Goal: Transaction & Acquisition: Book appointment/travel/reservation

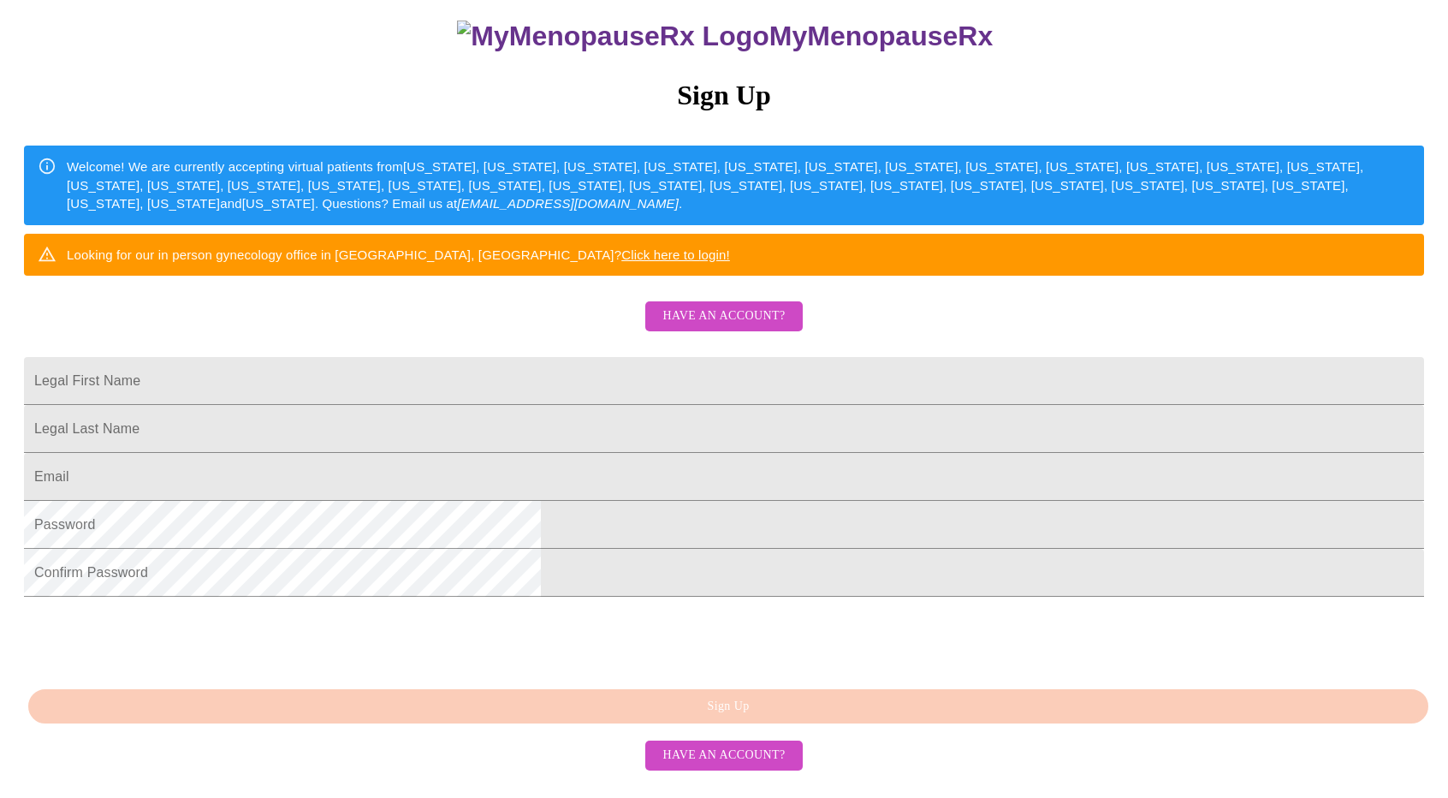
scroll to position [284, 0]
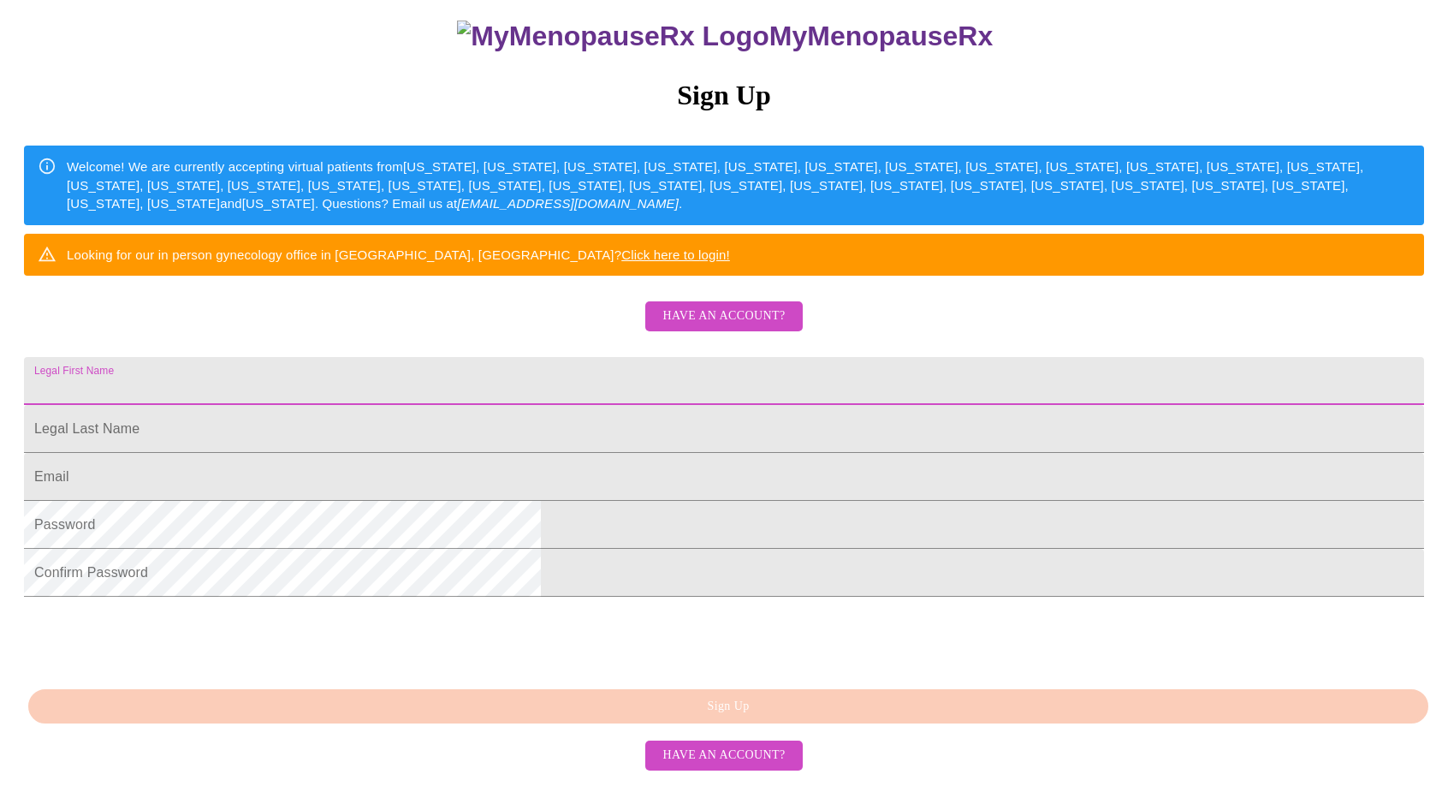
click at [582, 357] on input "Legal First Name" at bounding box center [724, 381] width 1400 height 48
type input "e"
type input "[PERSON_NAME]"
type input "Raney"
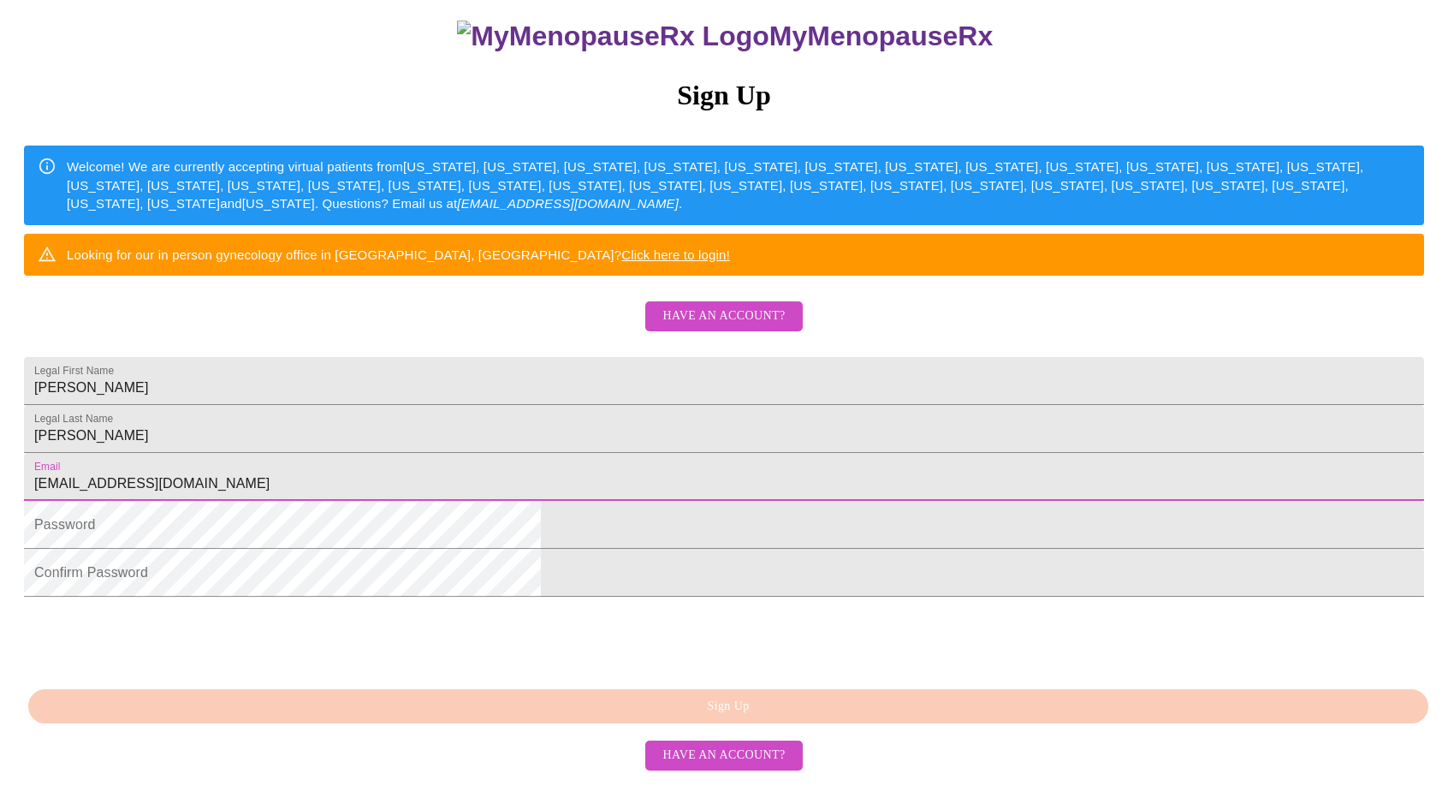
type input "elicia619k@gmail.com"
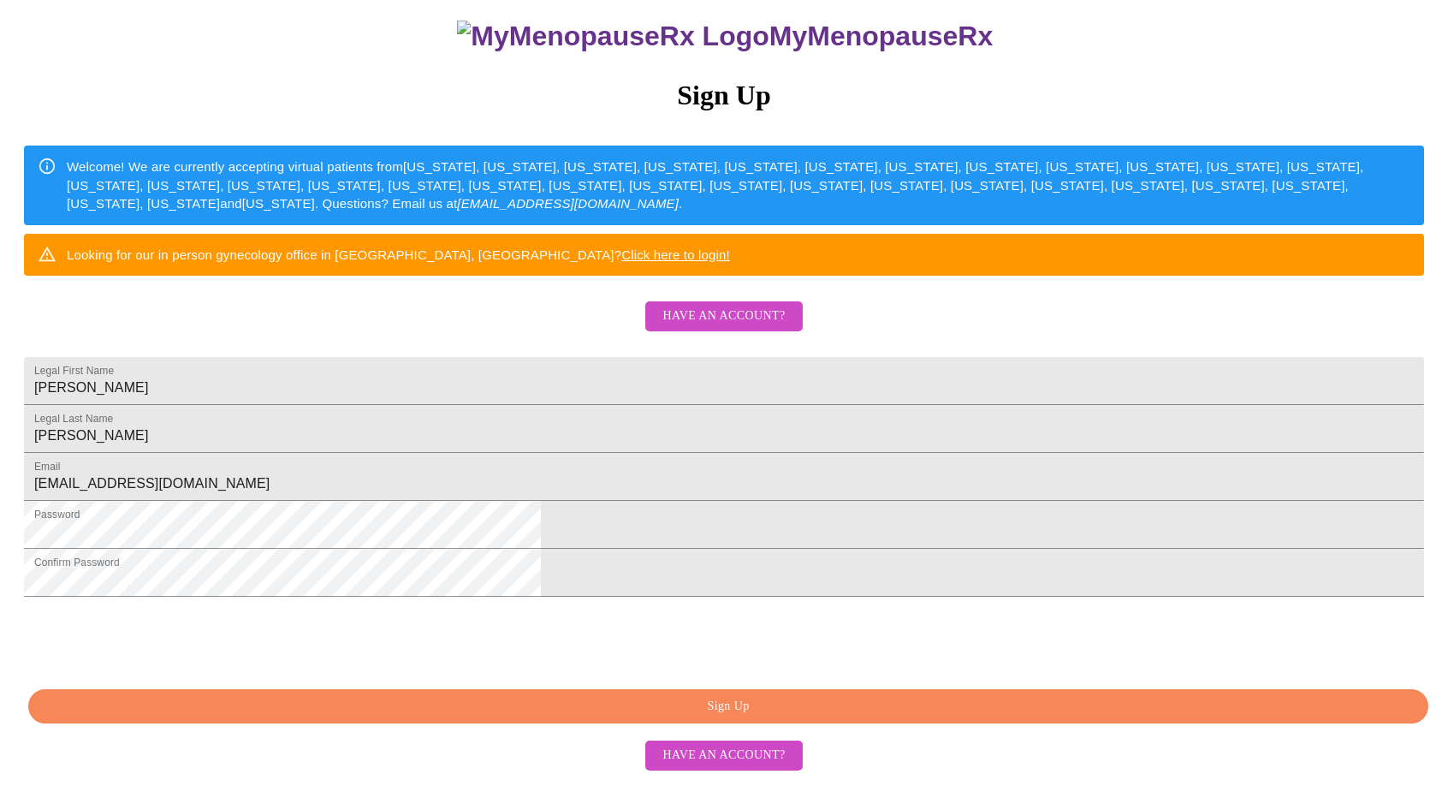
click at [791, 717] on span "Sign Up" at bounding box center [728, 706] width 1361 height 21
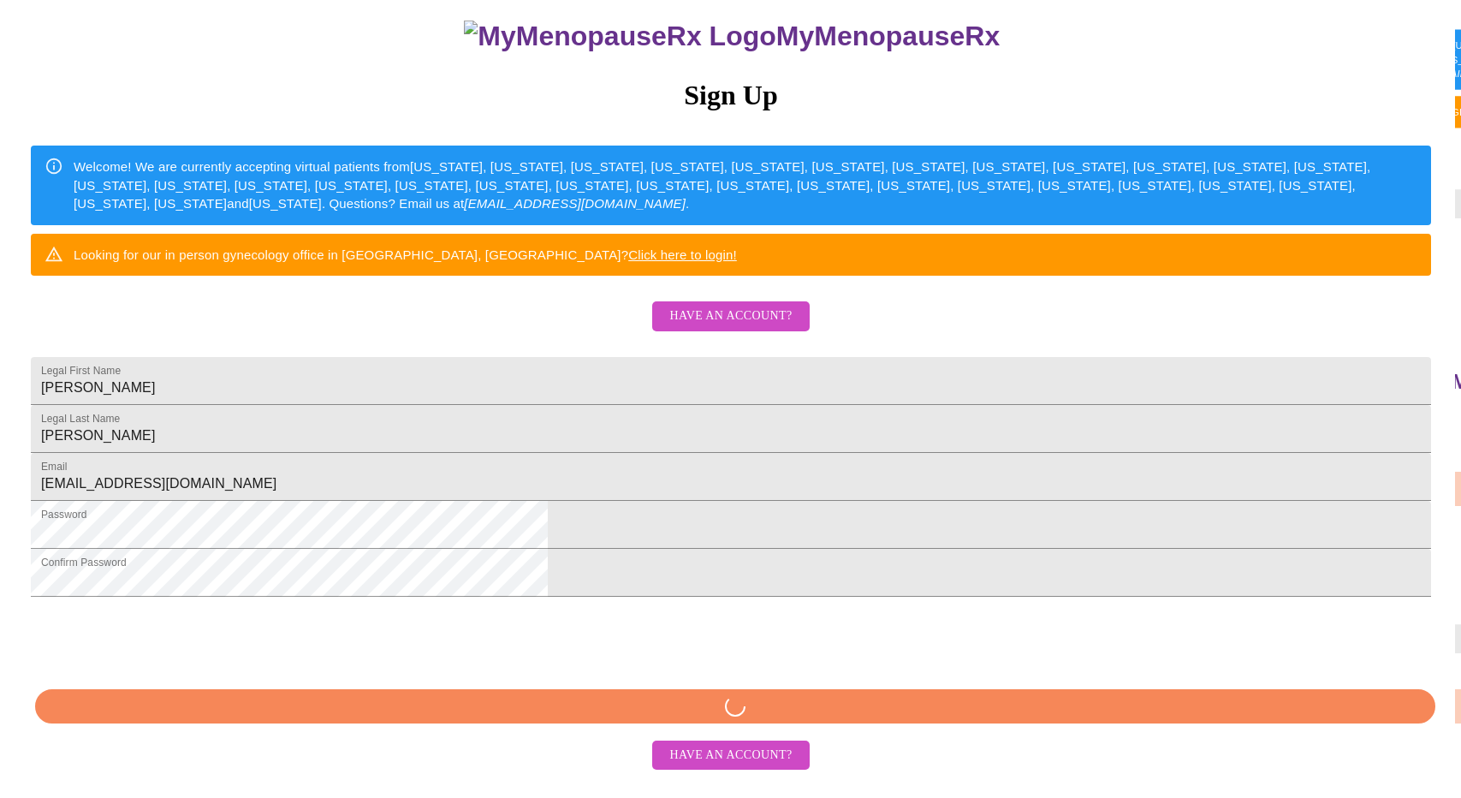
scroll to position [217, 0]
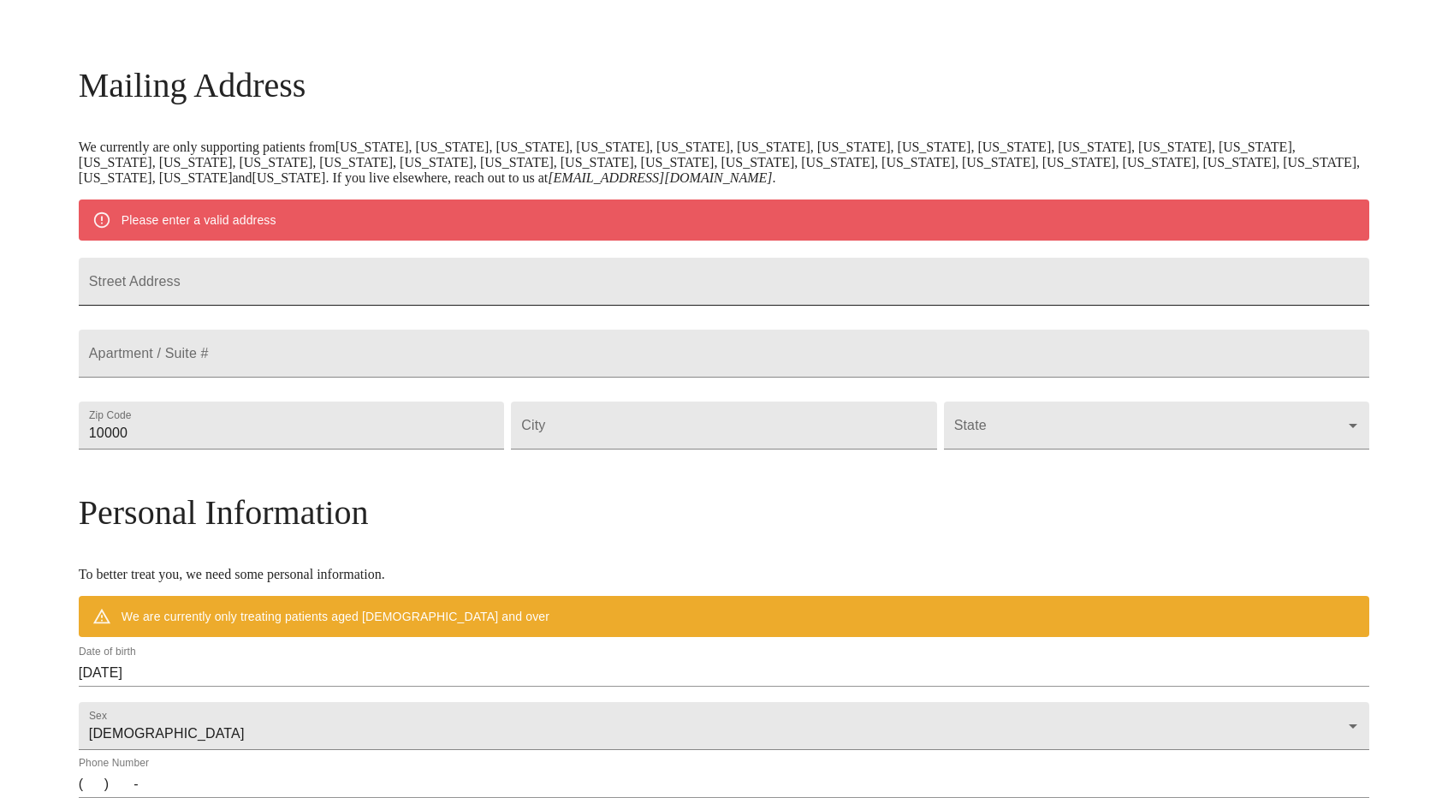
click at [314, 289] on input "Street Address" at bounding box center [724, 282] width 1290 height 48
type input "863 Parkhill Rd"
type input "38251"
type input "Puryear"
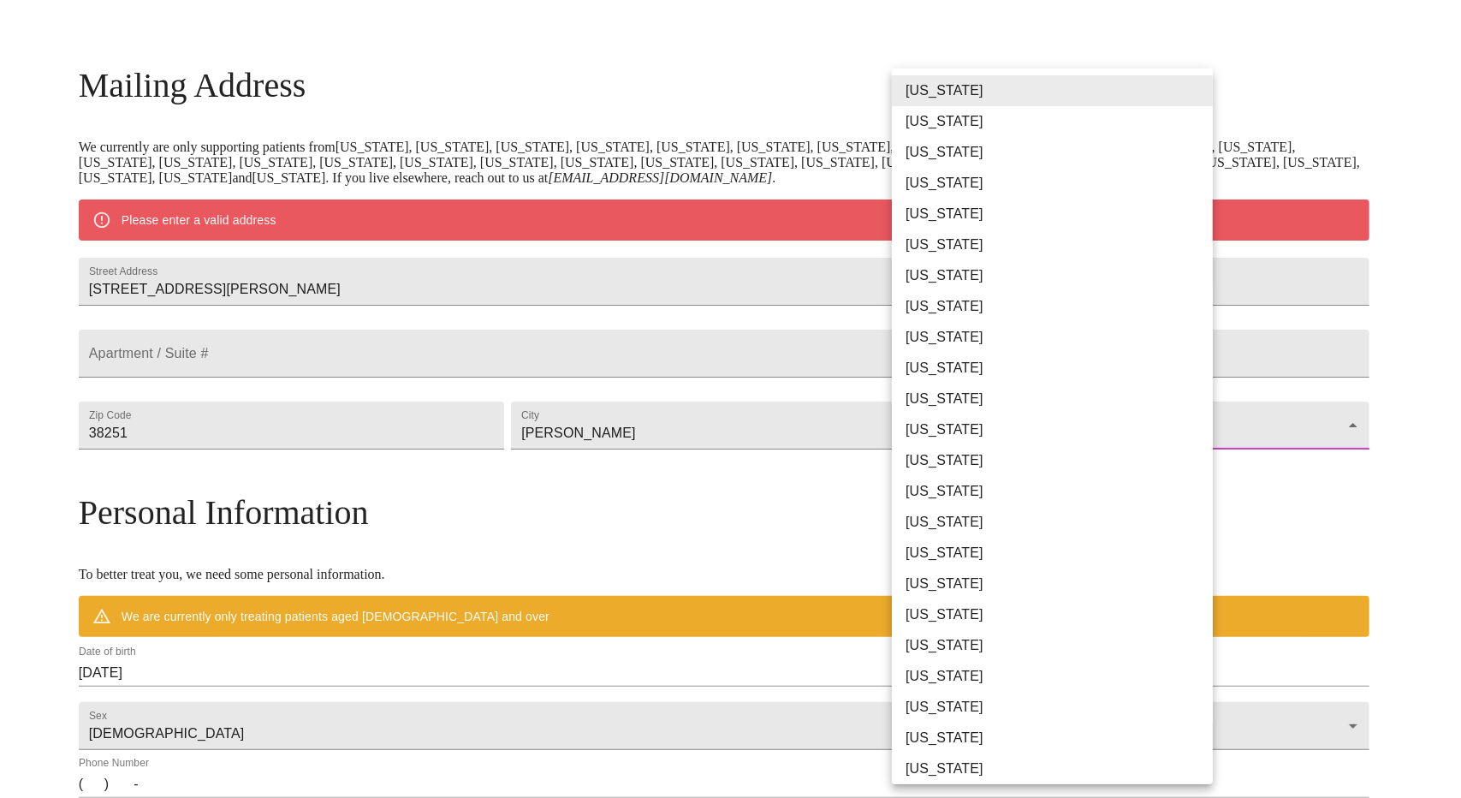
click at [1189, 469] on body "MyMenopauseRx Welcome to MyMenopauseRx Since it's your first time here, you'll …" at bounding box center [730, 456] width 1447 height 1334
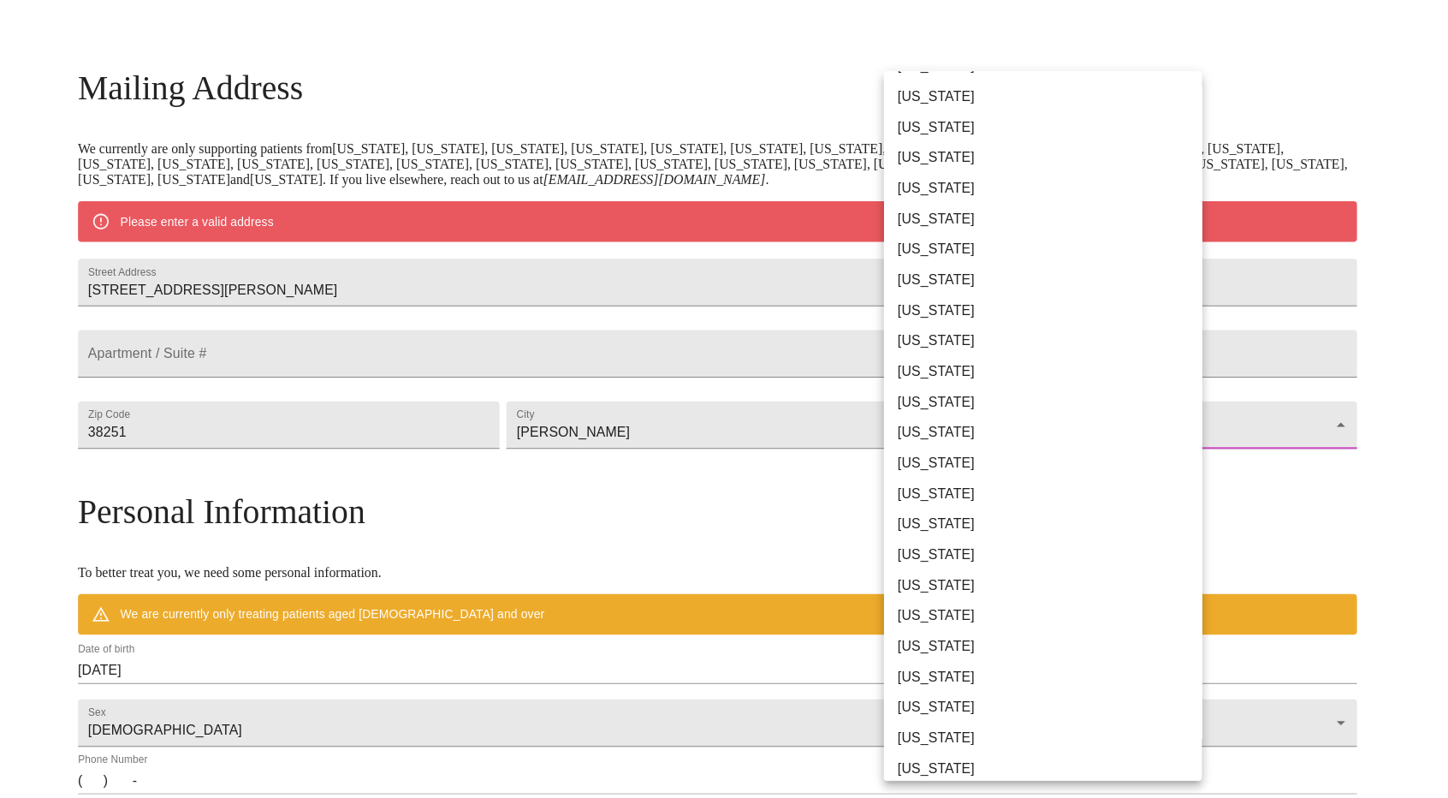
scroll to position [839, 0]
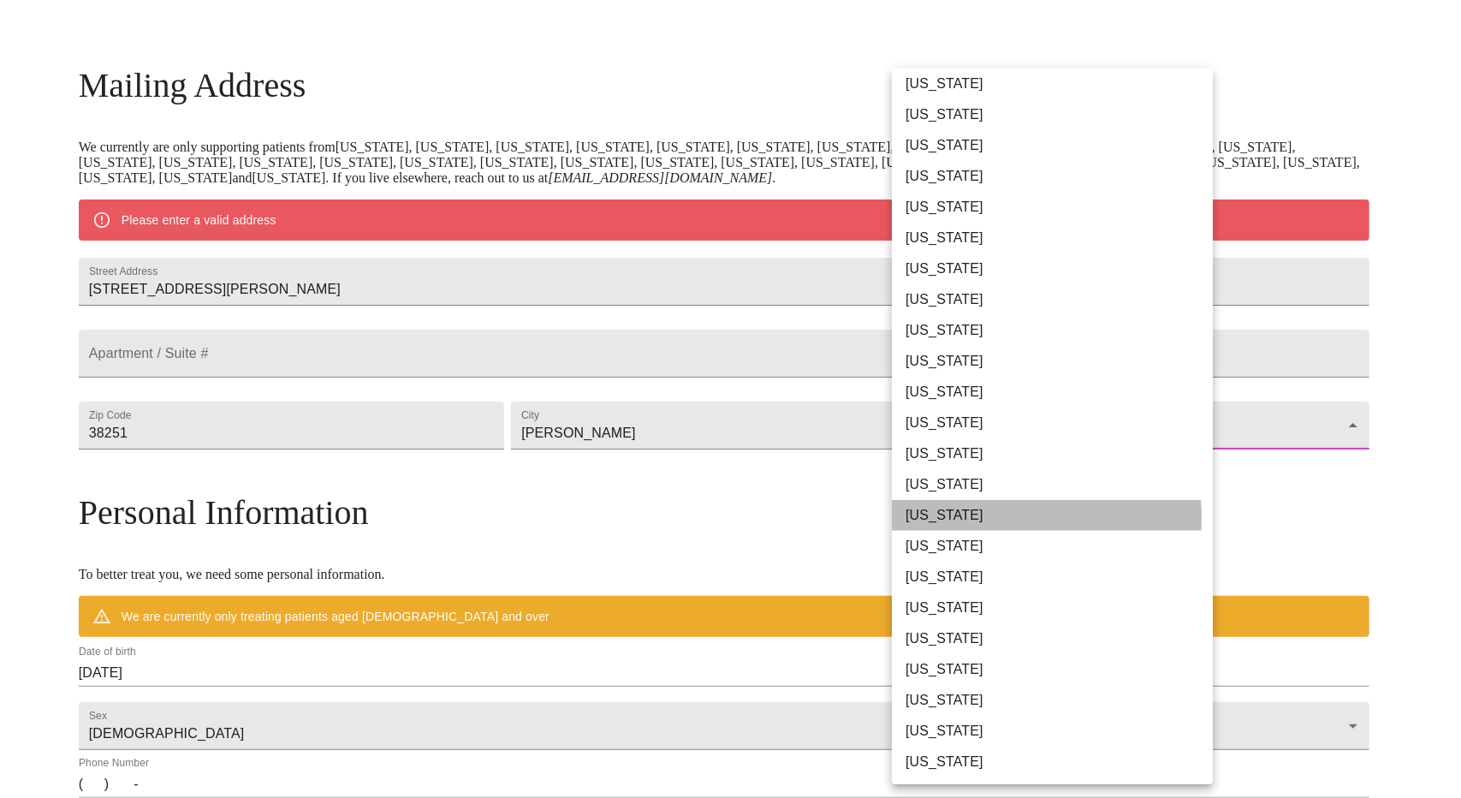
click at [964, 518] on li "Tennessee" at bounding box center [1059, 515] width 334 height 31
type input "Tennessee"
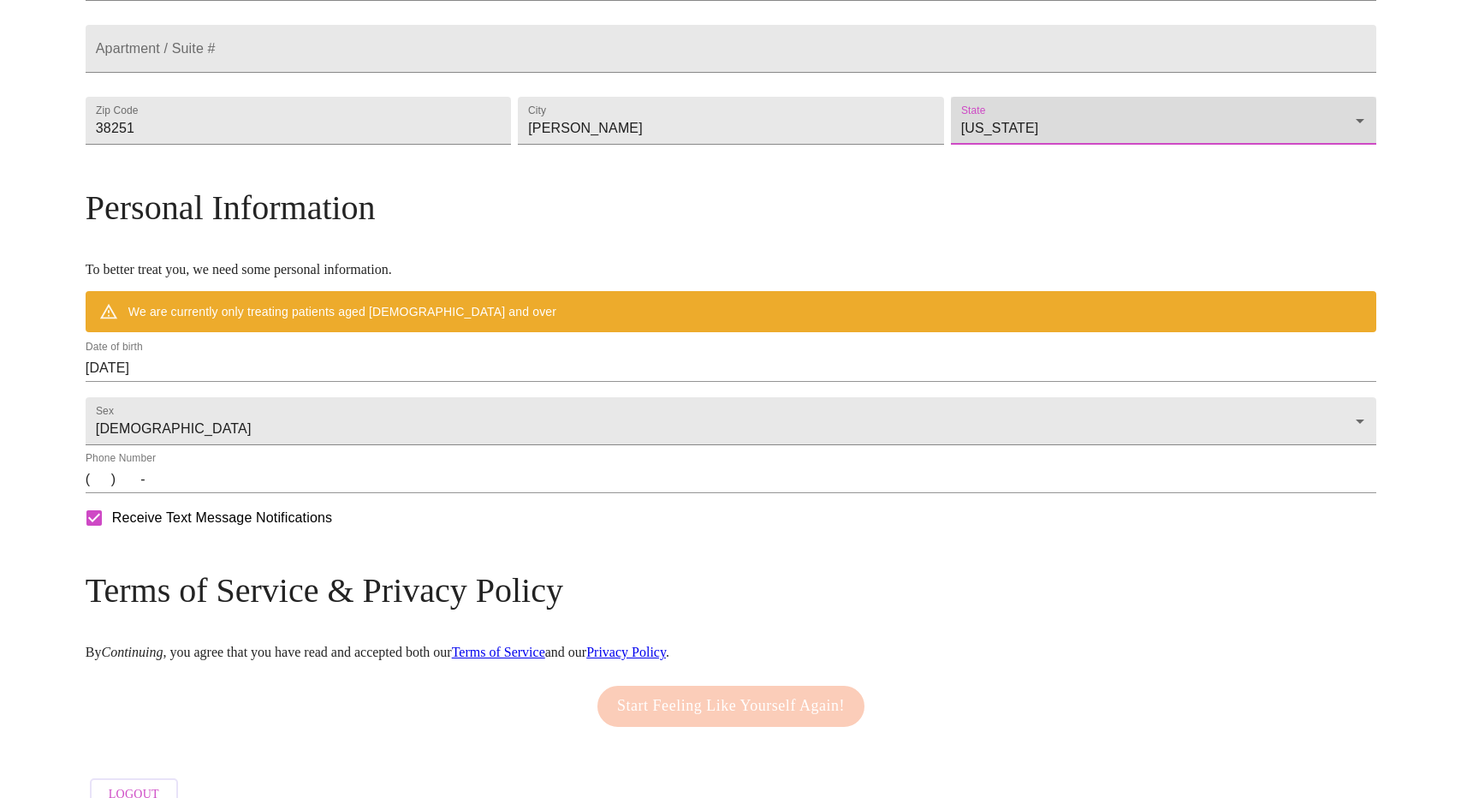
scroll to position [474, 0]
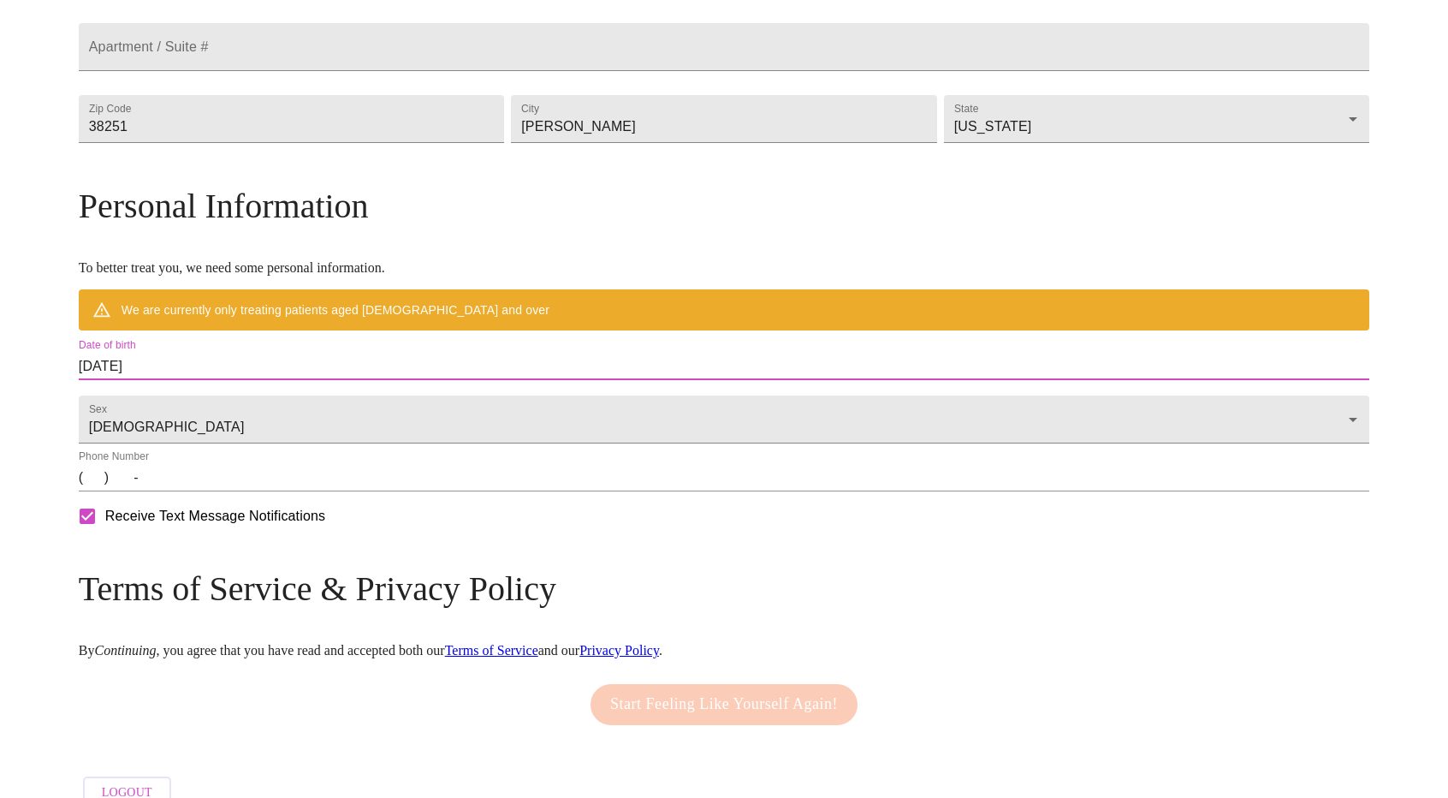
click at [288, 380] on input "08/26/2025" at bounding box center [724, 366] width 1290 height 27
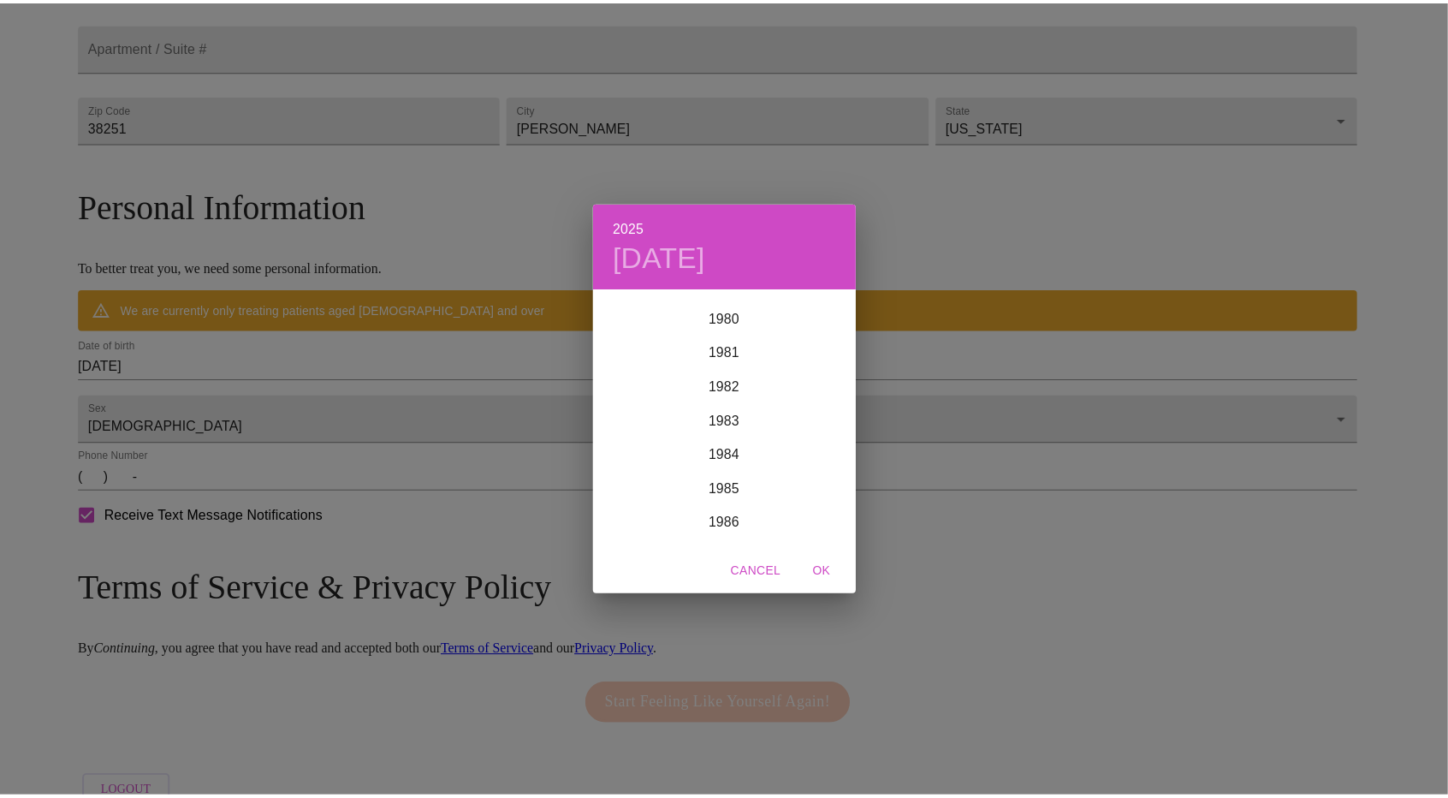
scroll to position [2755, 0]
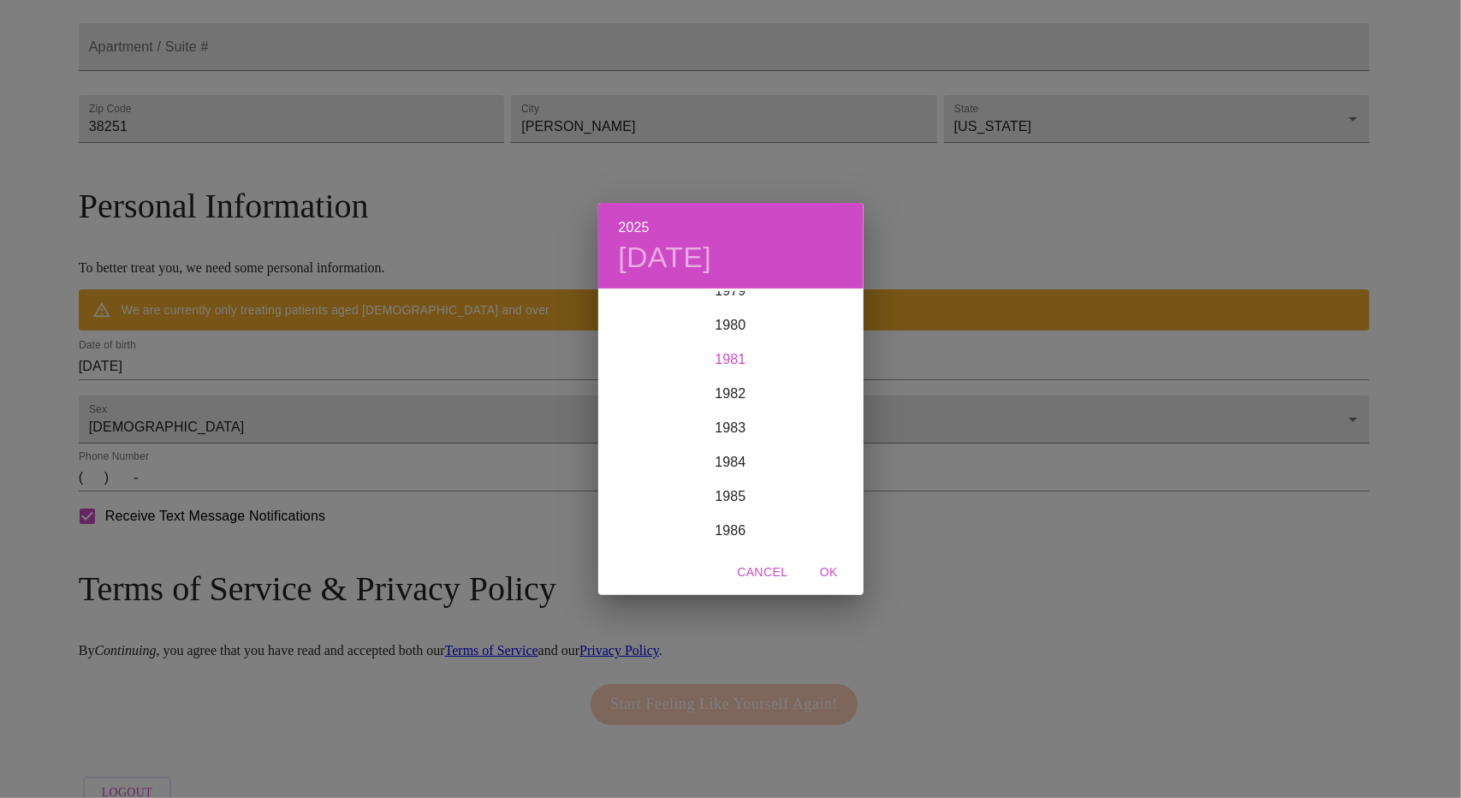
click at [738, 356] on div "1981" at bounding box center [730, 359] width 265 height 34
click at [731, 392] on div "May" at bounding box center [730, 387] width 88 height 64
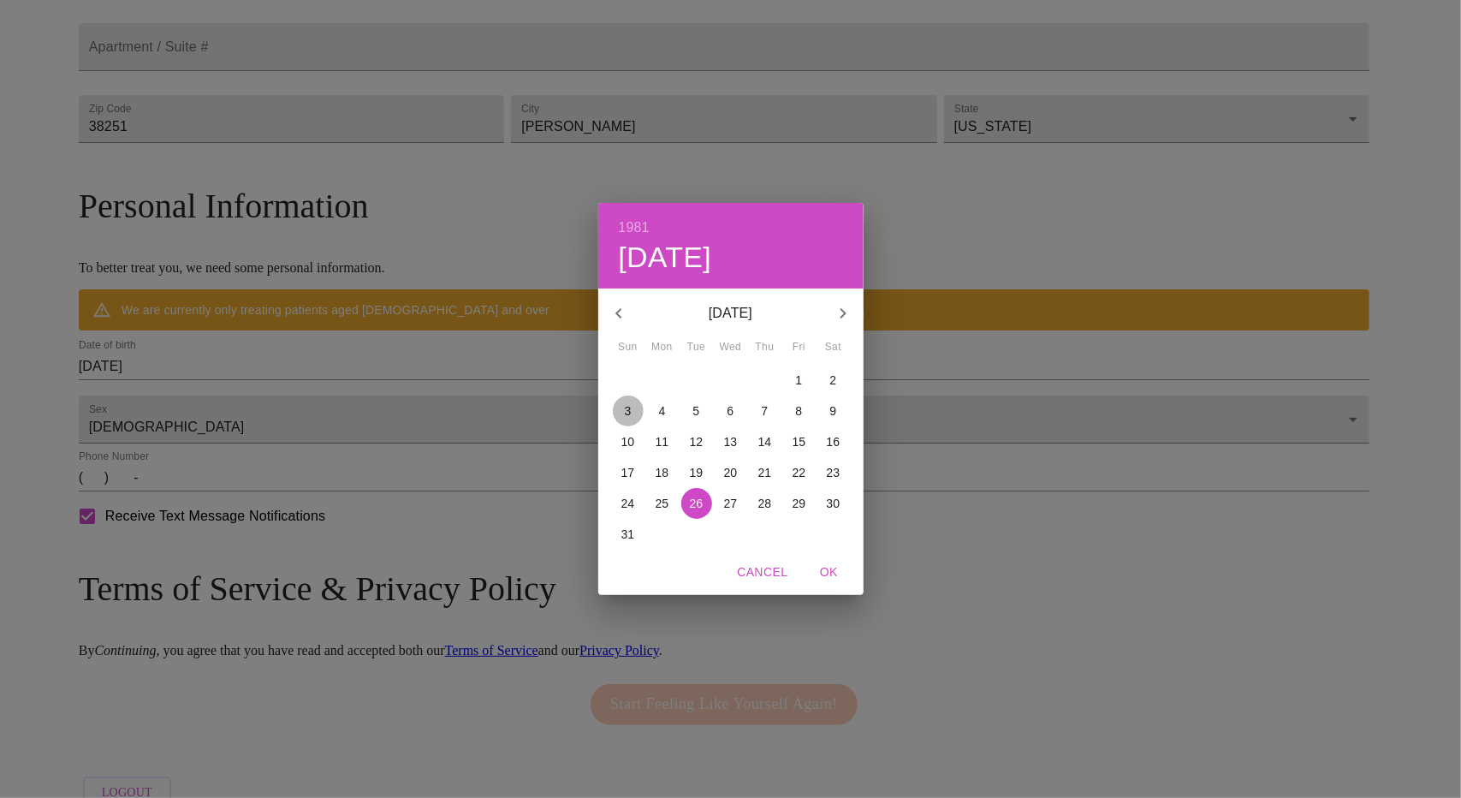
click at [618, 414] on span "3" at bounding box center [628, 410] width 31 height 17
click at [825, 572] on span "OK" at bounding box center [829, 571] width 41 height 21
type input "05/03/1981"
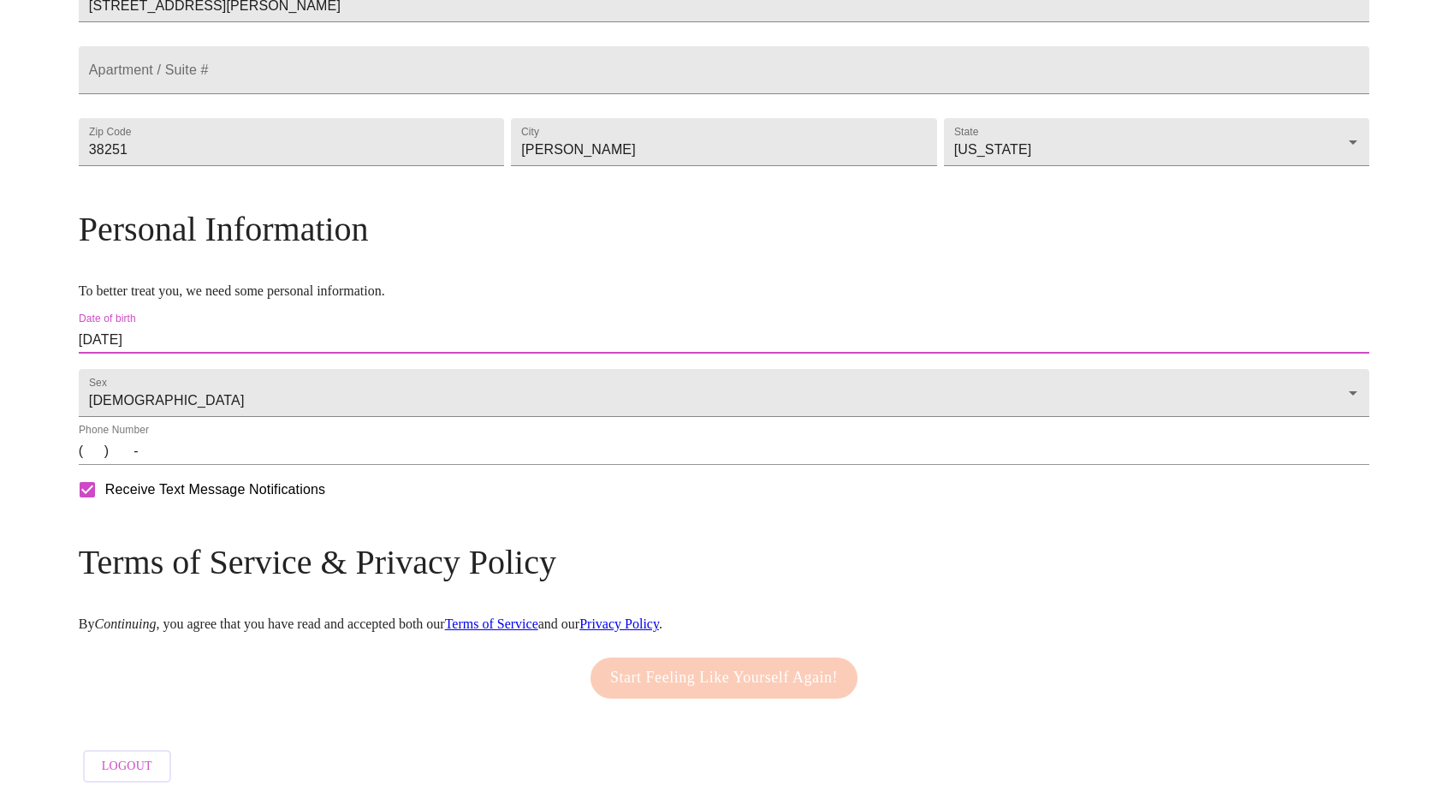
click at [302, 465] on input "(   )    -" at bounding box center [724, 450] width 1290 height 27
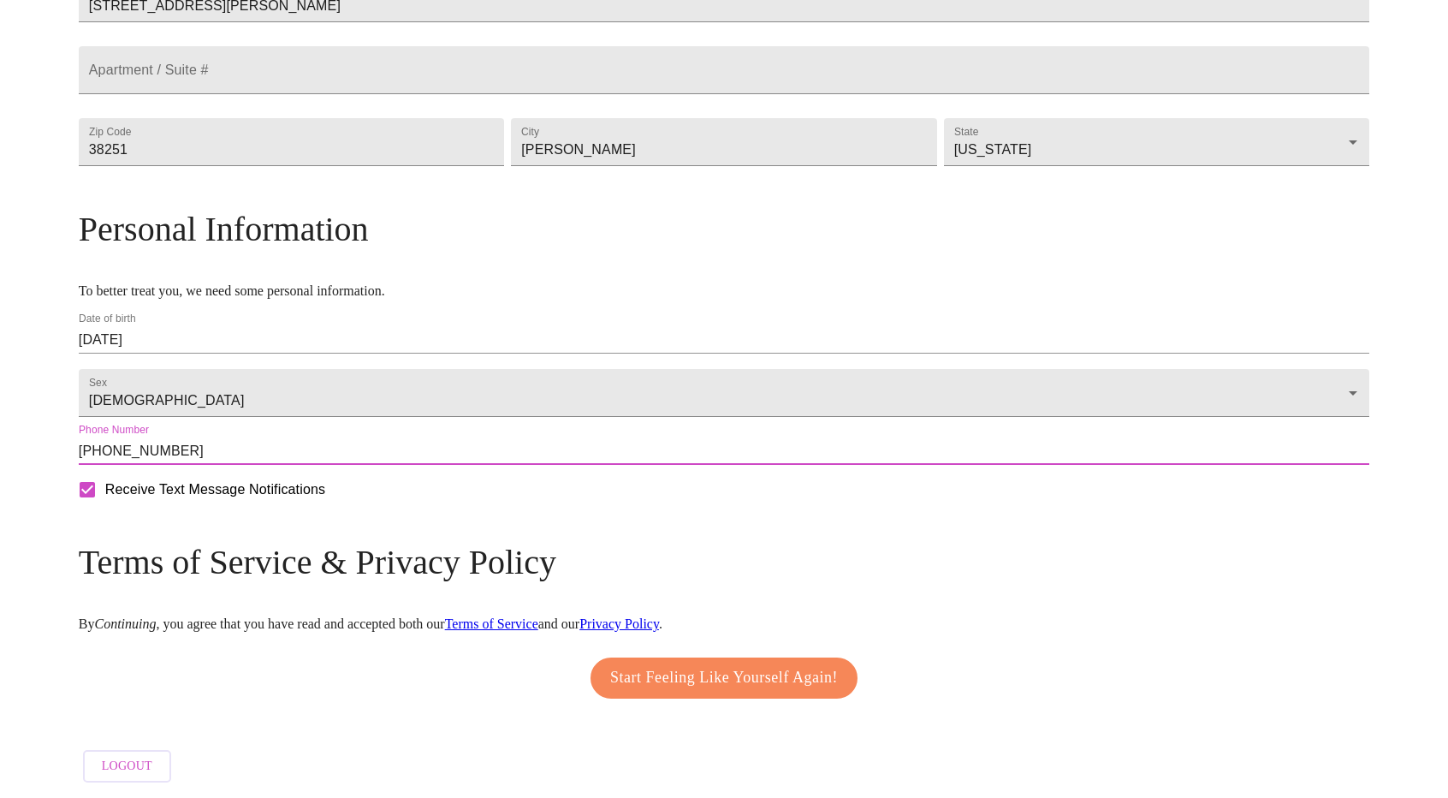
scroll to position [497, 0]
type input "(901) 451-3157"
click at [784, 674] on span "Start Feeling Like Yourself Again!" at bounding box center [724, 677] width 228 height 27
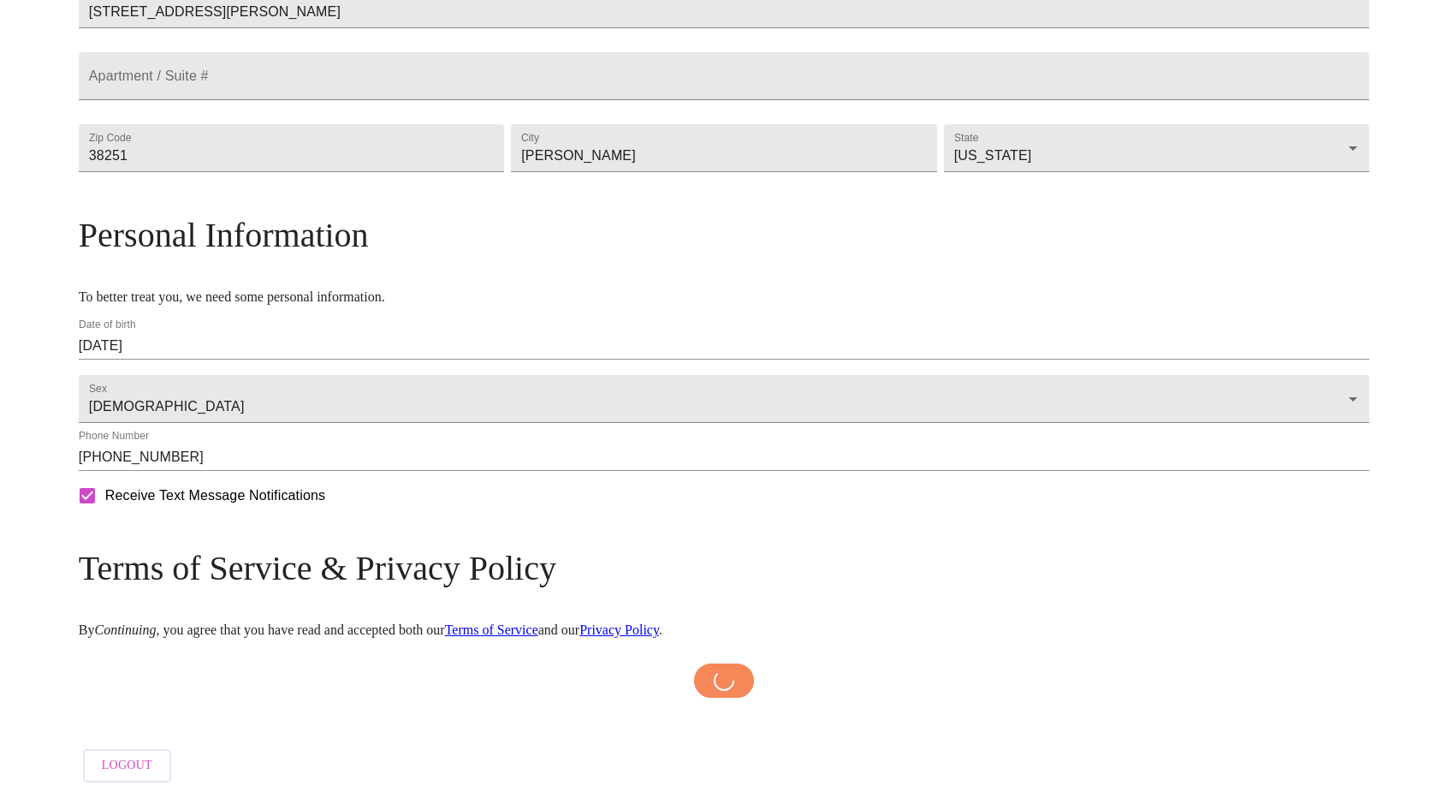
scroll to position [491, 0]
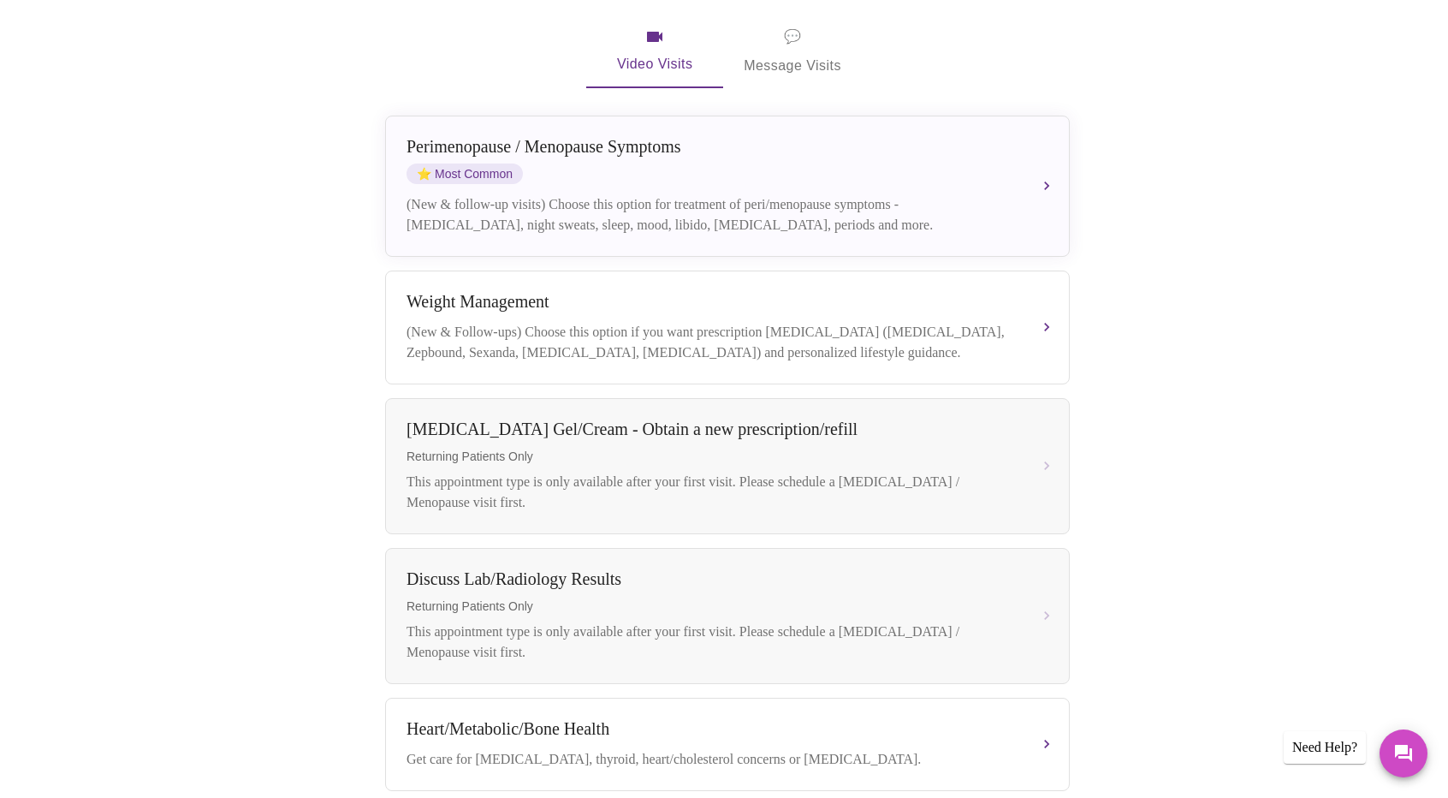
scroll to position [327, 0]
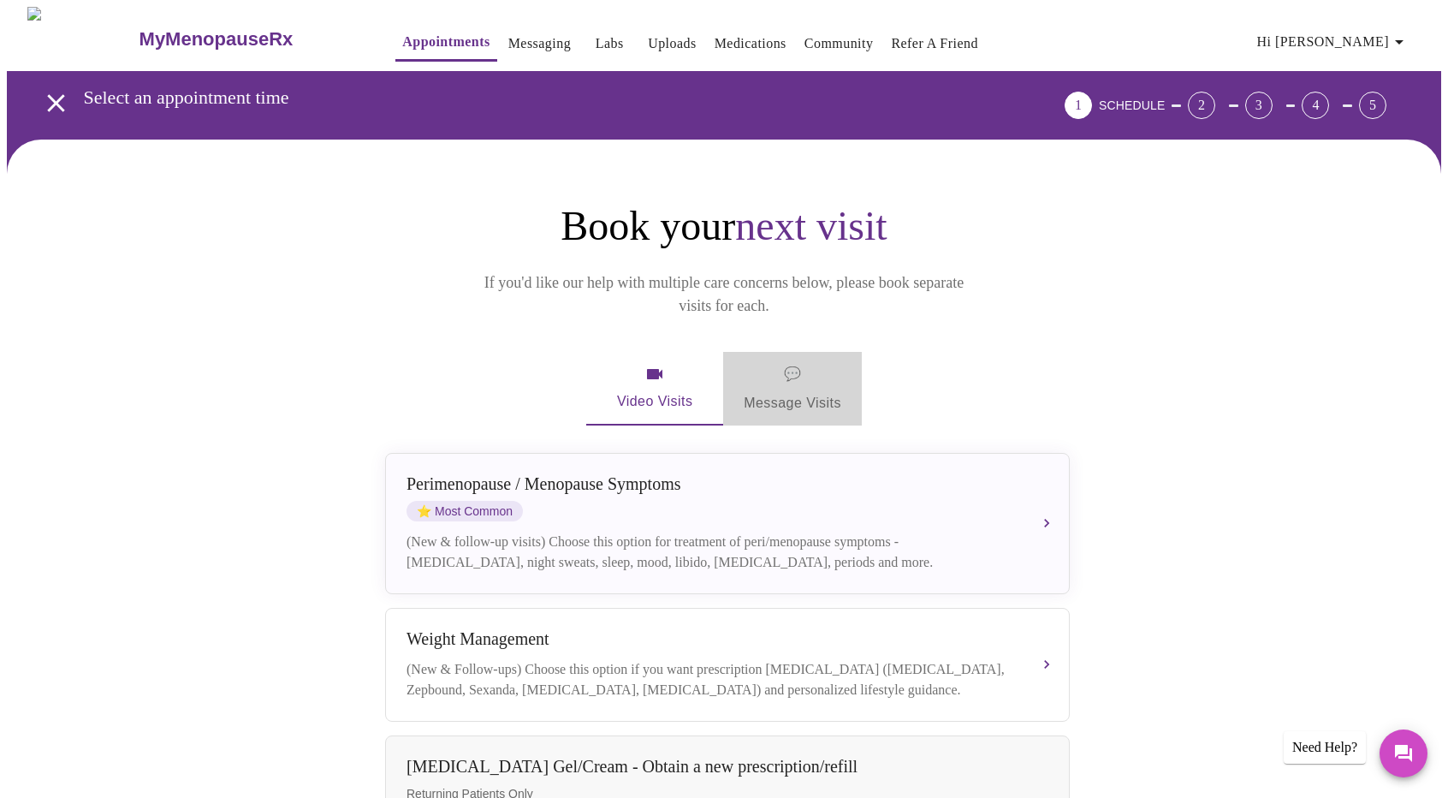
click at [769, 369] on span "💬 Message Visits" at bounding box center [793, 388] width 98 height 53
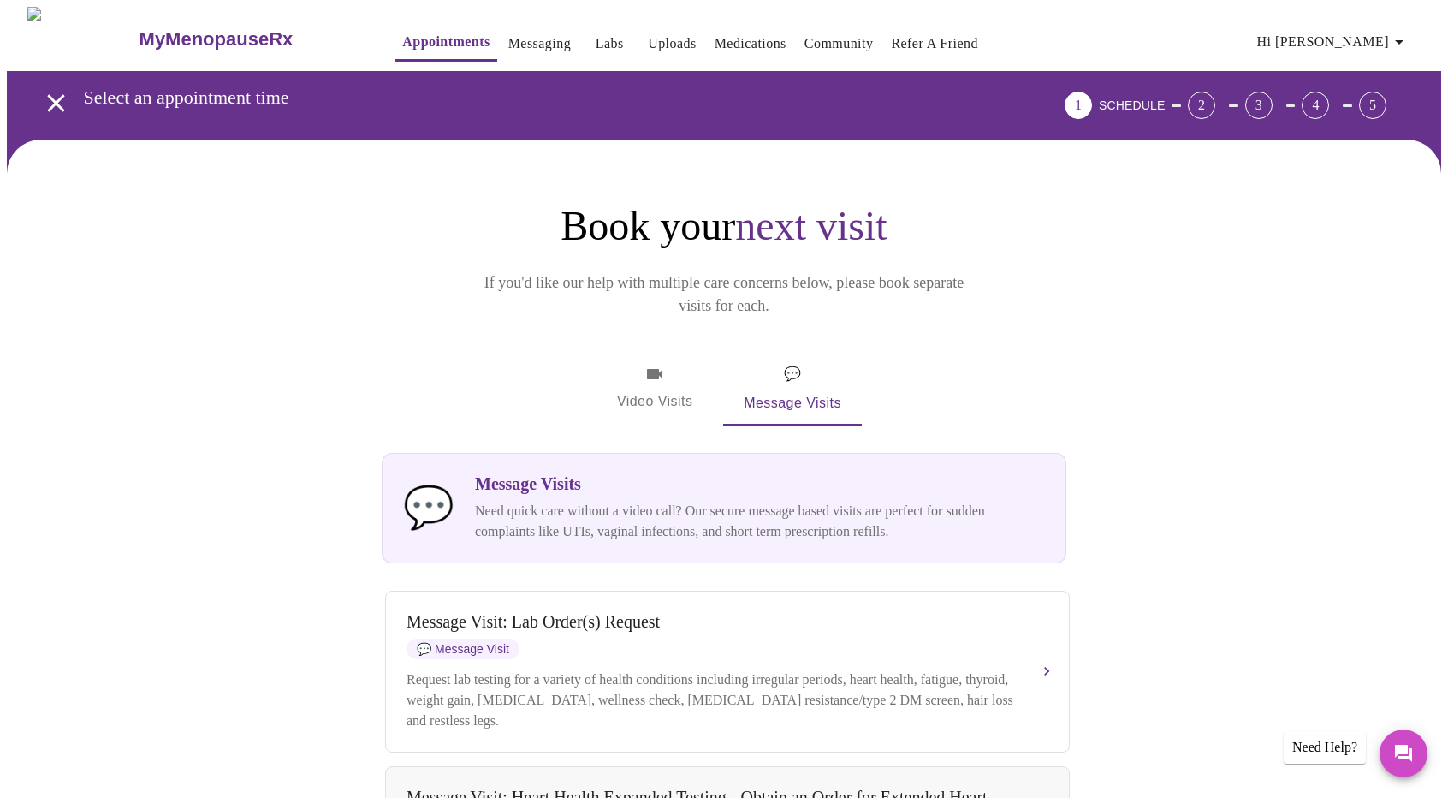
click at [637, 364] on span "Video Visits" at bounding box center [655, 389] width 96 height 50
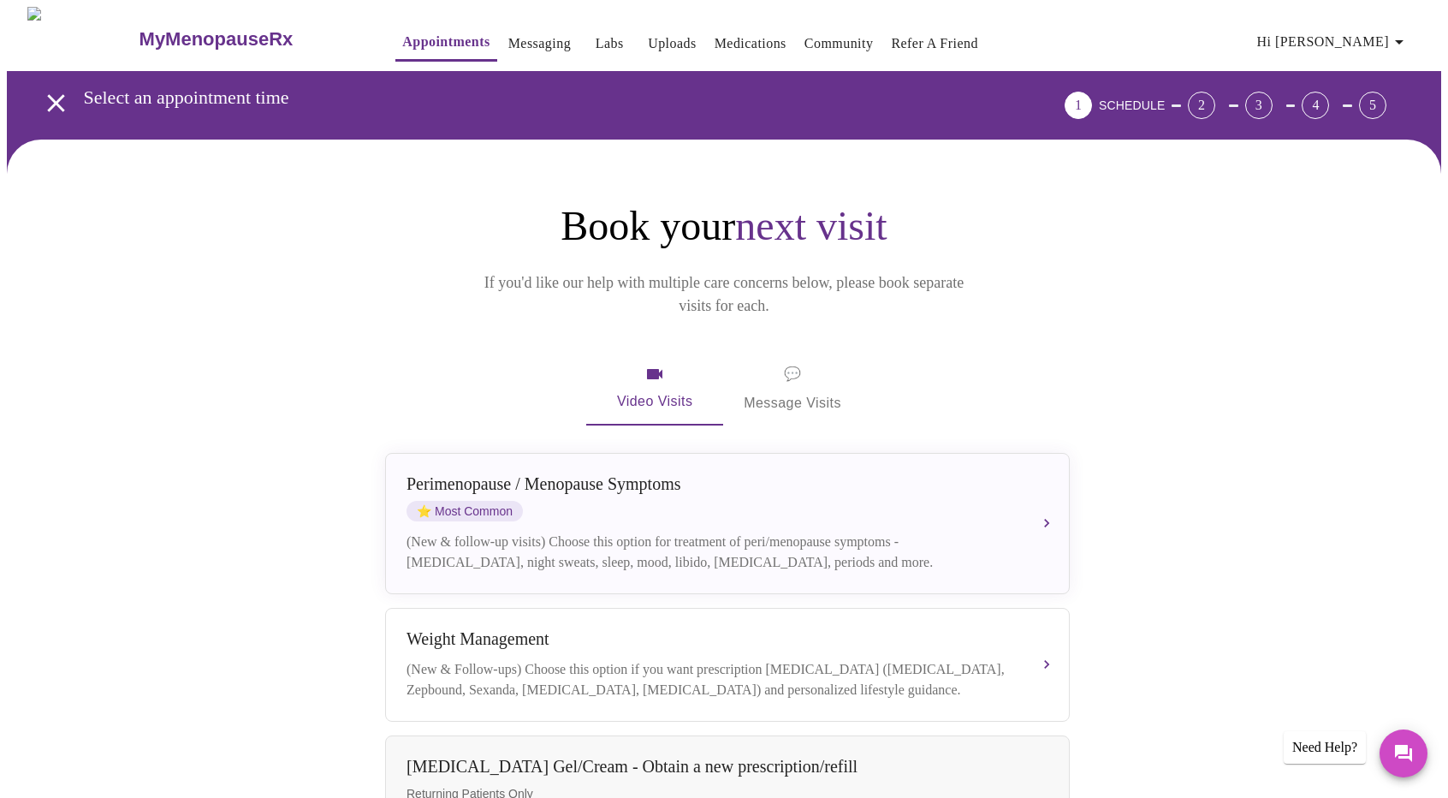
click at [1117, 471] on div "Book your next visit If you'd like our help with multiple care concerns below, …" at bounding box center [723, 810] width 1095 height 1218
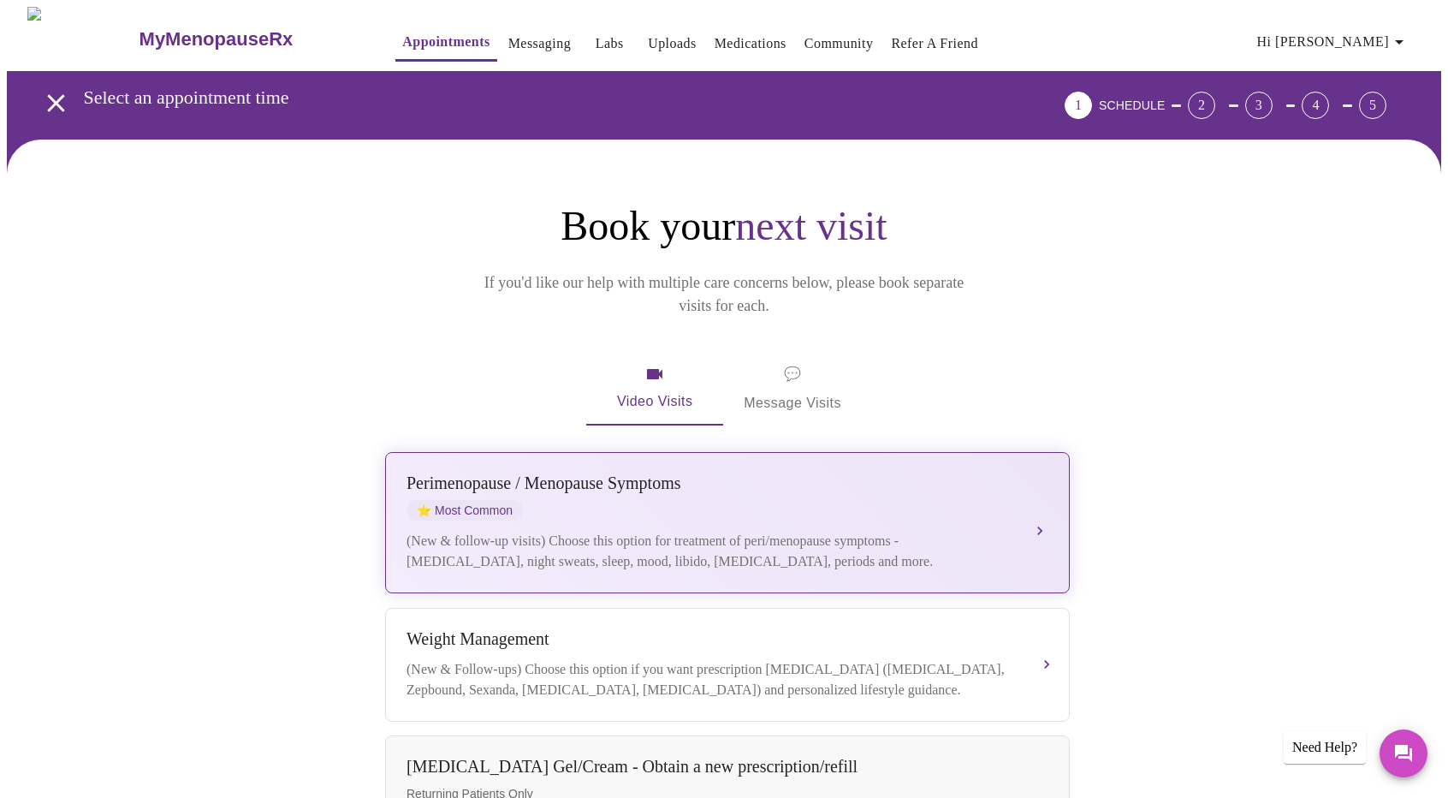
click at [750, 487] on div "Perimenopause / Menopause Symptoms ⭐ Most Common" at bounding box center [710, 496] width 608 height 47
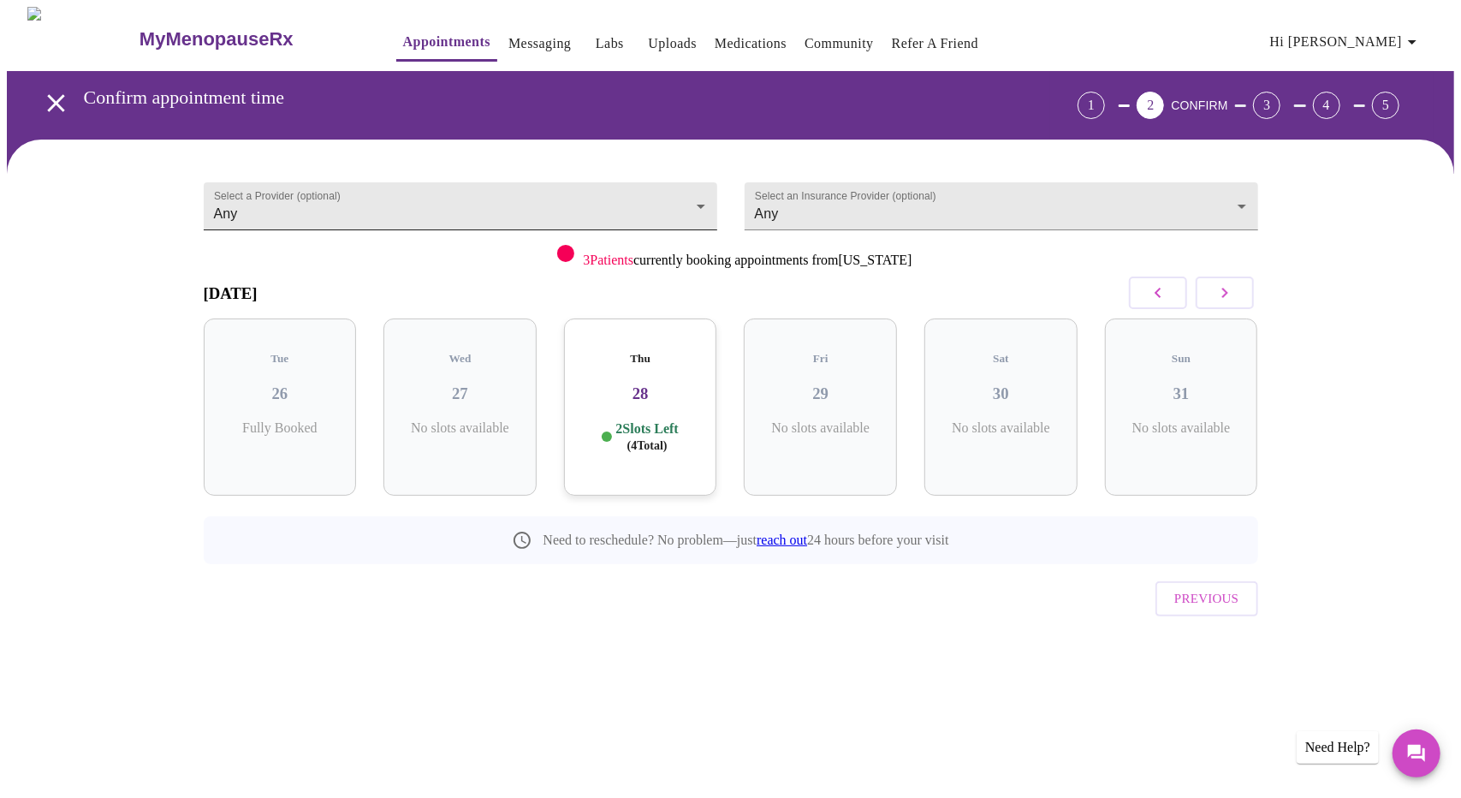
click at [700, 198] on body "MyMenopauseRx Appointments Messaging Labs Uploads Medications Community Refer a…" at bounding box center [730, 354] width 1447 height 695
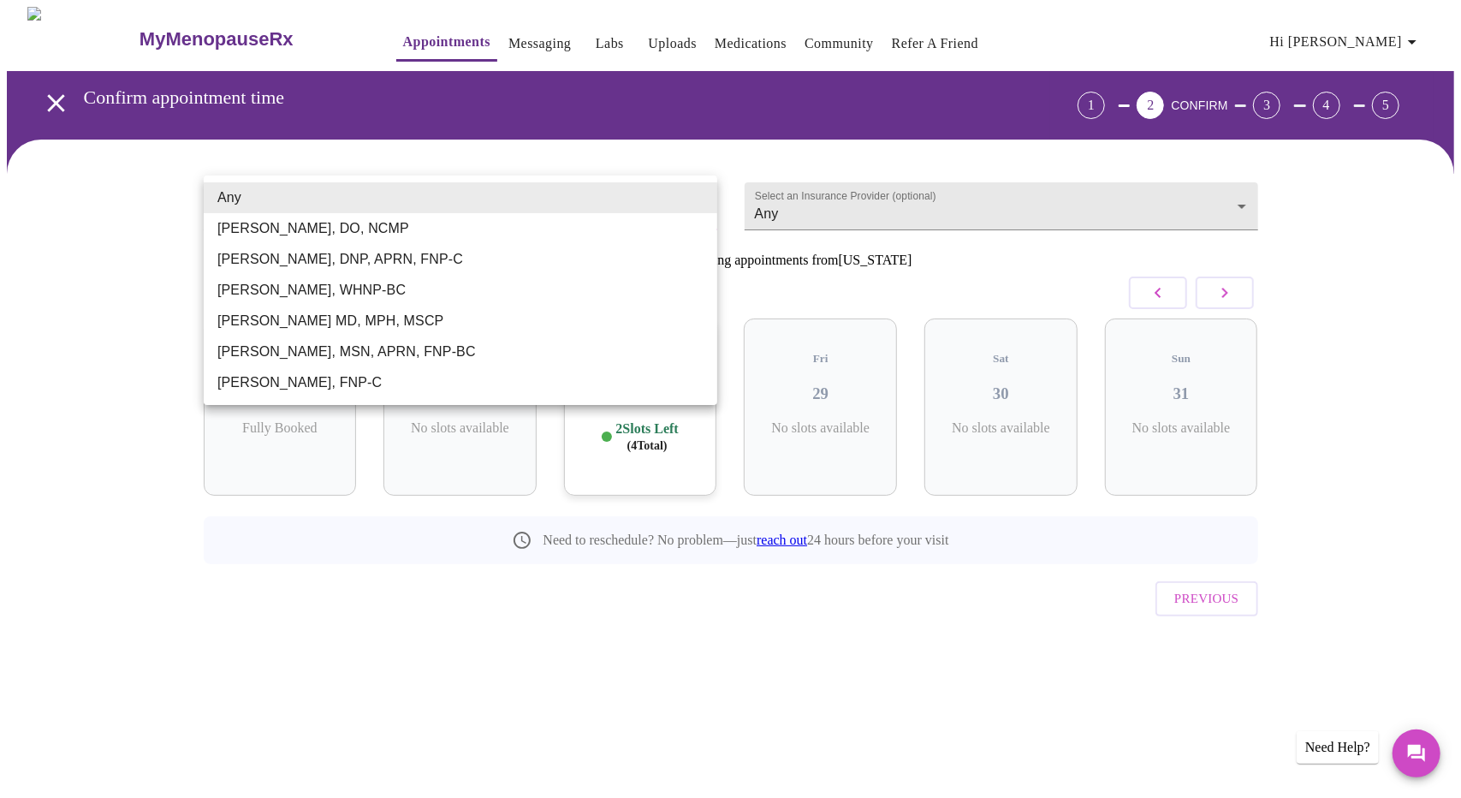
click at [731, 168] on div at bounding box center [730, 399] width 1461 height 798
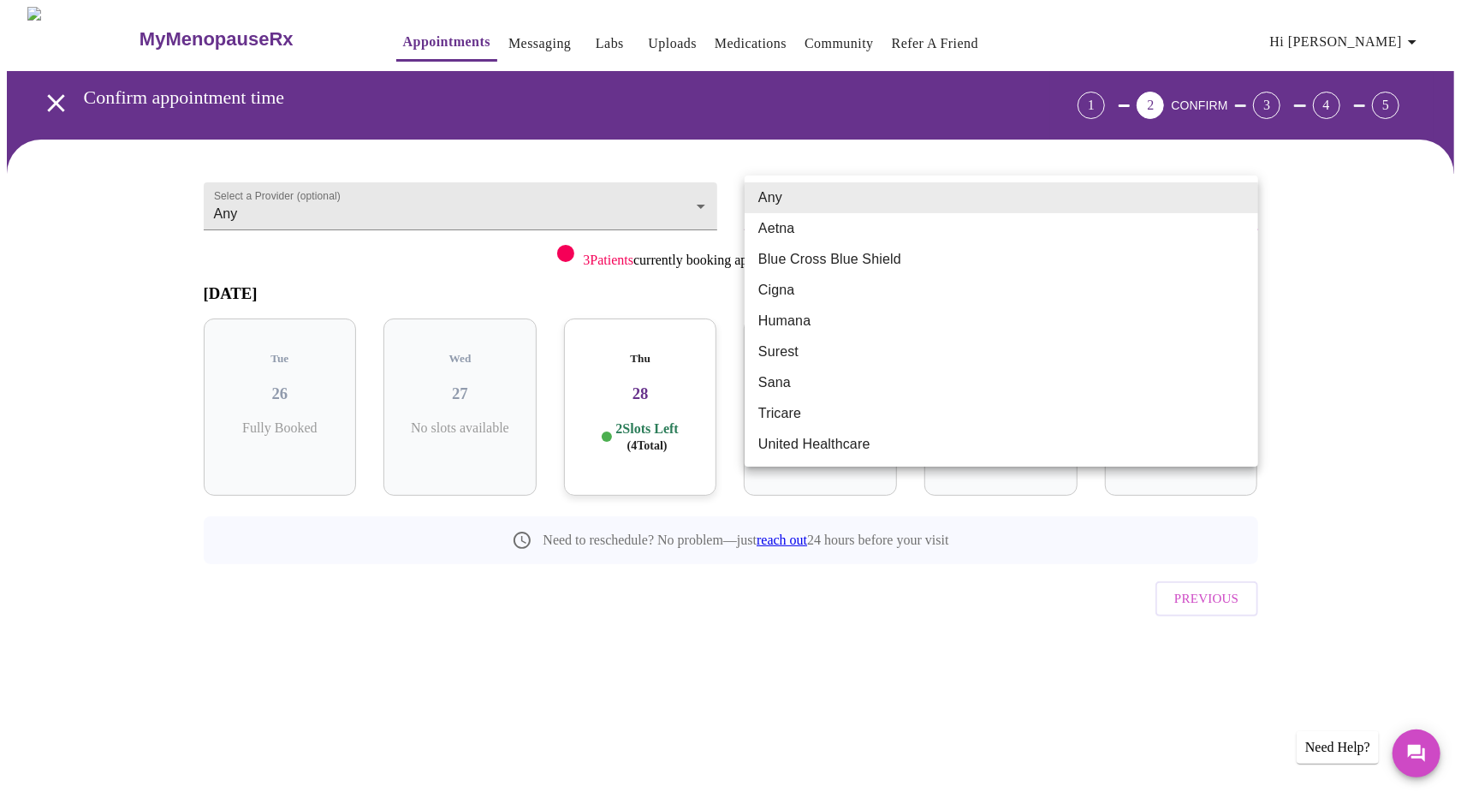
click at [1239, 194] on body "MyMenopauseRx Appointments Messaging Labs Uploads Medications Community Refer a…" at bounding box center [730, 354] width 1447 height 695
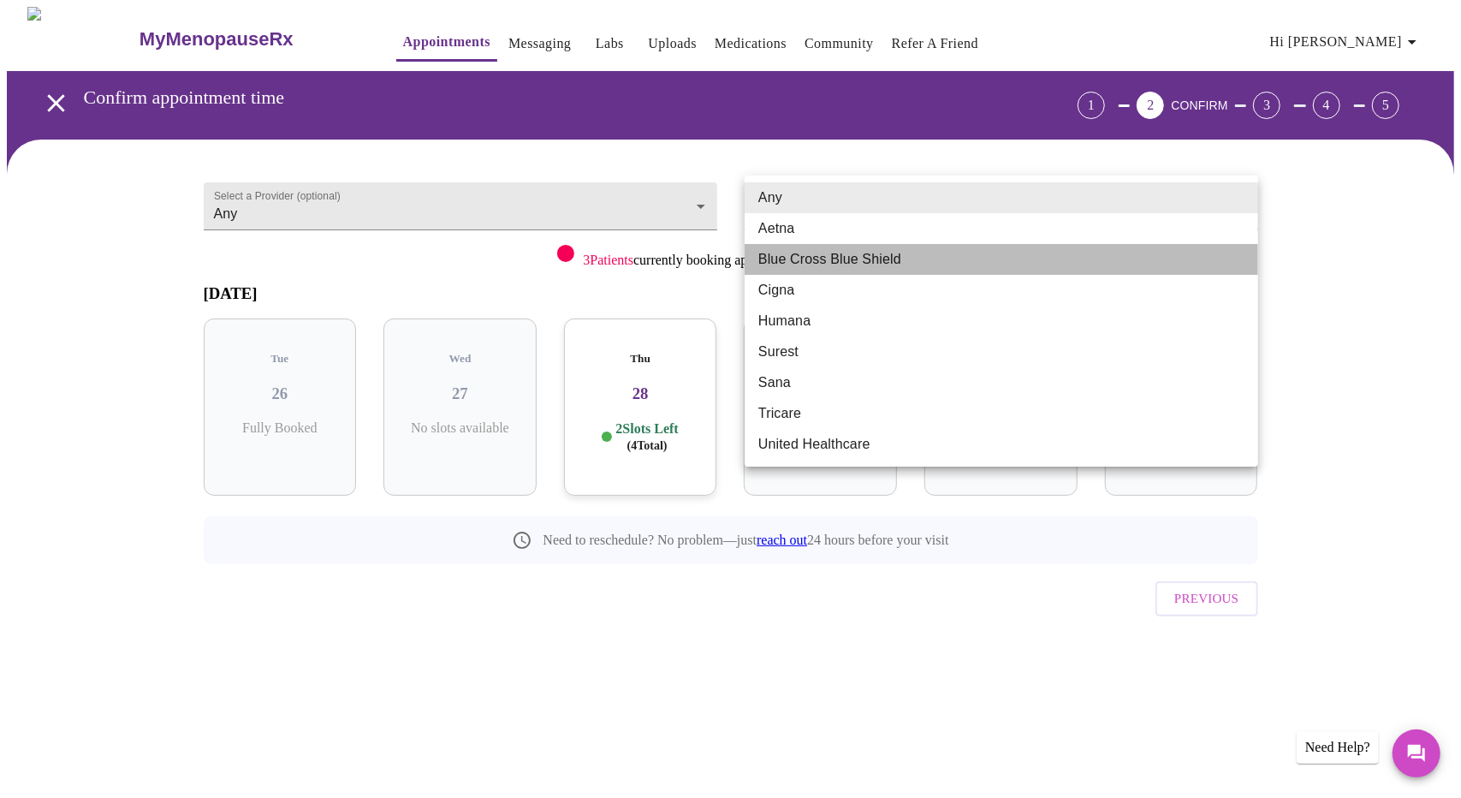
click at [839, 264] on li "Blue Cross Blue Shield" at bounding box center [1000, 259] width 513 height 31
type input "Blue Cross Blue Shield"
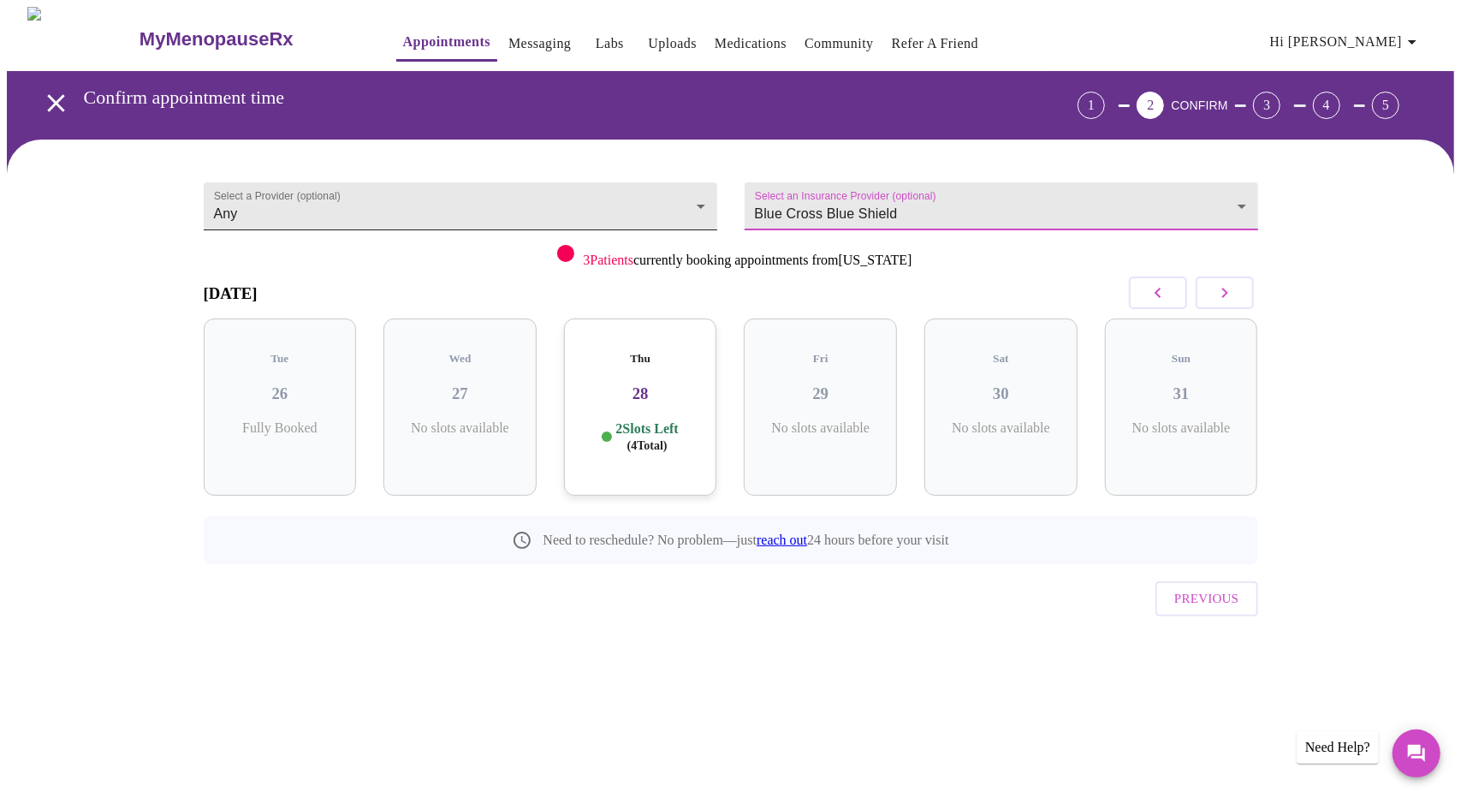
click at [705, 199] on body "MyMenopauseRx Appointments Messaging Labs Uploads Medications Community Refer a…" at bounding box center [730, 354] width 1447 height 695
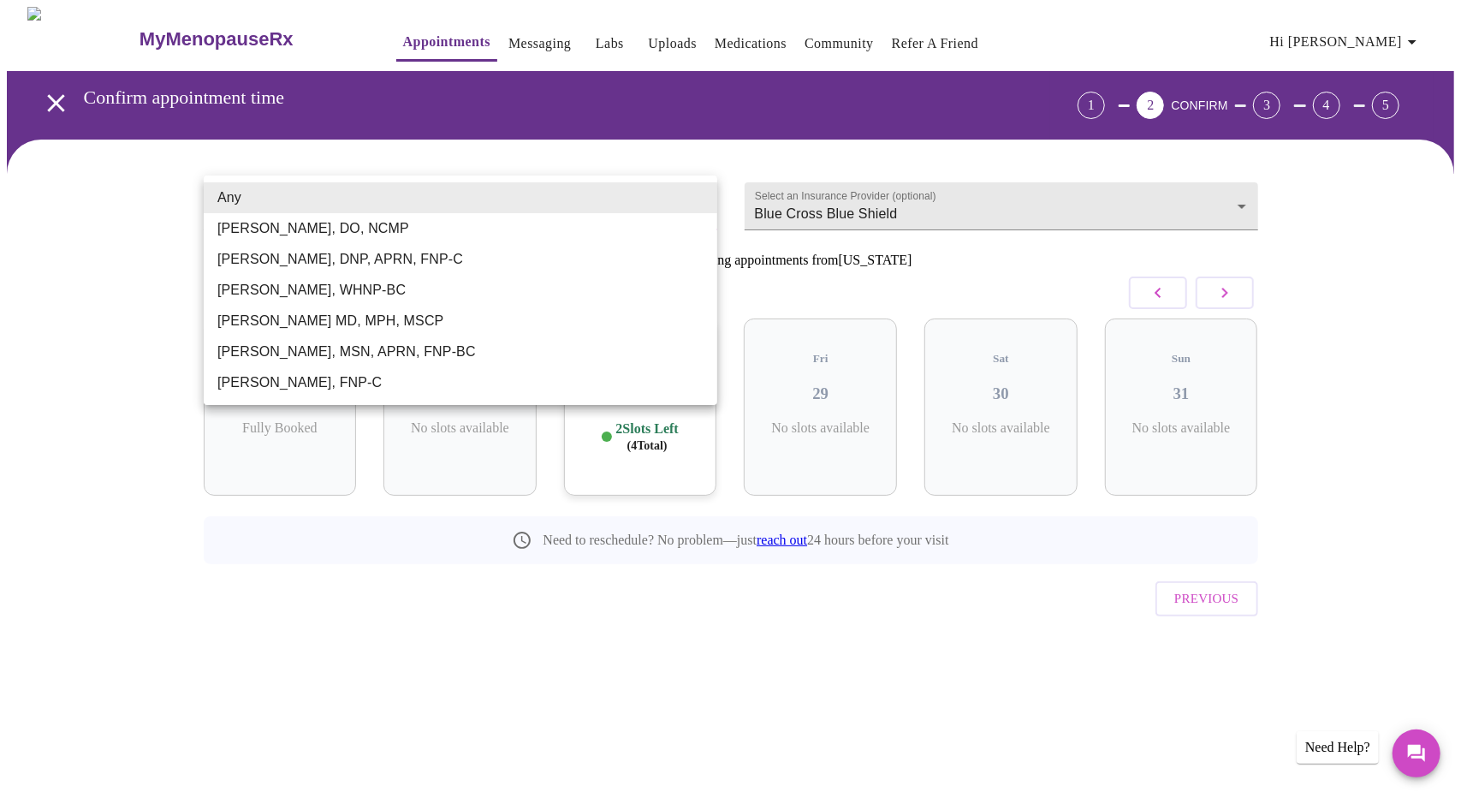
click at [705, 151] on div at bounding box center [730, 399] width 1461 height 798
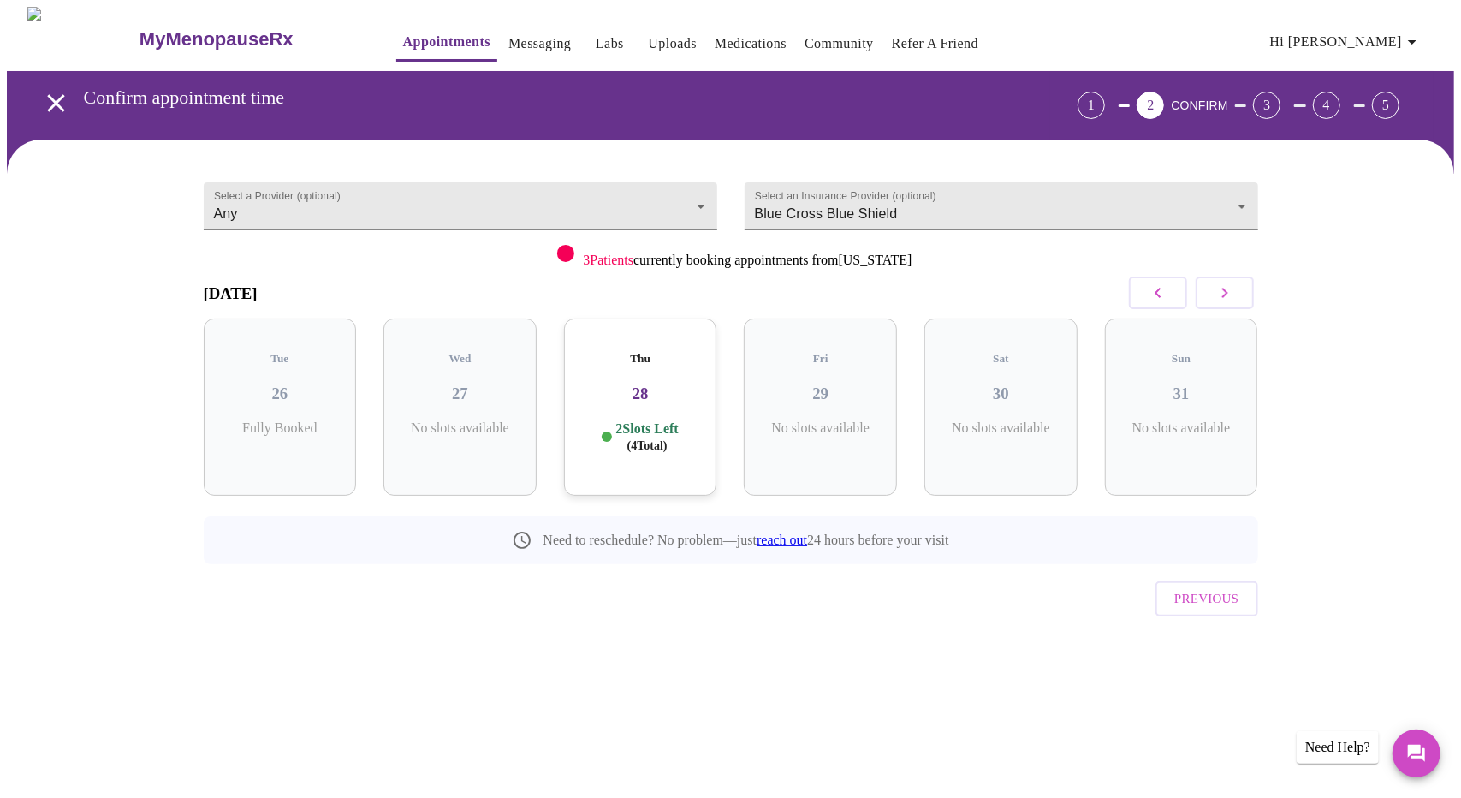
click at [661, 438] on div "Thu 28 2 Slots Left ( 4 Total)" at bounding box center [640, 406] width 153 height 177
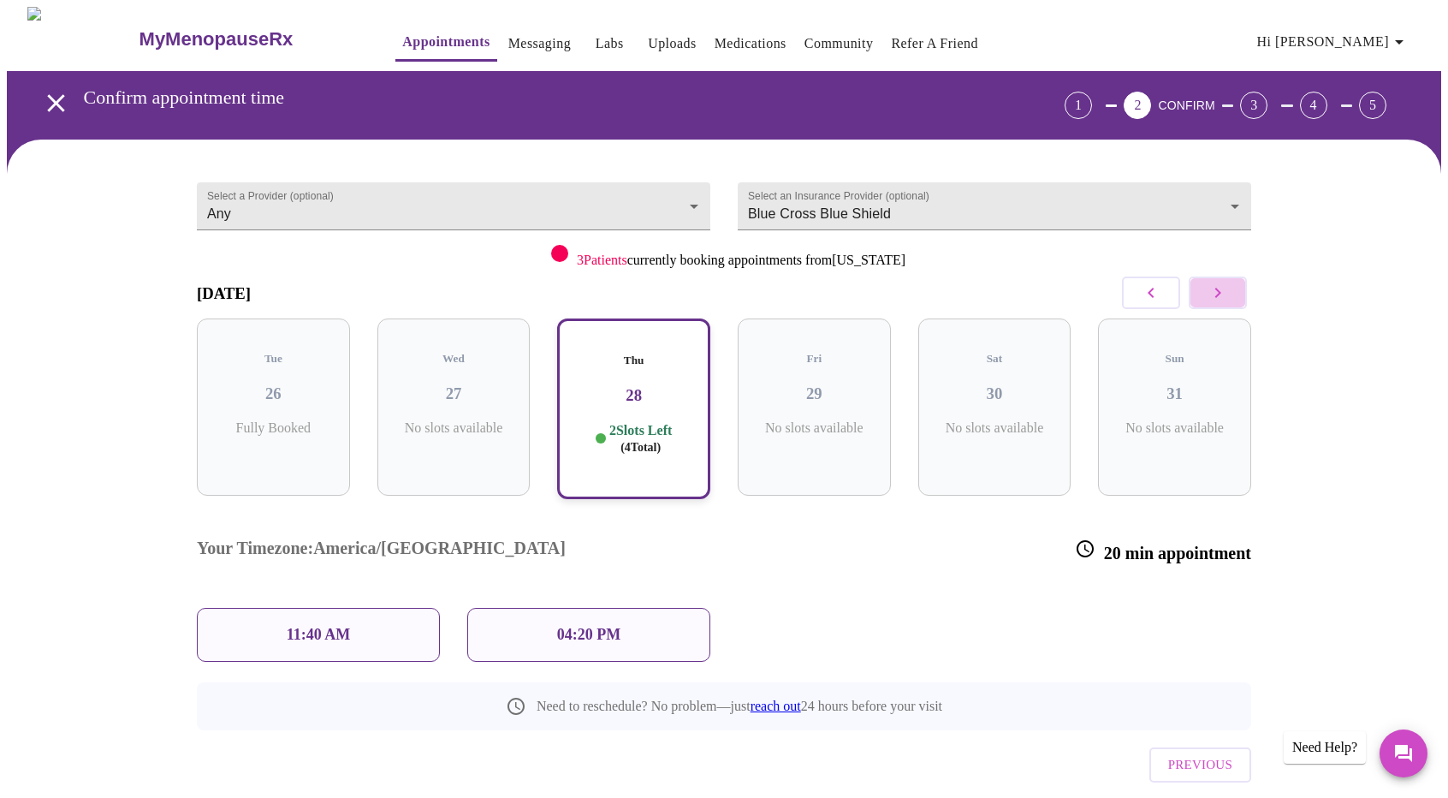
click at [1213, 284] on icon "button" at bounding box center [1217, 292] width 21 height 21
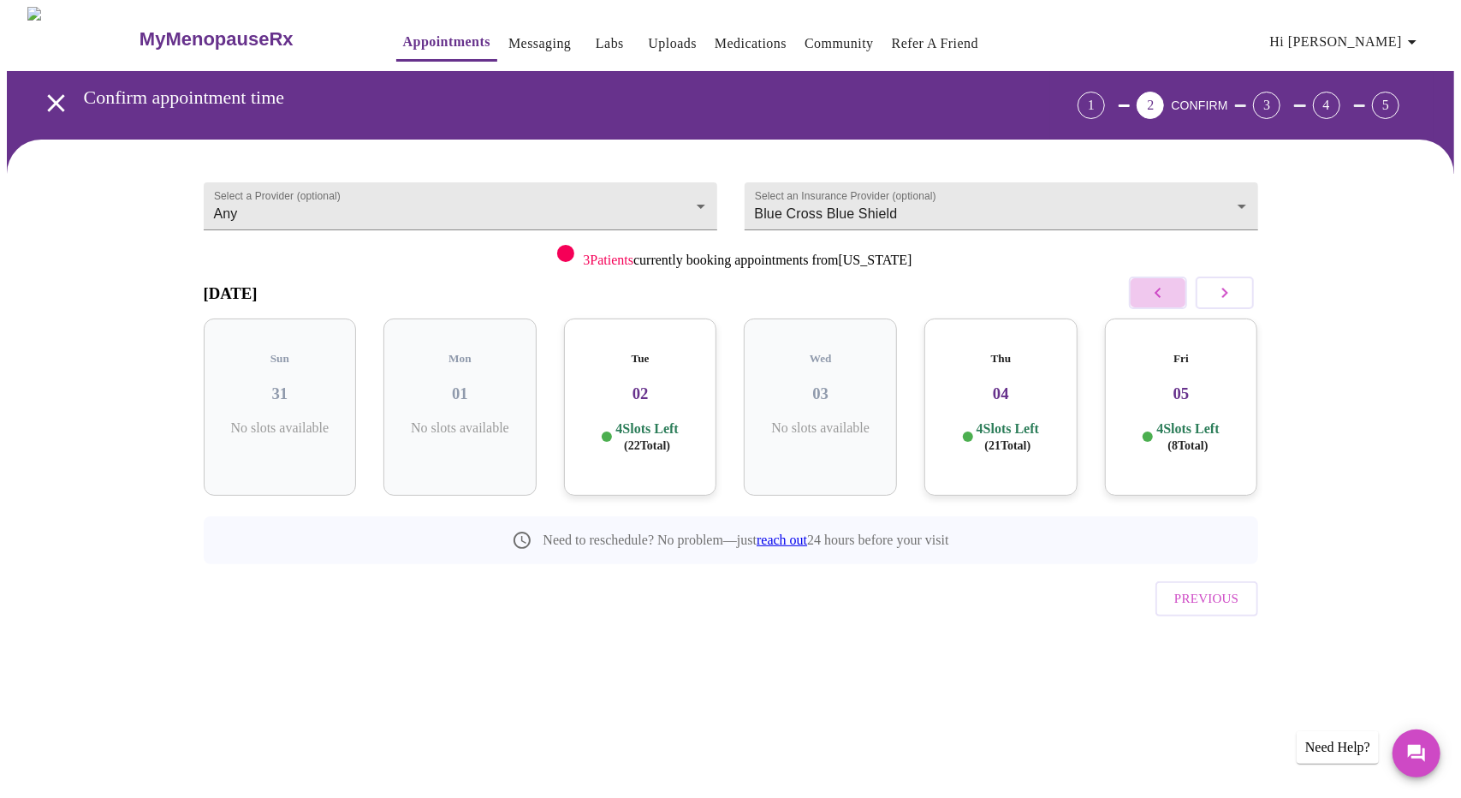
click at [1143, 296] on button "button" at bounding box center [1158, 292] width 58 height 33
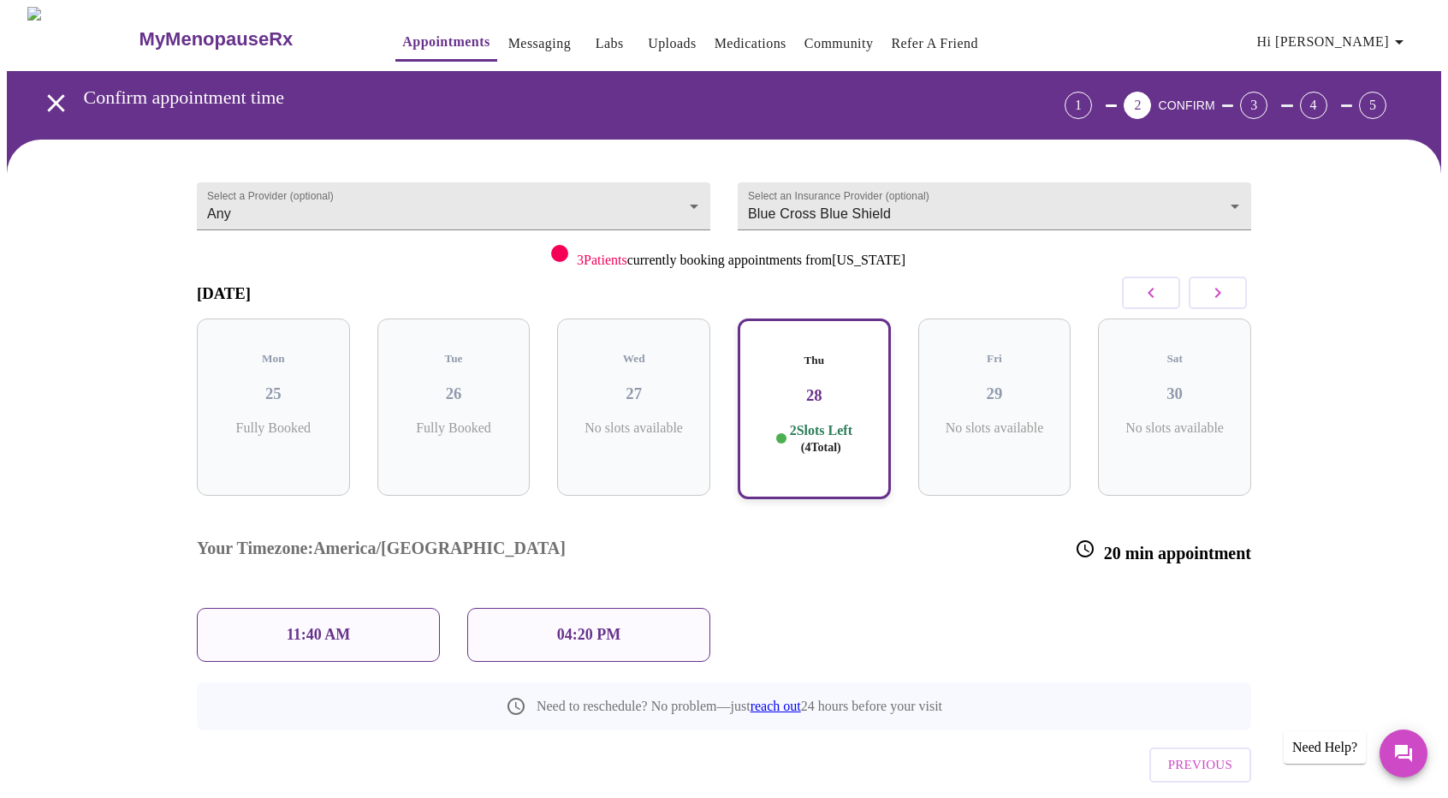
click at [291, 626] on p "11:40 AM" at bounding box center [319, 635] width 64 height 18
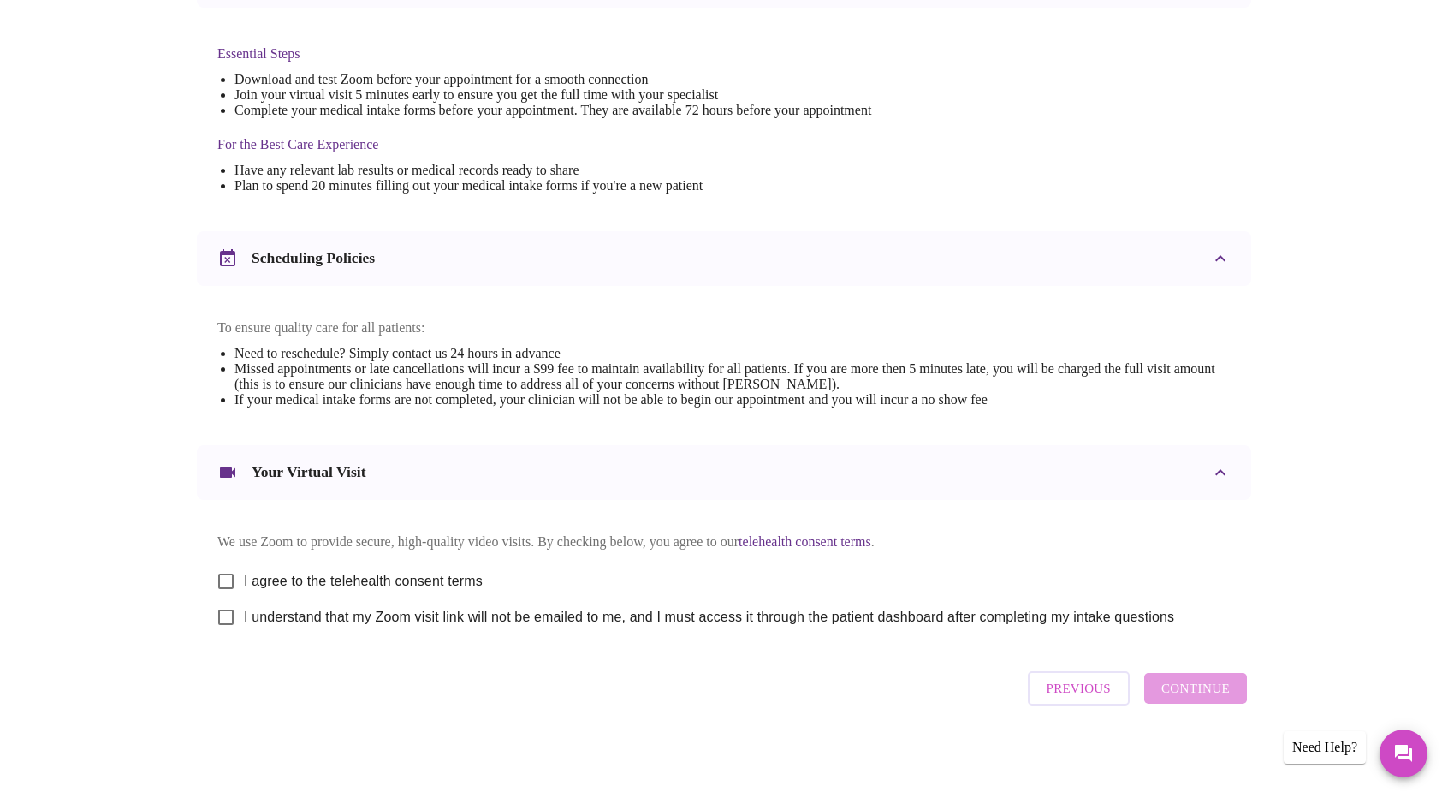
scroll to position [442, 0]
click at [222, 578] on input "I agree to the telehealth consent terms" at bounding box center [226, 581] width 36 height 36
checkbox input "true"
click at [230, 627] on input "I understand that my Zoom visit link will not be emailed to me, and I must acce…" at bounding box center [226, 617] width 36 height 36
checkbox input "true"
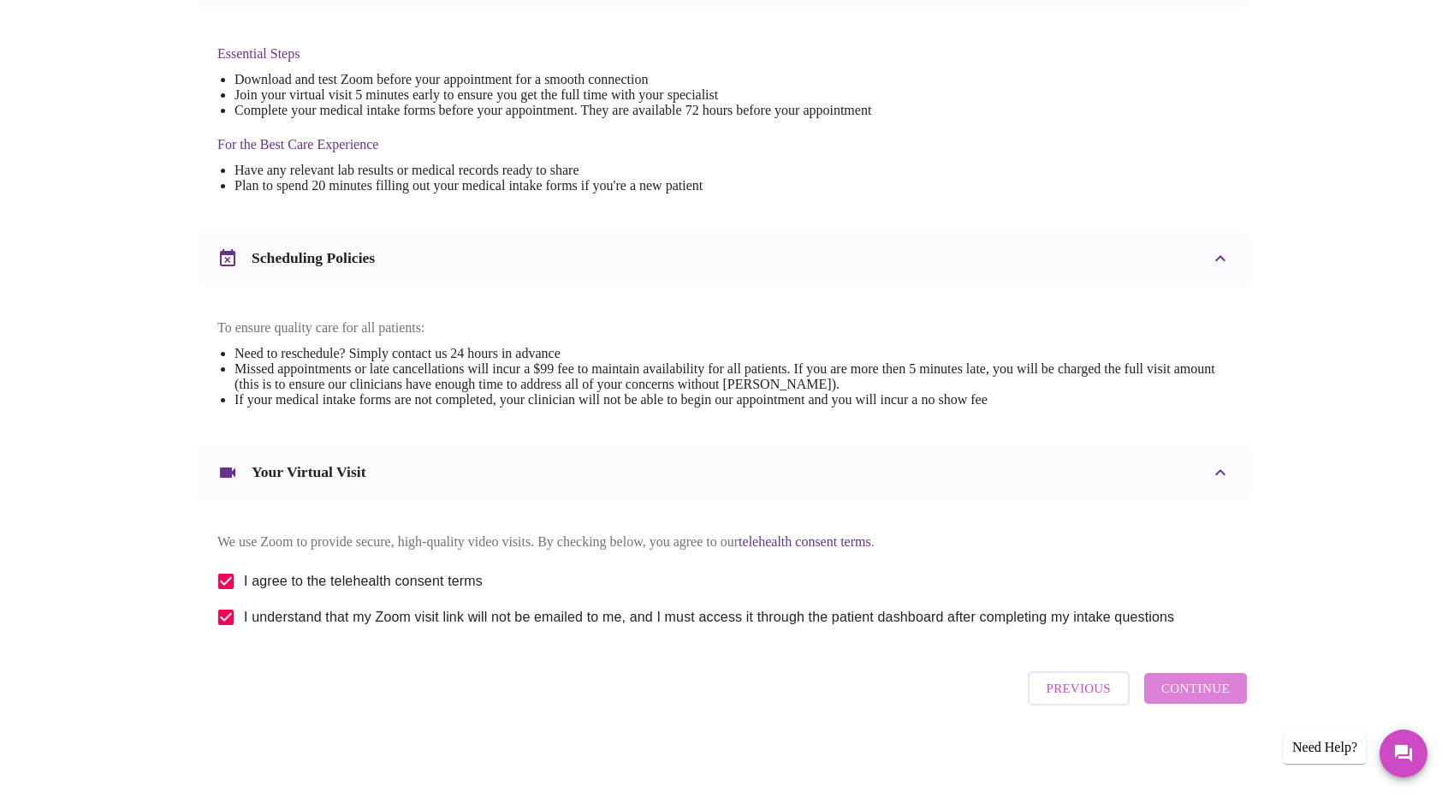
click at [1201, 691] on span "Continue" at bounding box center [1195, 688] width 68 height 22
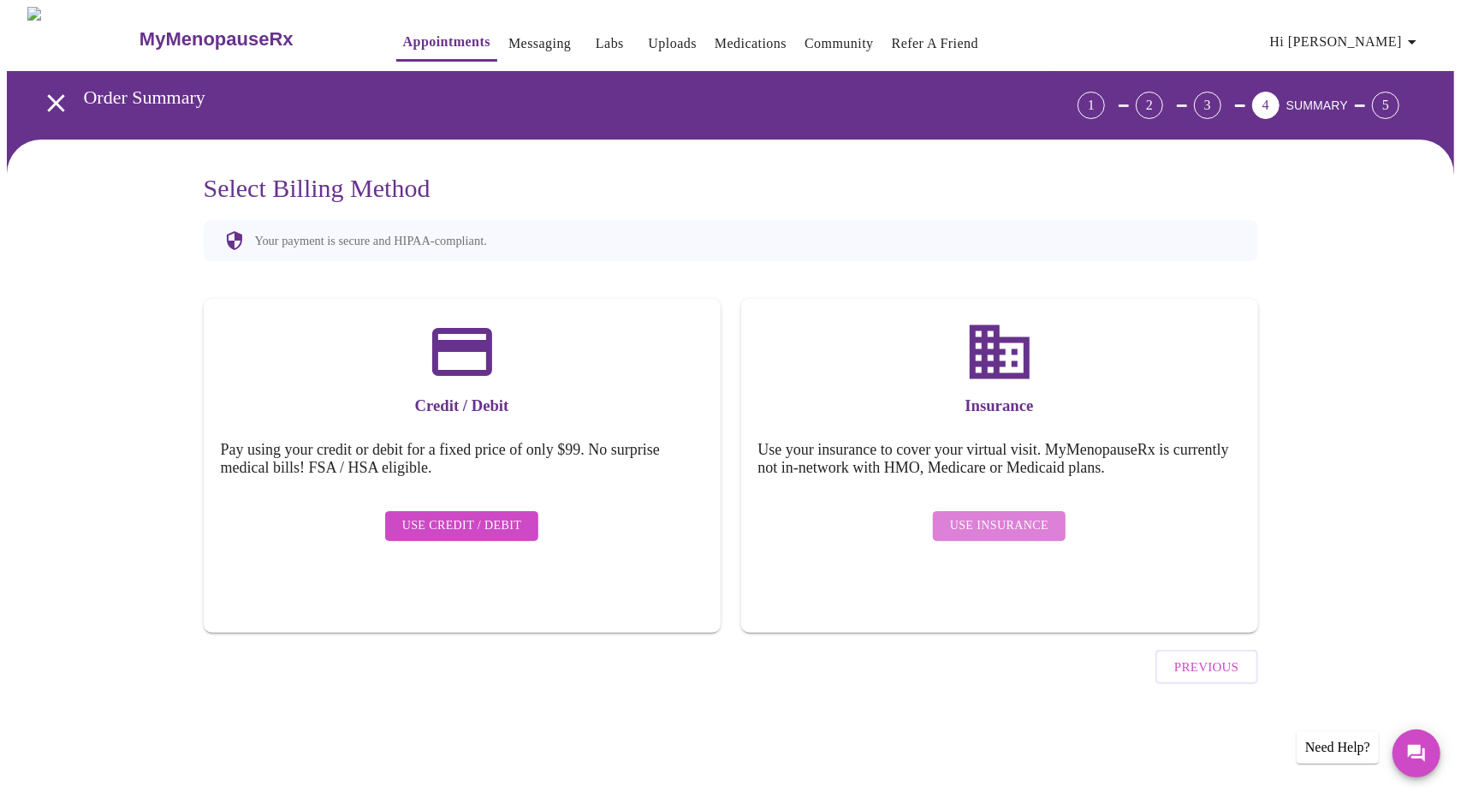
click at [1023, 515] on span "Use Insurance" at bounding box center [999, 525] width 98 height 21
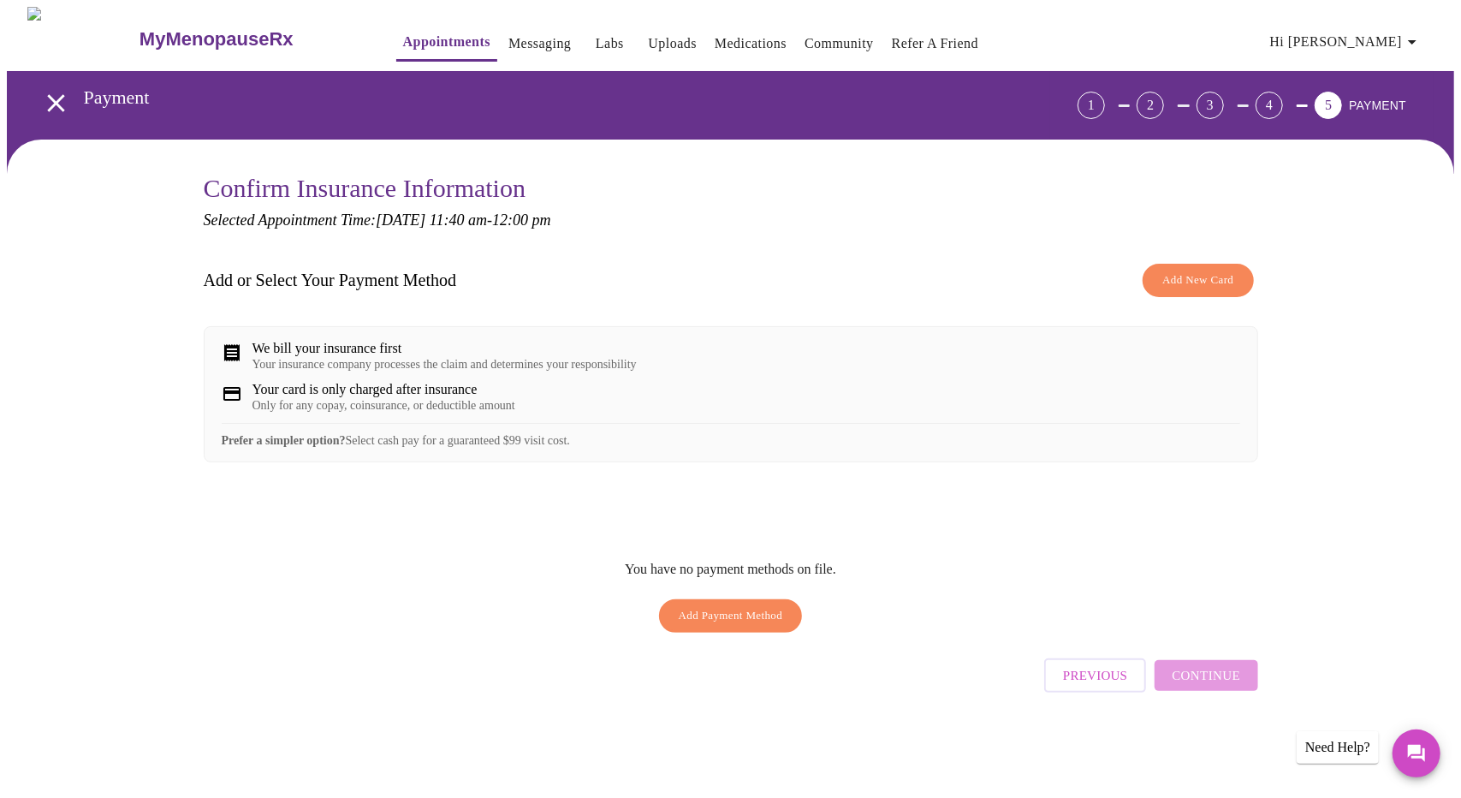
click at [1198, 270] on span "Add New Card" at bounding box center [1197, 280] width 71 height 20
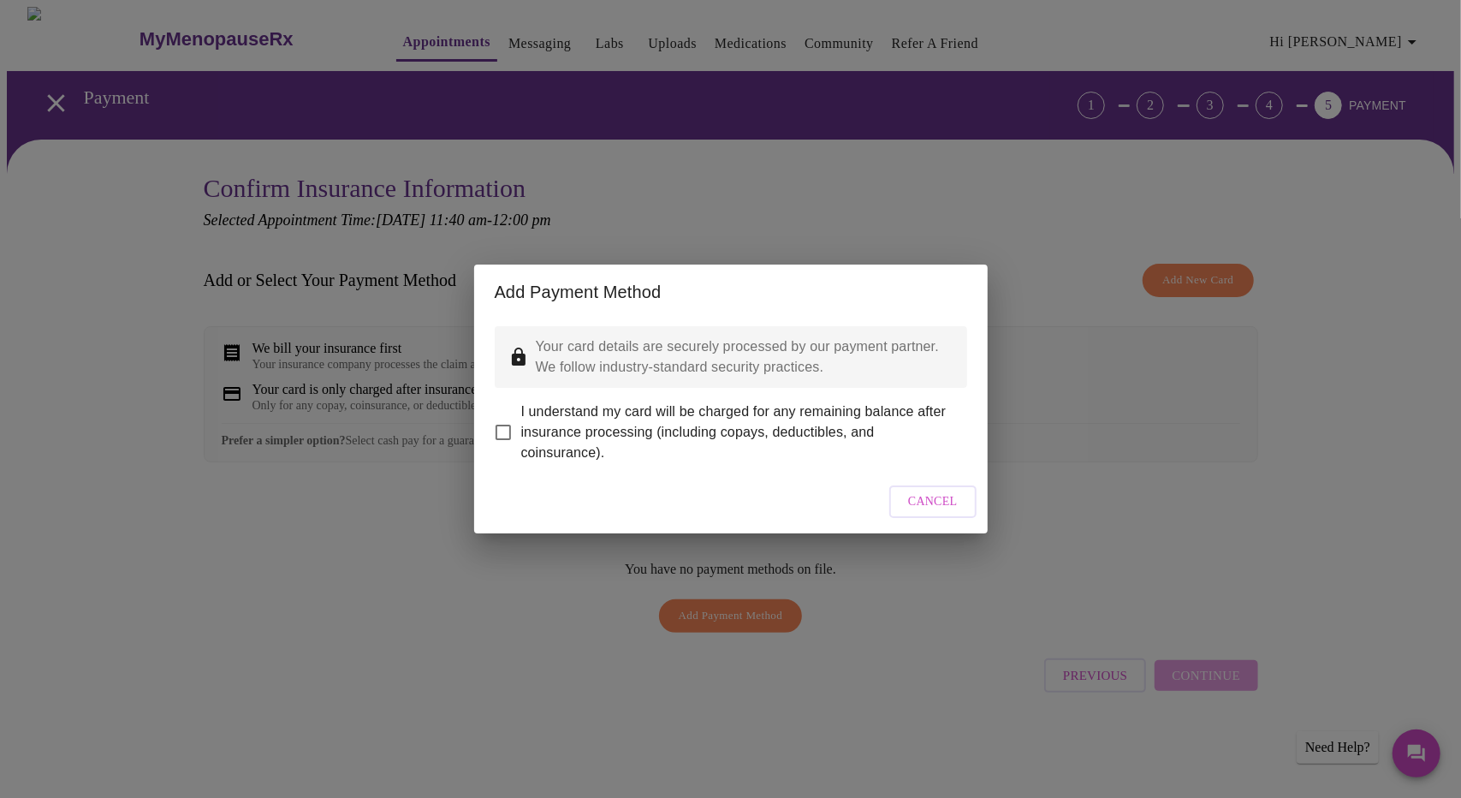
click at [944, 509] on span "Cancel" at bounding box center [933, 501] width 50 height 21
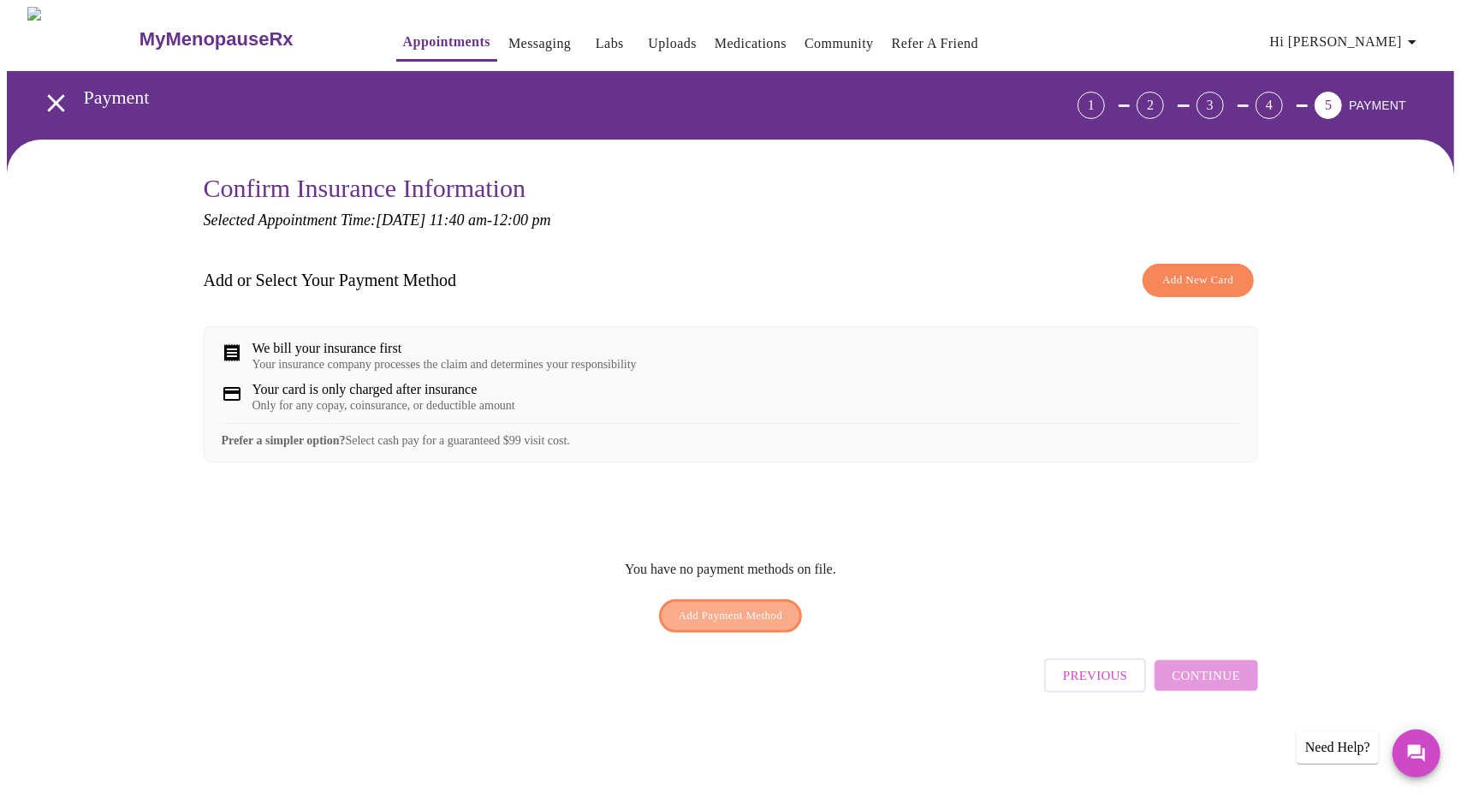
click at [741, 632] on button "Add Payment Method" at bounding box center [731, 615] width 144 height 33
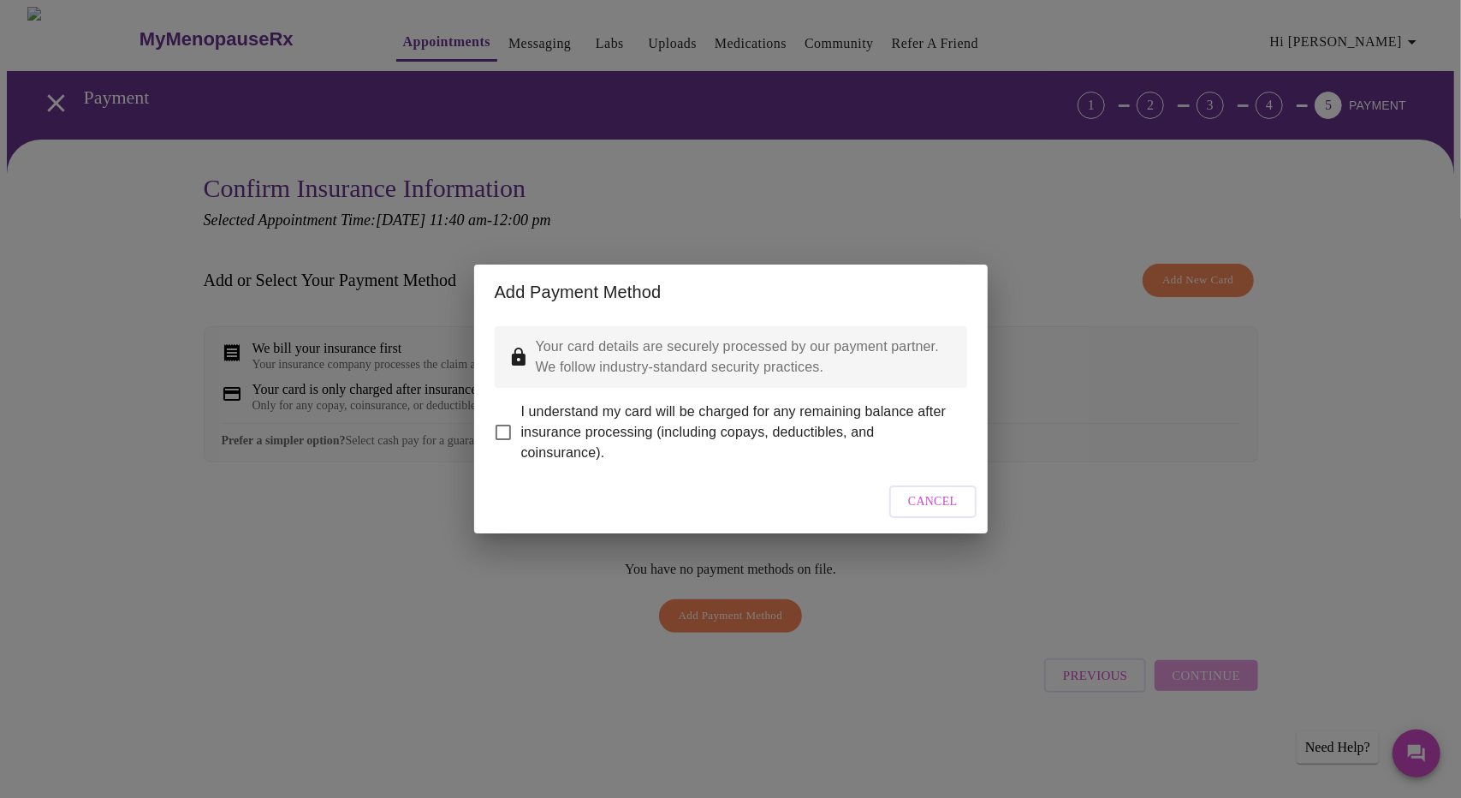
click at [594, 418] on span "I understand my card will be charged for any remaining balance after insurance …" at bounding box center [737, 432] width 432 height 62
click at [521, 418] on input "I understand my card will be charged for any remaining balance after insurance …" at bounding box center [503, 432] width 36 height 36
checkbox input "true"
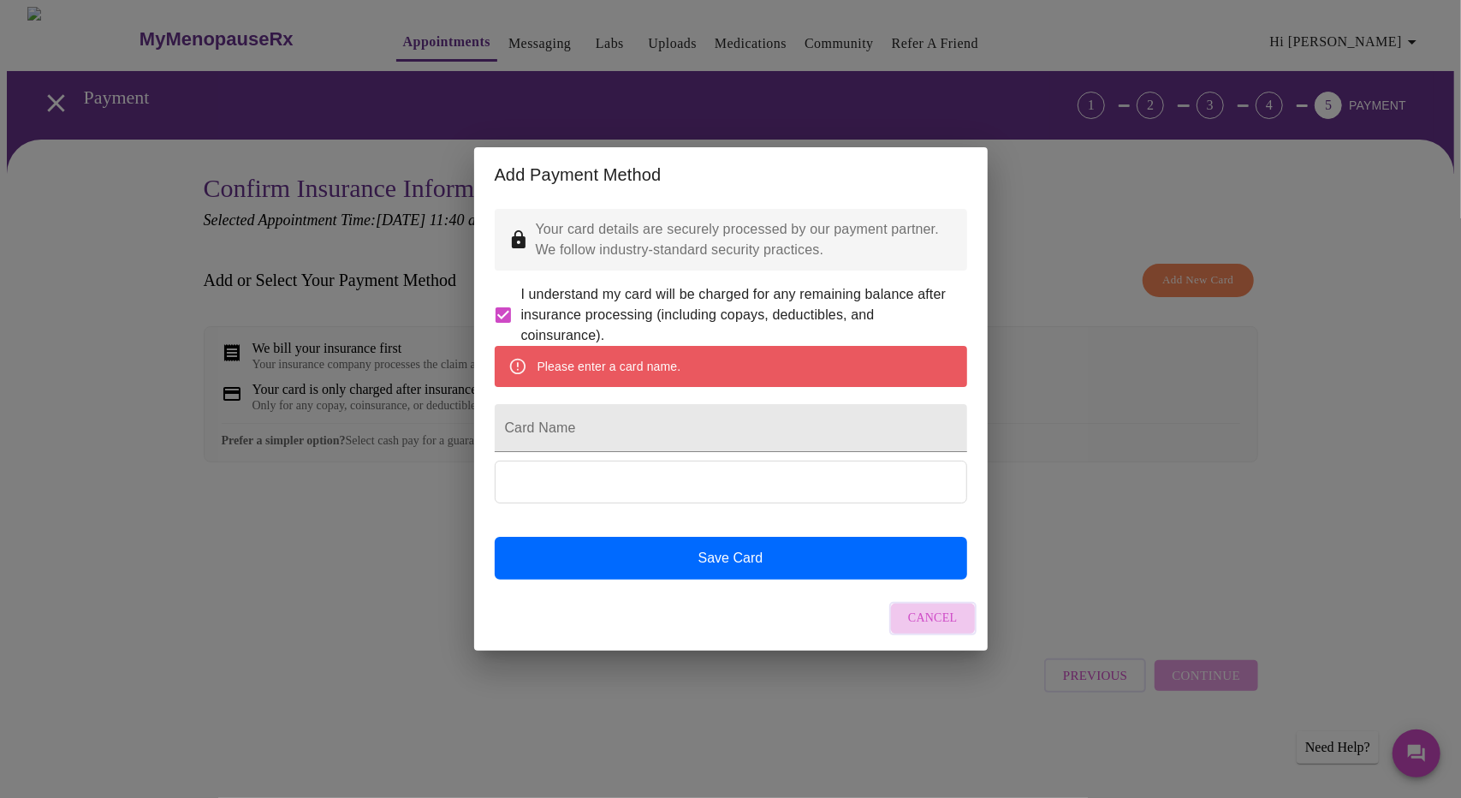
click at [948, 635] on button "Cancel" at bounding box center [932, 618] width 87 height 33
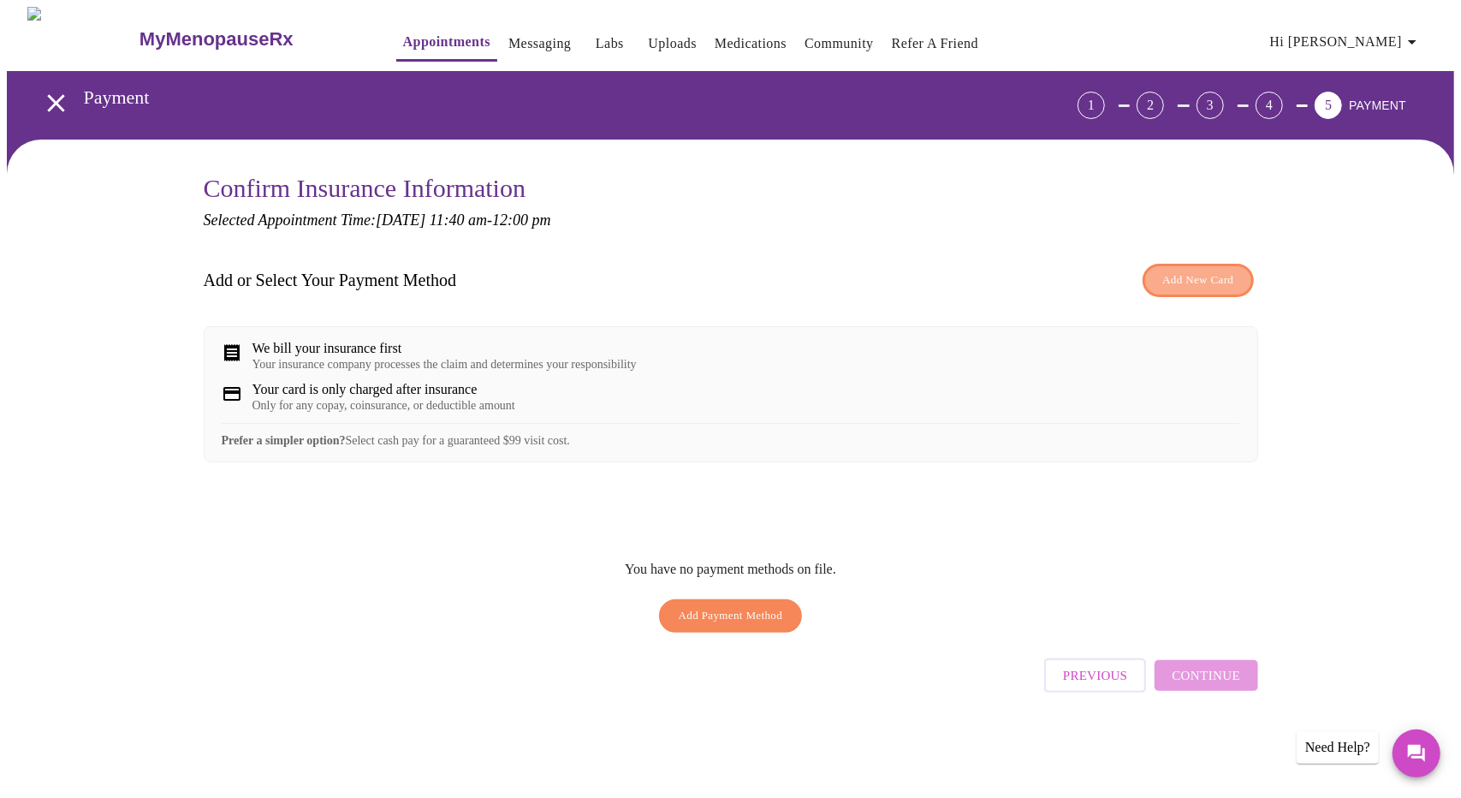
click at [1199, 283] on span "Add New Card" at bounding box center [1197, 280] width 71 height 20
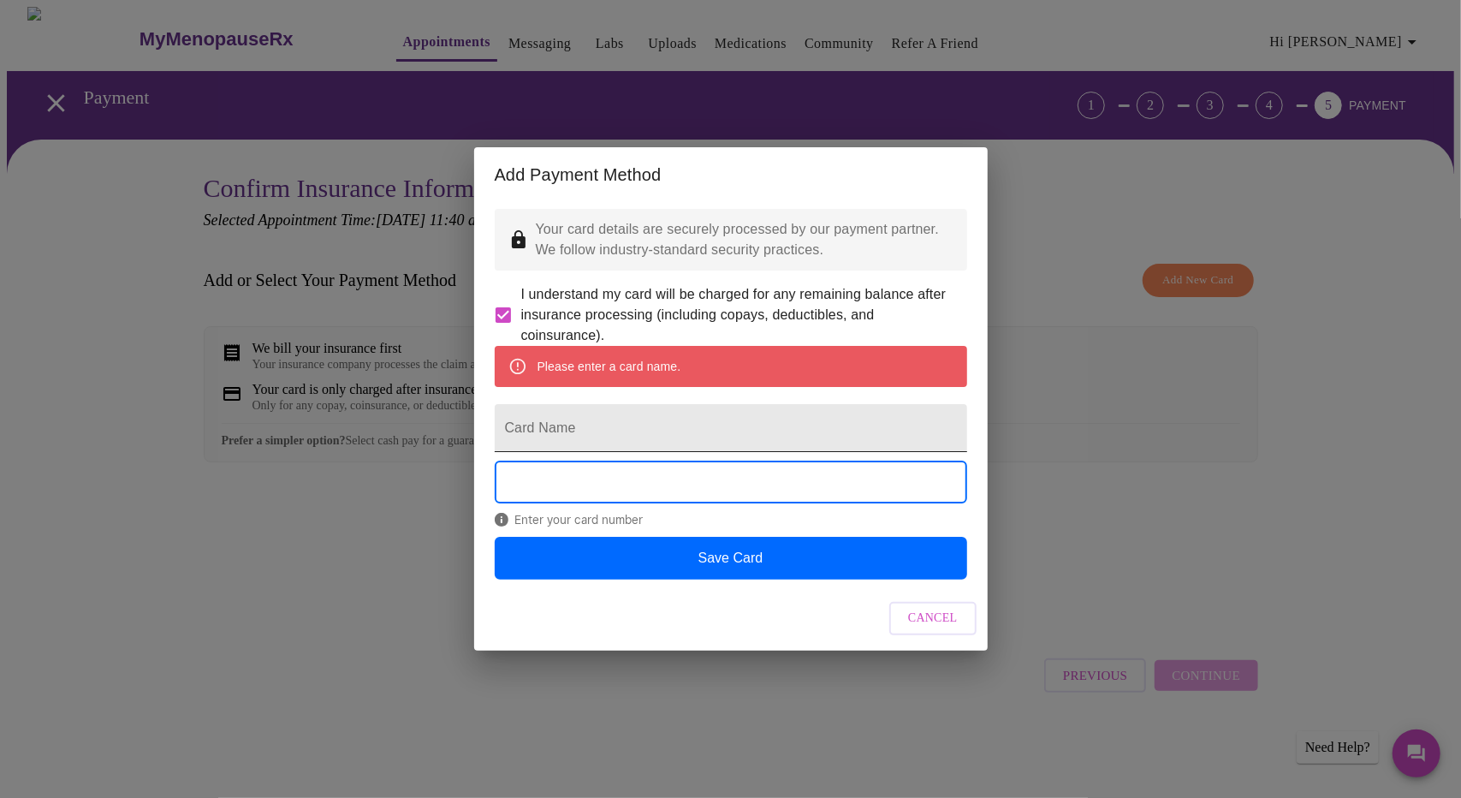
click at [697, 443] on input "Card Name" at bounding box center [731, 428] width 472 height 48
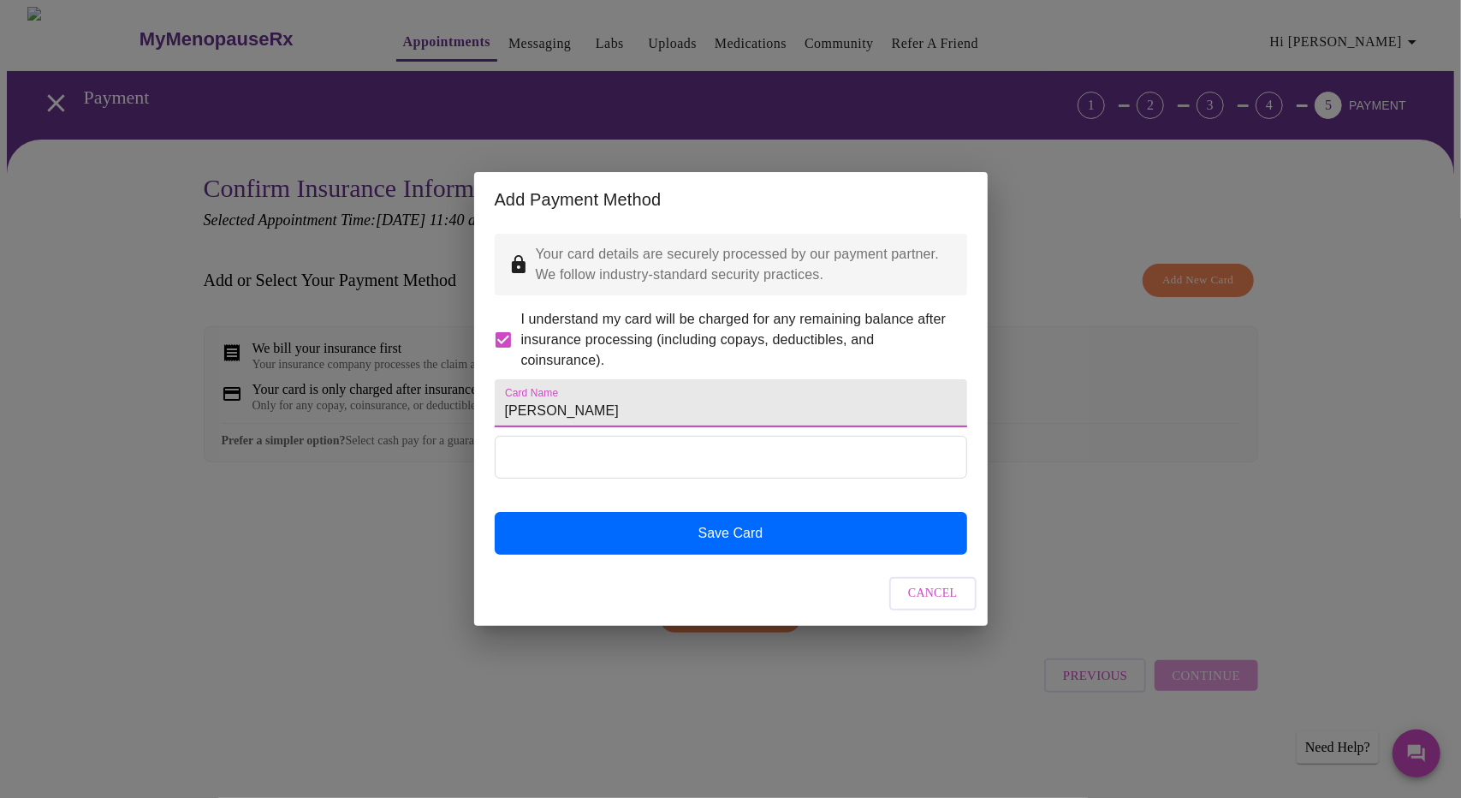
type input "Elicia Raney"
click at [755, 613] on div "Cancel" at bounding box center [730, 593] width 513 height 64
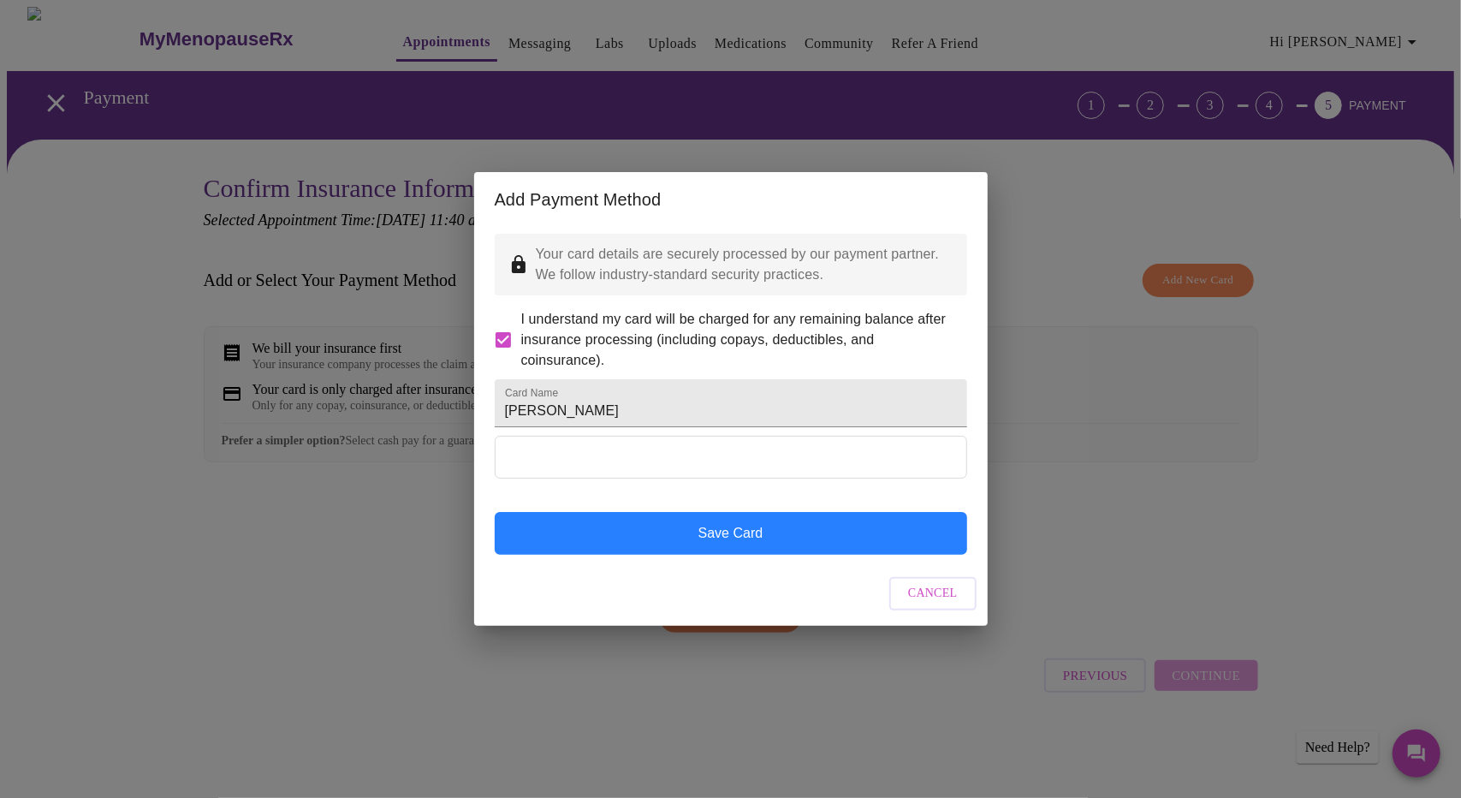
click at [753, 554] on button "Save Card" at bounding box center [731, 533] width 472 height 43
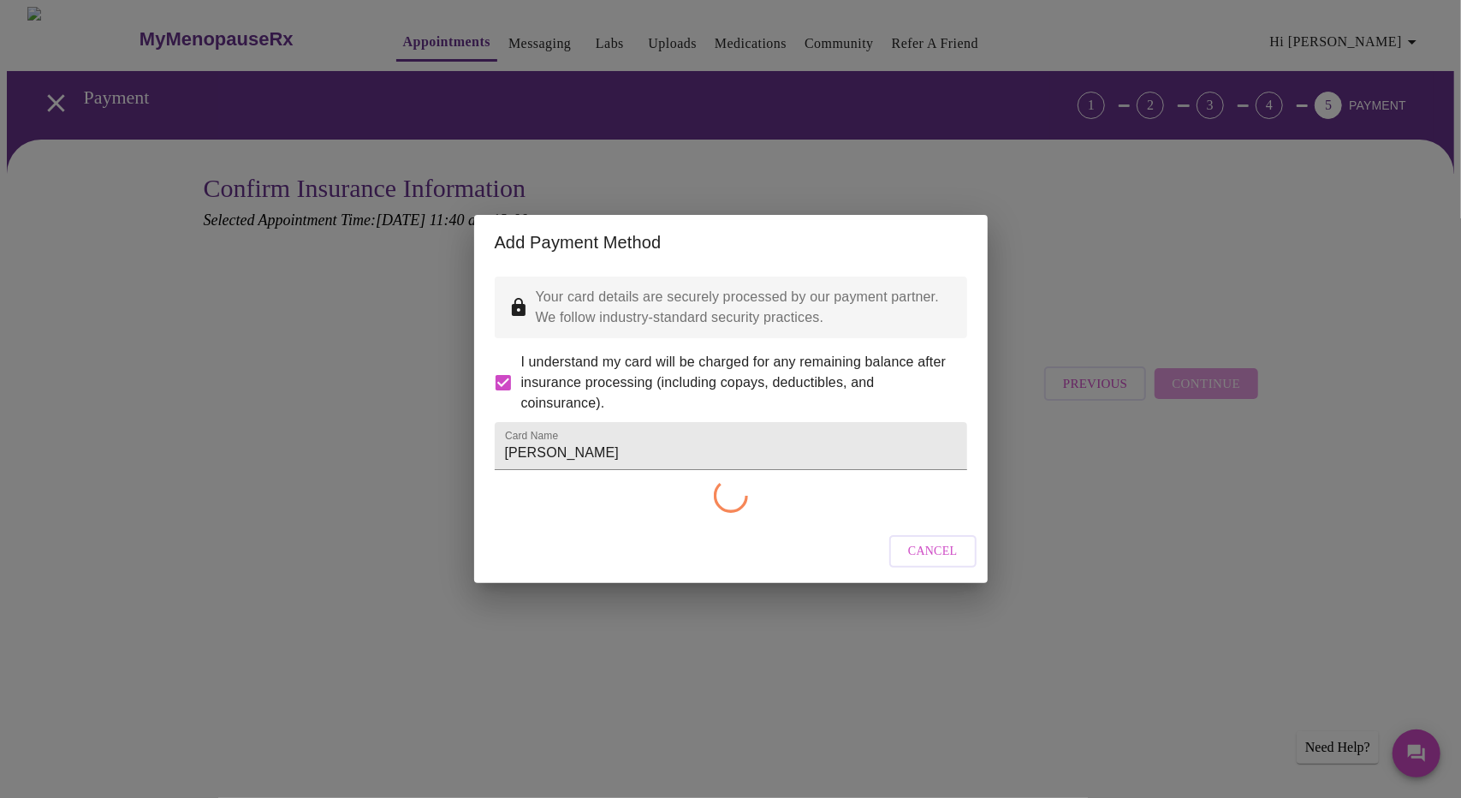
checkbox input "false"
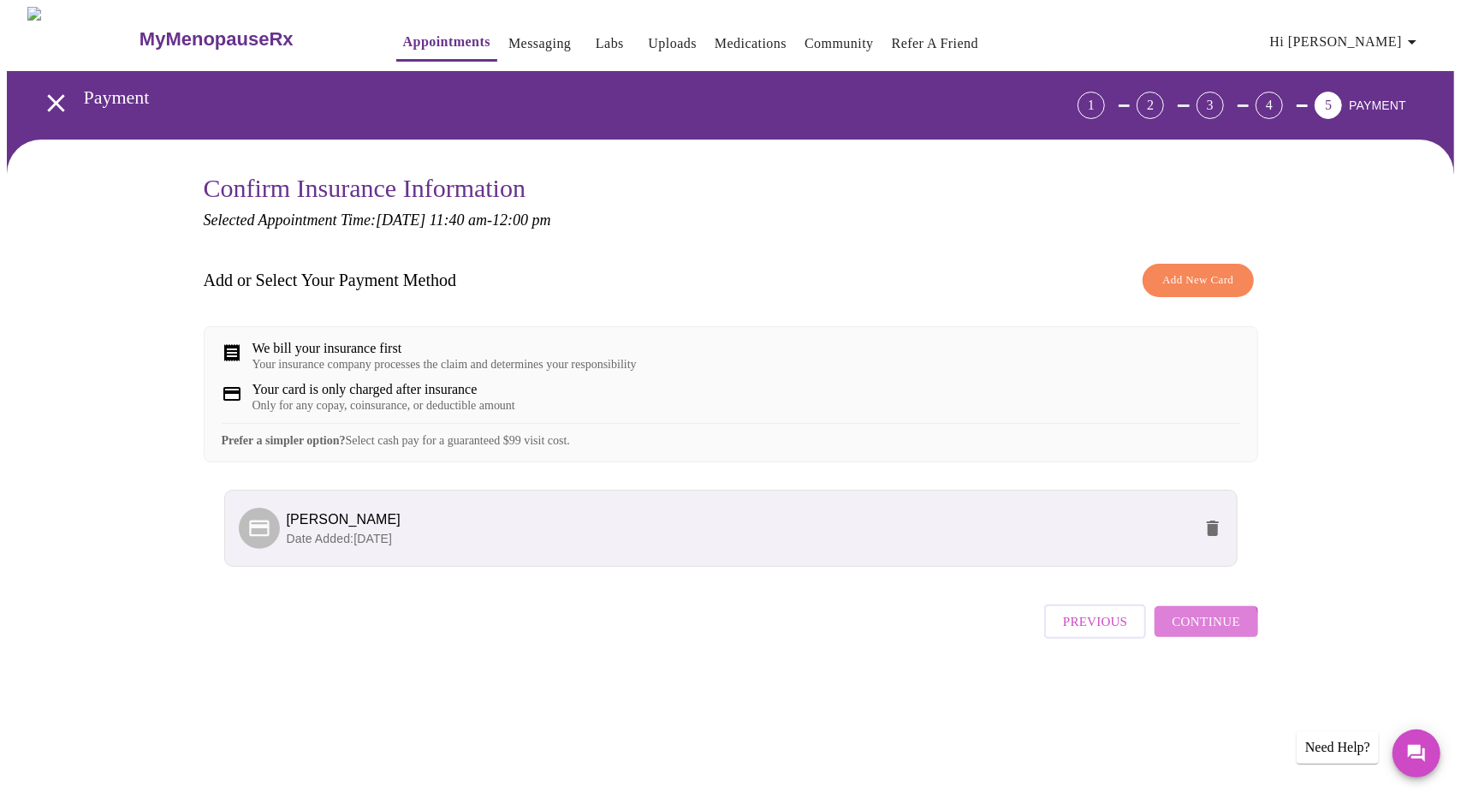
click at [1204, 632] on span "Continue" at bounding box center [1205, 621] width 68 height 22
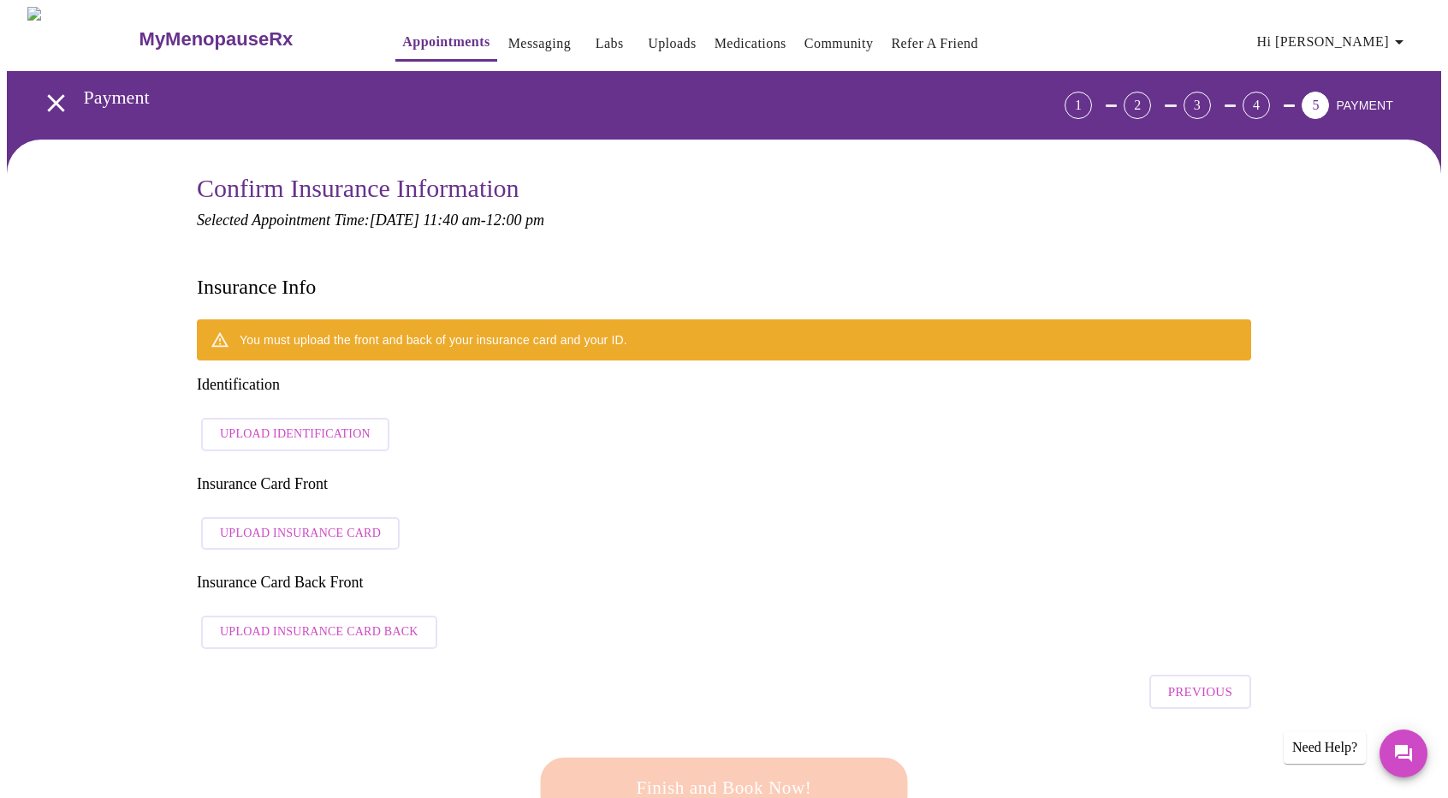
click at [298, 424] on span "Upload Identification" at bounding box center [295, 434] width 151 height 21
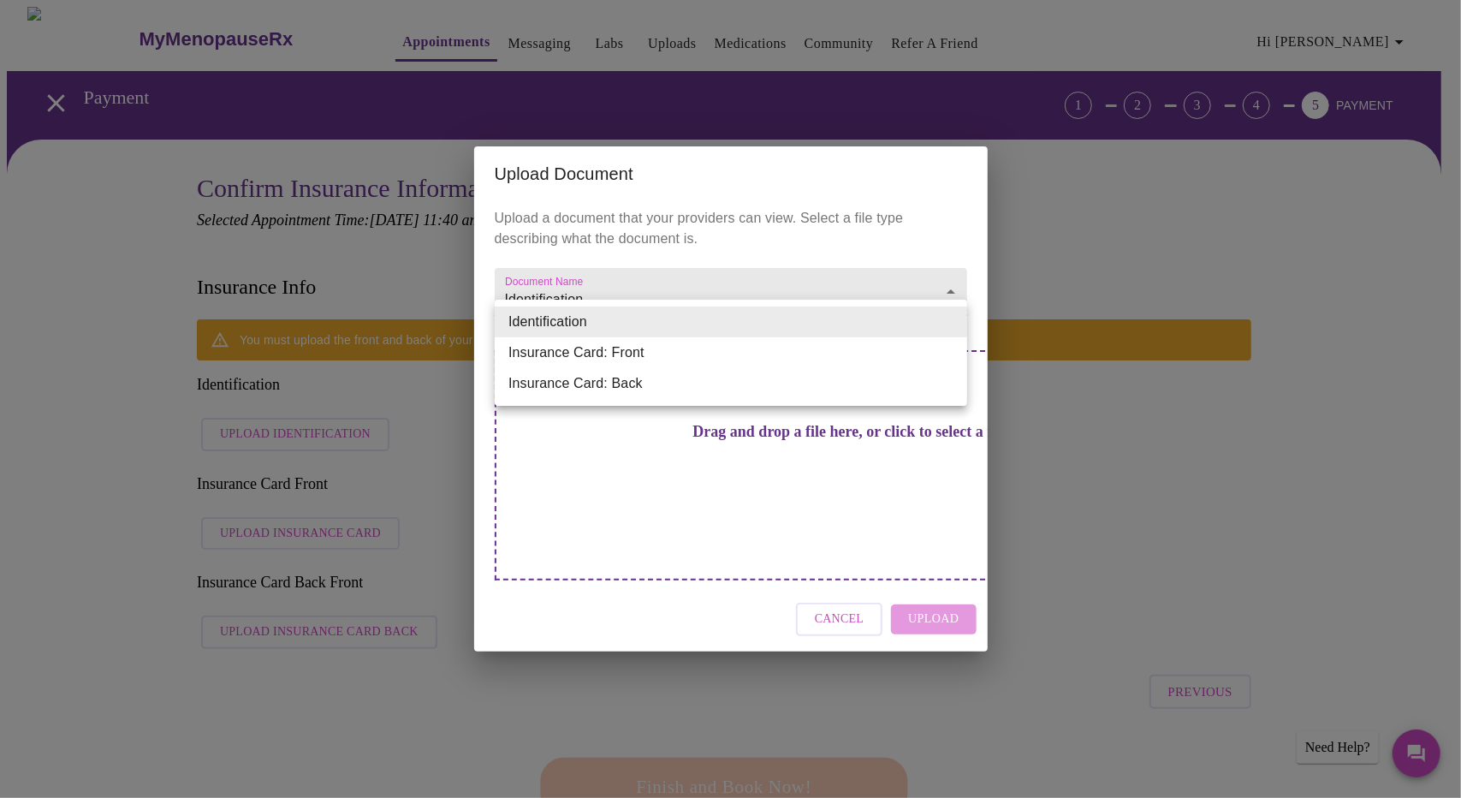
click at [945, 276] on div at bounding box center [730, 399] width 1461 height 798
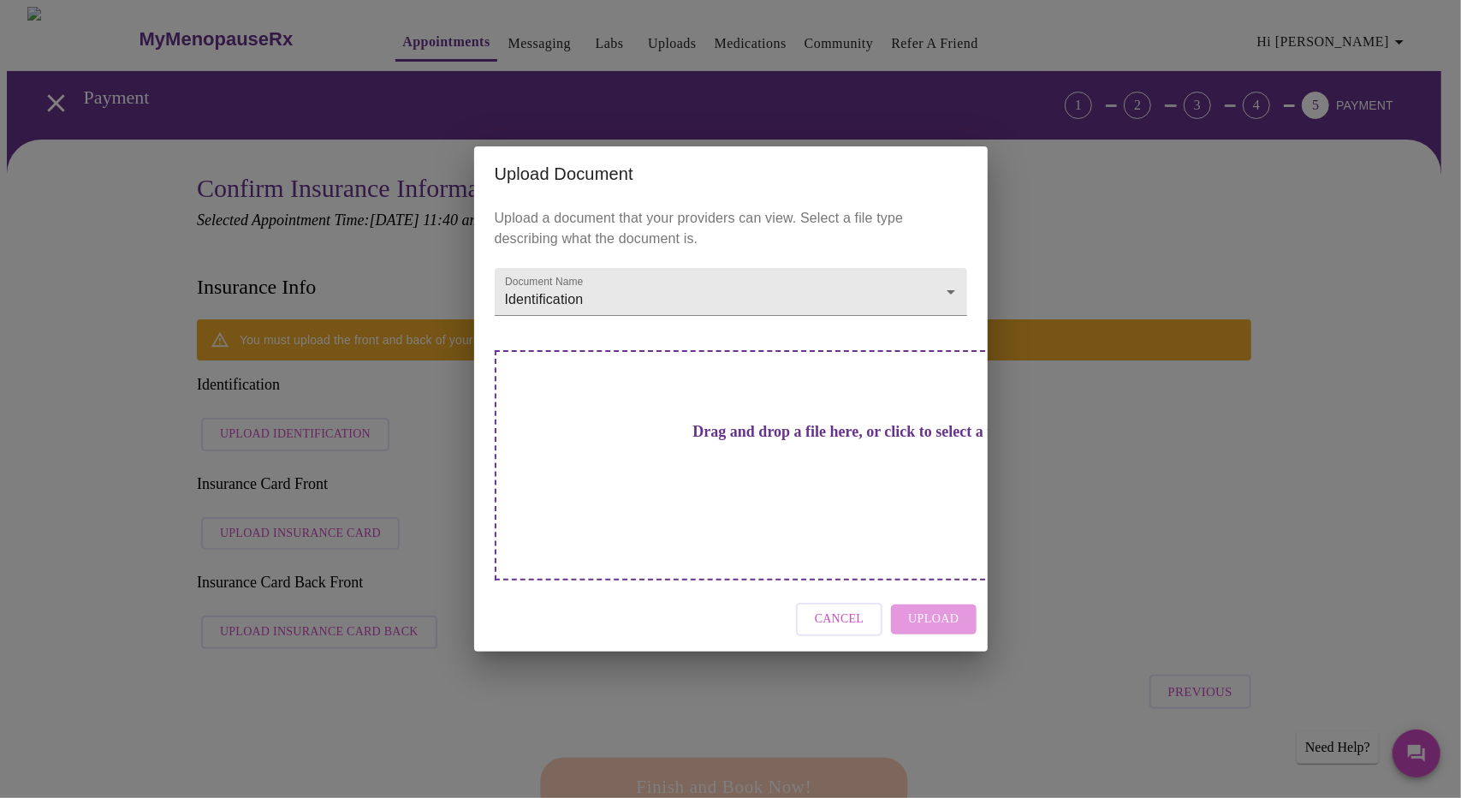
click at [778, 490] on div "Drag and drop a file here, or click to select a file" at bounding box center [851, 465] width 712 height 230
click at [777, 441] on h3 "Drag and drop a file here, or click to select a file" at bounding box center [850, 432] width 472 height 18
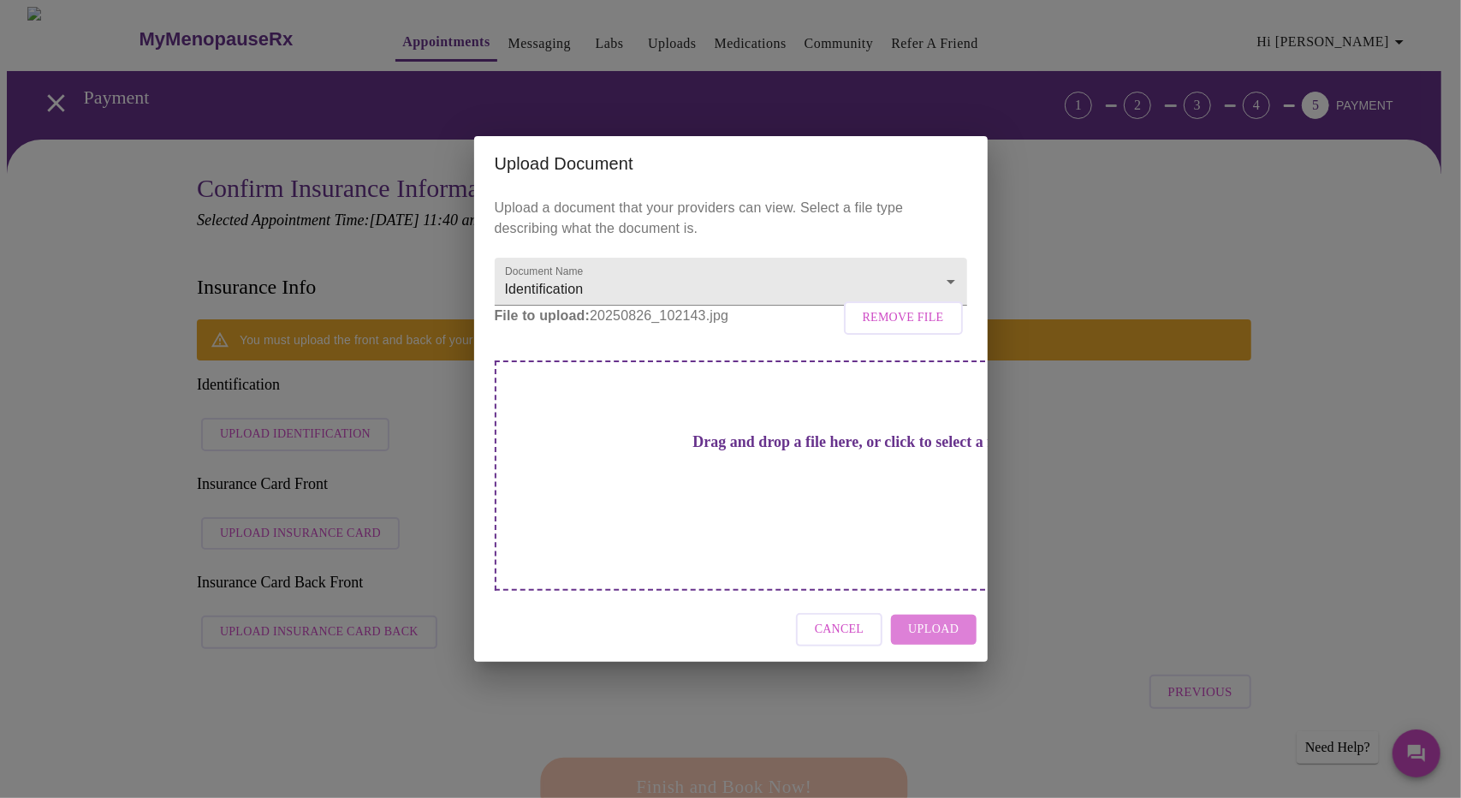
click at [958, 614] on button "Upload" at bounding box center [933, 629] width 85 height 30
click at [857, 619] on span "Cancel" at bounding box center [870, 629] width 50 height 21
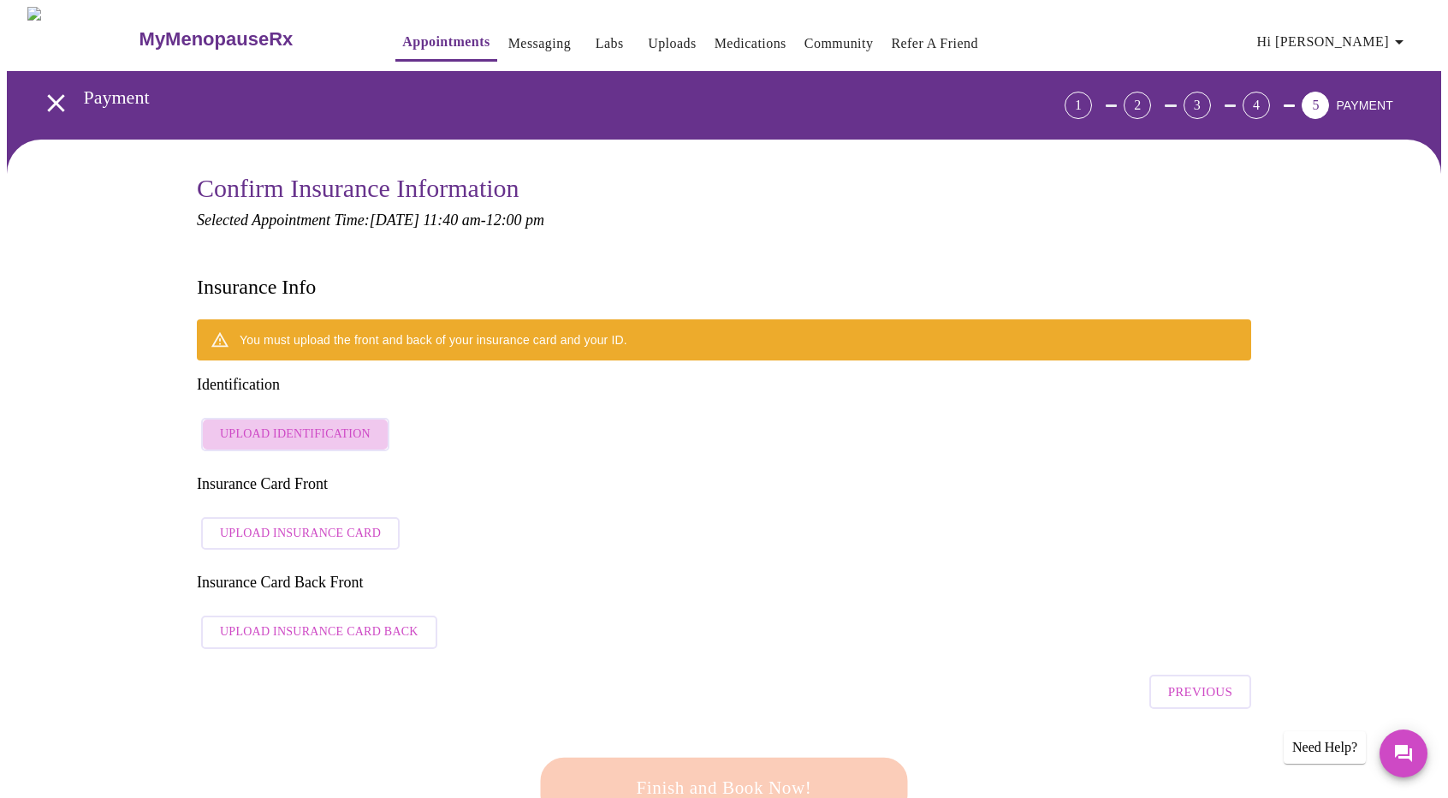
click at [301, 424] on span "Upload Identification" at bounding box center [295, 434] width 151 height 21
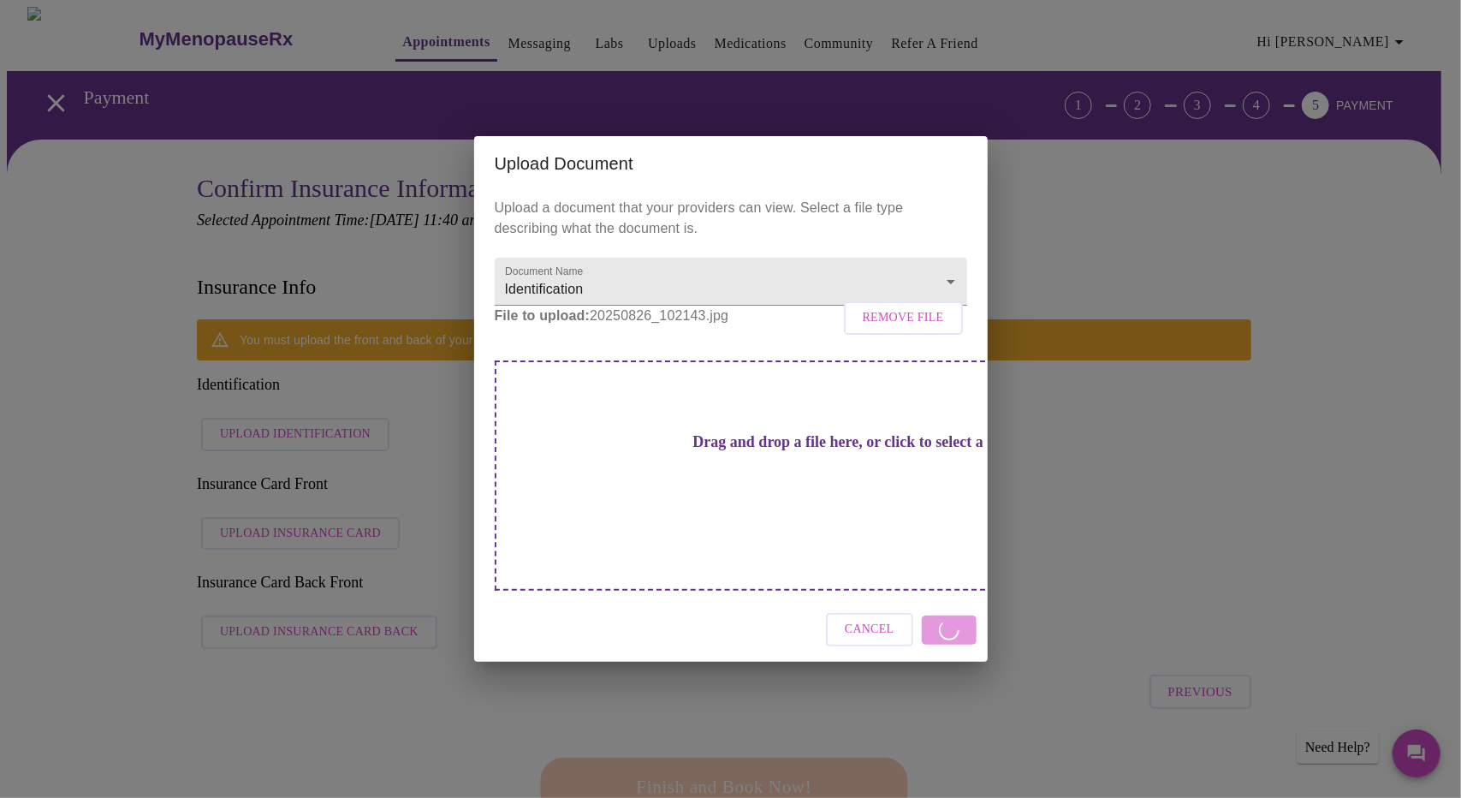
click at [773, 451] on h3 "Drag and drop a file here, or click to select a file" at bounding box center [850, 442] width 472 height 18
click at [905, 329] on span "Remove File" at bounding box center [903, 317] width 81 height 21
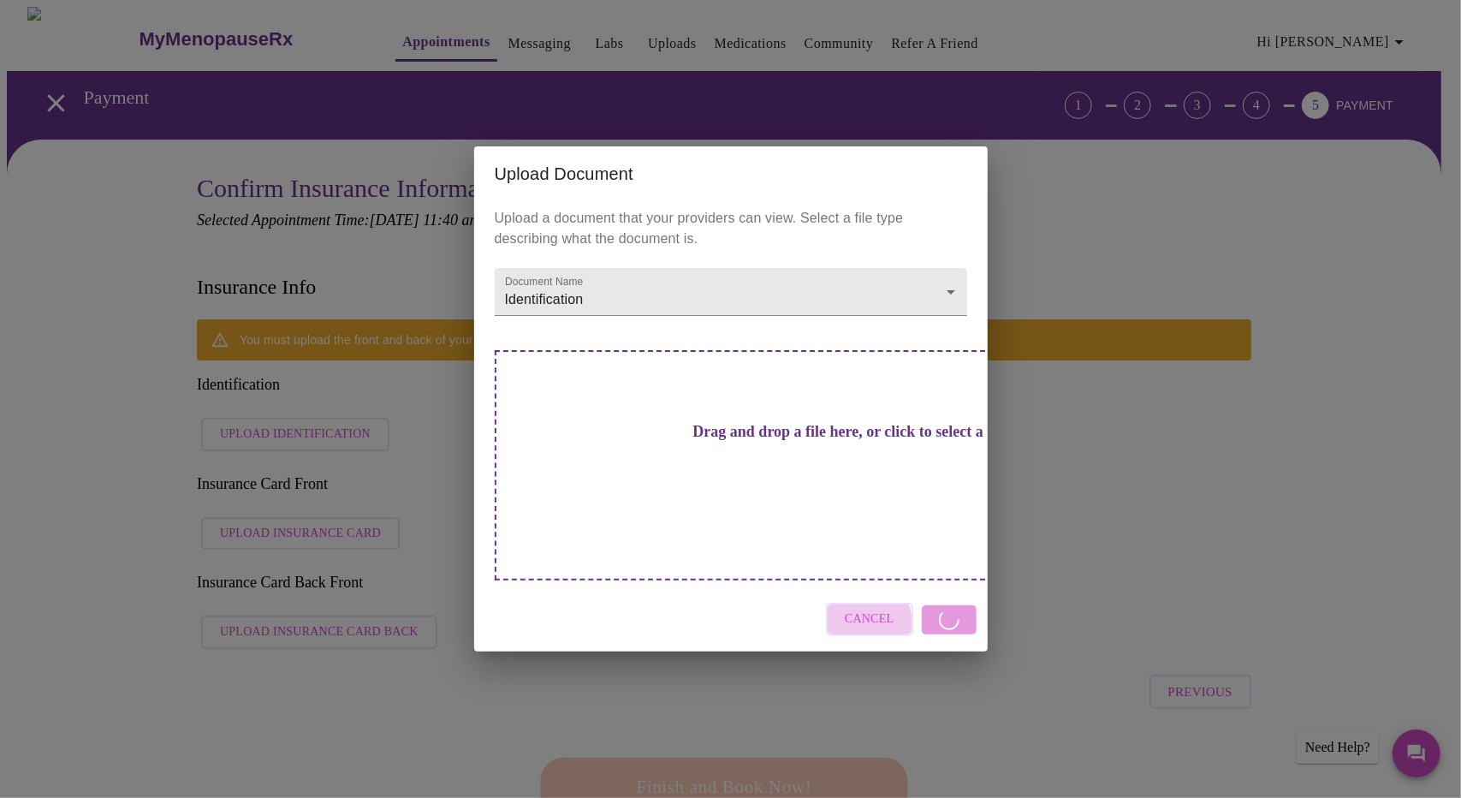
click at [850, 608] on span "Cancel" at bounding box center [870, 618] width 50 height 21
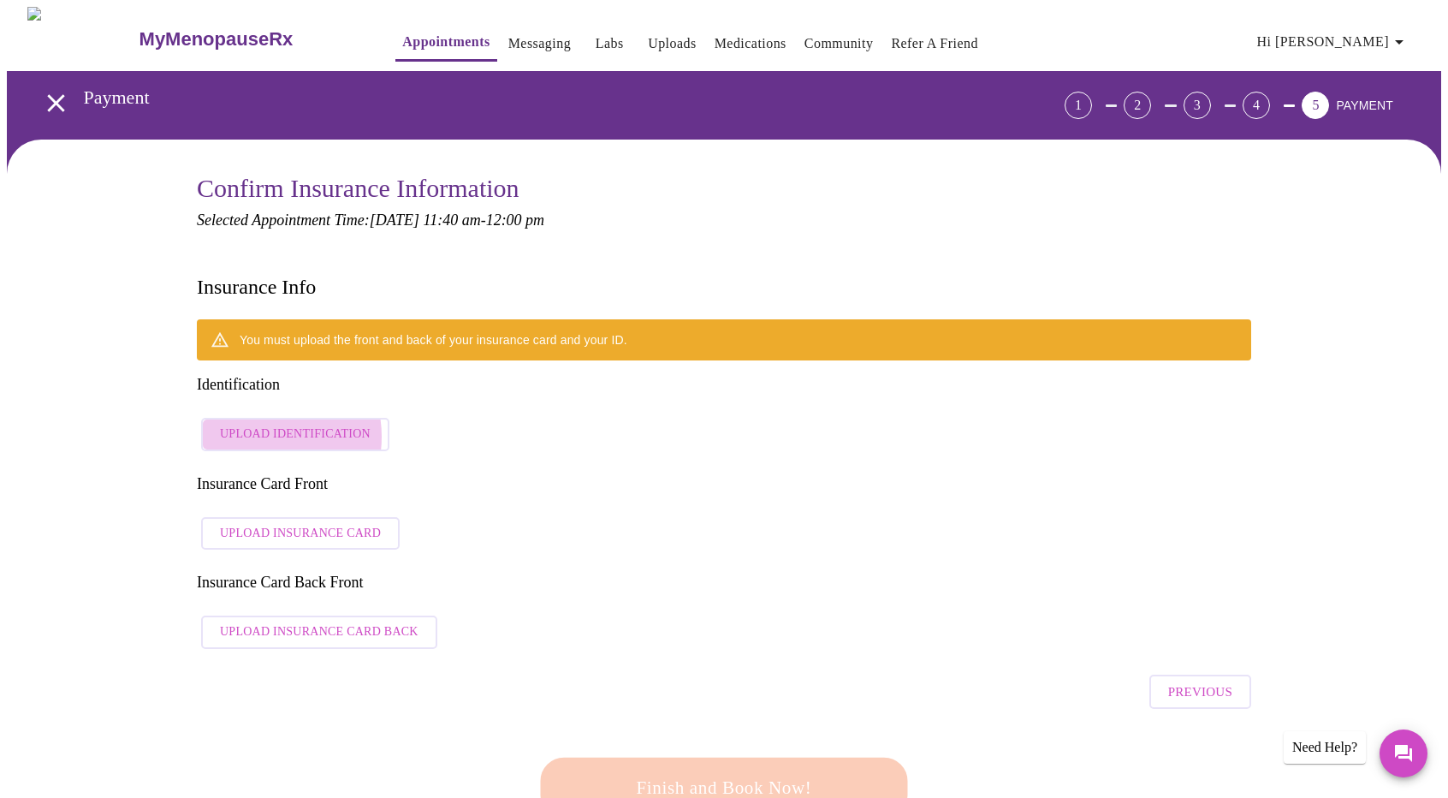
click at [262, 424] on span "Upload Identification" at bounding box center [295, 434] width 151 height 21
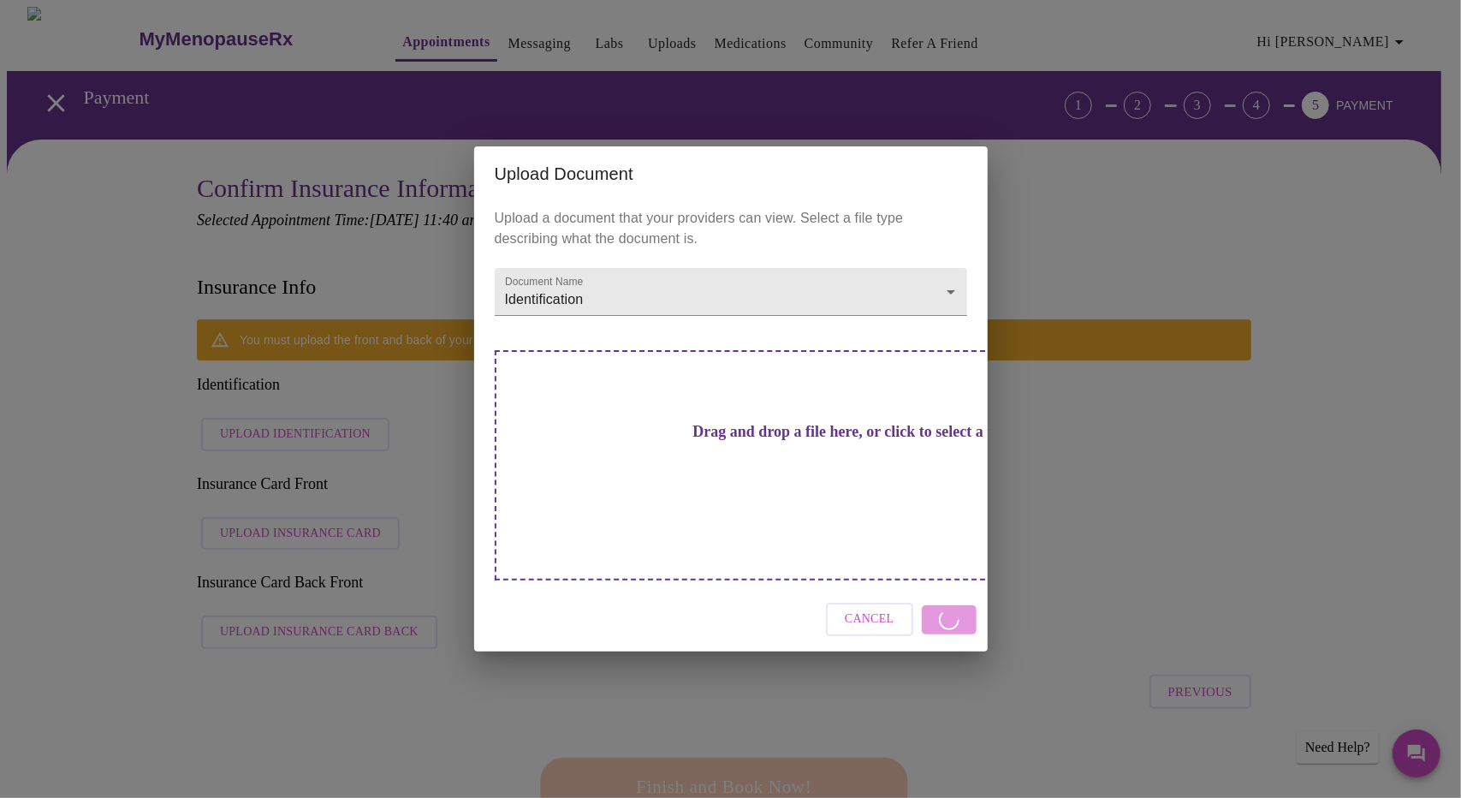
click at [1150, 450] on div "Upload Document Upload a document that your providers can view. Select a file t…" at bounding box center [730, 399] width 1461 height 798
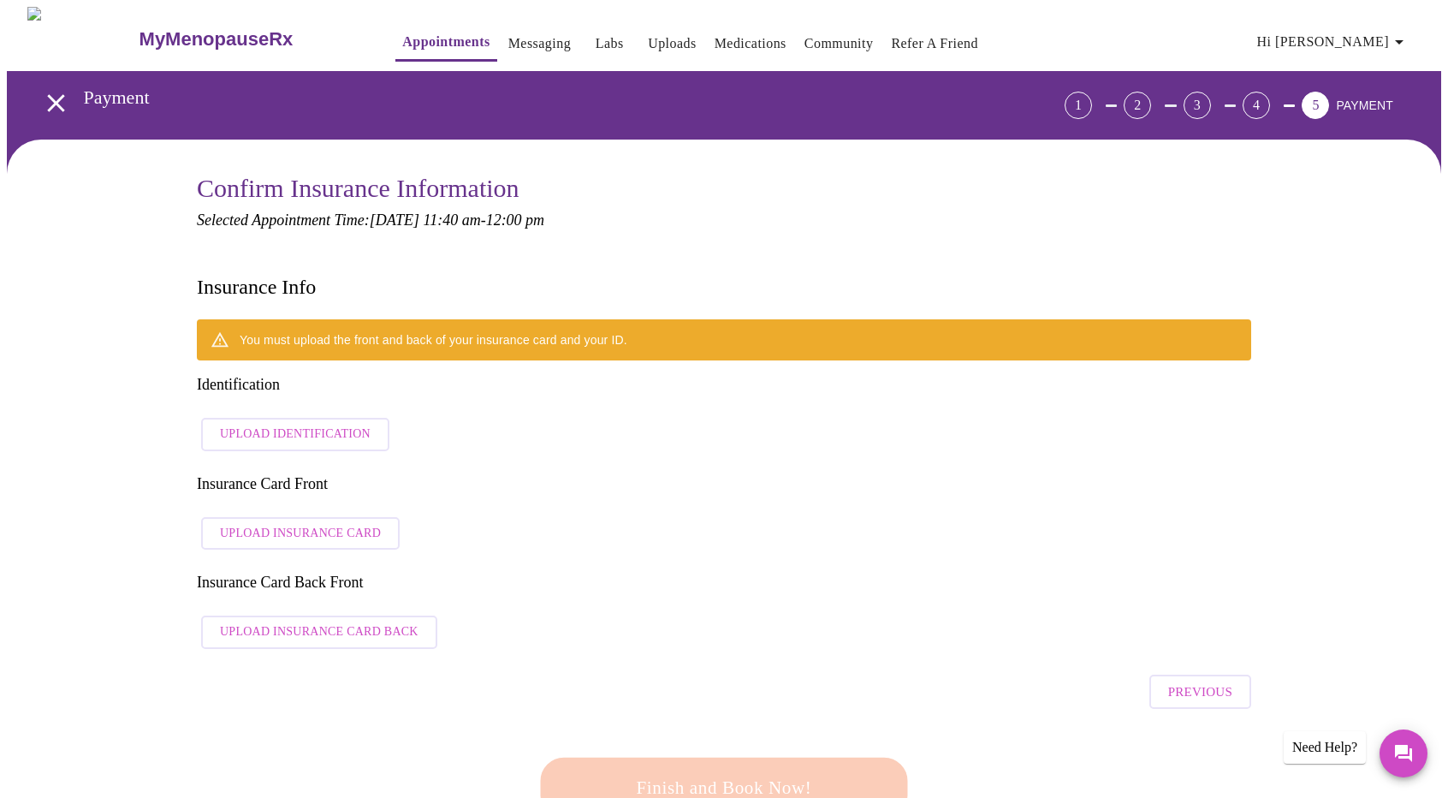
click at [224, 523] on span "Upload Insurance Card" at bounding box center [300, 533] width 161 height 21
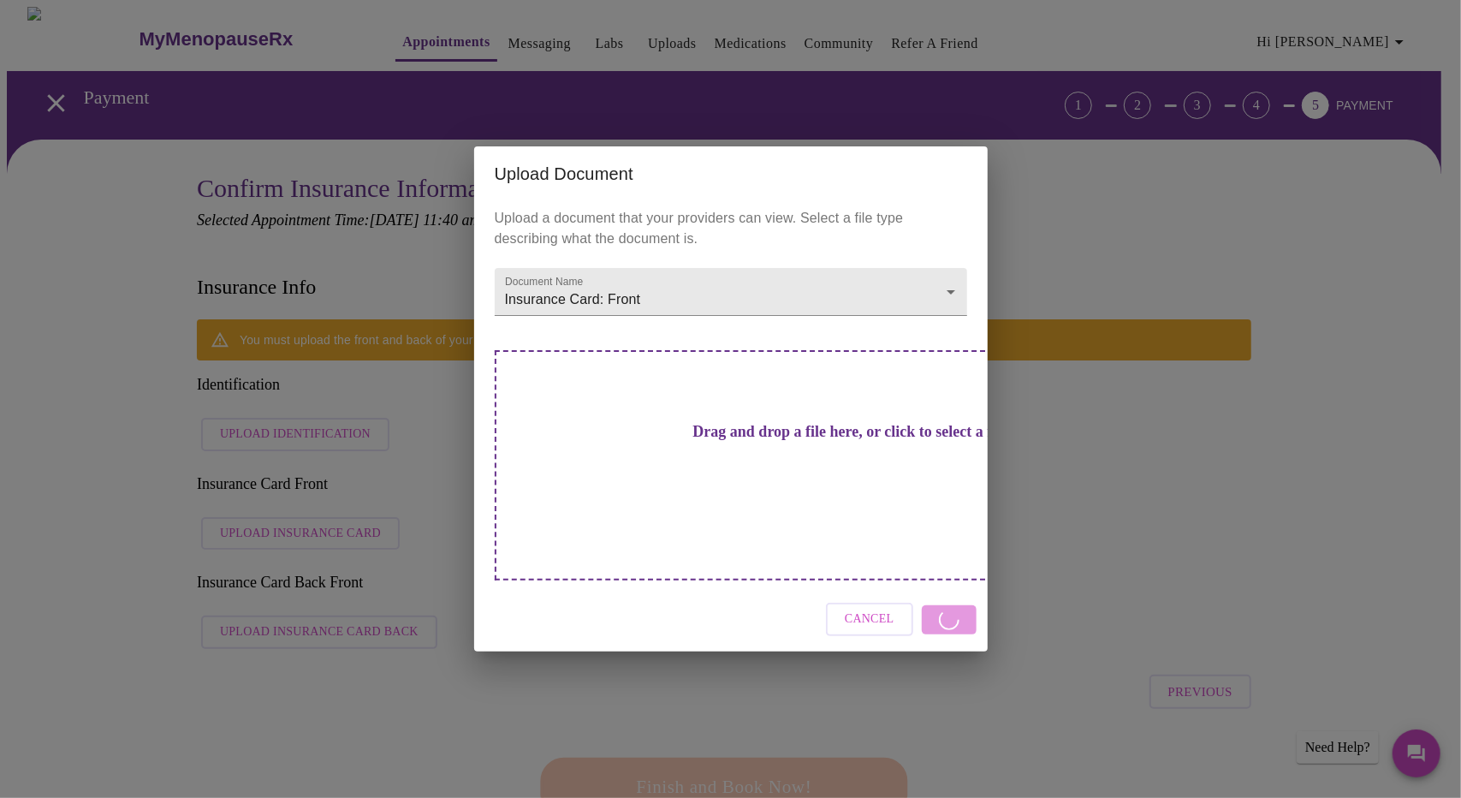
click at [654, 477] on div "Drag and drop a file here, or click to select a file" at bounding box center [851, 465] width 712 height 230
click at [946, 587] on div "Cancel" at bounding box center [730, 619] width 513 height 64
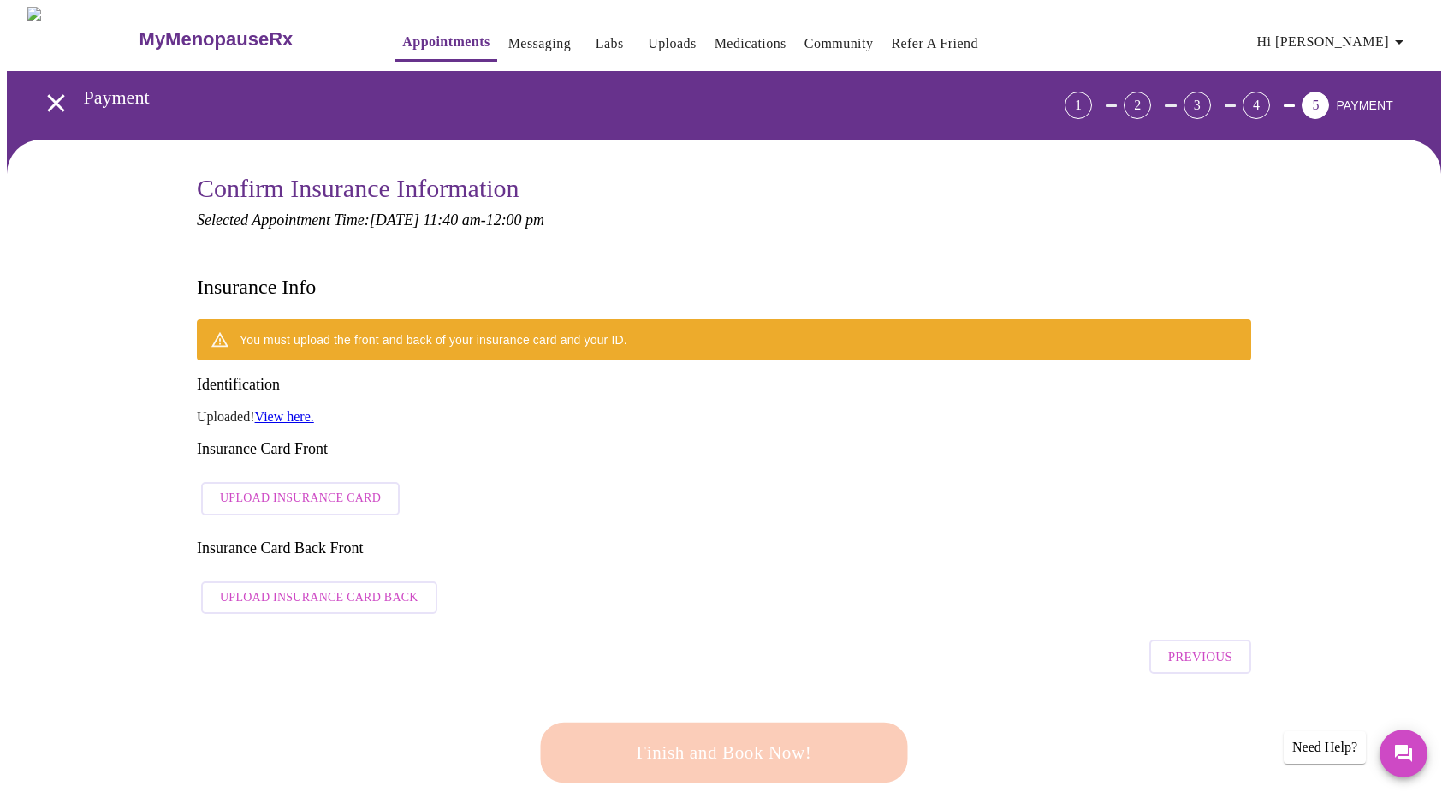
click at [297, 409] on link "View here." at bounding box center [284, 416] width 59 height 15
click at [330, 488] on span "Upload Insurance Card" at bounding box center [300, 498] width 161 height 21
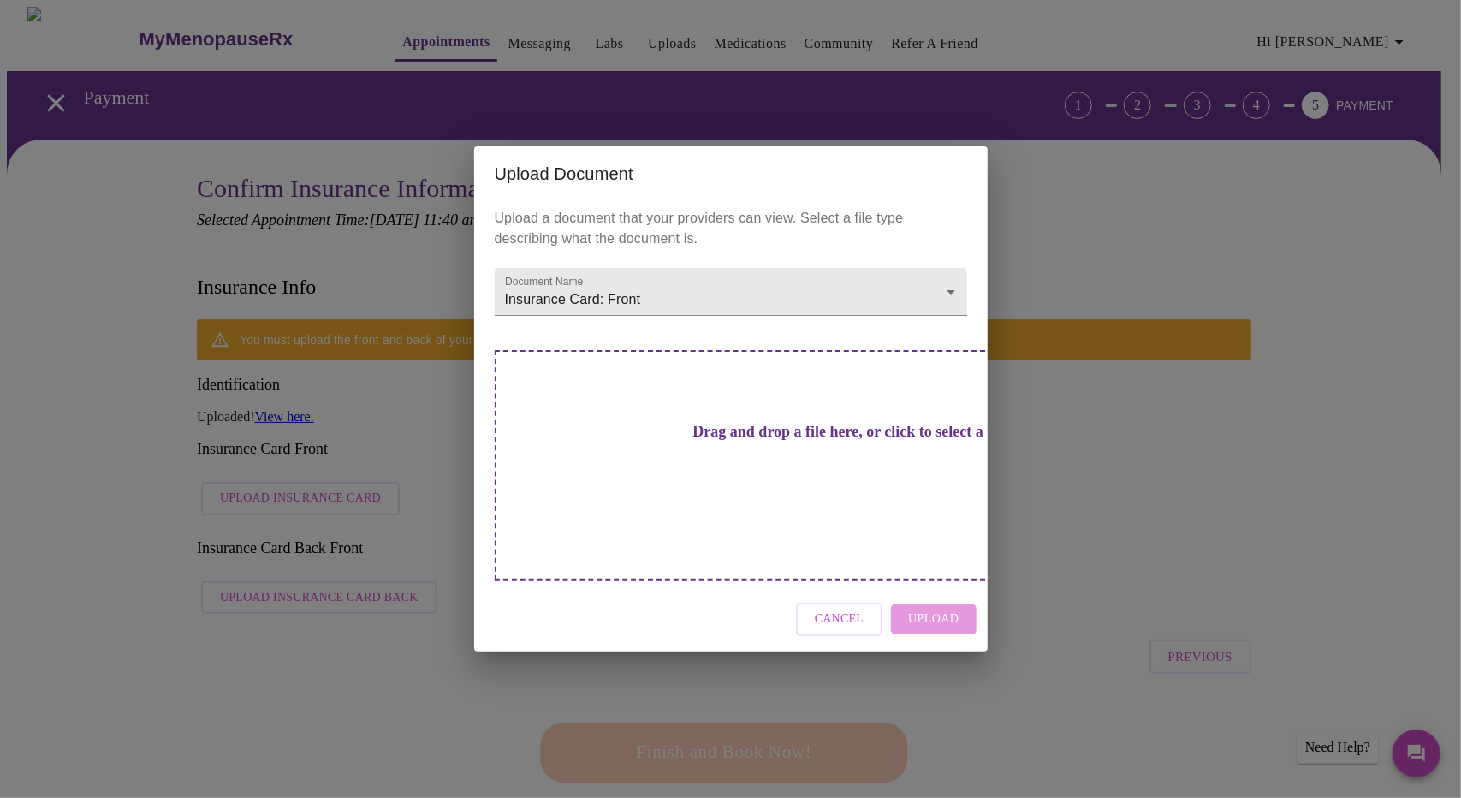
click at [744, 482] on div "Drag and drop a file here, or click to select a file" at bounding box center [851, 465] width 712 height 230
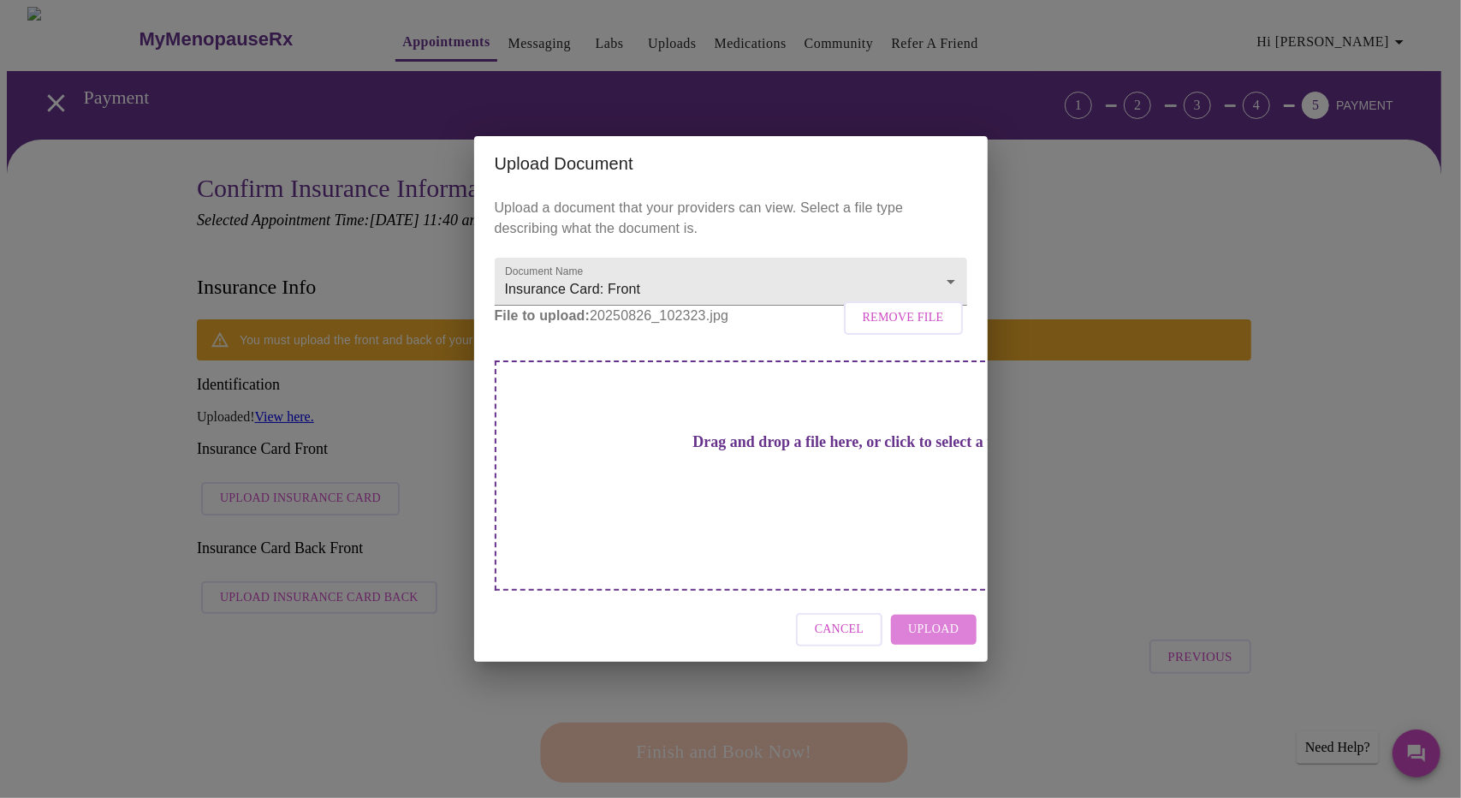
click at [963, 614] on button "Upload" at bounding box center [933, 629] width 85 height 30
click at [1177, 532] on div "Upload Document Upload a document that your providers can view. Select a file t…" at bounding box center [730, 399] width 1461 height 798
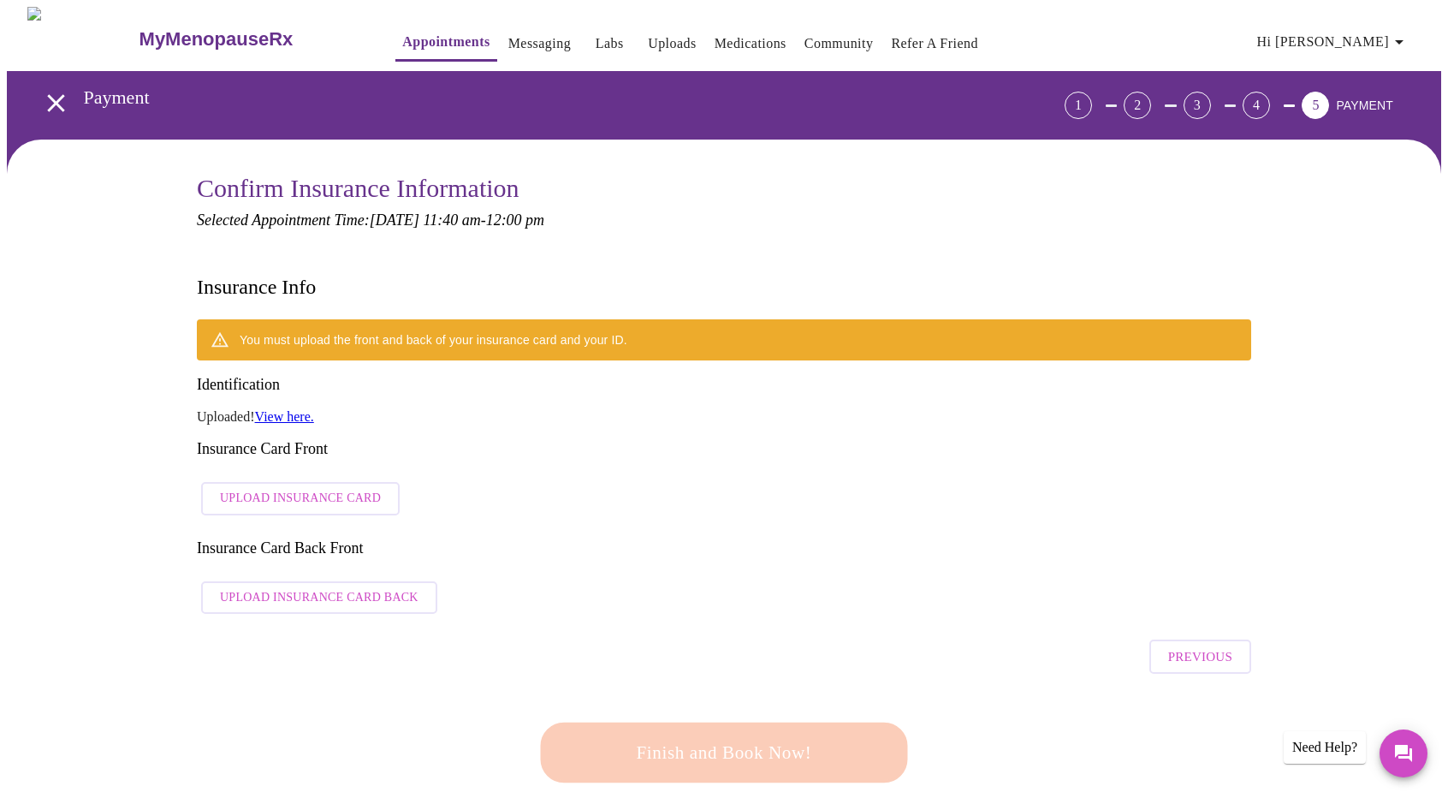
click at [289, 488] on span "Upload Insurance Card" at bounding box center [300, 498] width 161 height 21
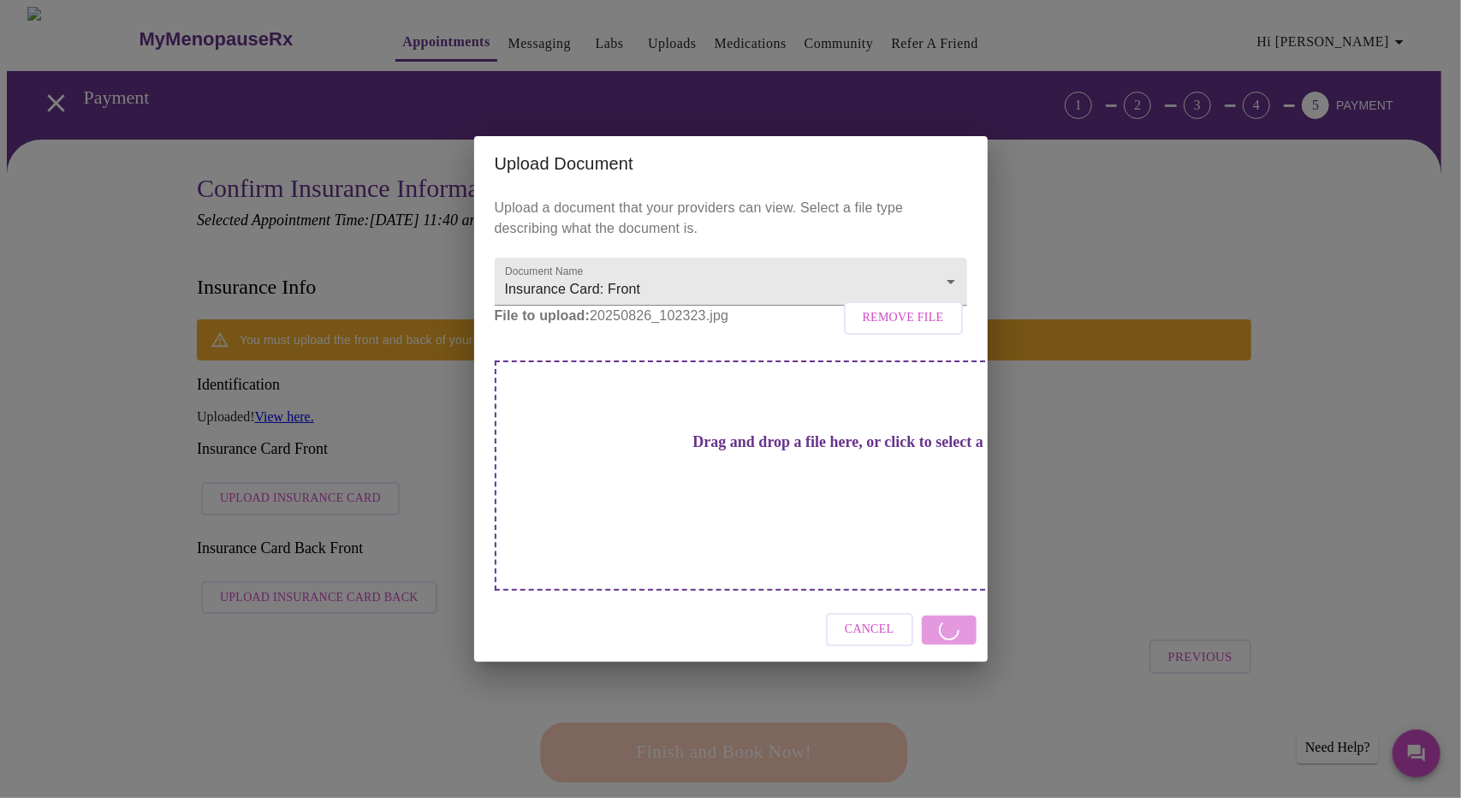
click at [1082, 459] on div "Upload Document Upload a document that your providers can view. Select a file t…" at bounding box center [730, 399] width 1461 height 798
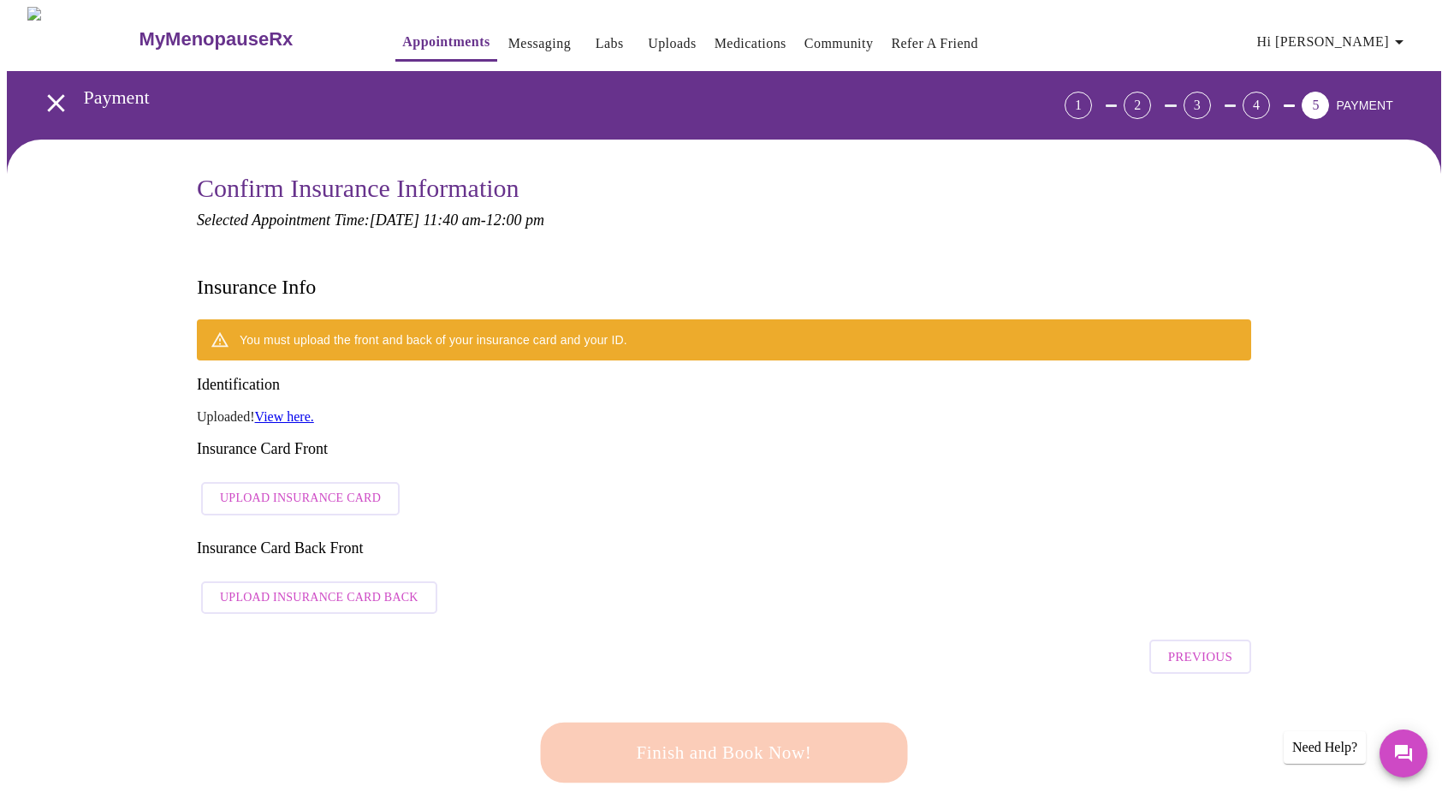
click at [368, 488] on span "Upload Insurance Card" at bounding box center [300, 498] width 161 height 21
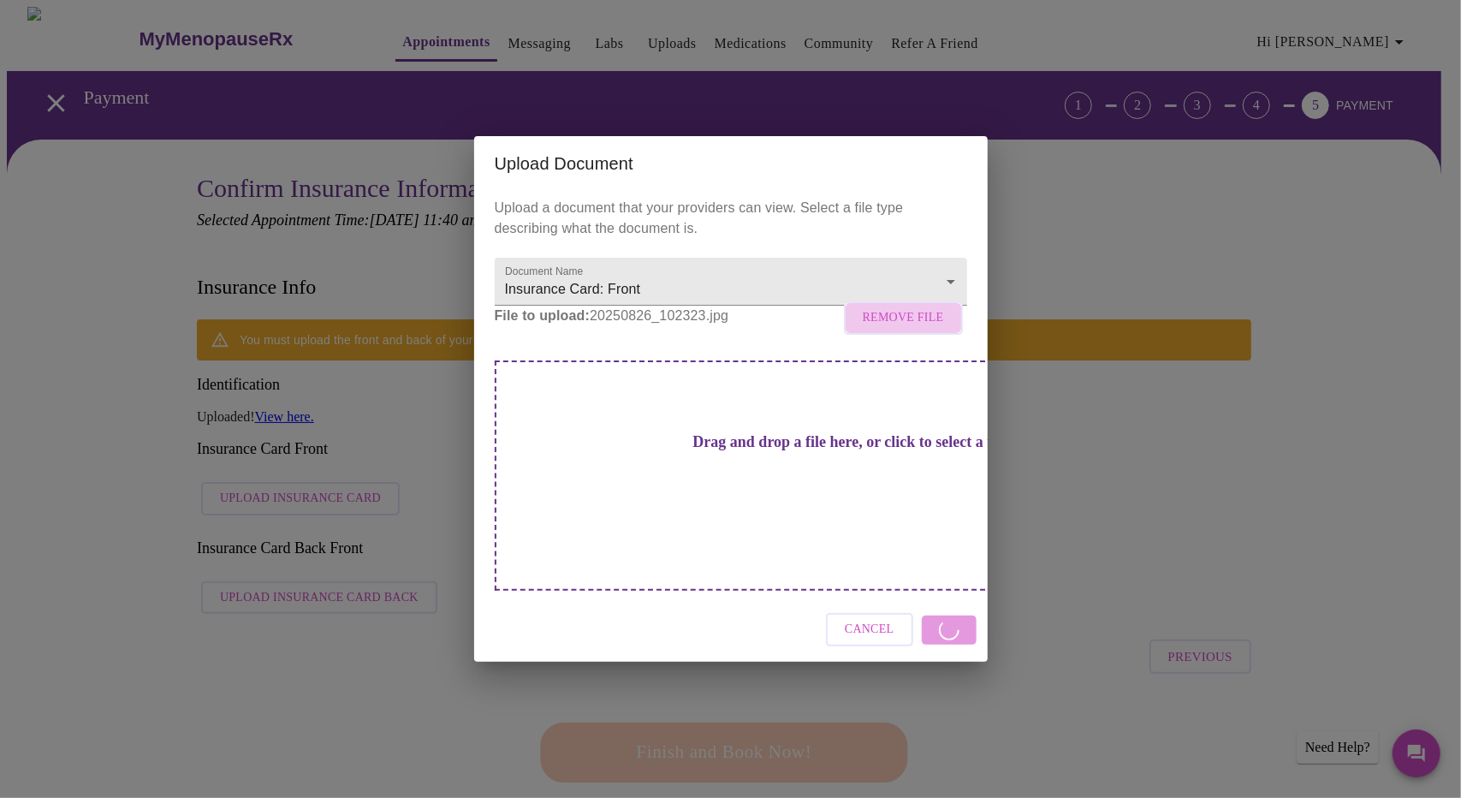
click at [909, 329] on span "Remove File" at bounding box center [903, 317] width 81 height 21
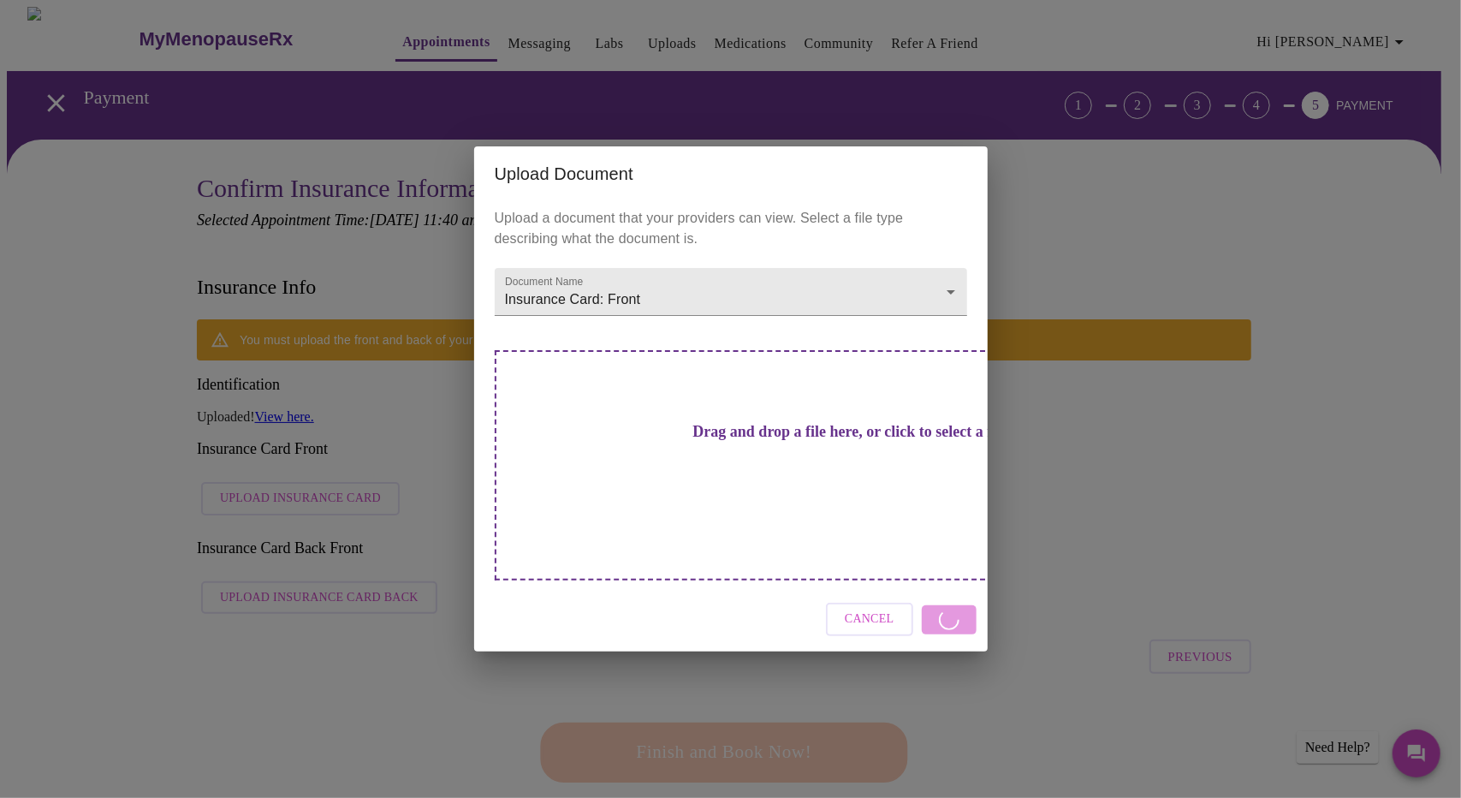
click at [1118, 465] on div "Upload Document Upload a document that your providers can view. Select a file t…" at bounding box center [730, 399] width 1461 height 798
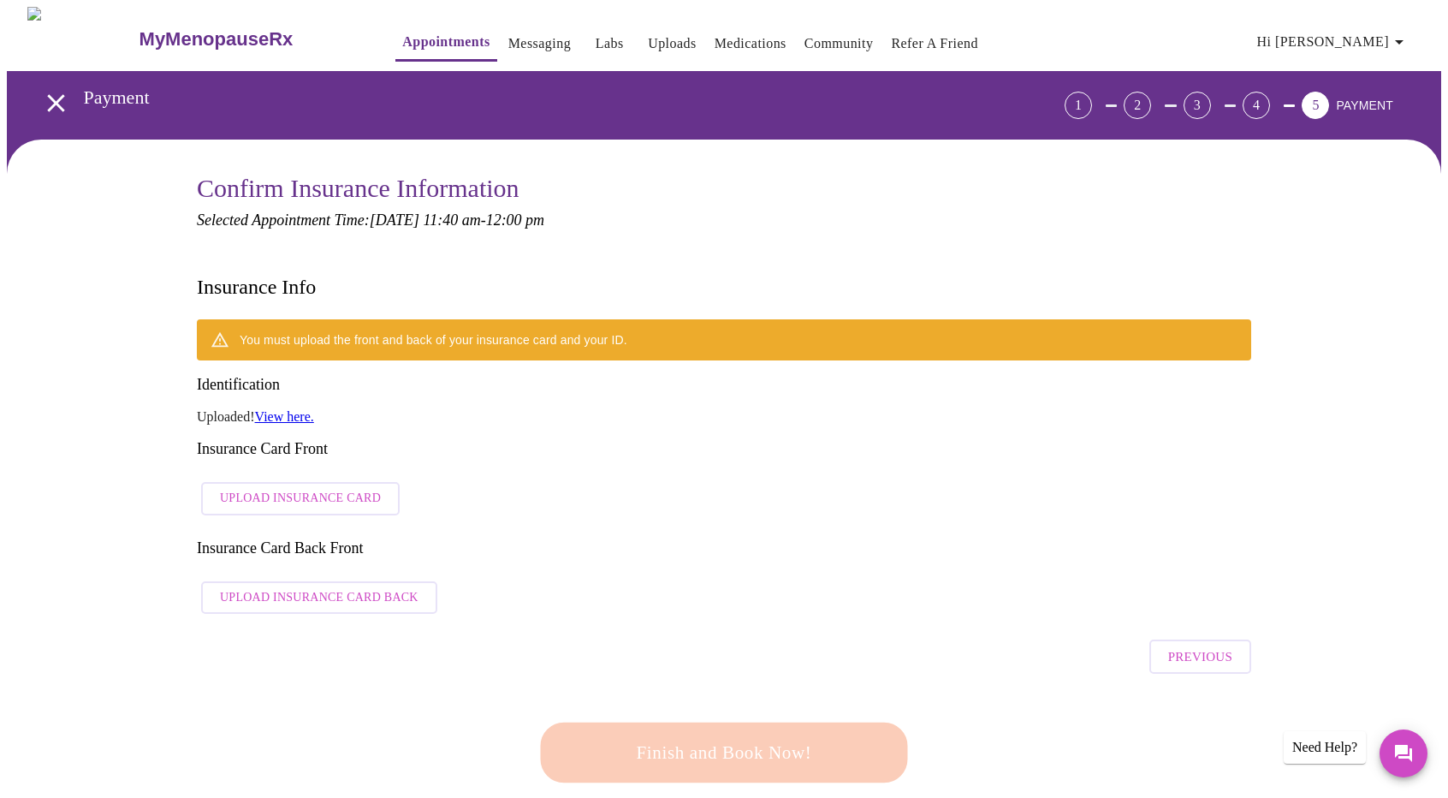
click at [377, 587] on span "Upload Insurance Card Back" at bounding box center [319, 597] width 199 height 21
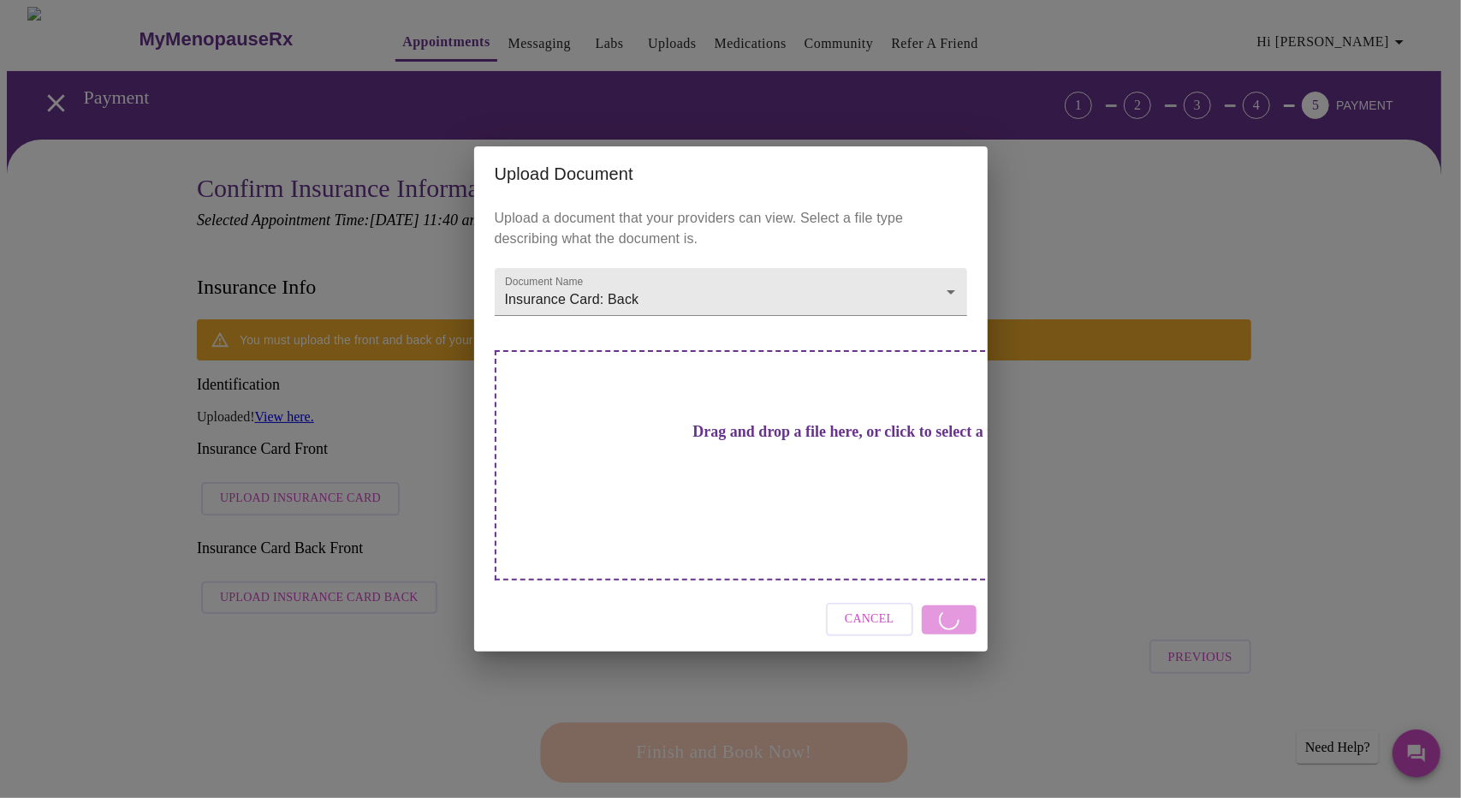
click at [758, 441] on h3 "Drag and drop a file here, or click to select a file" at bounding box center [850, 432] width 472 height 18
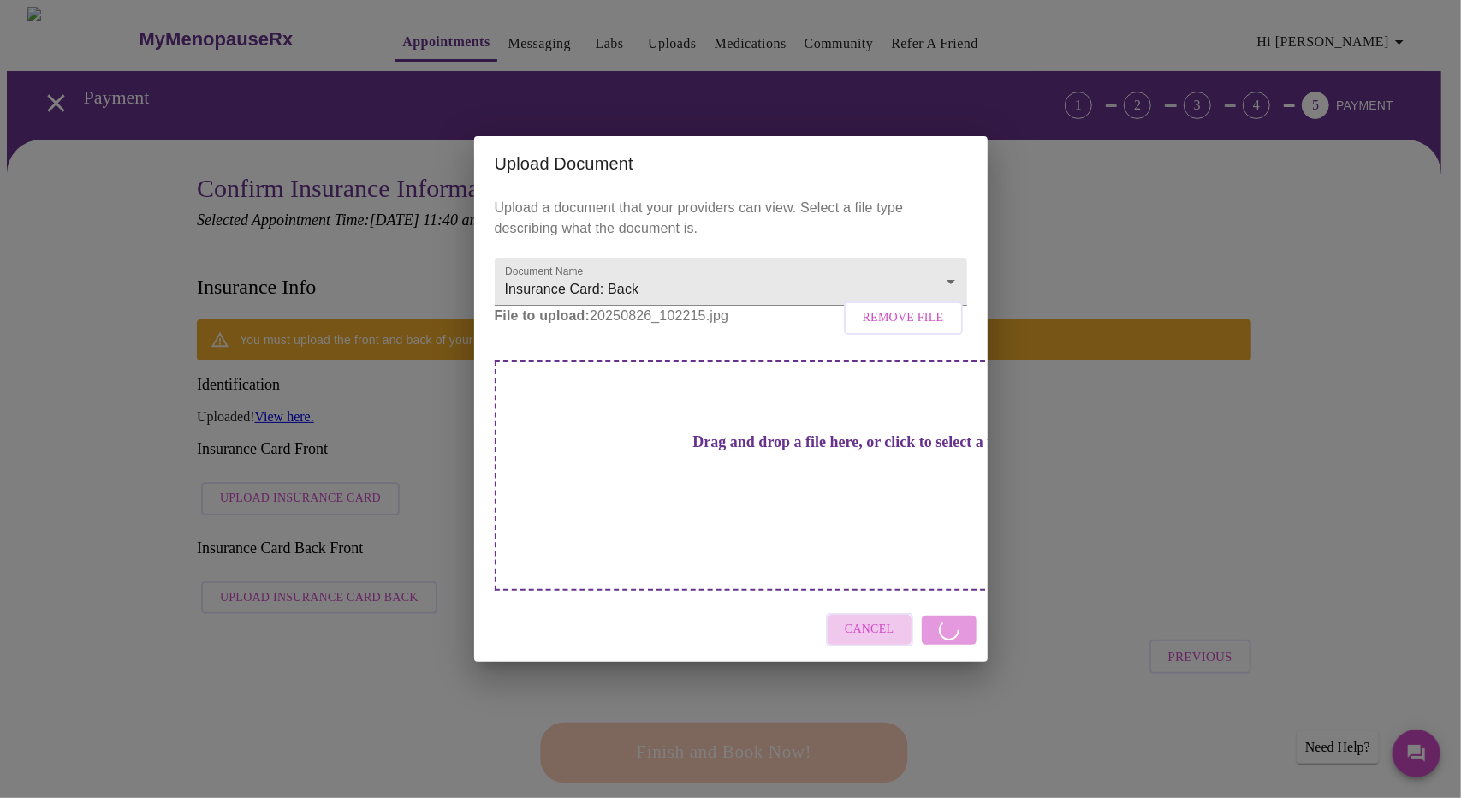
click at [876, 619] on span "Cancel" at bounding box center [870, 629] width 50 height 21
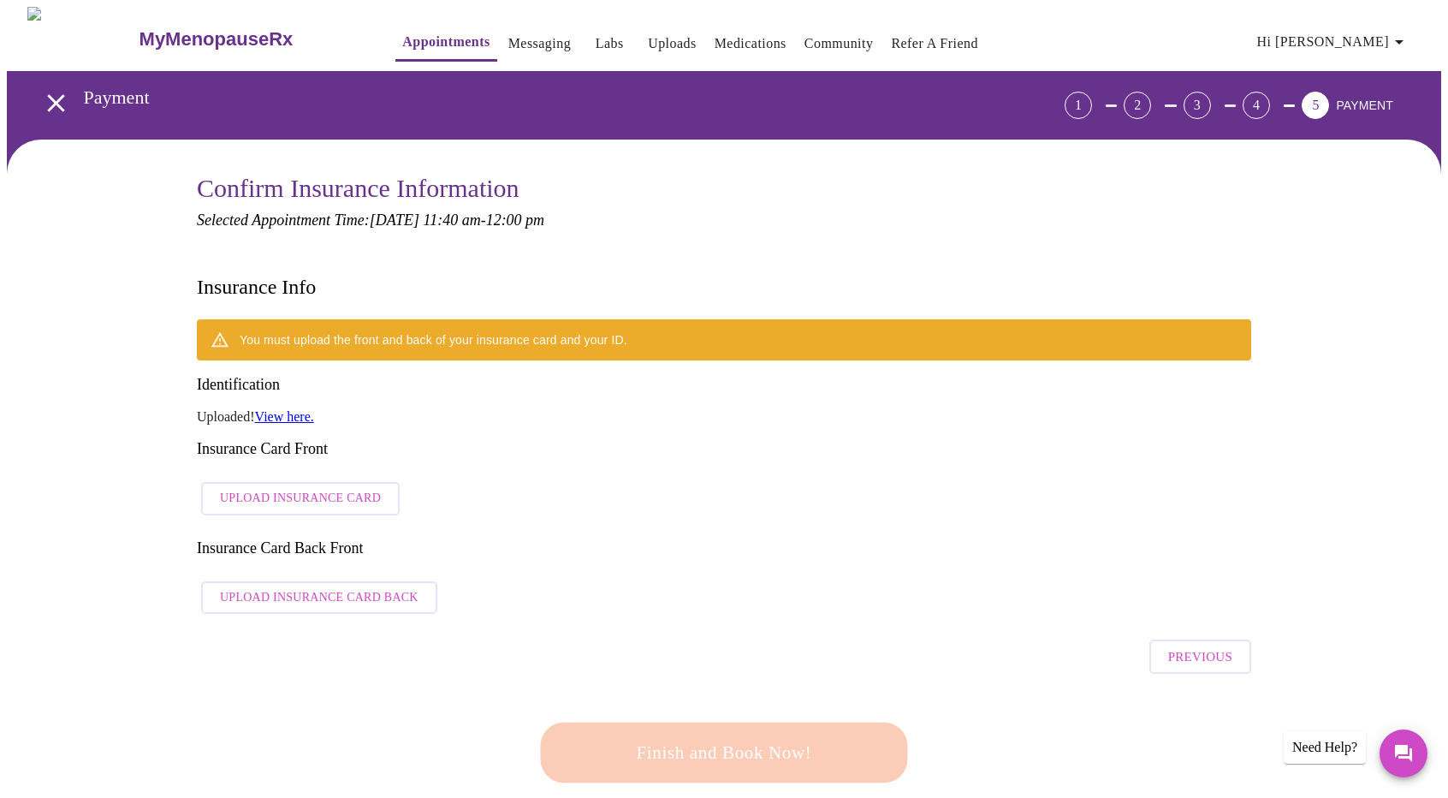
click at [608, 492] on div "You must upload the front and back of your insurance card and your ID. Identifi…" at bounding box center [724, 470] width 1054 height 303
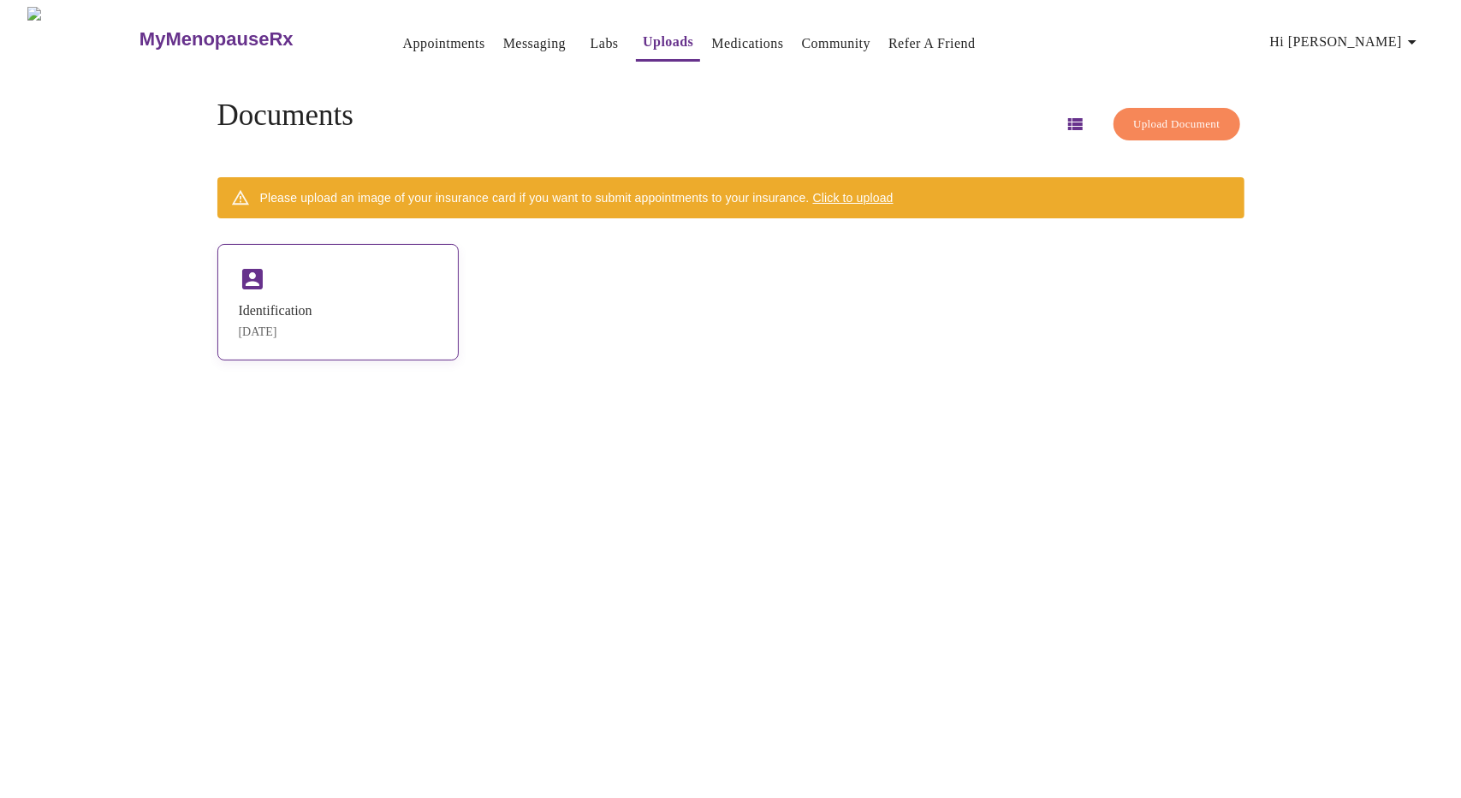
click at [307, 307] on div "Identification" at bounding box center [276, 310] width 74 height 15
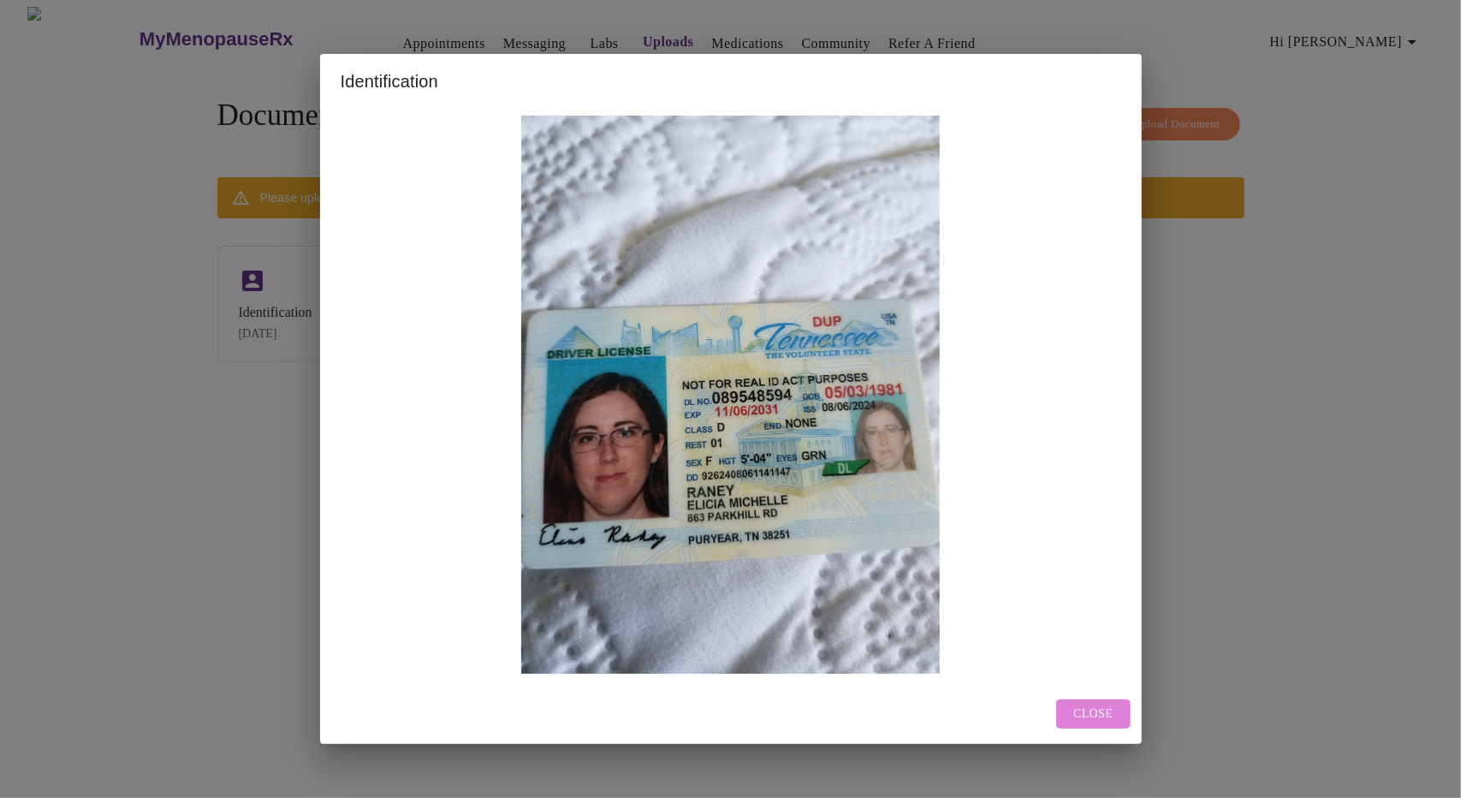
click at [1121, 714] on button "Close" at bounding box center [1093, 714] width 74 height 30
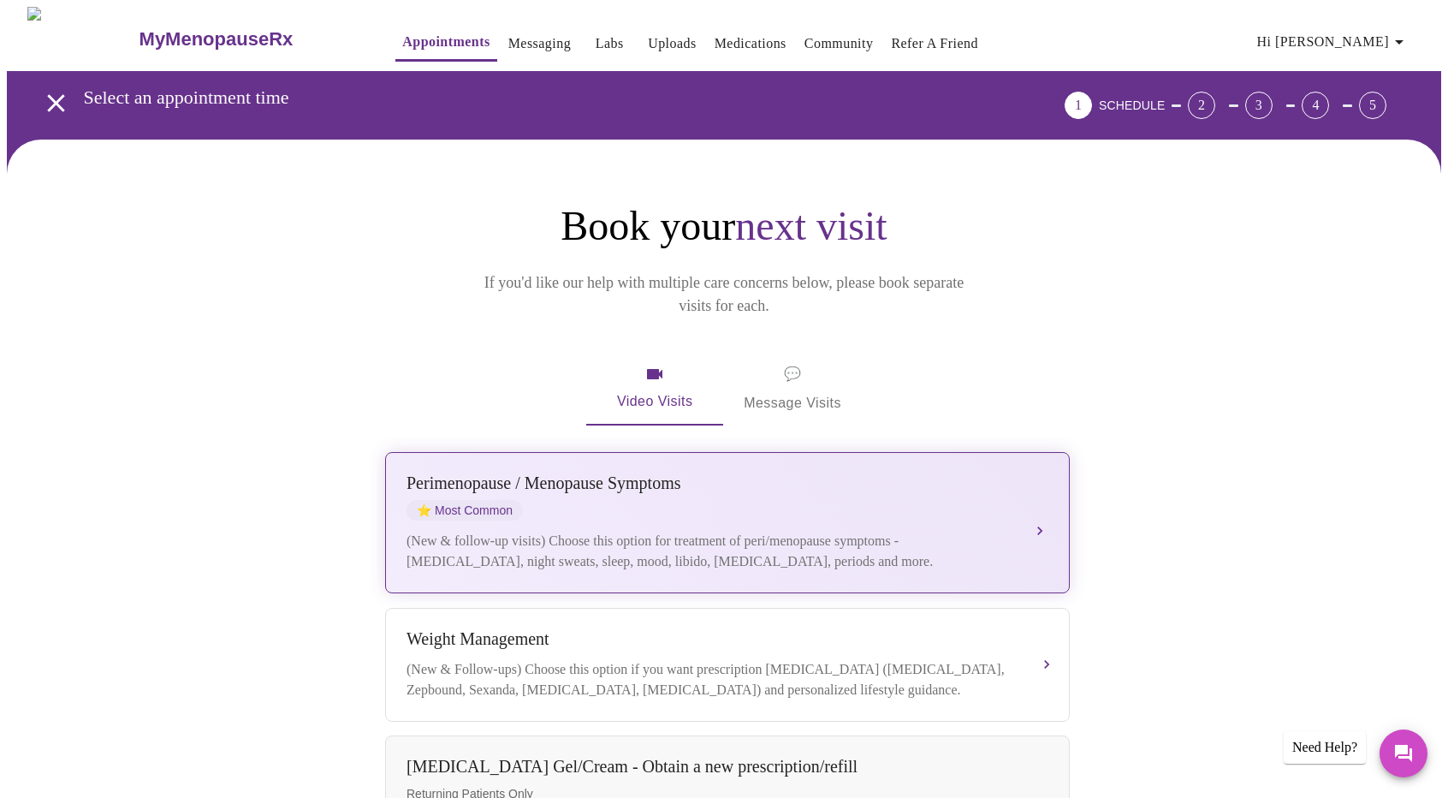
click at [701, 473] on div "[MEDICAL_DATA] / Menopause Symptoms ⭐ Most Common" at bounding box center [710, 496] width 608 height 47
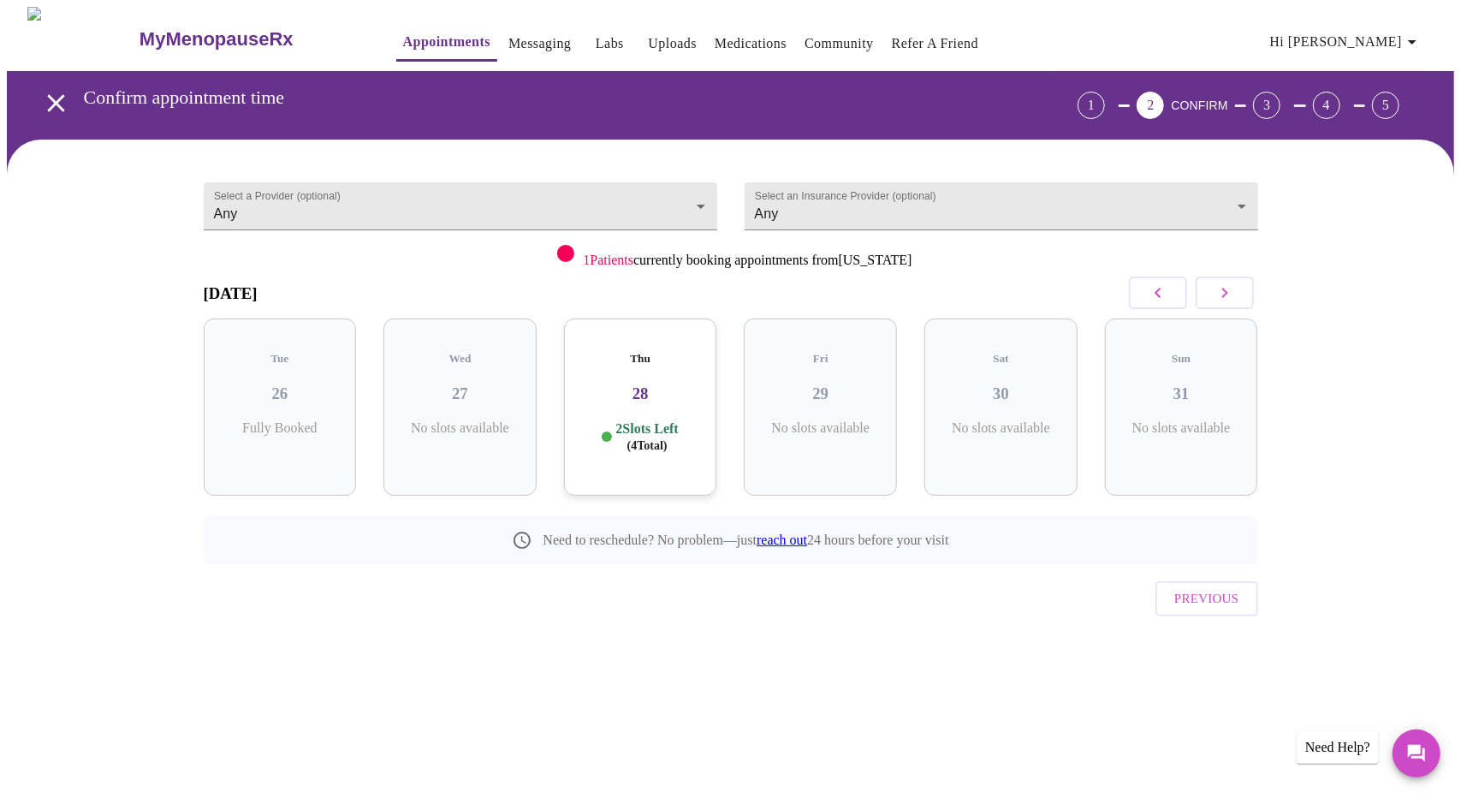
click at [646, 420] on p "2 Slots Left ( 4 Total)" at bounding box center [646, 436] width 62 height 33
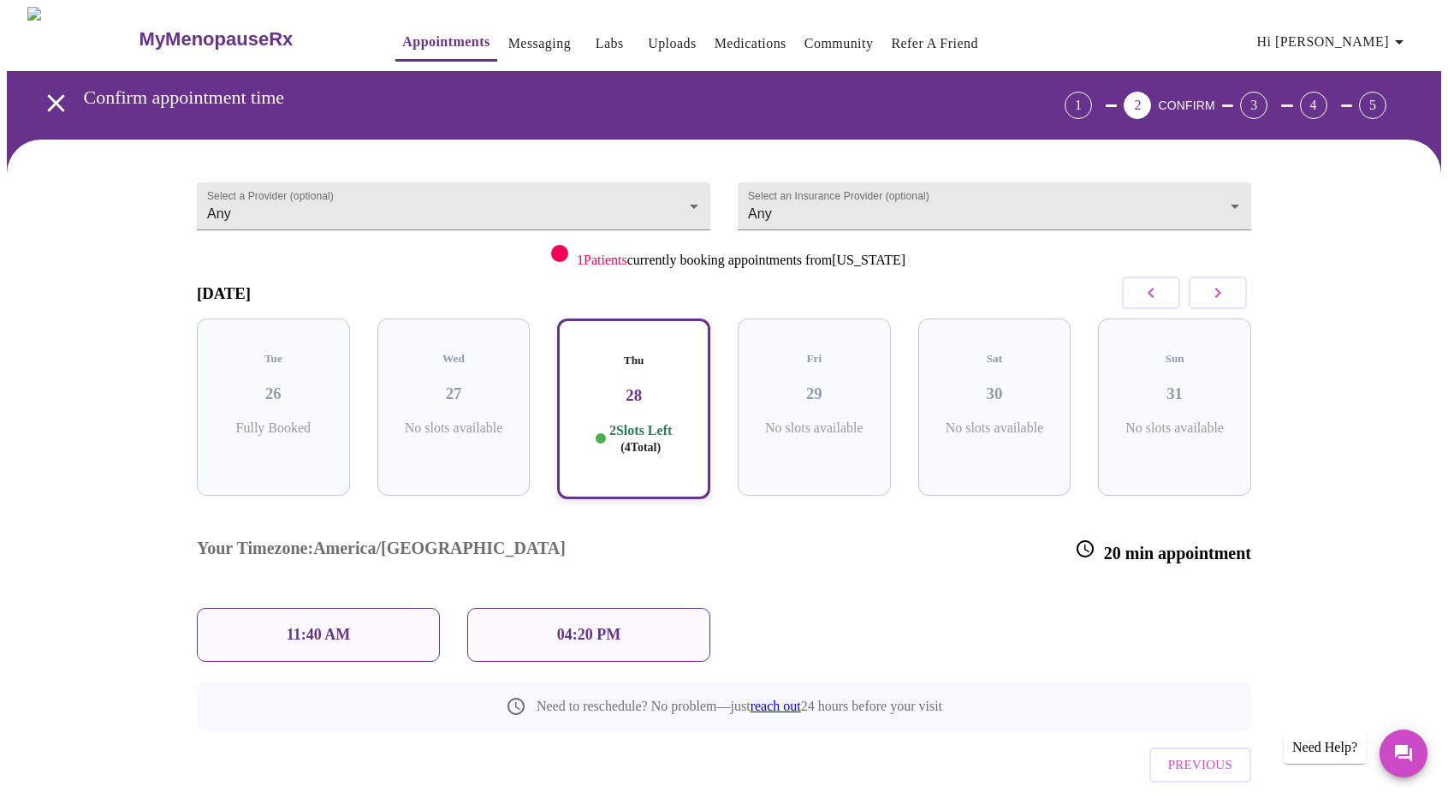
click at [328, 608] on div "11:40 AM" at bounding box center [318, 635] width 243 height 54
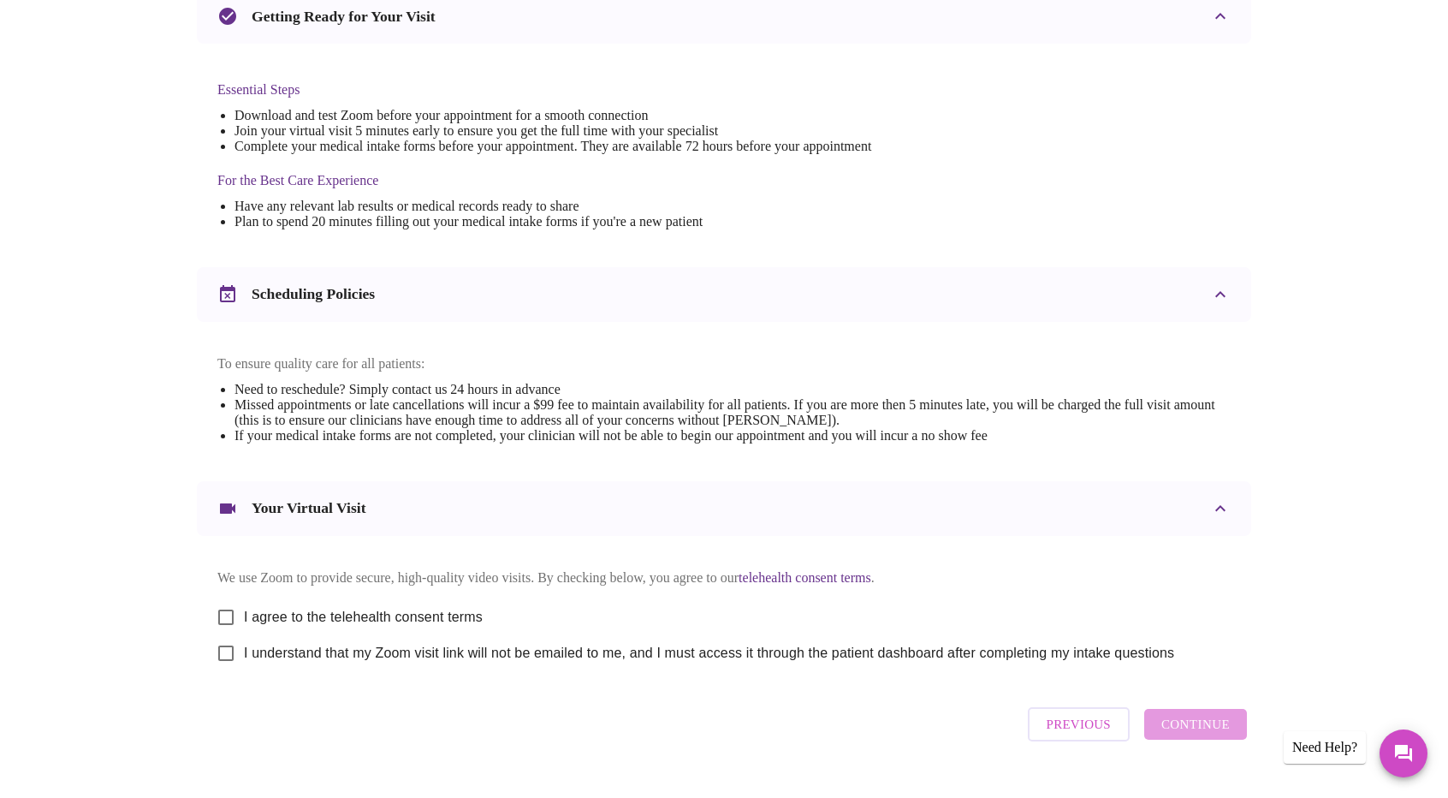
scroll to position [428, 0]
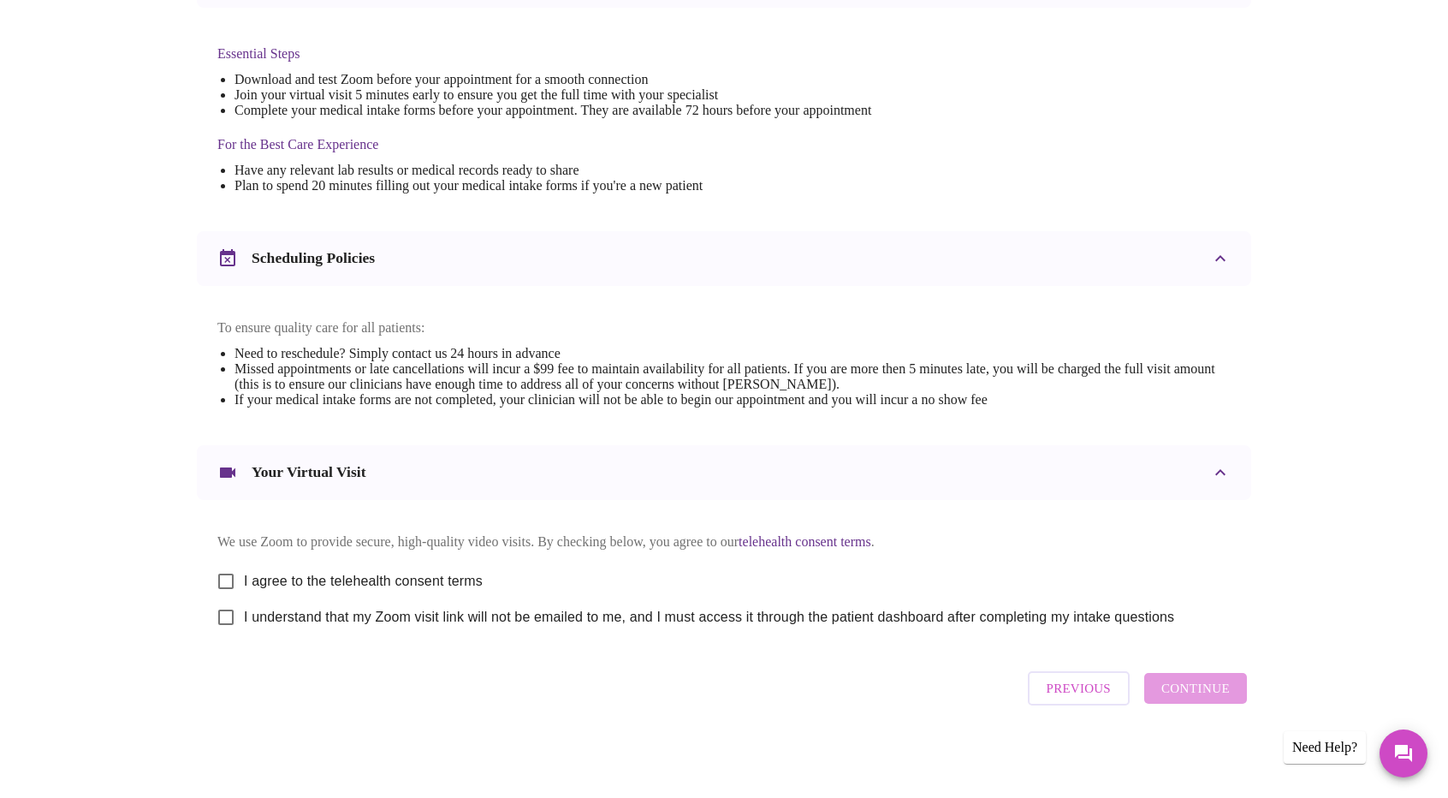
click at [282, 591] on span "I agree to the telehealth consent terms" at bounding box center [363, 581] width 239 height 21
click at [244, 598] on input "I agree to the telehealth consent terms" at bounding box center [226, 581] width 36 height 36
checkbox input "true"
click at [278, 627] on span "I understand that my Zoom visit link will not be emailed to me, and I must acce…" at bounding box center [709, 617] width 930 height 21
click at [244, 635] on input "I understand that my Zoom visit link will not be emailed to me, and I must acce…" at bounding box center [226, 617] width 36 height 36
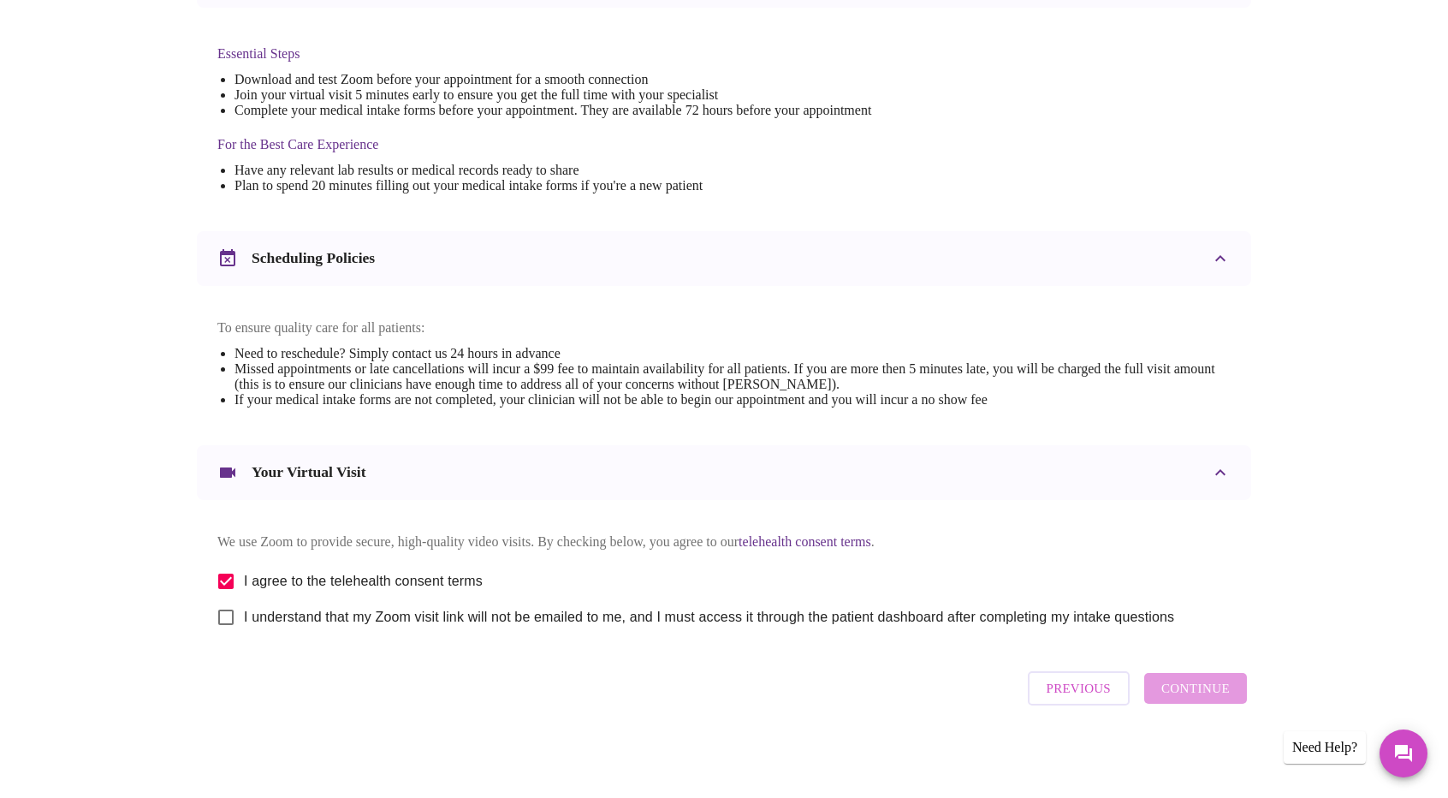
checkbox input "true"
click at [1219, 699] on span "Continue" at bounding box center [1195, 688] width 68 height 22
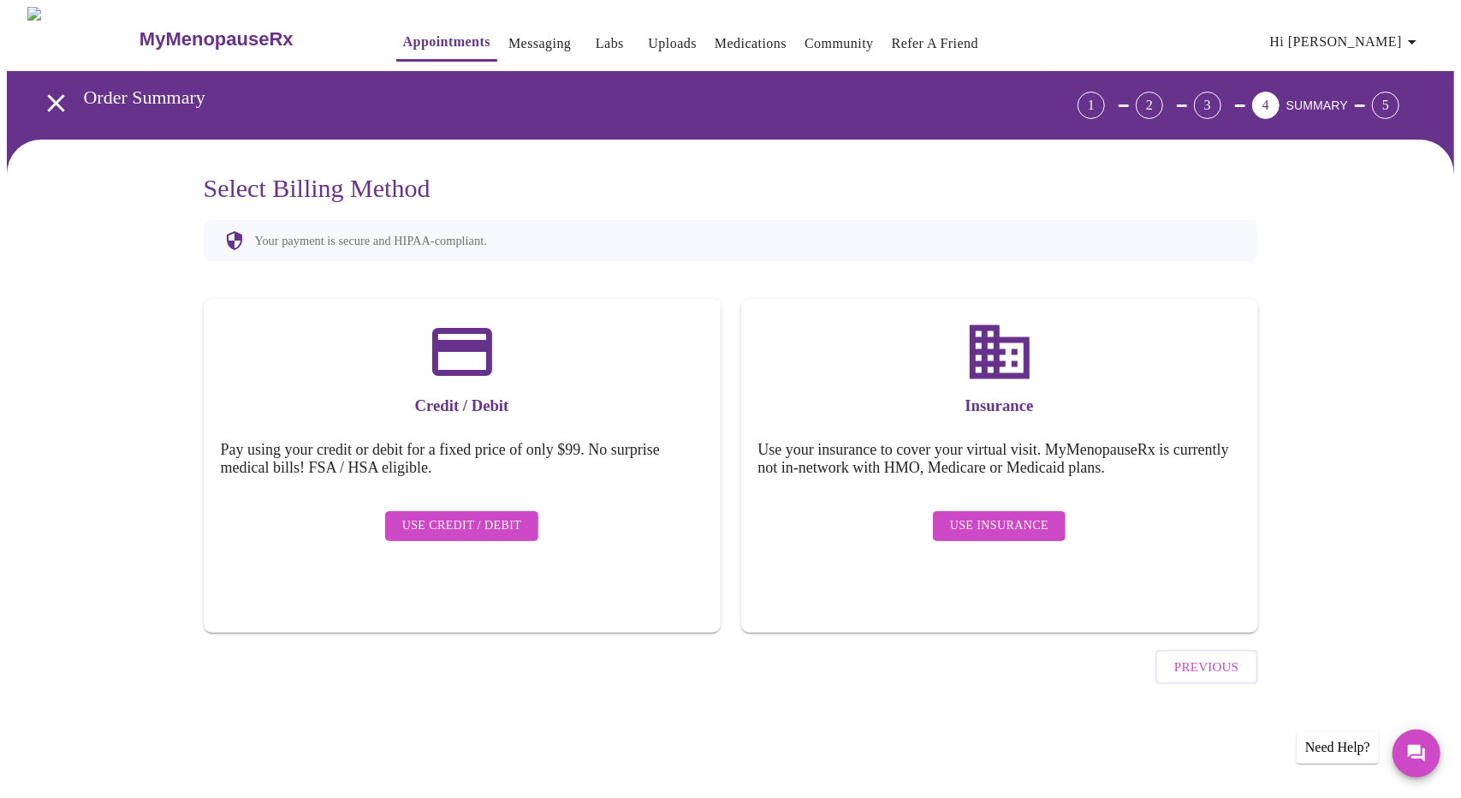
click at [989, 516] on span "Use Insurance" at bounding box center [999, 525] width 98 height 21
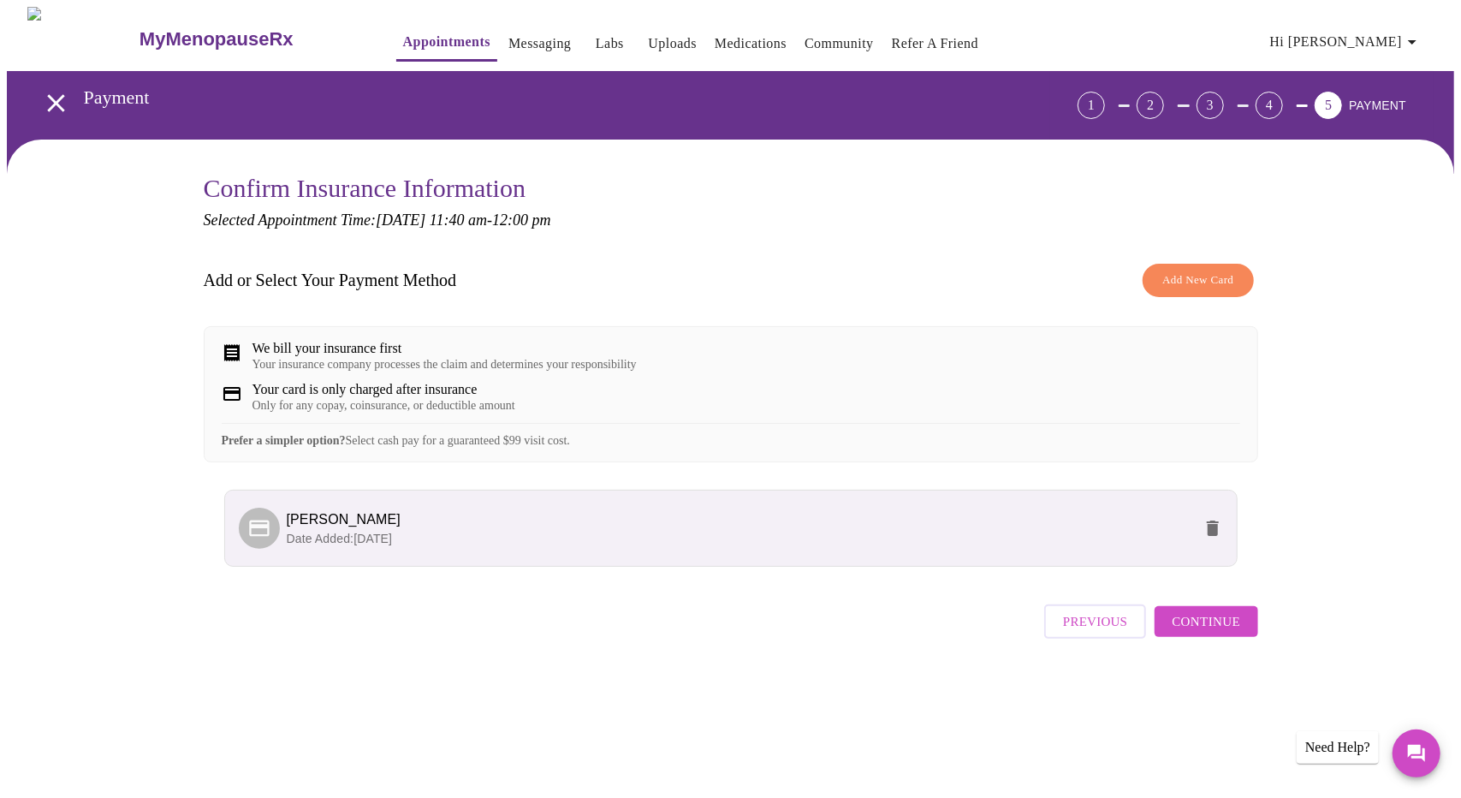
click at [1210, 632] on span "Continue" at bounding box center [1205, 621] width 68 height 22
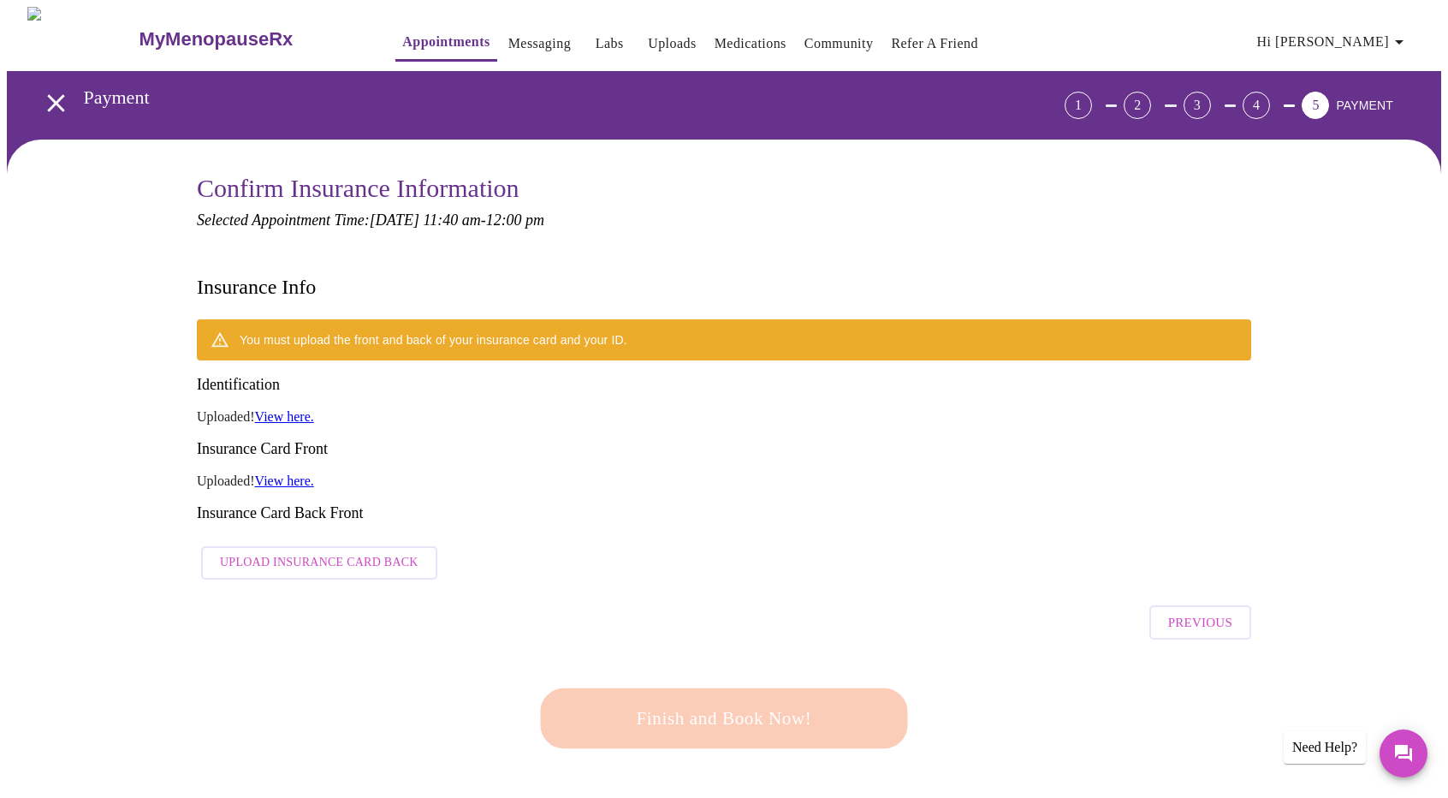
click at [291, 473] on link "View here." at bounding box center [284, 480] width 59 height 15
click at [317, 552] on span "Upload Insurance Card Back" at bounding box center [319, 562] width 199 height 21
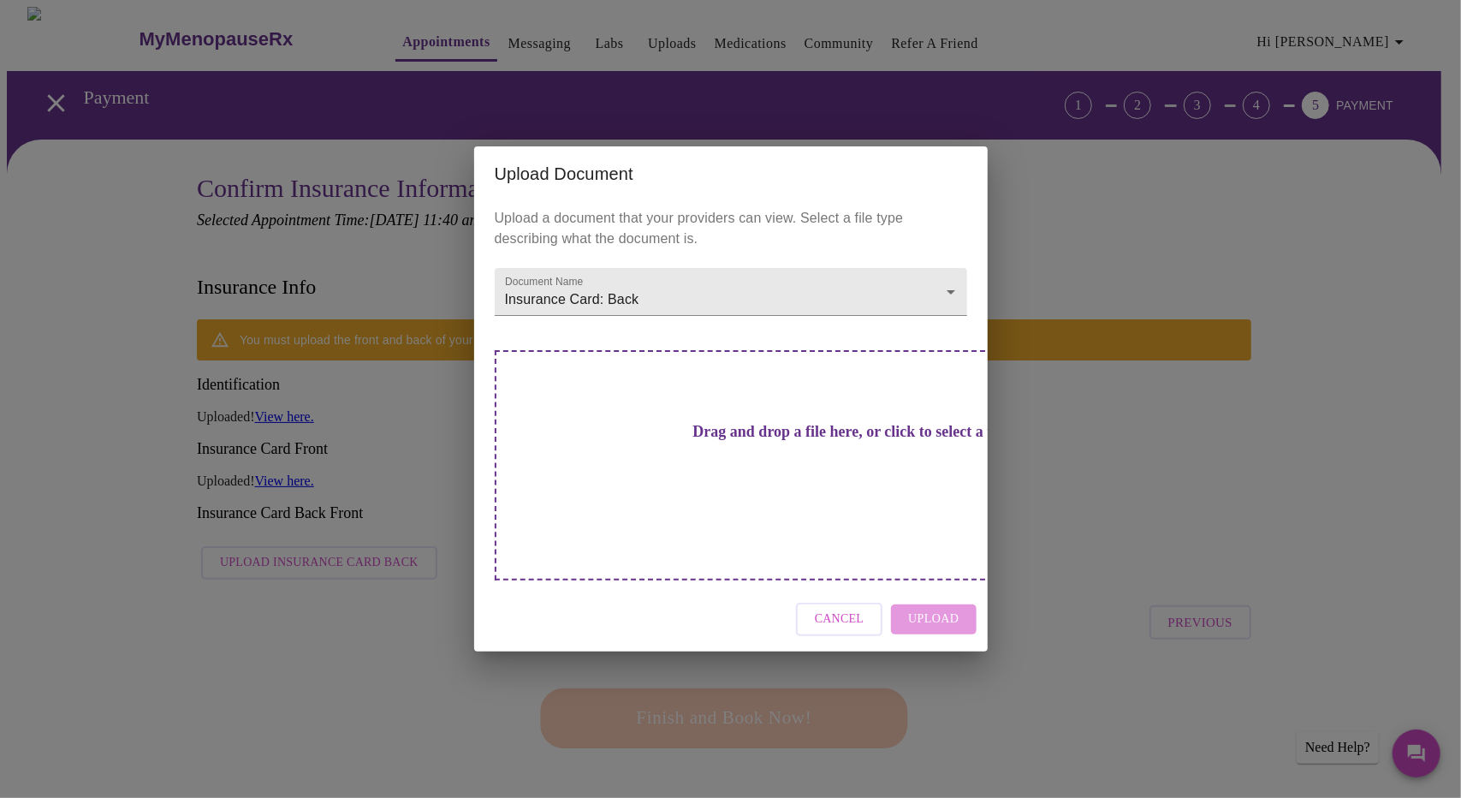
click at [762, 441] on h3 "Drag and drop a file here, or click to select a file" at bounding box center [850, 432] width 472 height 18
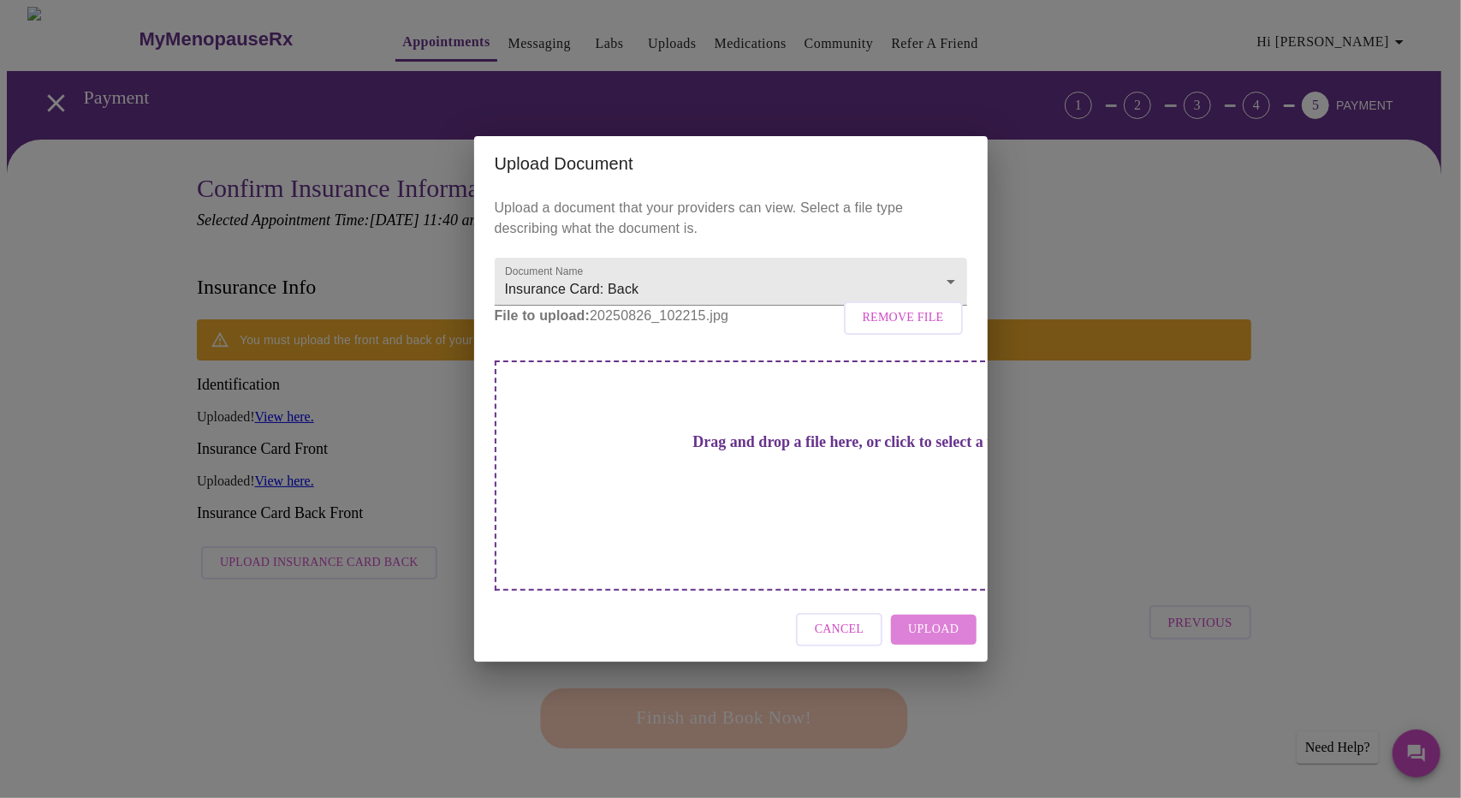
click at [931, 619] on span "Upload" at bounding box center [933, 629] width 50 height 21
click at [1080, 454] on div "Upload Document Upload a document that your providers can view. Select a file t…" at bounding box center [730, 399] width 1461 height 798
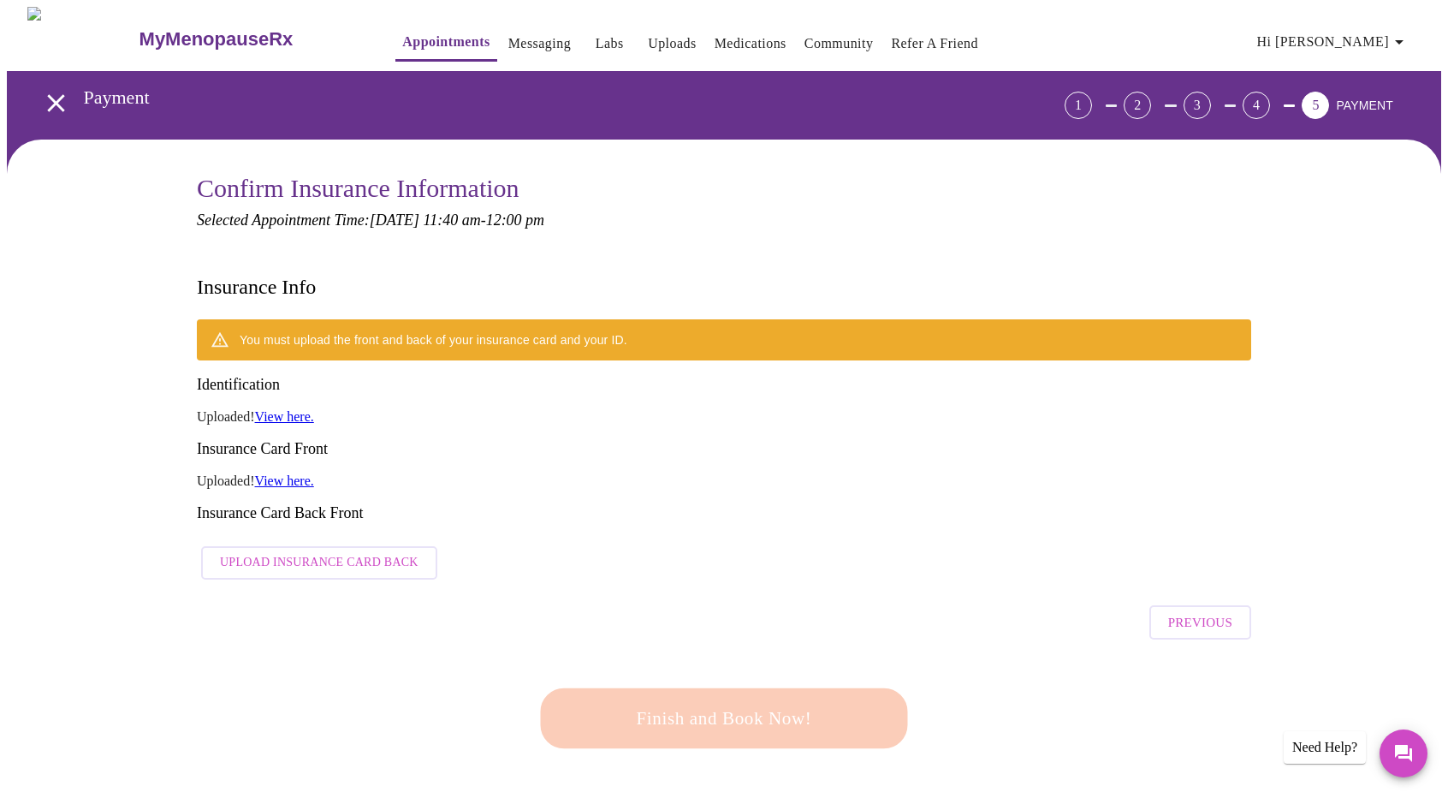
click at [270, 552] on span "Upload Insurance Card Back" at bounding box center [319, 562] width 199 height 21
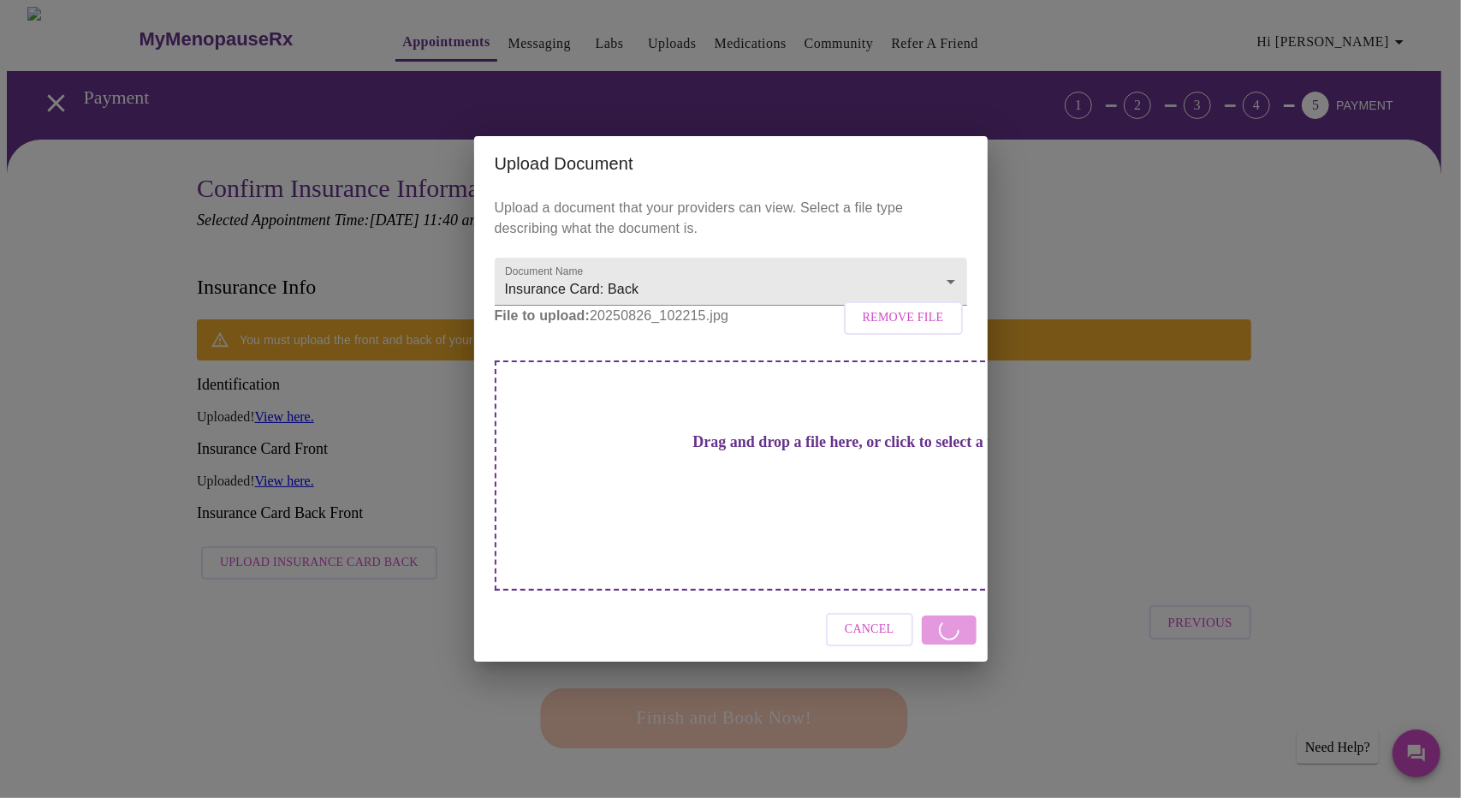
click at [1112, 490] on div "Upload Document Upload a document that your providers can view. Select a file t…" at bounding box center [730, 399] width 1461 height 798
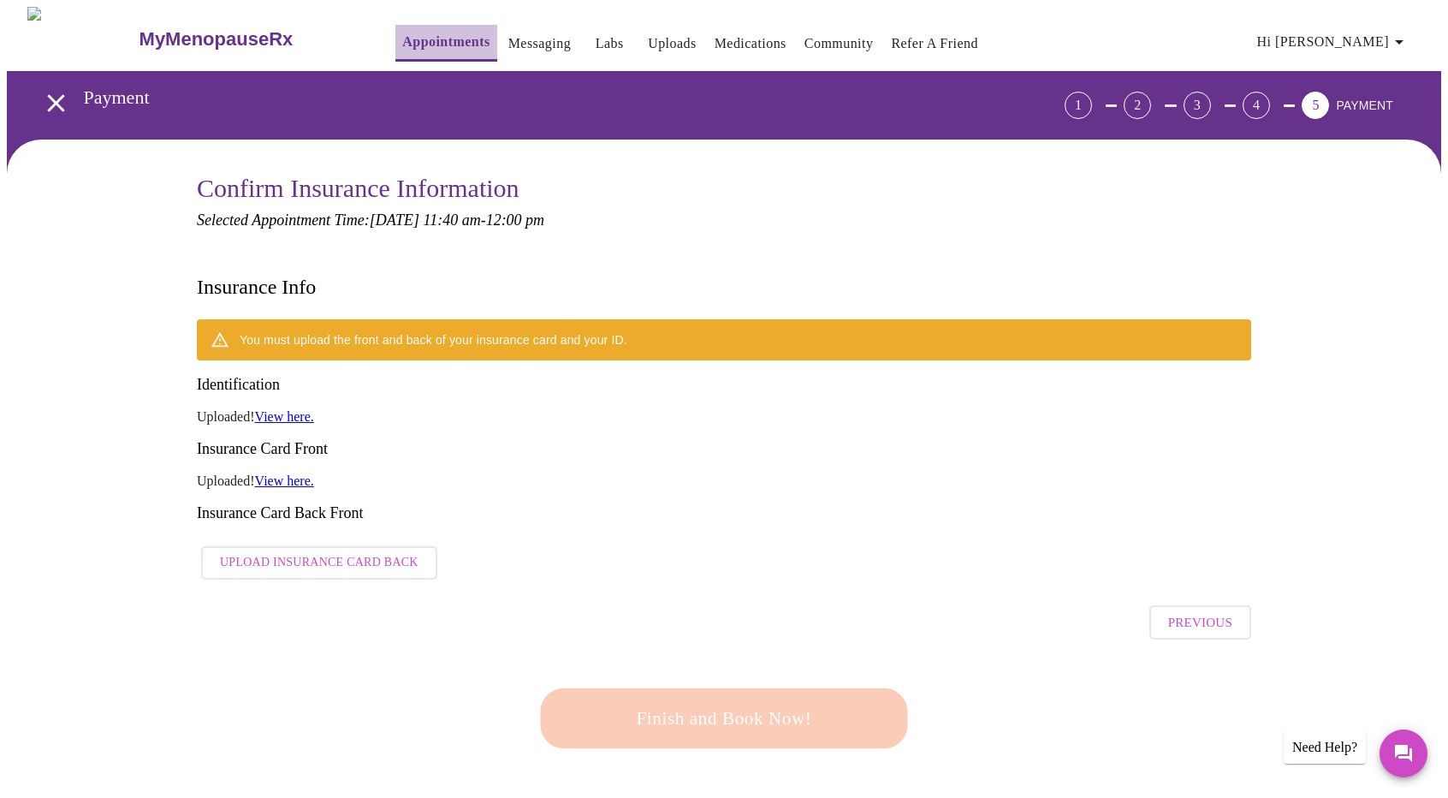
click at [402, 40] on link "Appointments" at bounding box center [445, 42] width 87 height 24
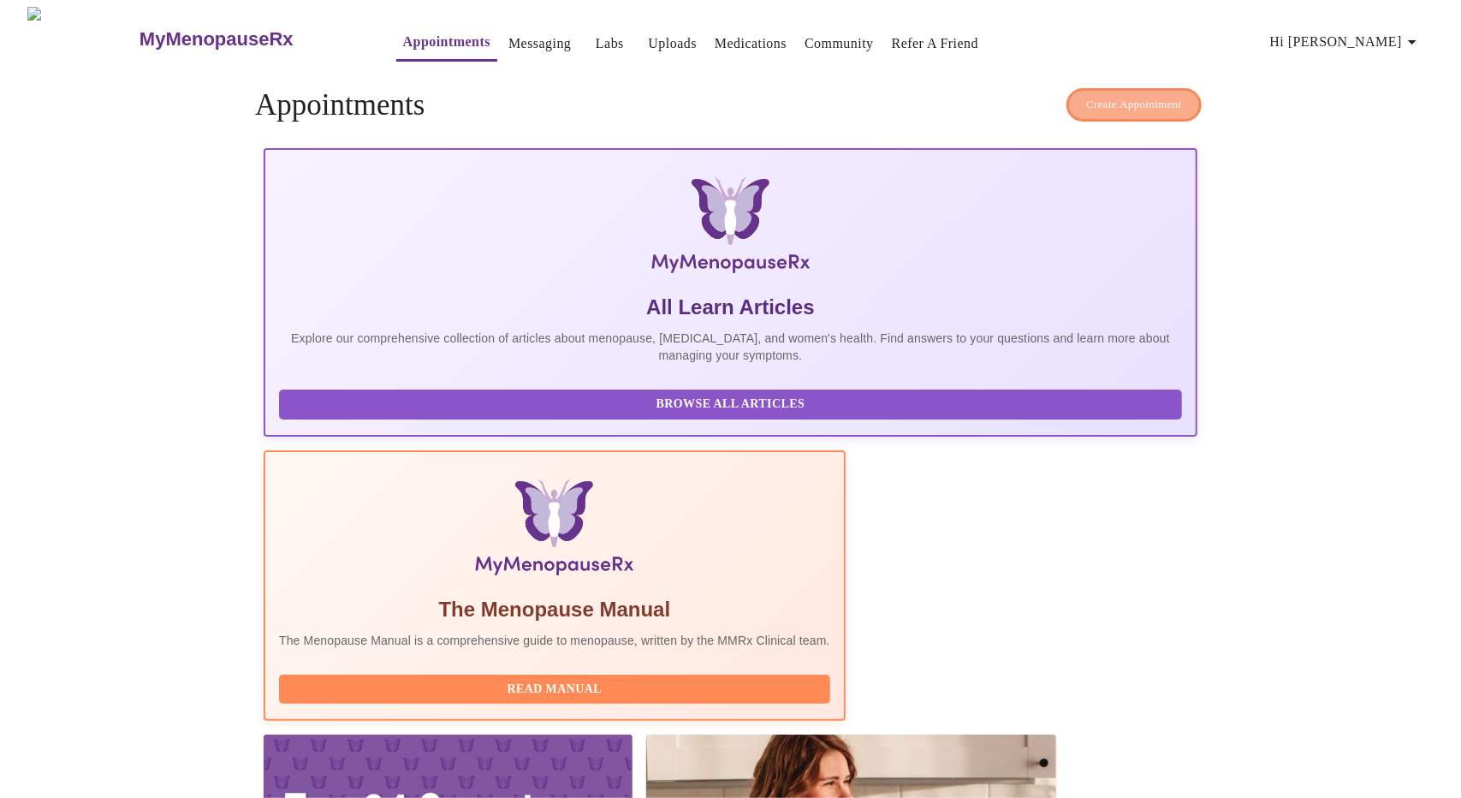
click at [1142, 100] on span "Create Appointment" at bounding box center [1134, 105] width 96 height 20
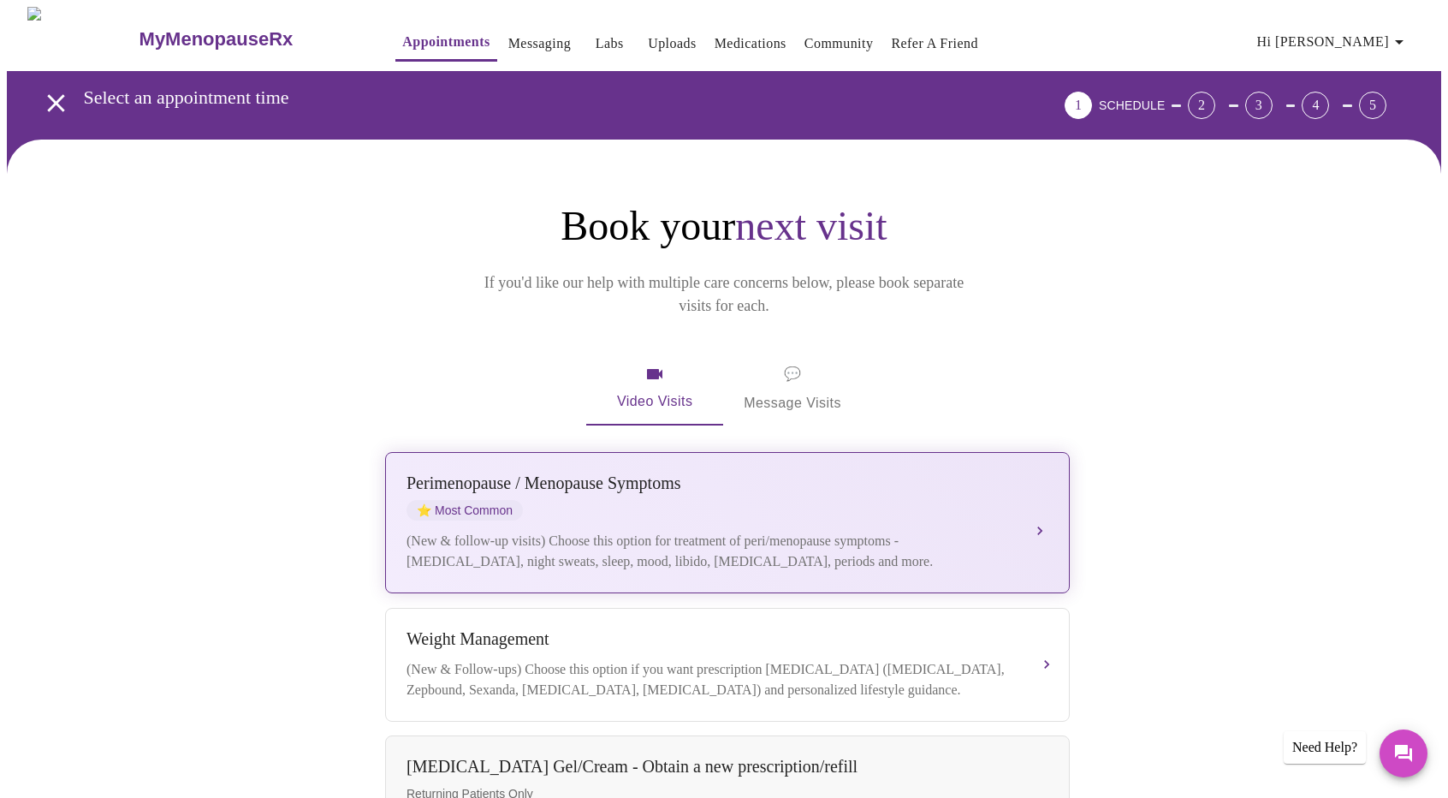
click at [618, 531] on div "(New & follow-up visits) Choose this option for treatment of peri/menopause sym…" at bounding box center [710, 551] width 608 height 41
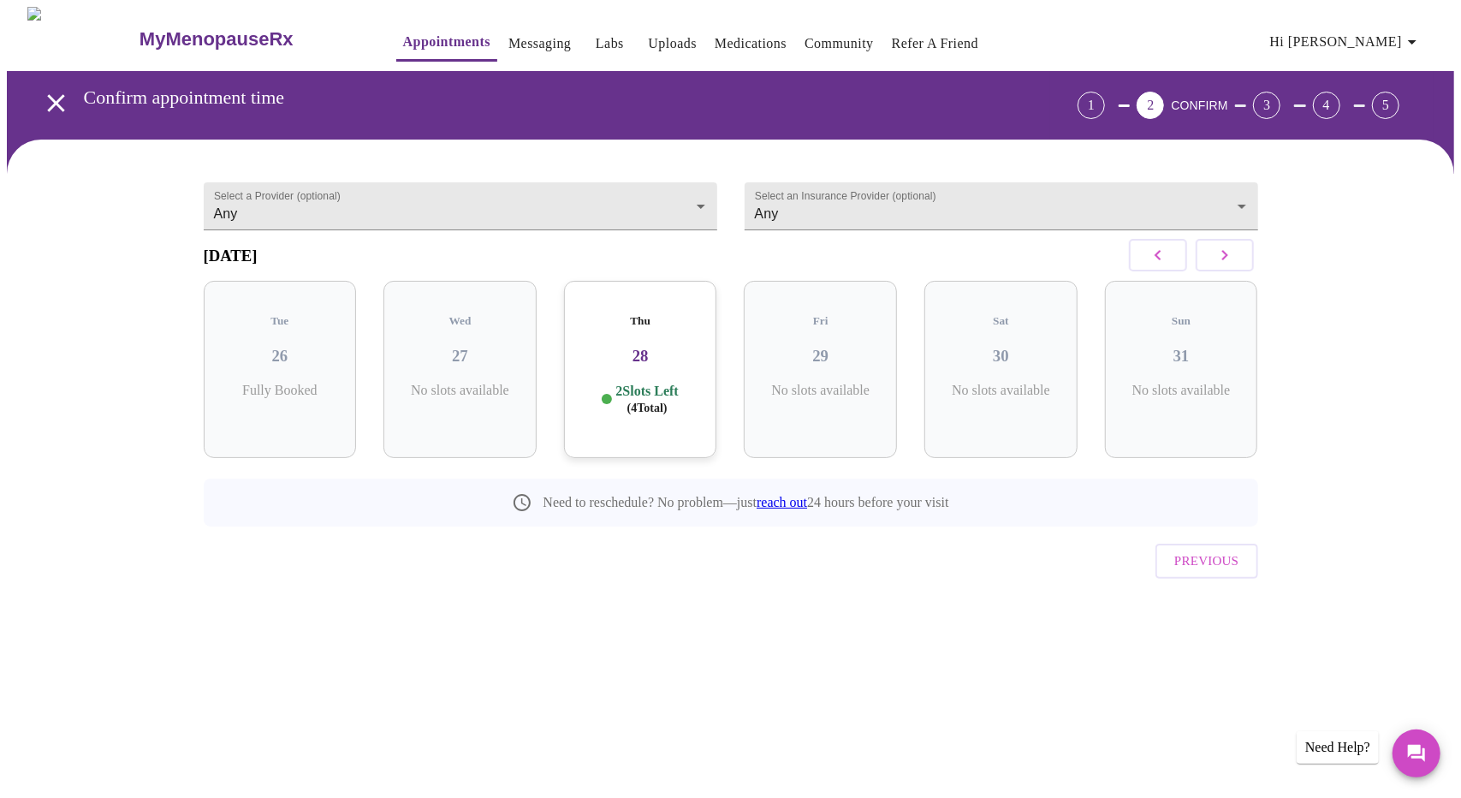
click at [655, 320] on h5 "Thu" at bounding box center [641, 321] width 126 height 14
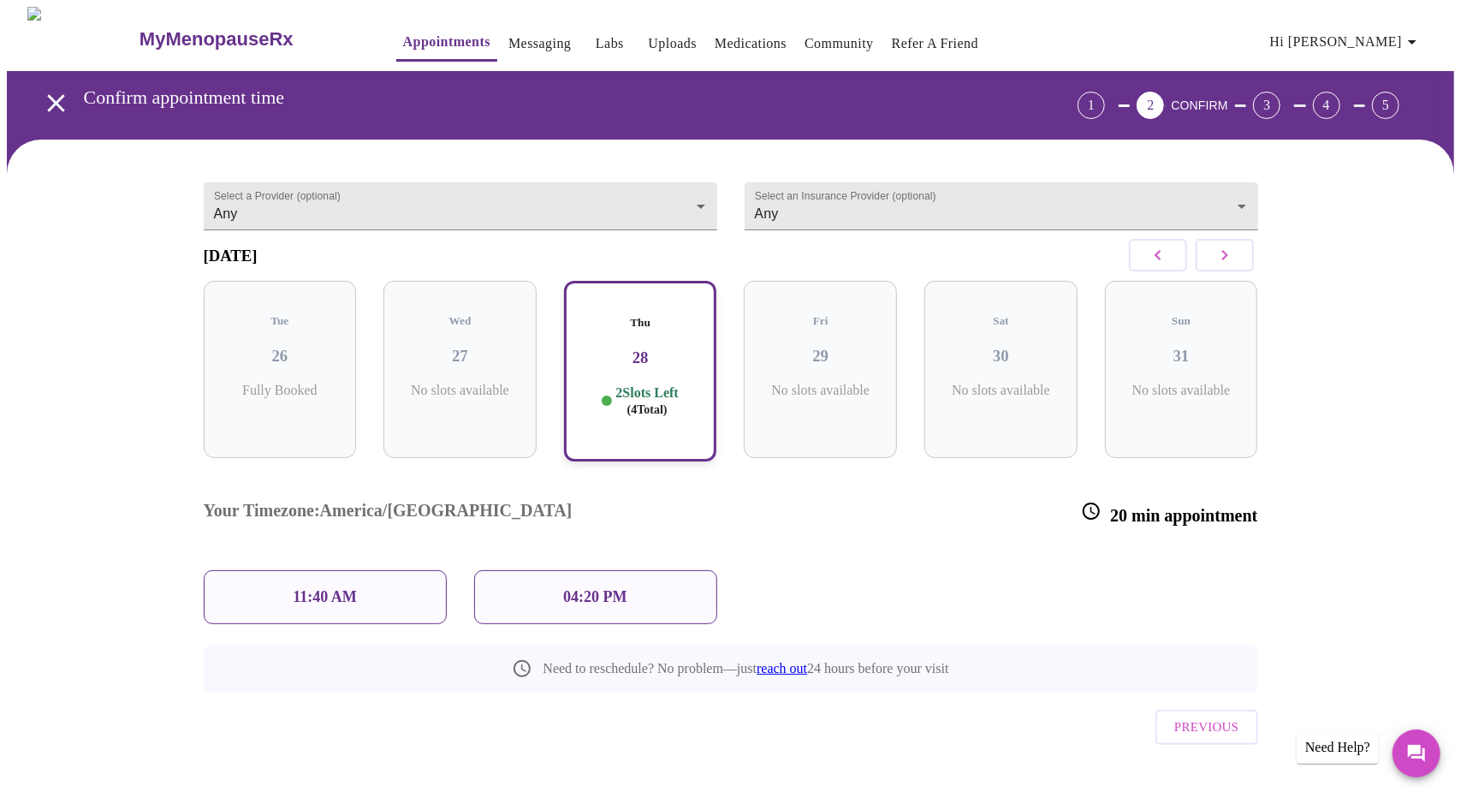
click at [341, 588] on p "11:40 AM" at bounding box center [325, 597] width 64 height 18
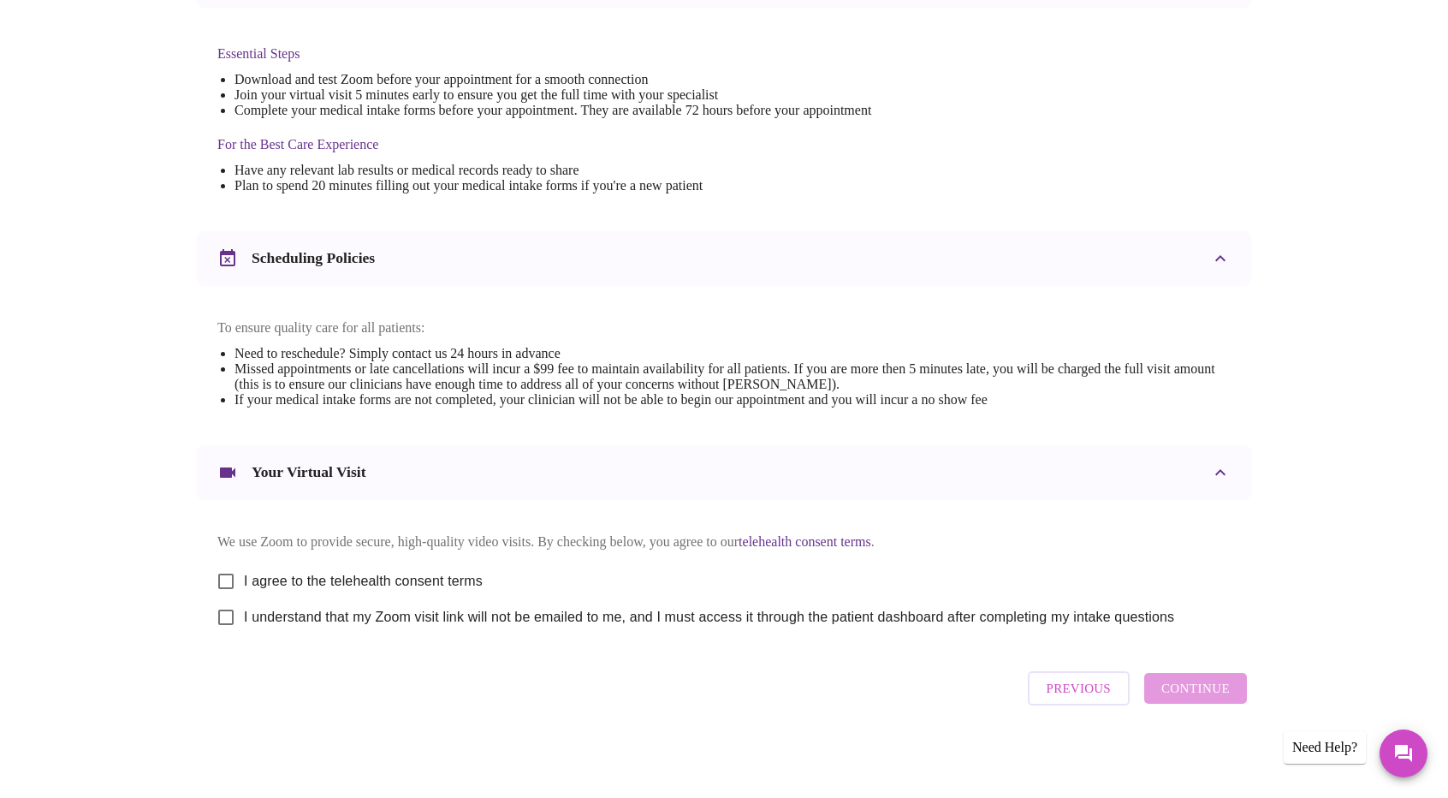
scroll to position [442, 0]
click at [317, 584] on span "I agree to the telehealth consent terms" at bounding box center [363, 581] width 239 height 21
click at [244, 584] on input "I agree to the telehealth consent terms" at bounding box center [226, 581] width 36 height 36
checkbox input "true"
click at [311, 630] on label "I understand that my Zoom visit link will not be emailed to me, and I must acce…" at bounding box center [691, 617] width 966 height 36
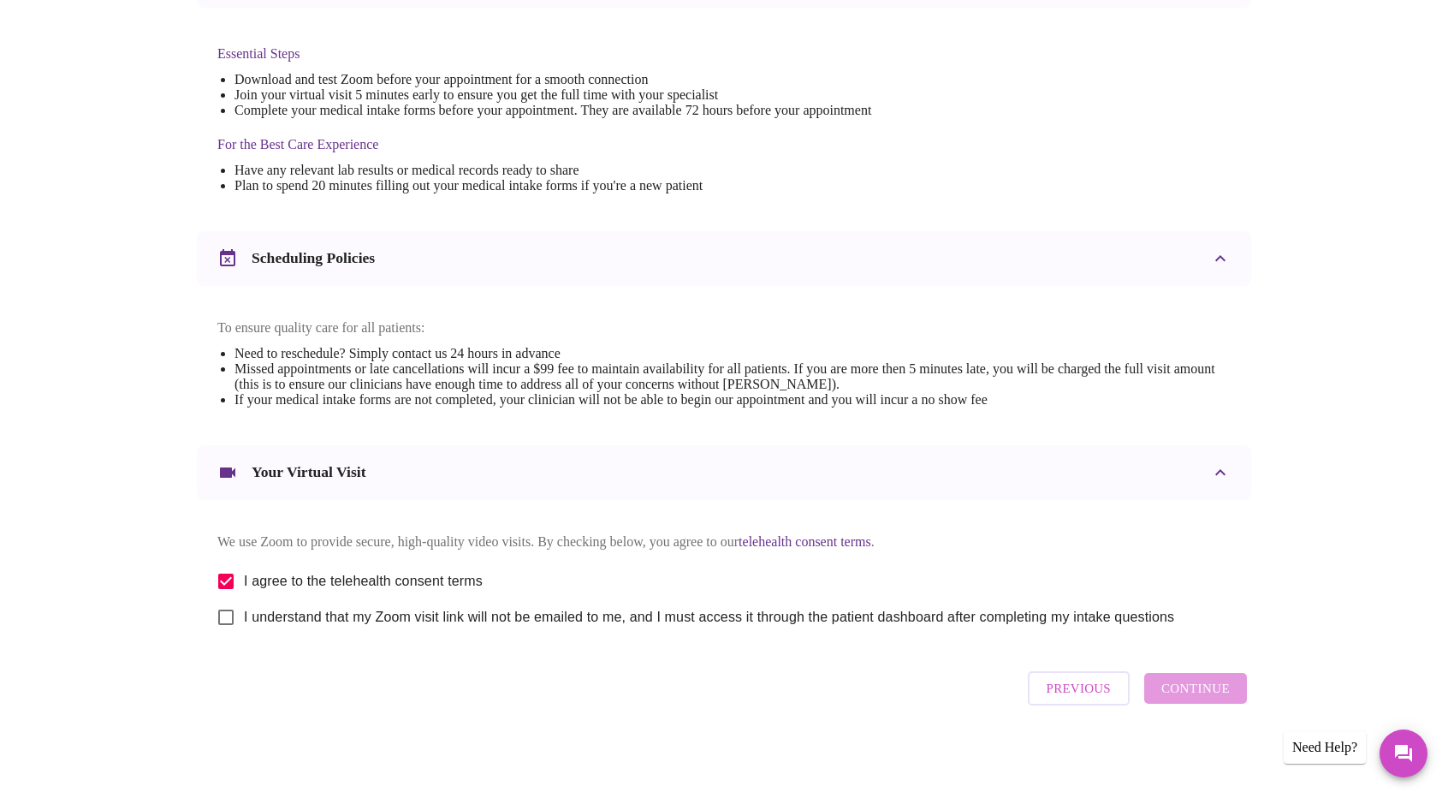
click at [244, 630] on input "I understand that my Zoom visit link will not be emailed to me, and I must acce…" at bounding box center [226, 617] width 36 height 36
checkbox input "true"
click at [1184, 691] on span "Continue" at bounding box center [1195, 688] width 68 height 22
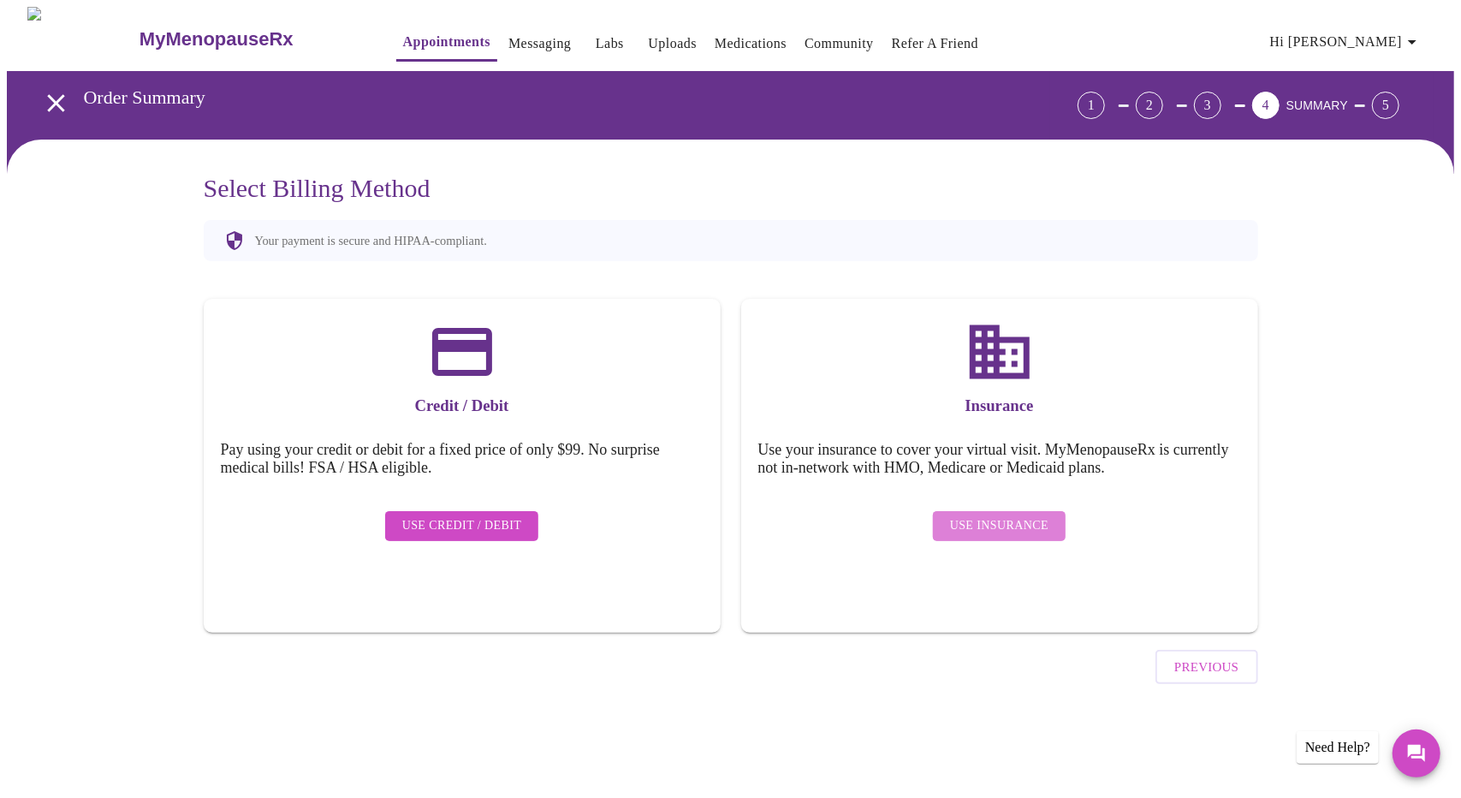
click at [1029, 515] on span "Use Insurance" at bounding box center [999, 525] width 98 height 21
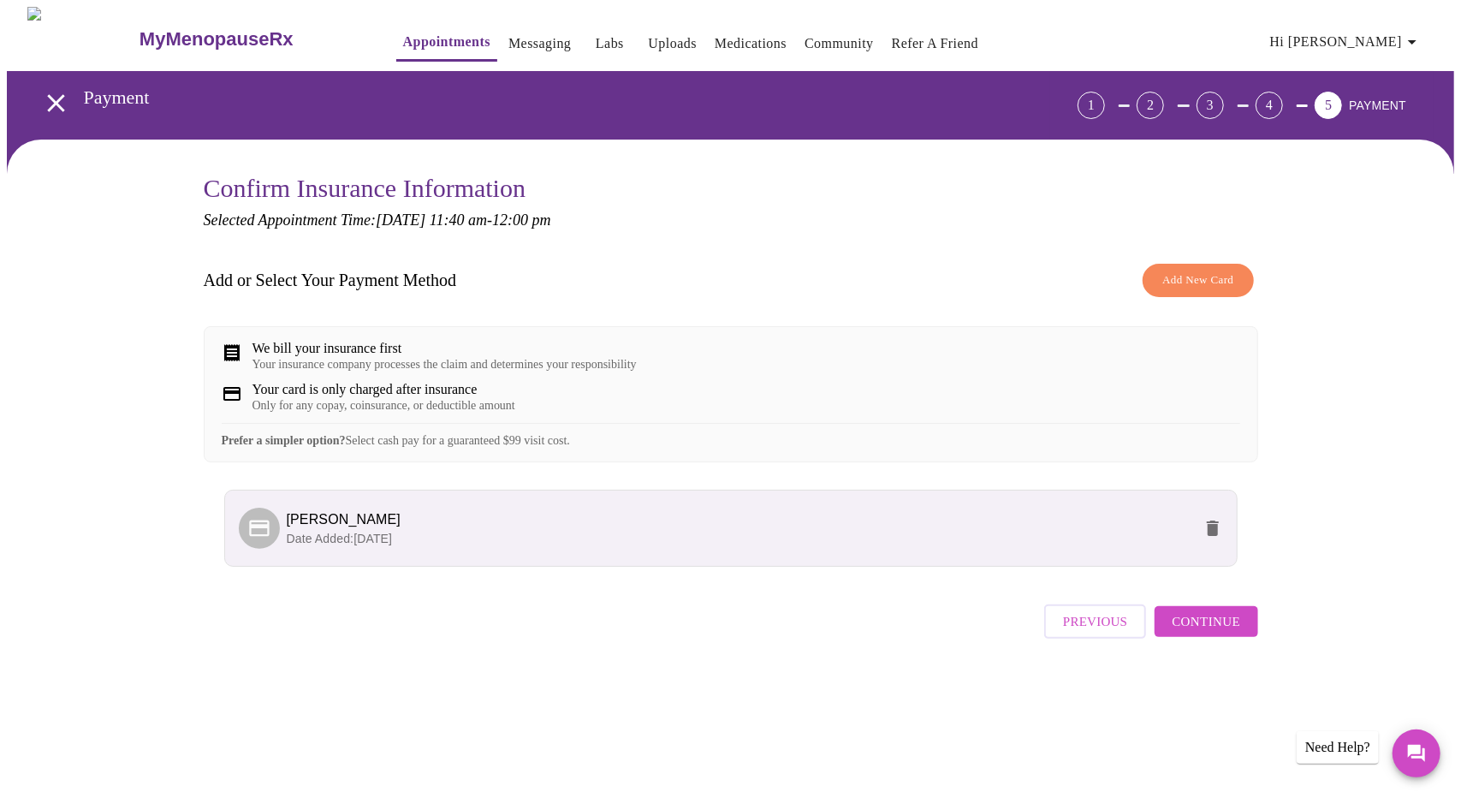
click at [1193, 632] on span "Continue" at bounding box center [1205, 621] width 68 height 22
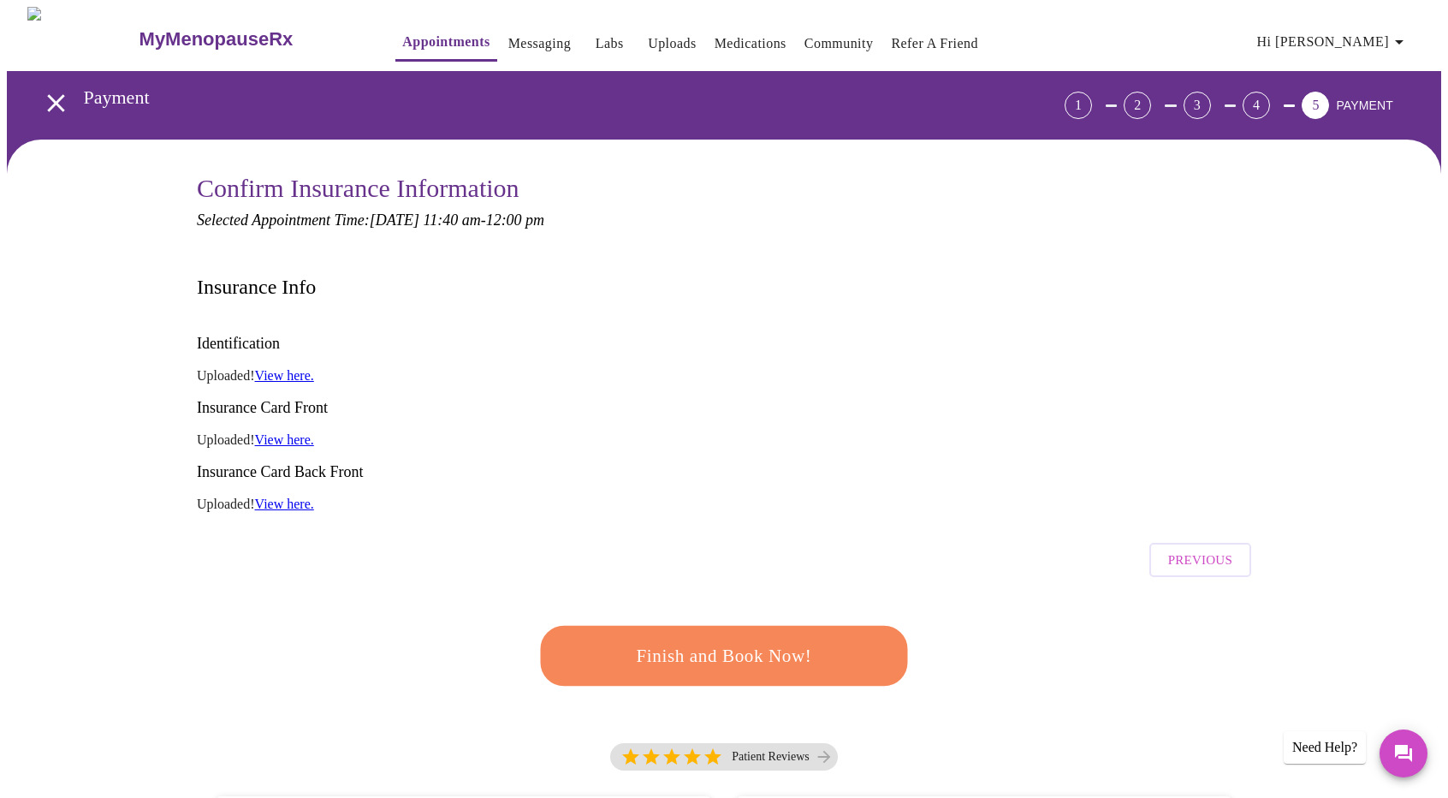
click at [305, 496] on link "View here." at bounding box center [284, 503] width 59 height 15
click at [286, 496] on link "View here." at bounding box center [284, 503] width 59 height 15
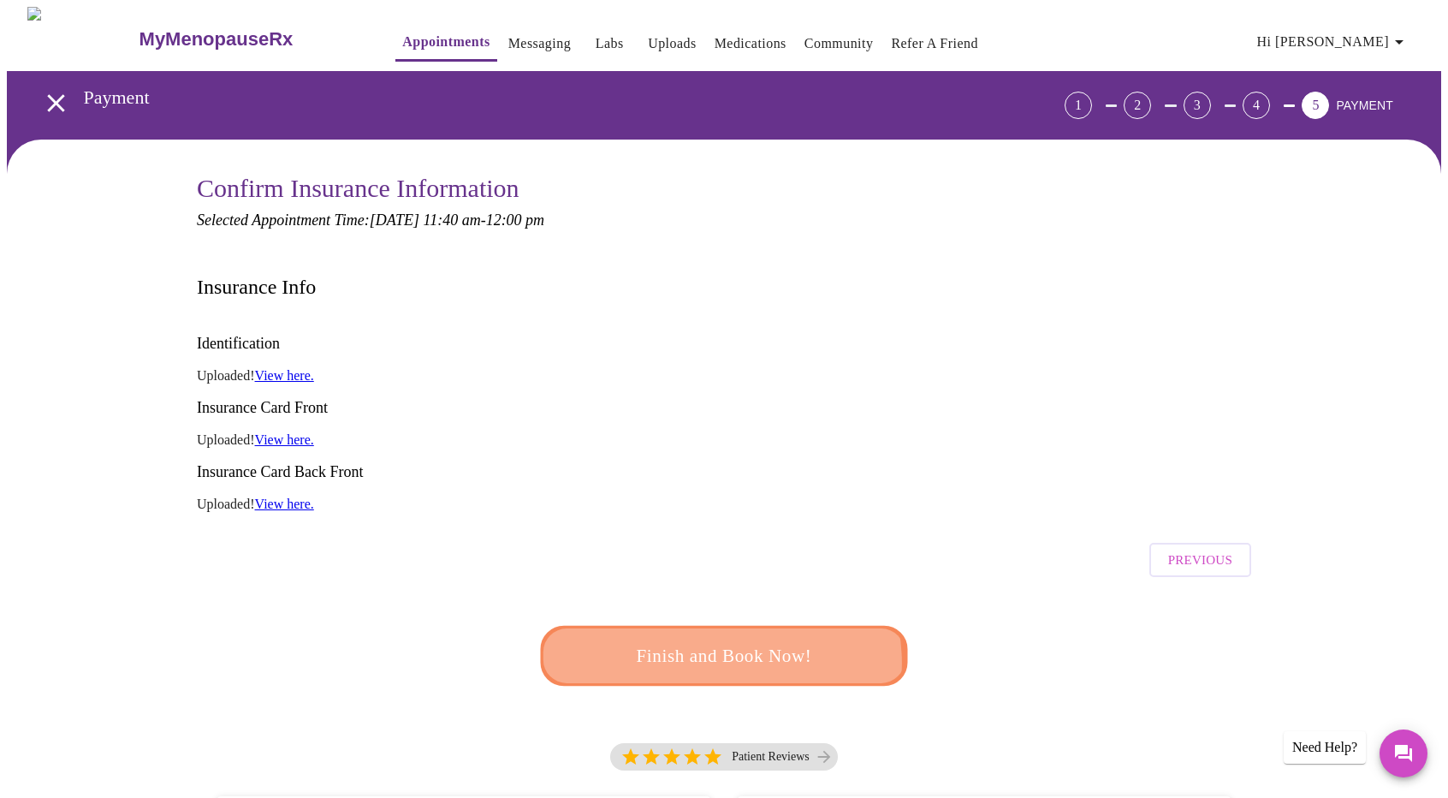
click at [719, 640] on span "Finish and Book Now!" at bounding box center [724, 656] width 317 height 32
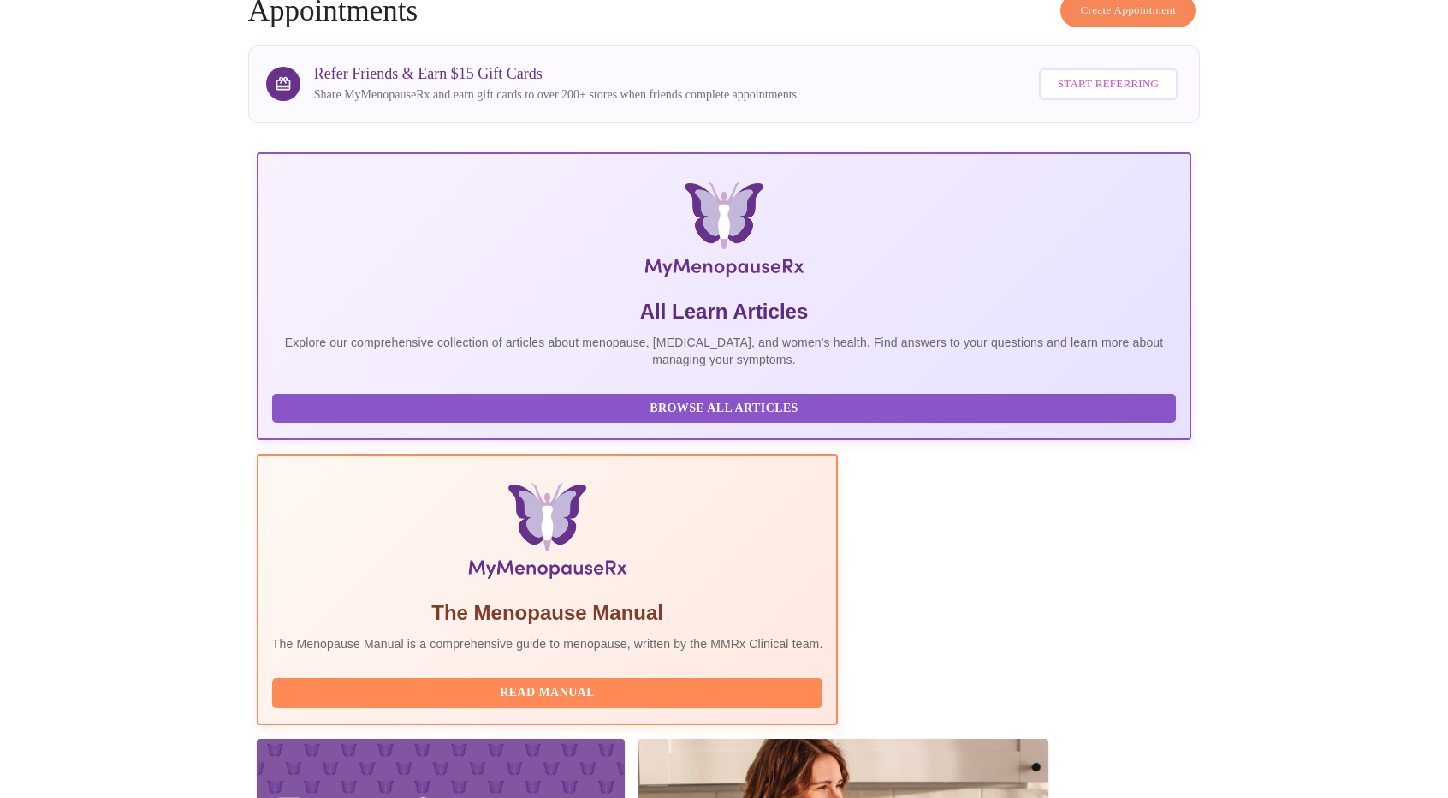
scroll to position [138, 0]
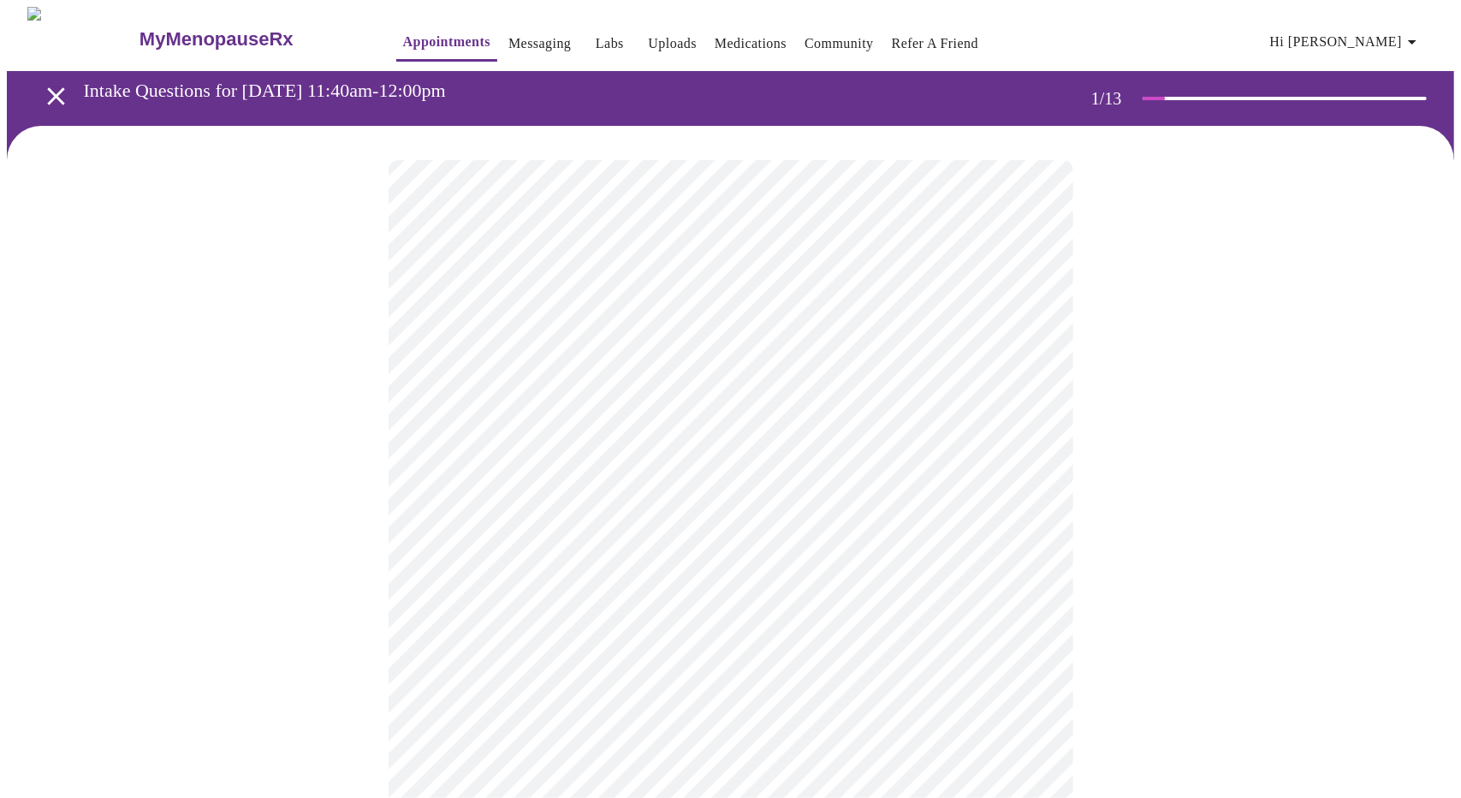
click at [810, 375] on body "MyMenopauseRx Appointments Messaging Labs Uploads Medications Community Refer a…" at bounding box center [730, 792] width 1447 height 1571
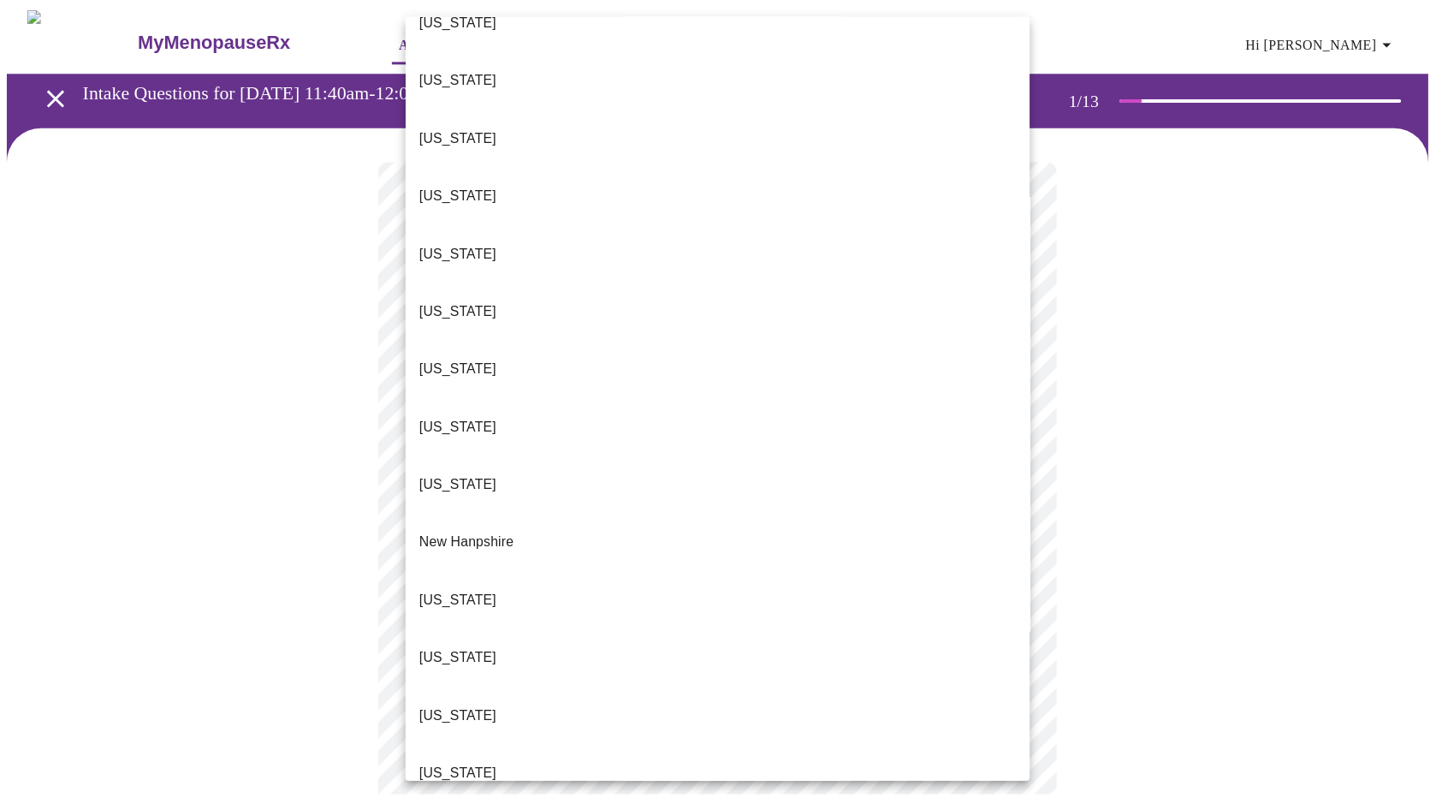
scroll to position [1468, 0]
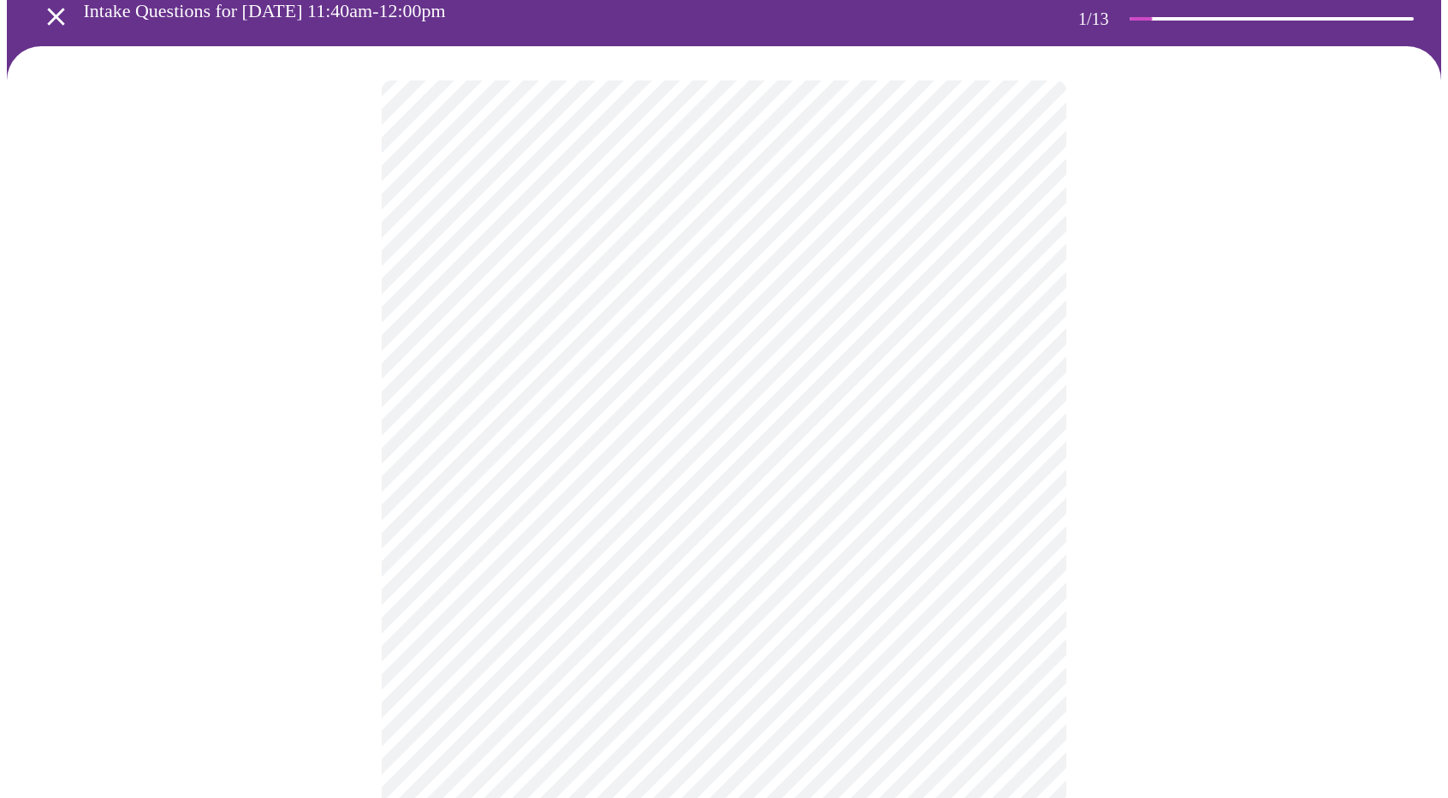
scroll to position [86, 0]
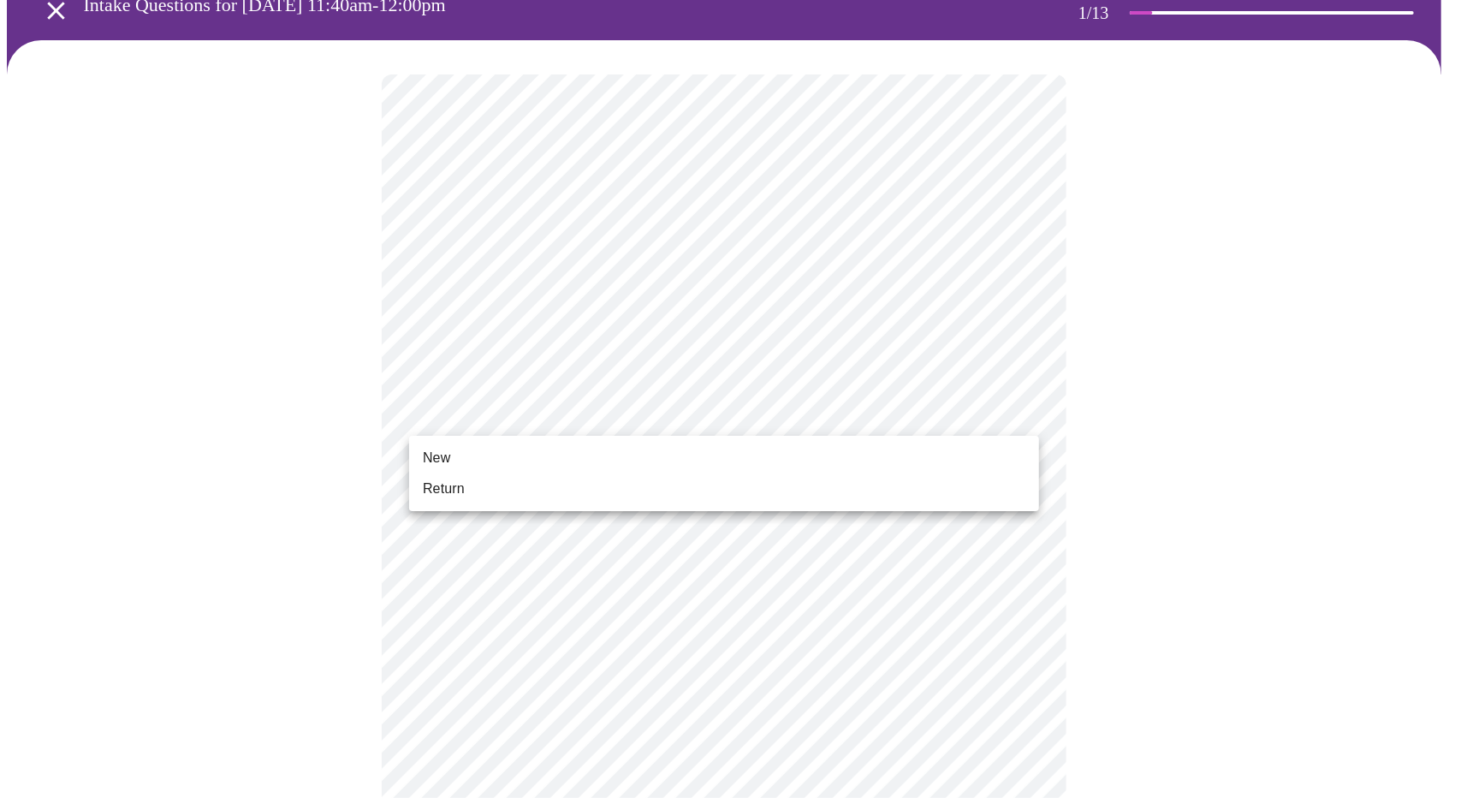
click at [553, 413] on body "MyMenopauseRx Appointments Messaging Labs Uploads Medications Community Refer a…" at bounding box center [730, 701] width 1447 height 1561
click at [502, 460] on li "New" at bounding box center [724, 457] width 630 height 31
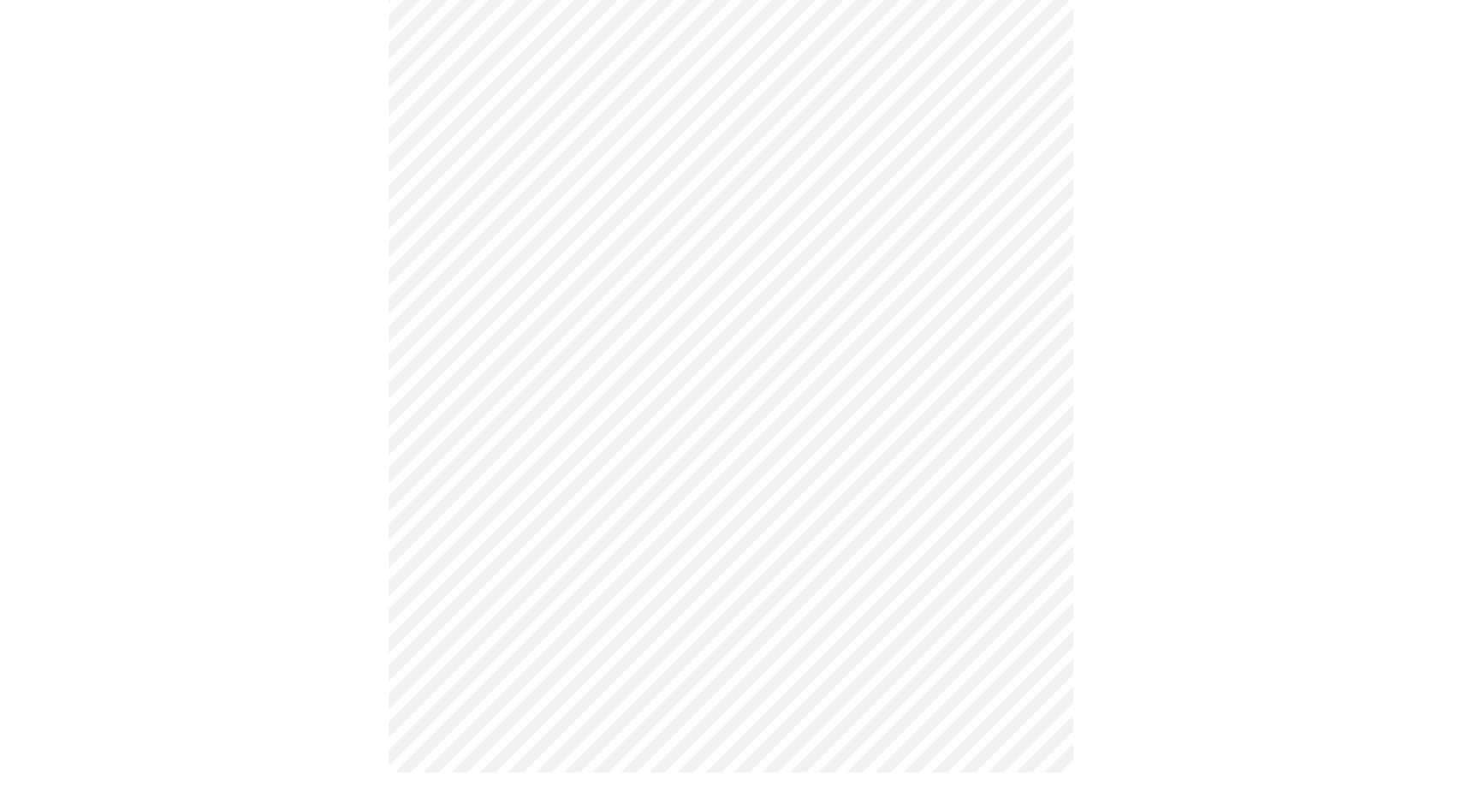
scroll to position [739, 0]
click at [877, 564] on body "MyMenopauseRx Appointments Messaging Labs Uploads Medications Community Refer a…" at bounding box center [730, 36] width 1447 height 1537
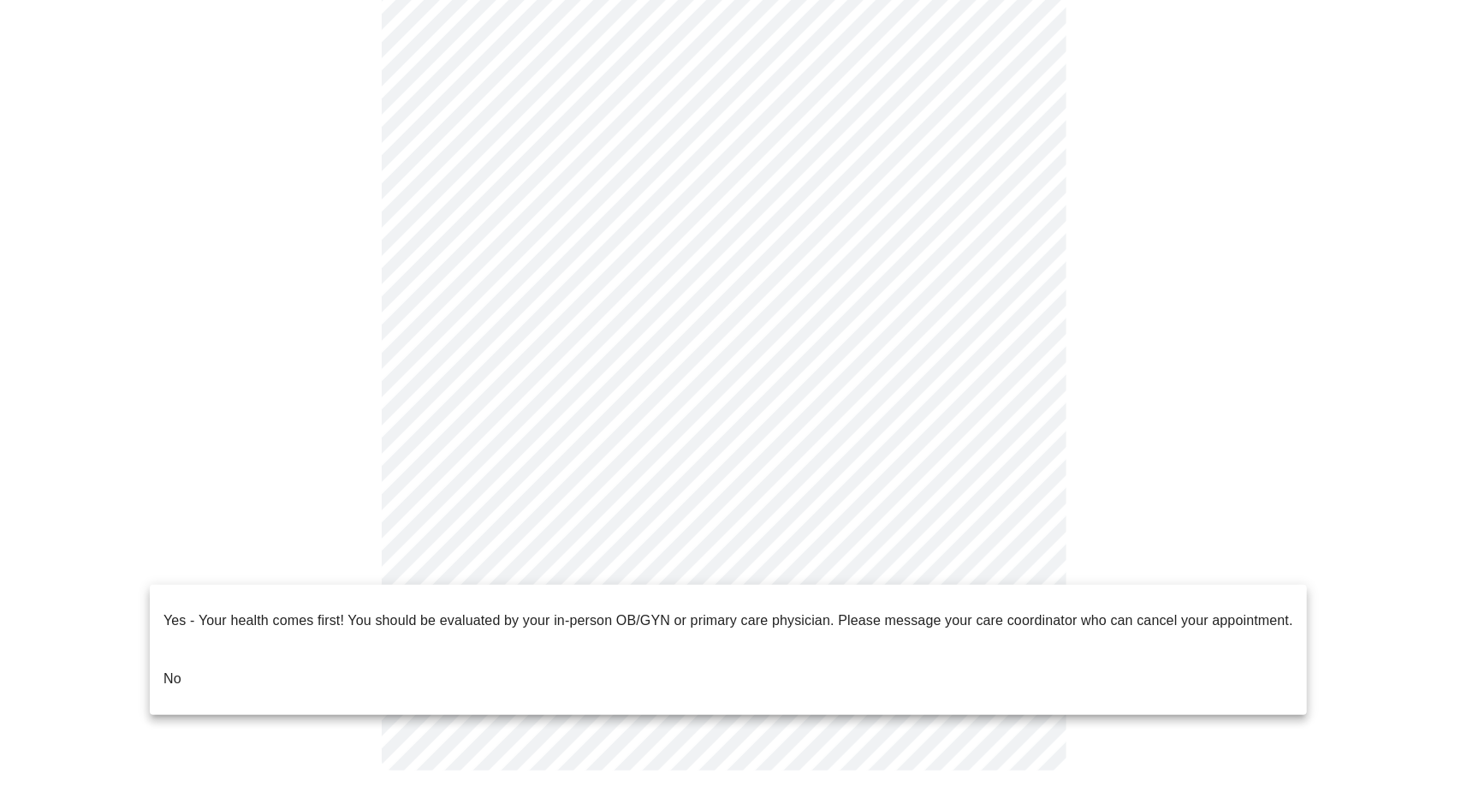
click at [288, 660] on li "No" at bounding box center [728, 678] width 1157 height 58
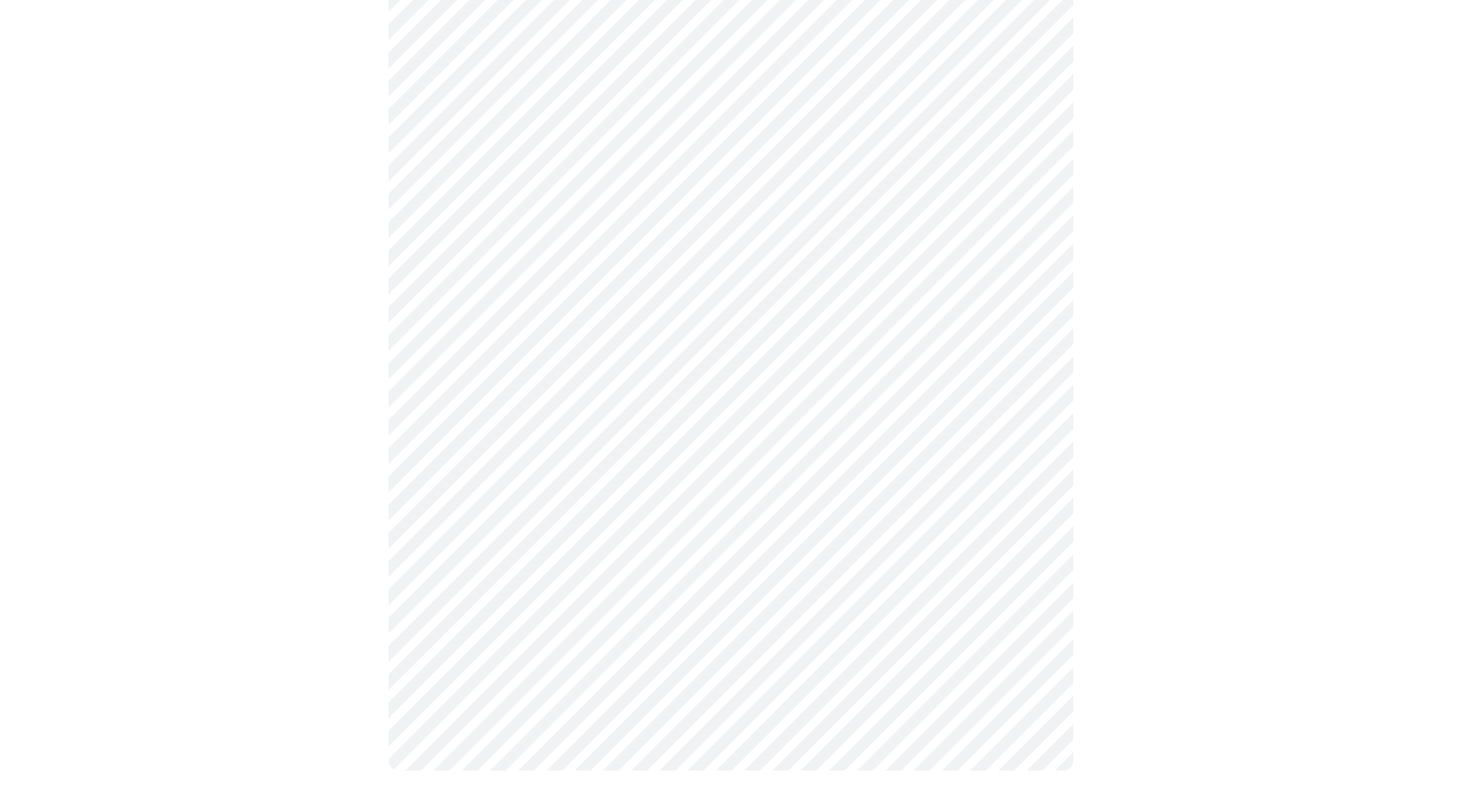
scroll to position [0, 0]
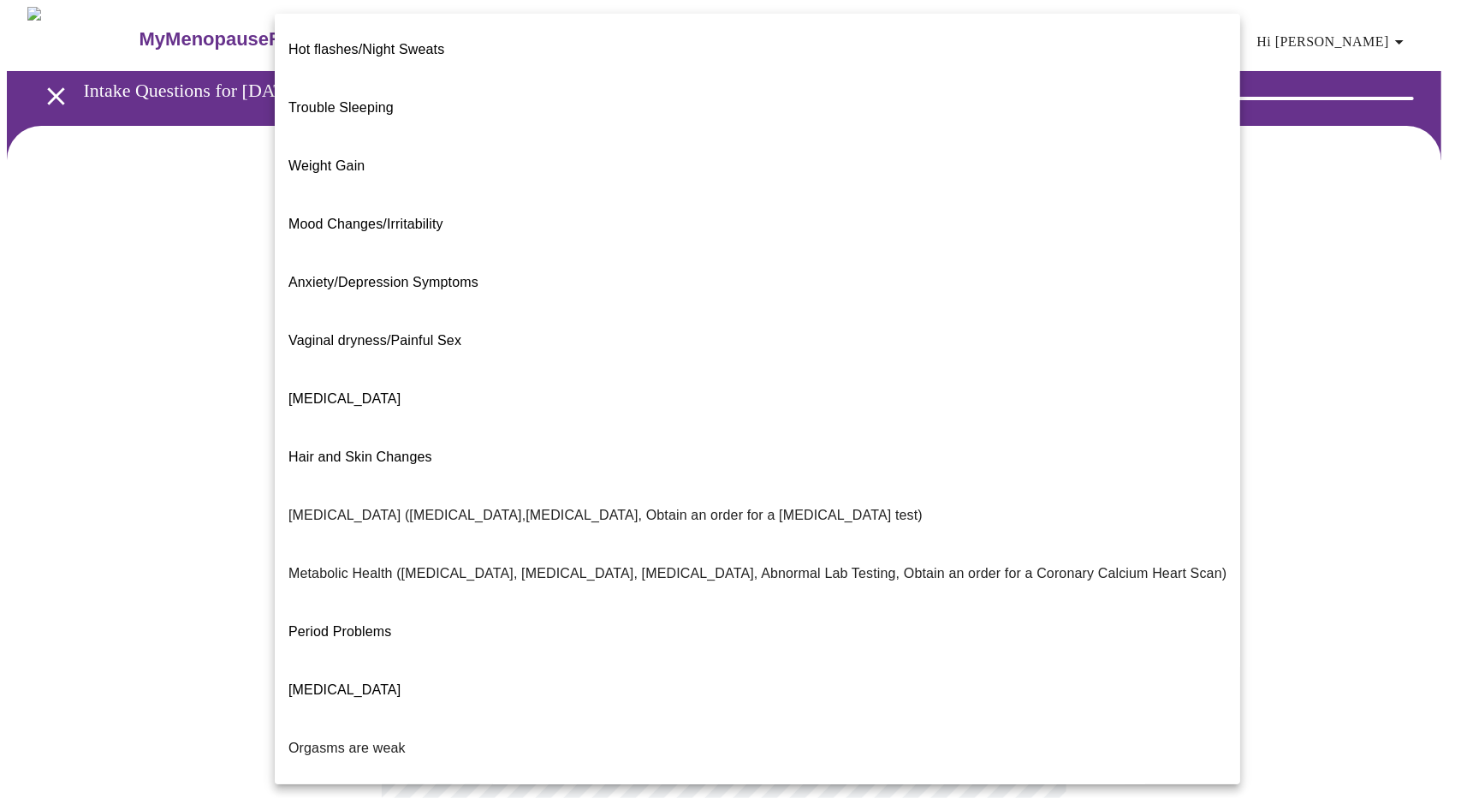
click at [895, 348] on body "MyMenopauseRx Appointments Messaging Labs Uploads Medications Community Refer a…" at bounding box center [730, 521] width 1447 height 1028
click at [568, 40] on li "Hot flashes/Night Sweats" at bounding box center [757, 50] width 965 height 58
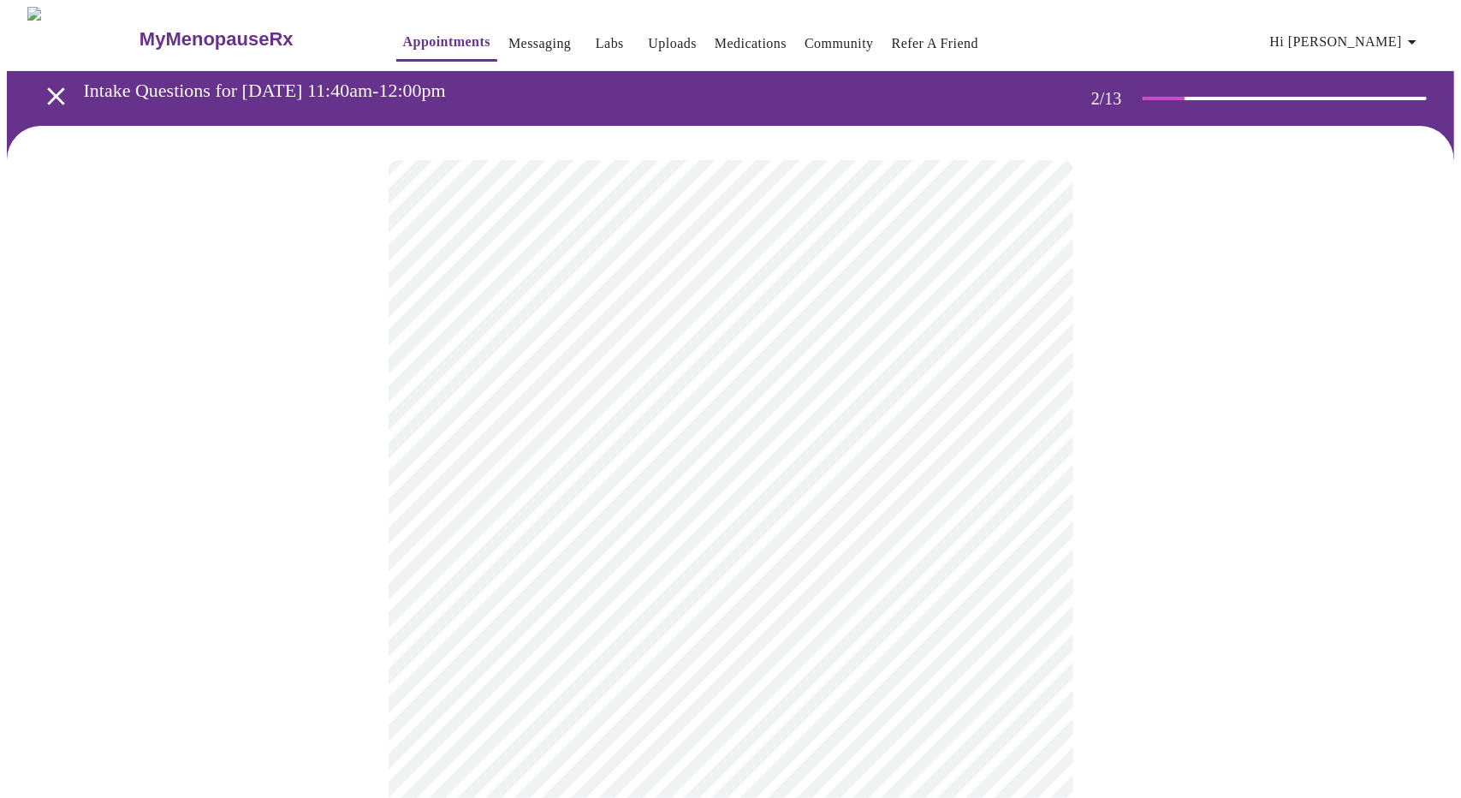
click at [632, 360] on body "MyMenopauseRx Appointments Messaging Labs Uploads Medications Community Refer a…" at bounding box center [730, 515] width 1447 height 1017
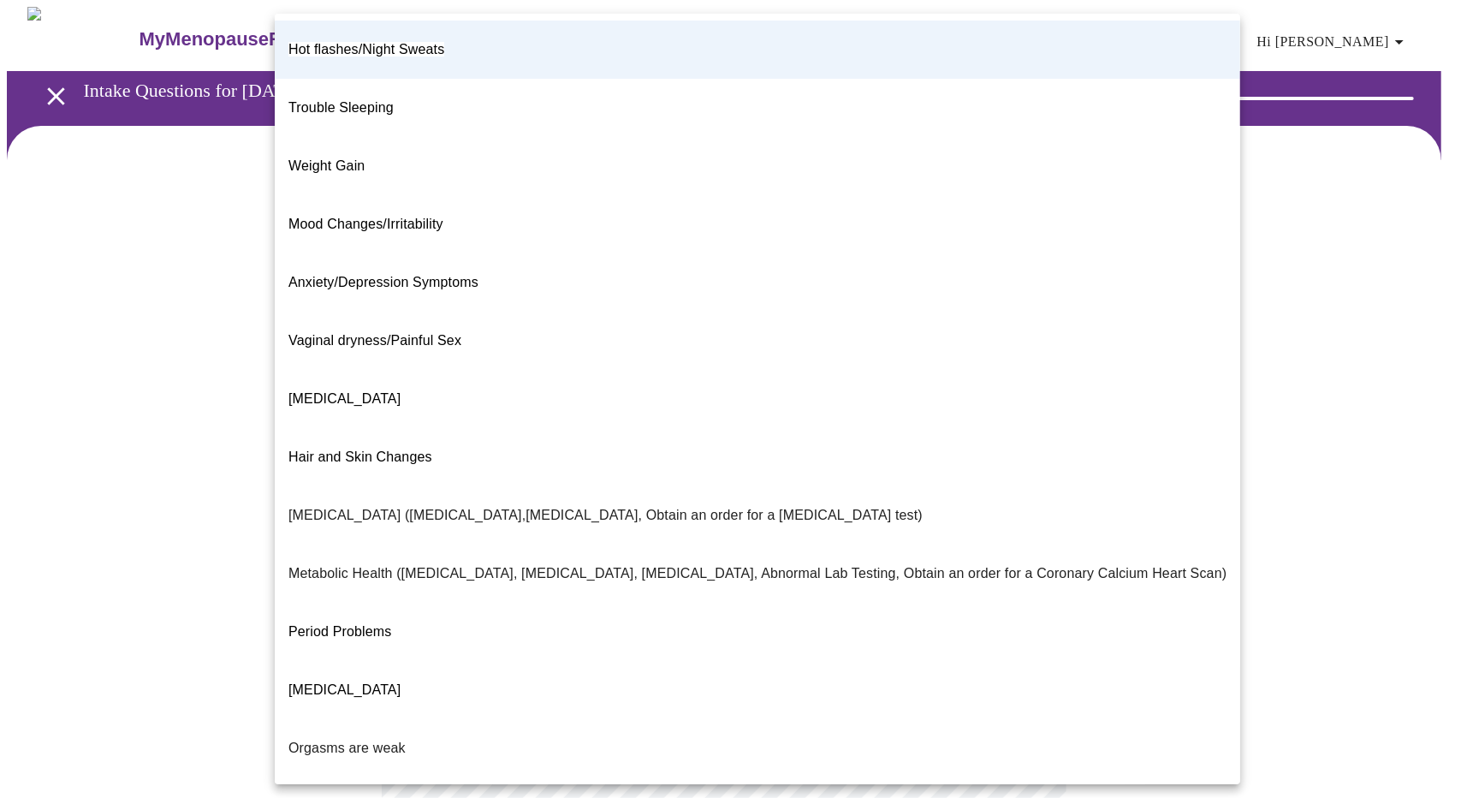
click at [492, 45] on li "Hot flashes/Night Sweats" at bounding box center [757, 50] width 965 height 58
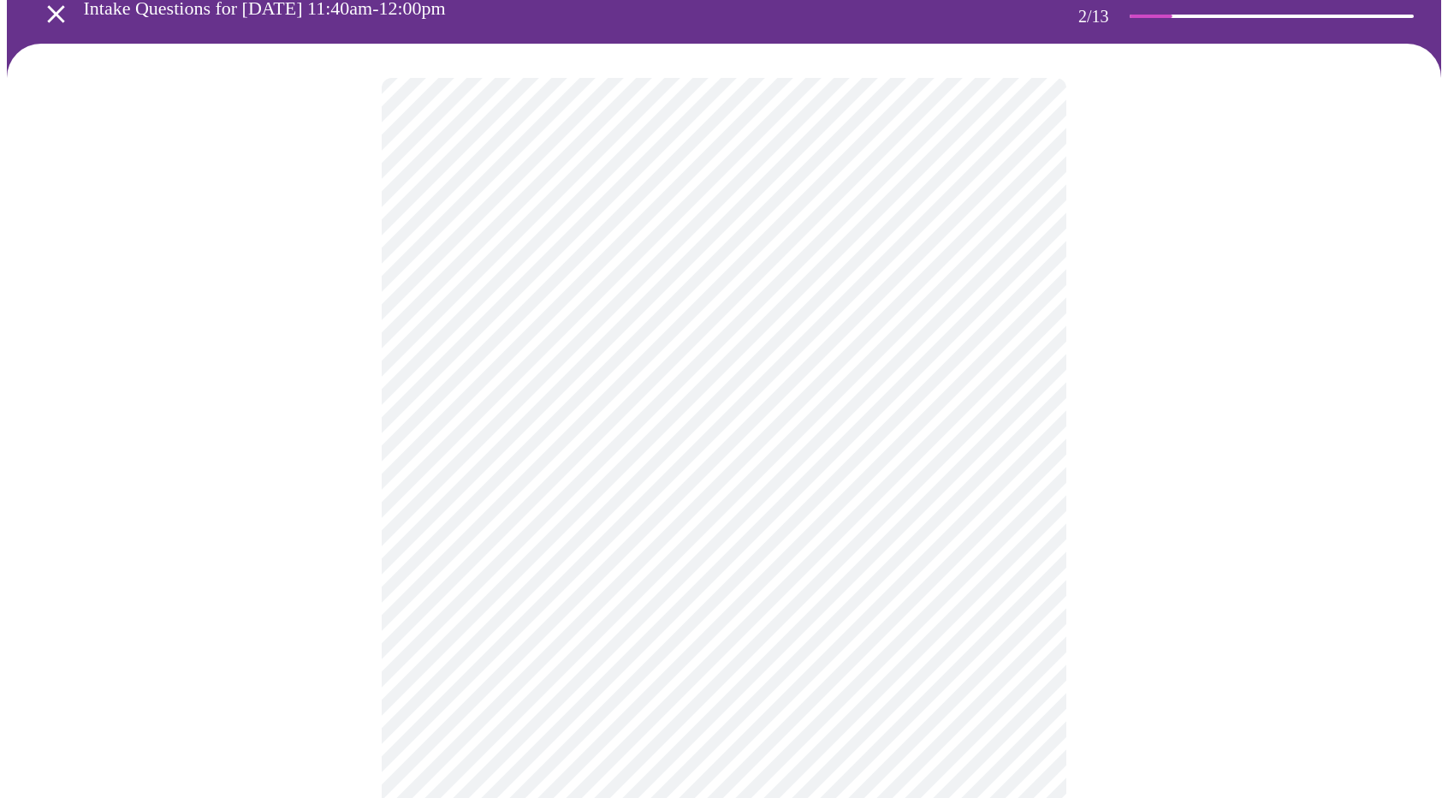
scroll to position [86, 0]
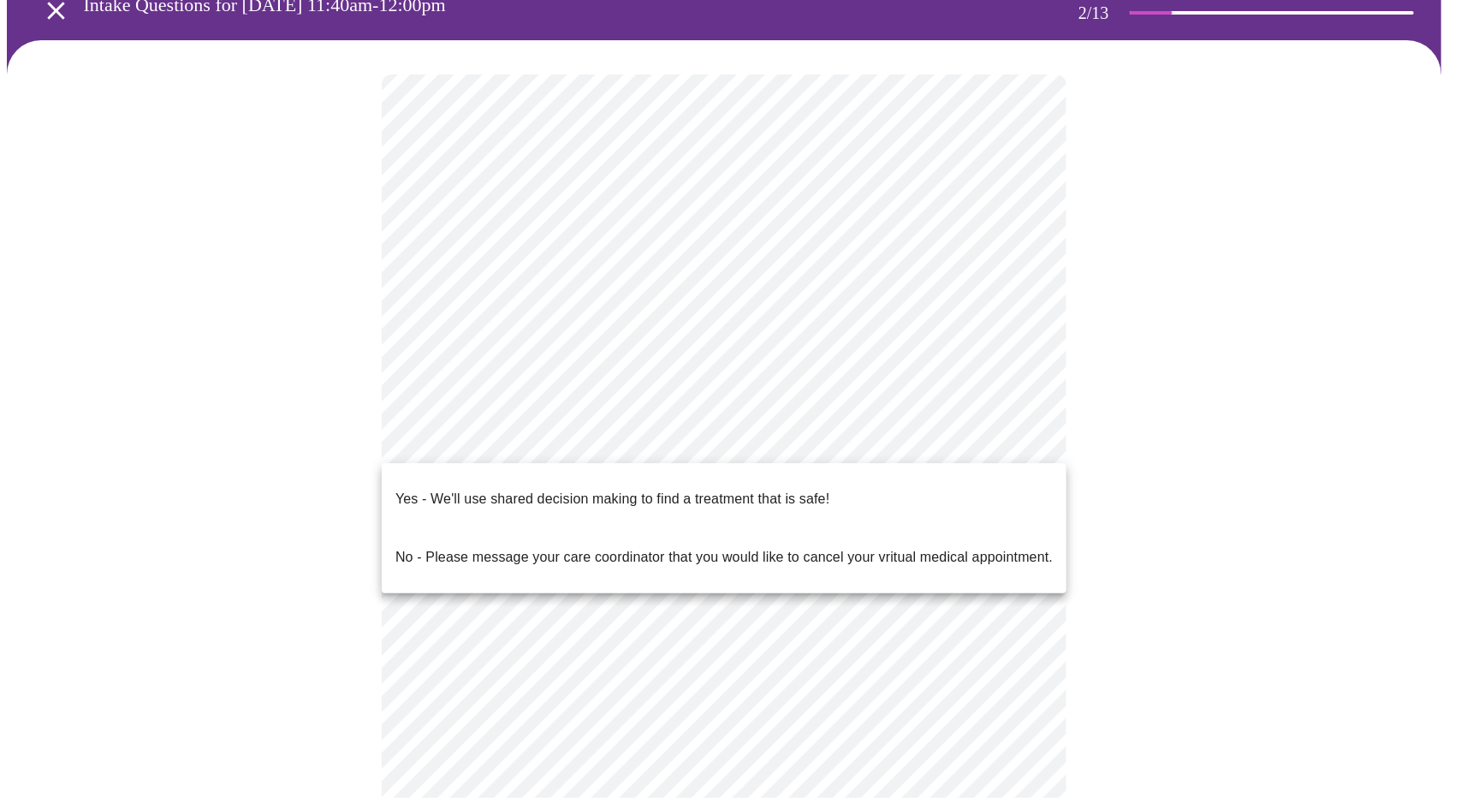
click at [570, 444] on body "MyMenopauseRx Appointments Messaging Labs Uploads Medications Community Refer a…" at bounding box center [730, 429] width 1447 height 1017
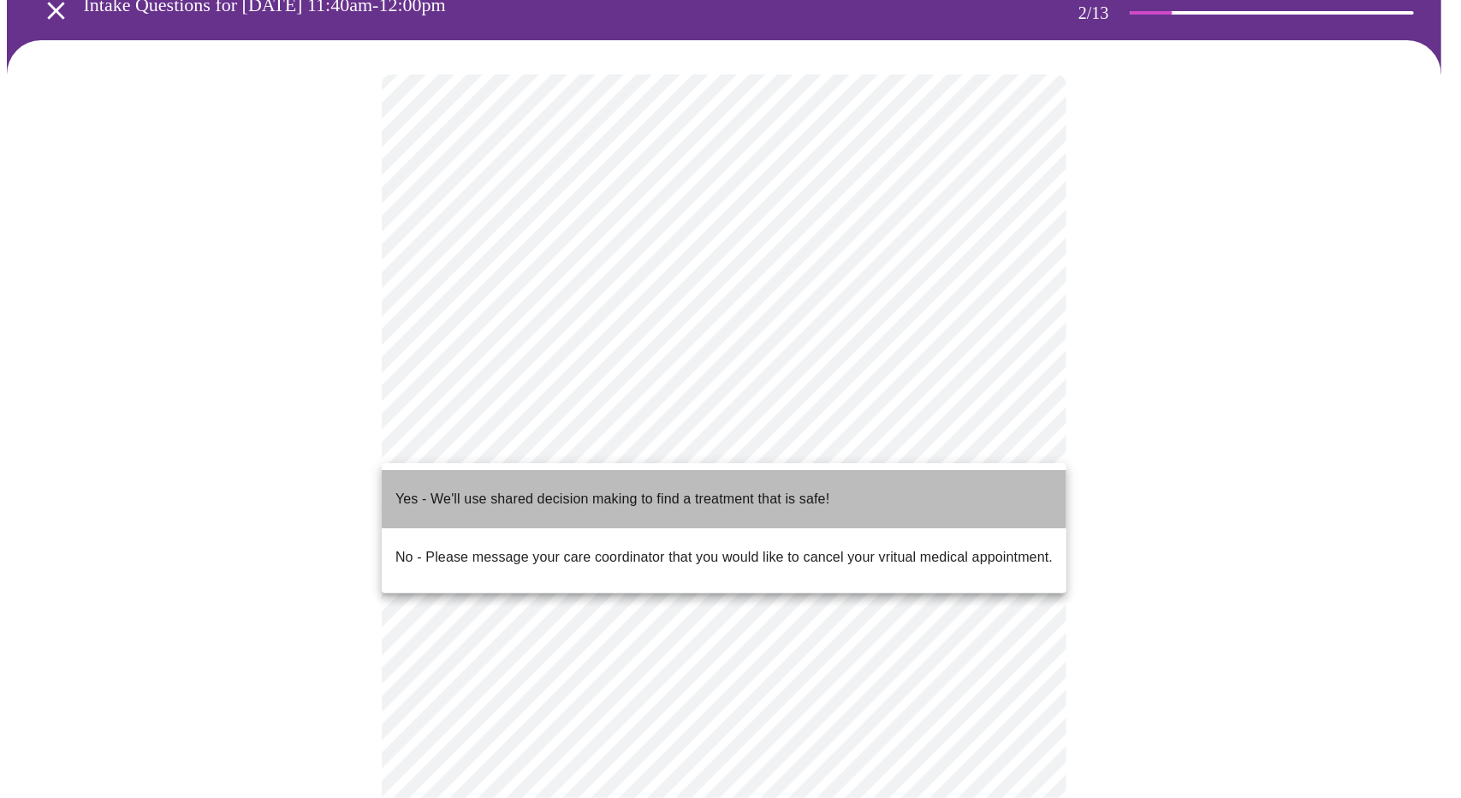
click at [556, 498] on span "Yes - We'll use shared decision making to find a treatment that is safe!" at bounding box center [612, 499] width 434 height 48
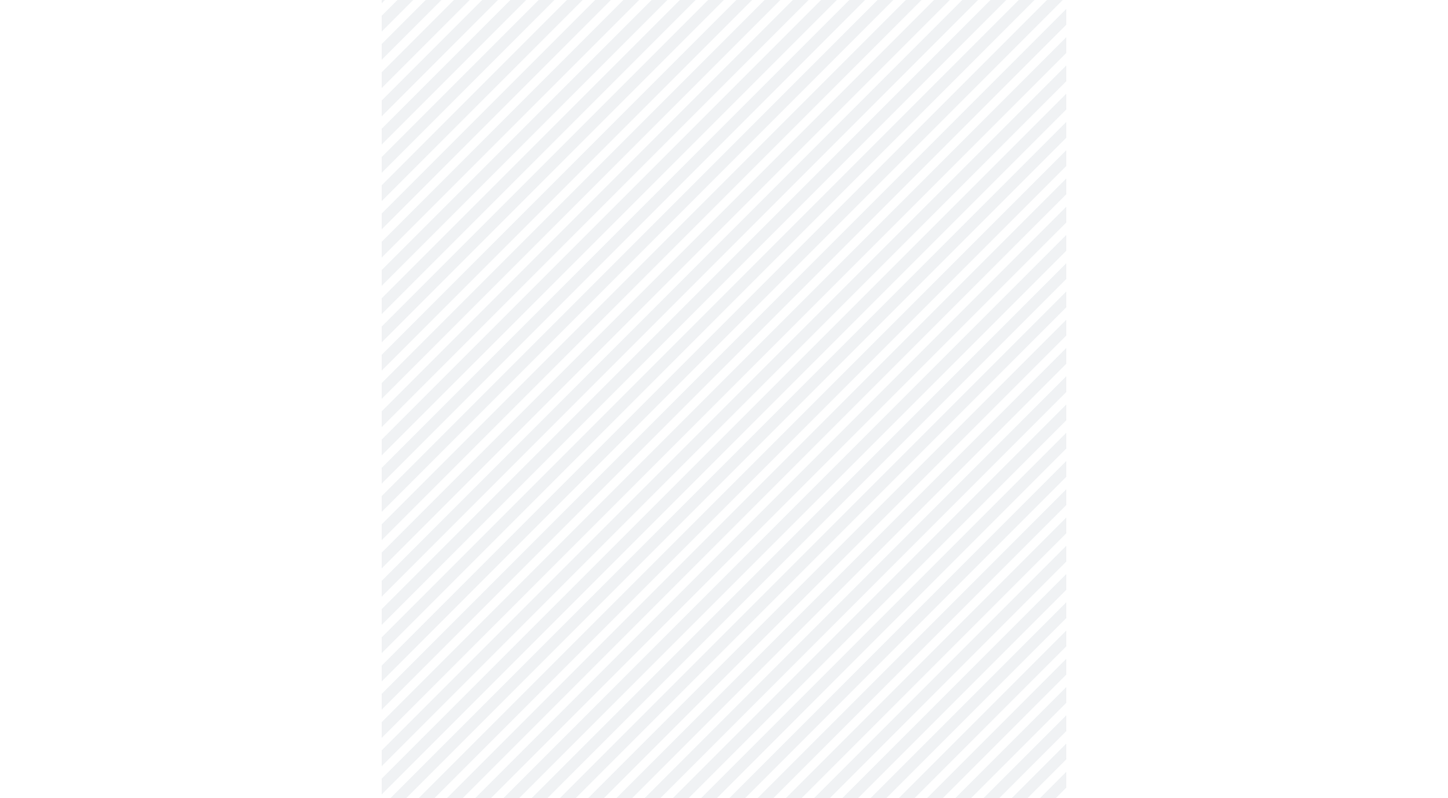
scroll to position [0, 0]
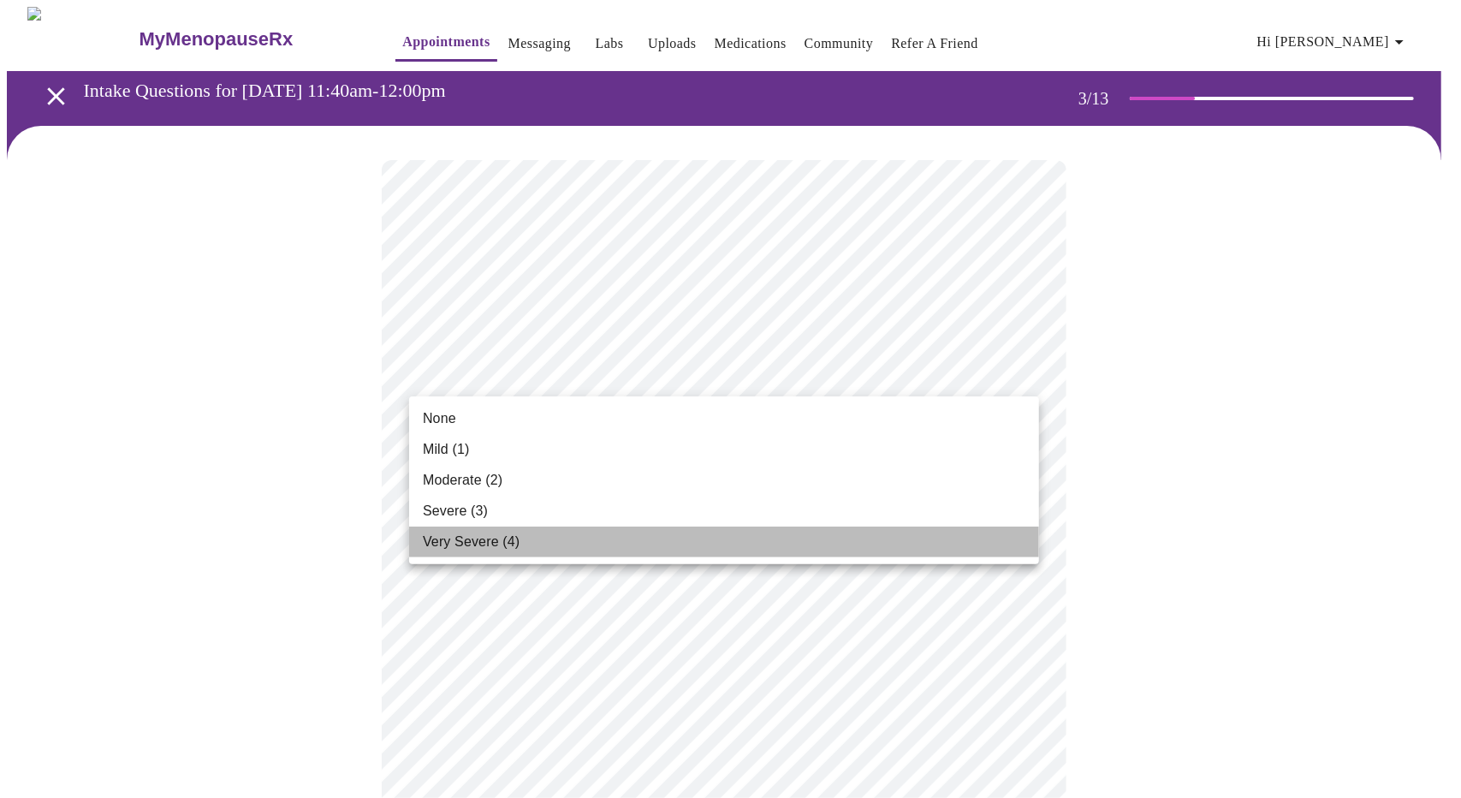
click at [648, 543] on li "Very Severe (4)" at bounding box center [724, 541] width 630 height 31
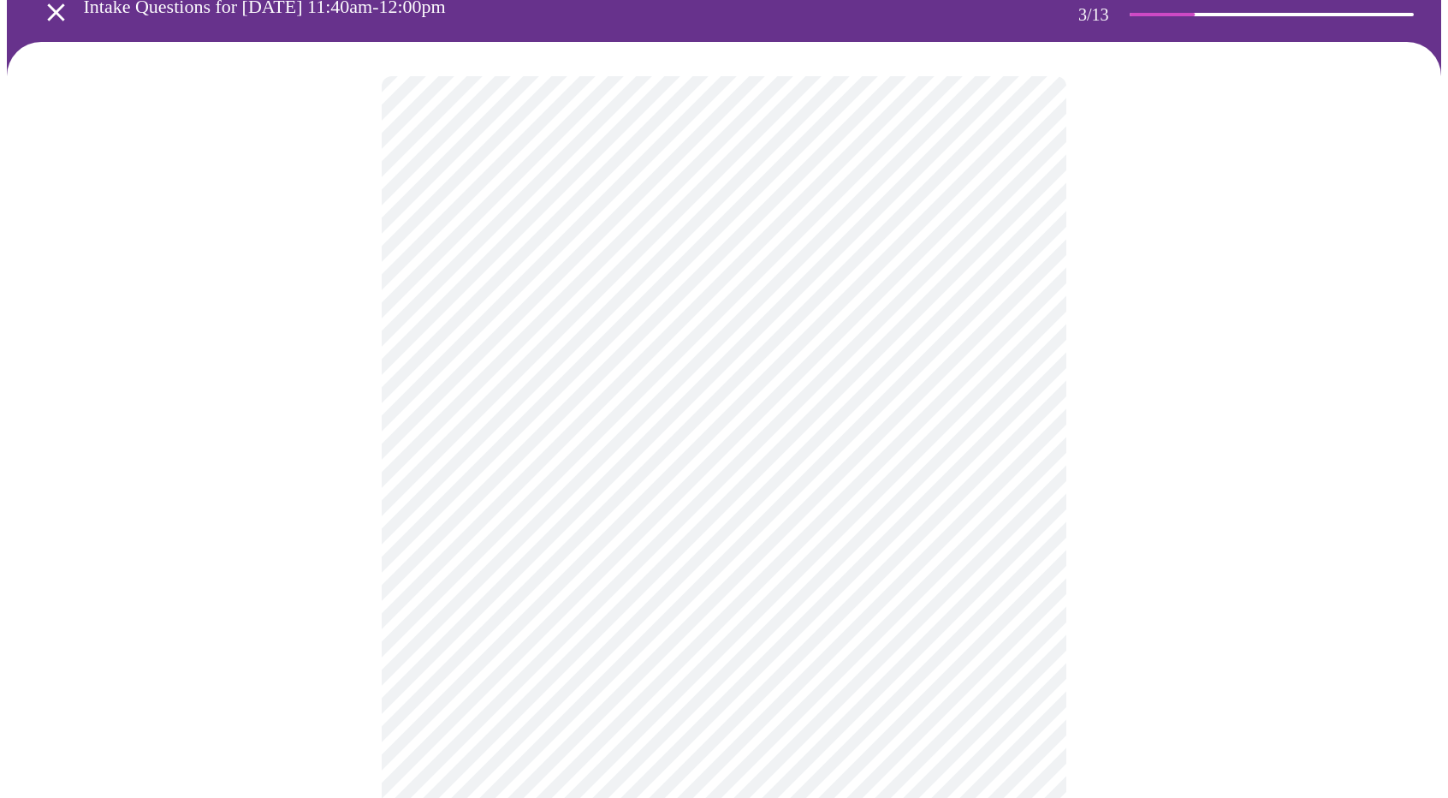
scroll to position [86, 0]
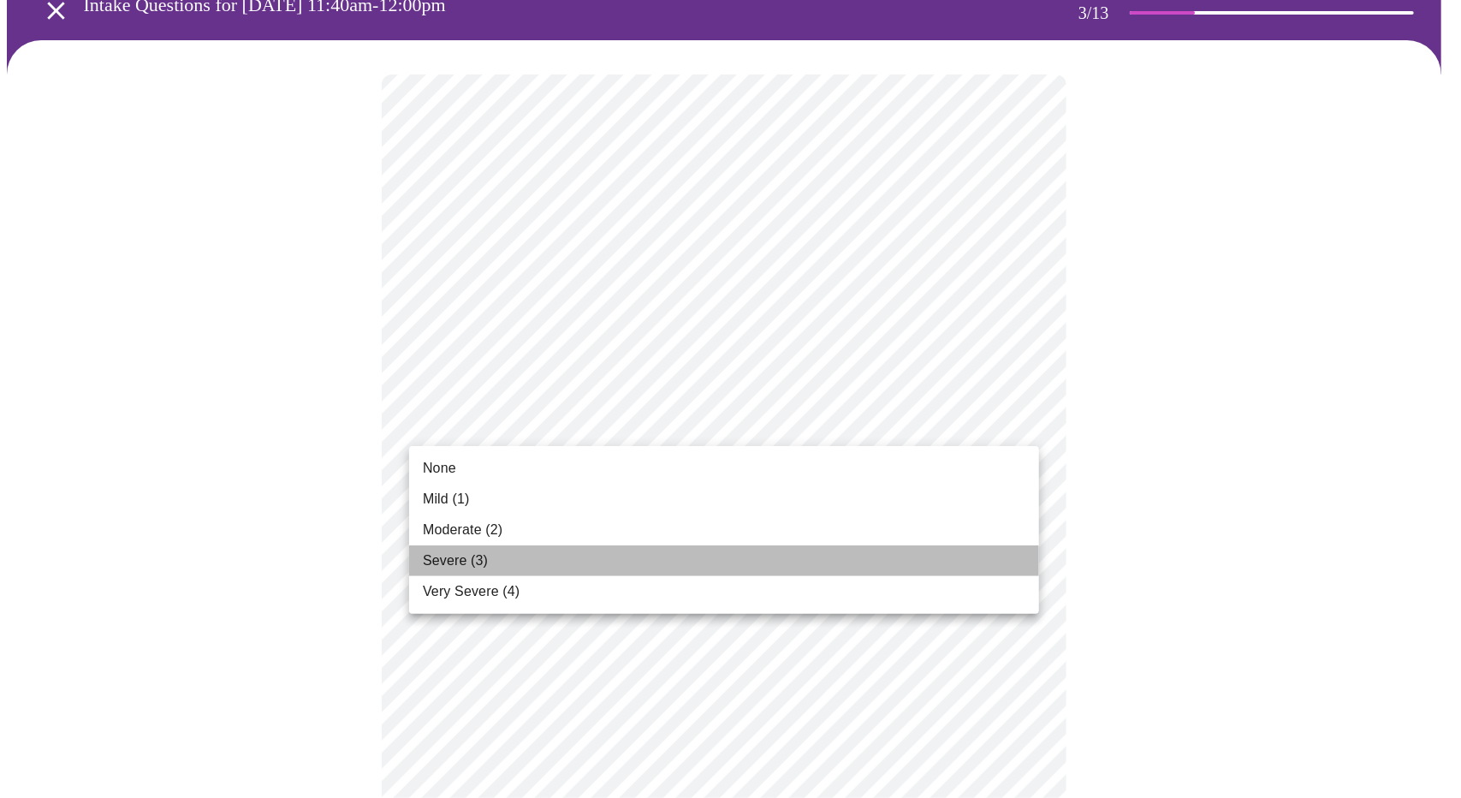
click at [774, 566] on li "Severe (3)" at bounding box center [724, 560] width 630 height 31
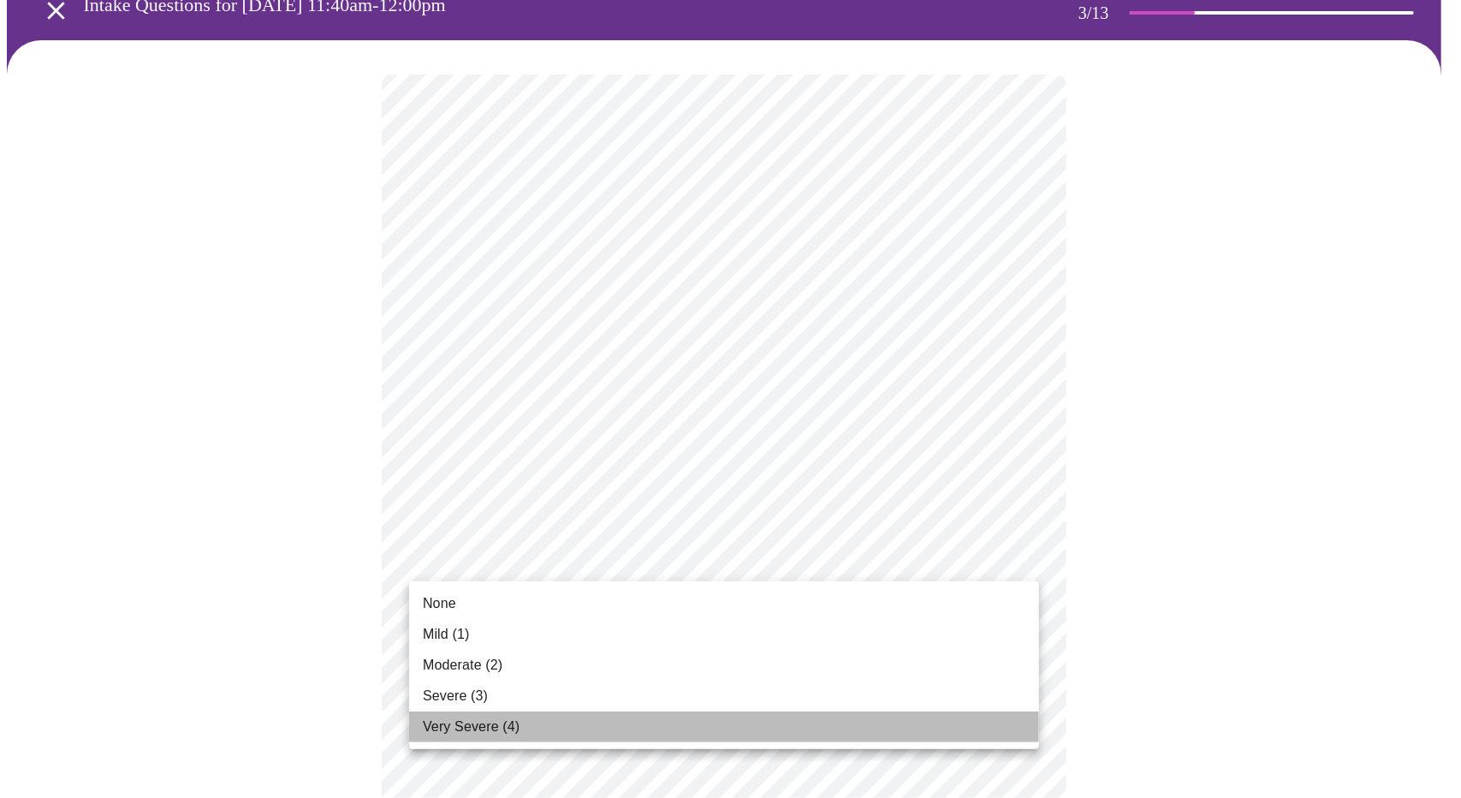
click at [688, 728] on li "Very Severe (4)" at bounding box center [724, 726] width 630 height 31
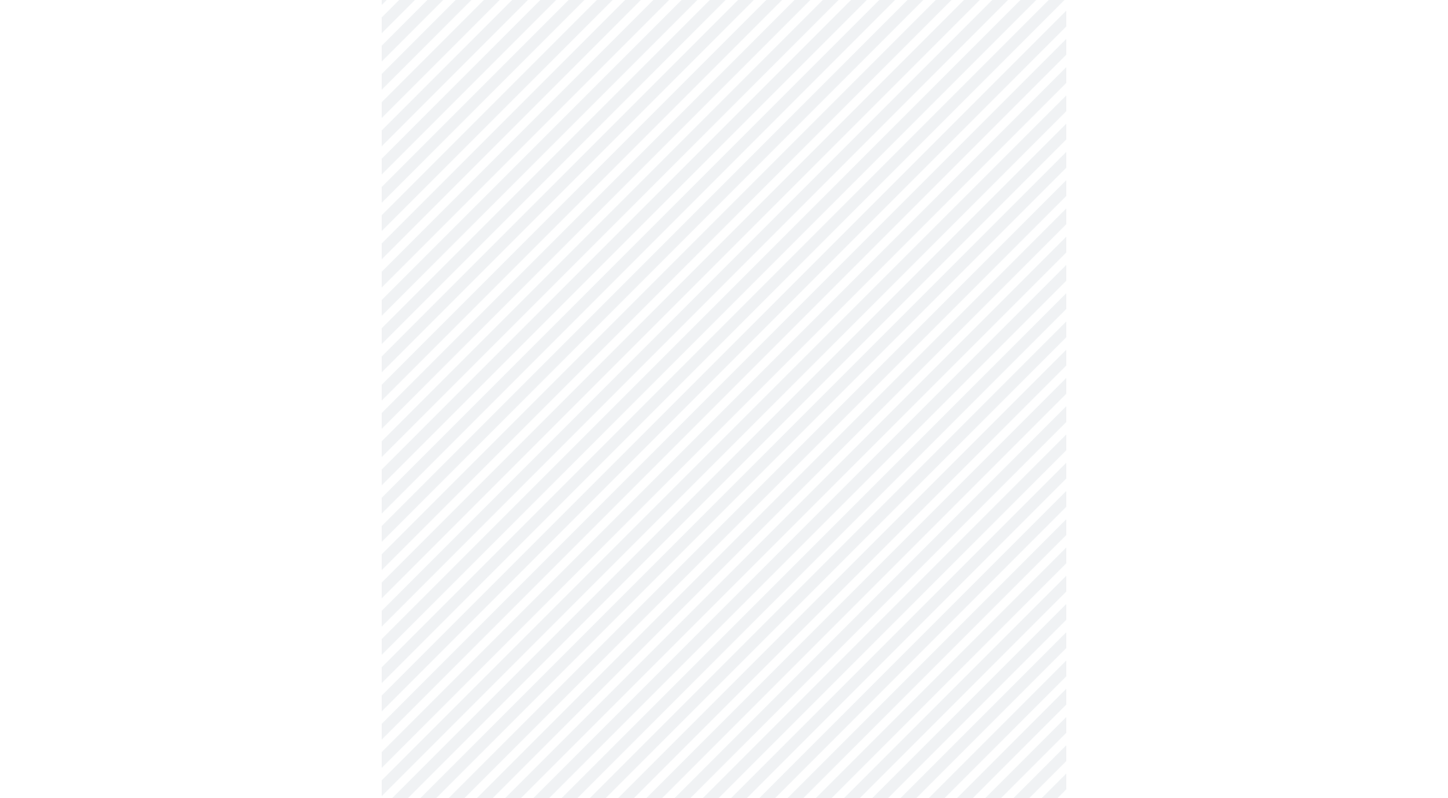
scroll to position [257, 0]
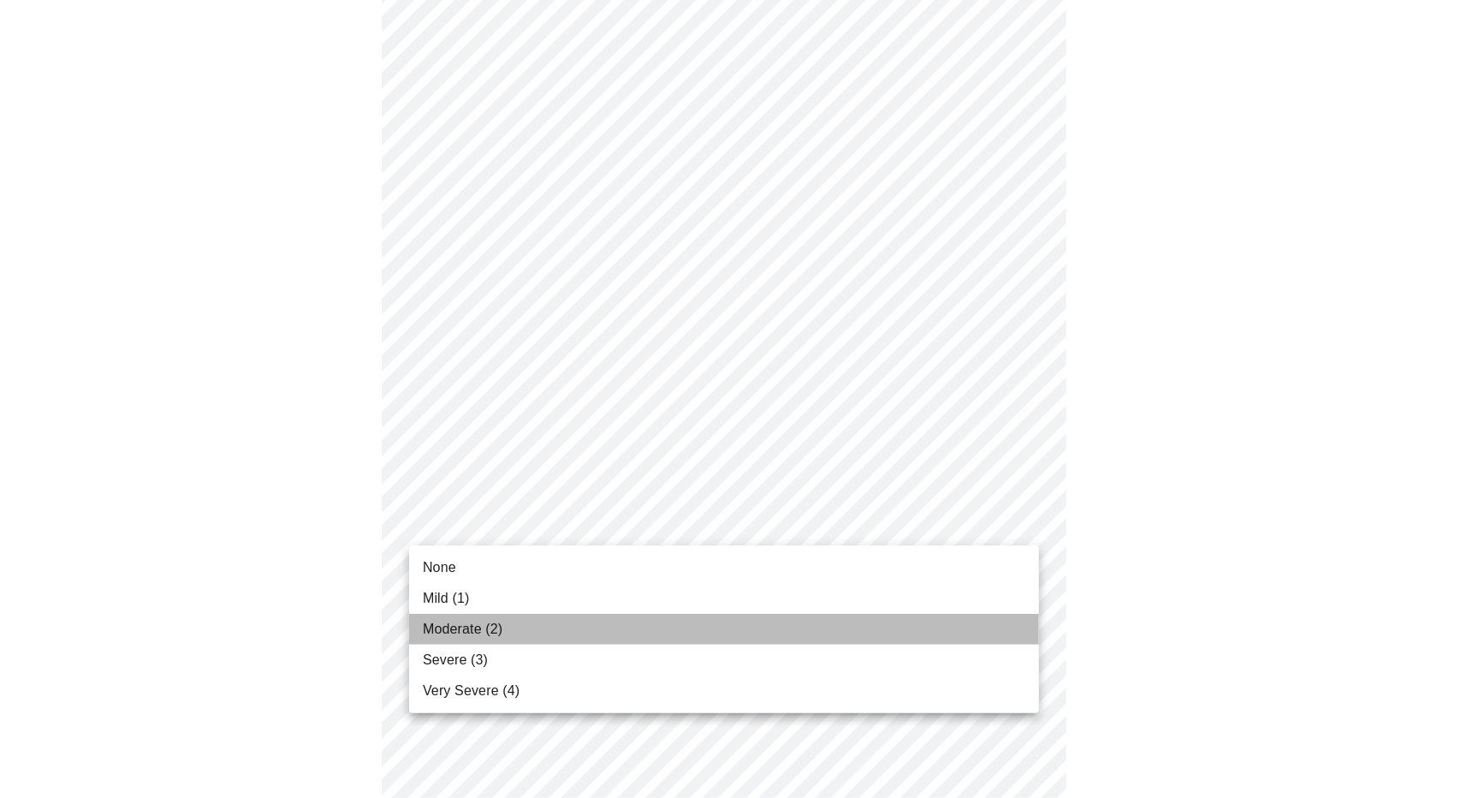
click at [639, 639] on li "Moderate (2)" at bounding box center [724, 629] width 630 height 31
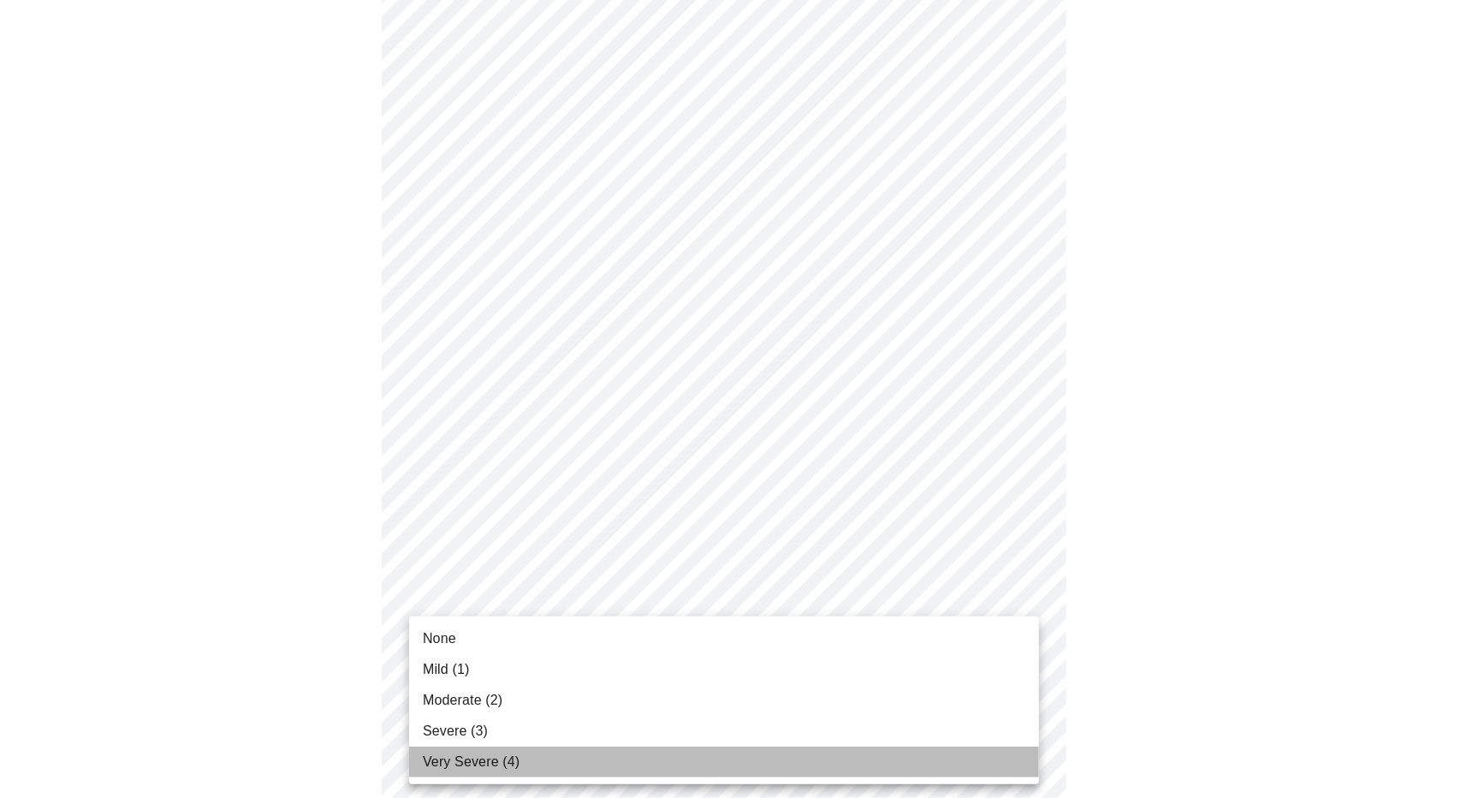
click at [655, 755] on li "Very Severe (4)" at bounding box center [724, 761] width 630 height 31
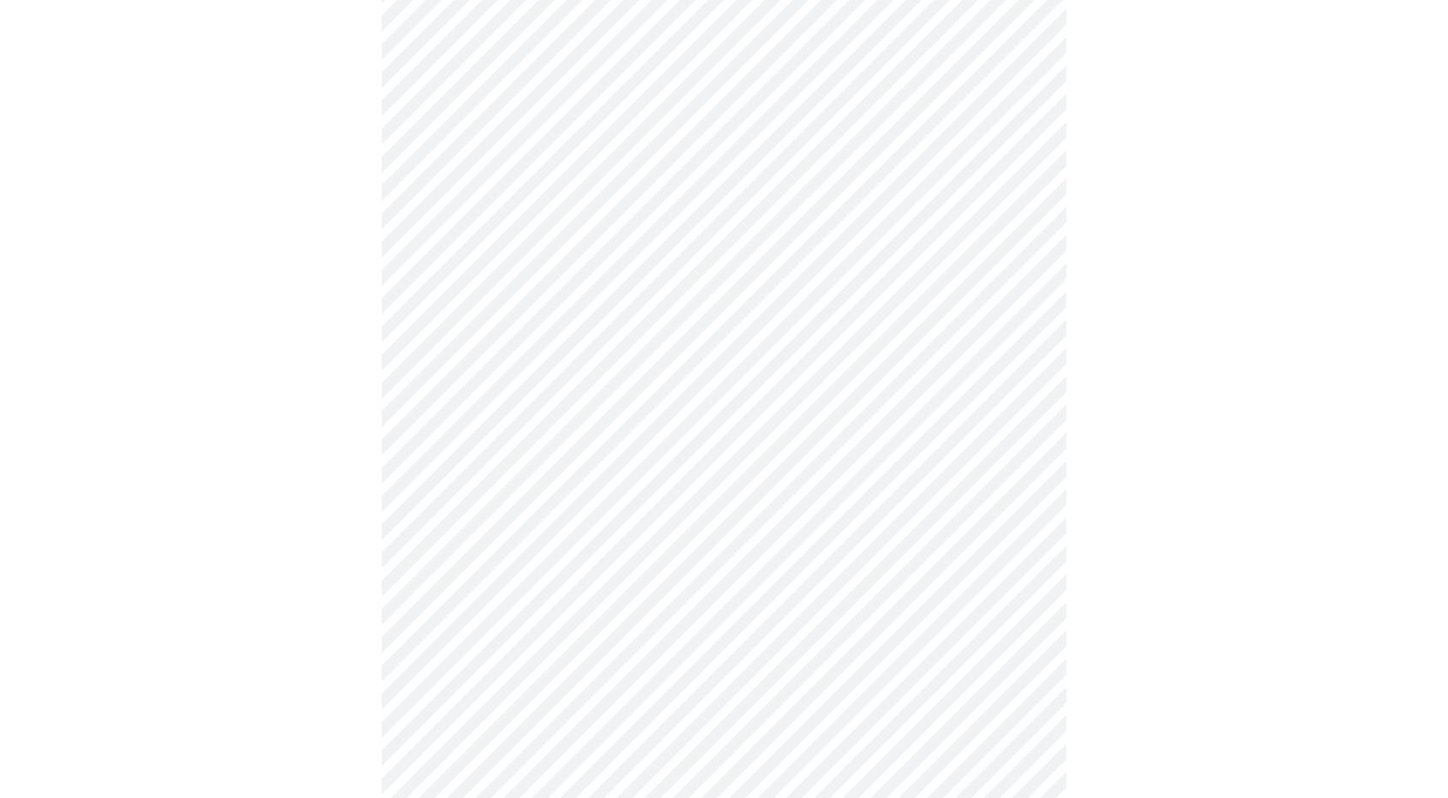
scroll to position [513, 0]
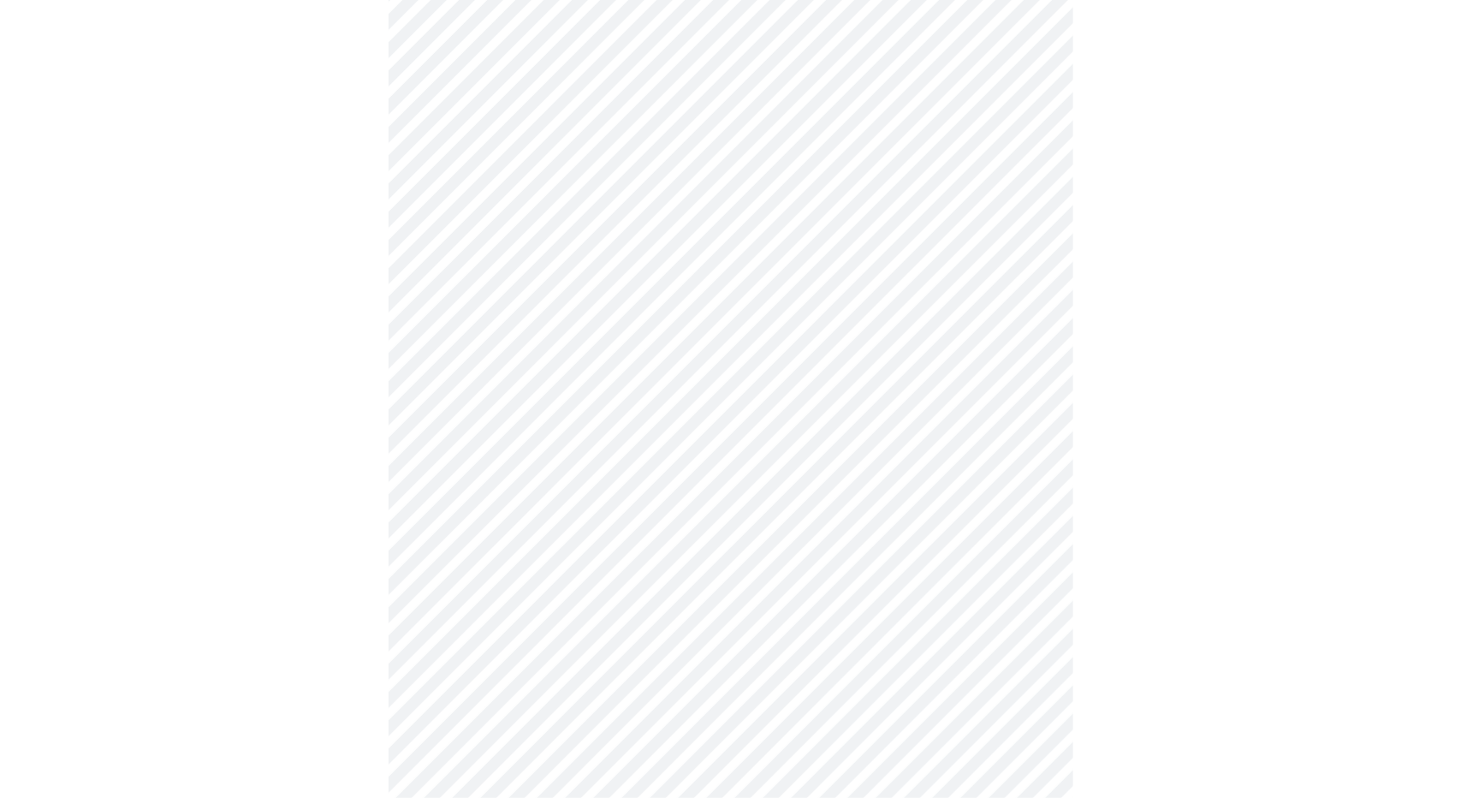
click at [726, 487] on body "MyMenopauseRx Appointments Messaging Labs Uploads Medications Community Refer a…" at bounding box center [730, 571] width 1447 height 2156
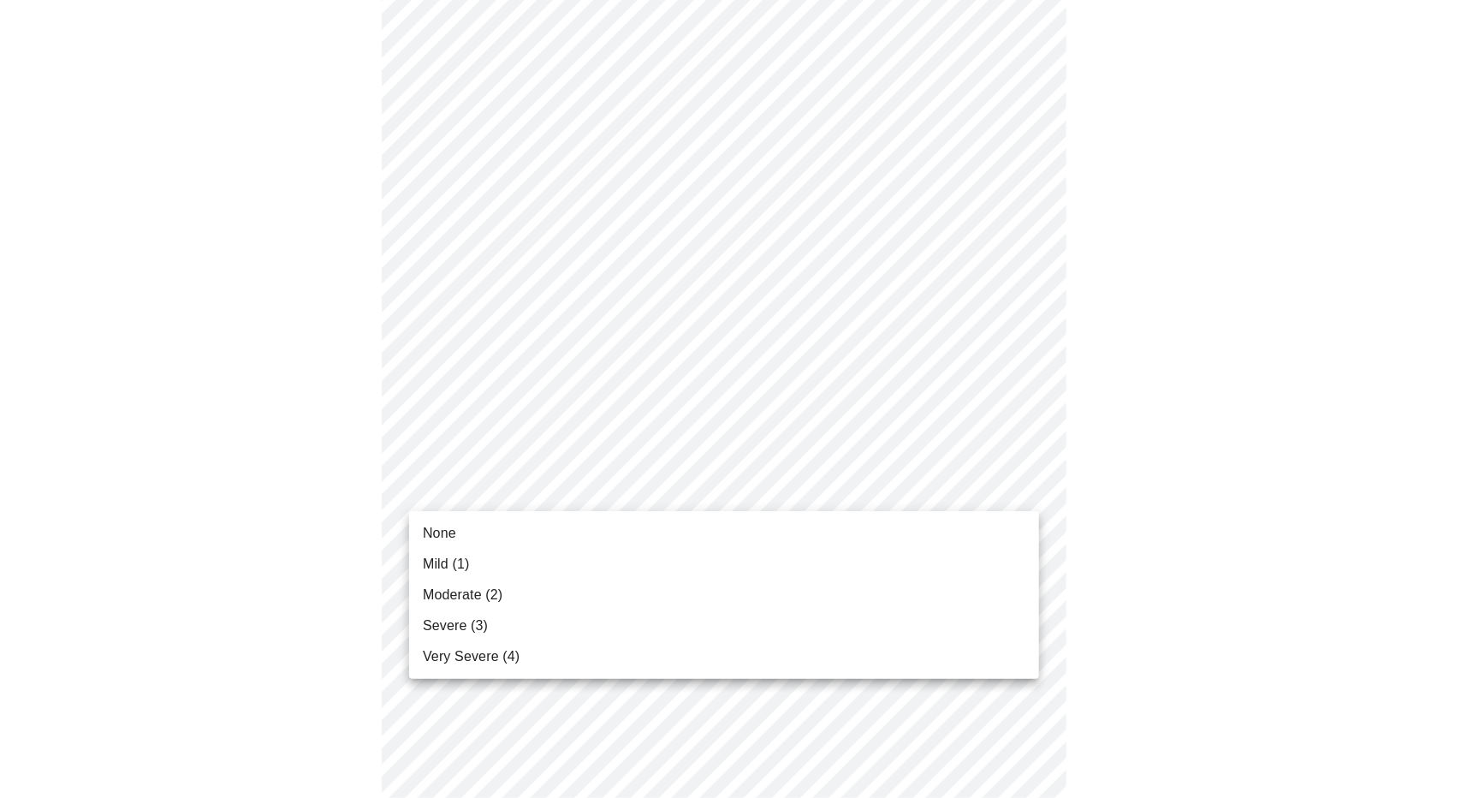
click at [704, 595] on li "Moderate (2)" at bounding box center [724, 594] width 630 height 31
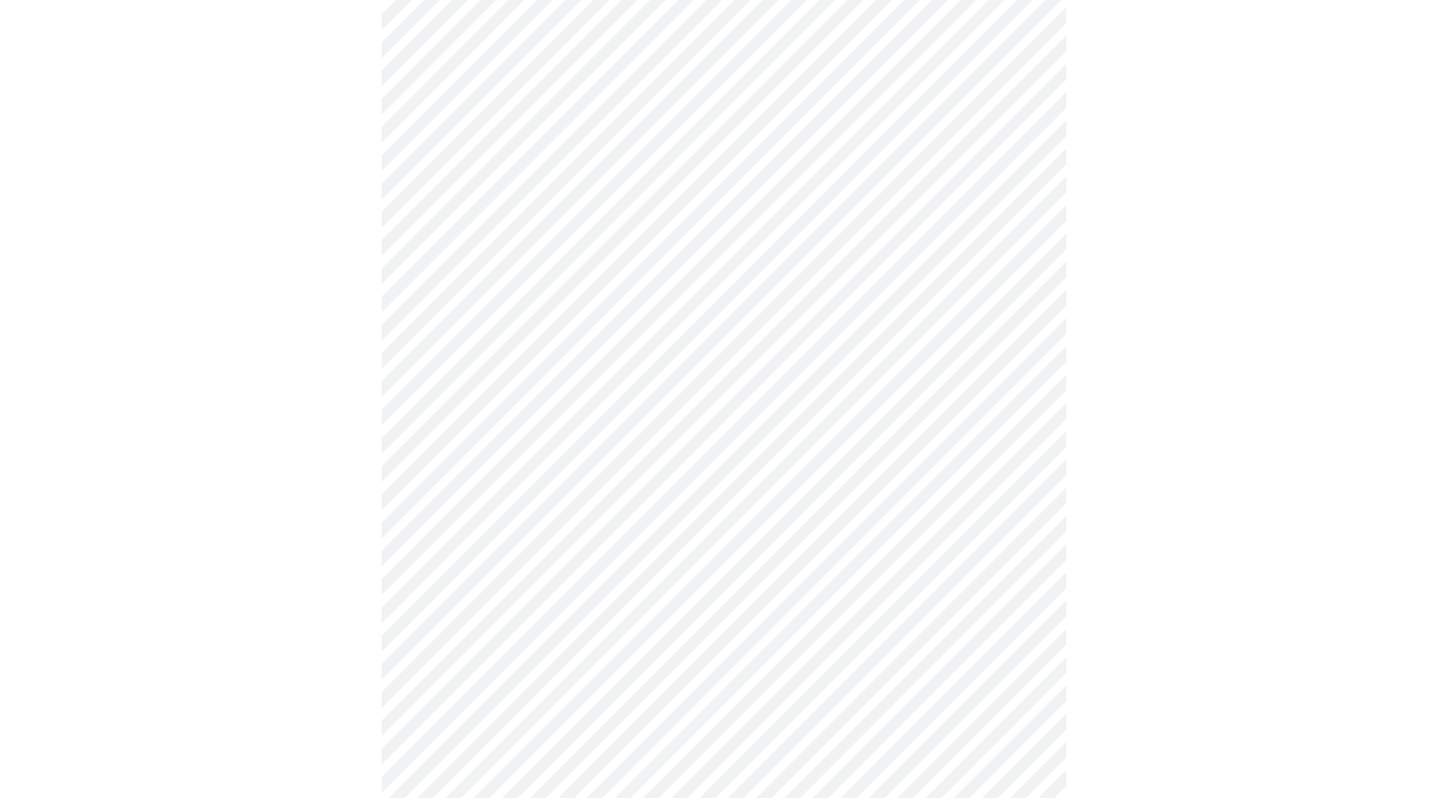
scroll to position [685, 0]
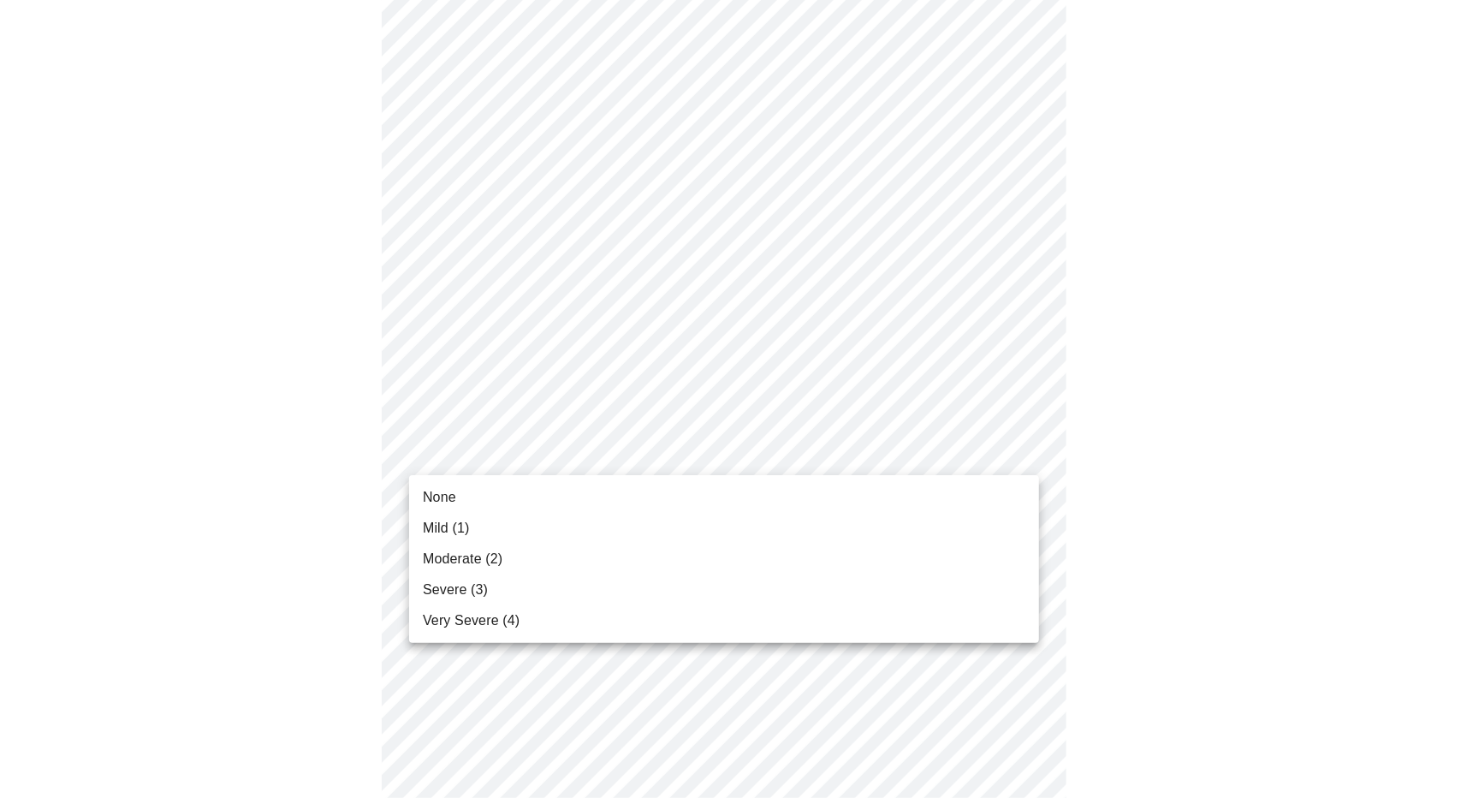
click at [902, 463] on body "MyMenopauseRx Appointments Messaging Labs Uploads Medications Community Refer a…" at bounding box center [730, 388] width 1447 height 2132
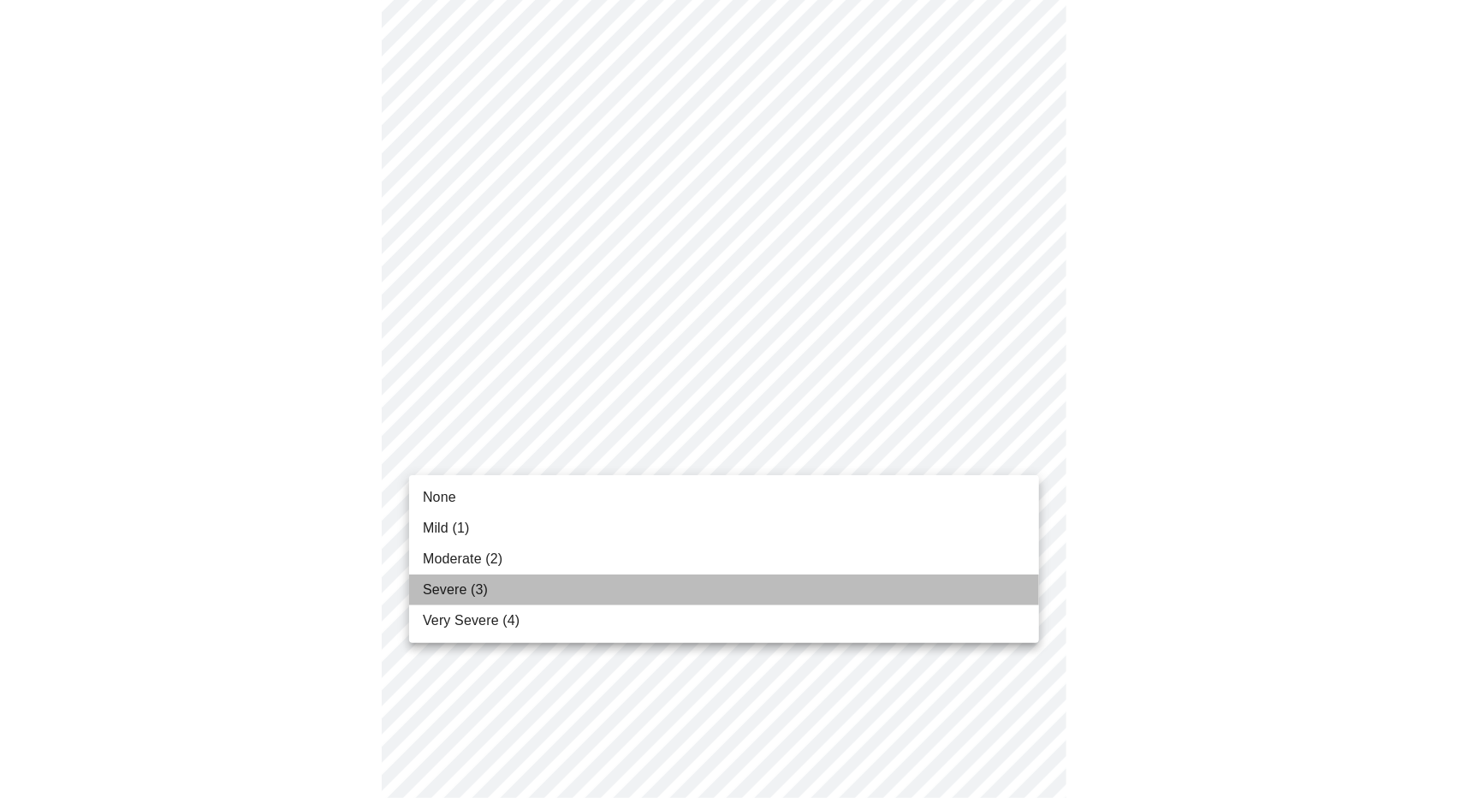
click at [768, 596] on li "Severe (3)" at bounding box center [724, 589] width 630 height 31
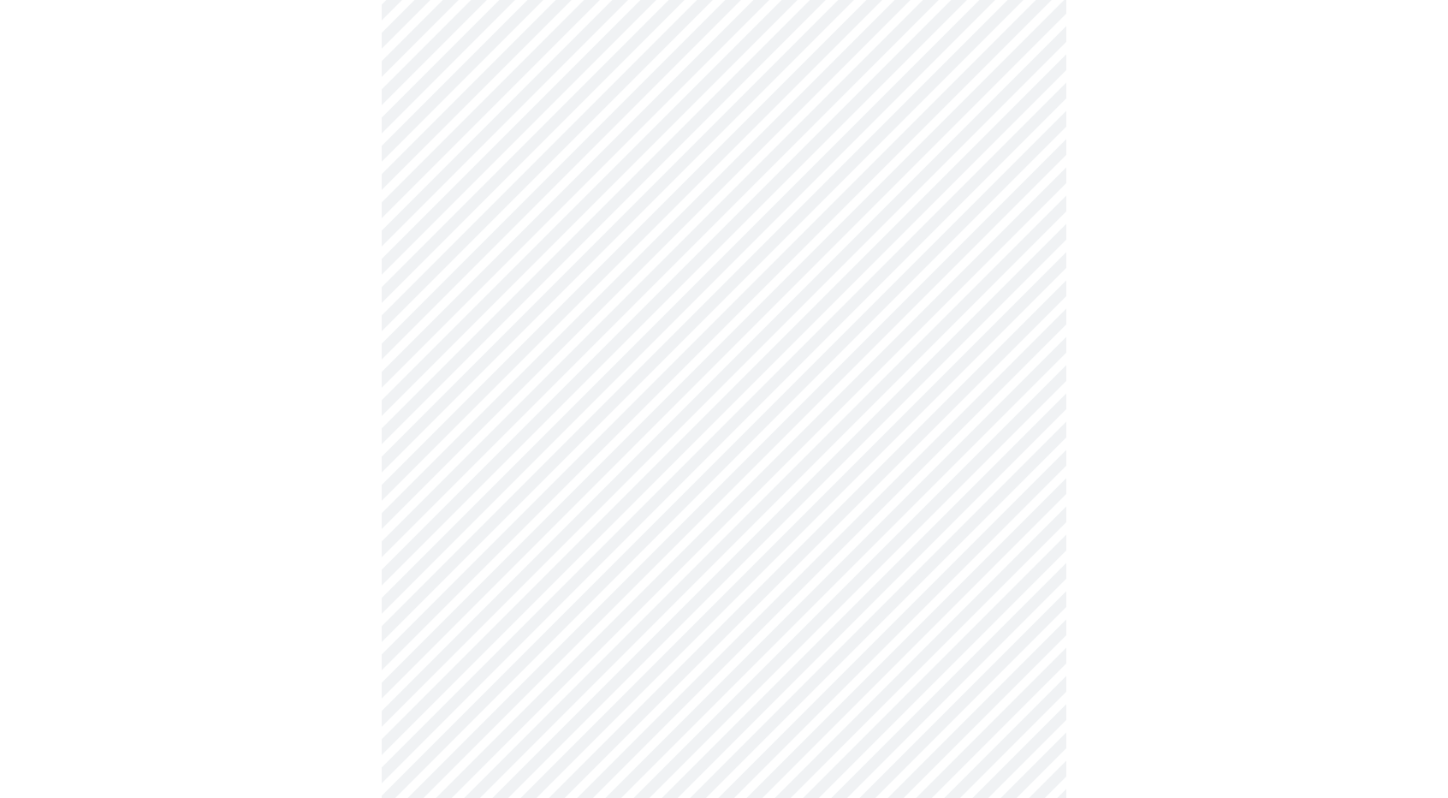
scroll to position [770, 0]
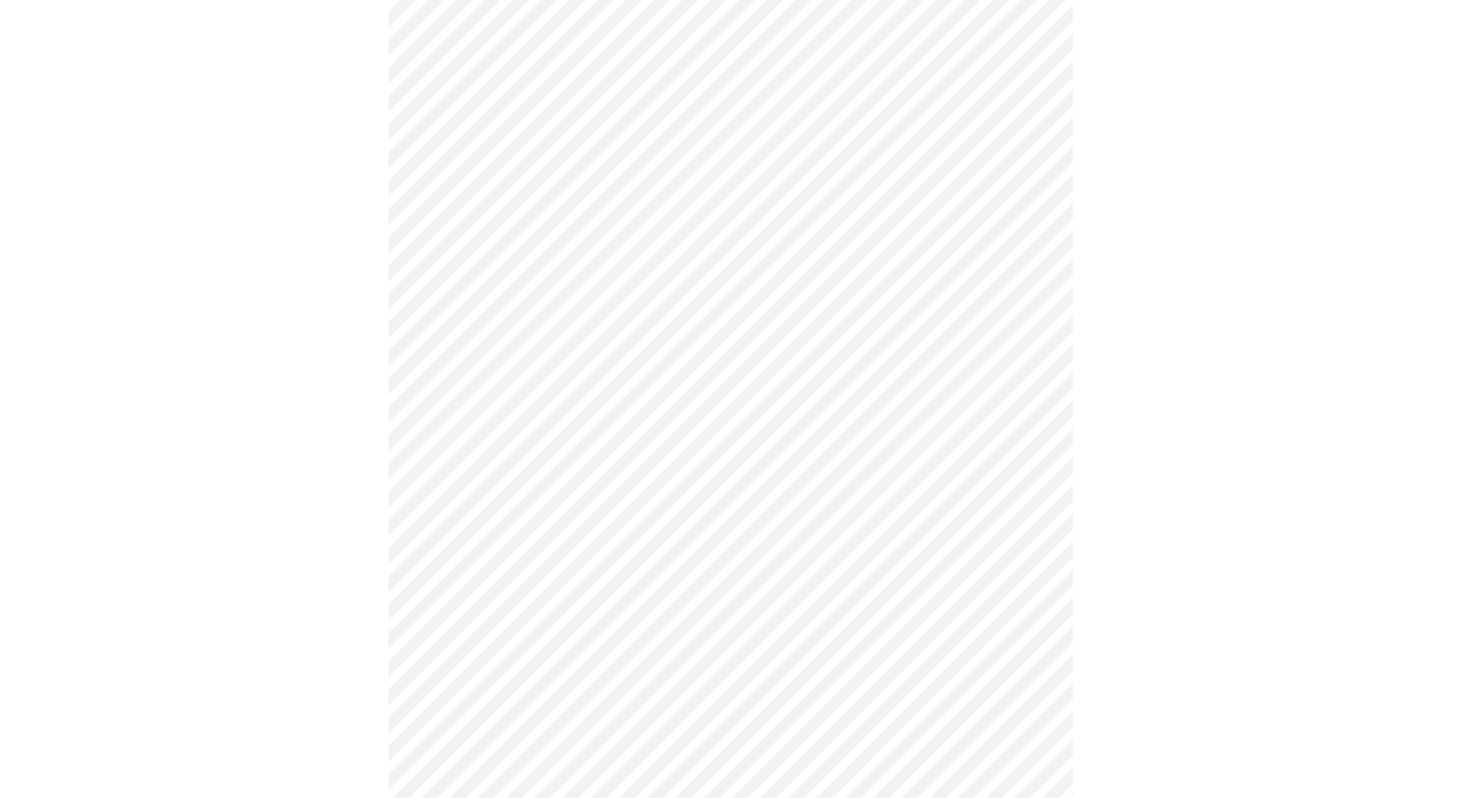
click at [876, 501] on body "MyMenopauseRx Appointments Messaging Labs Uploads Medications Community Refer a…" at bounding box center [730, 291] width 1447 height 2108
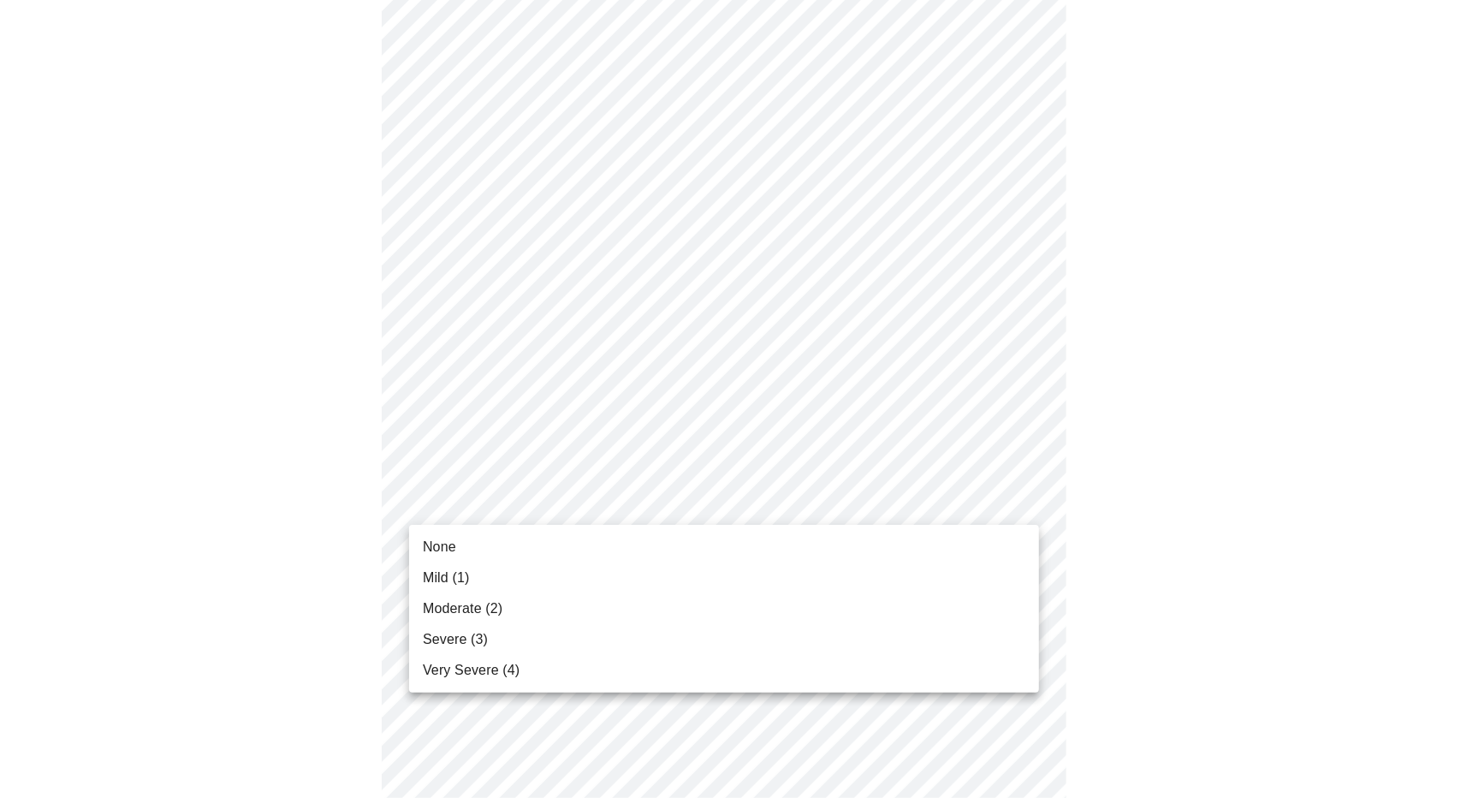
click at [845, 550] on li "None" at bounding box center [724, 546] width 630 height 31
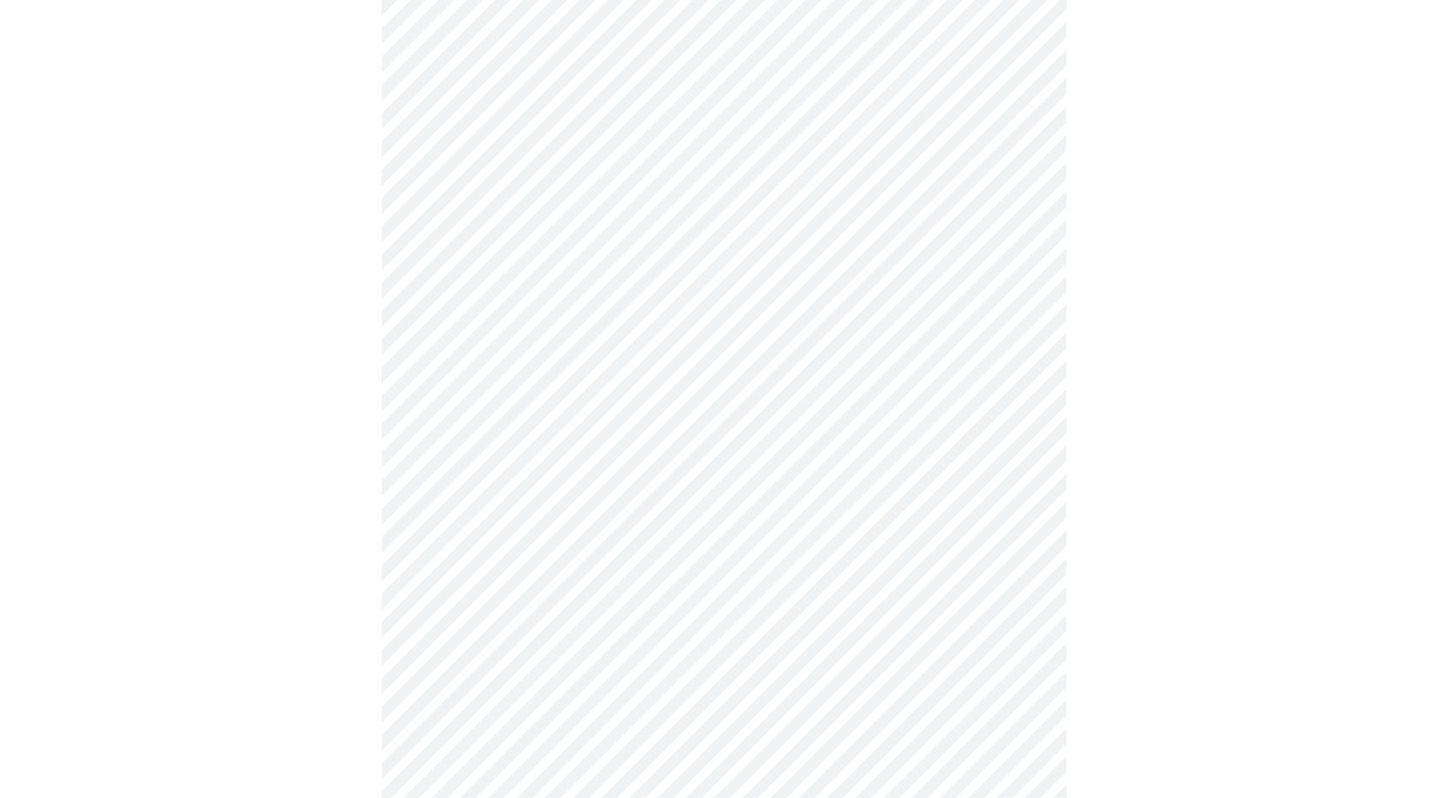
scroll to position [941, 0]
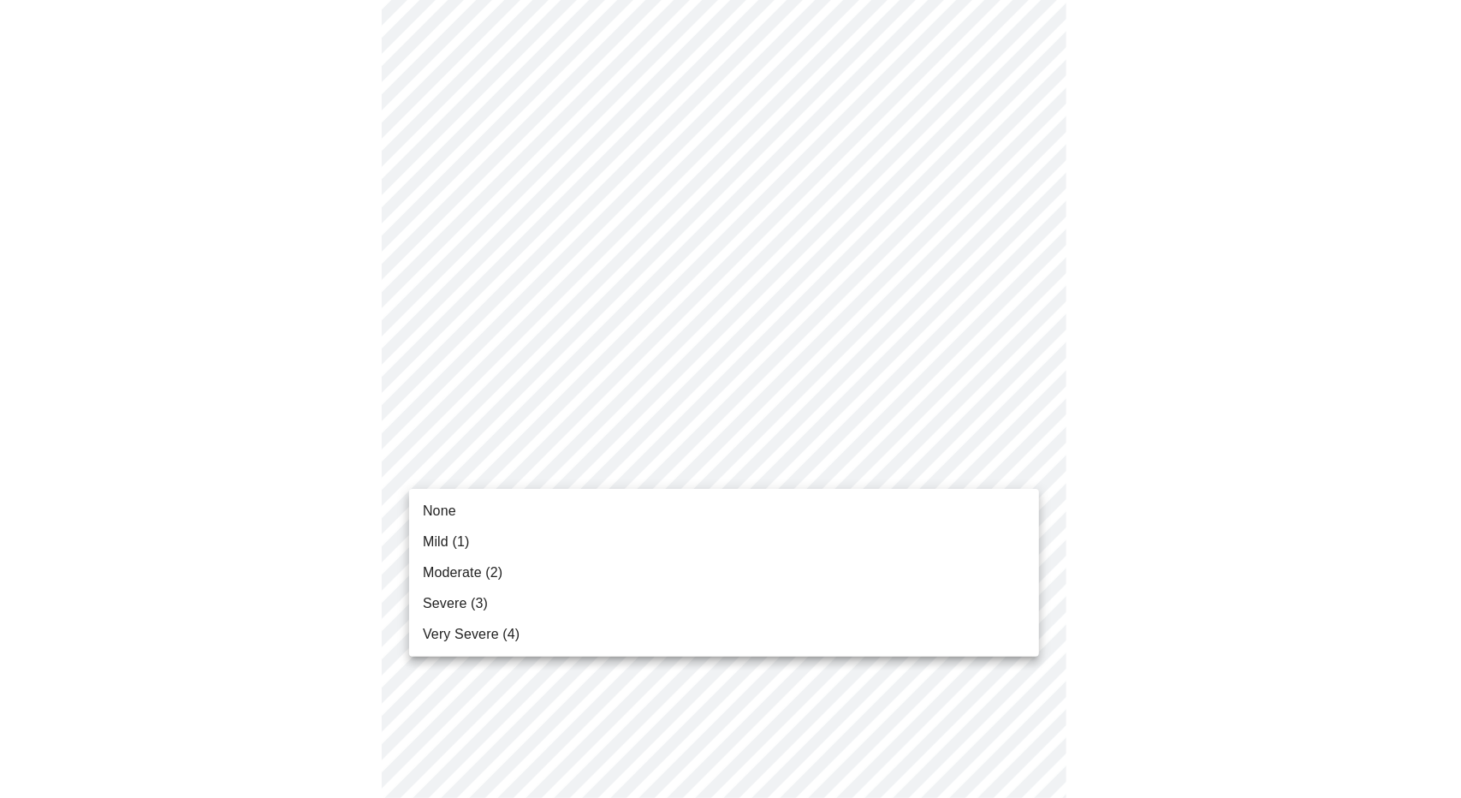
click at [883, 480] on body "MyMenopauseRx Appointments Messaging Labs Uploads Medications Community Refer a…" at bounding box center [730, 108] width 1447 height 2085
click at [864, 509] on li "None" at bounding box center [724, 510] width 630 height 31
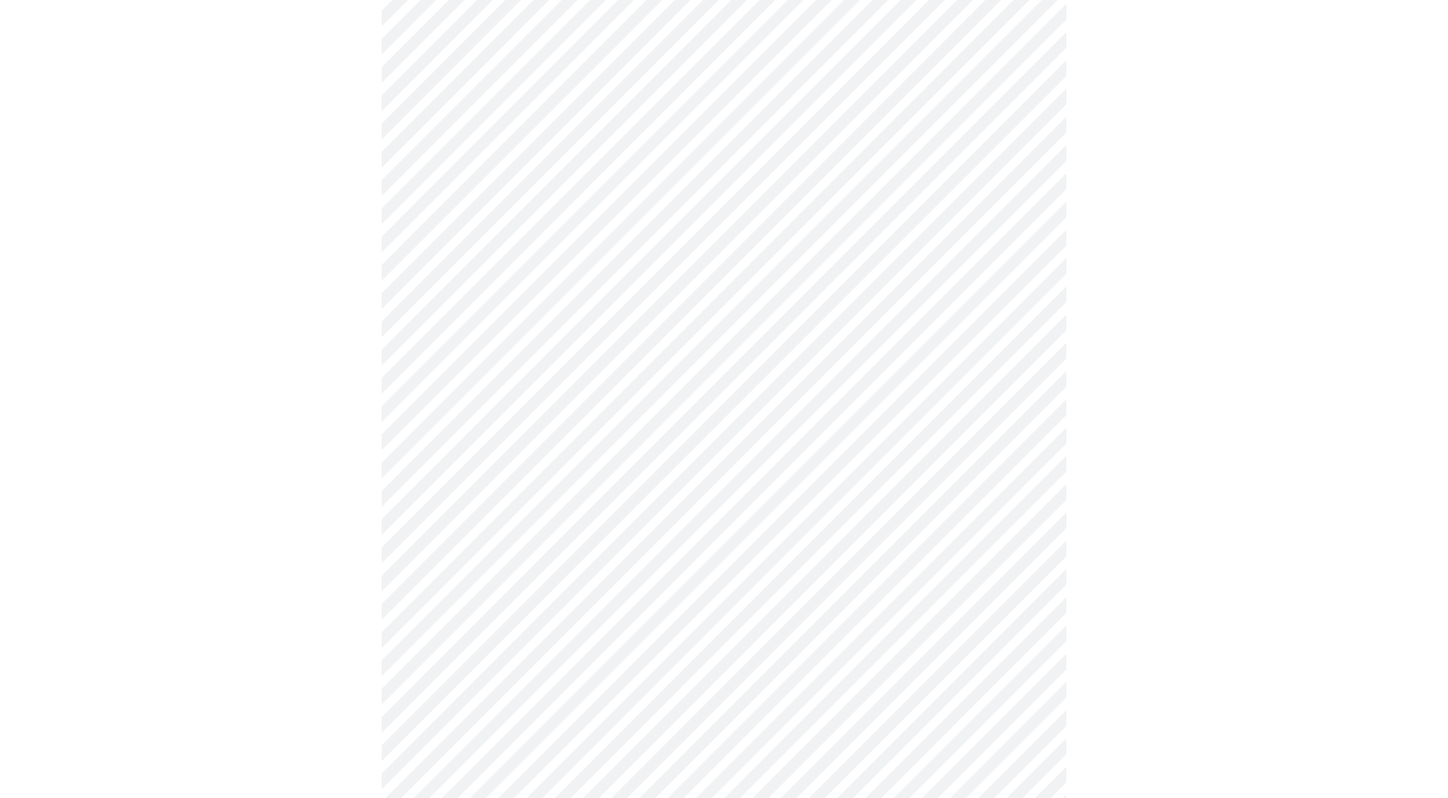
scroll to position [1027, 0]
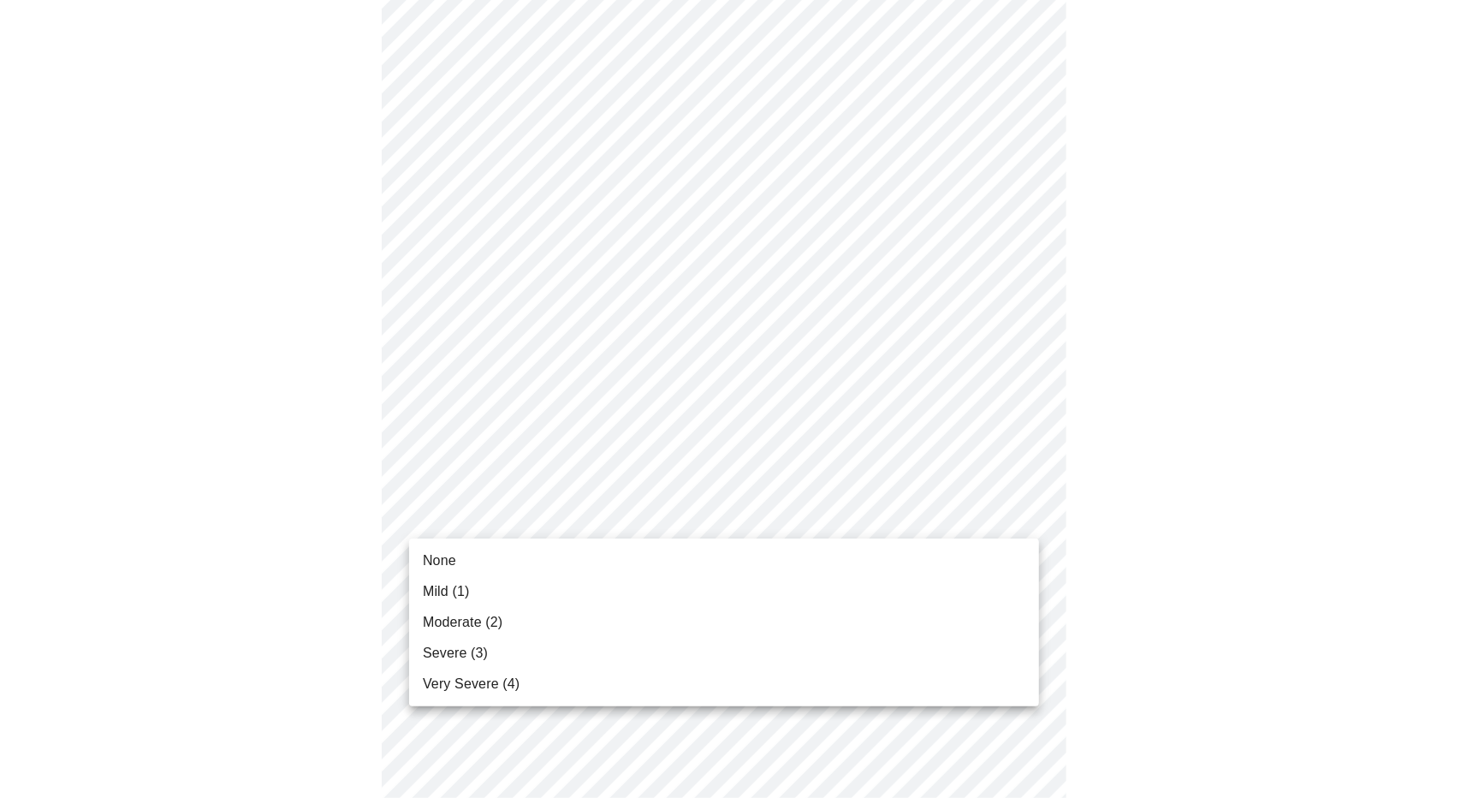
click at [877, 528] on body "MyMenopauseRx Appointments Messaging Labs Uploads Medications Community Refer a…" at bounding box center [730, 10] width 1447 height 2061
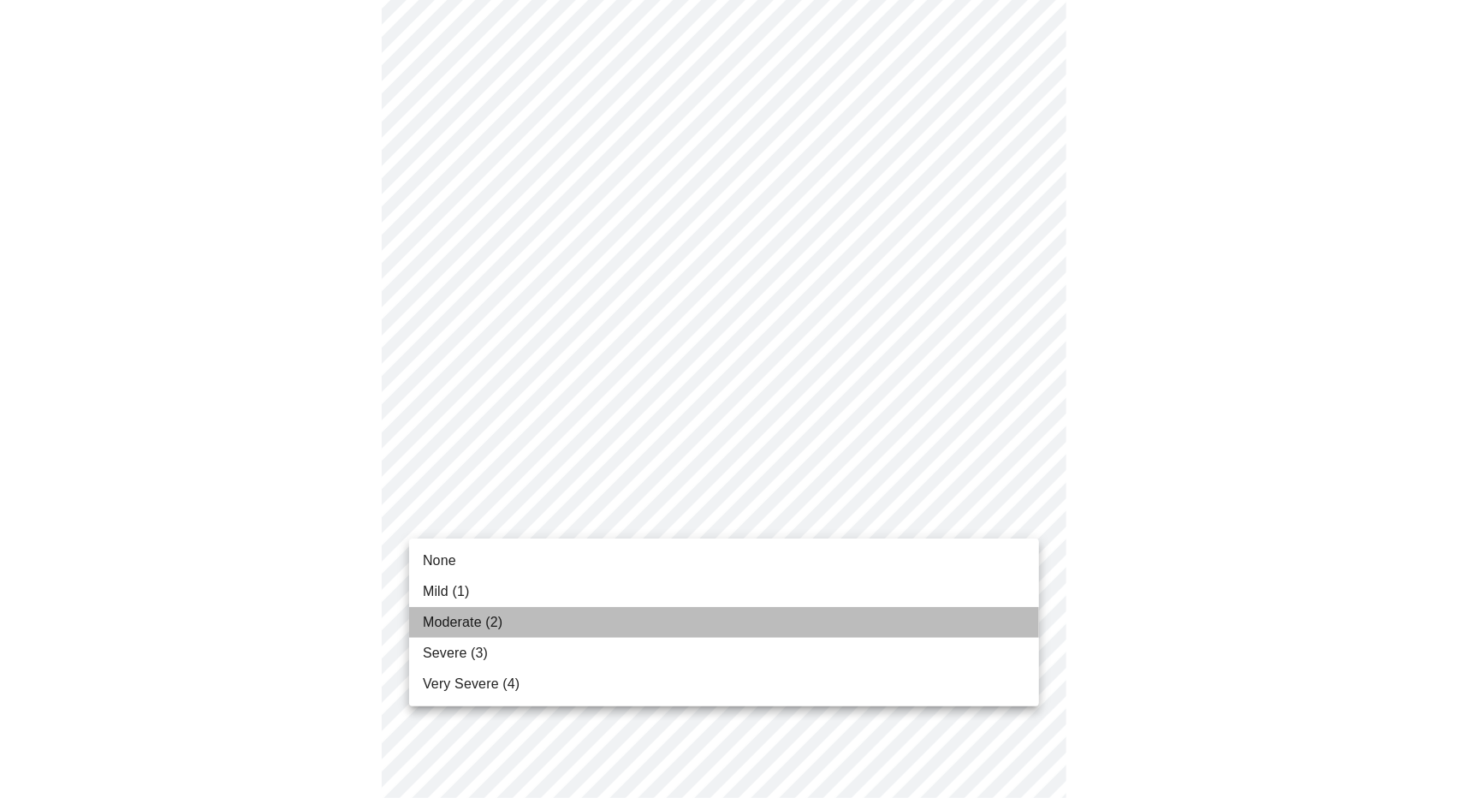
click at [822, 622] on li "Moderate (2)" at bounding box center [724, 622] width 630 height 31
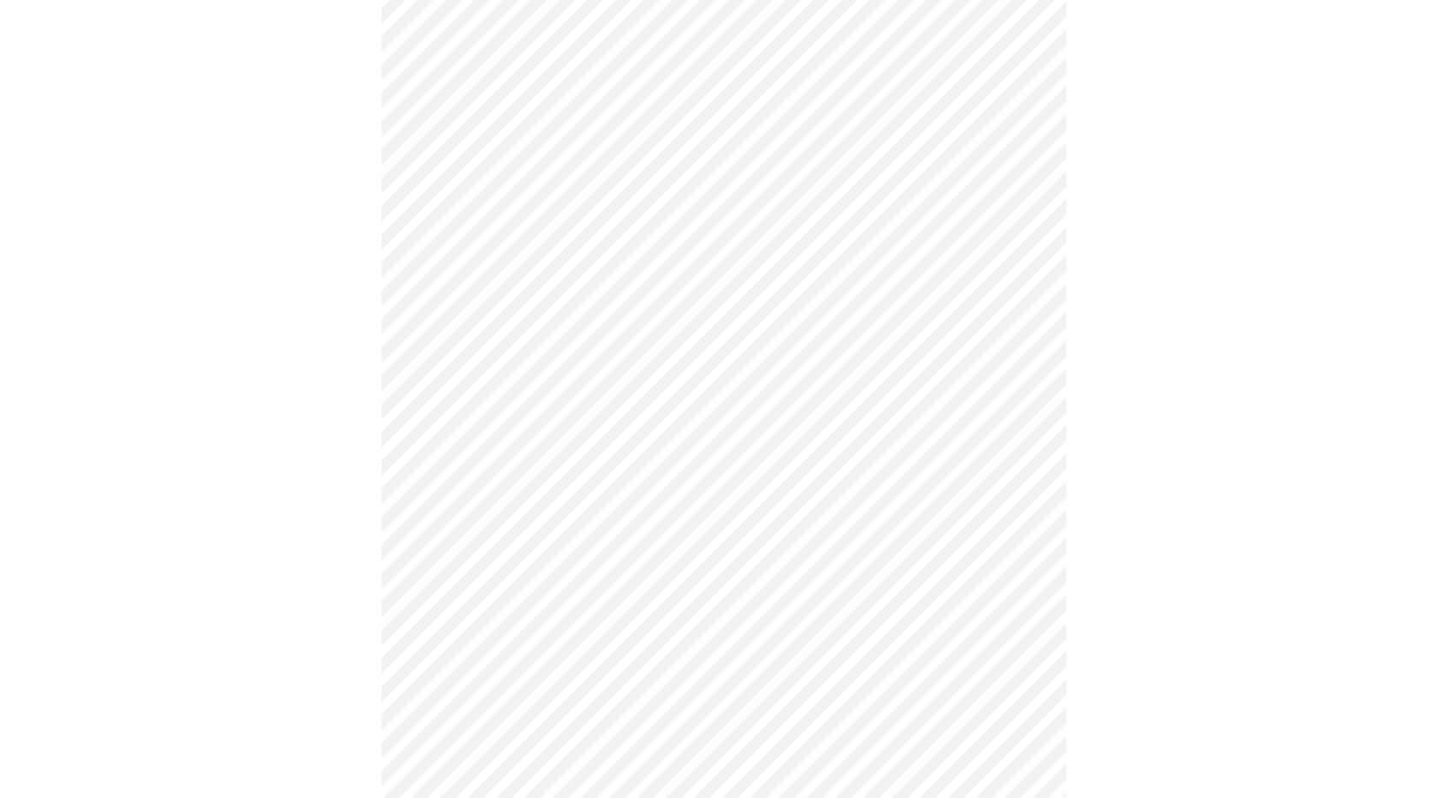
scroll to position [1198, 0]
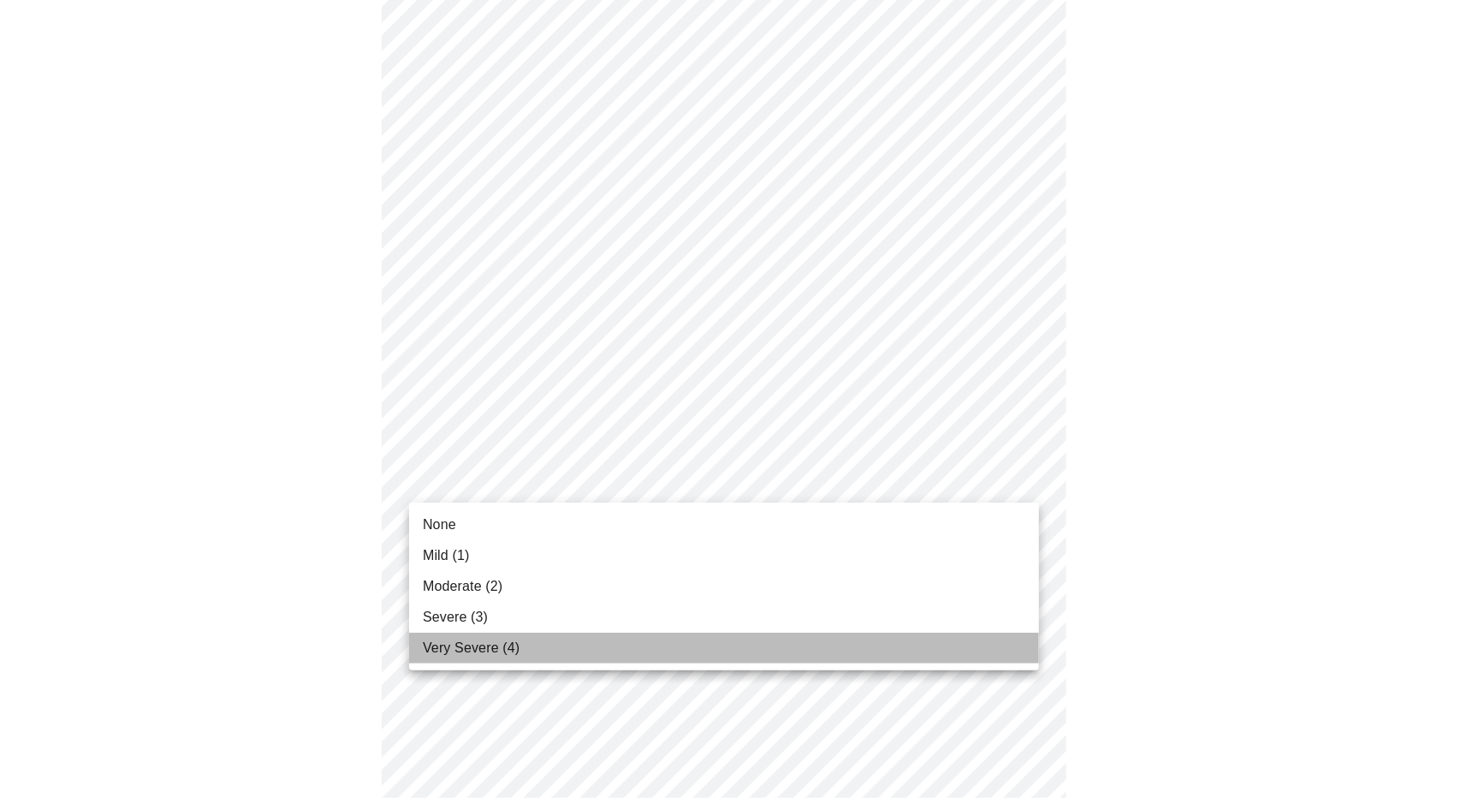
click at [770, 651] on li "Very Severe (4)" at bounding box center [724, 647] width 630 height 31
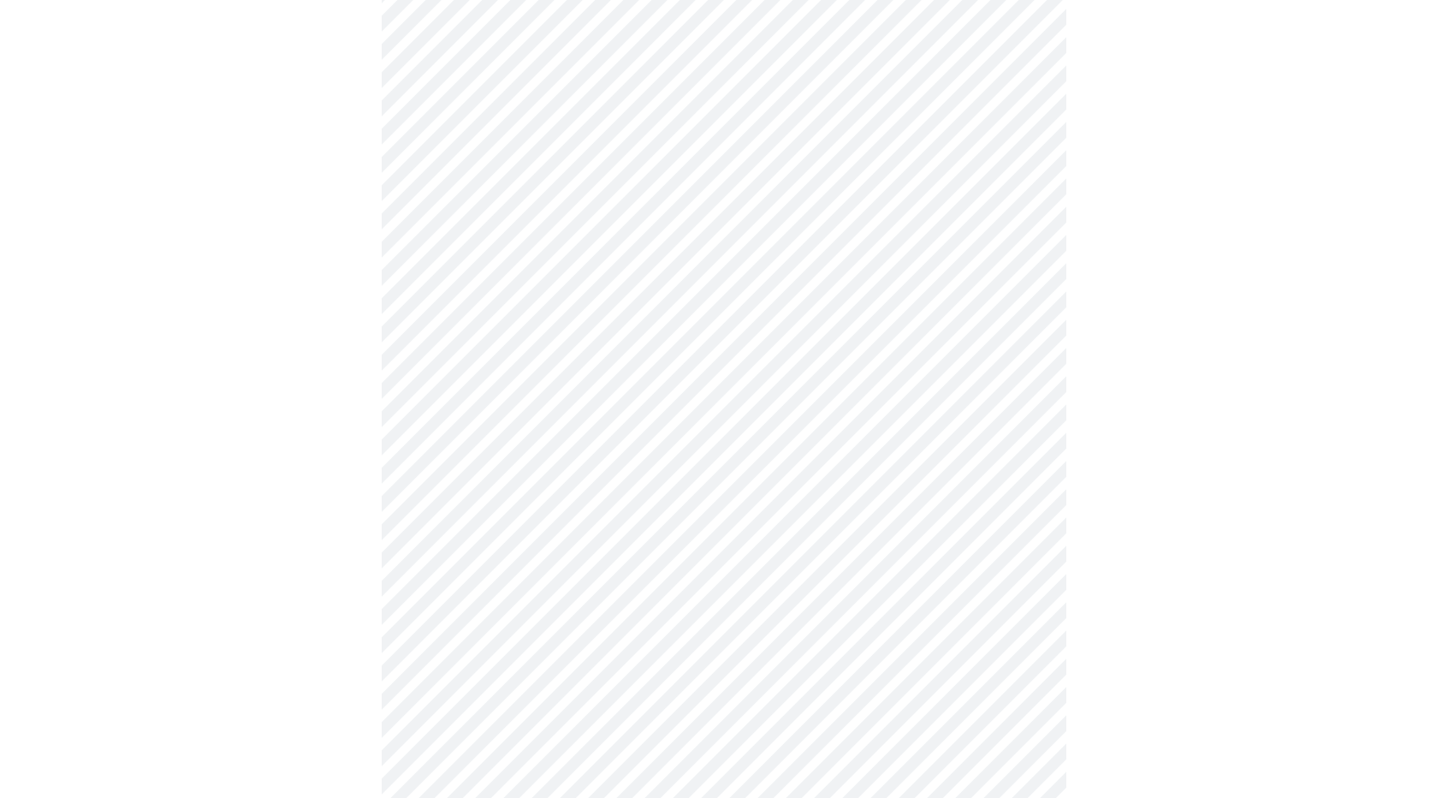
scroll to position [599, 0]
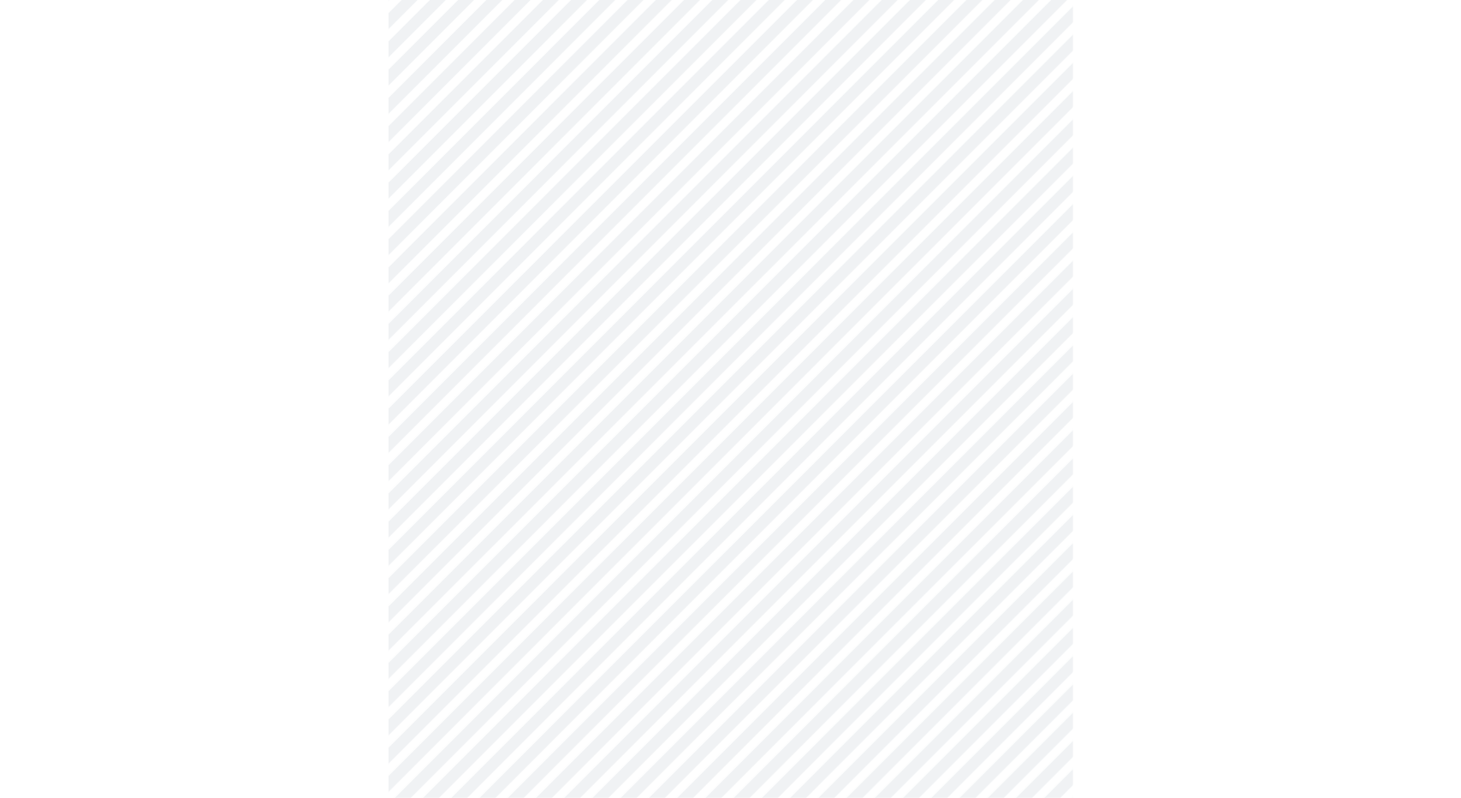
click at [786, 369] on body "MyMenopauseRx Appointments Messaging Labs Uploads Medications Community Refer a…" at bounding box center [730, 217] width 1447 height 1618
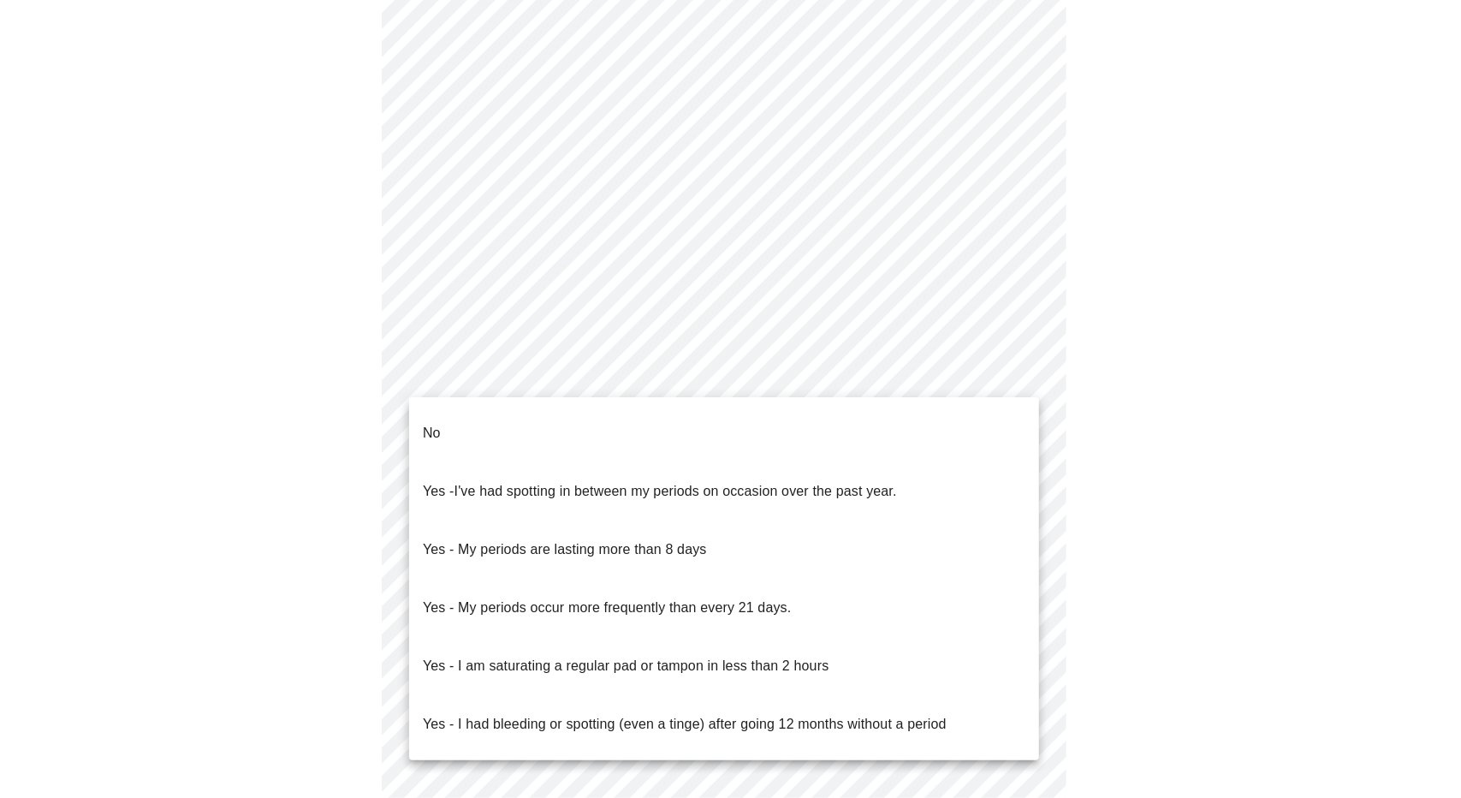
click at [681, 655] on p "Yes - I am saturating a regular pad or tampon in less than 2 hours" at bounding box center [626, 665] width 406 height 21
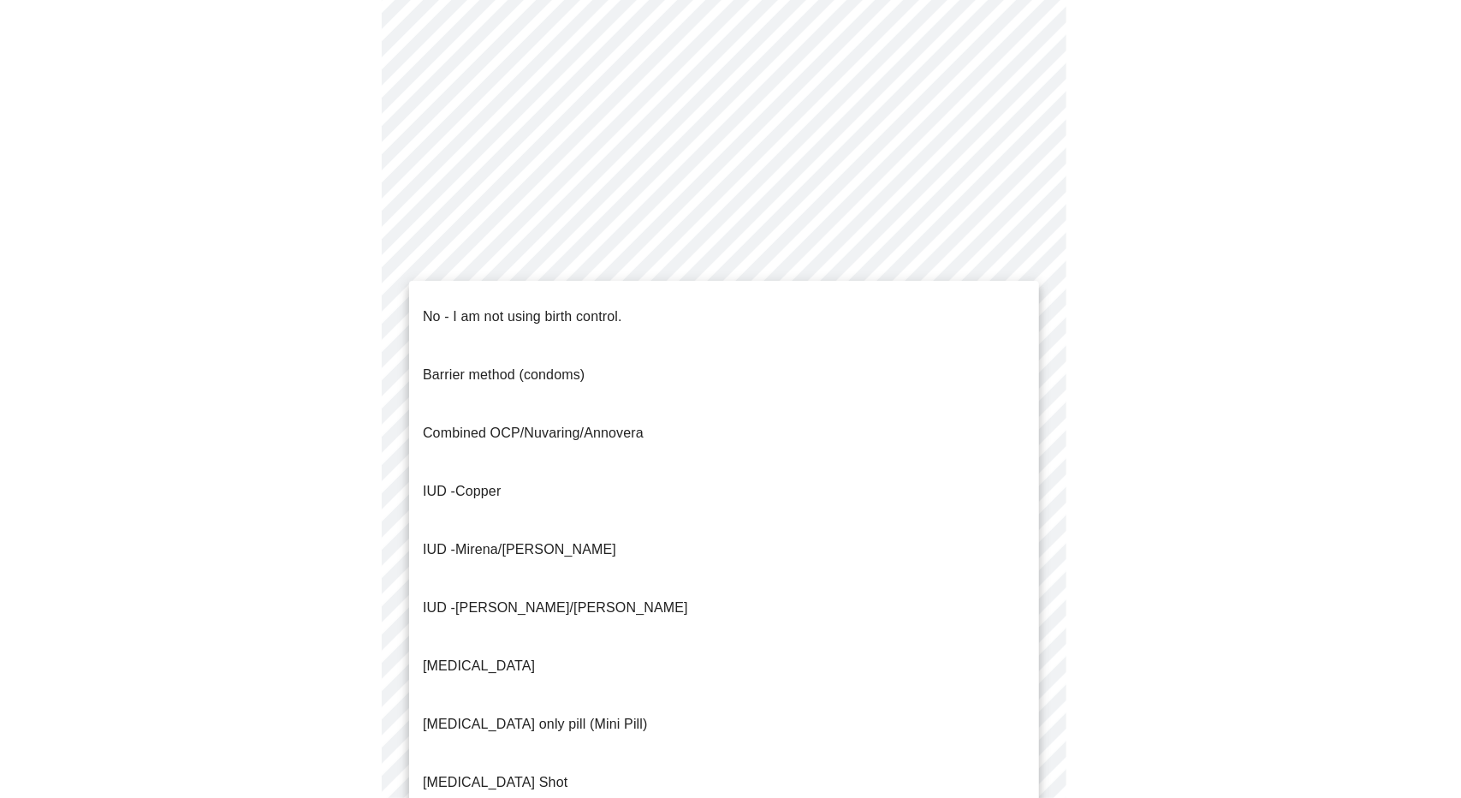
click at [693, 505] on body "MyMenopauseRx Appointments Messaging Labs Uploads Medications Community Refer a…" at bounding box center [730, 212] width 1447 height 1608
click at [636, 317] on li "No - I am not using birth control." at bounding box center [724, 317] width 630 height 58
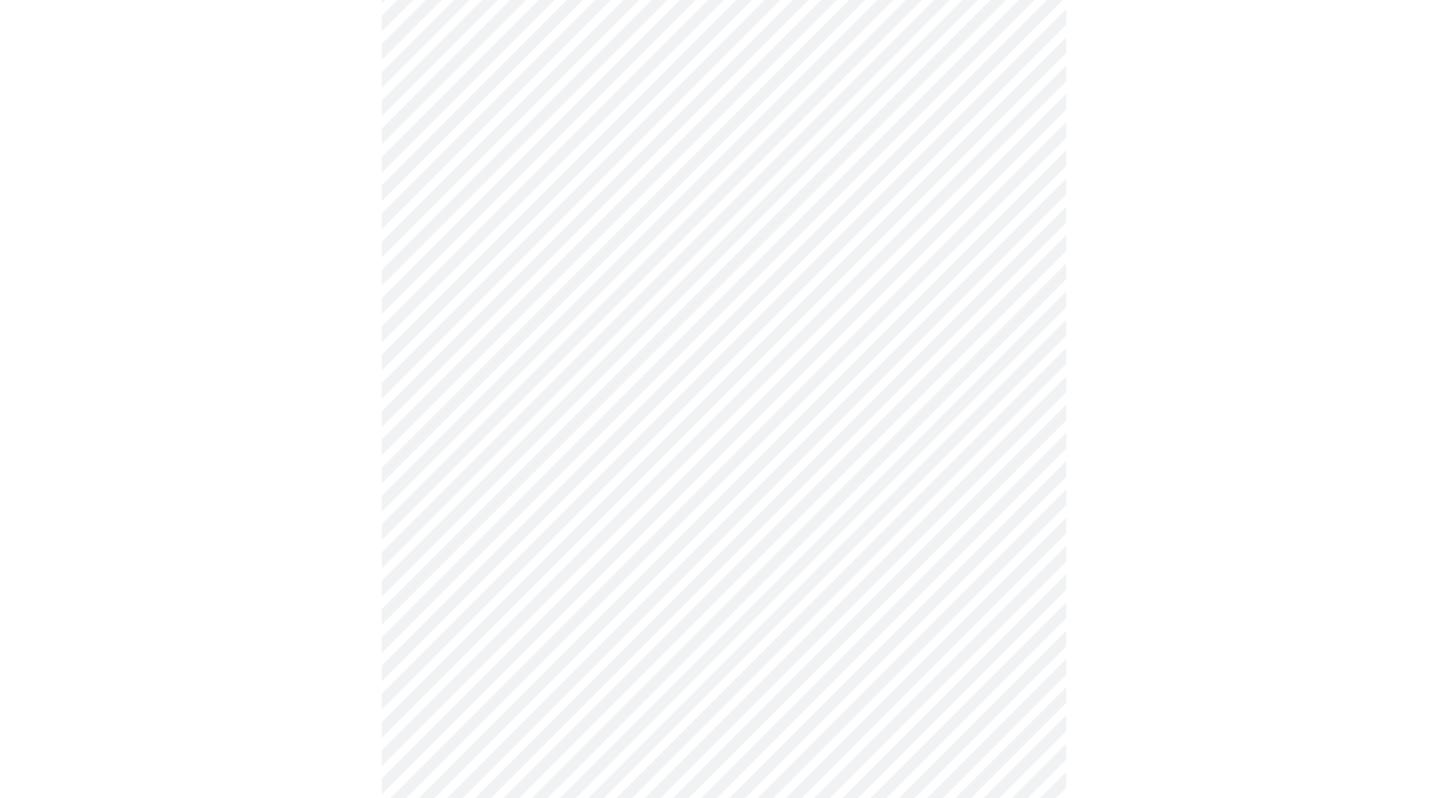
scroll to position [770, 0]
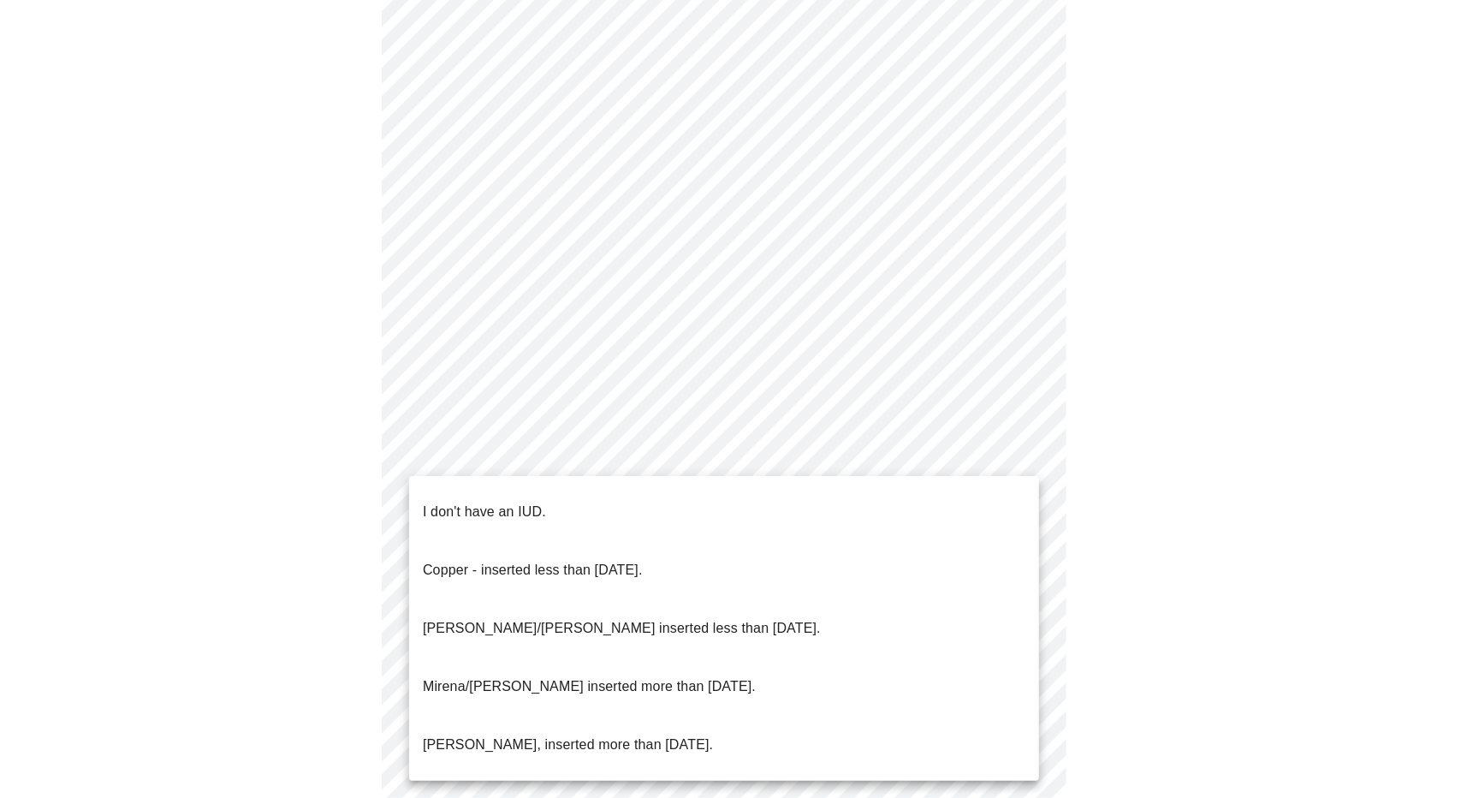
click at [593, 461] on body "MyMenopauseRx Appointments Messaging Labs Uploads Medications Community Refer a…" at bounding box center [730, 36] width 1447 height 1598
click at [572, 509] on li "I don't have an IUD." at bounding box center [724, 512] width 630 height 58
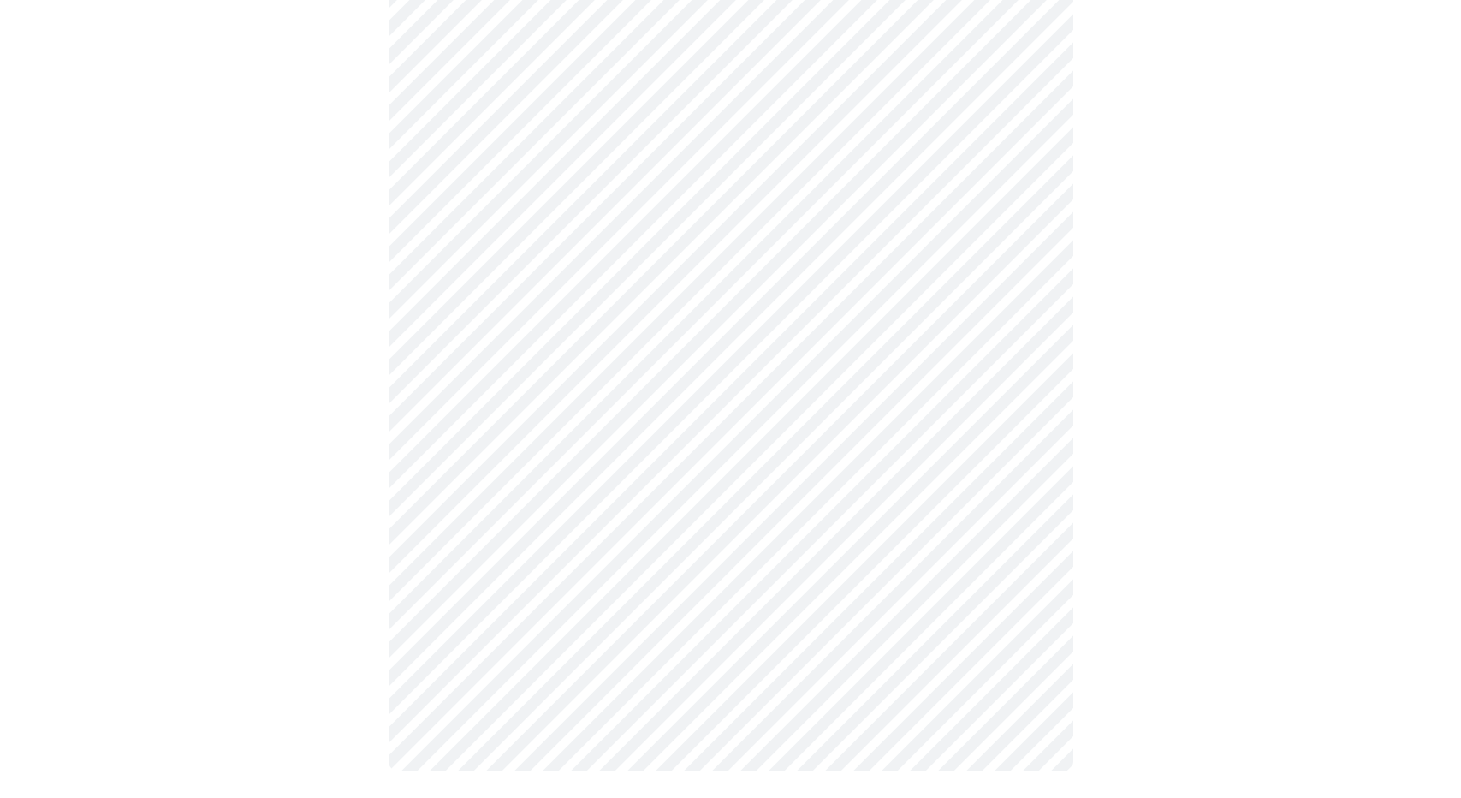
scroll to position [790, 0]
click at [575, 549] on body "MyMenopauseRx Appointments Messaging Labs Uploads Medications Community Refer a…" at bounding box center [730, 10] width 1447 height 1587
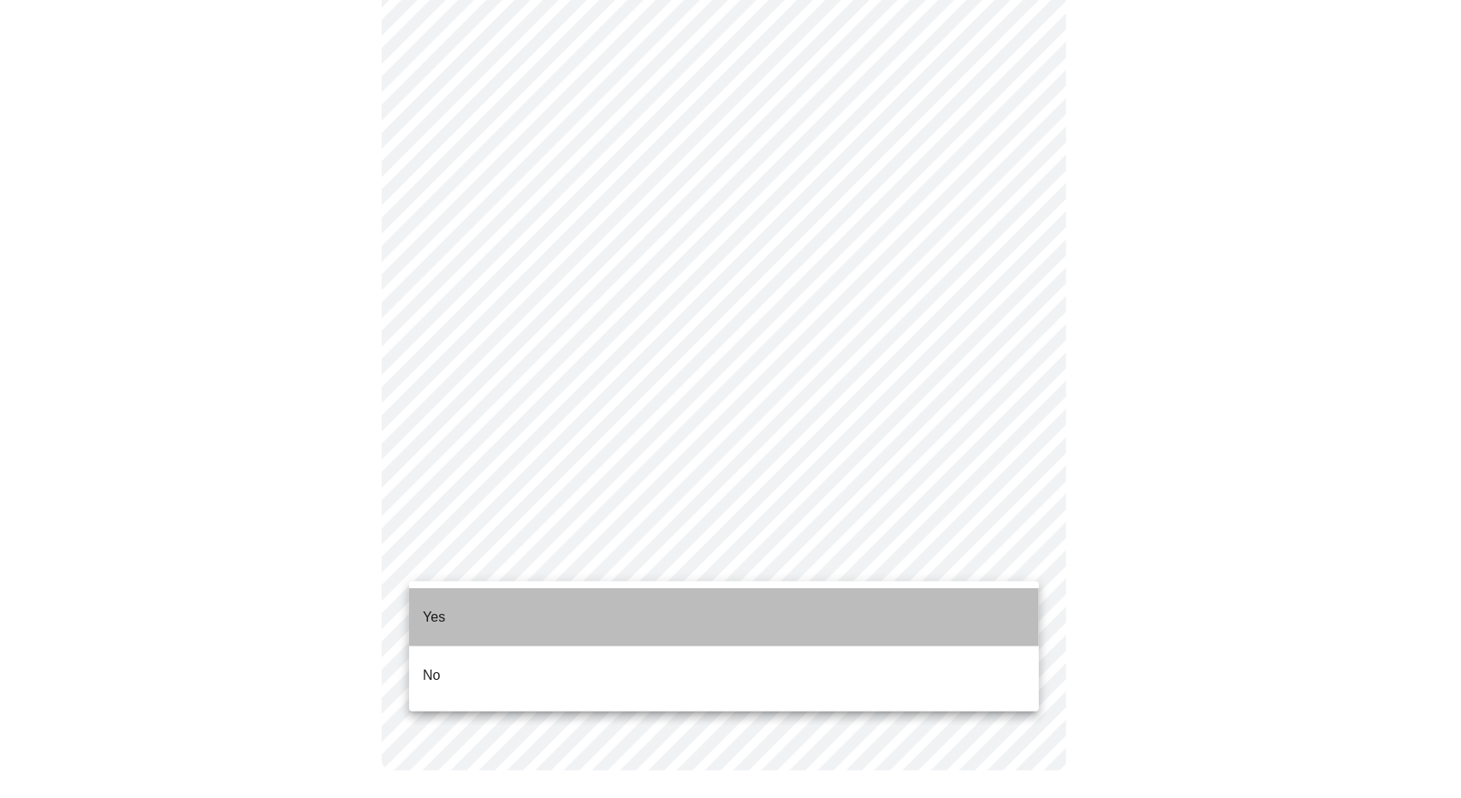
click at [549, 615] on li "Yes" at bounding box center [724, 617] width 630 height 58
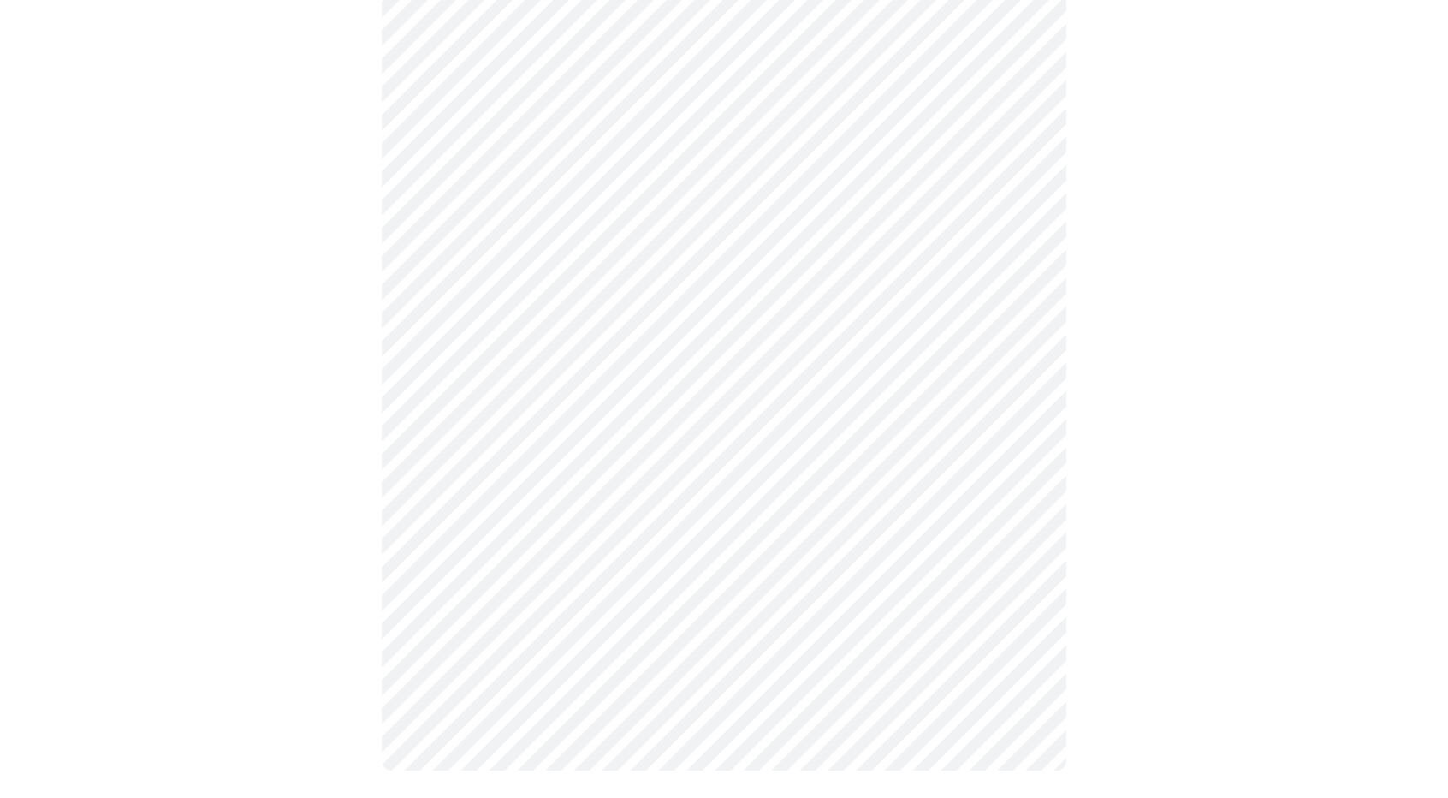
scroll to position [0, 0]
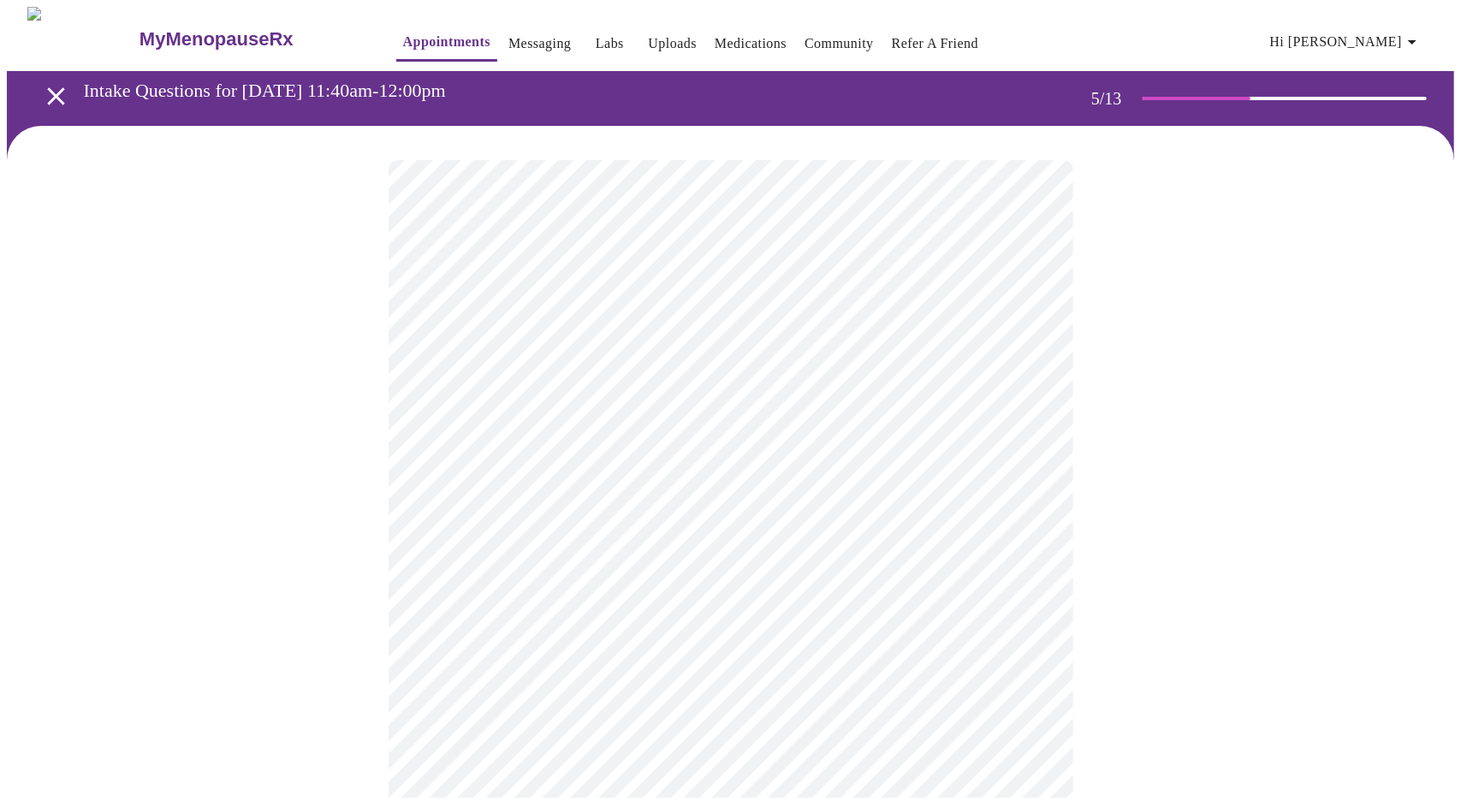
click at [810, 445] on body "MyMenopauseRx Appointments Messaging Labs Uploads Medications Community Refer a…" at bounding box center [730, 700] width 1447 height 1386
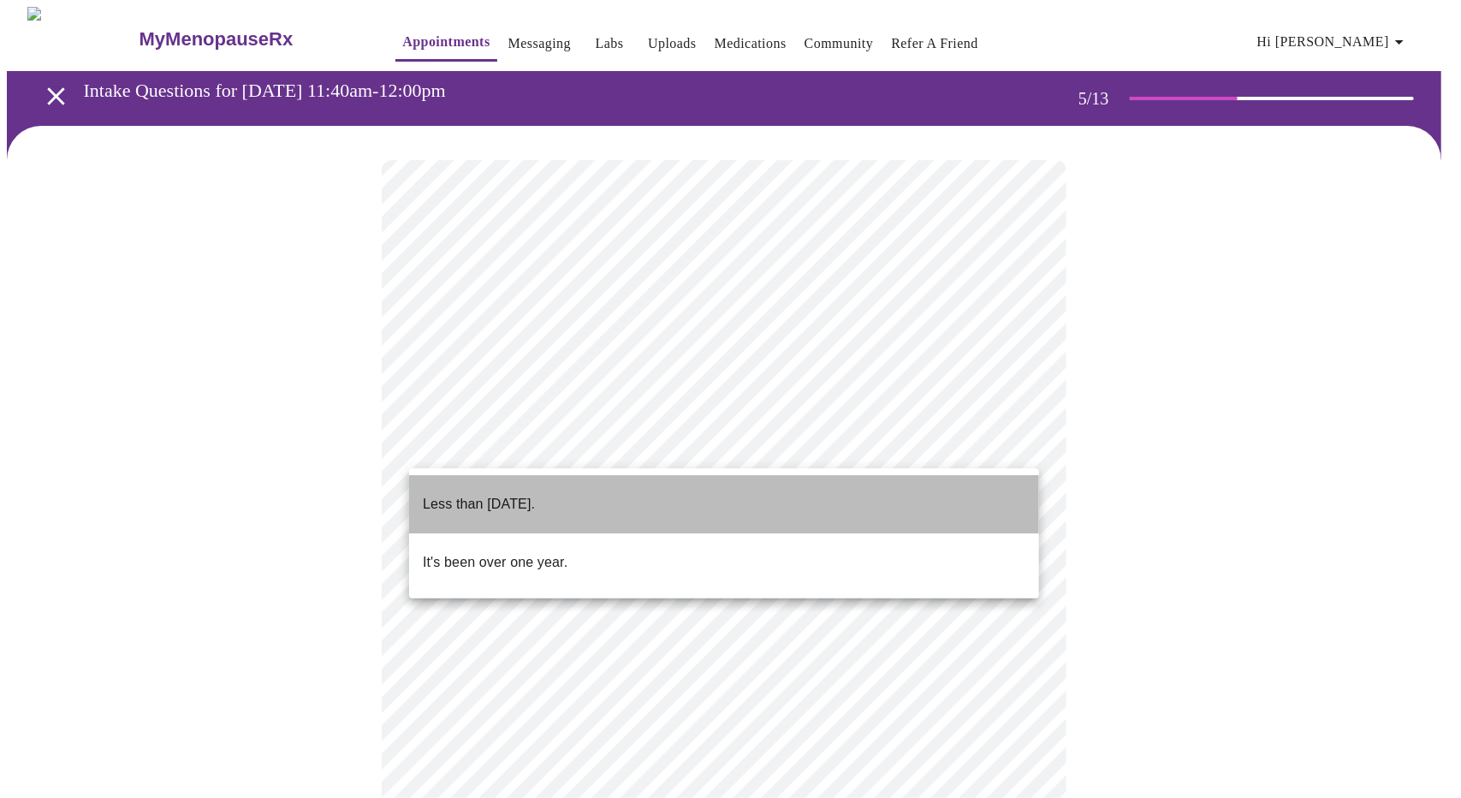
click at [591, 495] on li "Less than one year ago." at bounding box center [724, 504] width 630 height 58
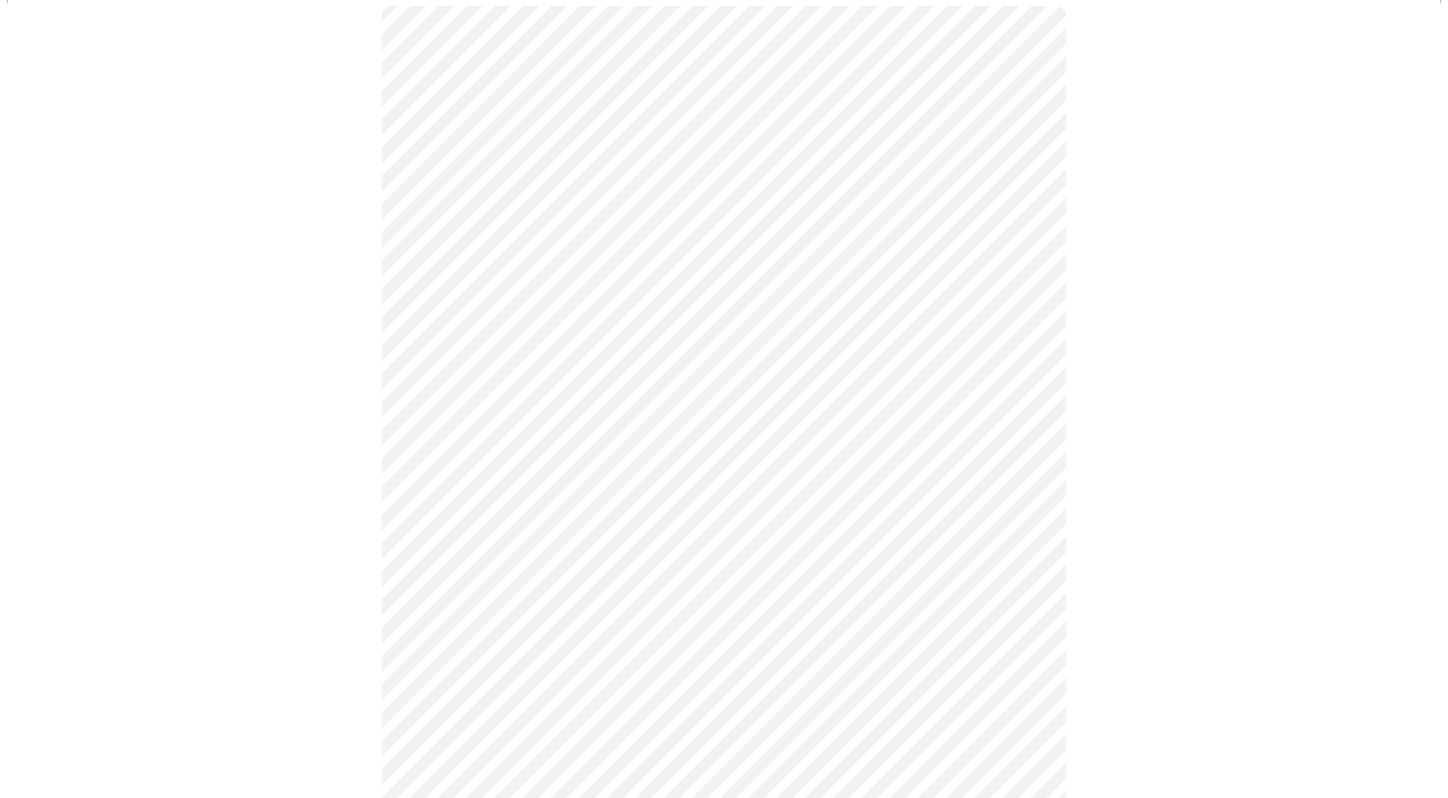
scroll to position [171, 0]
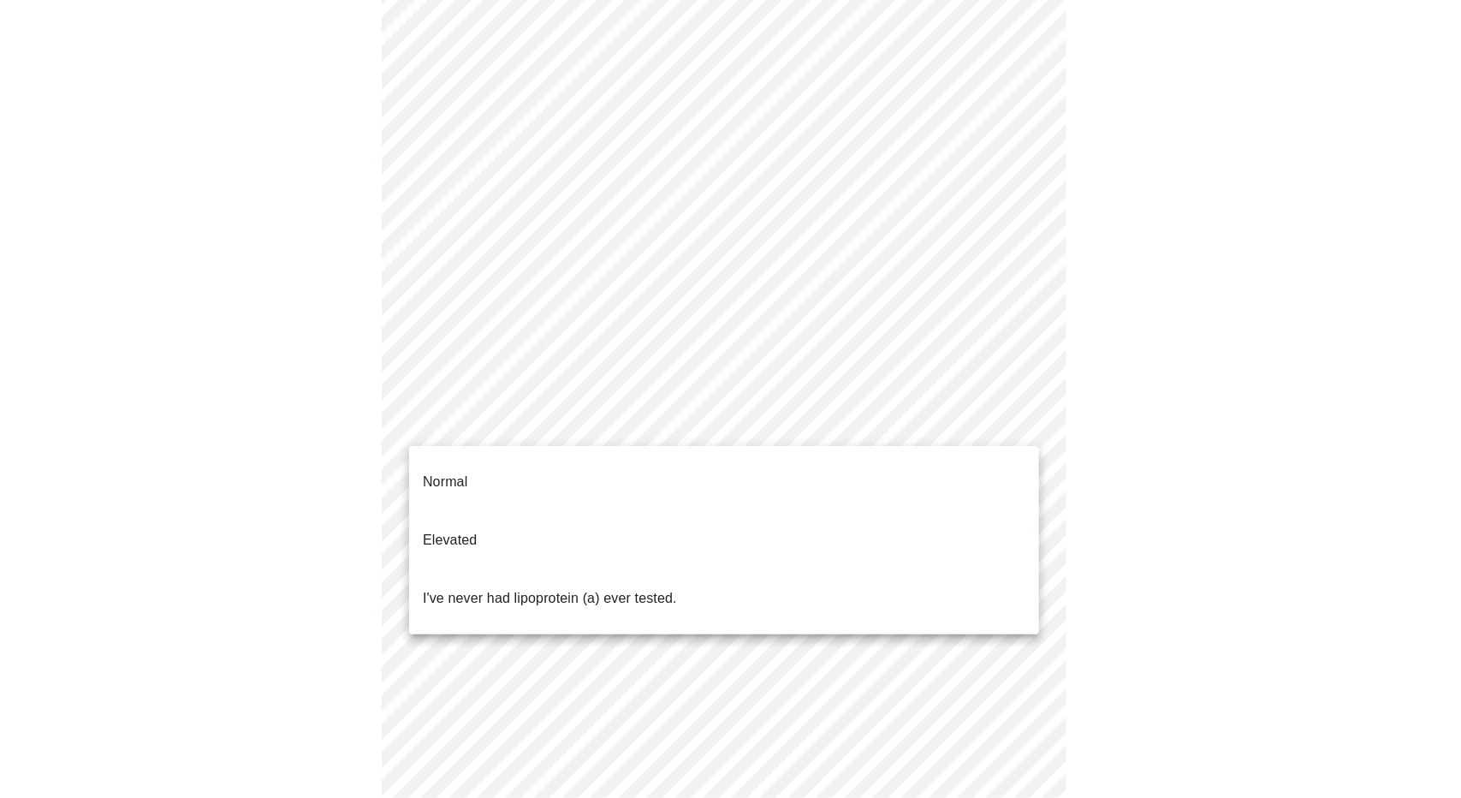
click at [770, 418] on body "MyMenopauseRx Appointments Messaging Labs Uploads Medications Community Refer a…" at bounding box center [730, 524] width 1447 height 1376
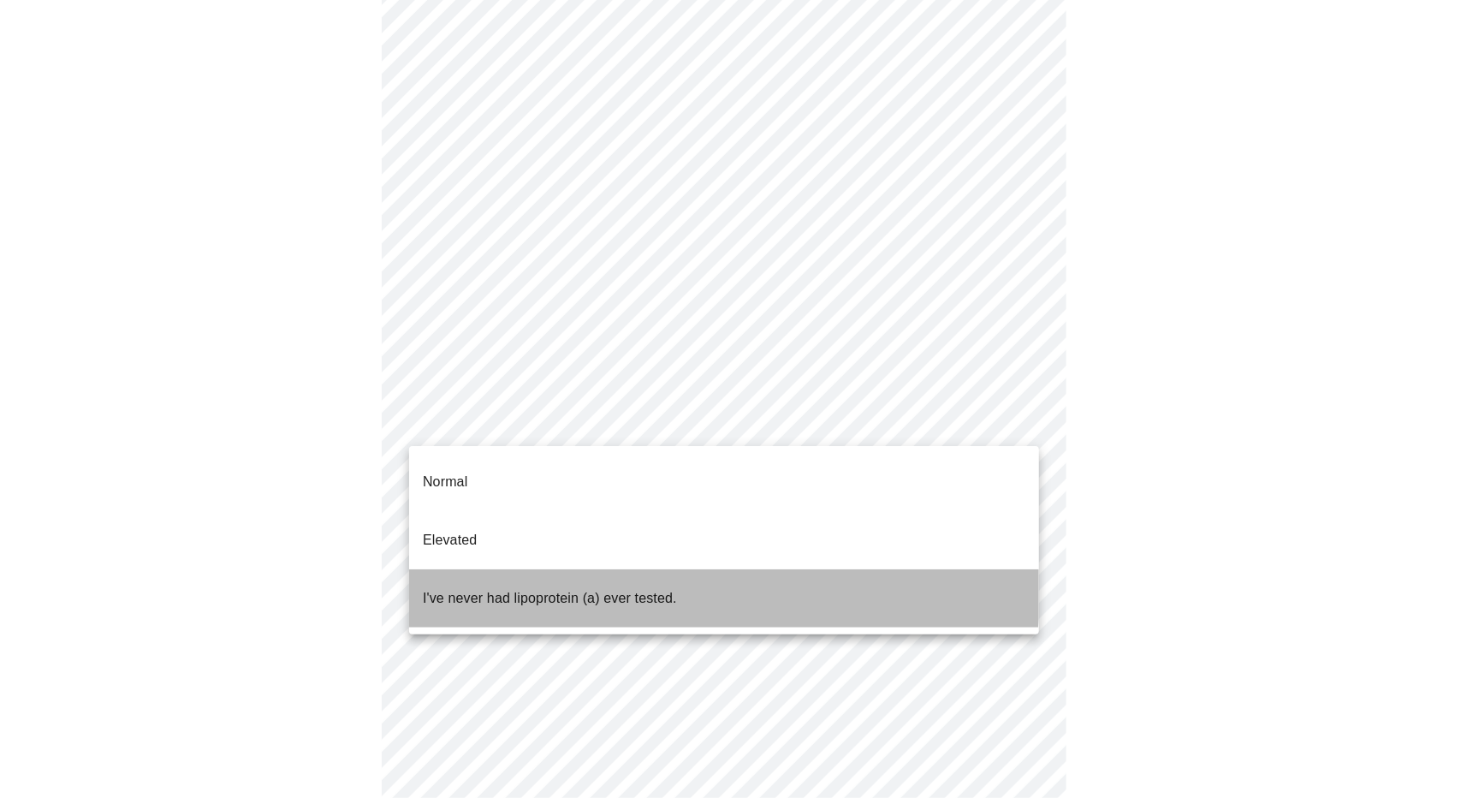
click at [666, 588] on p "I've never had lipoprotein (a) ever tested." at bounding box center [550, 598] width 254 height 21
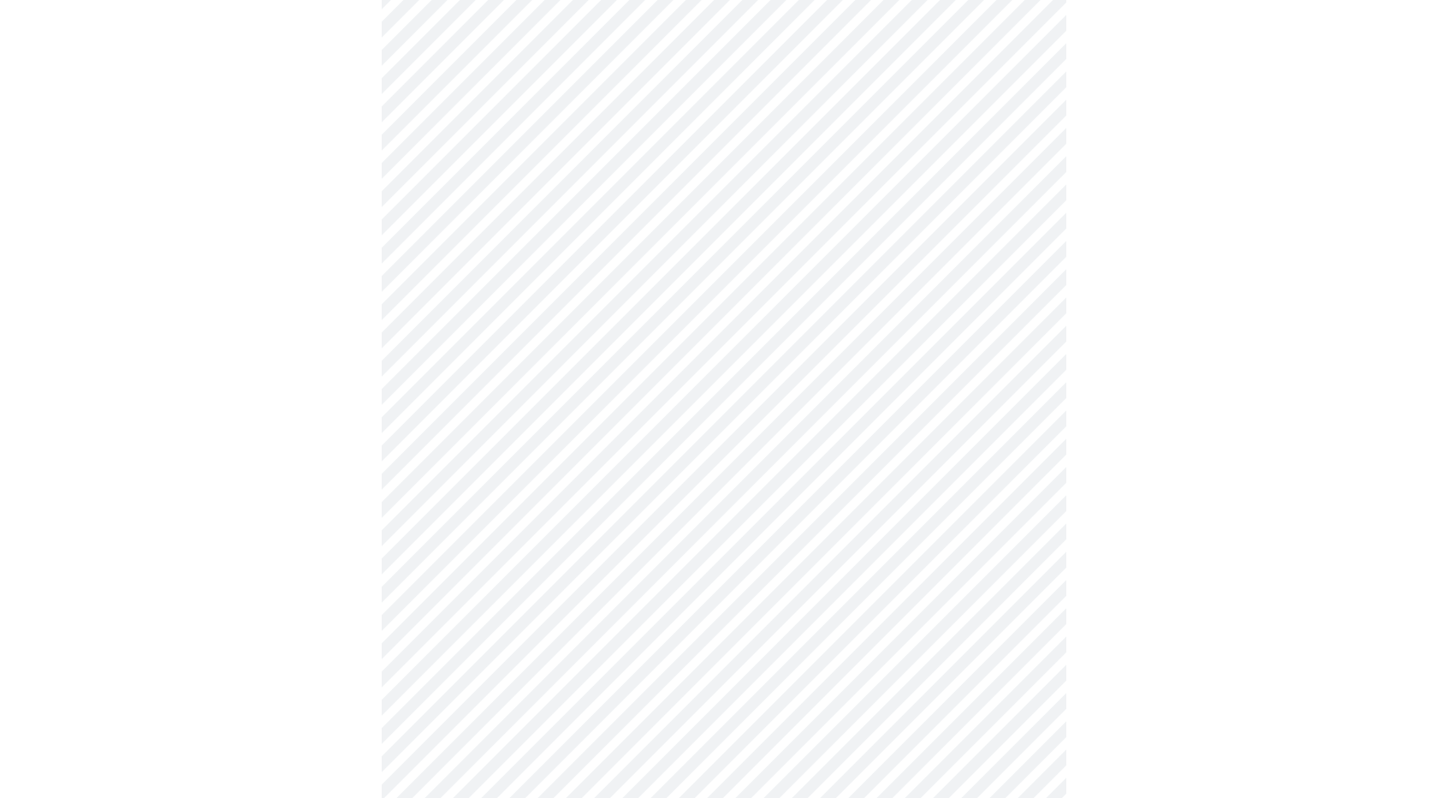
scroll to position [257, 0]
click at [1208, 396] on div at bounding box center [724, 492] width 1434 height 1247
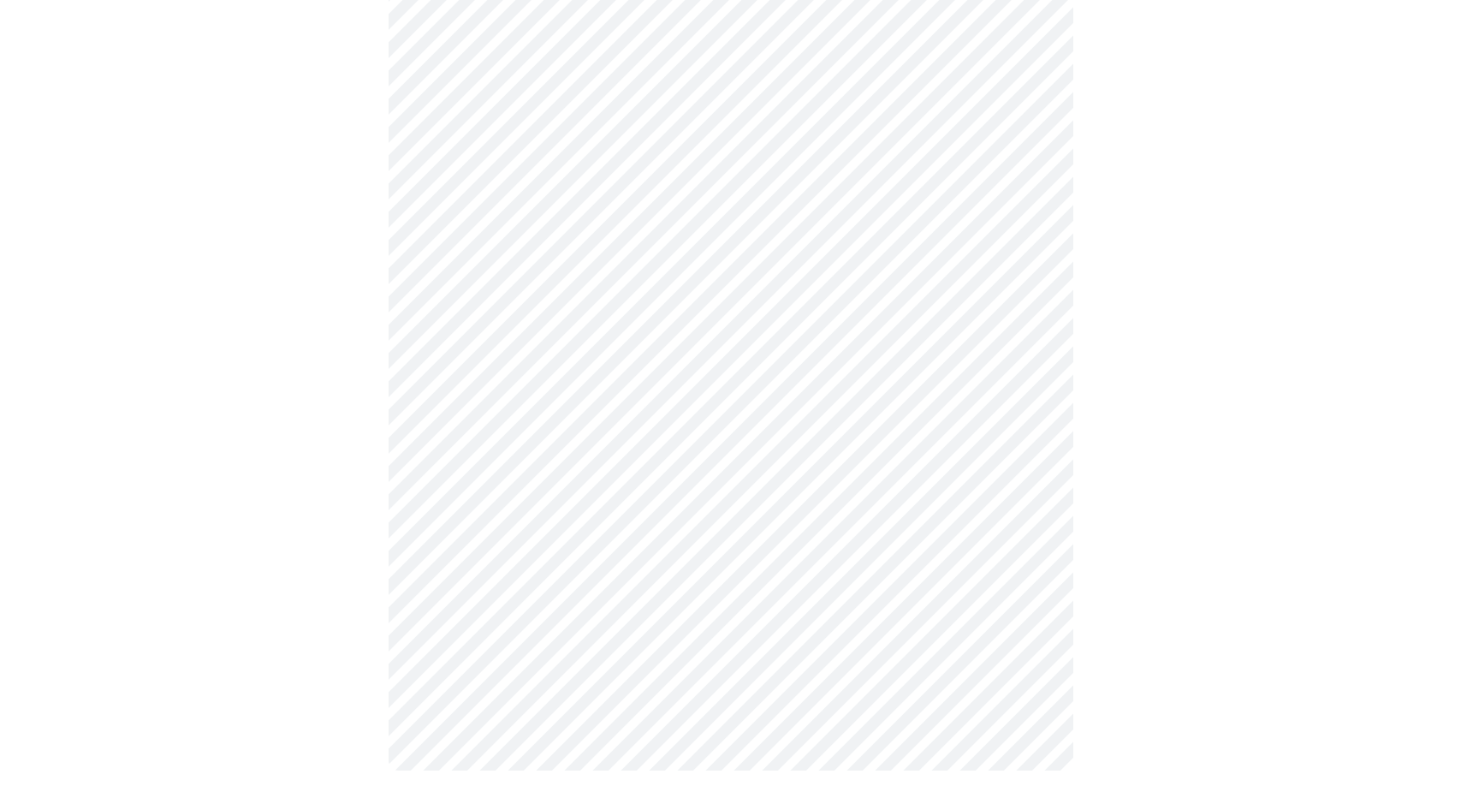
scroll to position [0, 0]
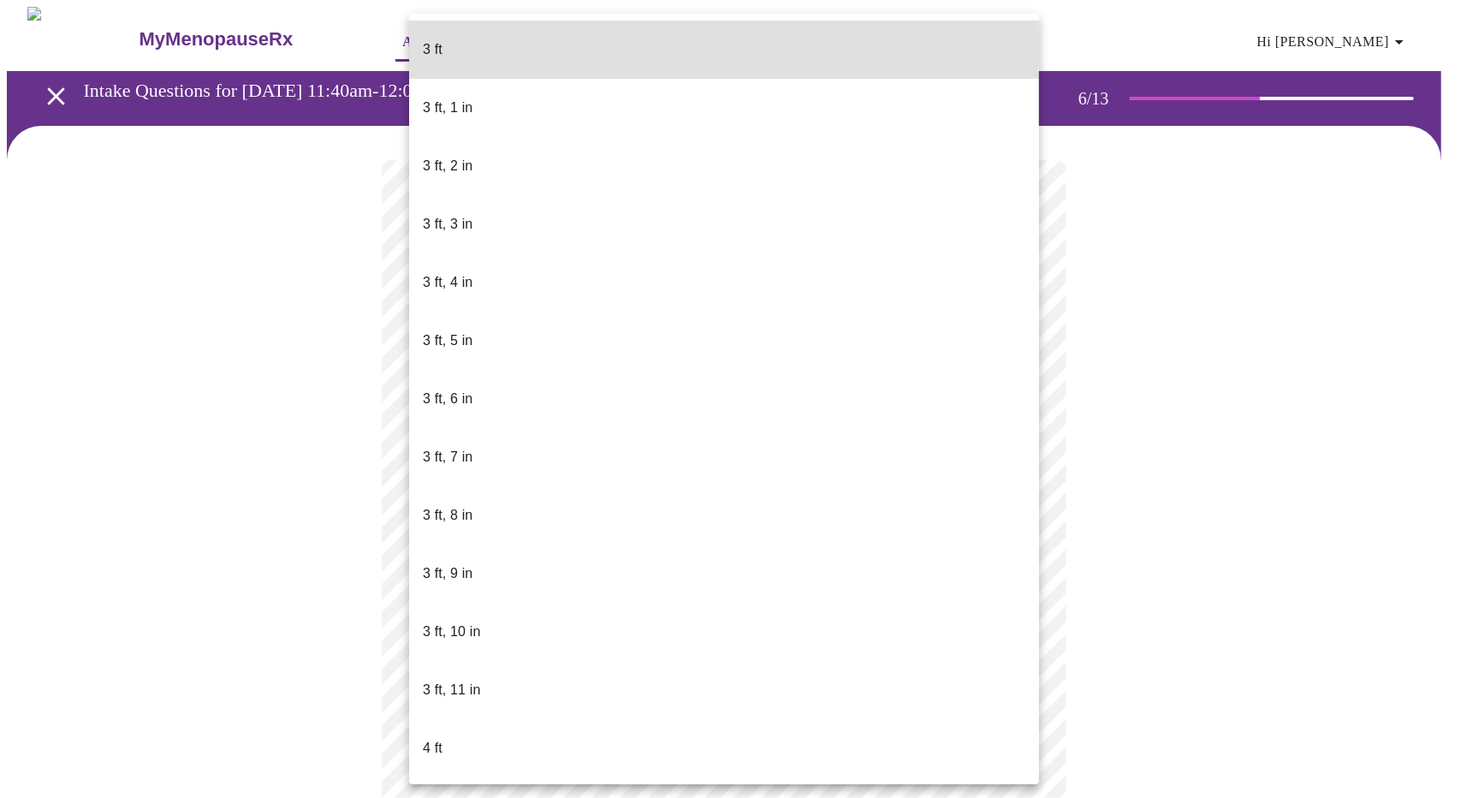
click at [773, 488] on body "MyMenopauseRx Appointments Messaging Labs Uploads Medications Community Refer a…" at bounding box center [730, 463] width 1447 height 913
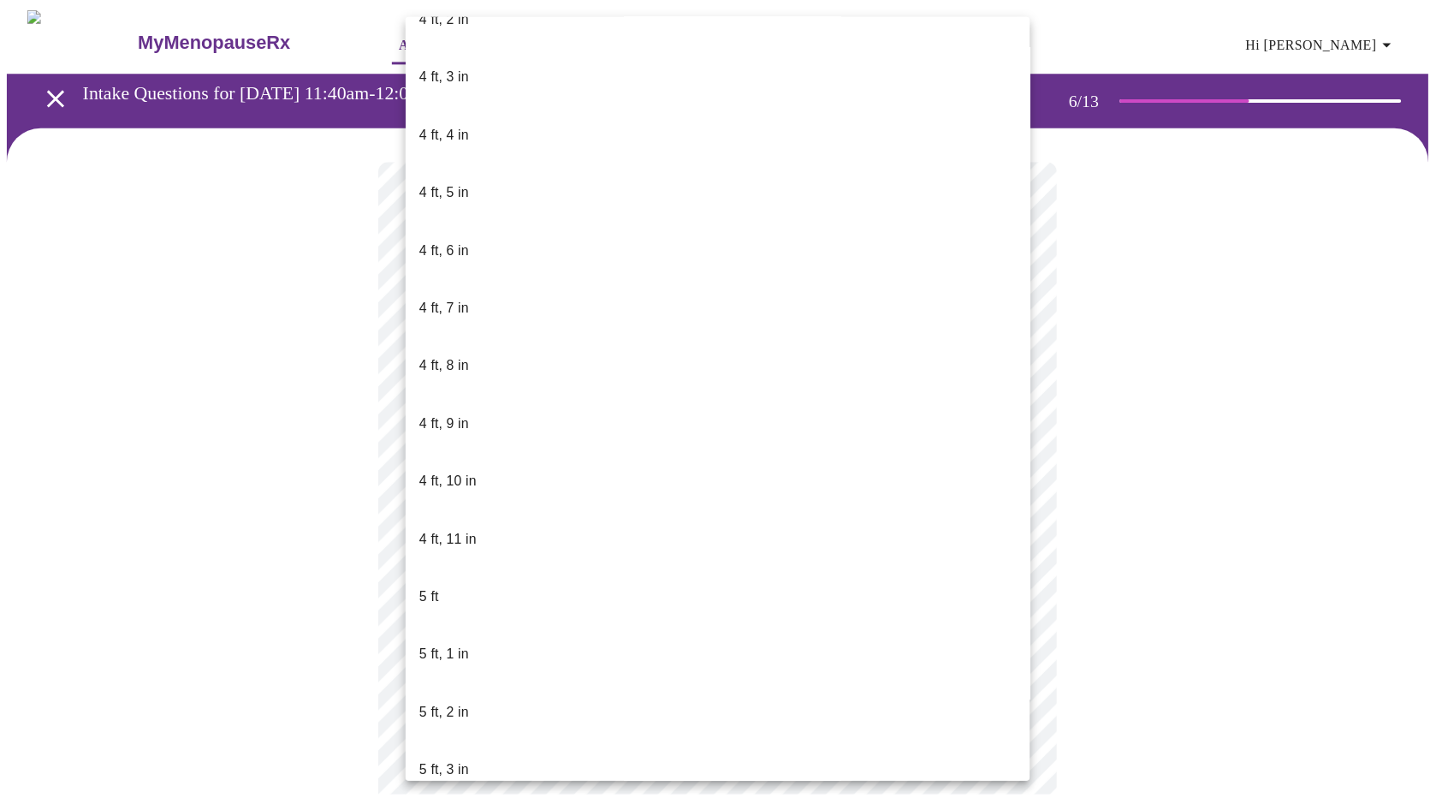
scroll to position [856, 0]
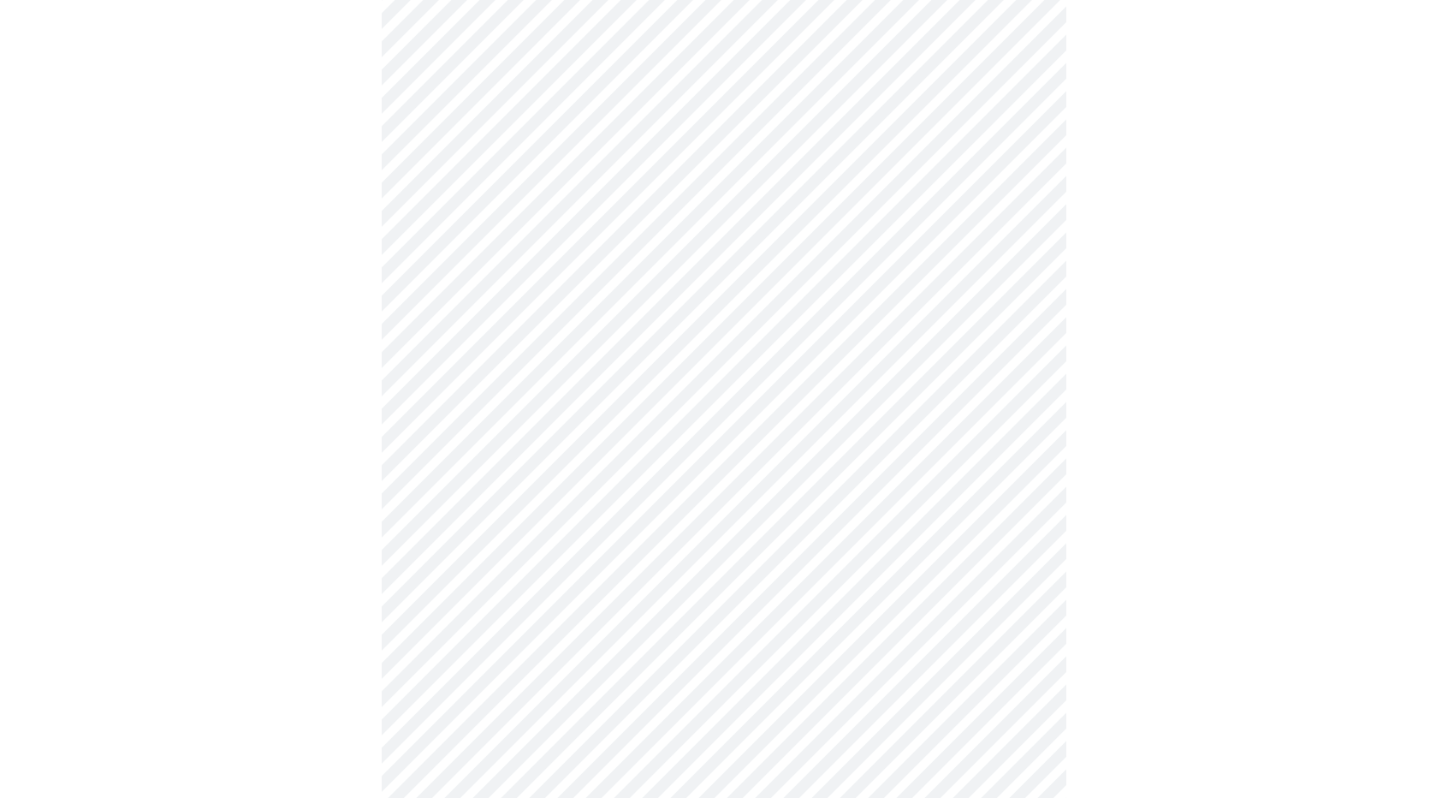
scroll to position [4364, 0]
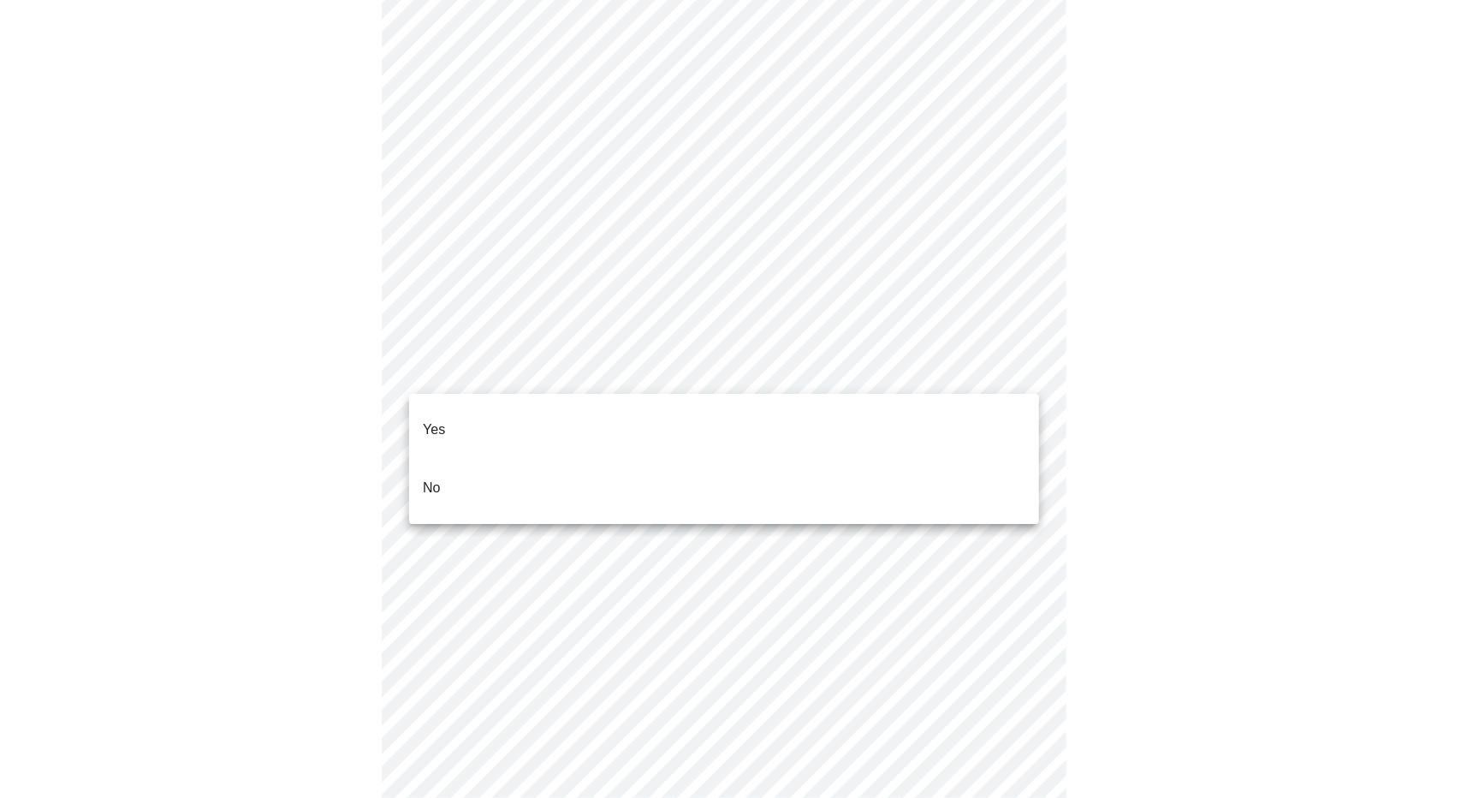
click at [1171, 329] on div at bounding box center [730, 399] width 1461 height 798
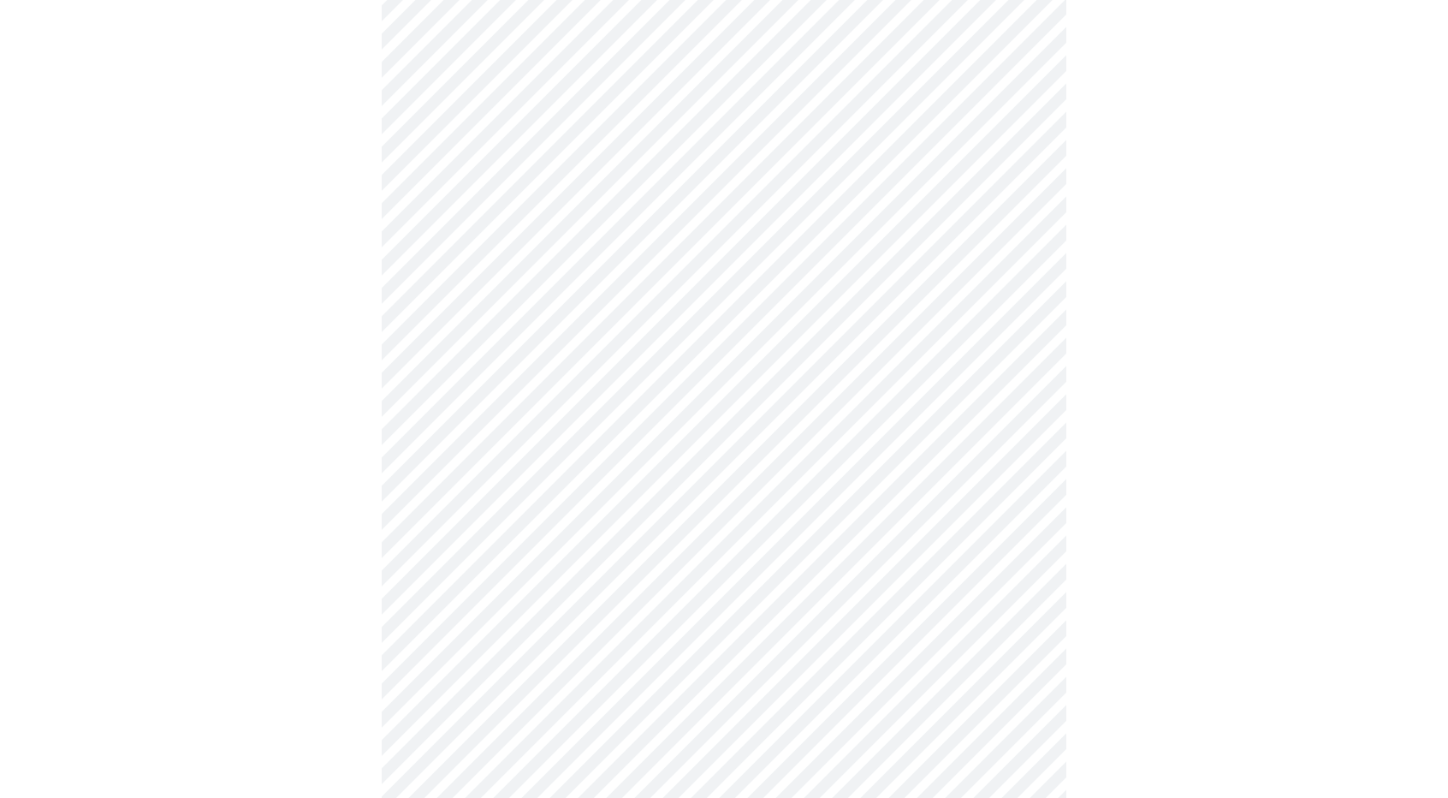
scroll to position [4340, 0]
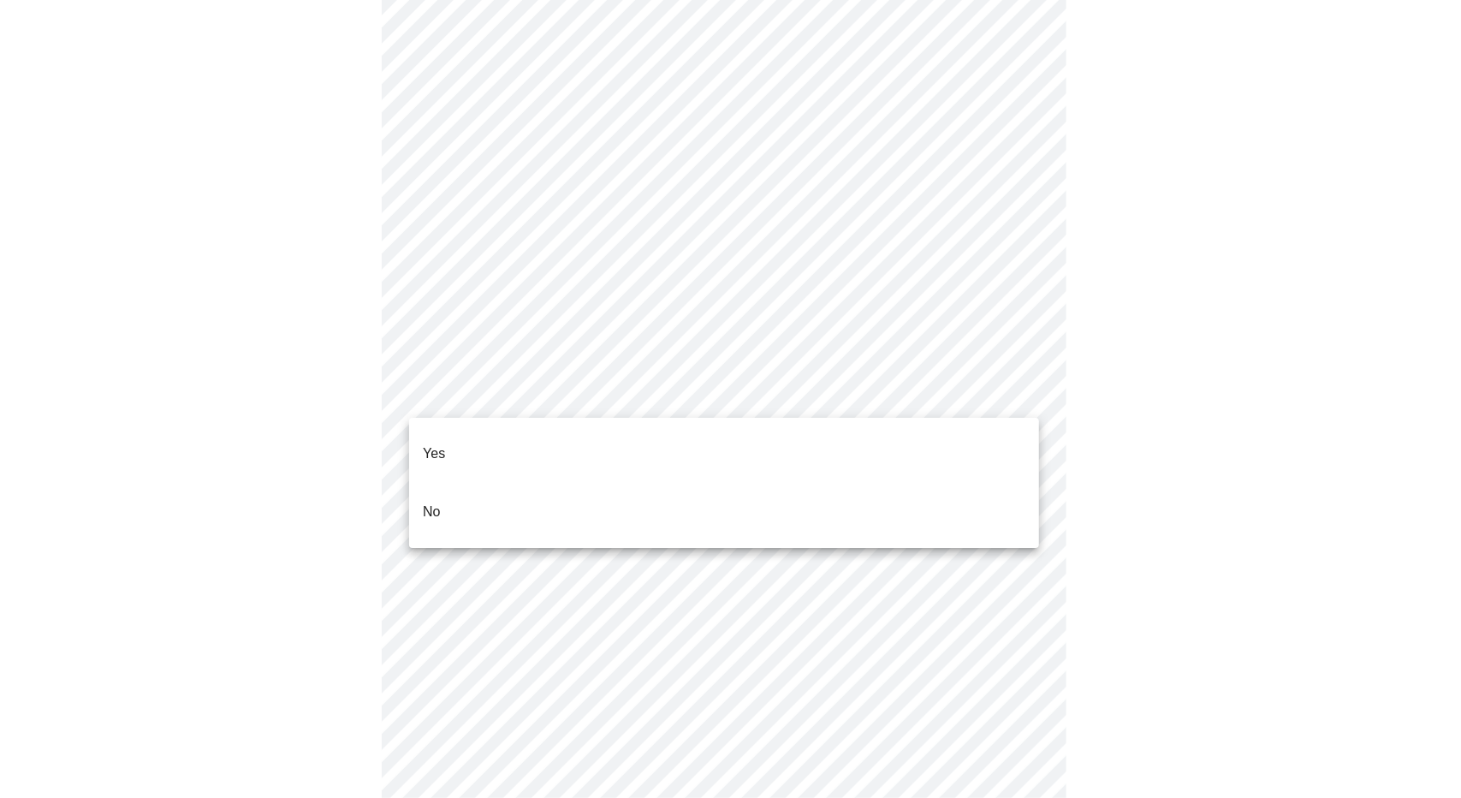
click at [1136, 299] on div at bounding box center [730, 399] width 1461 height 798
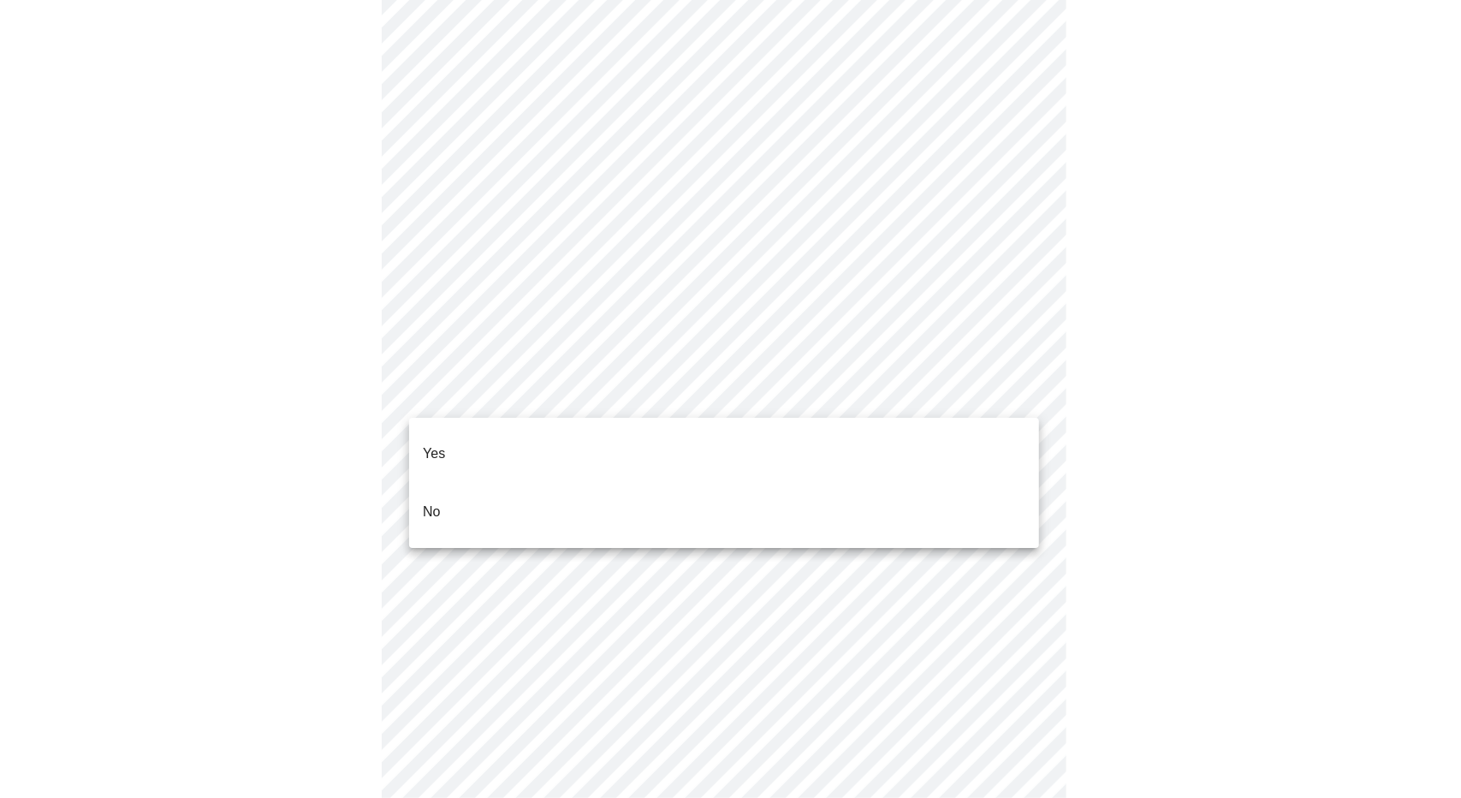
click at [551, 437] on li "Yes" at bounding box center [724, 453] width 630 height 58
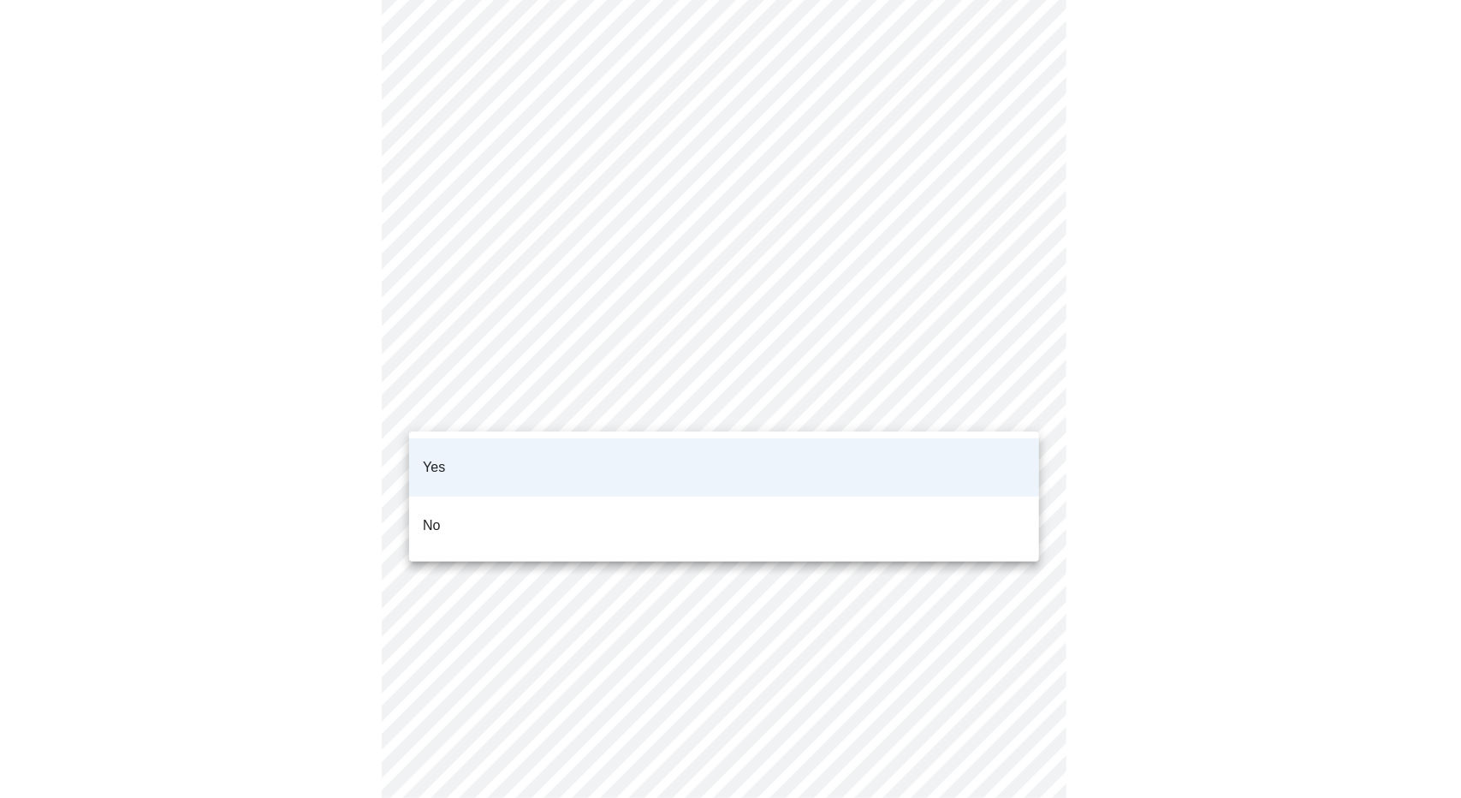
click at [548, 507] on li "No" at bounding box center [724, 525] width 630 height 58
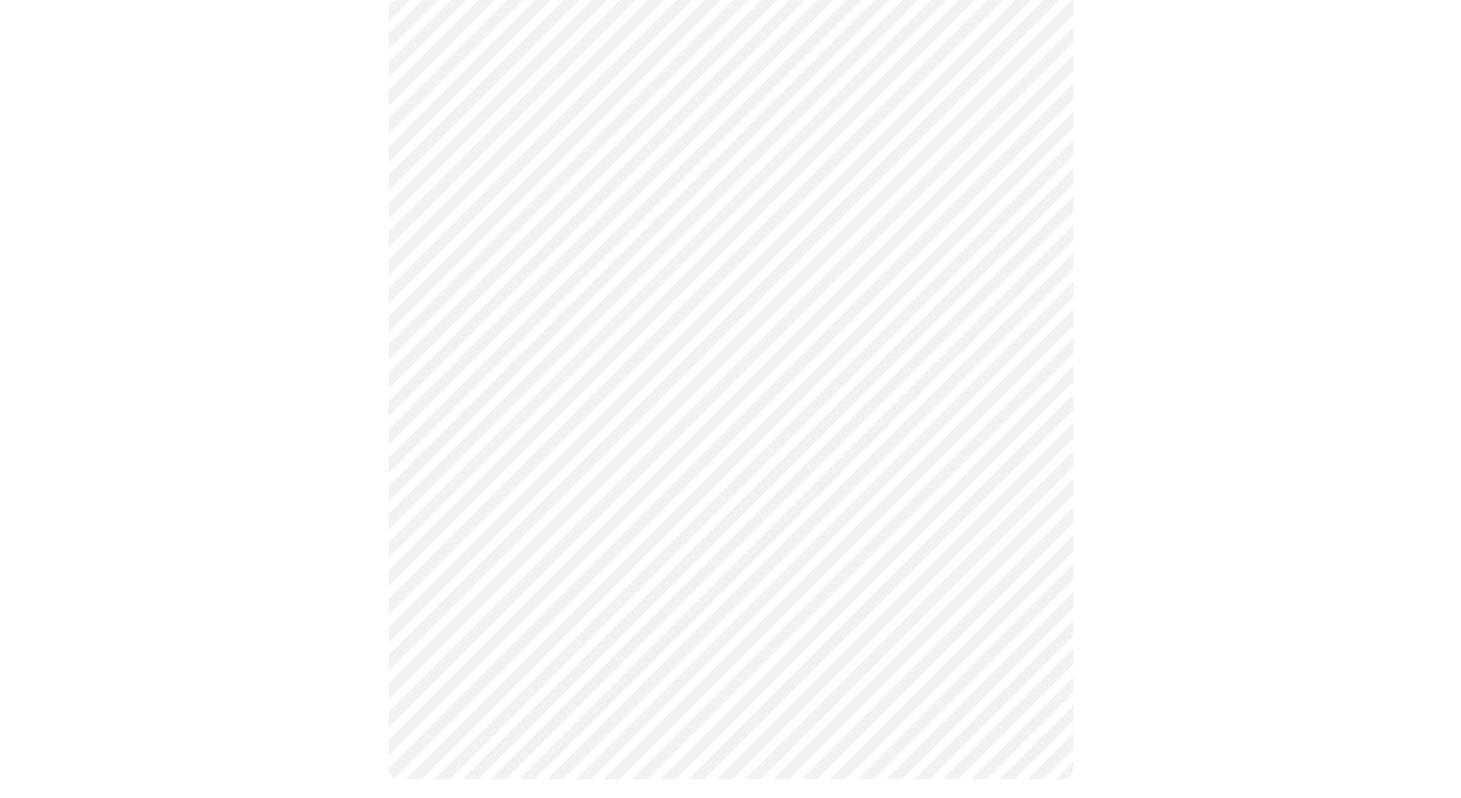
scroll to position [869, 0]
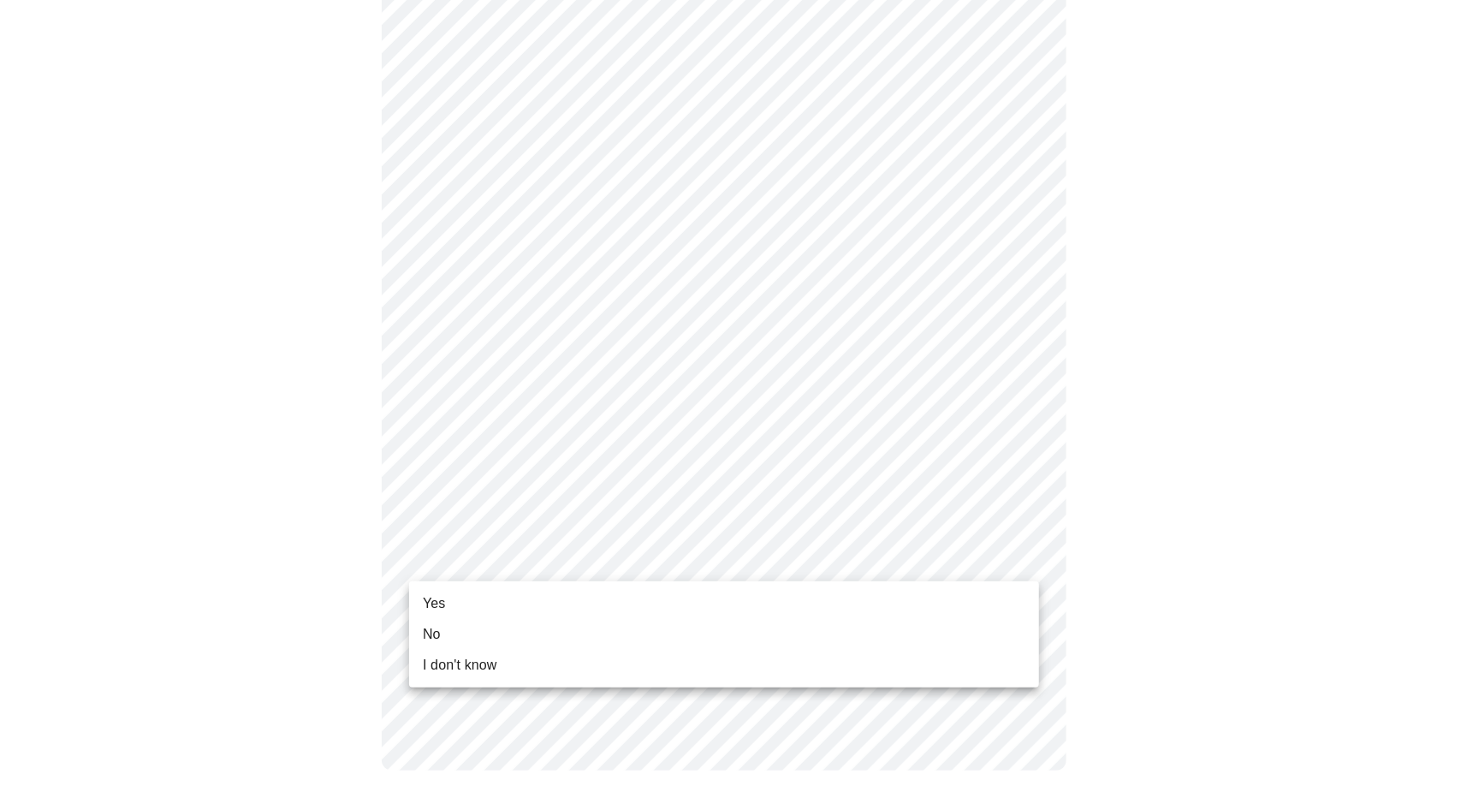
click at [541, 610] on li "Yes" at bounding box center [724, 603] width 630 height 31
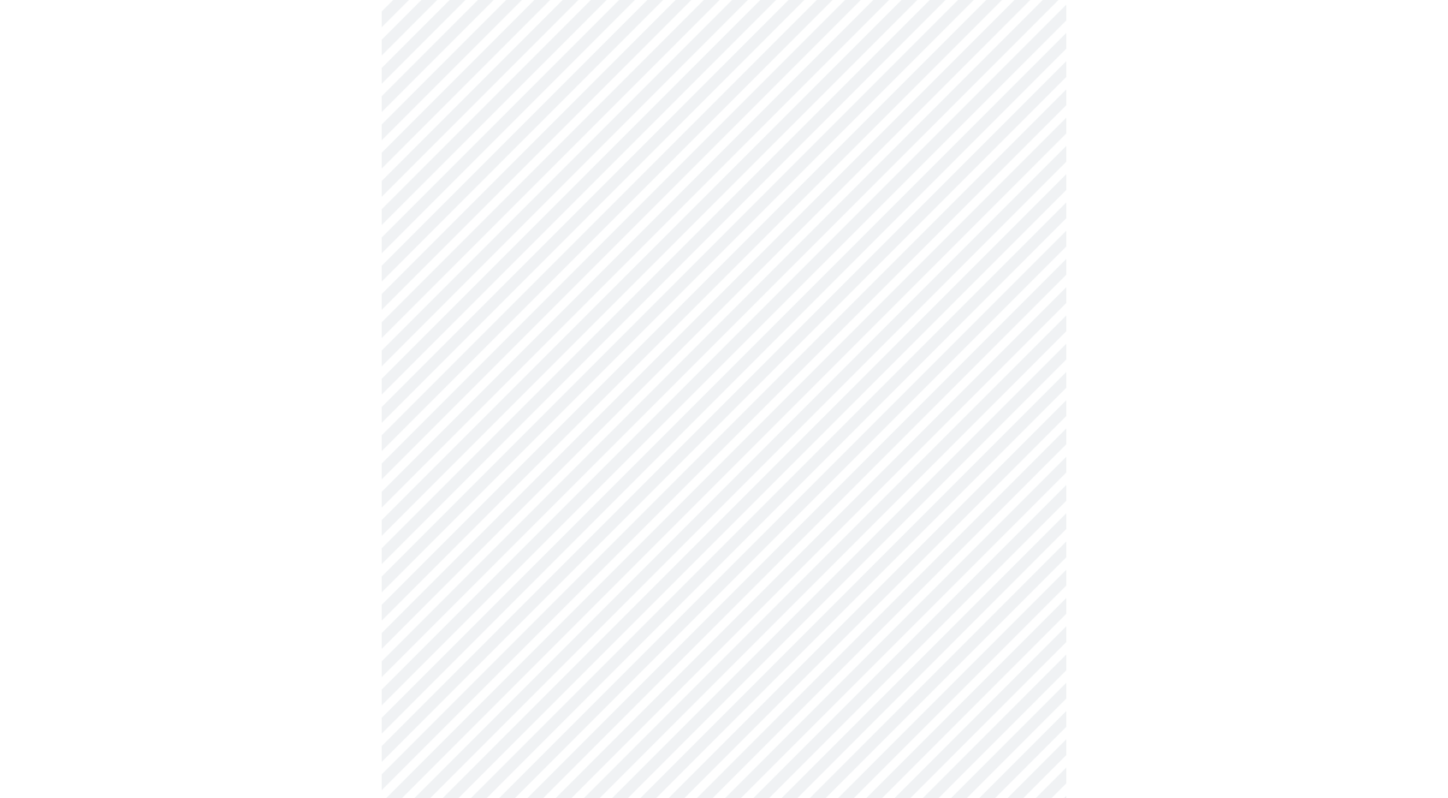
scroll to position [0, 0]
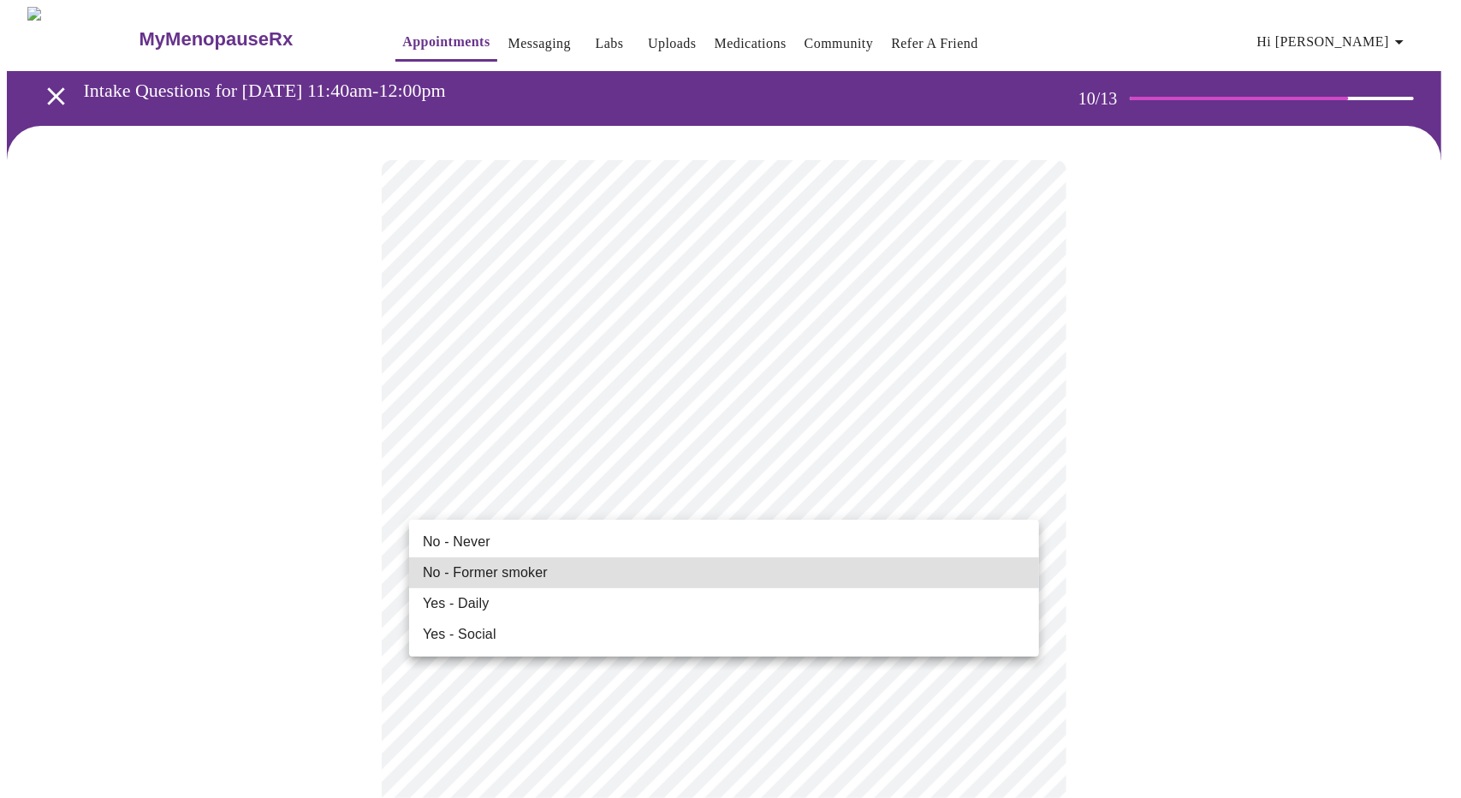
click at [609, 537] on li "No - Never" at bounding box center [724, 541] width 630 height 31
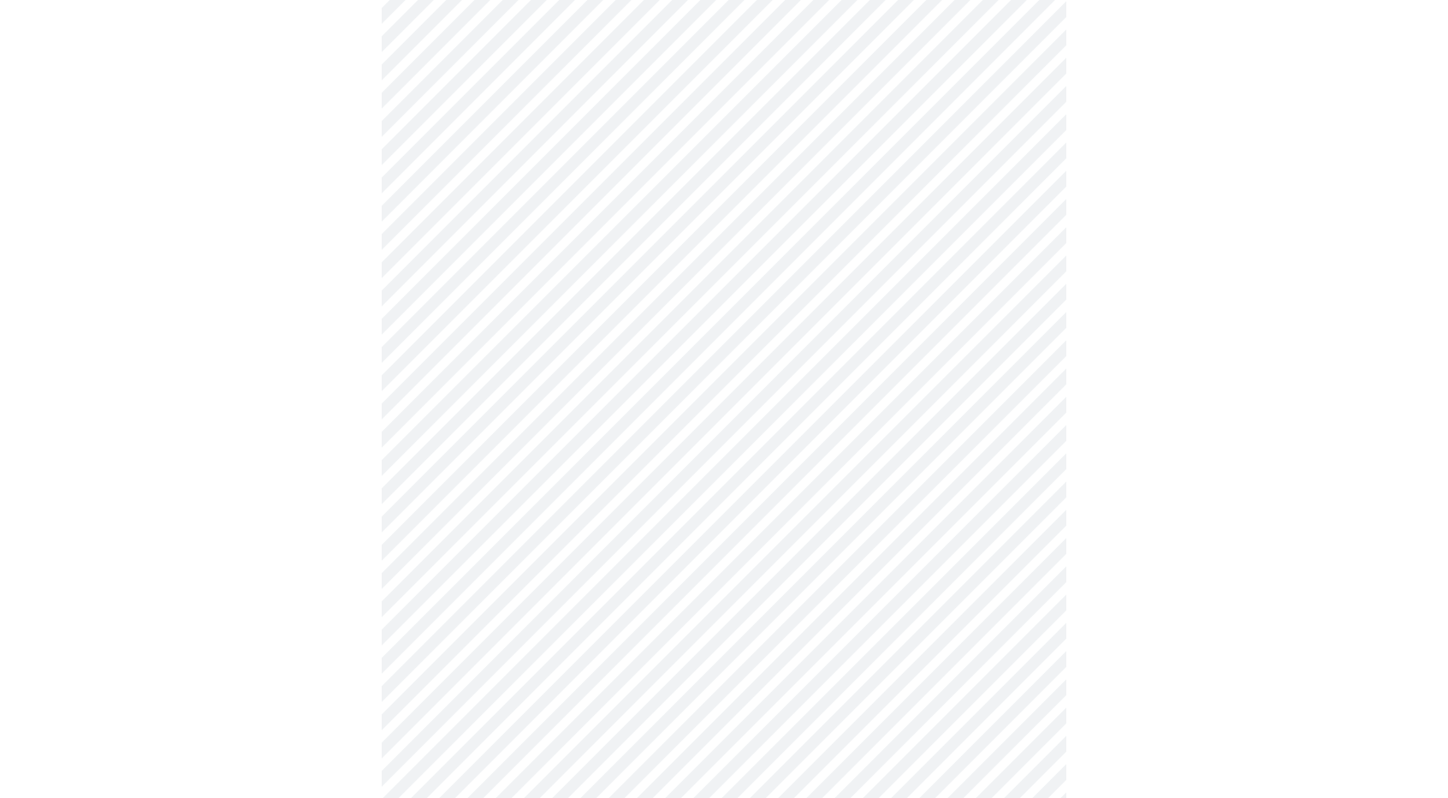
scroll to position [1284, 0]
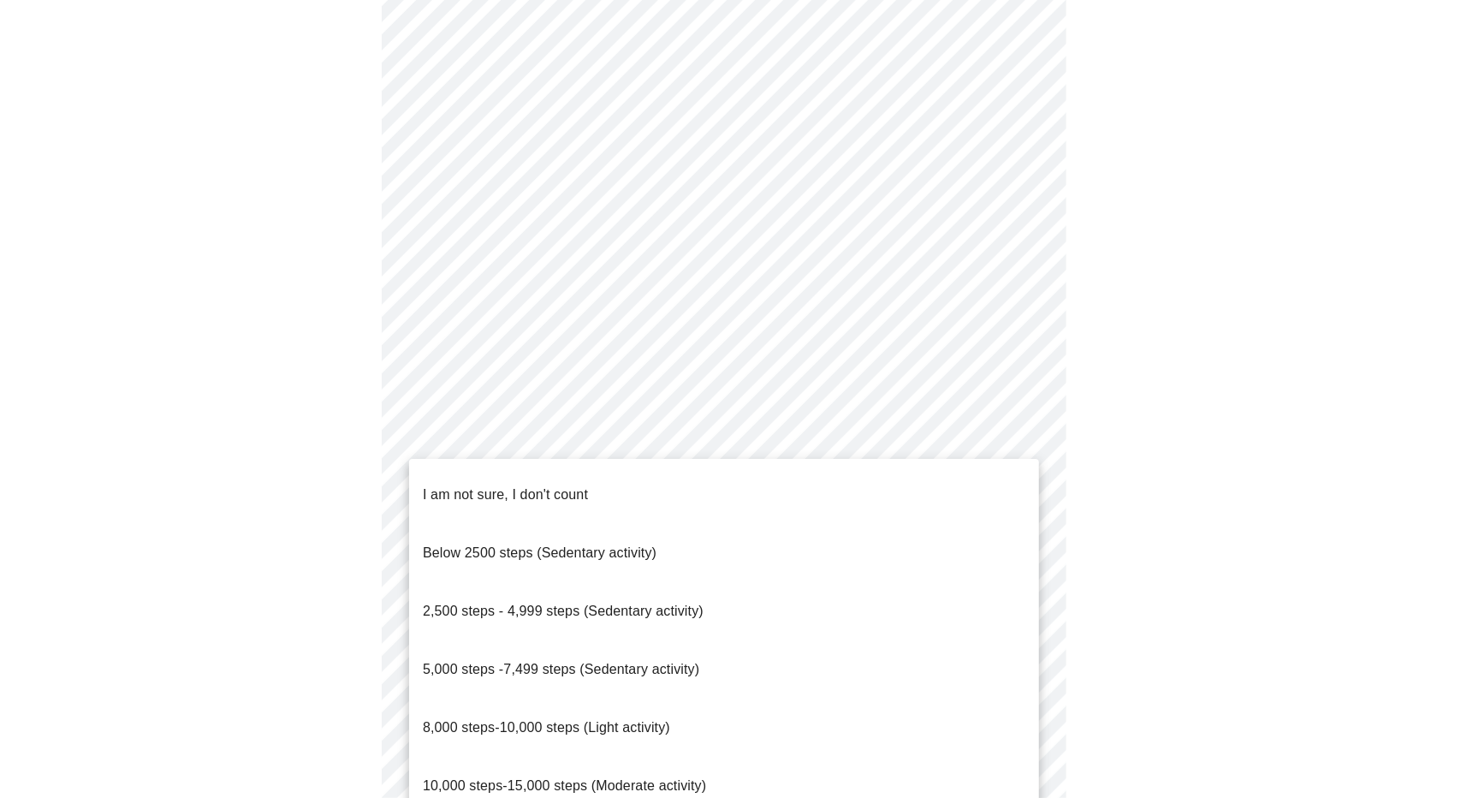
click at [565, 545] on span "Below 2500 steps (Sedentary activity)" at bounding box center [540, 552] width 234 height 15
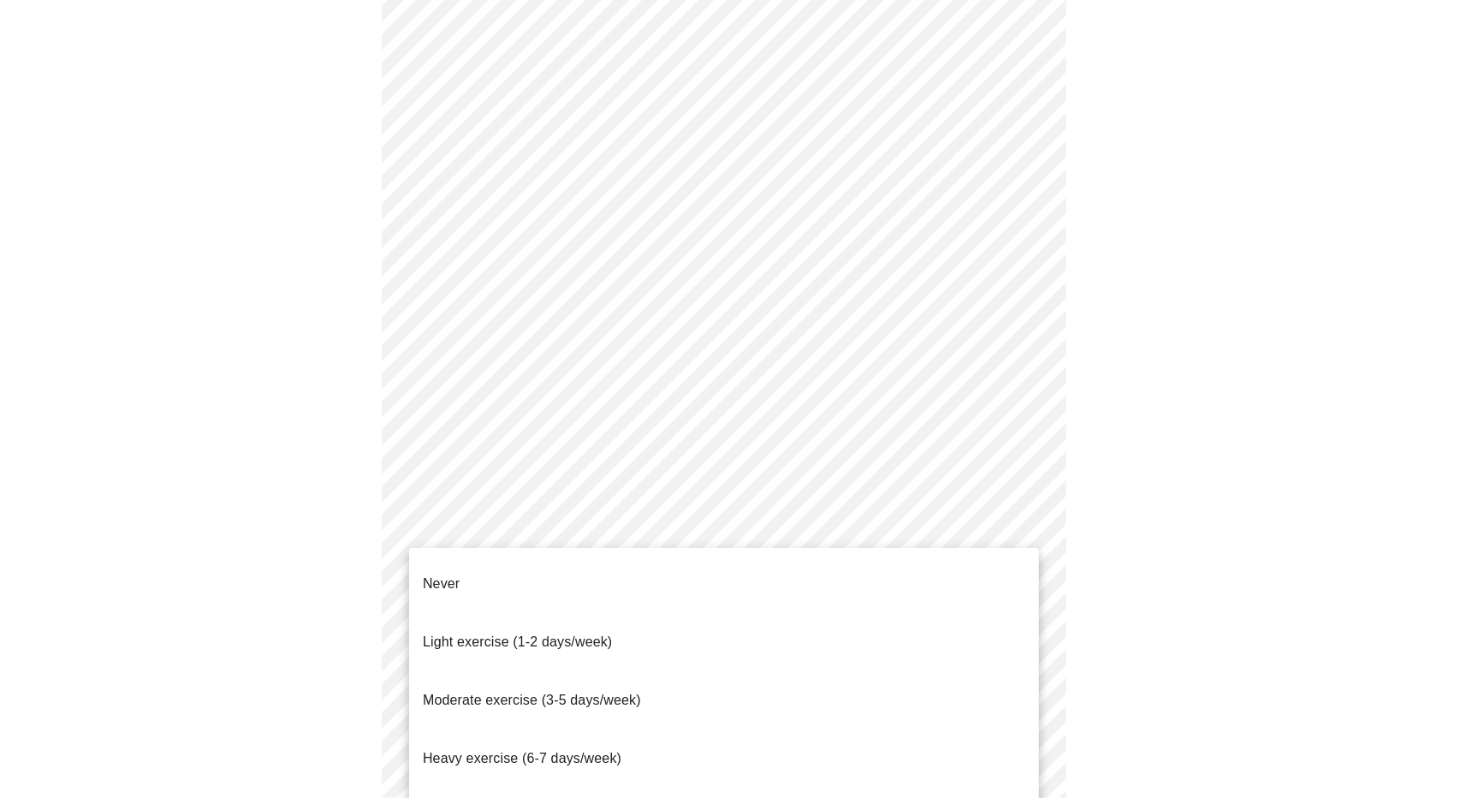
click at [599, 629] on span "Light exercise (1-2 days/week)" at bounding box center [518, 642] width 190 height 48
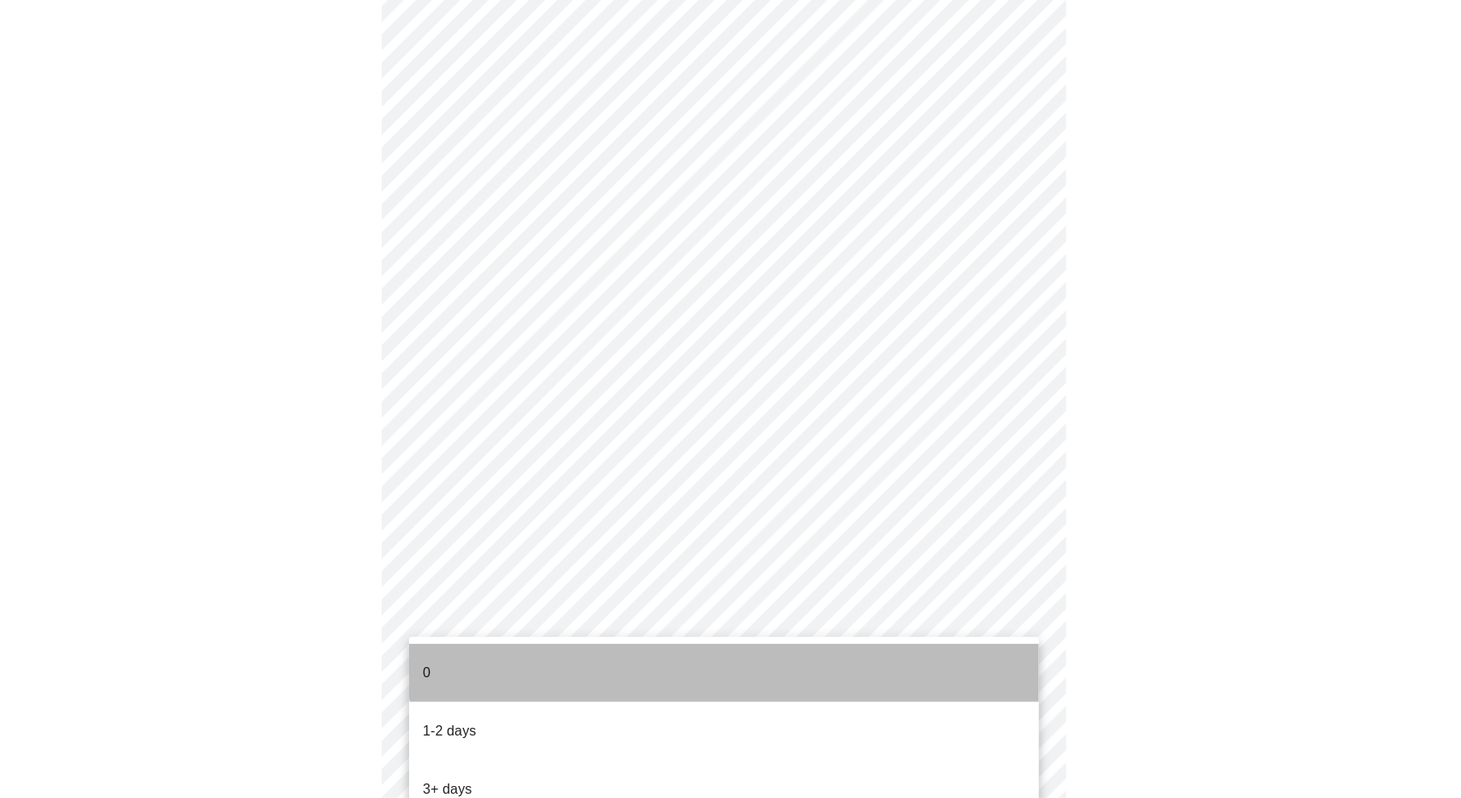
click at [753, 655] on li "0" at bounding box center [724, 672] width 630 height 58
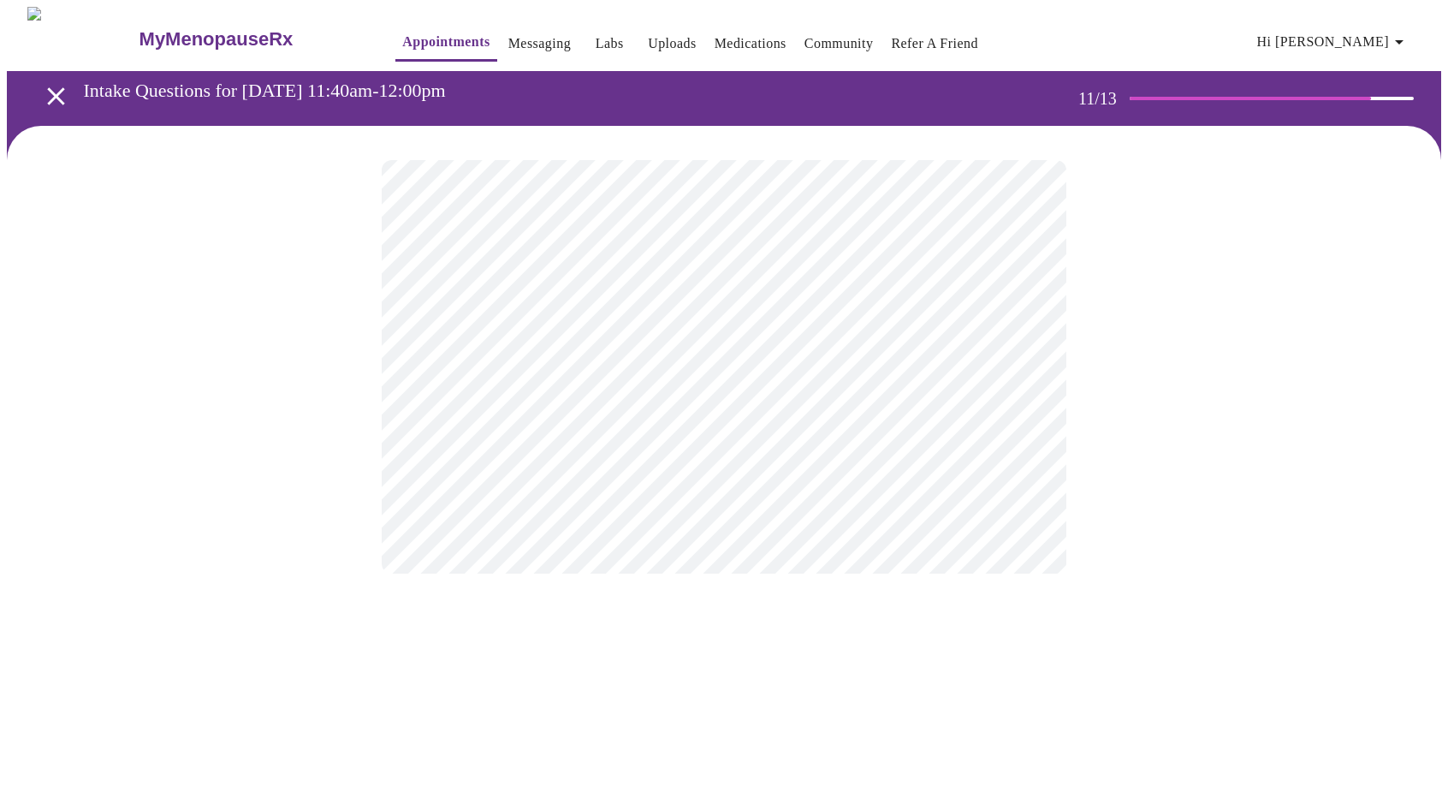
scroll to position [0, 0]
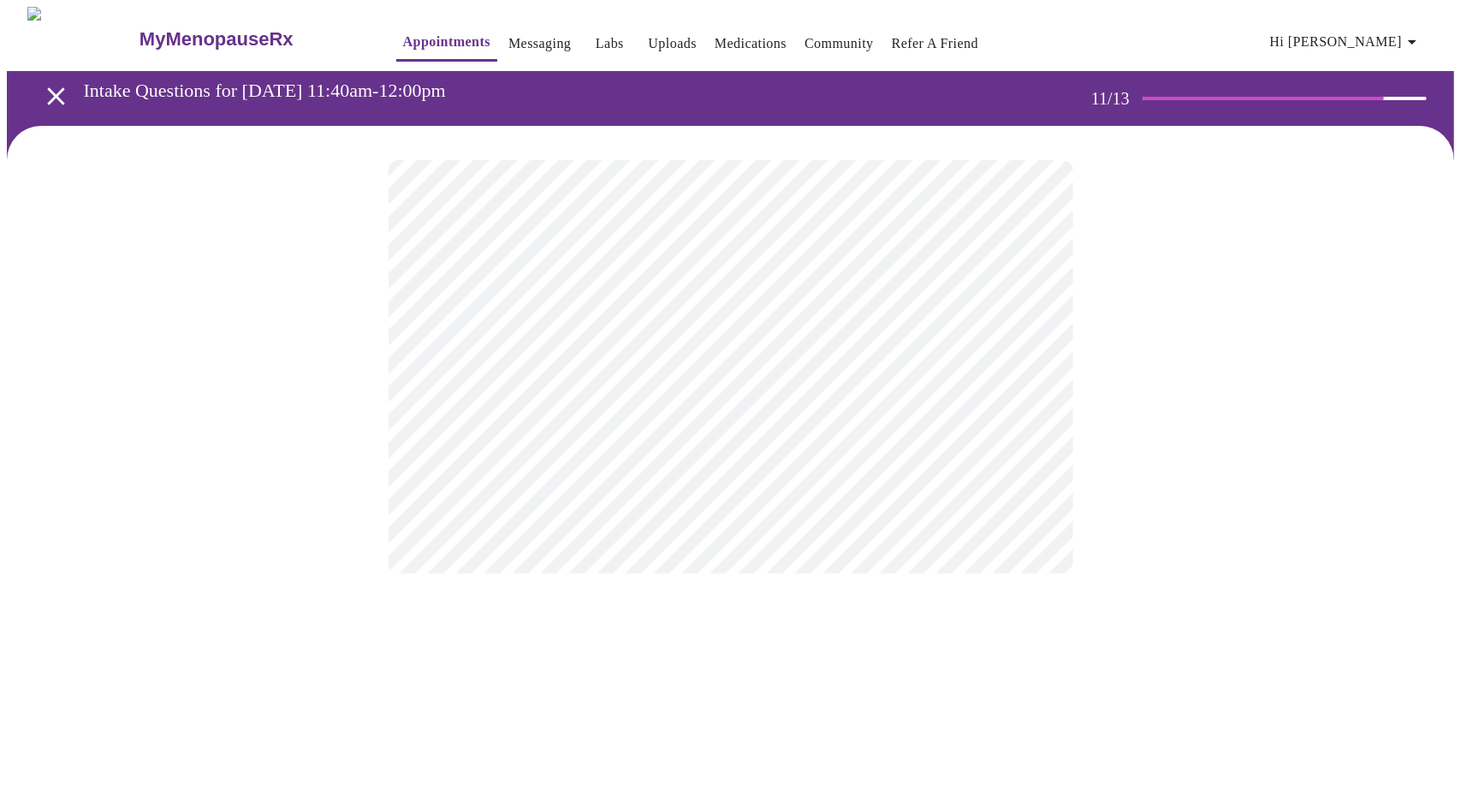
click at [1148, 344] on div at bounding box center [730, 367] width 1447 height 482
click at [1179, 292] on div at bounding box center [730, 367] width 1447 height 482
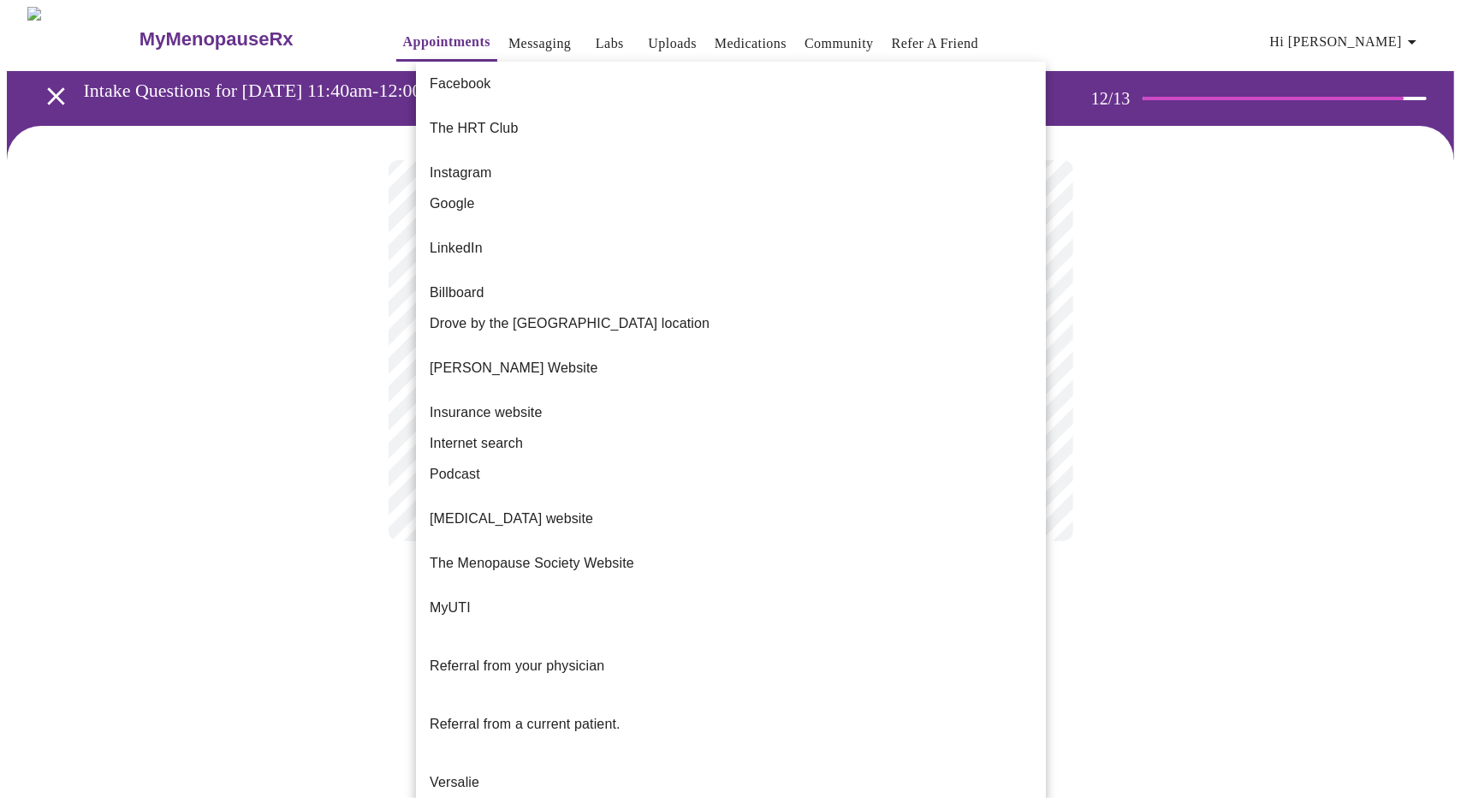
click at [844, 357] on body "MyMenopauseRx Appointments Messaging Labs Uploads Medications Community Refer a…" at bounding box center [730, 291] width 1447 height 568
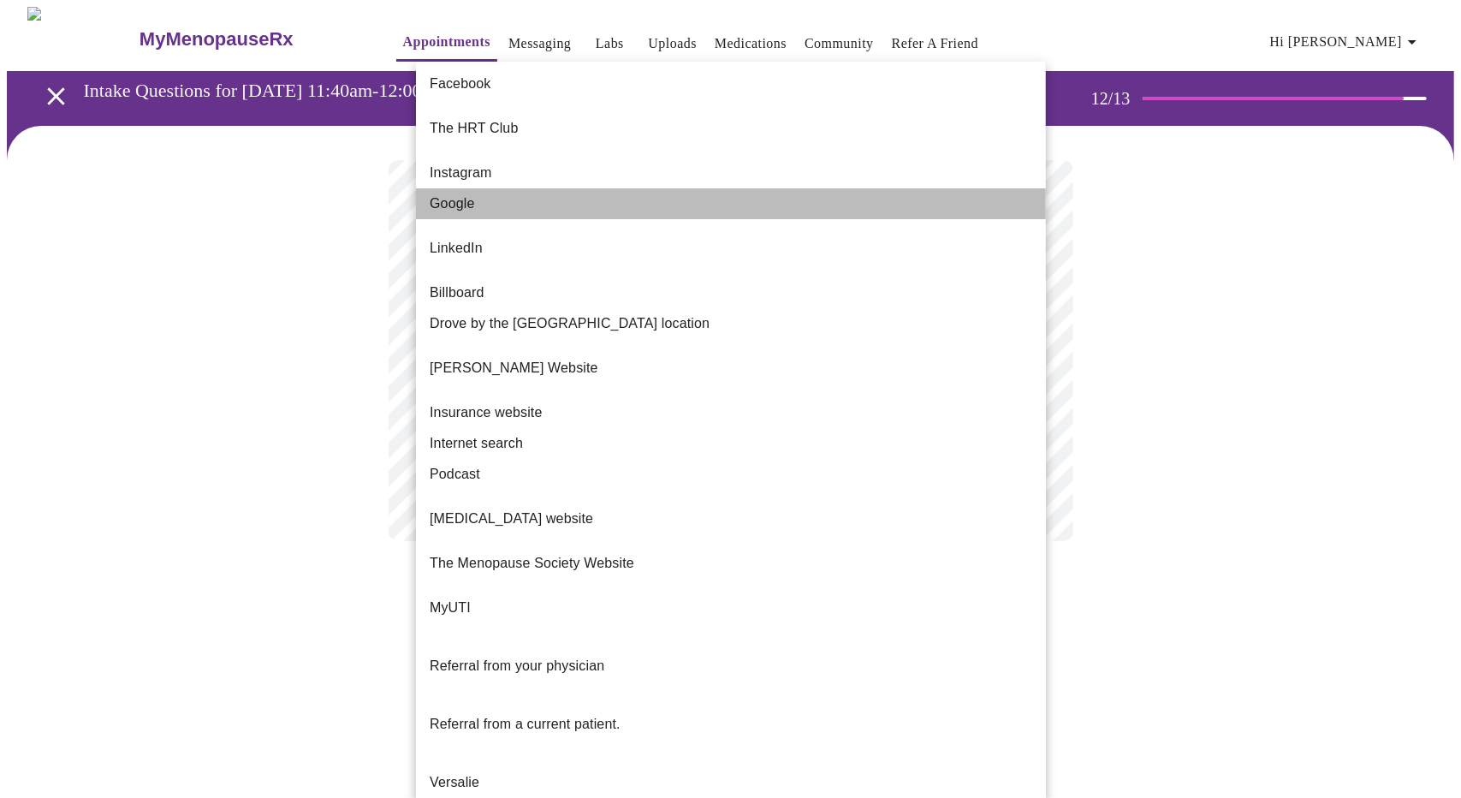
click at [430, 193] on span "Google" at bounding box center [452, 203] width 45 height 21
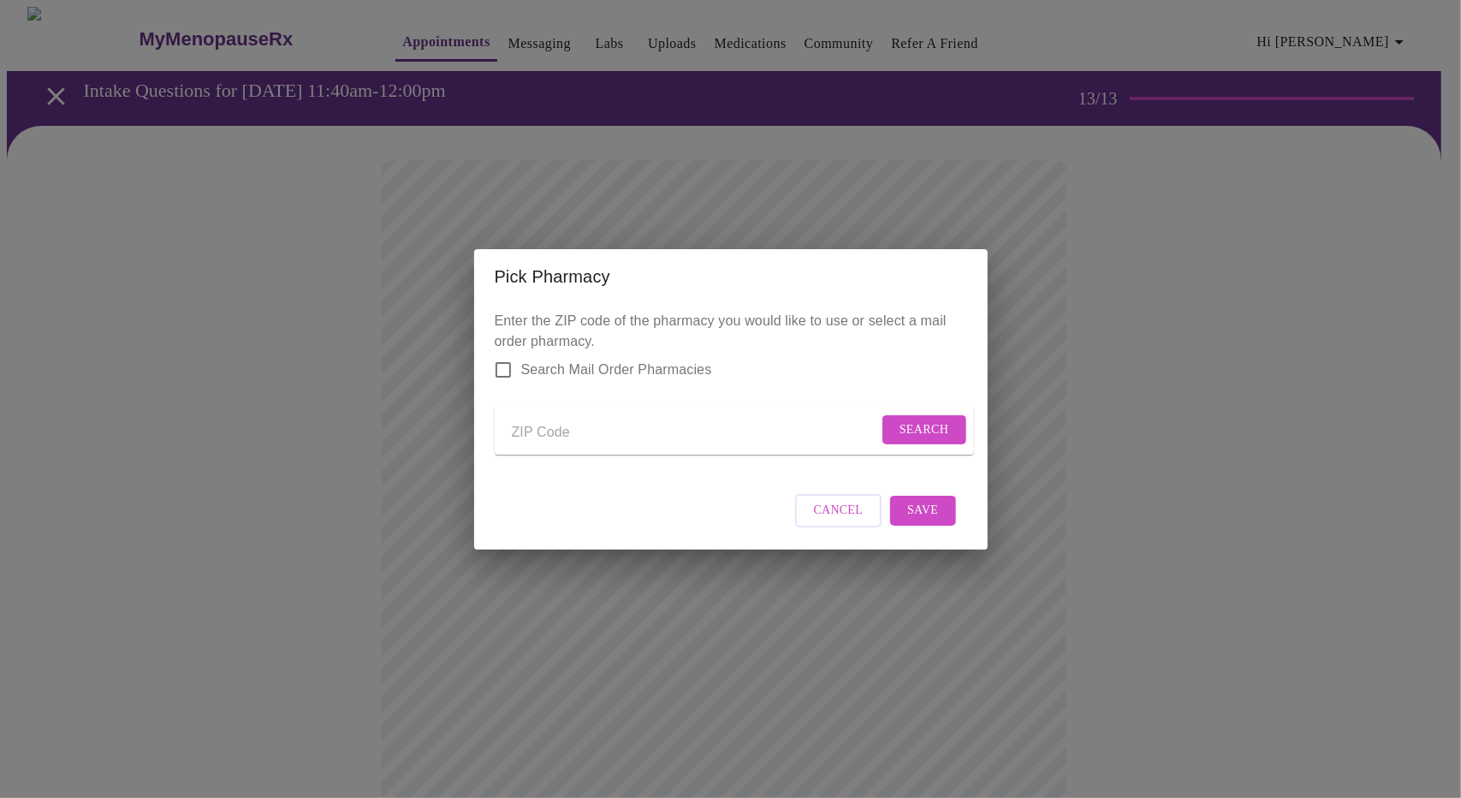
click at [584, 433] on input "Send a message to your care team" at bounding box center [695, 432] width 366 height 27
click at [922, 422] on span "Search" at bounding box center [924, 429] width 50 height 21
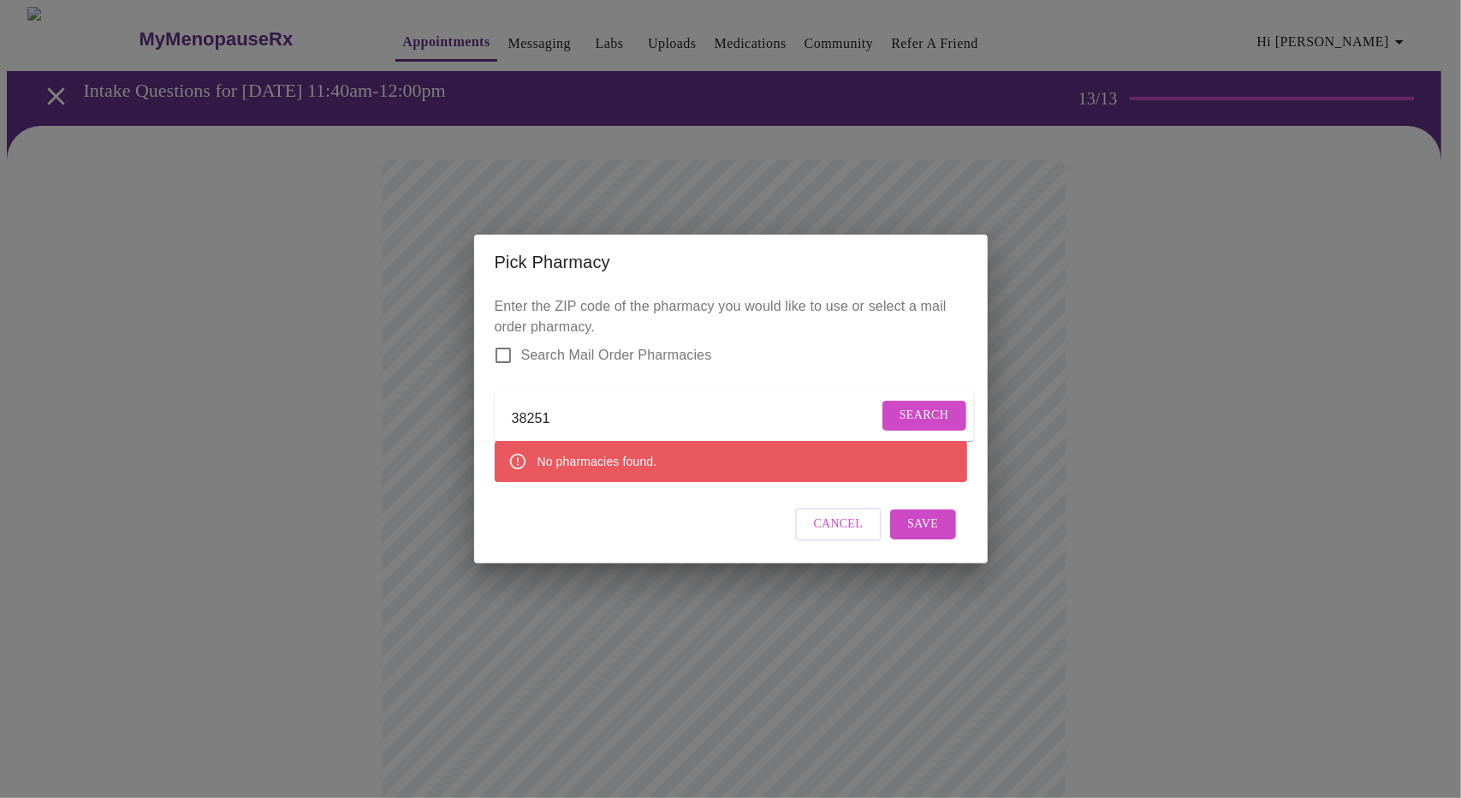
click at [565, 420] on input "38251" at bounding box center [695, 419] width 366 height 27
type input "3"
type input "38242"
click at [928, 405] on span "Search" at bounding box center [924, 415] width 50 height 21
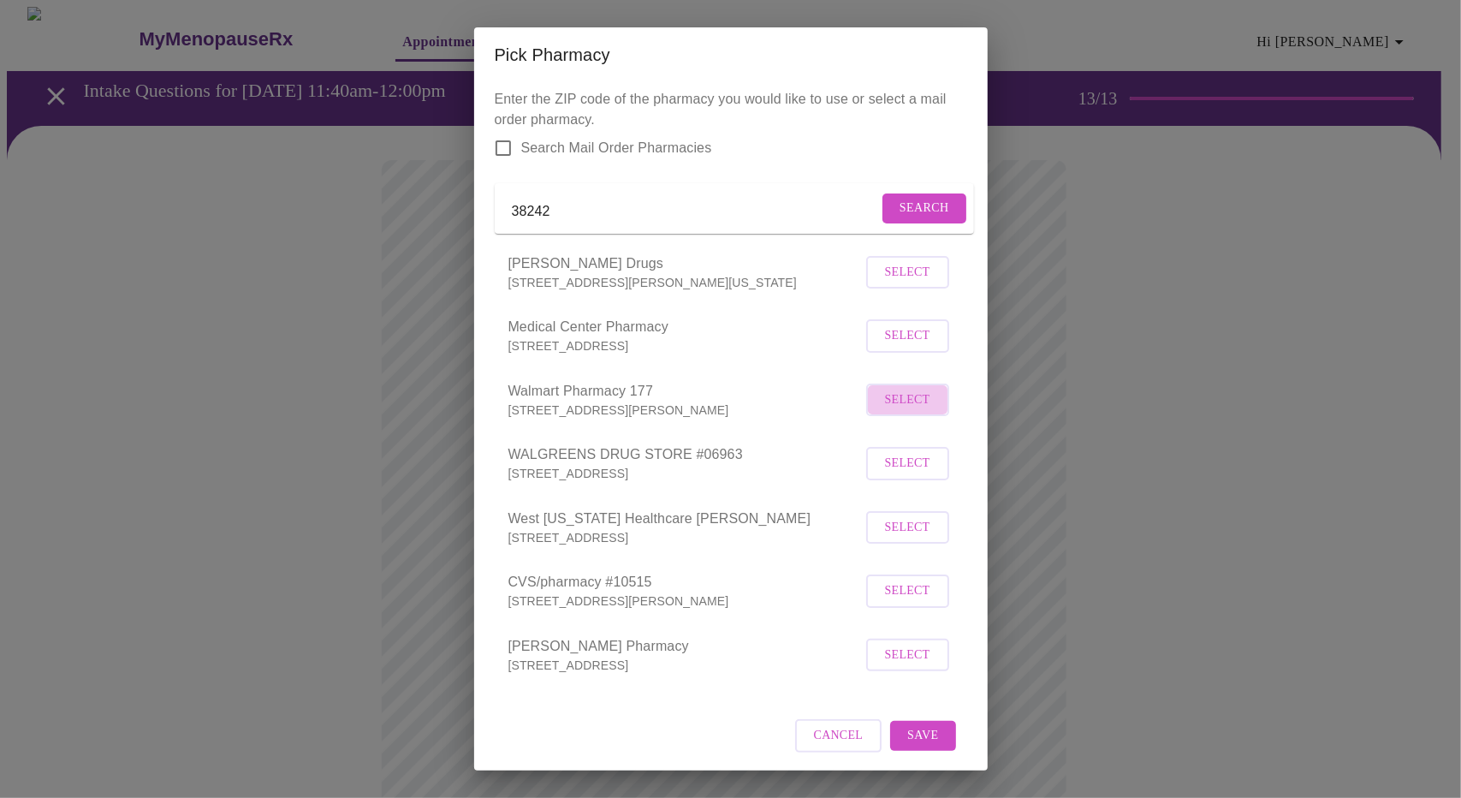
click at [898, 411] on span "Select" at bounding box center [907, 399] width 45 height 21
click at [907, 744] on span "Save" at bounding box center [922, 733] width 31 height 21
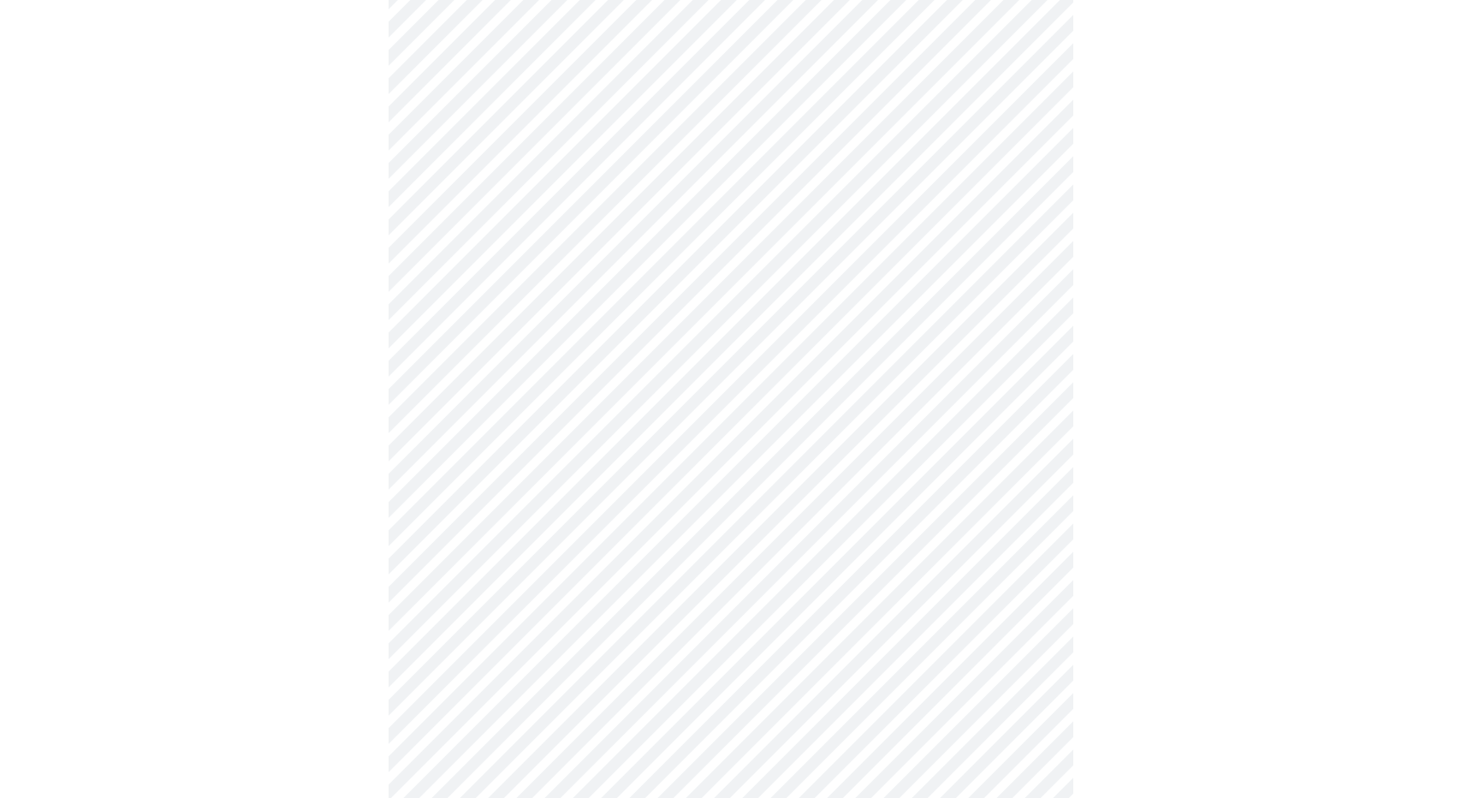
scroll to position [233, 0]
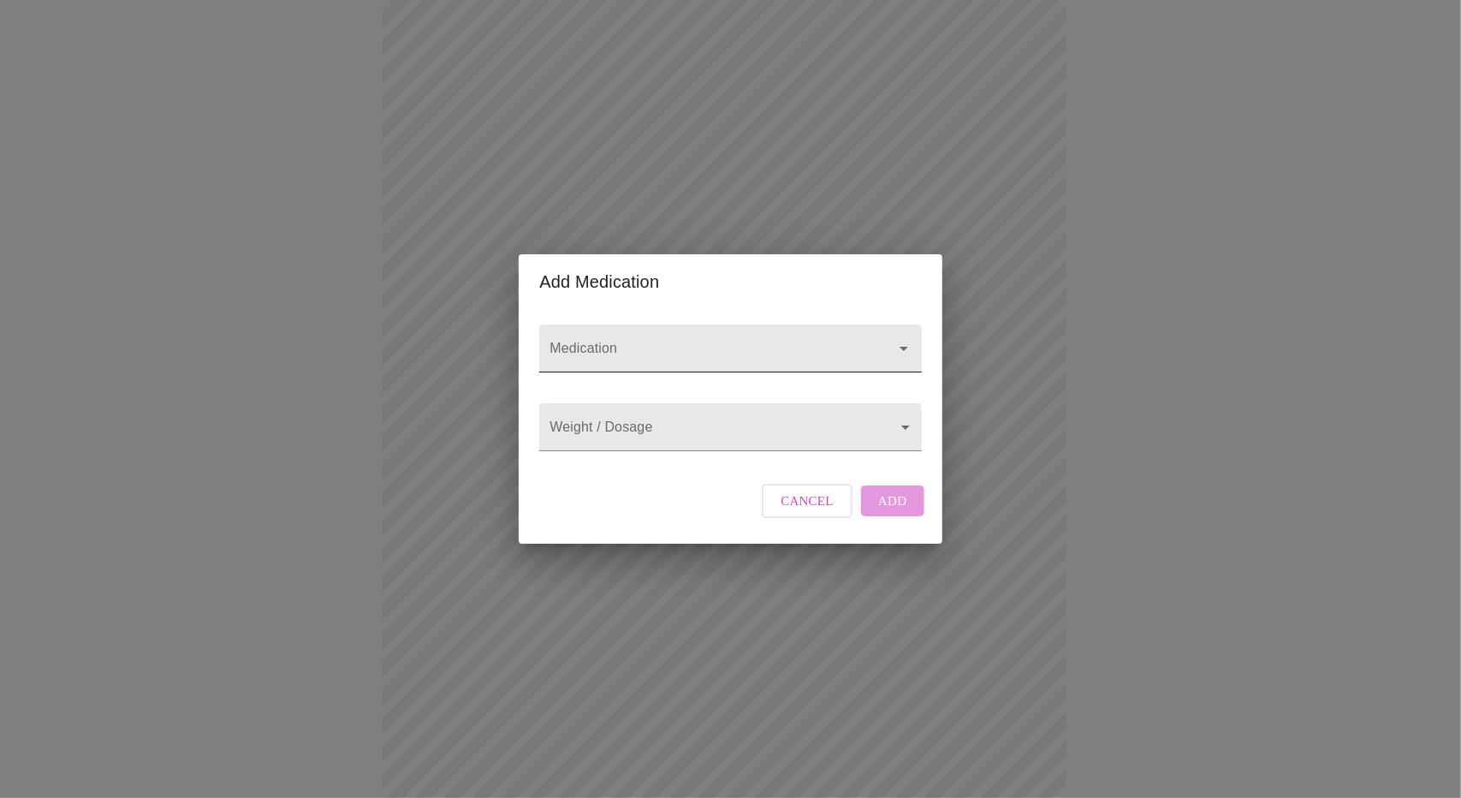
click at [715, 324] on div at bounding box center [730, 348] width 382 height 48
click at [1191, 430] on div "Add Medication Medication Weight / Dosage ​ Cancel Add" at bounding box center [730, 399] width 1461 height 798
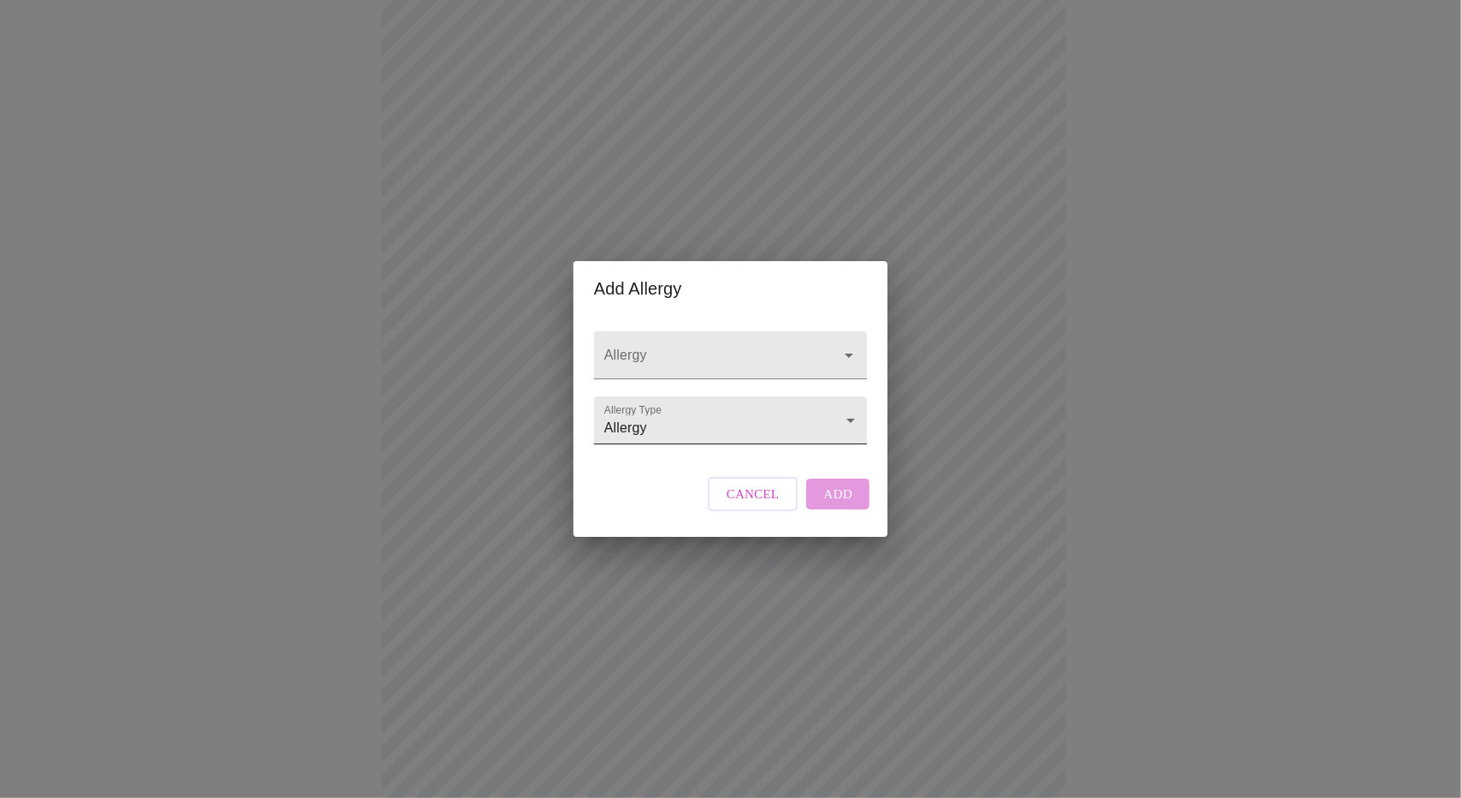
click at [720, 429] on body "MyMenopauseRx Appointments Messaging Labs Uploads Medications Community Refer a…" at bounding box center [730, 417] width 1447 height 1287
click at [735, 324] on div at bounding box center [730, 399] width 1461 height 798
click at [729, 347] on input "Allergy" at bounding box center [706, 363] width 211 height 32
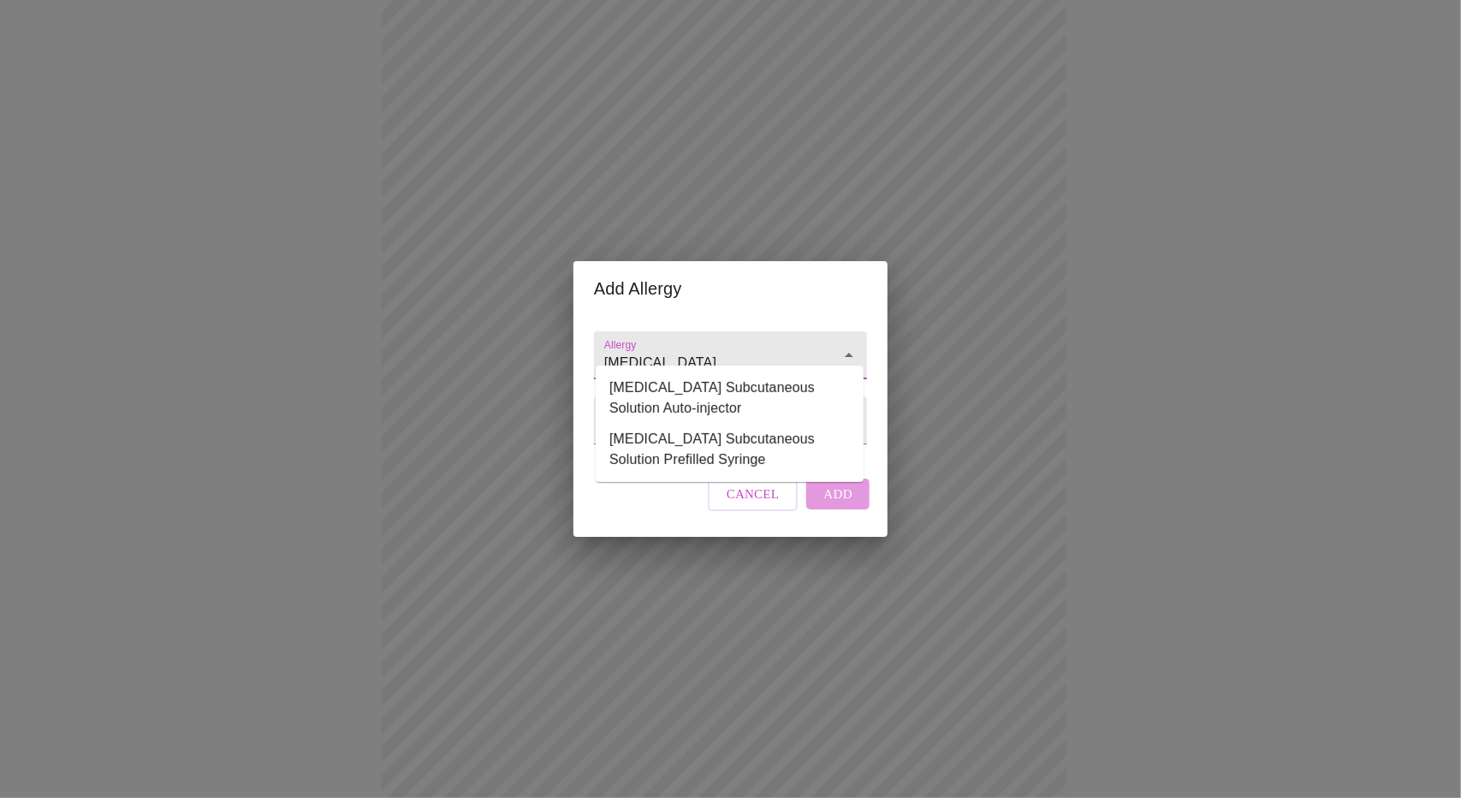
type input "Ajovy"
click at [1165, 454] on div "Add Allergy Allergy Allergy Type Allergy Allergy Cancel Add" at bounding box center [730, 399] width 1461 height 798
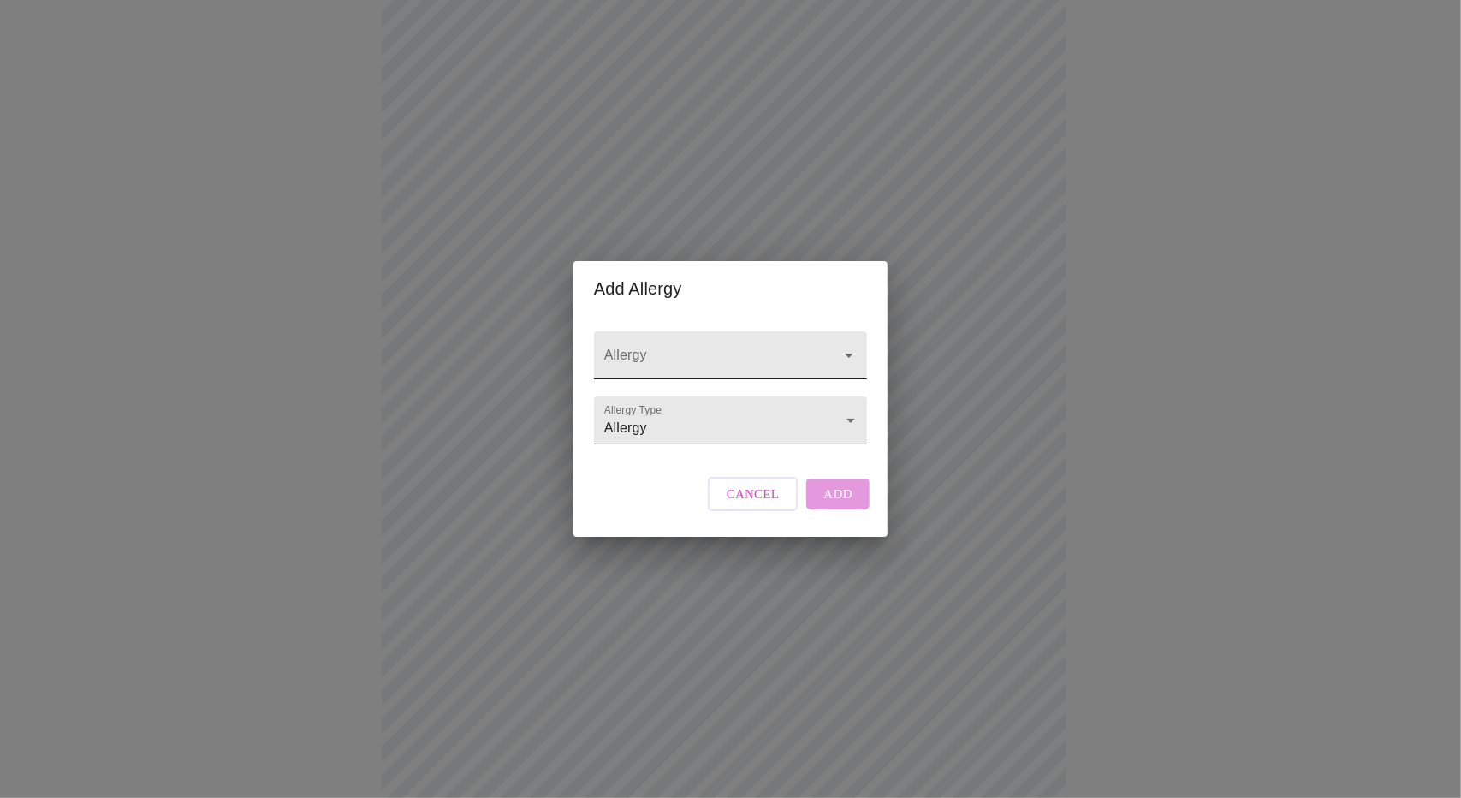
click at [706, 347] on input "Allergy" at bounding box center [706, 363] width 211 height 32
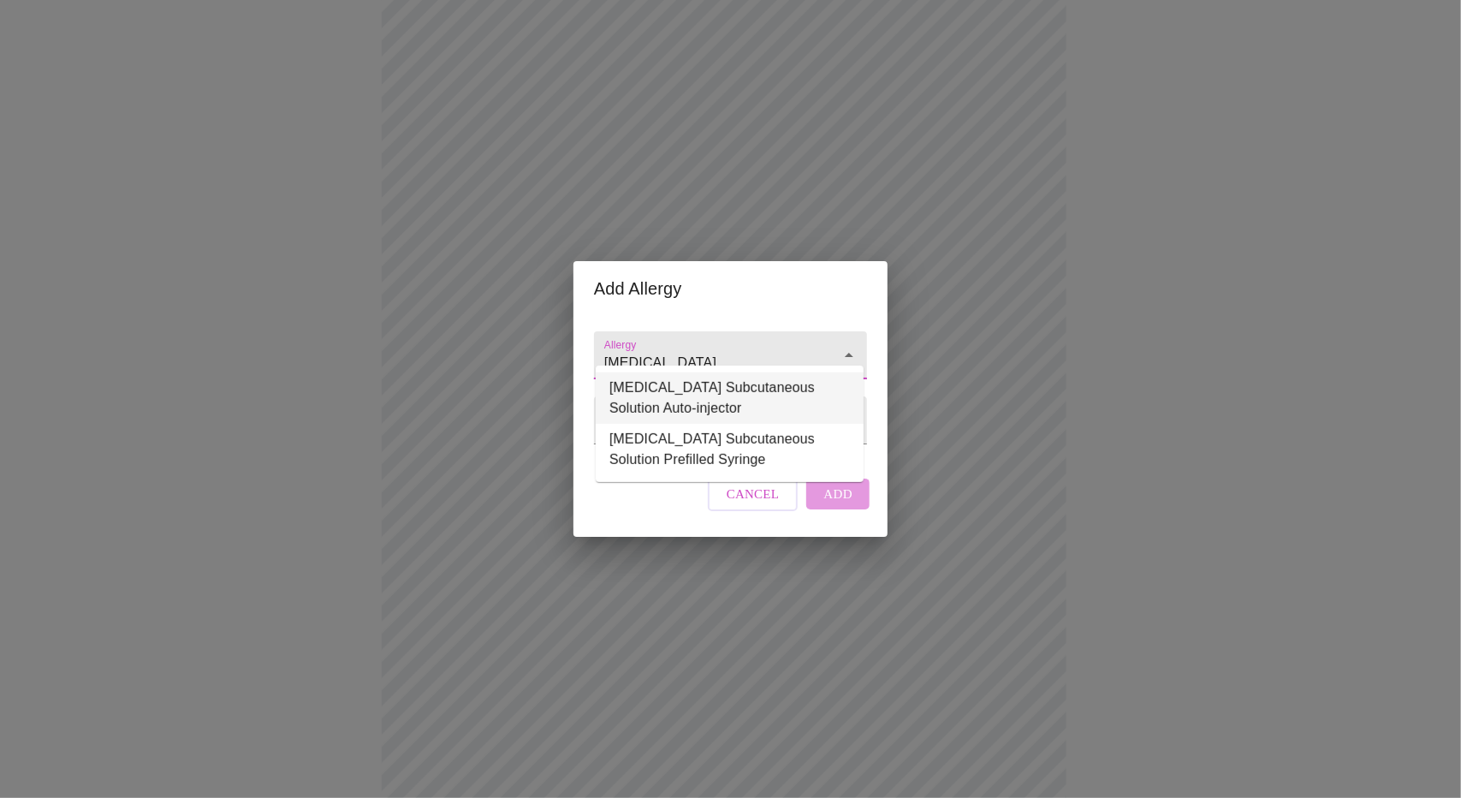
click at [698, 403] on li "Ajovy Subcutaneous Solution Auto-injector" at bounding box center [730, 397] width 268 height 51
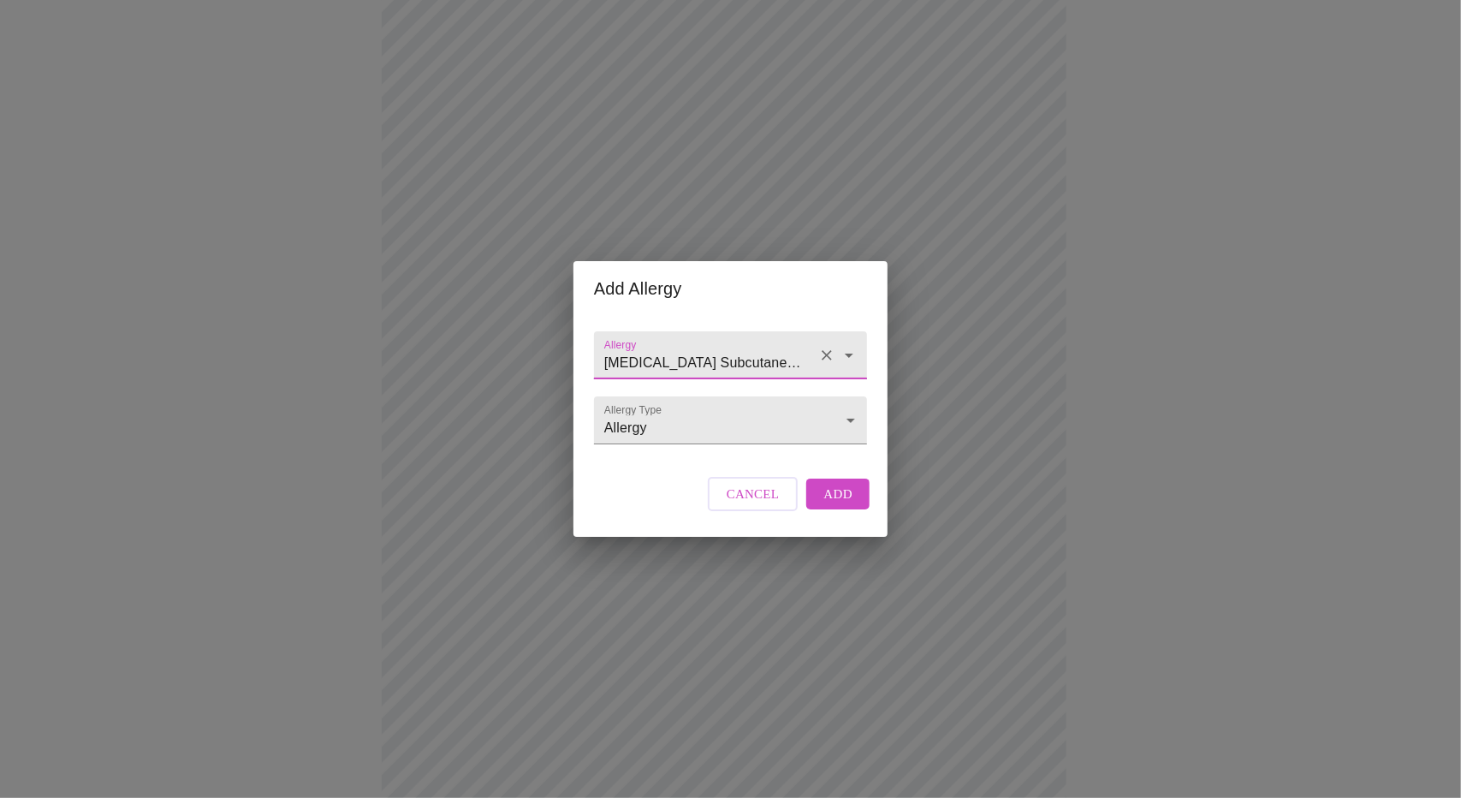
type input "Ajovy Subcutaneous Solution Auto-injector"
click at [838, 505] on span "Add" at bounding box center [837, 494] width 29 height 22
click at [774, 349] on input "Allergy" at bounding box center [706, 363] width 211 height 32
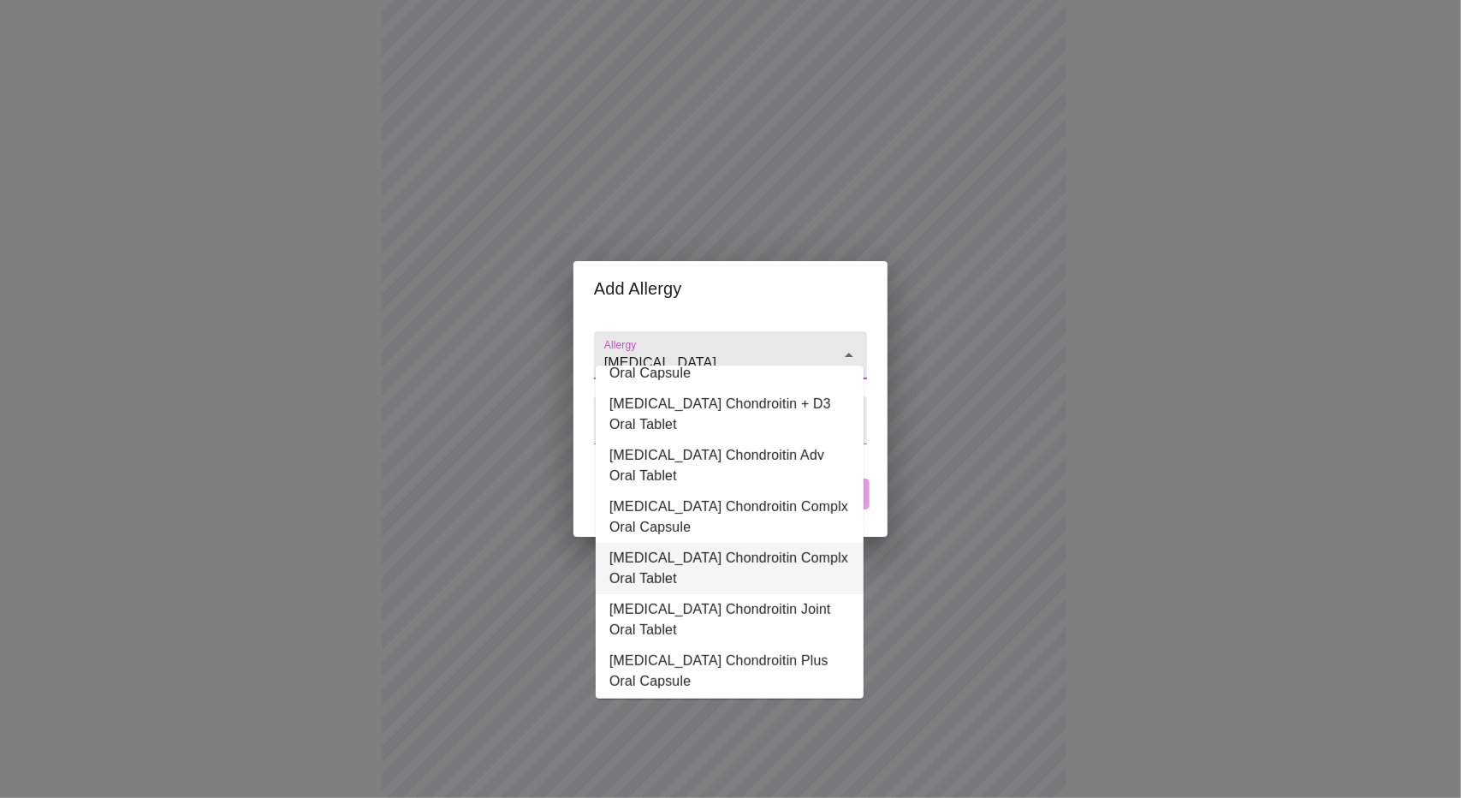
scroll to position [1711, 0]
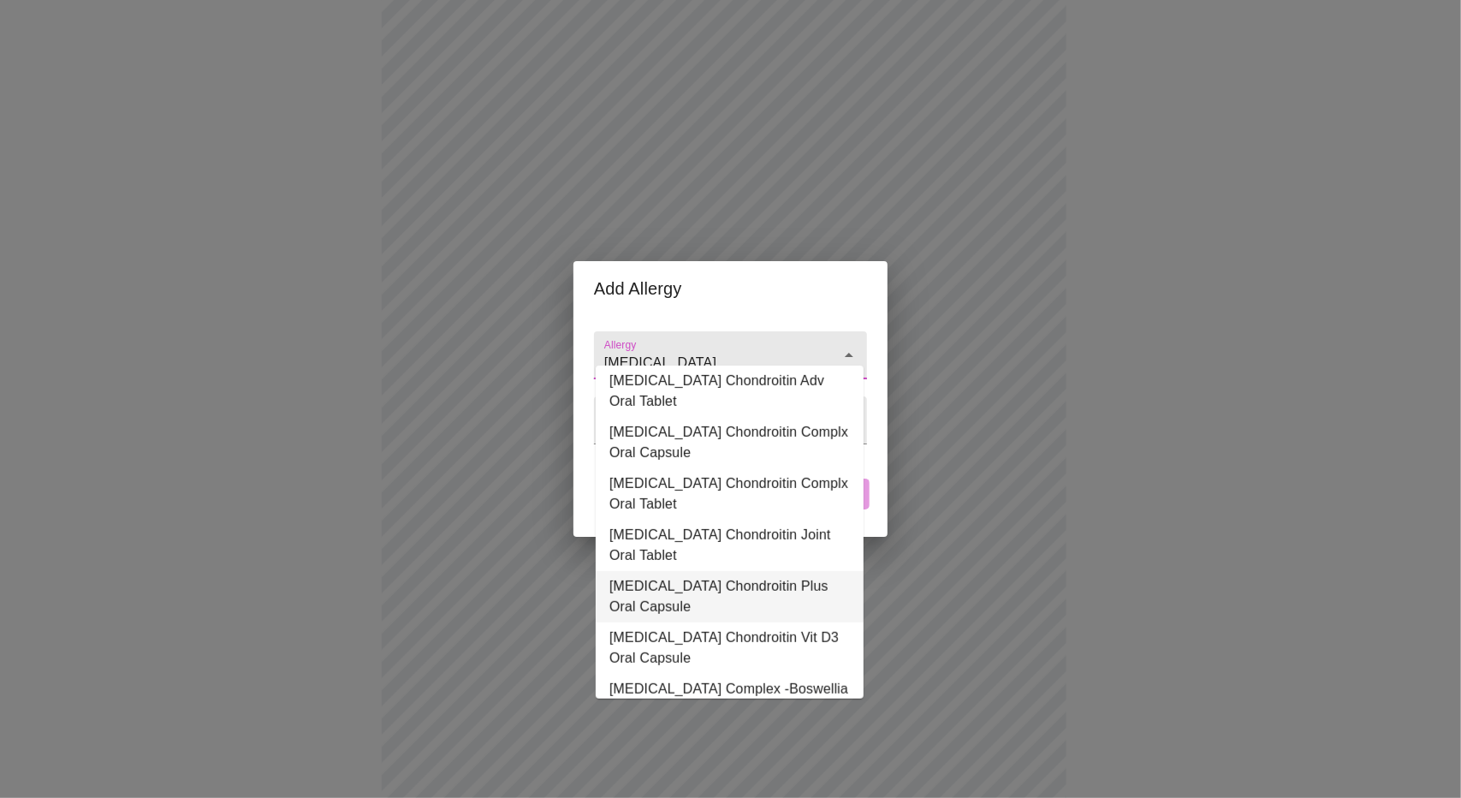
click at [724, 618] on li "Glucosamine Chondroitin Plus Oral Capsule" at bounding box center [730, 596] width 268 height 51
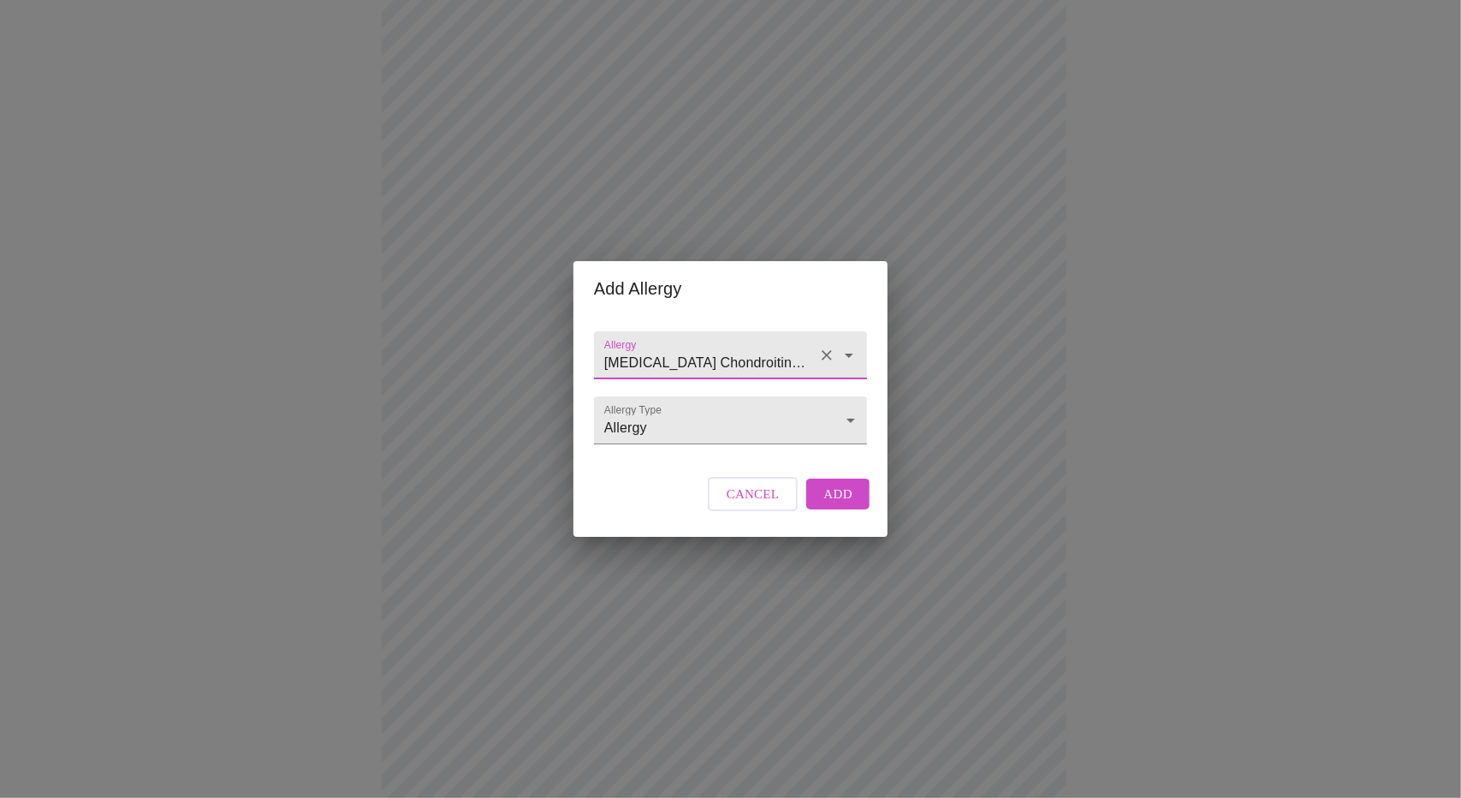
type input "Glucosamine Chondroitin Plus Oral Capsule"
click at [840, 505] on span "Add" at bounding box center [837, 494] width 29 height 22
click at [763, 347] on input "Allergy" at bounding box center [706, 363] width 211 height 32
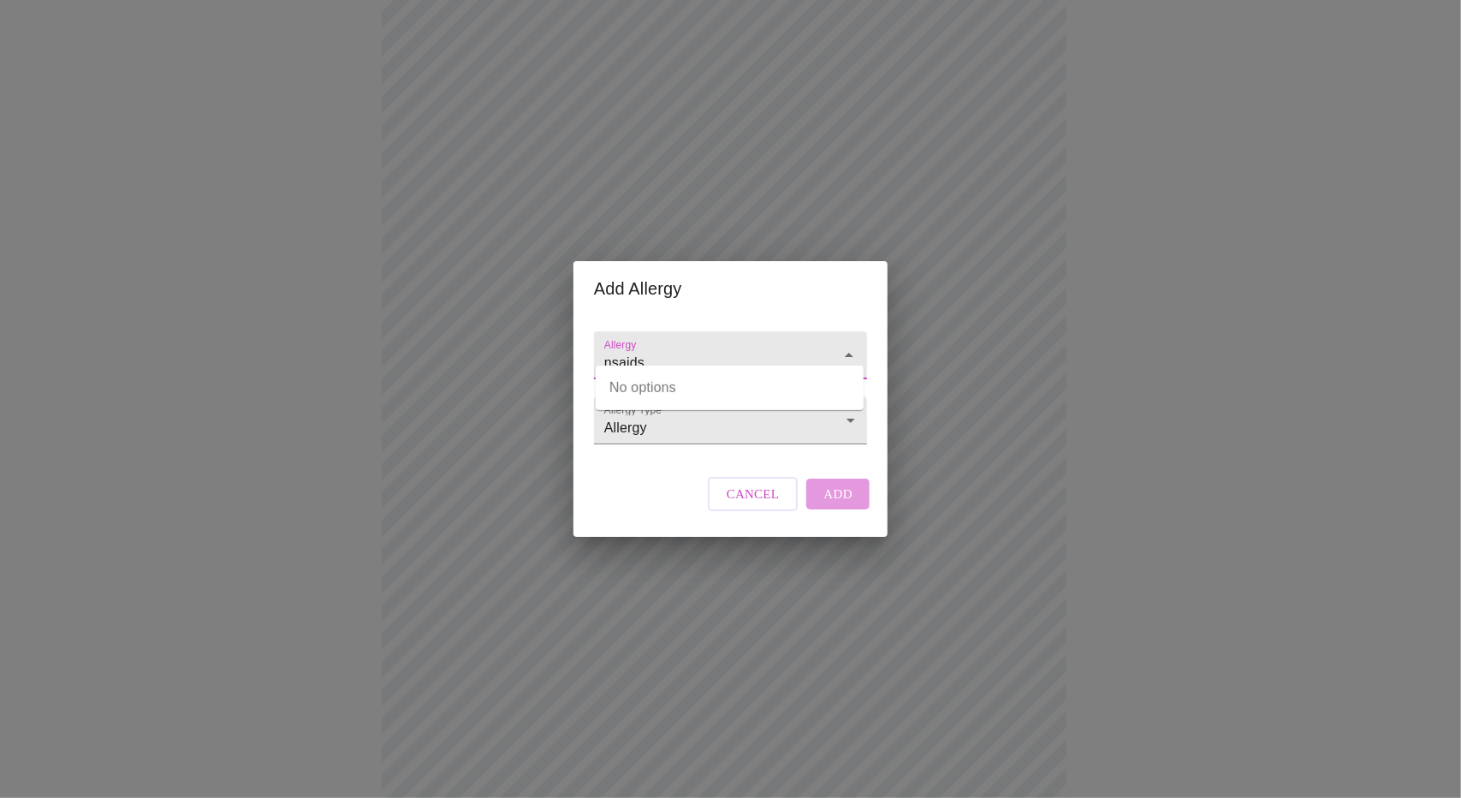
type input "nsaids"
click at [655, 501] on div "Allergy Allergy Type Allergy Allergy Cancel Add" at bounding box center [730, 426] width 287 height 221
click at [680, 347] on input "Allergy" at bounding box center [706, 363] width 211 height 32
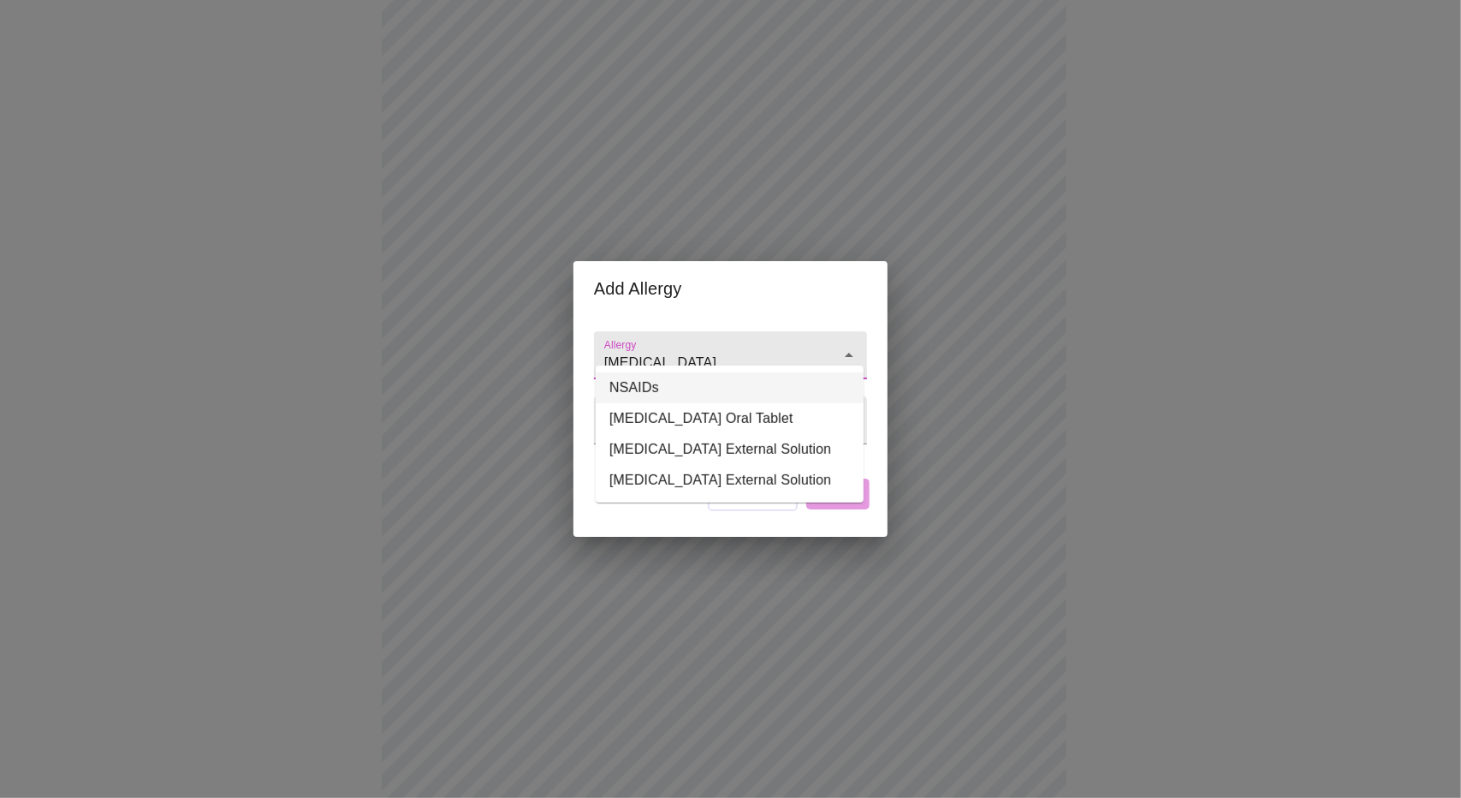
click at [700, 389] on li "NSAIDs" at bounding box center [730, 387] width 268 height 31
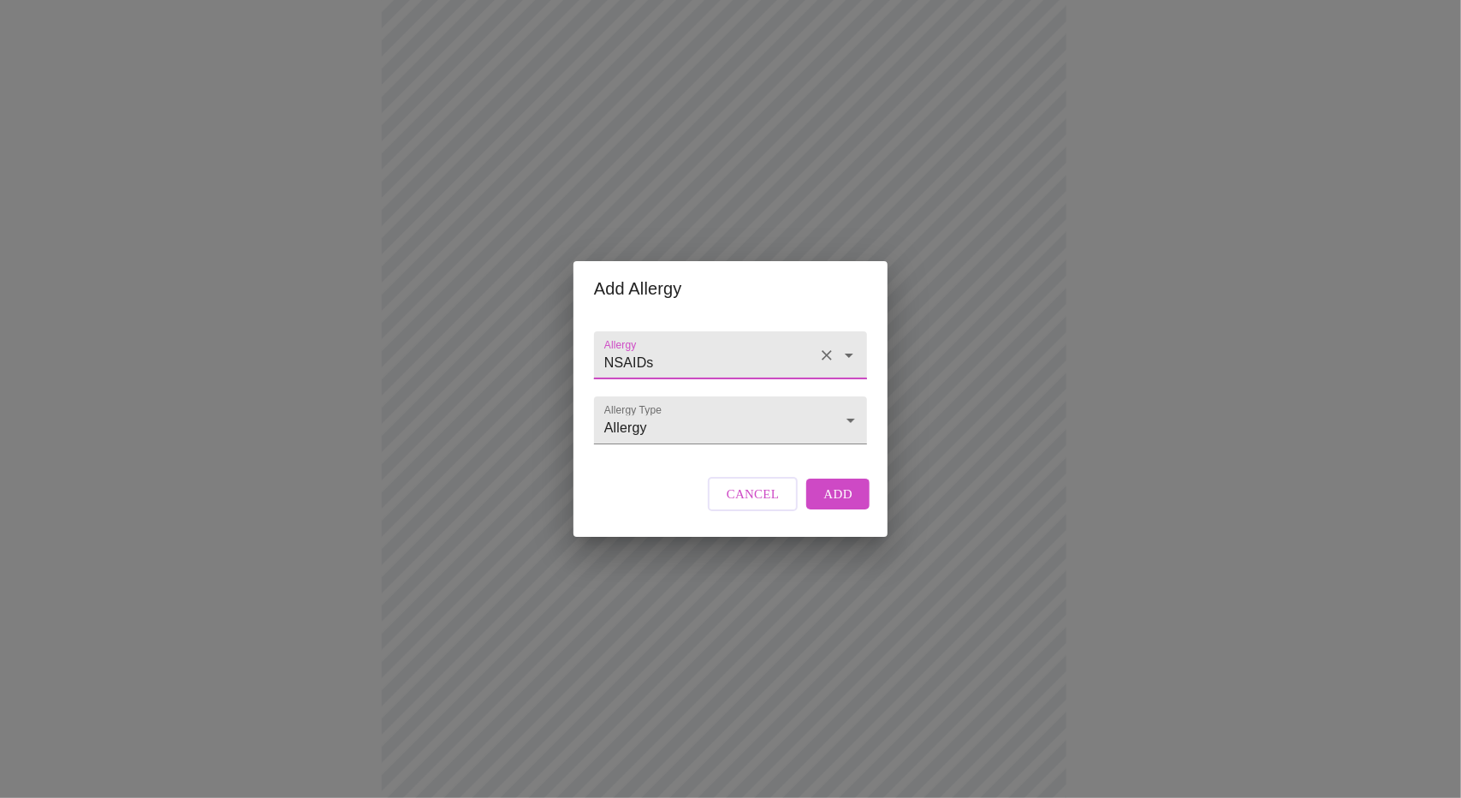
type input "NSAIDs"
click at [831, 505] on span "Add" at bounding box center [837, 494] width 29 height 22
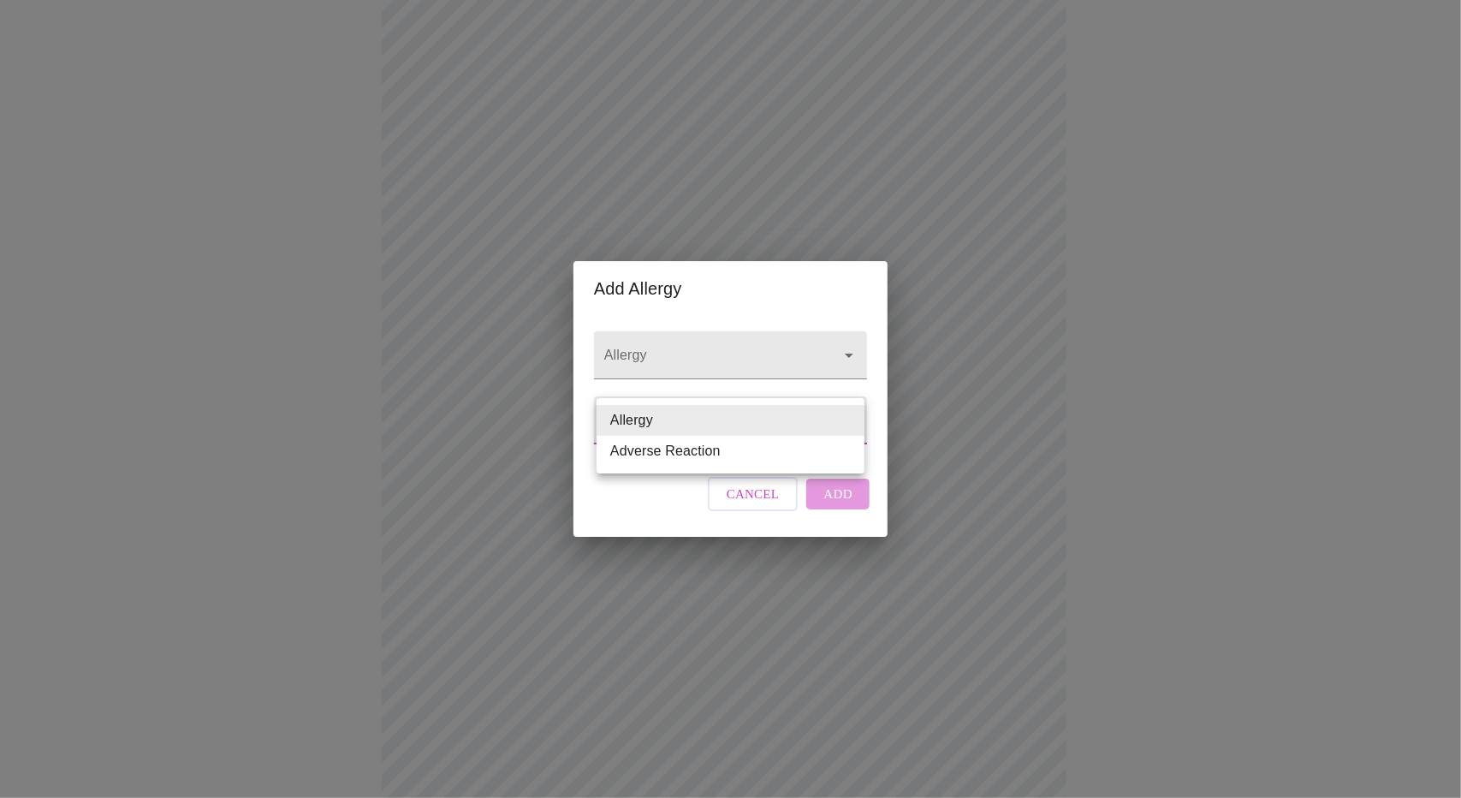
click at [847, 427] on body "MyMenopauseRx Appointments Messaging Labs Uploads Medications Community Refer a…" at bounding box center [730, 463] width 1447 height 1379
click at [627, 529] on div at bounding box center [730, 399] width 1461 height 798
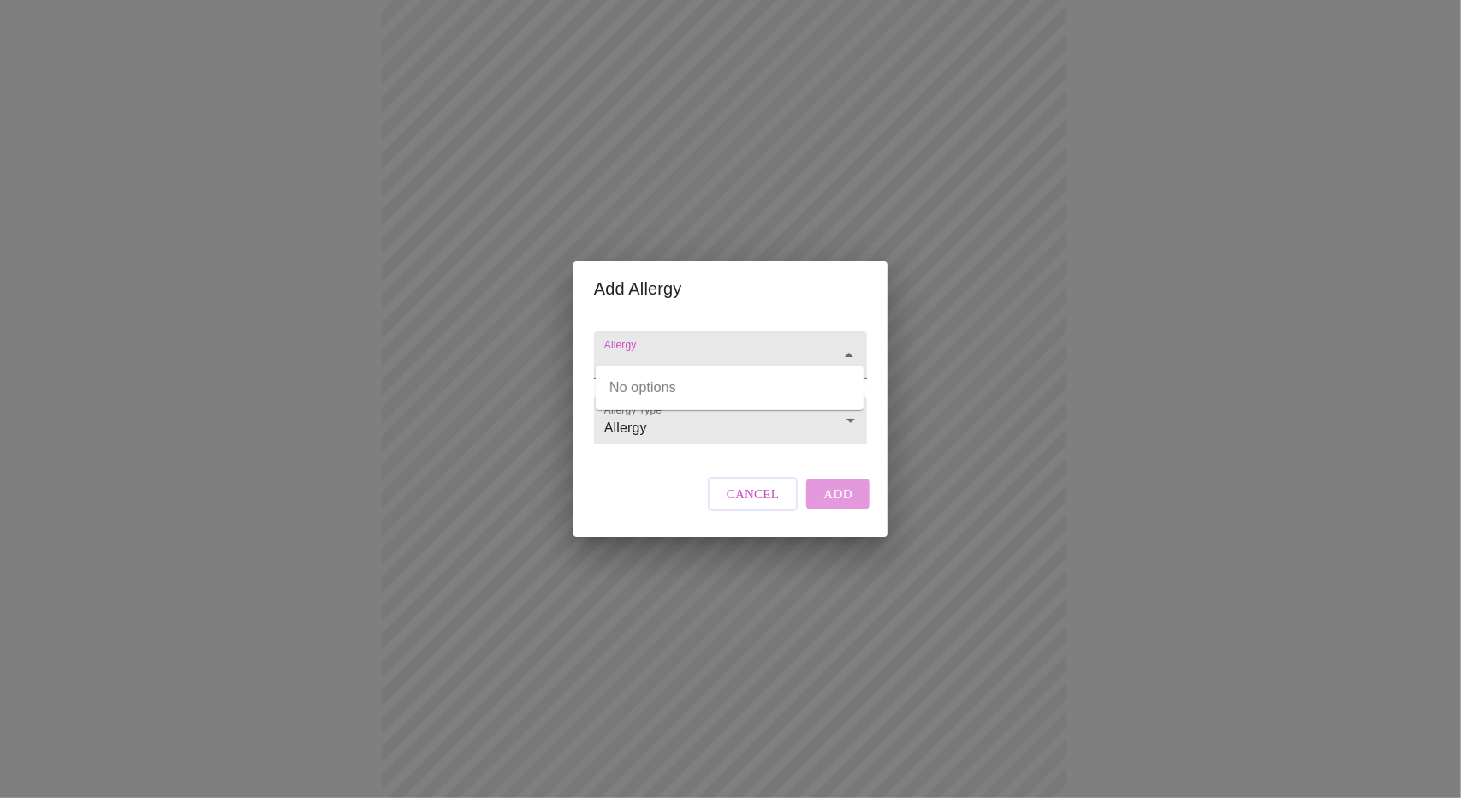
click at [724, 347] on input "Allergy" at bounding box center [706, 363] width 211 height 32
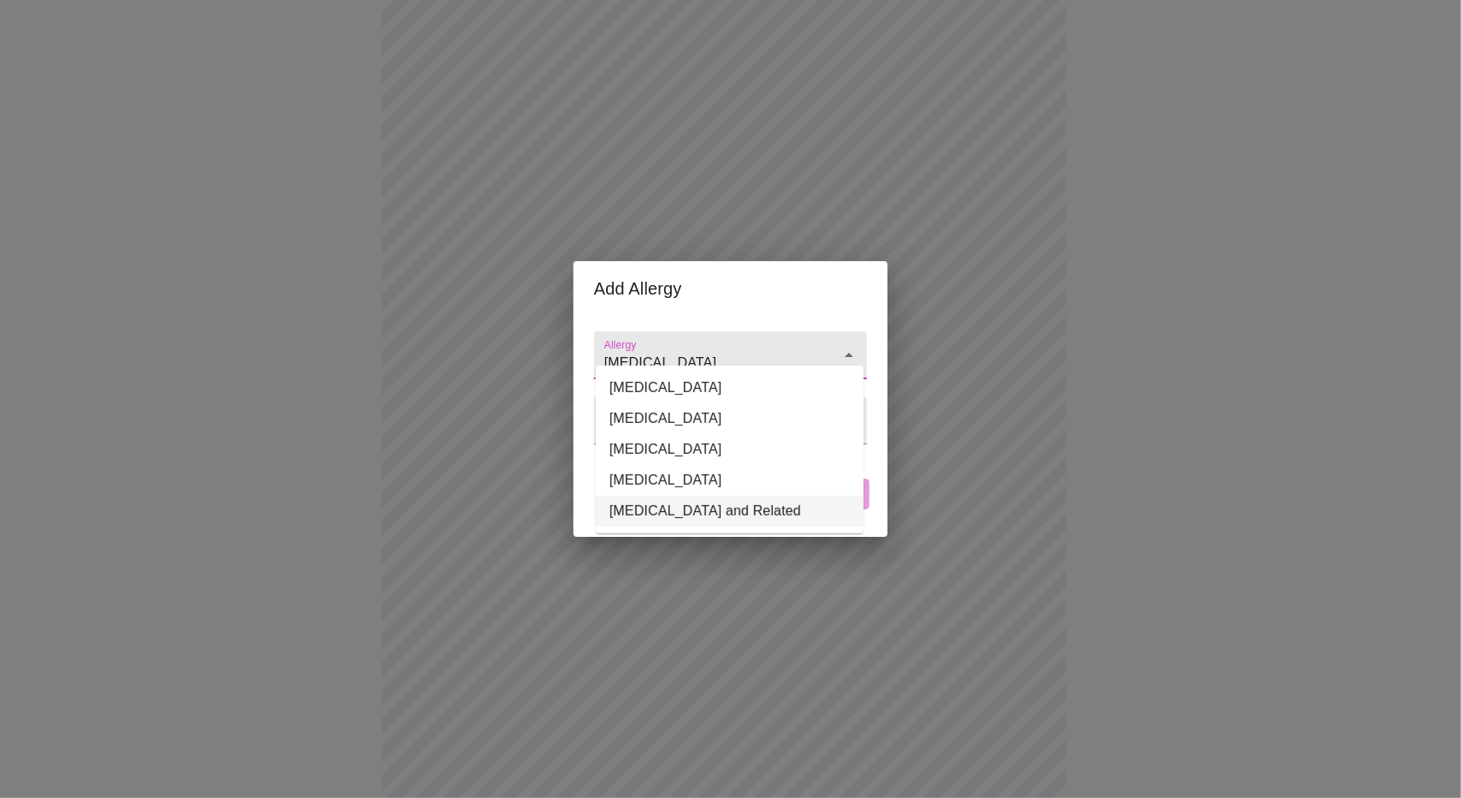
click at [681, 514] on li "Milnacipran and Related" at bounding box center [730, 510] width 268 height 31
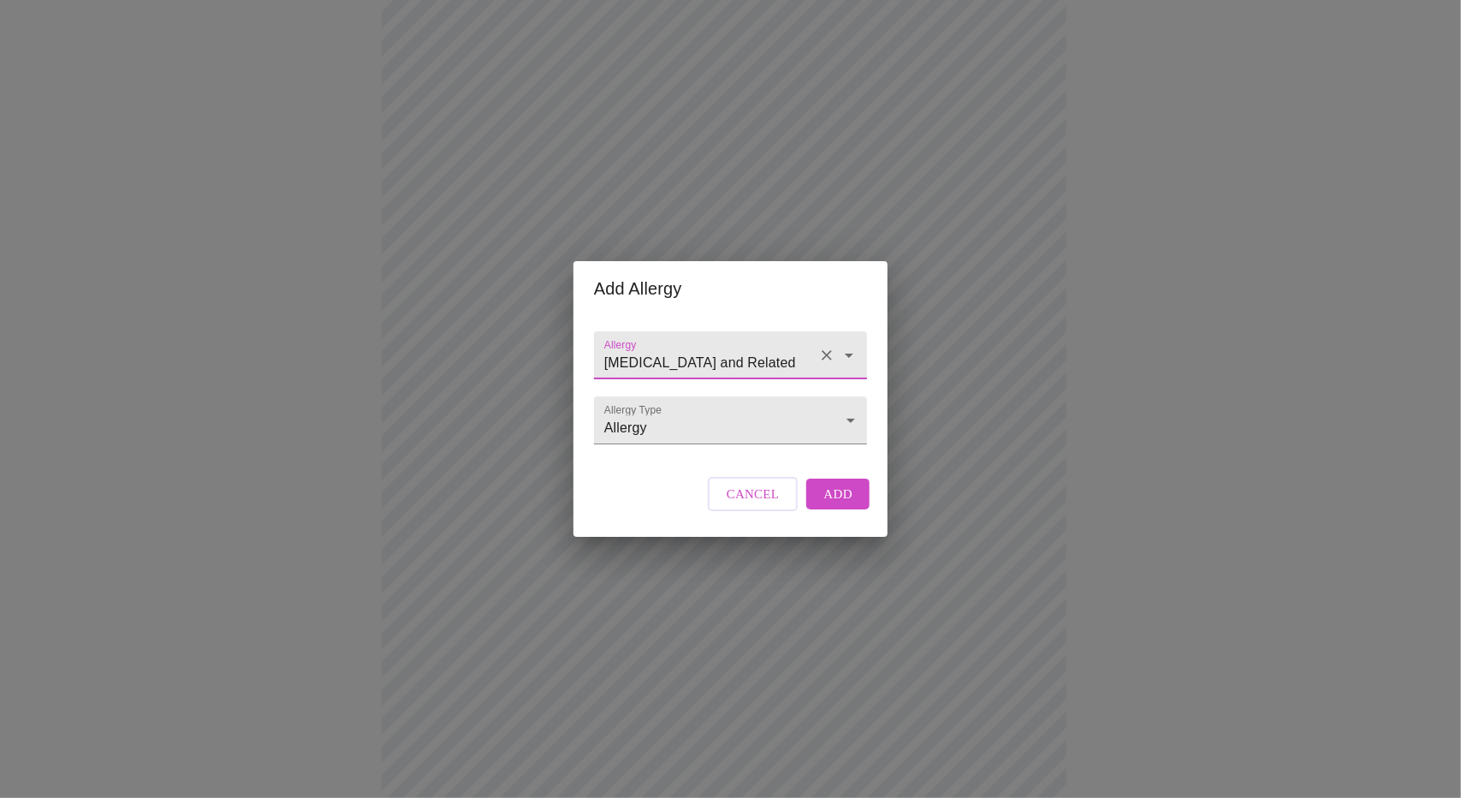
type input "Milnacipran and Related"
click at [830, 505] on span "Add" at bounding box center [837, 494] width 29 height 22
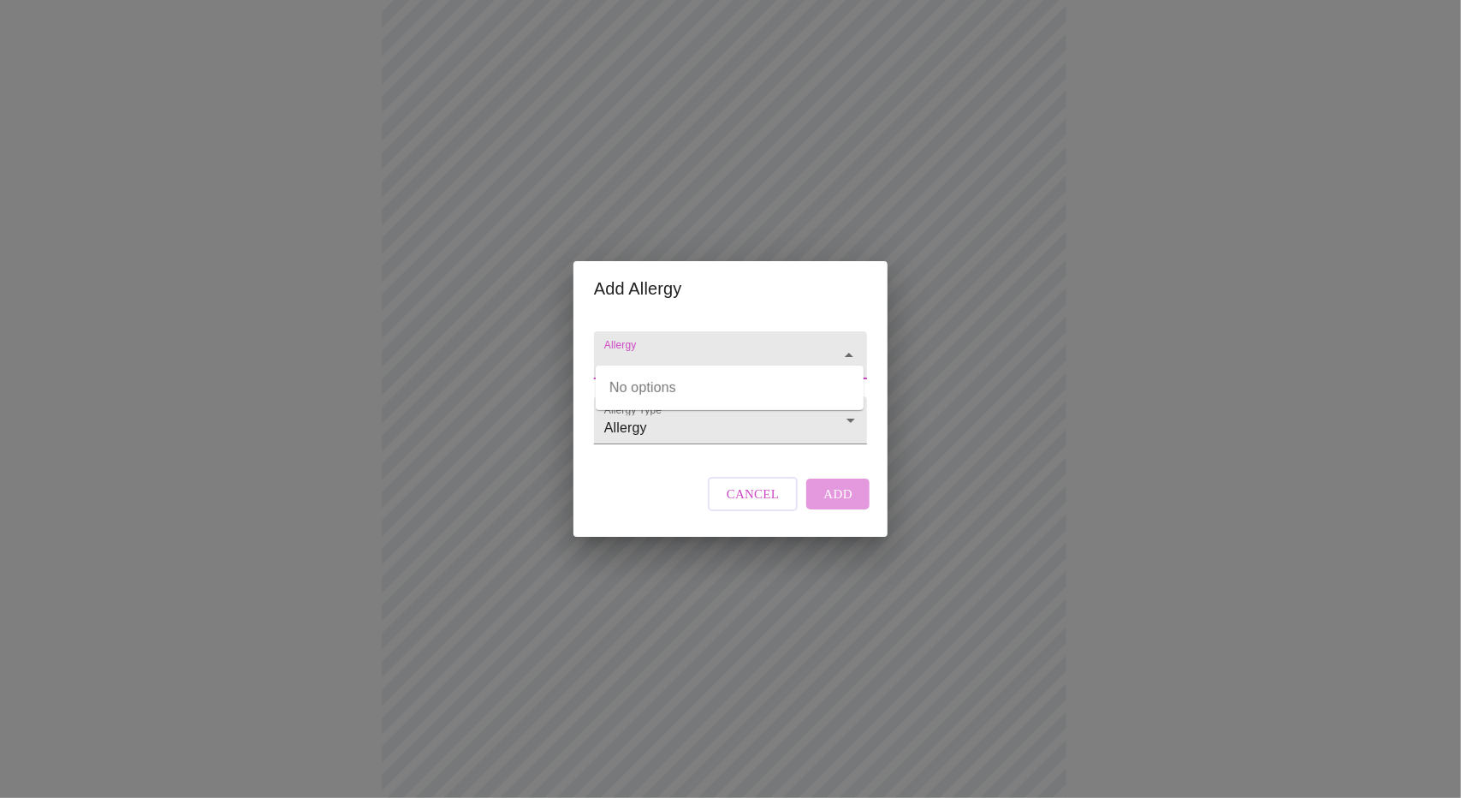
click at [687, 347] on input "Allergy" at bounding box center [706, 363] width 211 height 32
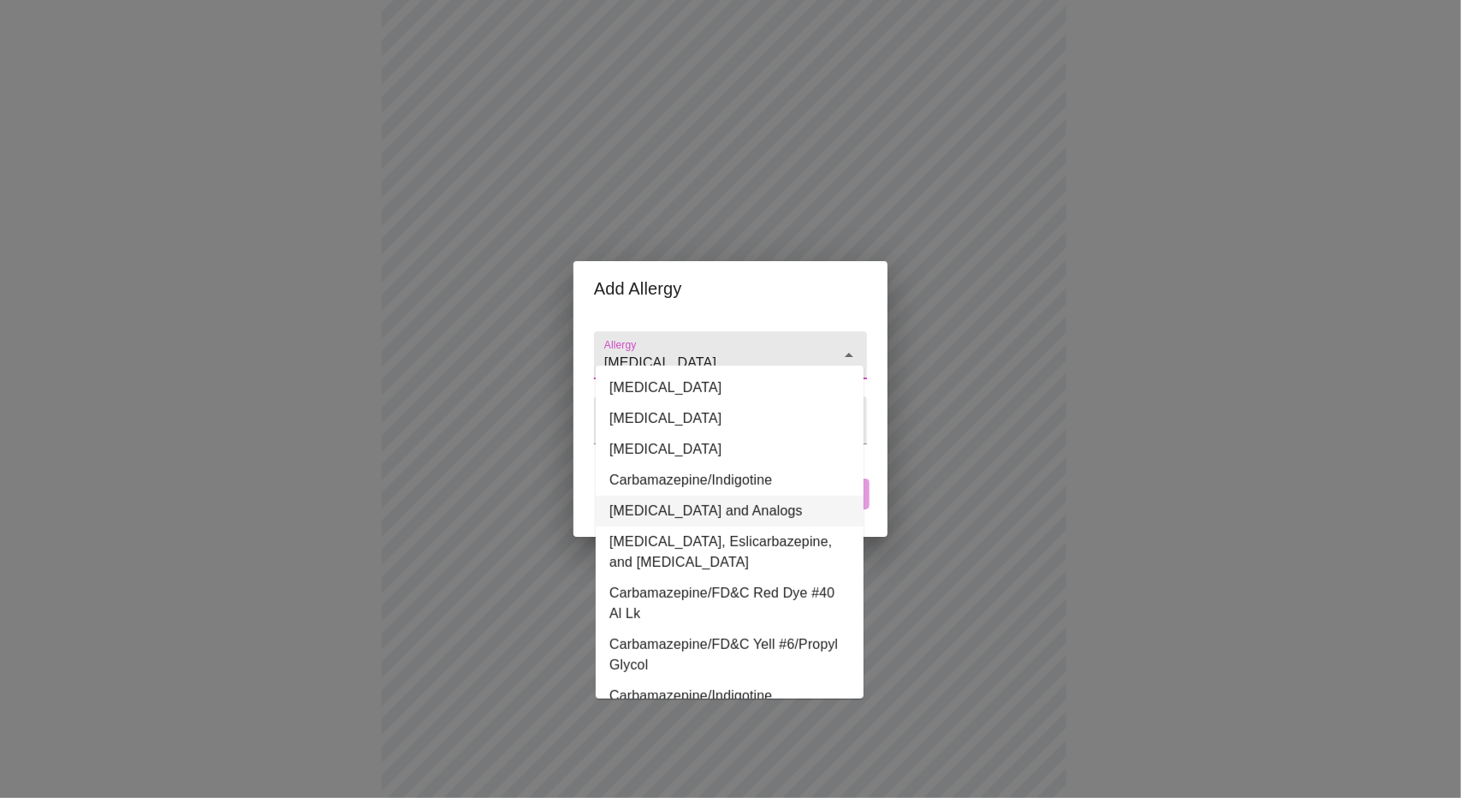
click at [708, 513] on li "Carbamazepine and Analogs" at bounding box center [730, 510] width 268 height 31
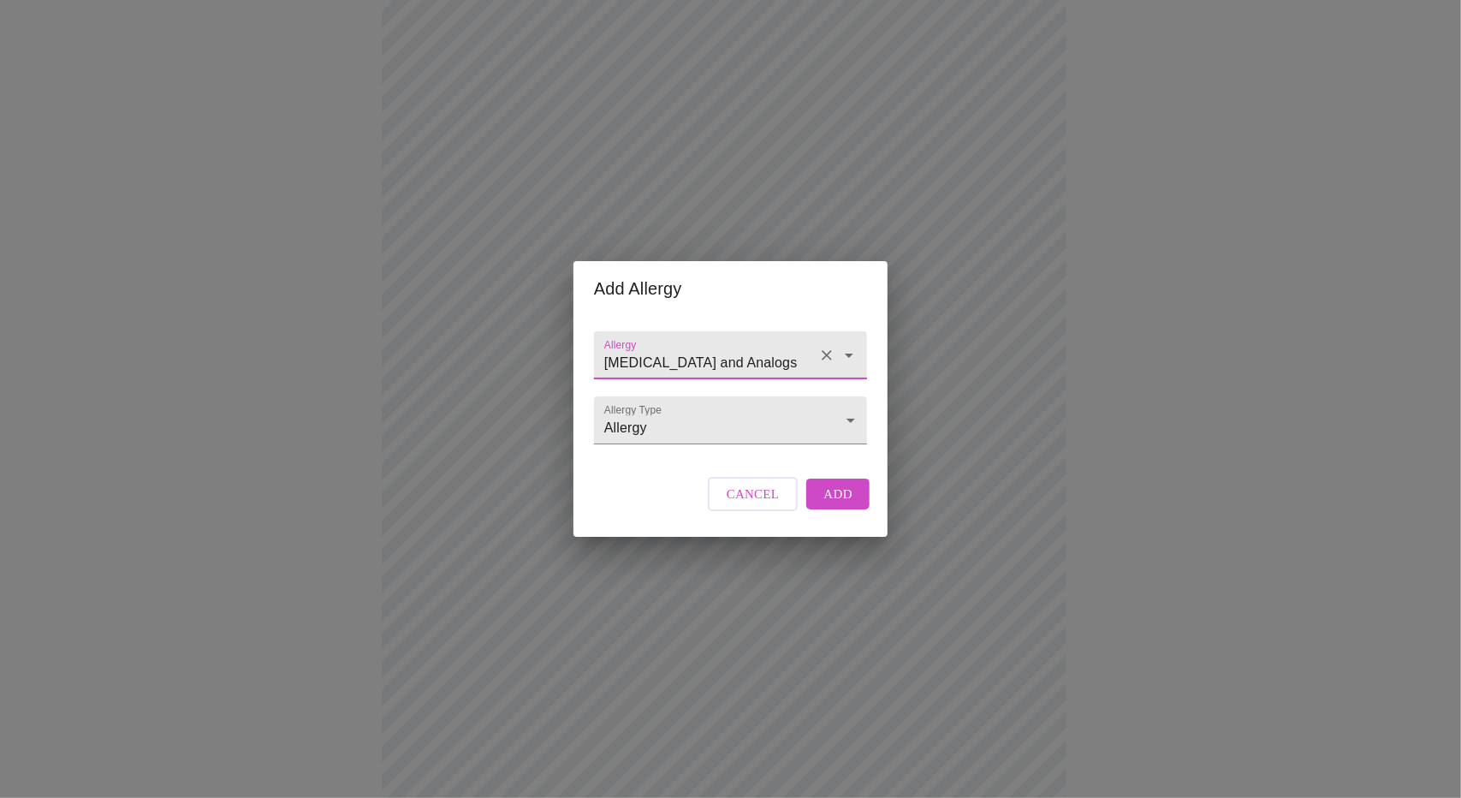
type input "Carbamazepine and Analogs"
click at [851, 509] on button "Add" at bounding box center [837, 493] width 63 height 31
click at [770, 353] on input "Allergy" at bounding box center [706, 363] width 211 height 32
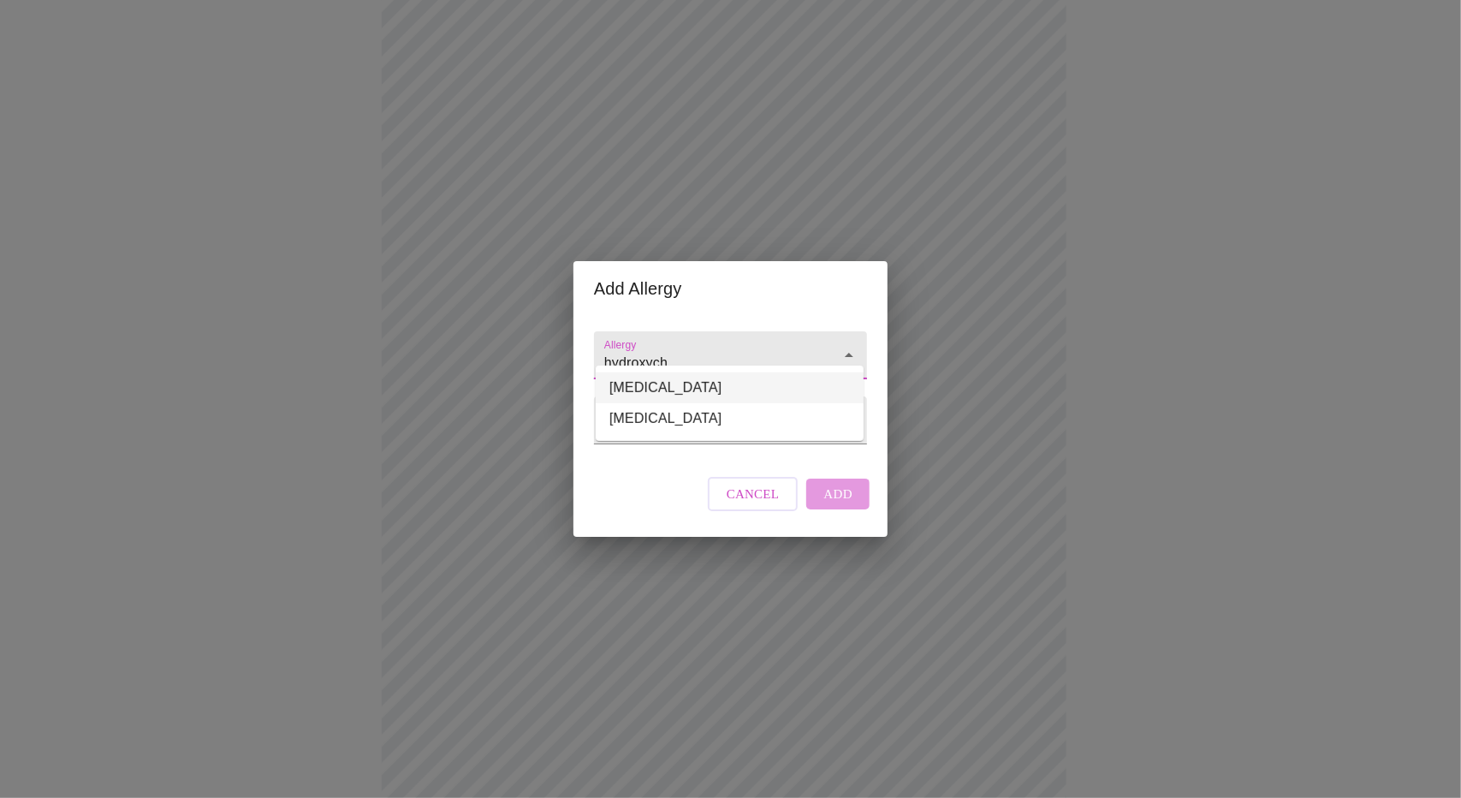
click at [751, 388] on li "Hydroxychloroquine" at bounding box center [730, 387] width 268 height 31
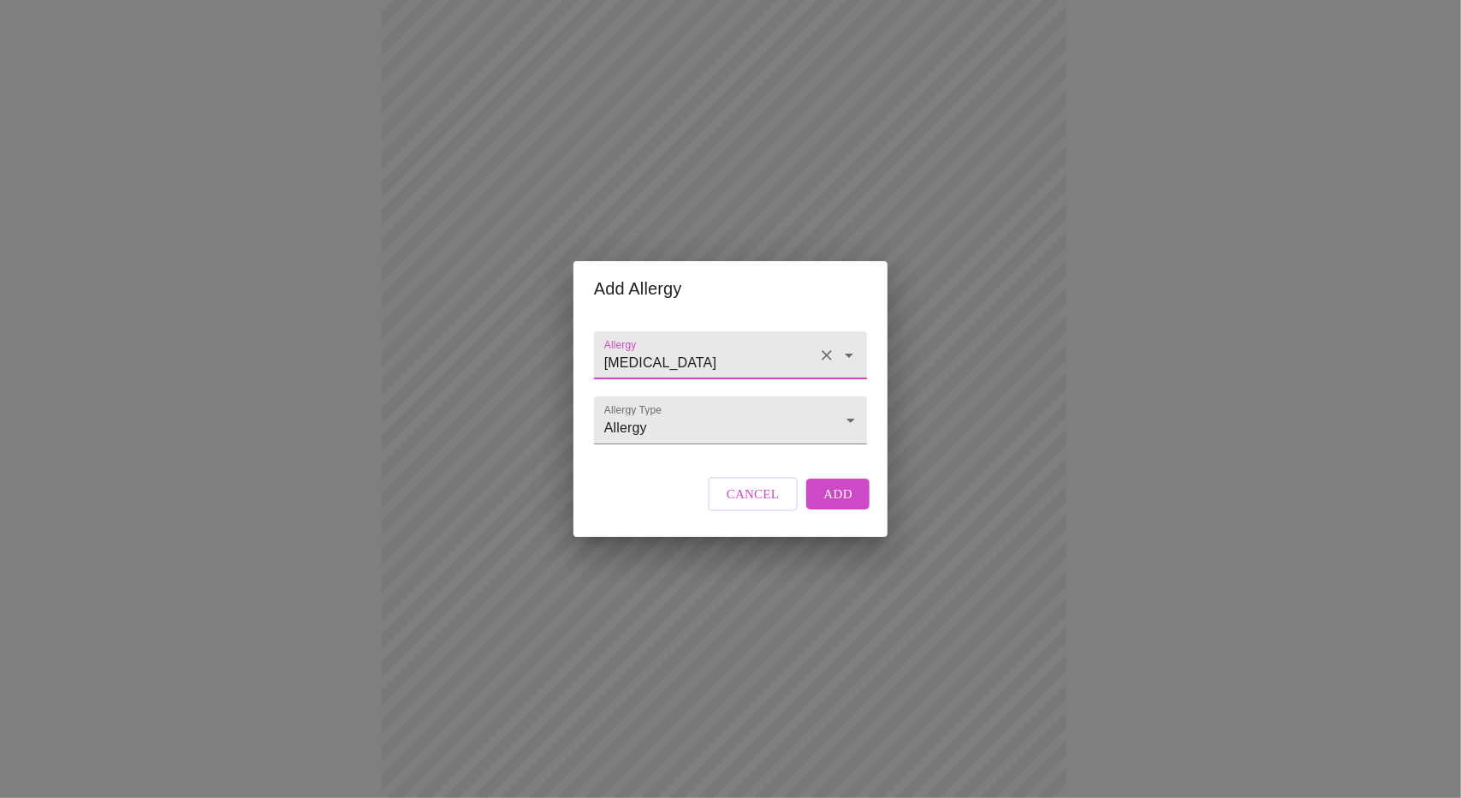
type input "Hydroxychloroquine"
click at [827, 505] on span "Add" at bounding box center [837, 494] width 29 height 22
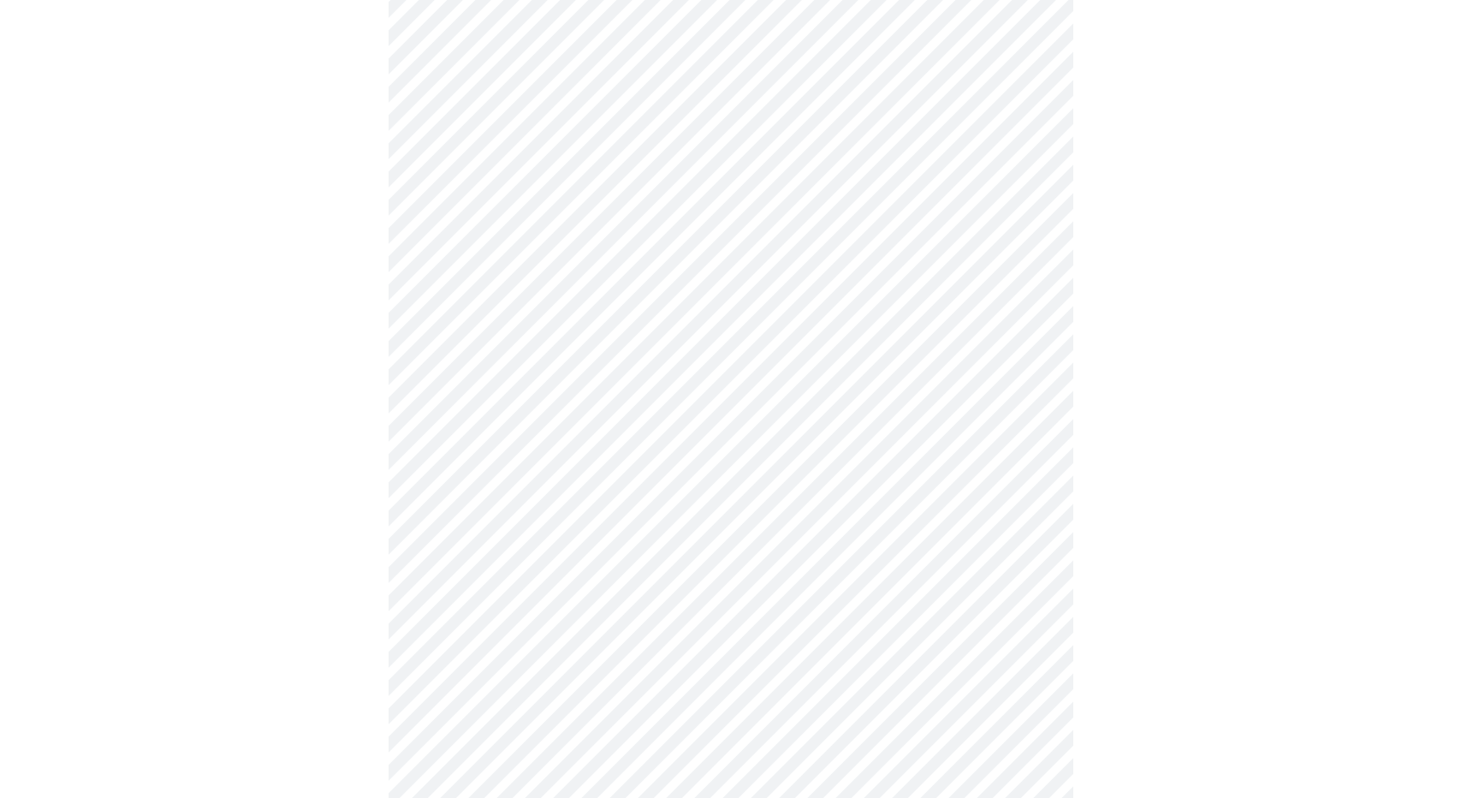
scroll to position [604, 0]
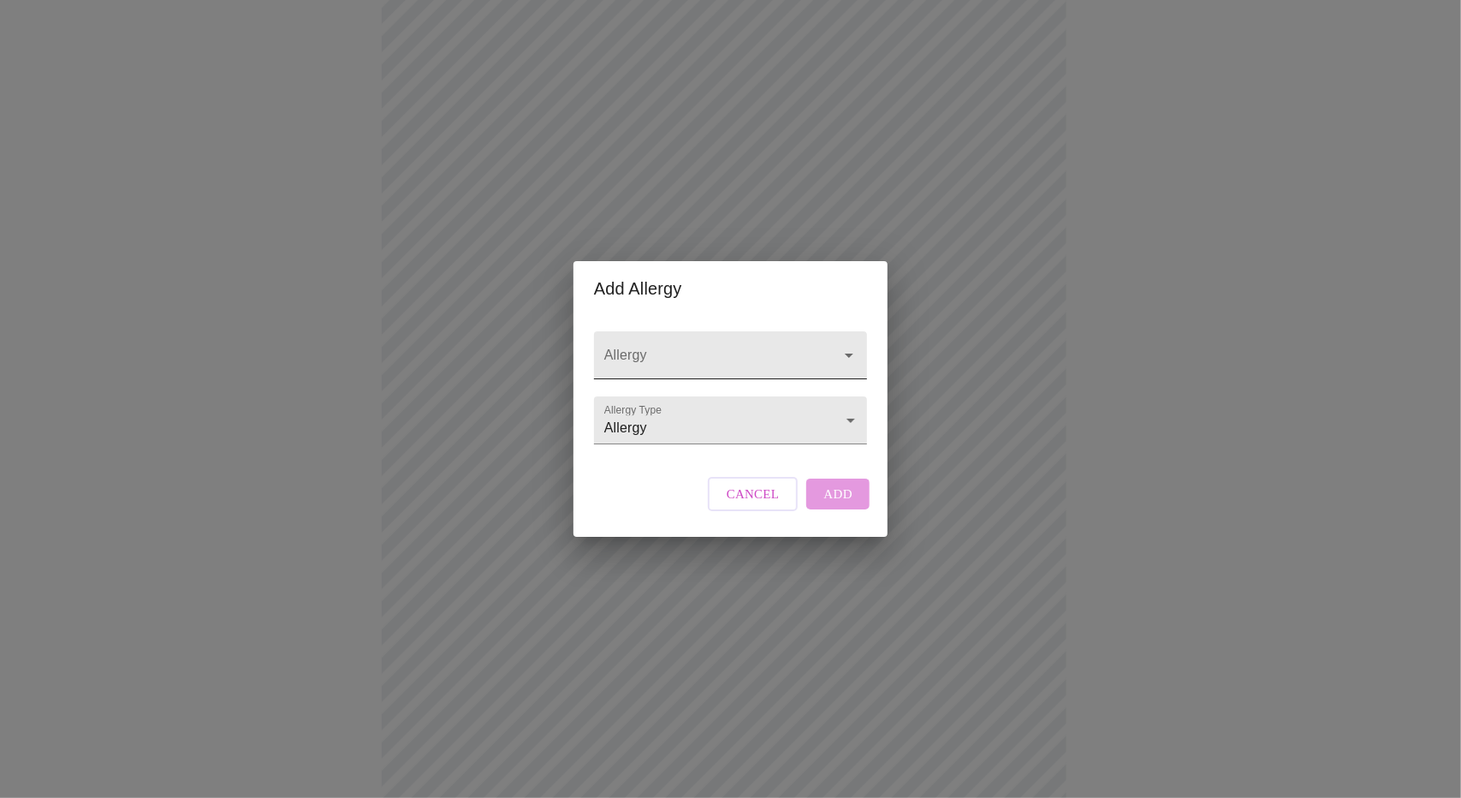
click at [671, 347] on input "Allergy" at bounding box center [706, 363] width 211 height 32
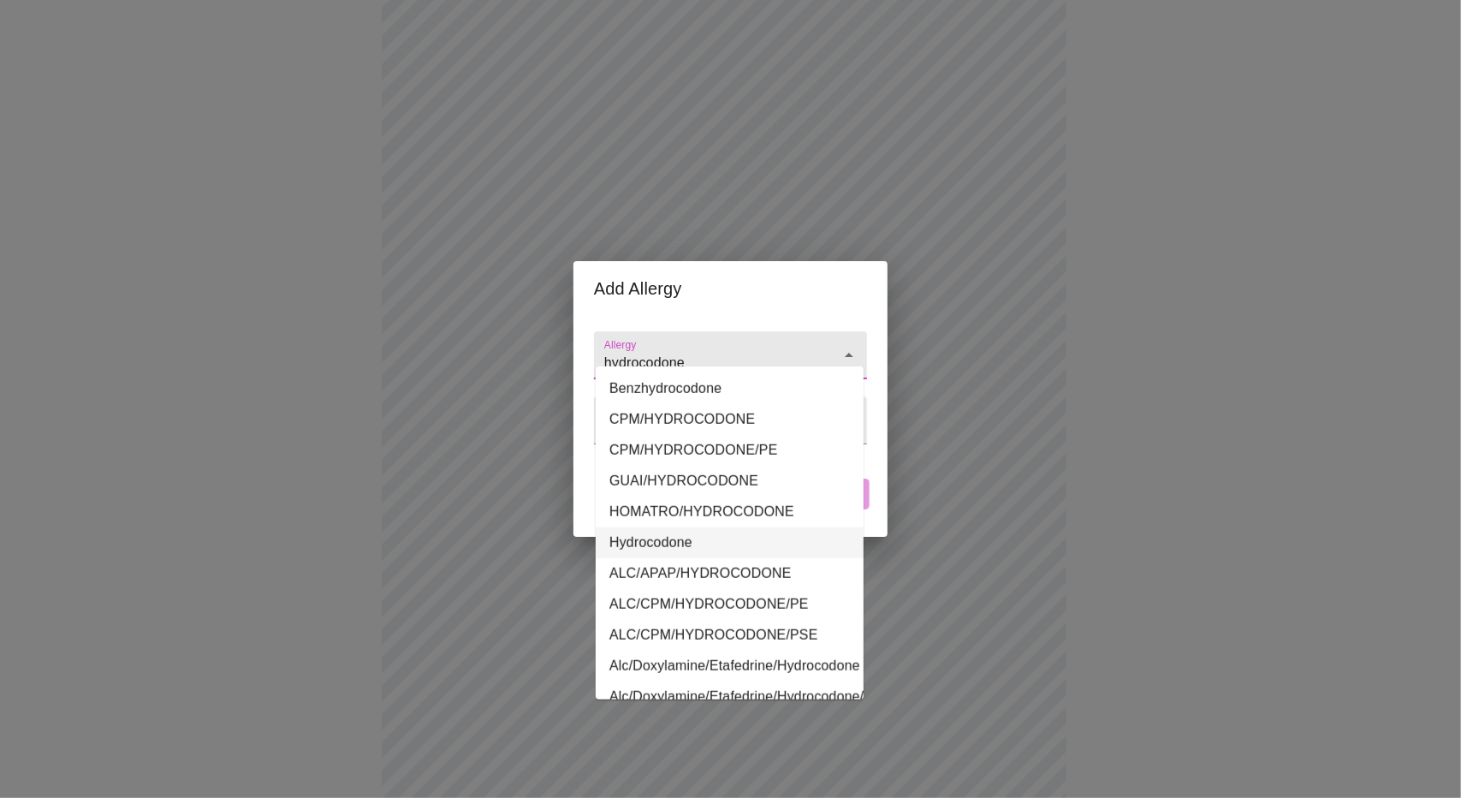
click at [679, 541] on li "Hydrocodone" at bounding box center [730, 542] width 268 height 31
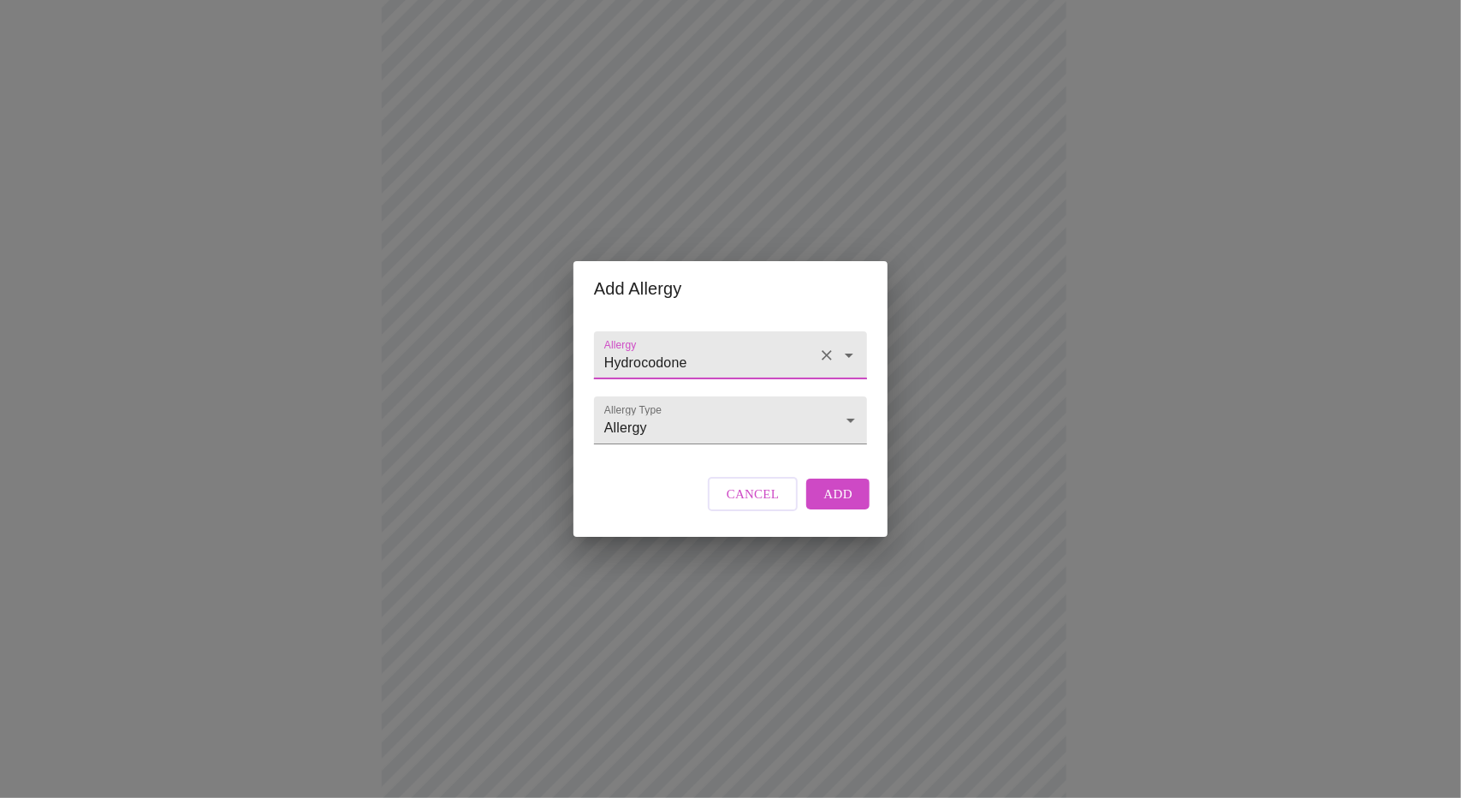
type input "Hydrocodone"
click at [842, 505] on span "Add" at bounding box center [837, 494] width 29 height 22
click at [760, 347] on input "Allergy" at bounding box center [706, 363] width 211 height 32
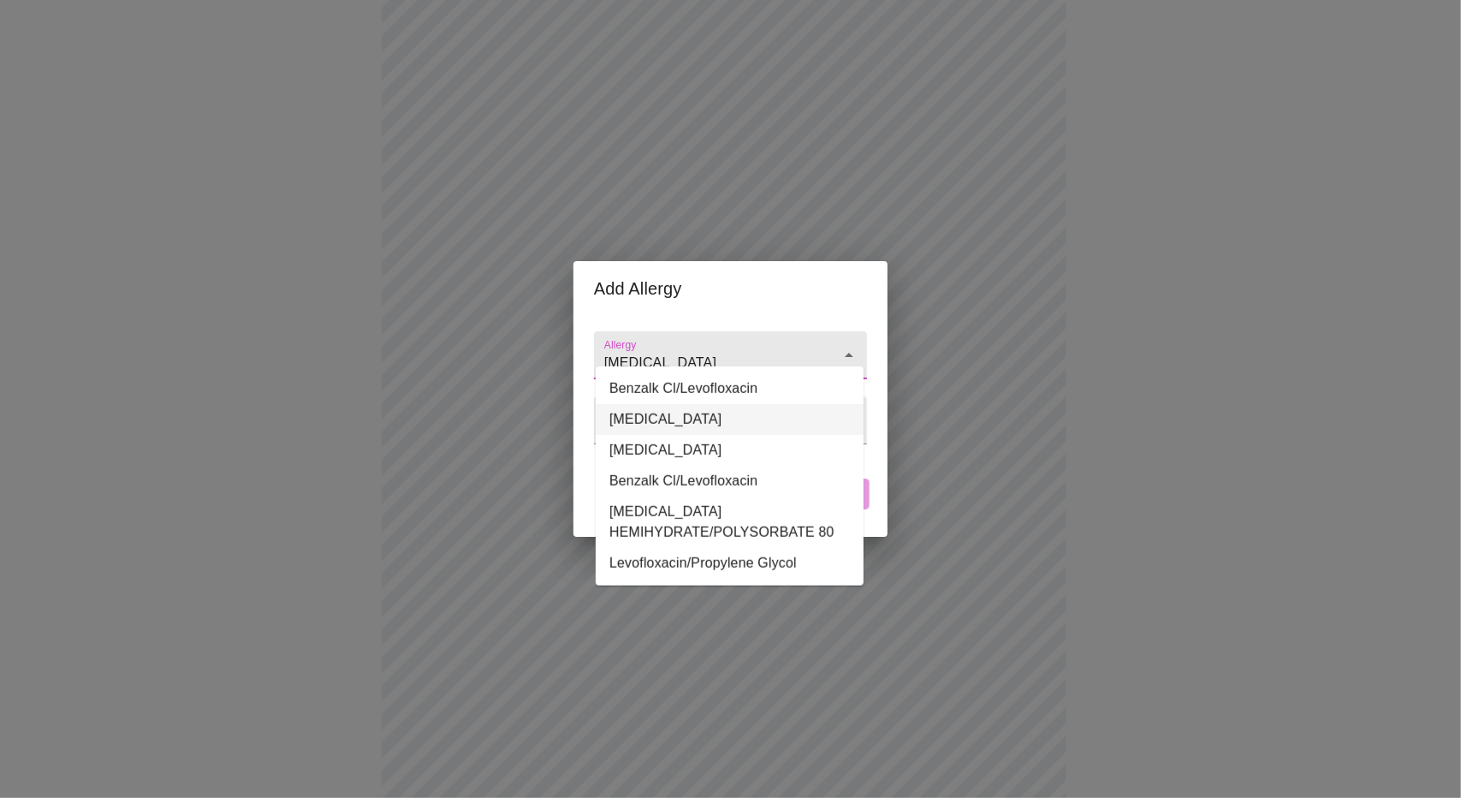
click at [726, 425] on li "Levofloxacin" at bounding box center [730, 419] width 268 height 31
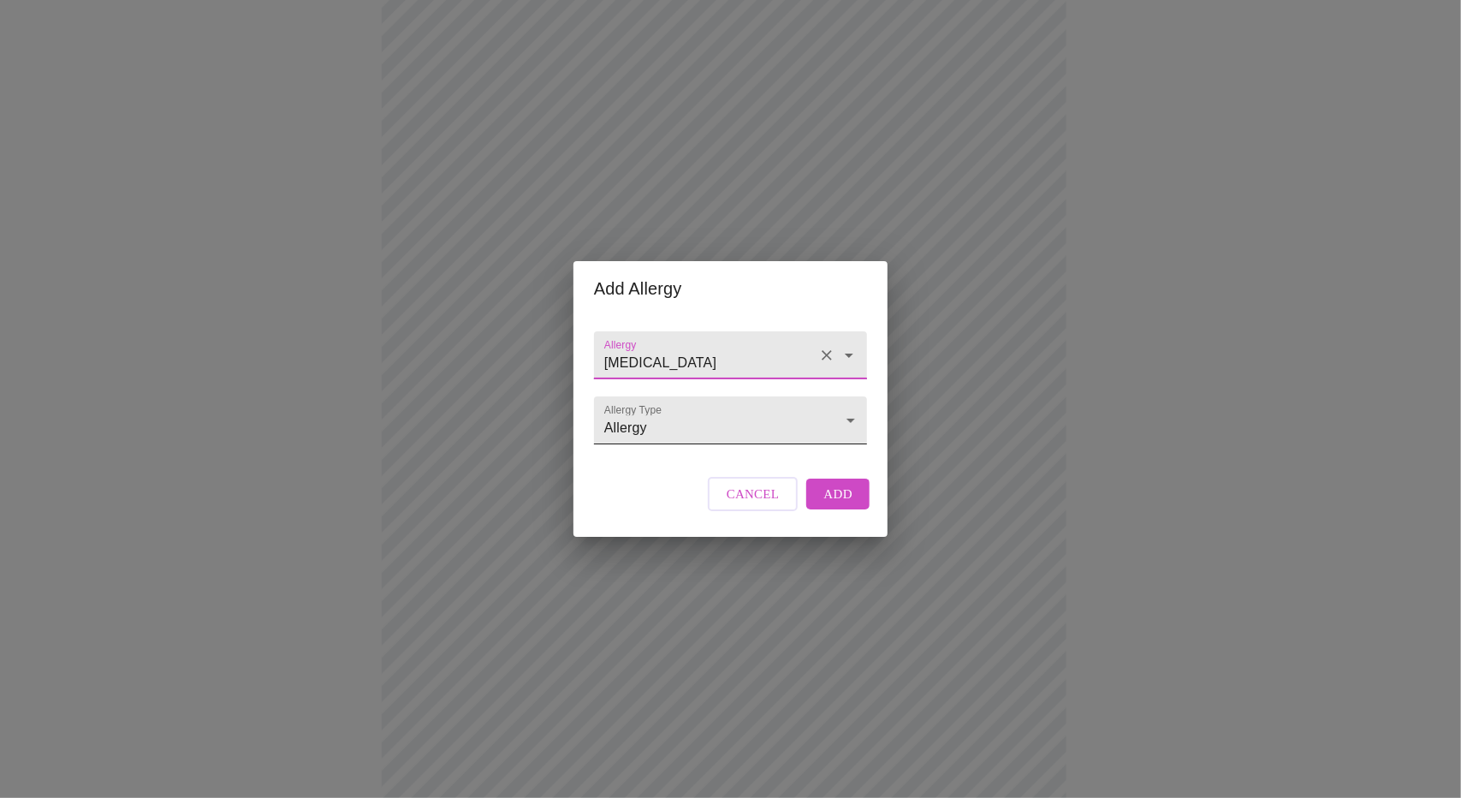
type input "Levofloxacin"
click at [830, 414] on body "MyMenopauseRx Appointments Messaging Labs Uploads Medications Community Refer a…" at bounding box center [730, 219] width 1447 height 1633
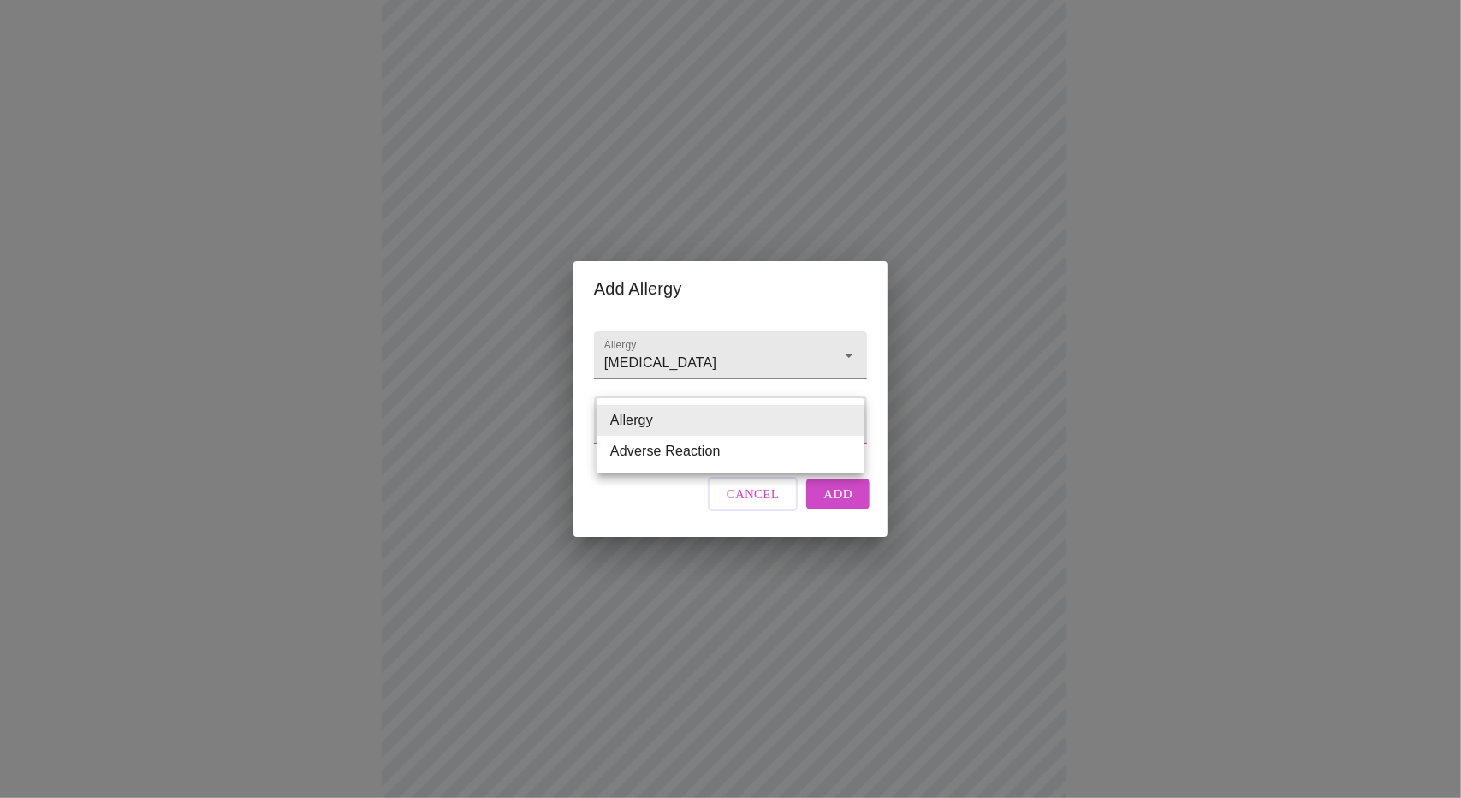
click at [709, 456] on li "Adverse Reaction" at bounding box center [730, 451] width 268 height 31
type input "Adverse Reaction"
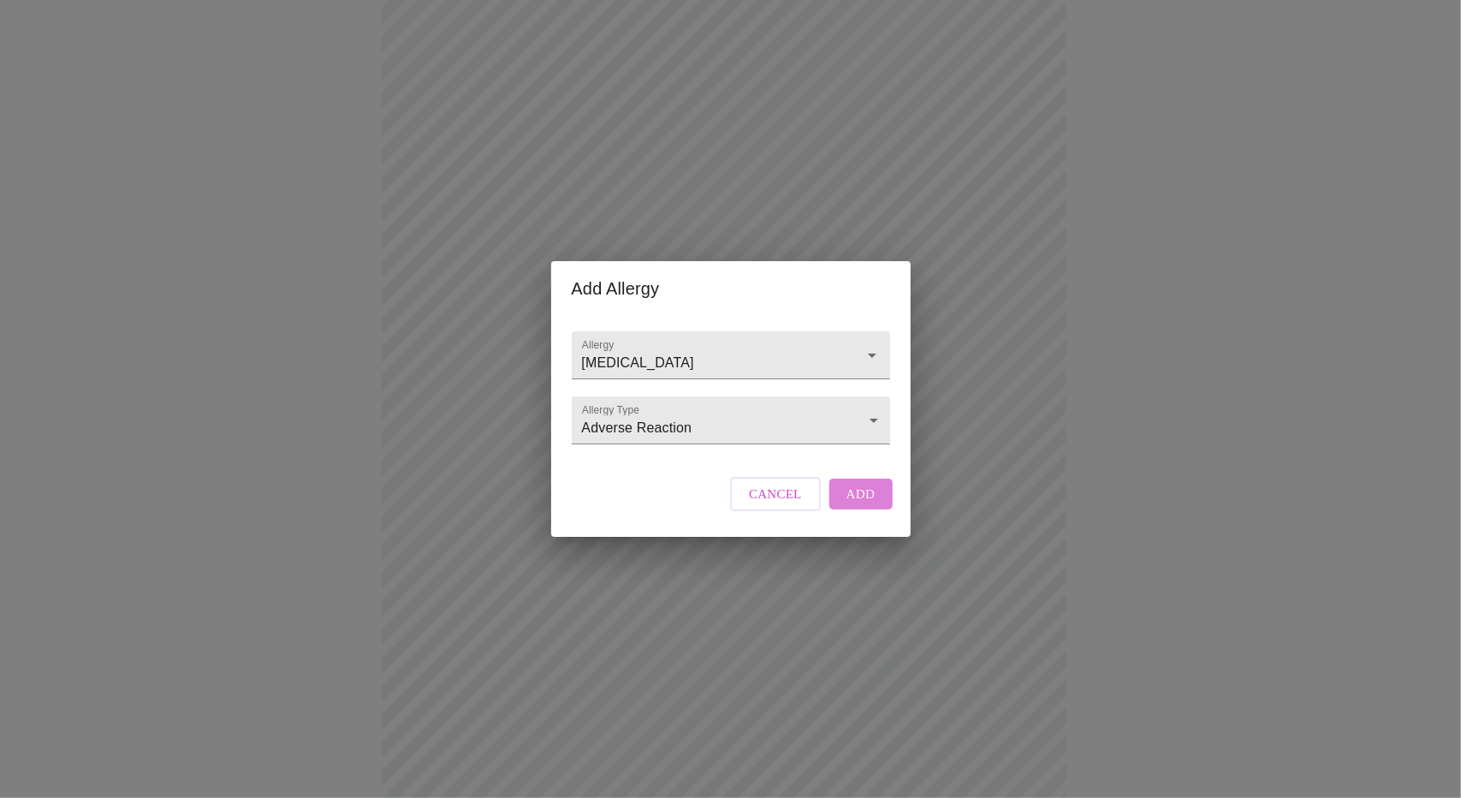
click at [873, 509] on button "Add" at bounding box center [860, 493] width 63 height 31
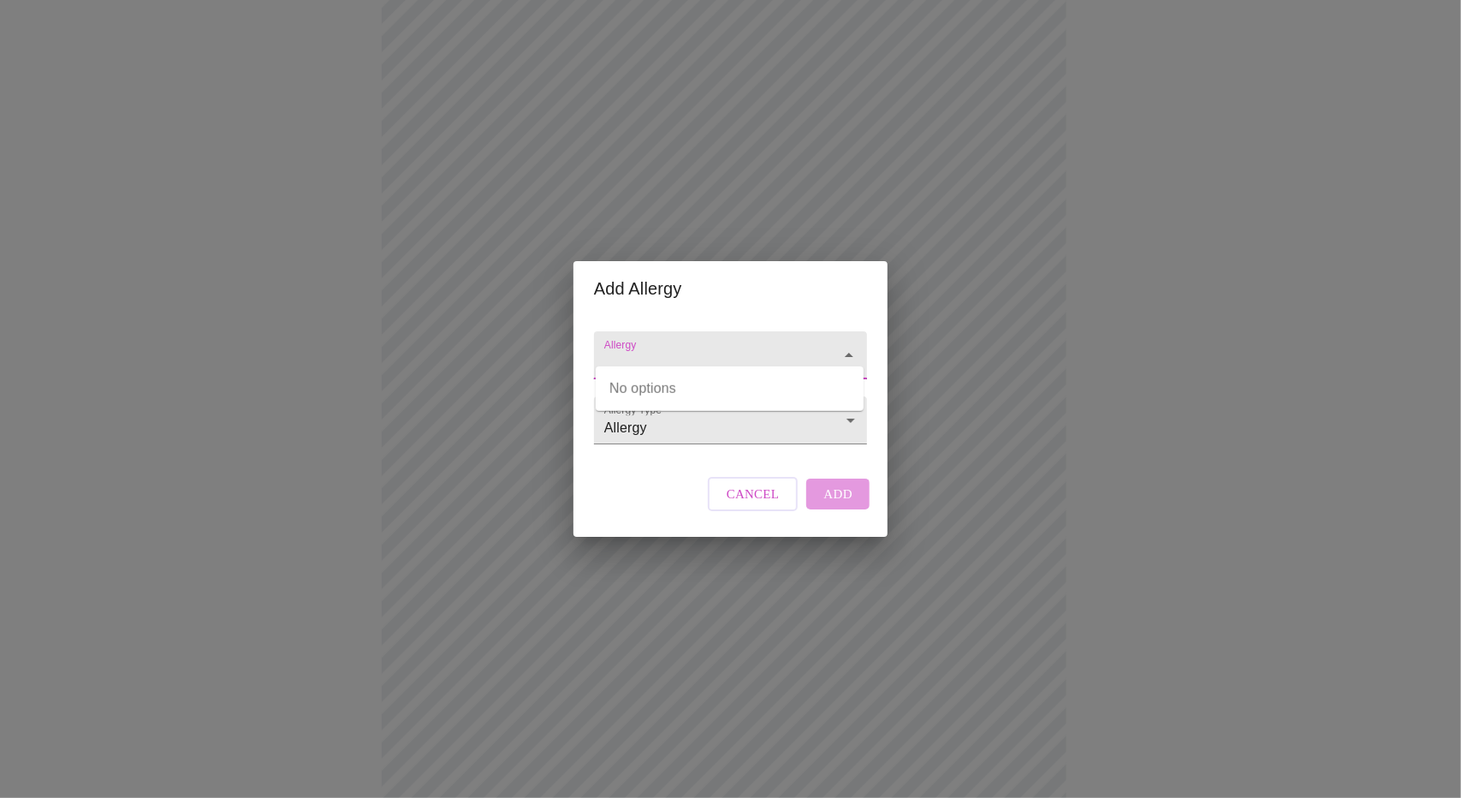
click at [686, 347] on input "Allergy" at bounding box center [706, 363] width 211 height 32
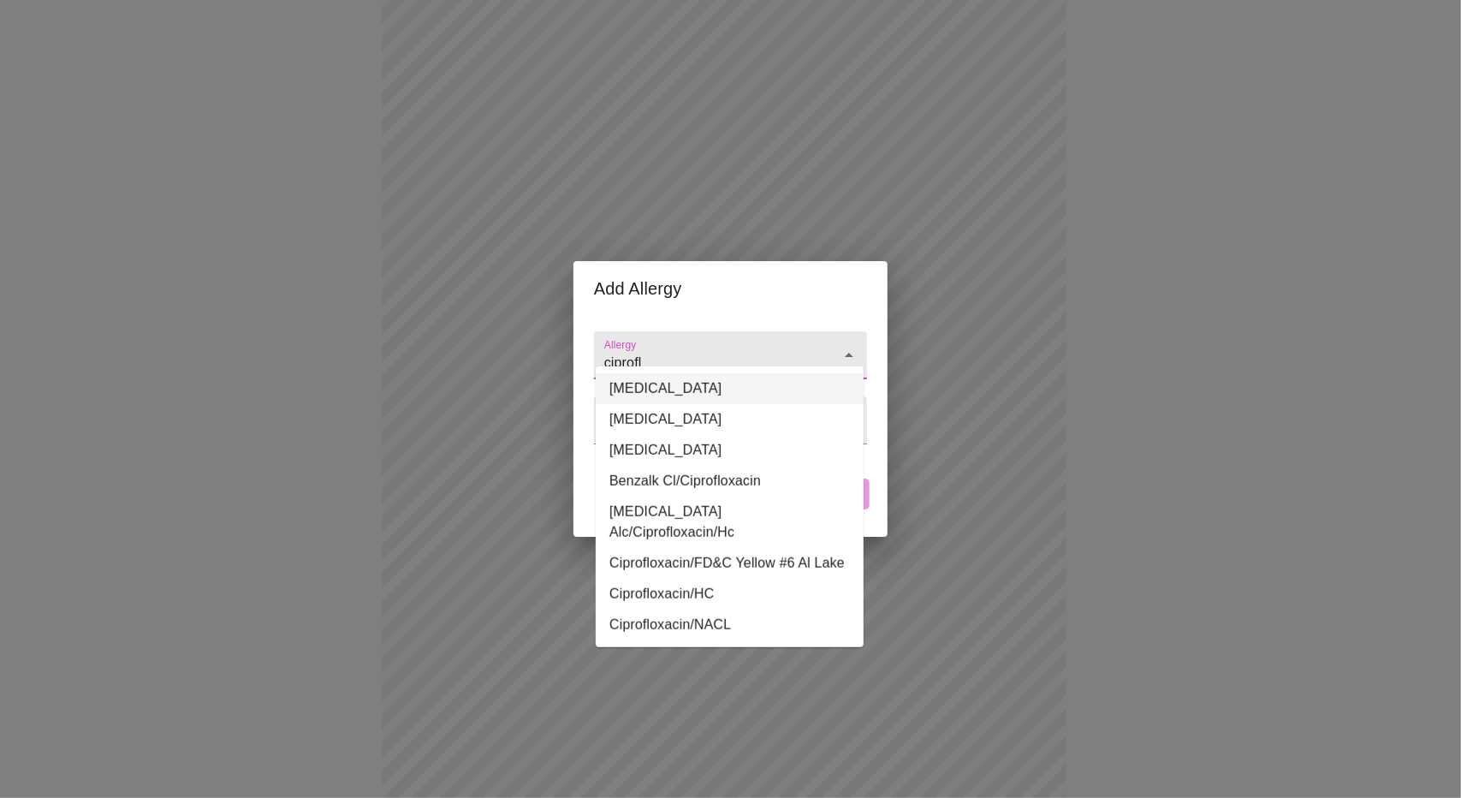
click at [678, 383] on li "Ciprofloxacin" at bounding box center [730, 388] width 268 height 31
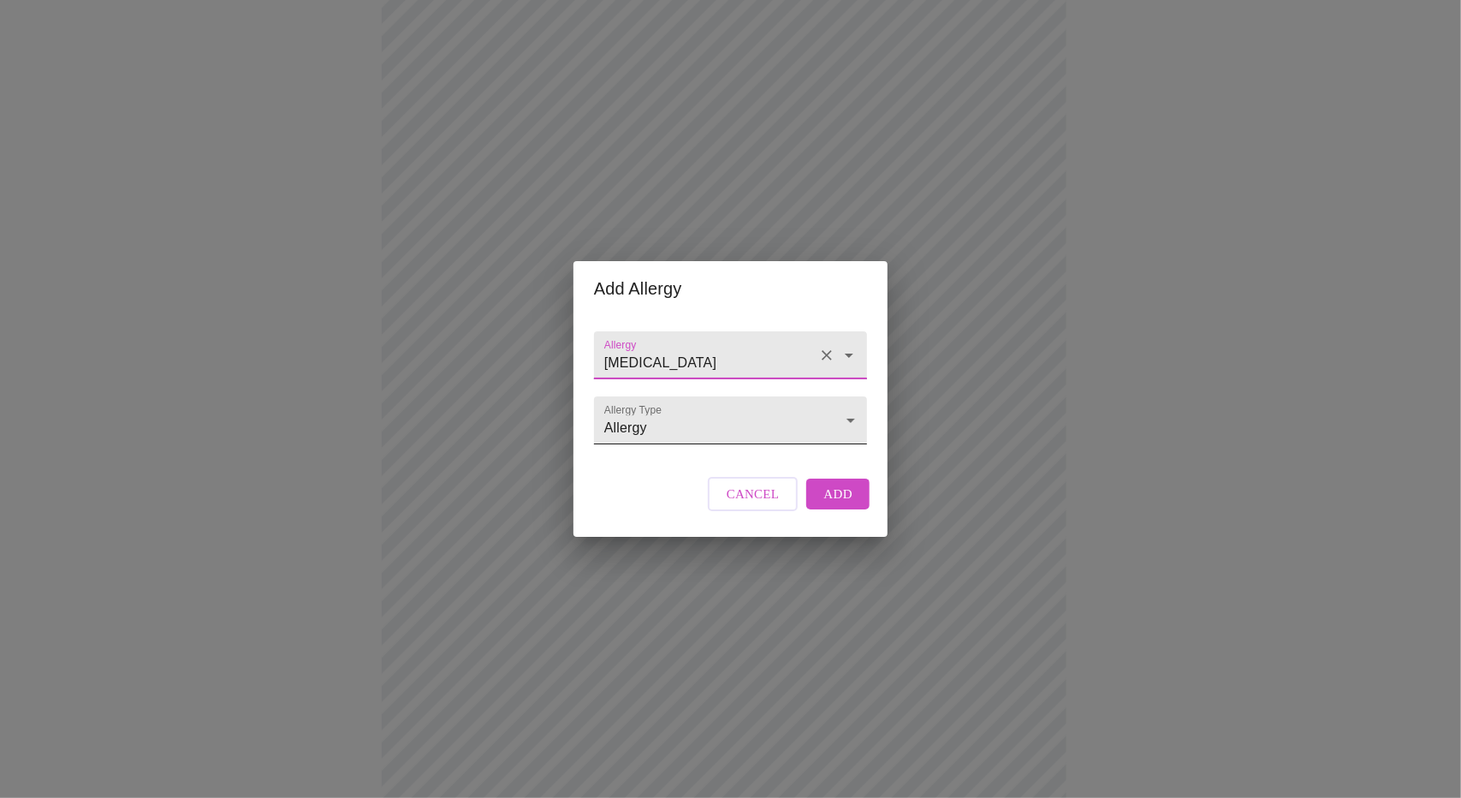
type input "Ciprofloxacin"
click at [798, 429] on body "MyMenopauseRx Appointments Messaging Labs Uploads Medications Community Refer a…" at bounding box center [730, 251] width 1447 height 1696
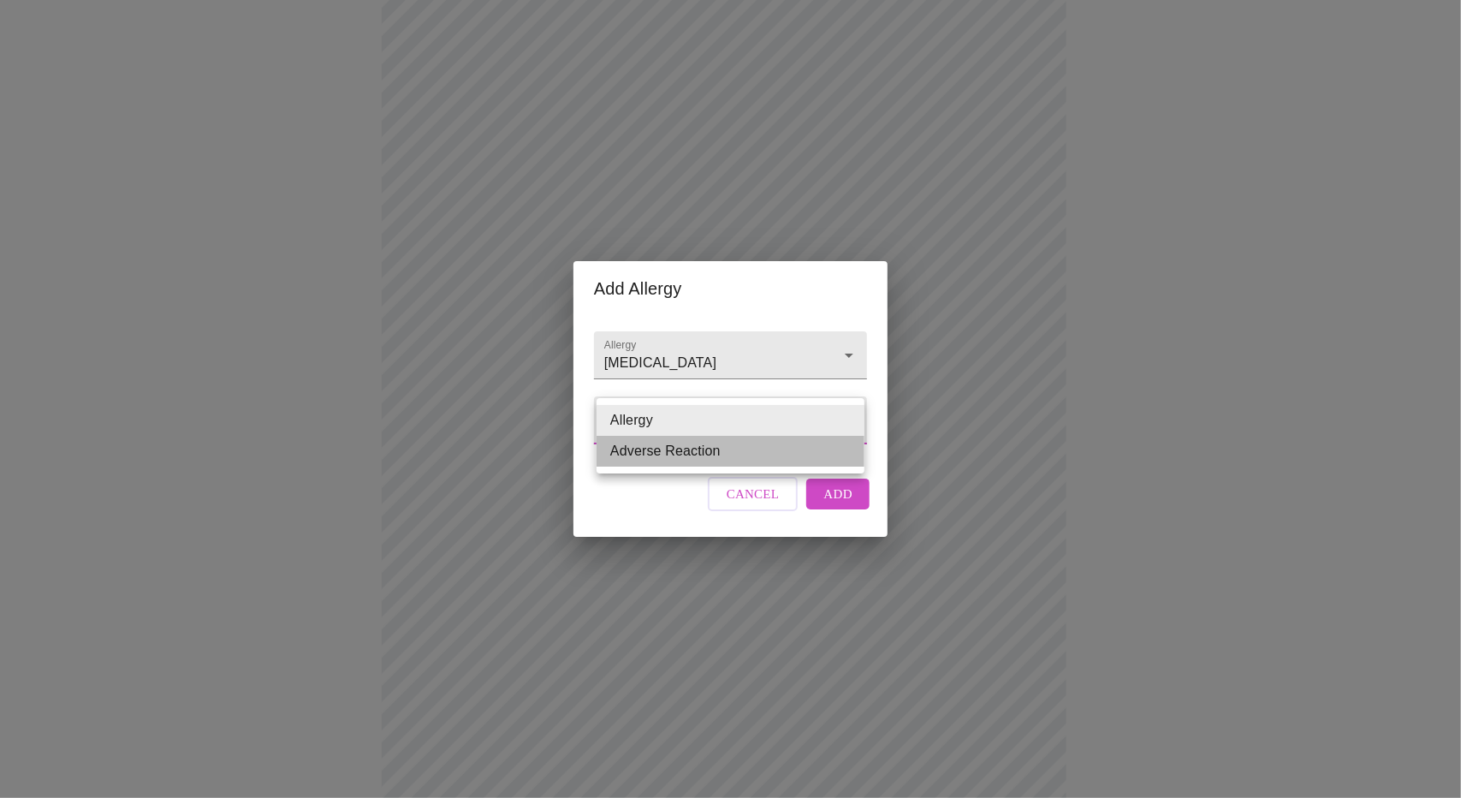
click at [693, 455] on li "Adverse Reaction" at bounding box center [730, 451] width 268 height 31
type input "Adverse Reaction"
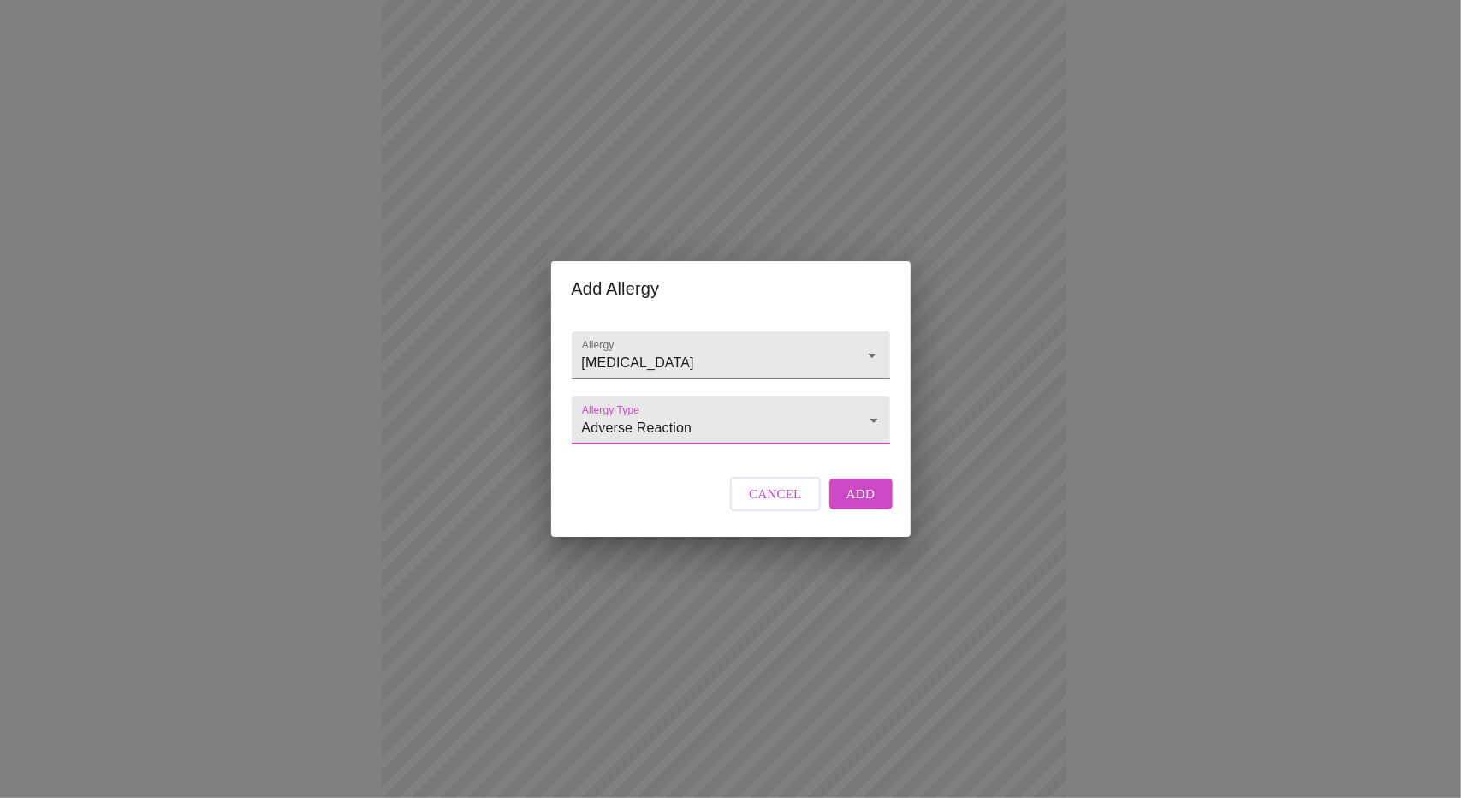
click at [860, 505] on span "Add" at bounding box center [860, 494] width 29 height 22
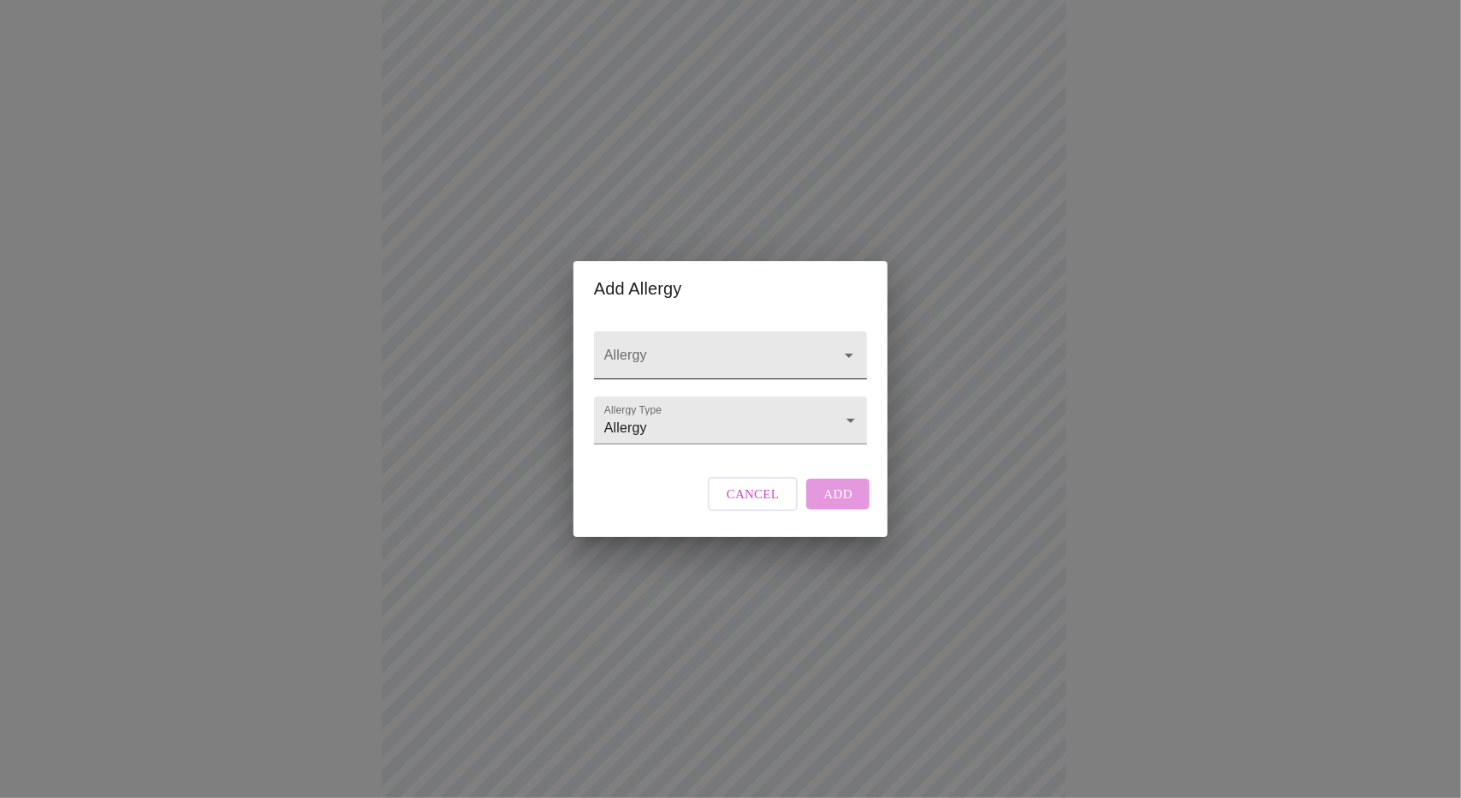
click at [720, 347] on input "Allergy" at bounding box center [706, 363] width 211 height 32
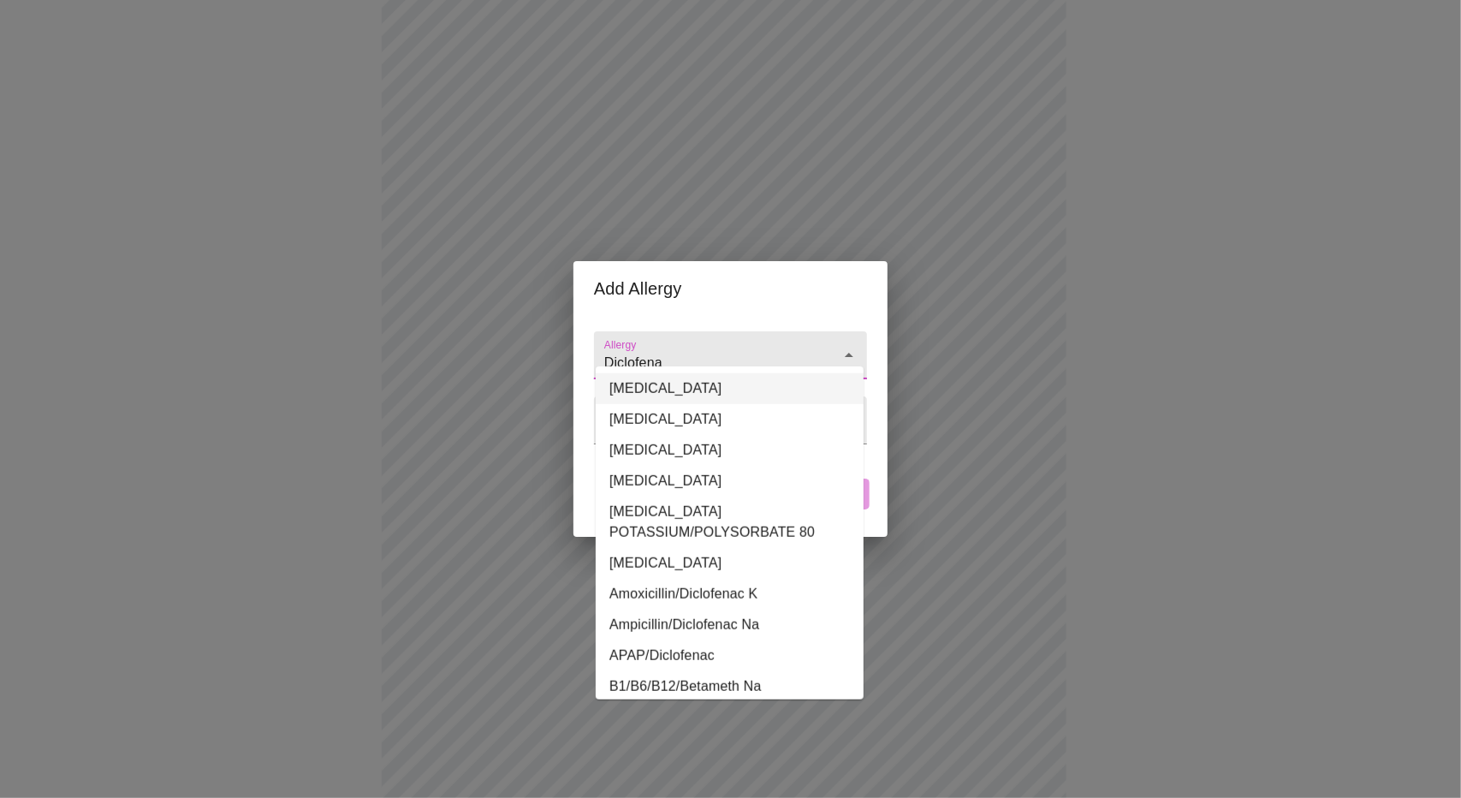
click at [687, 394] on li "Diclofenac" at bounding box center [730, 388] width 268 height 31
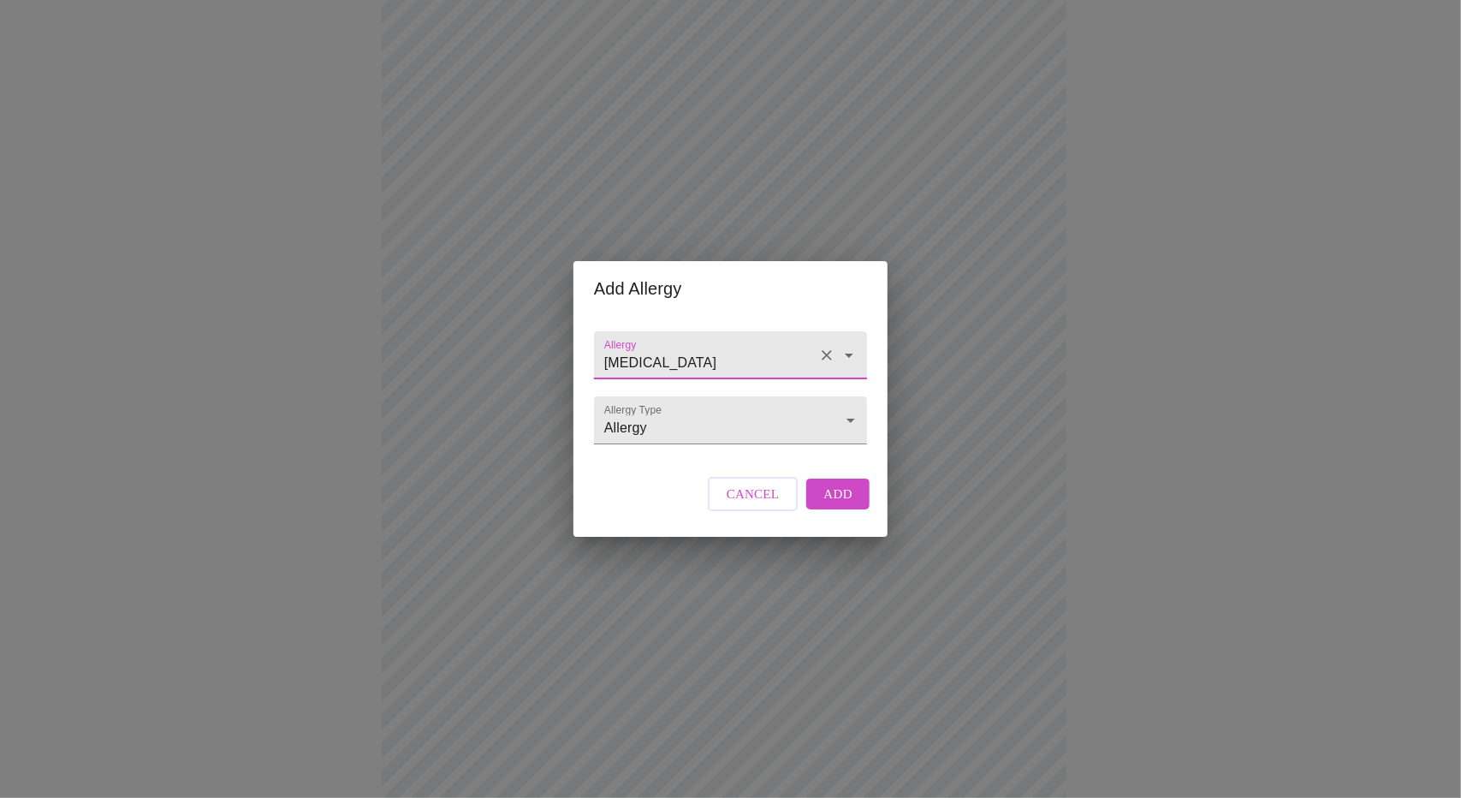
type input "Diclofenac"
click at [856, 509] on button "Add" at bounding box center [837, 493] width 63 height 31
click at [683, 347] on input "Allergy" at bounding box center [706, 363] width 211 height 32
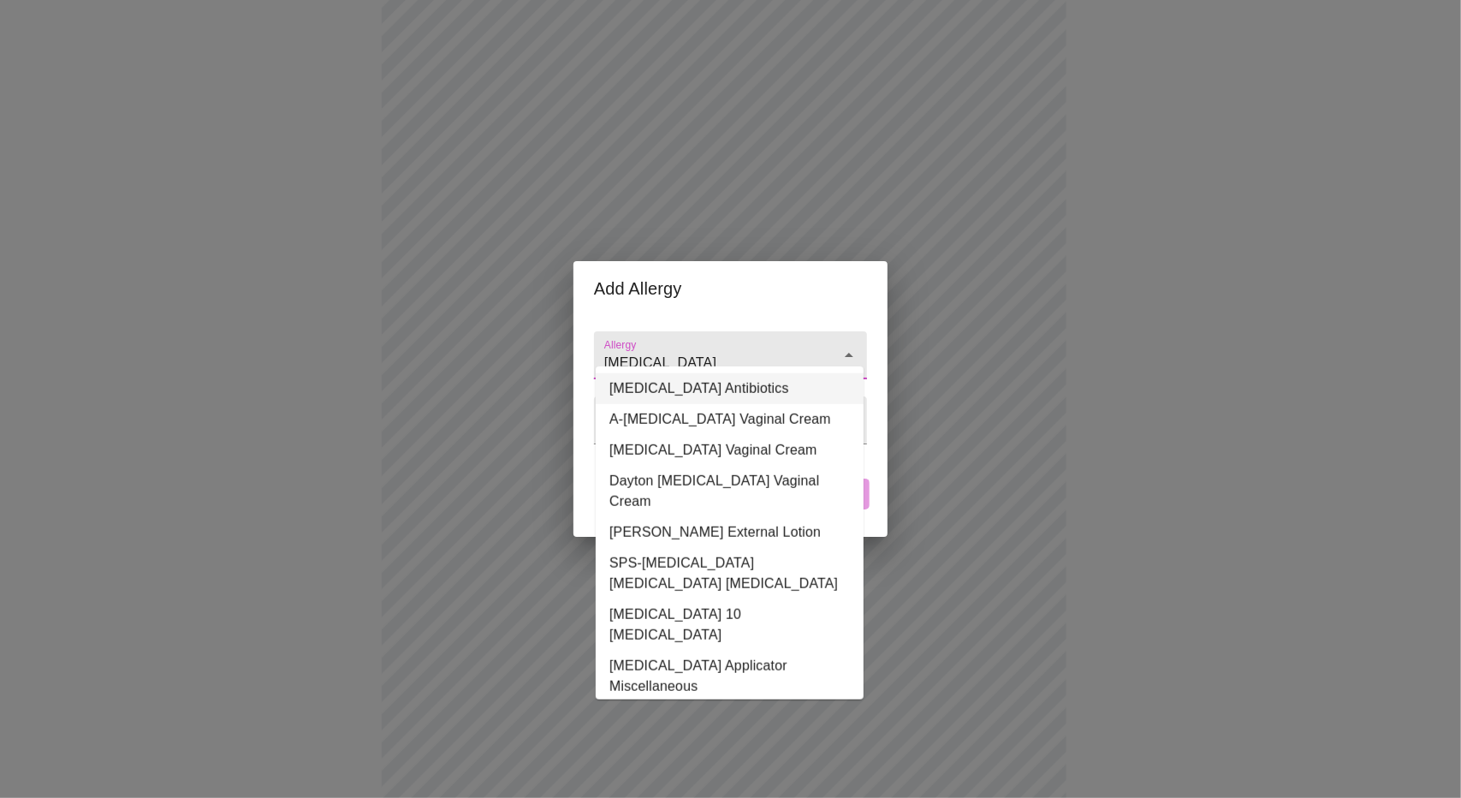
click at [695, 383] on li "Sulfa Antibiotics" at bounding box center [730, 388] width 268 height 31
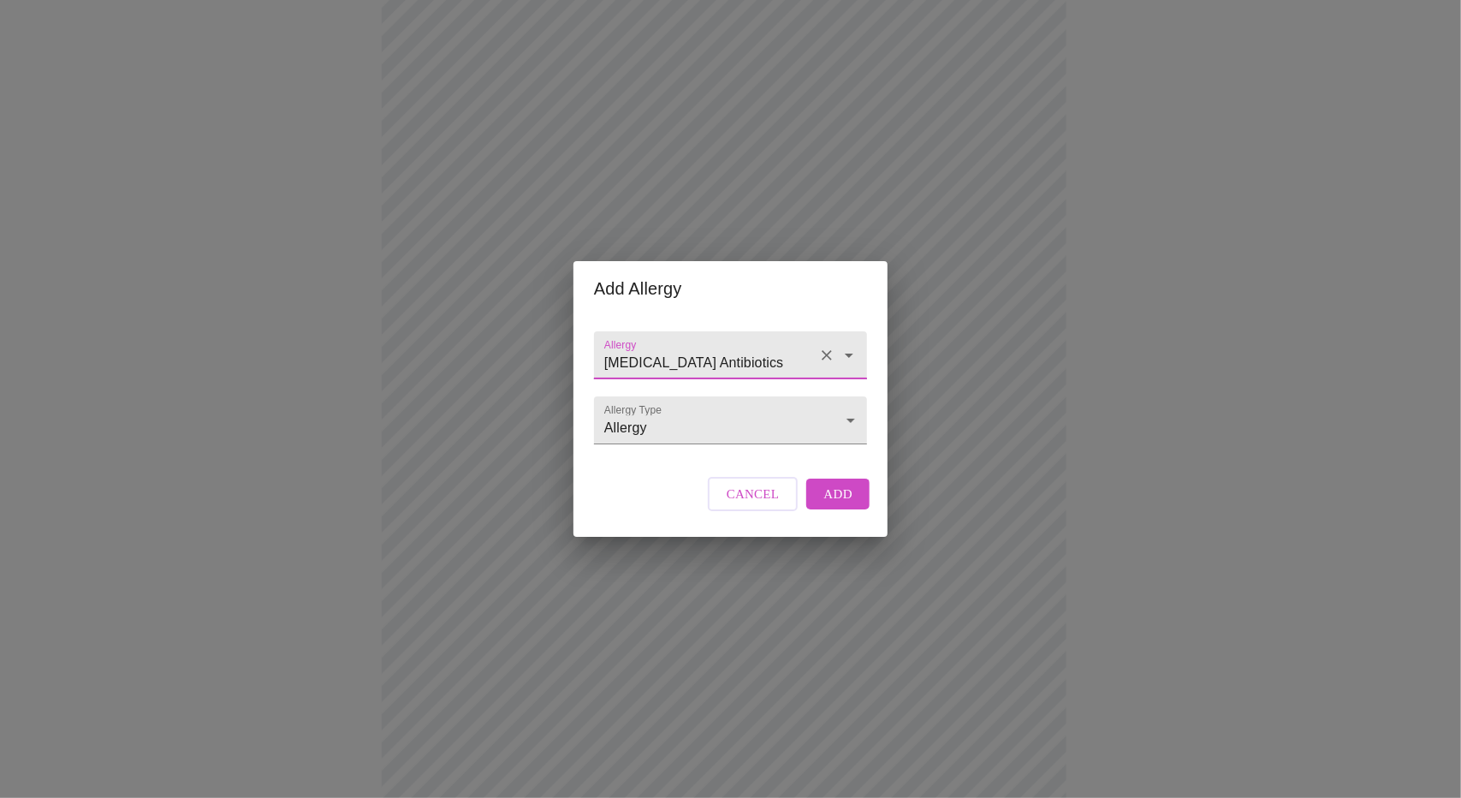
type input "Sulfa Antibiotics"
click at [841, 505] on span "Add" at bounding box center [837, 494] width 29 height 22
click at [671, 347] on input "Allergy" at bounding box center [706, 363] width 211 height 32
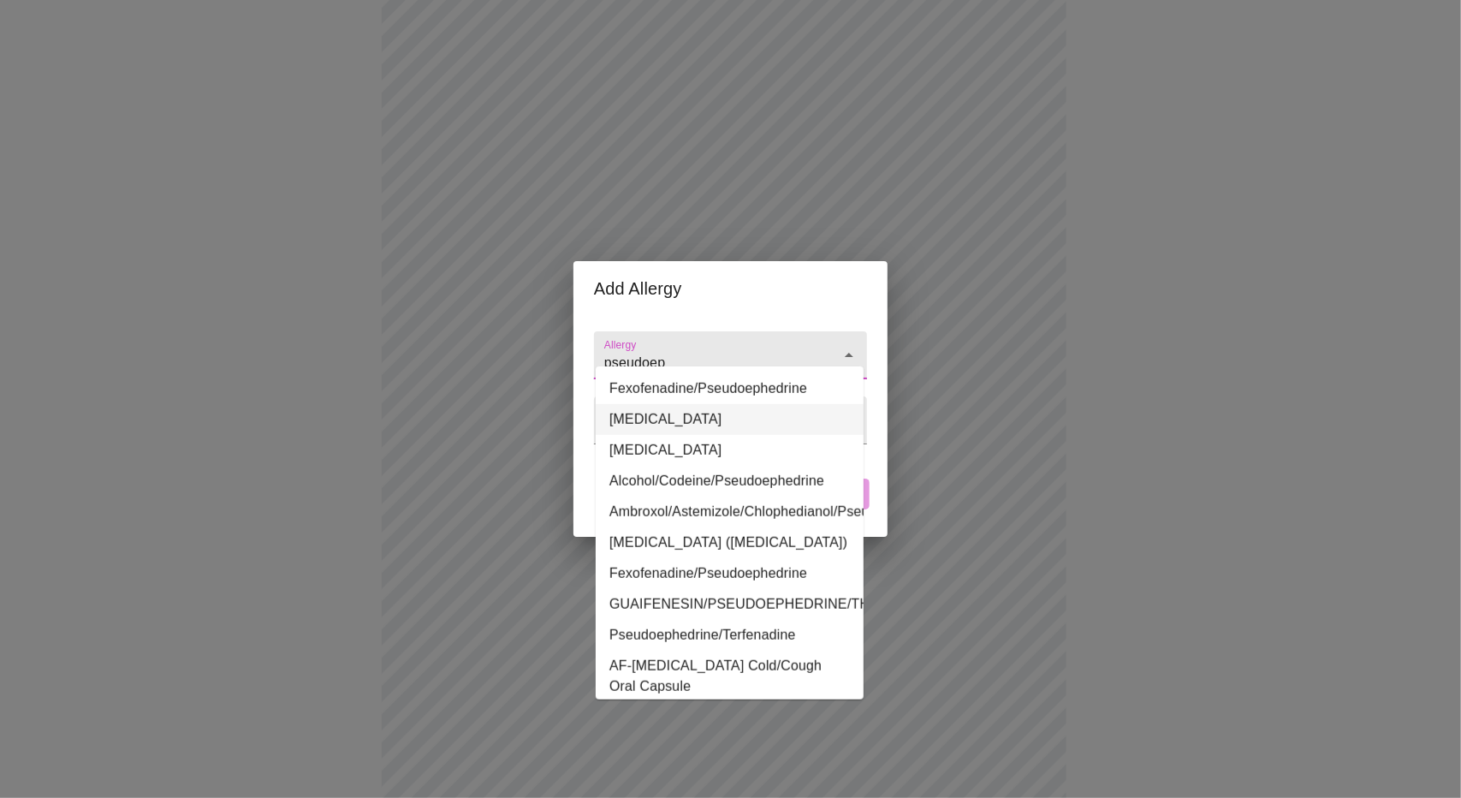
click at [700, 420] on li "Pseudoephedrine" at bounding box center [730, 419] width 268 height 31
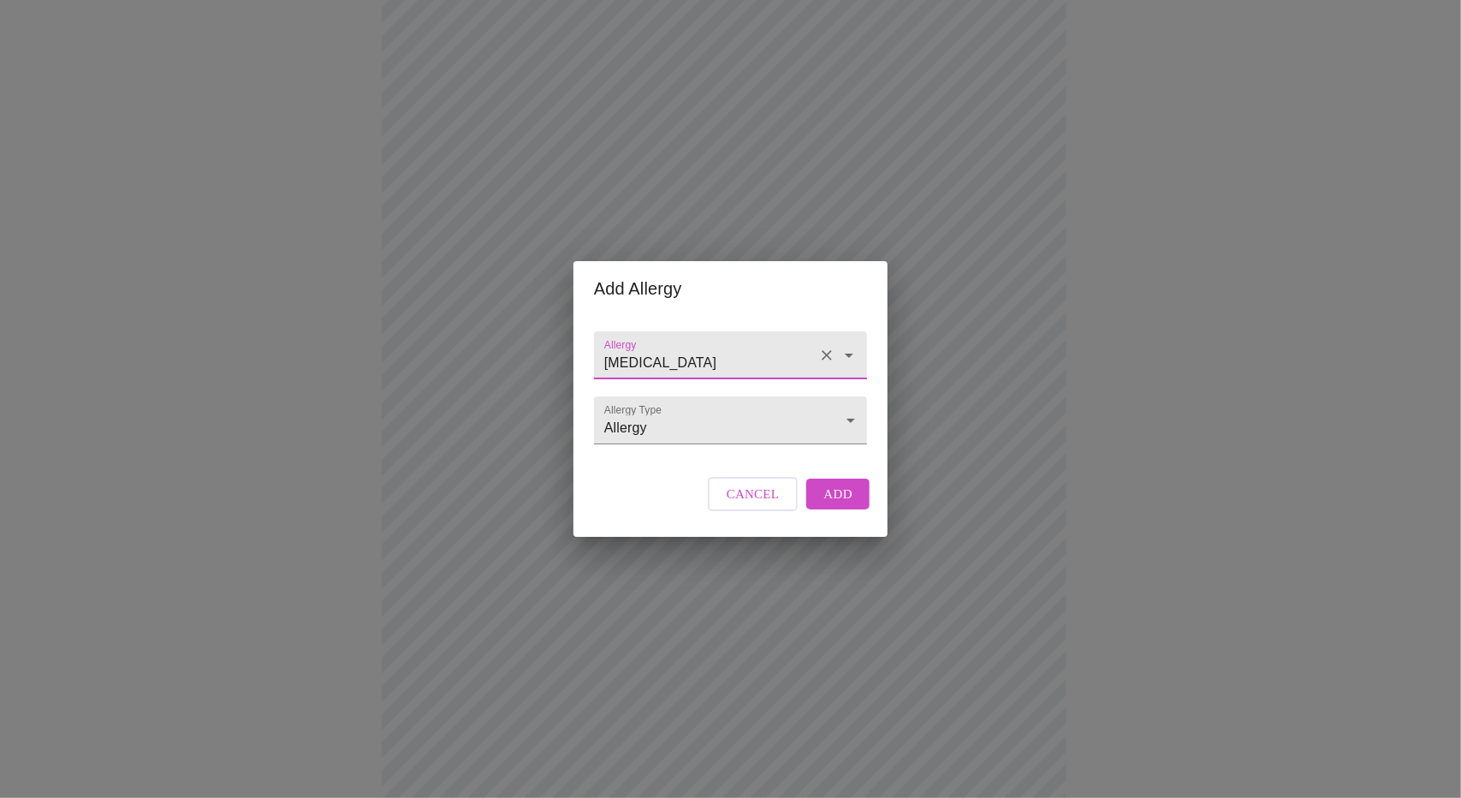
type input "Pseudoephedrine"
click at [833, 505] on span "Add" at bounding box center [837, 494] width 29 height 22
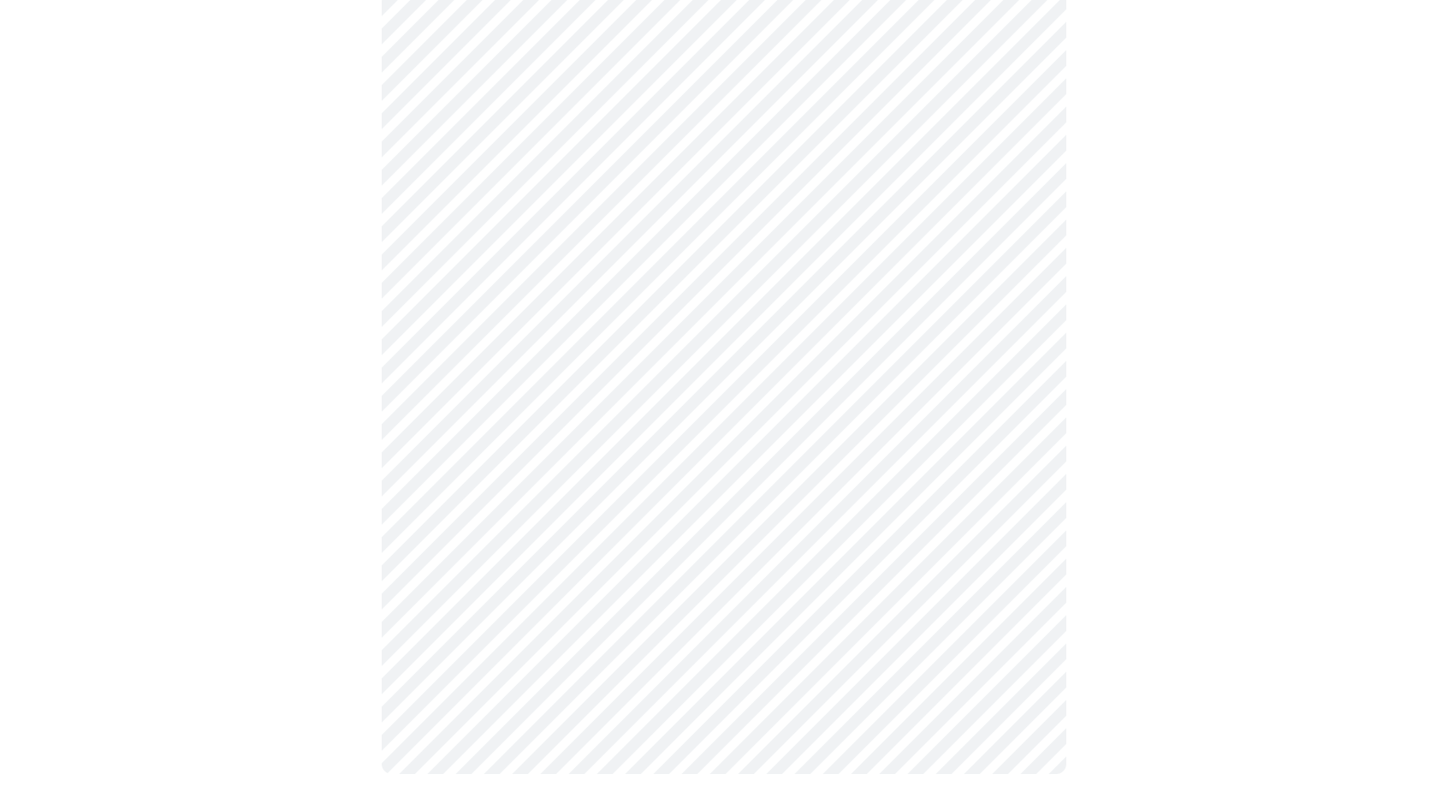
scroll to position [1152, 0]
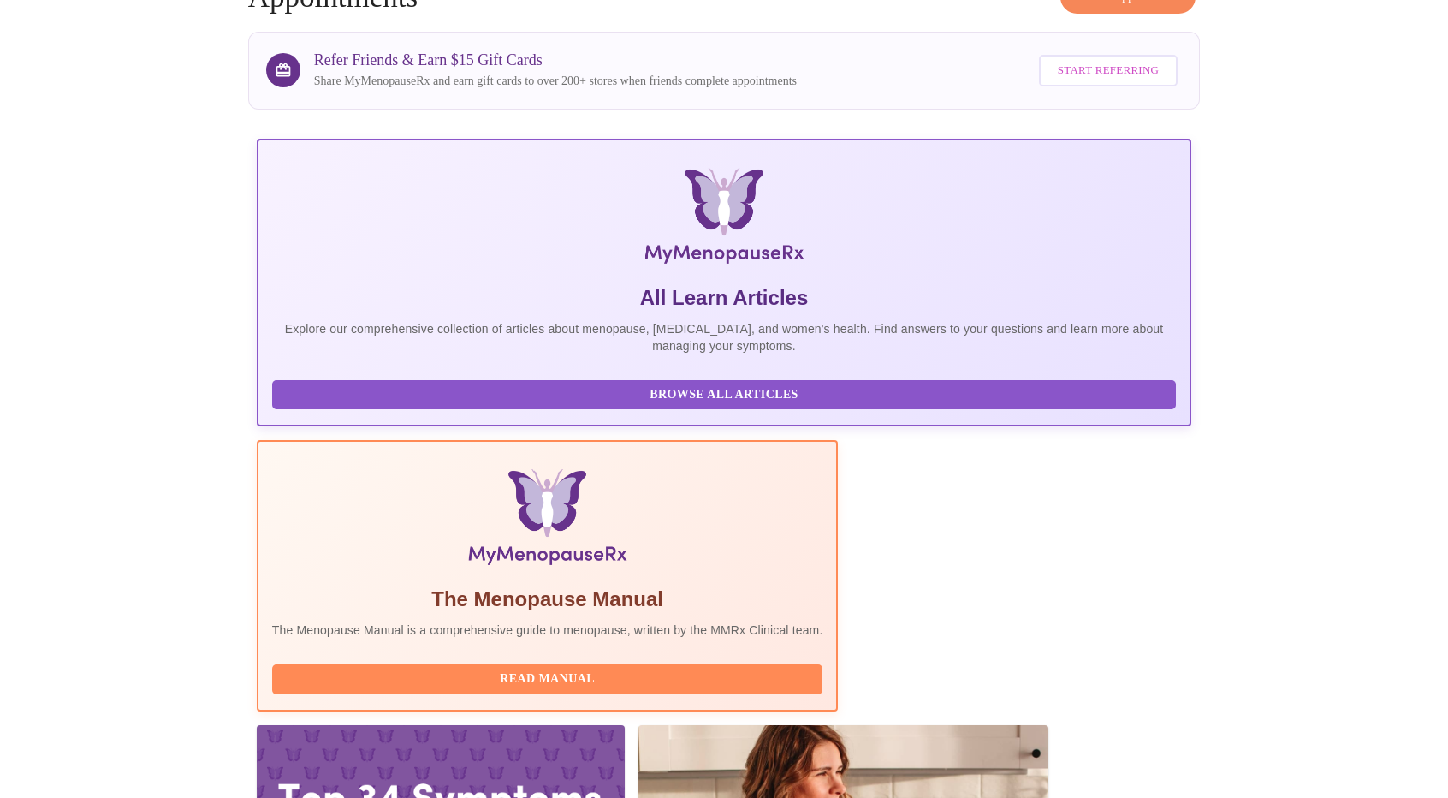
scroll to position [138, 0]
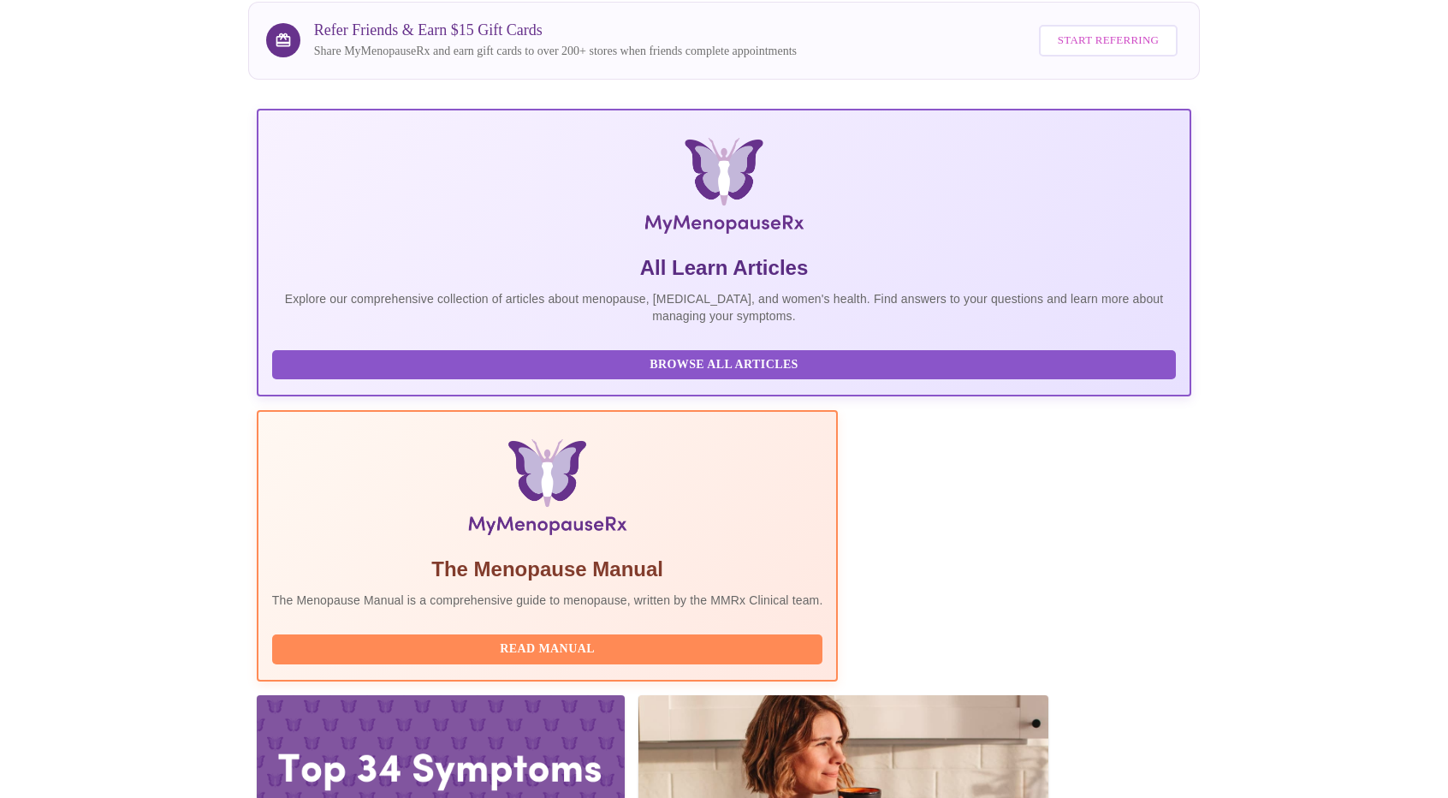
drag, startPoint x: 373, startPoint y: 560, endPoint x: 566, endPoint y: 552, distance: 193.5
copy h3 "Elizabeth Hederman, FNP-C"
click at [659, 638] on span "Read Manual" at bounding box center [547, 648] width 517 height 21
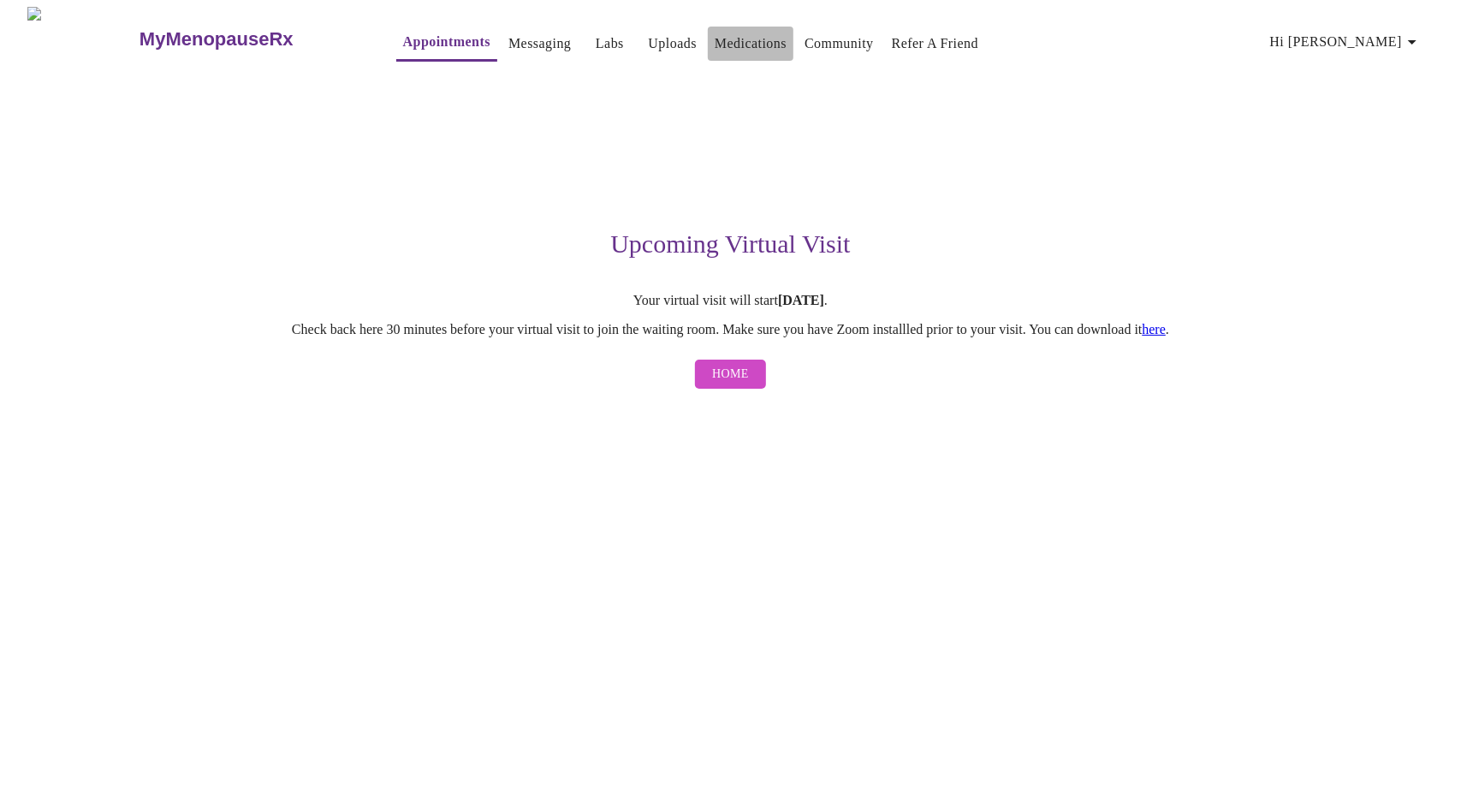
click at [715, 43] on link "Medications" at bounding box center [751, 44] width 72 height 24
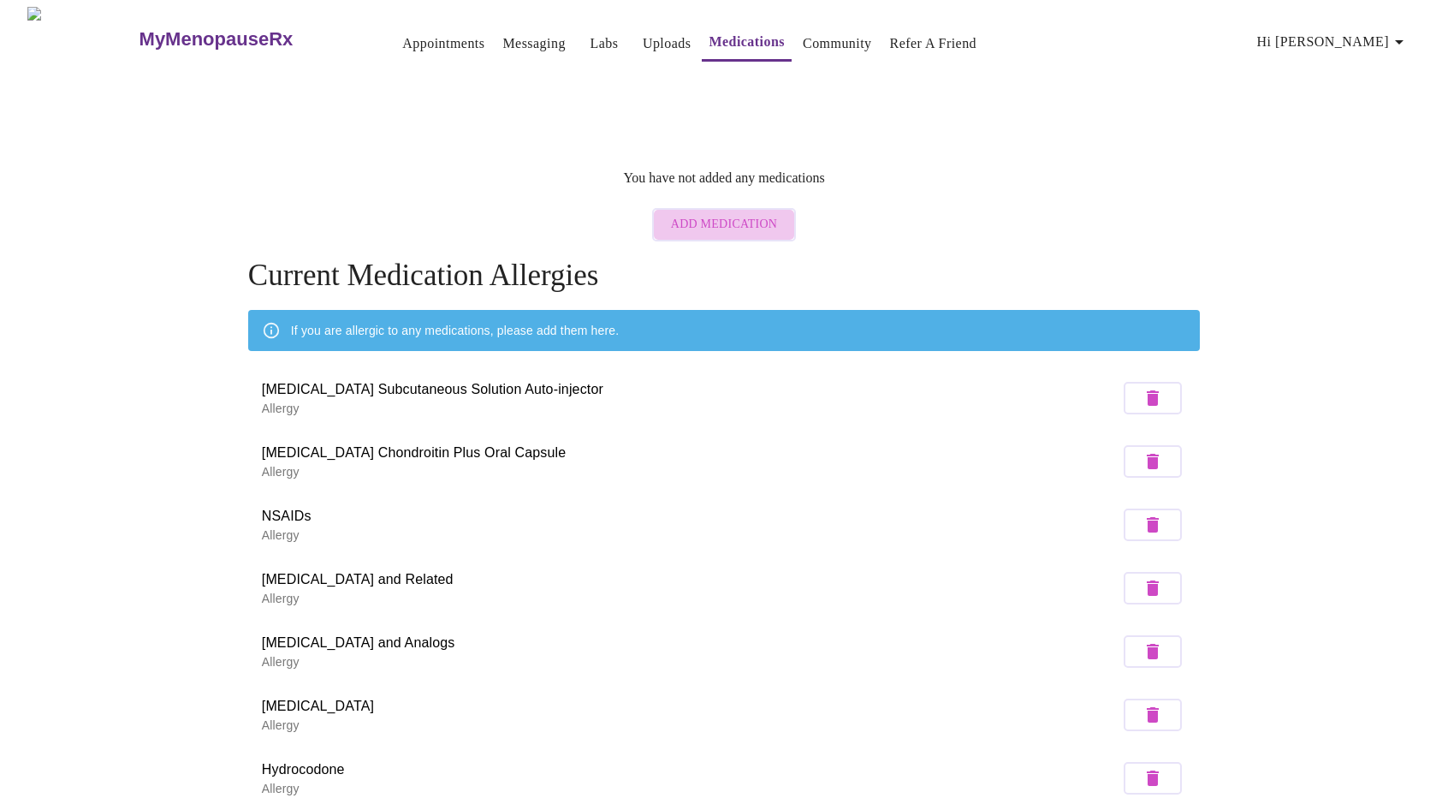
click at [738, 215] on span "Add Medication" at bounding box center [724, 224] width 106 height 21
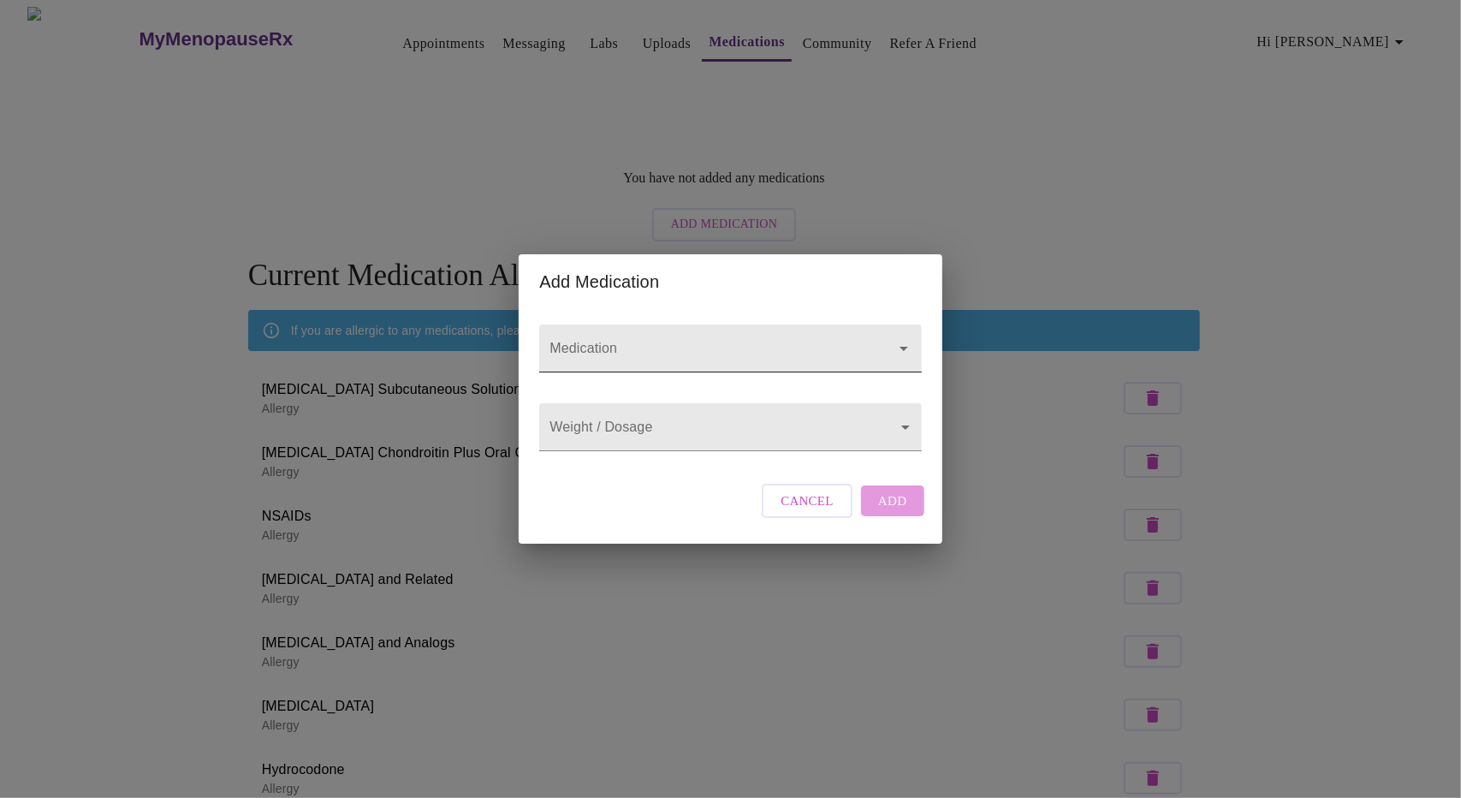
click at [801, 341] on input "Medication" at bounding box center [705, 357] width 319 height 32
type input "o"
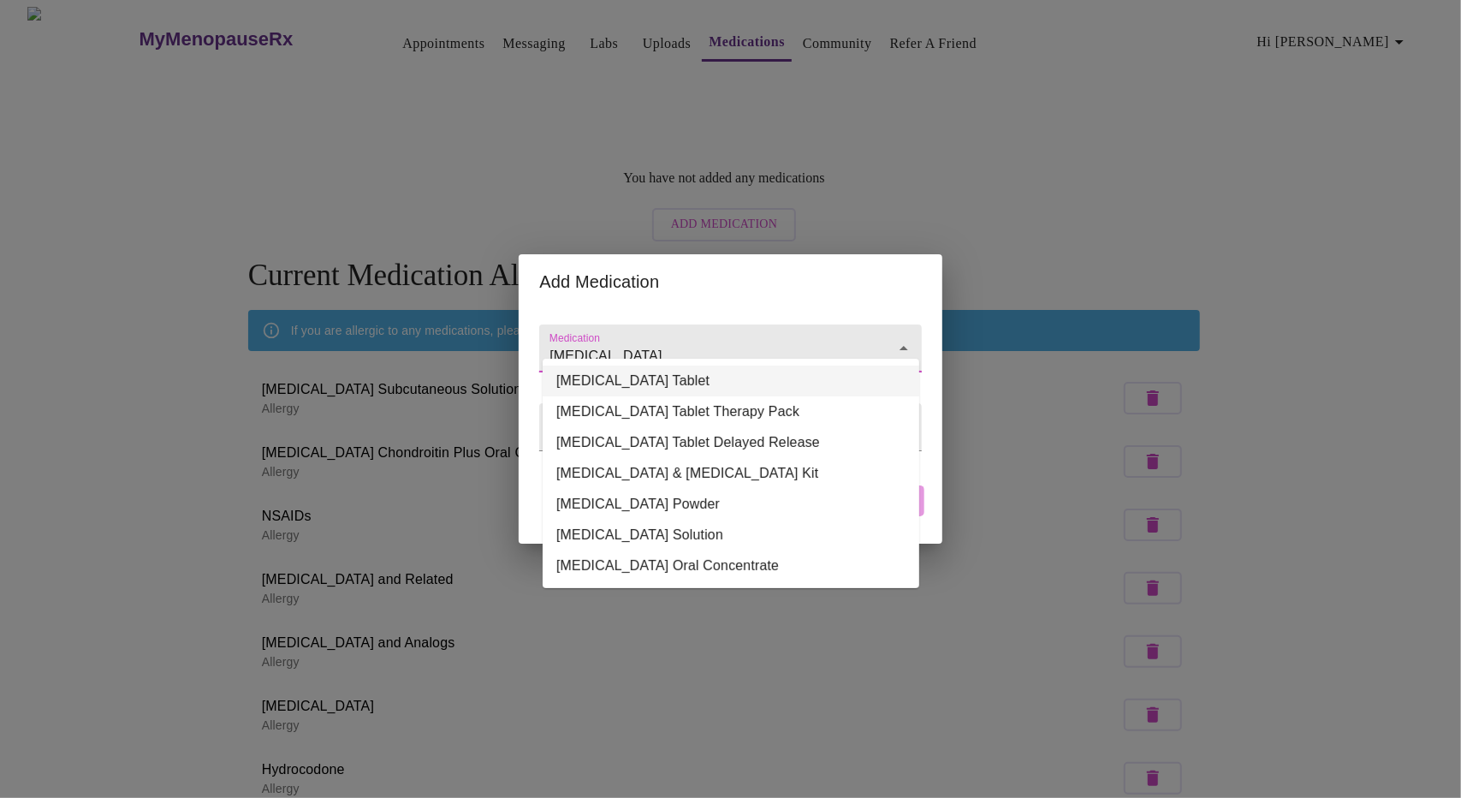
click at [767, 370] on li "predniSONE Oral Tablet" at bounding box center [731, 380] width 377 height 31
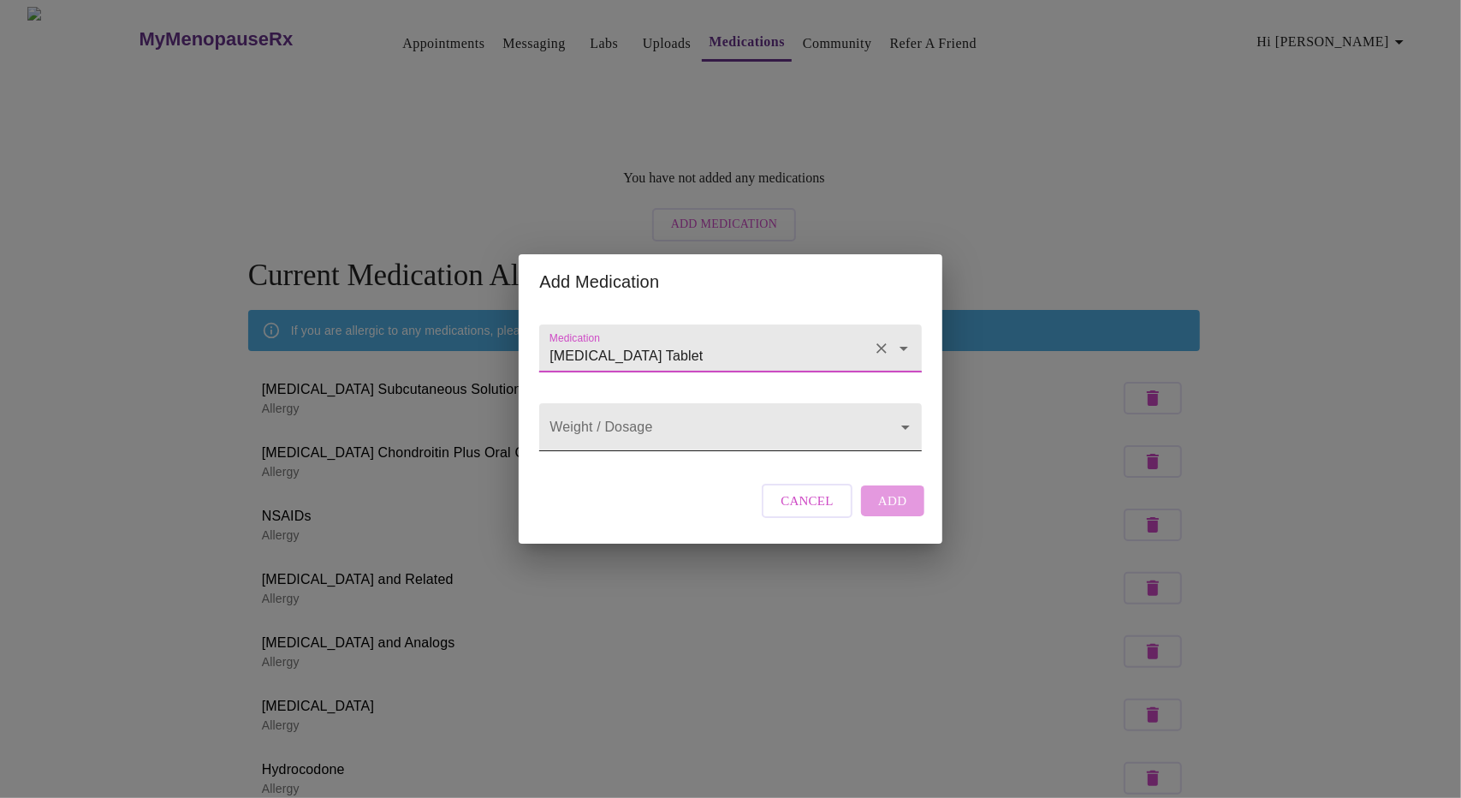
type input "predniSONE Oral Tablet"
click at [671, 429] on body "MyMenopauseRx Appointments Messaging Labs Uploads Medications Community Refer a…" at bounding box center [730, 595] width 1447 height 1176
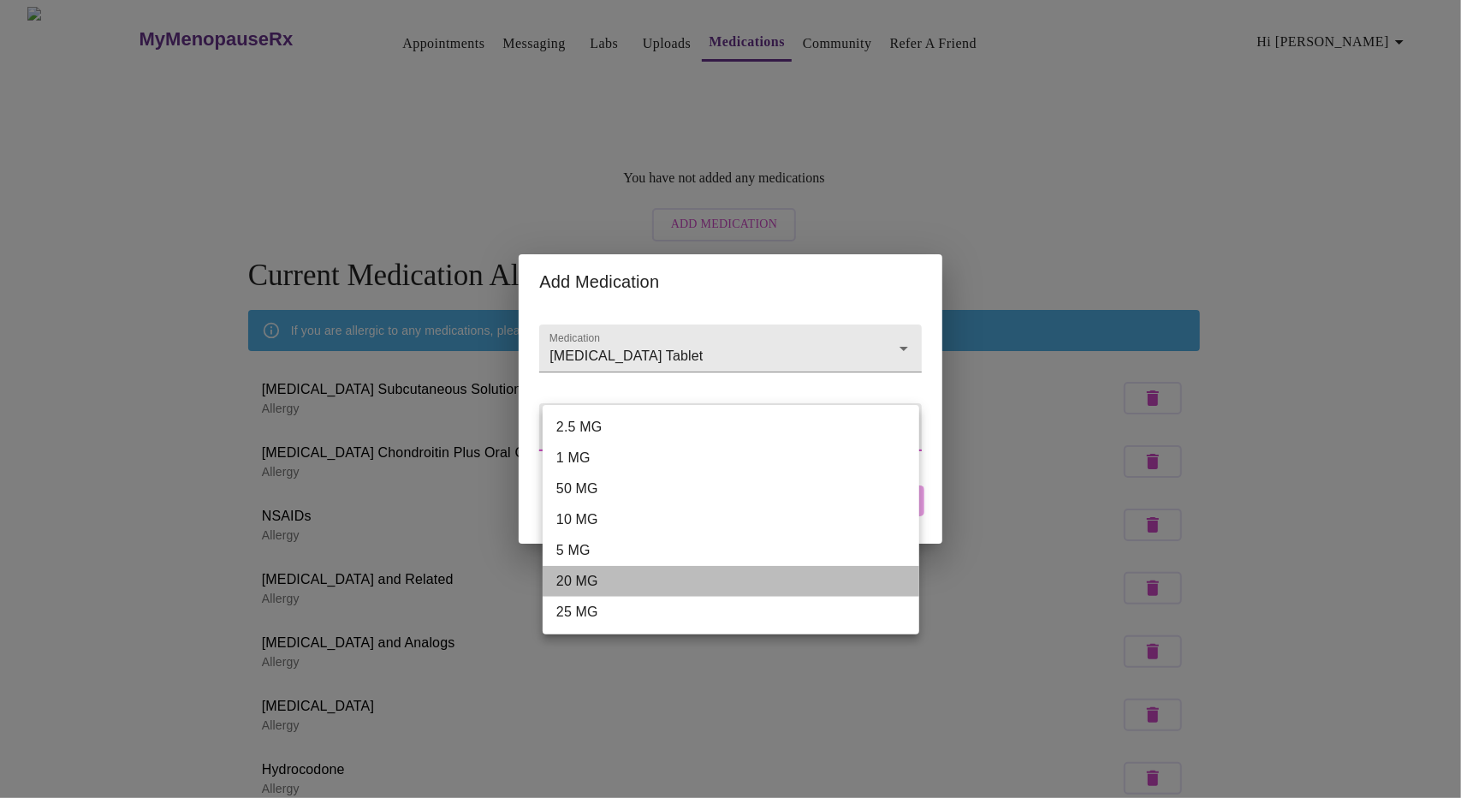
click at [613, 579] on li "20 MG" at bounding box center [731, 581] width 377 height 31
type input "20 MG"
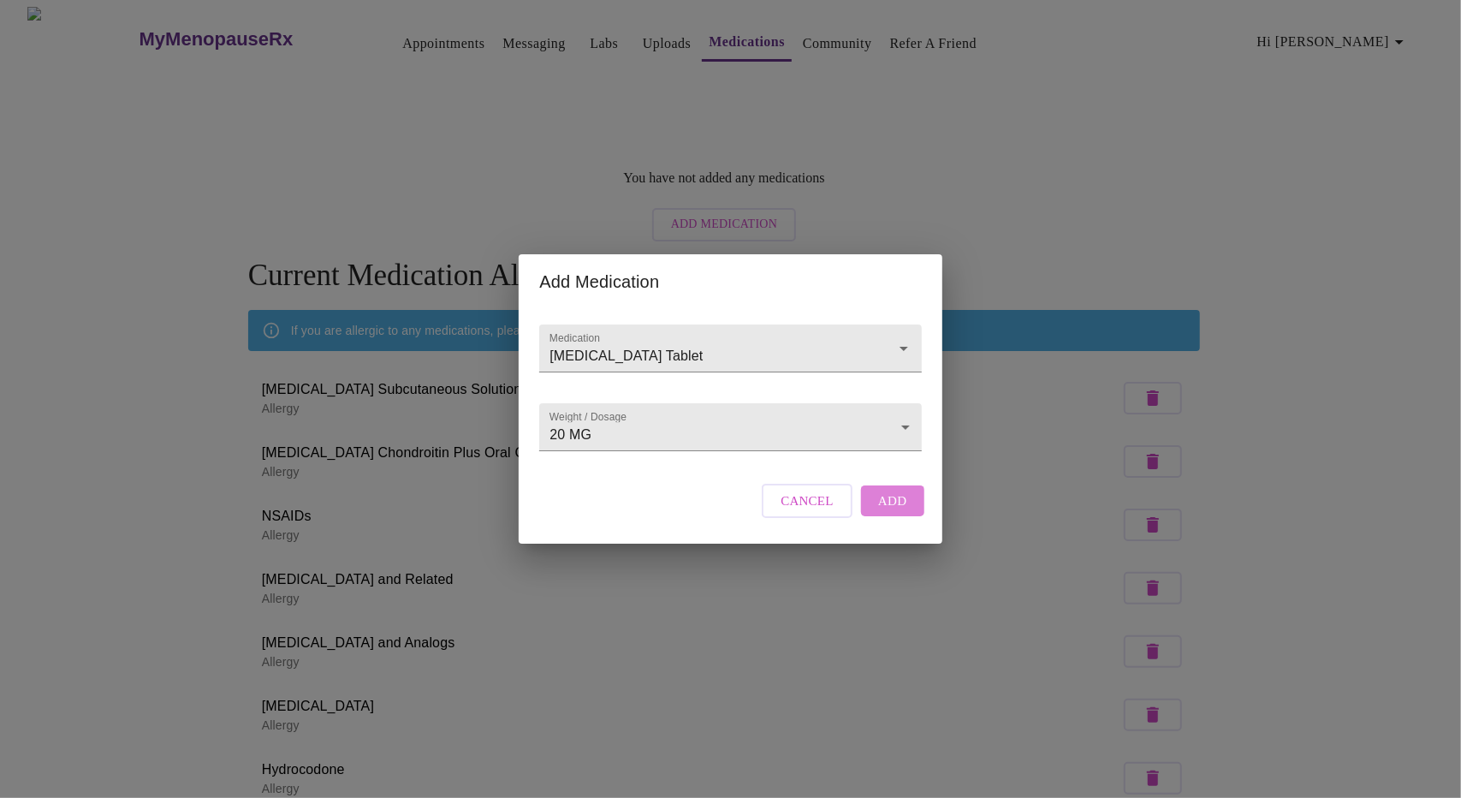
click at [900, 512] on span "Add" at bounding box center [892, 500] width 29 height 22
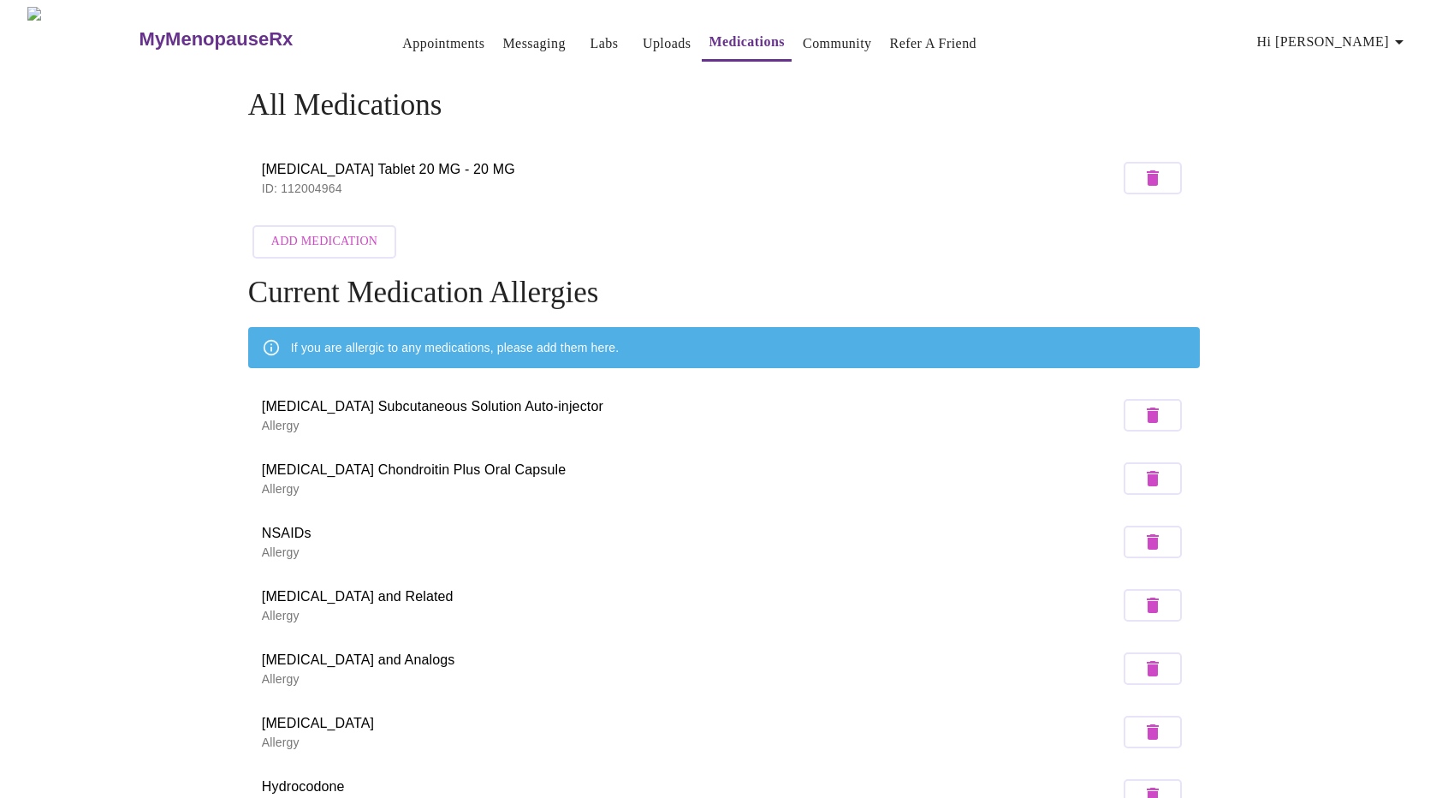
click at [314, 241] on span "Add Medication" at bounding box center [324, 241] width 106 height 21
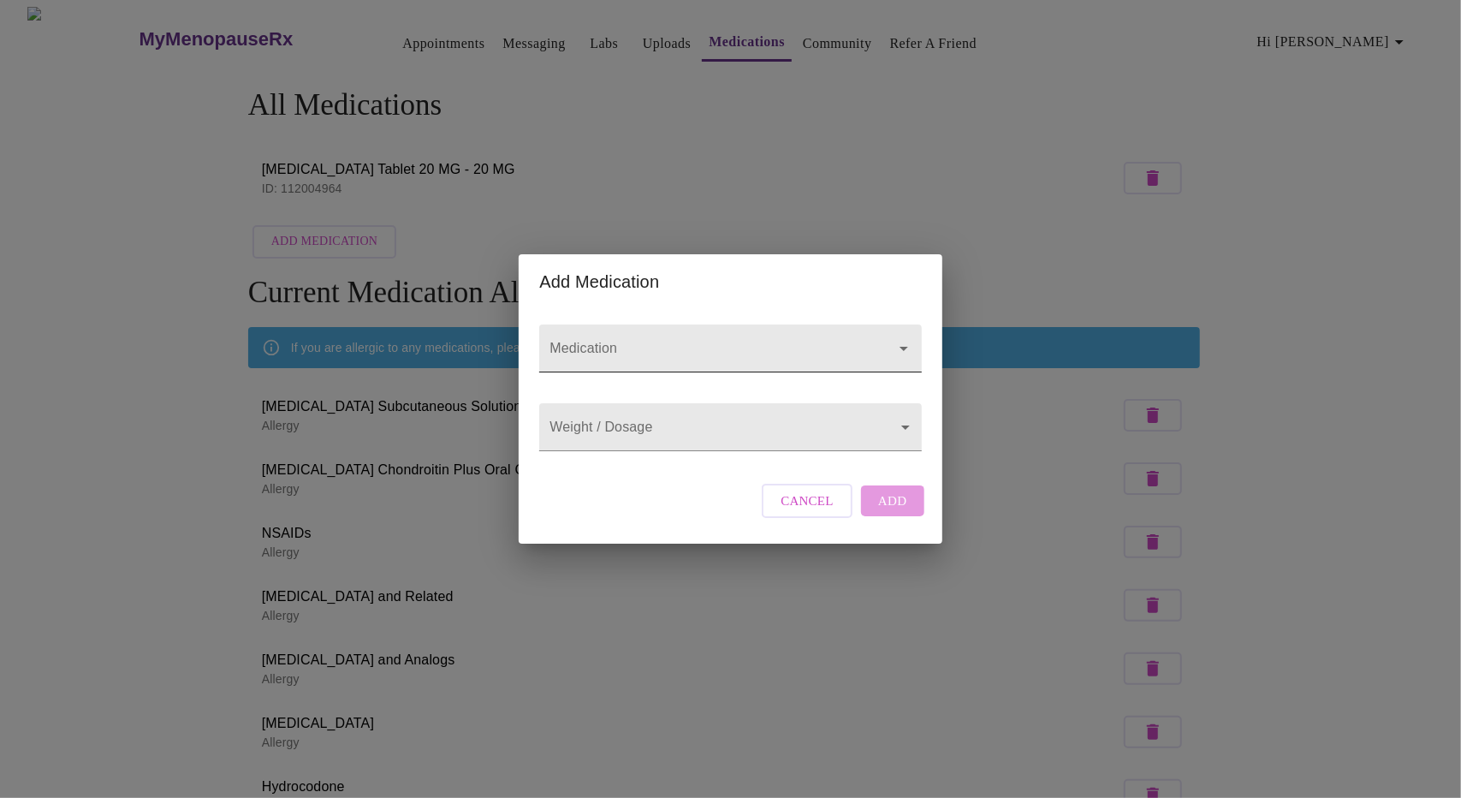
click at [811, 348] on input "Medication" at bounding box center [705, 357] width 319 height 32
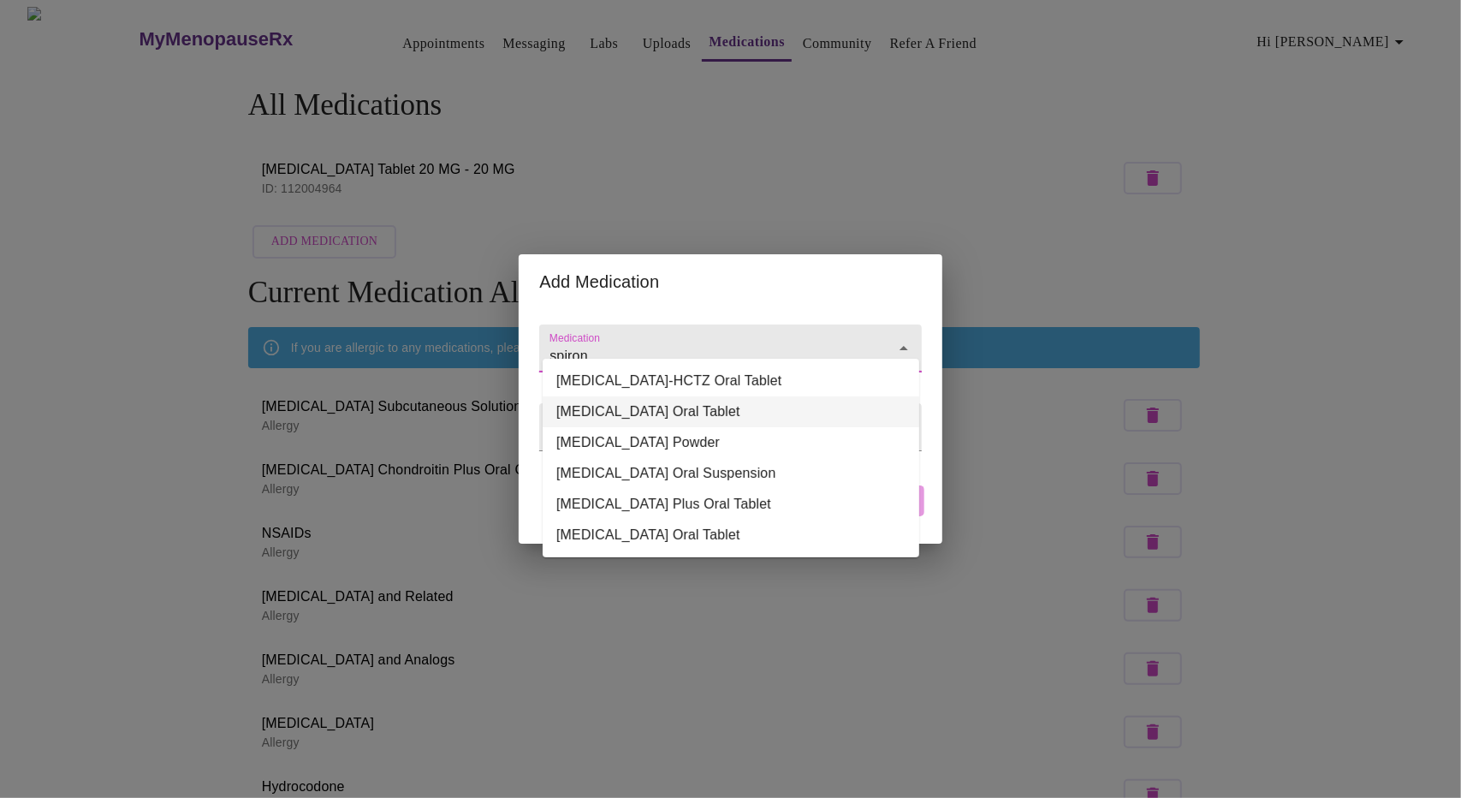
click at [771, 411] on li "Spironolactone Oral Tablet" at bounding box center [731, 411] width 377 height 31
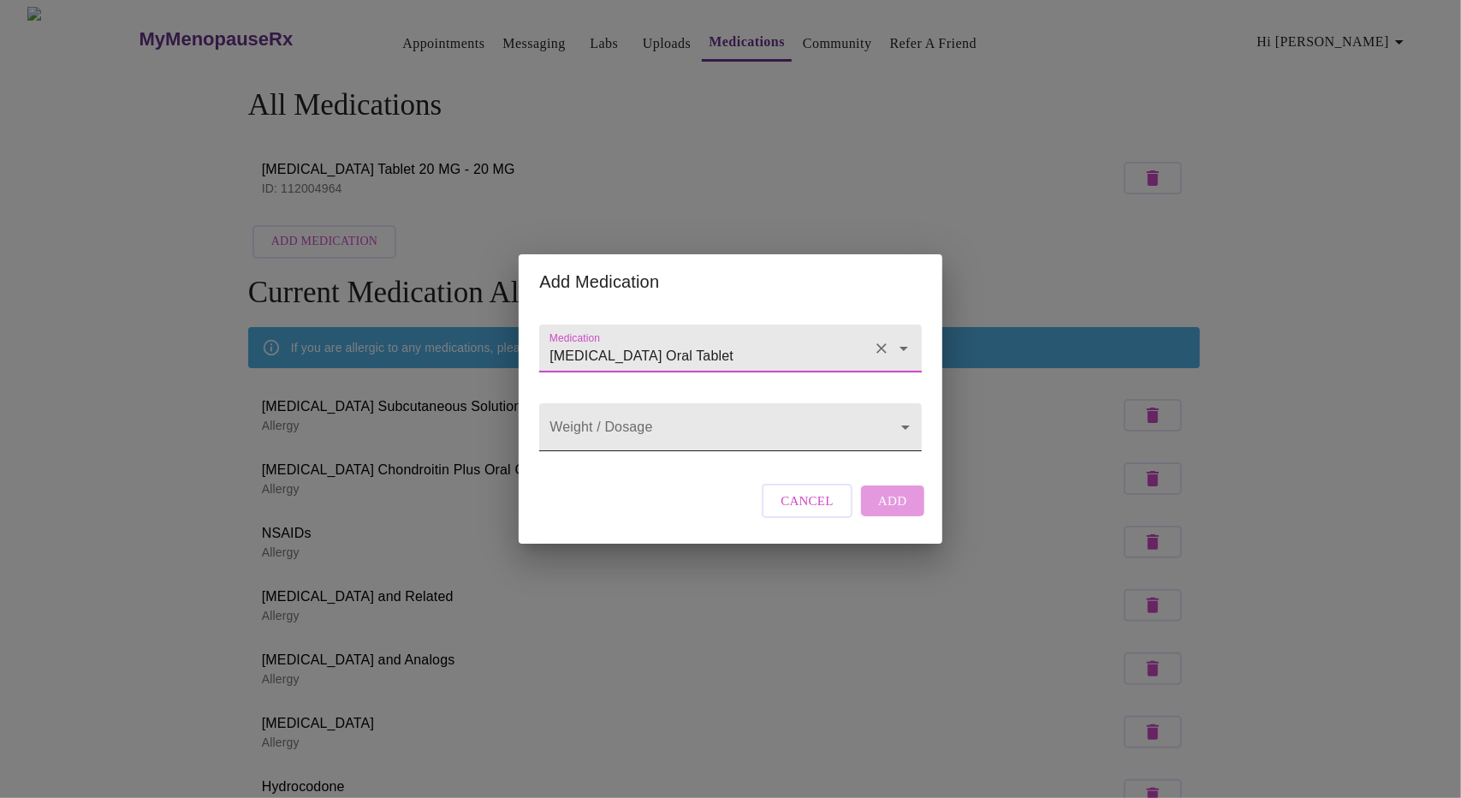
type input "Spironolactone Oral Tablet"
click at [702, 436] on body "MyMenopauseRx Appointments Messaging Labs Uploads Medications Community Refer a…" at bounding box center [730, 603] width 1447 height 1193
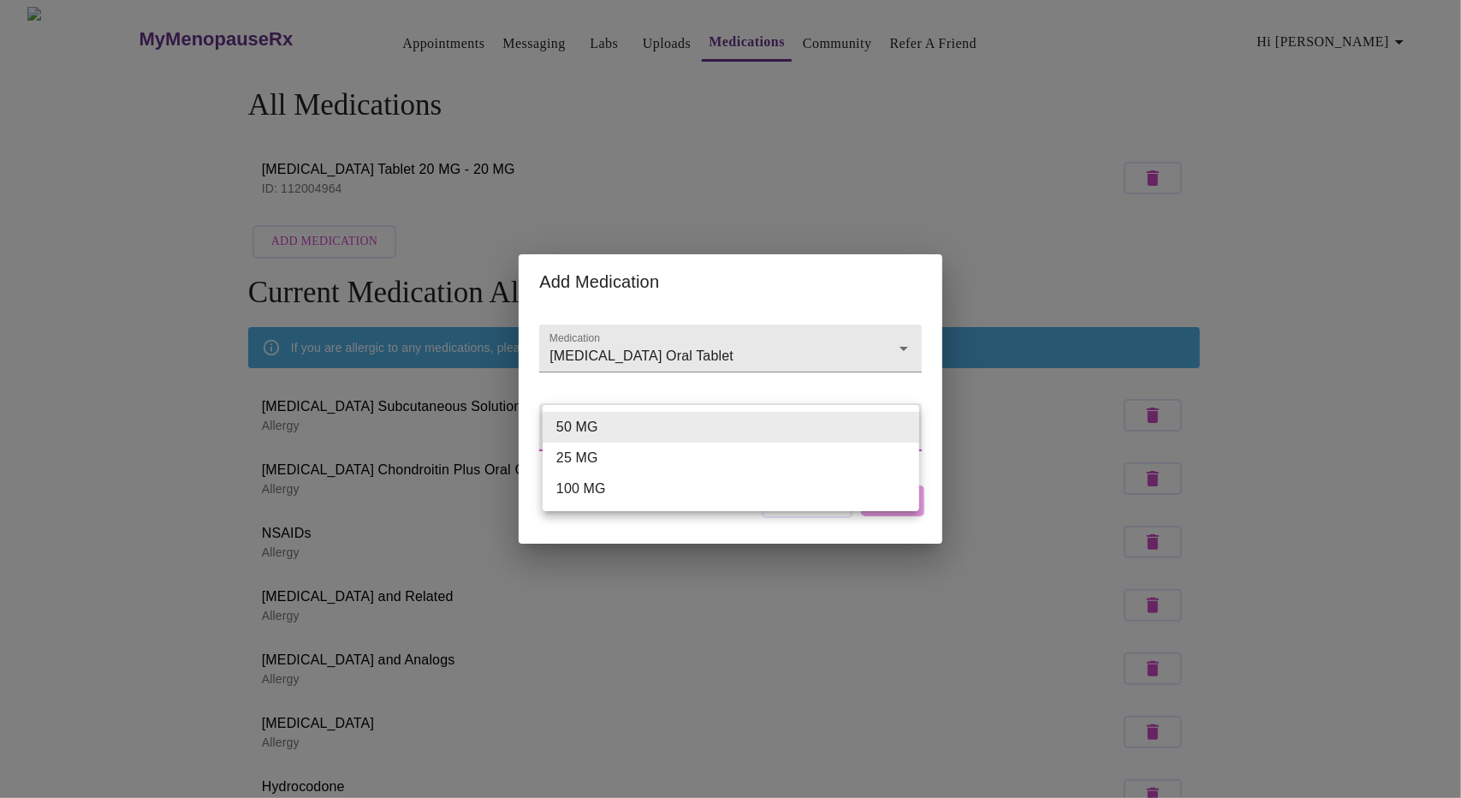
click at [648, 496] on li "100 MG" at bounding box center [731, 488] width 377 height 31
type input "100 MG"
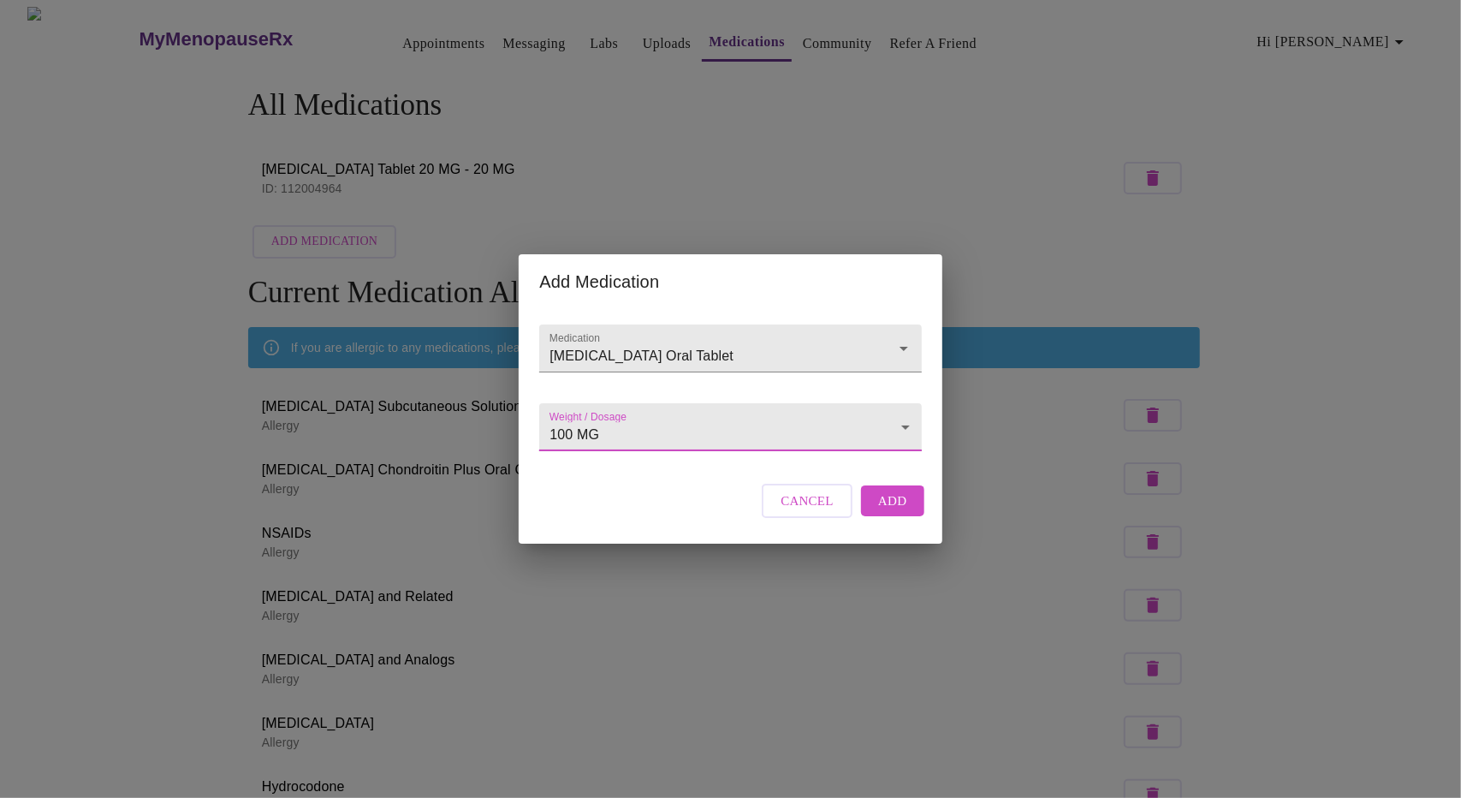
click at [903, 512] on span "Add" at bounding box center [892, 500] width 29 height 22
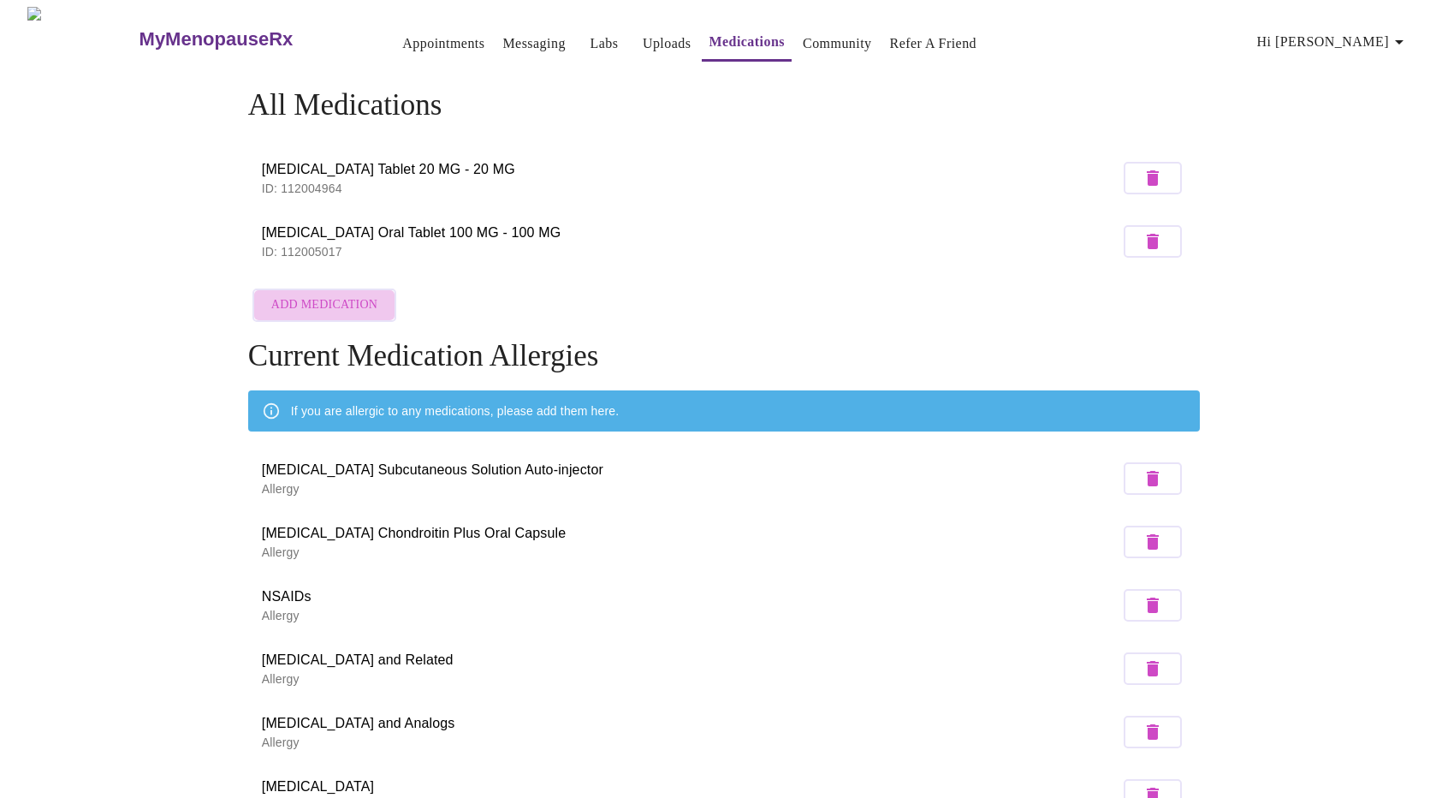
click at [329, 298] on span "Add Medication" at bounding box center [324, 304] width 106 height 21
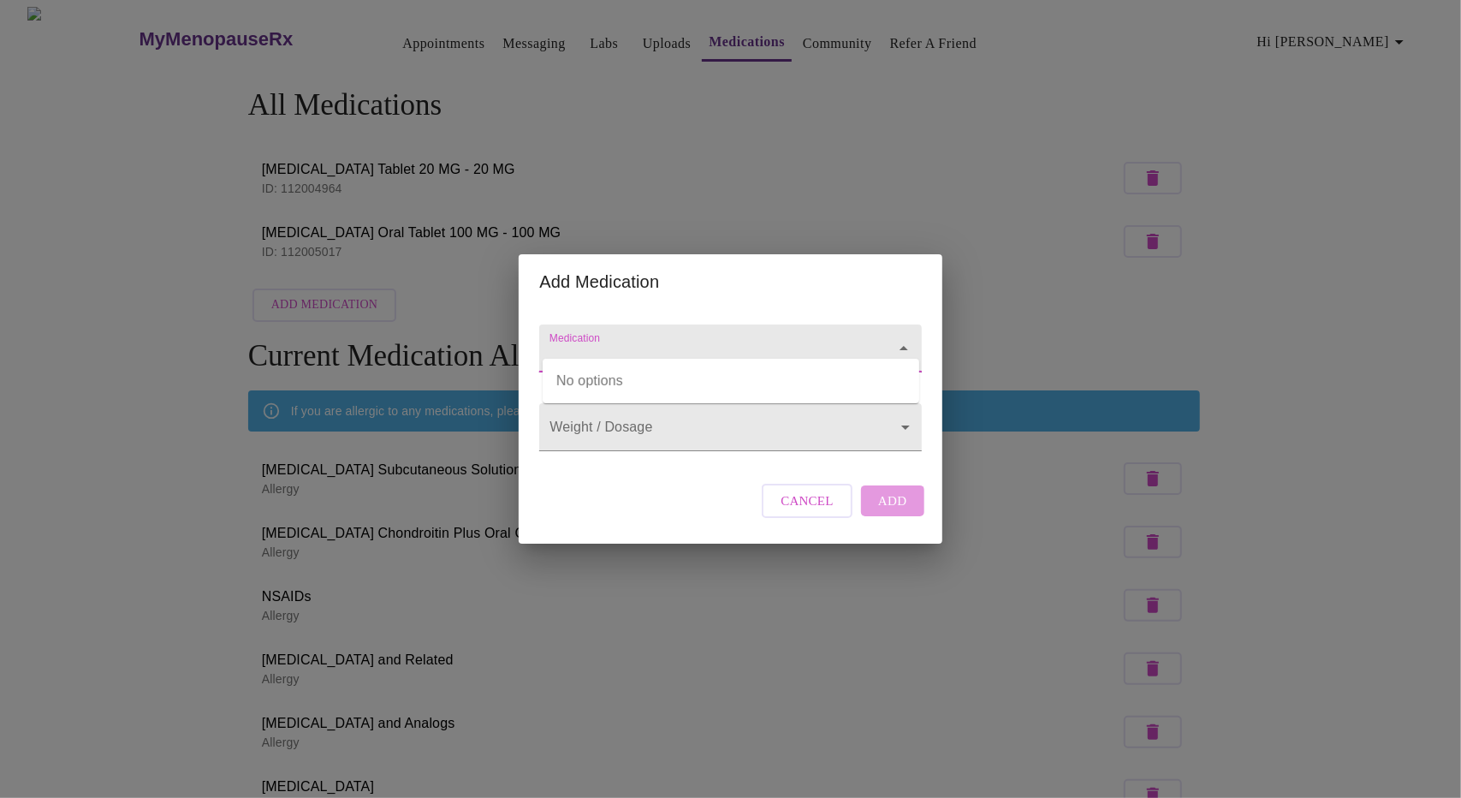
click at [626, 341] on input "Medication" at bounding box center [705, 357] width 319 height 32
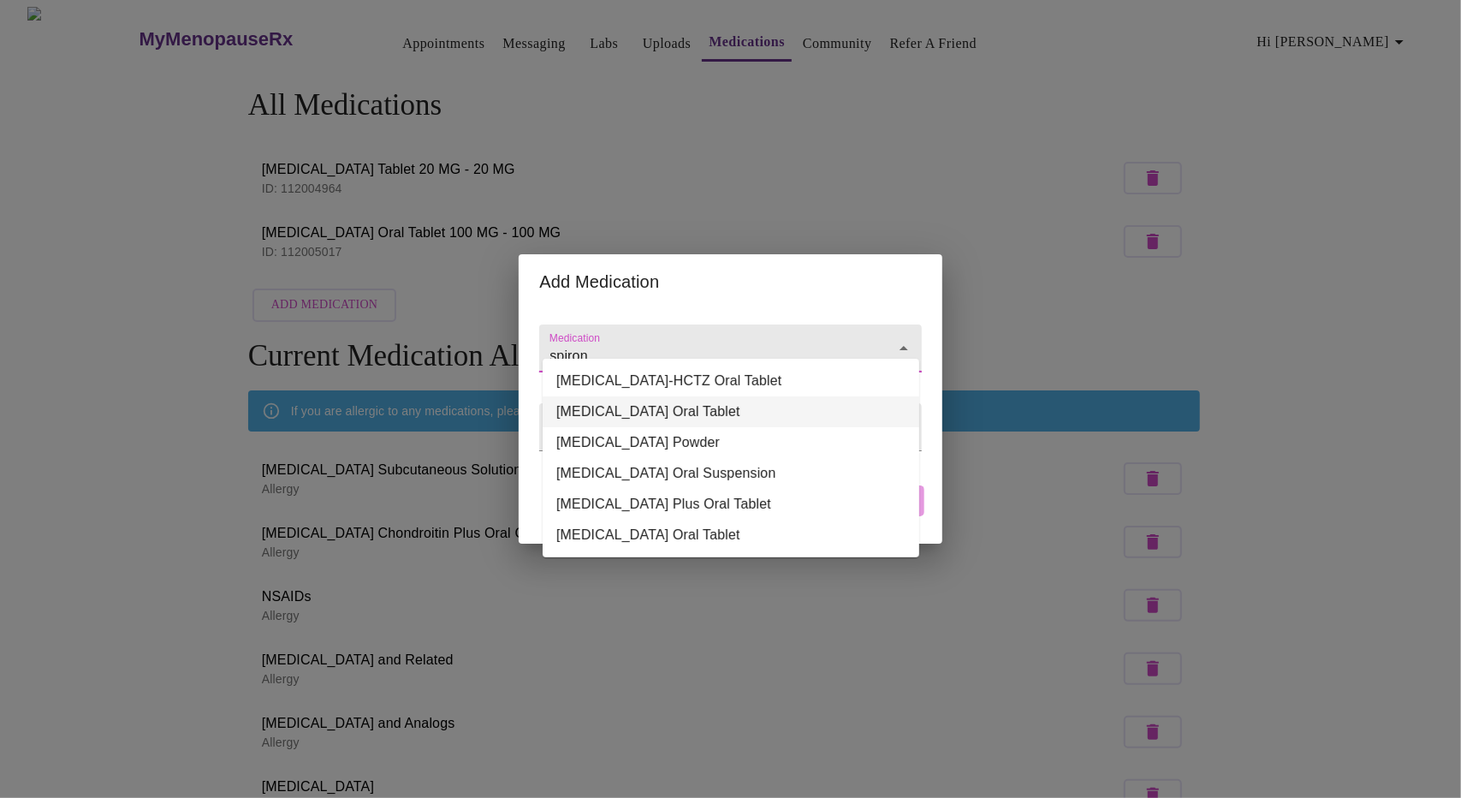
click at [673, 412] on li "Spironolactone Oral Tablet" at bounding box center [731, 411] width 377 height 31
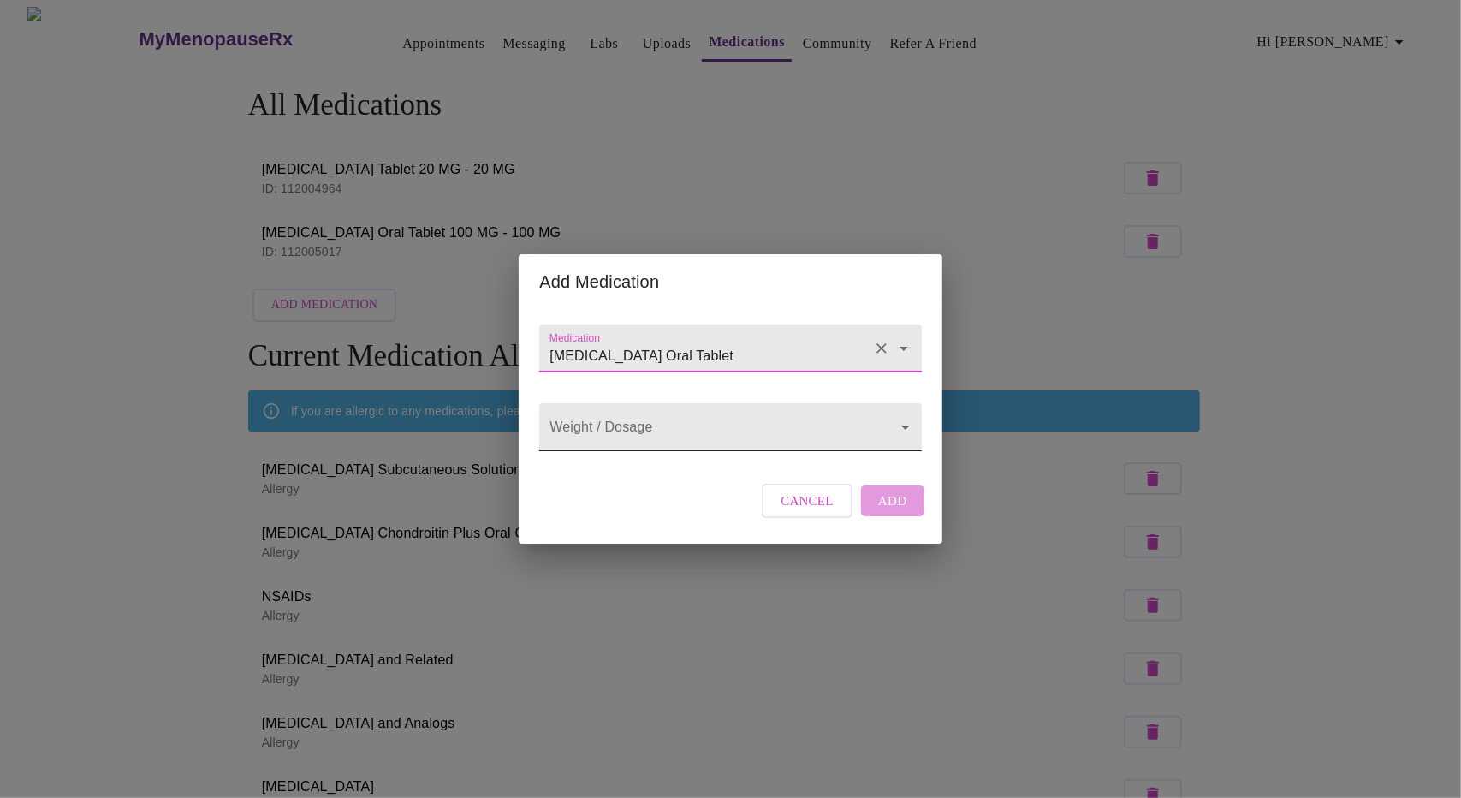
type input "Spironolactone Oral Tablet"
click at [679, 442] on body "MyMenopauseRx Appointments Messaging Labs Uploads Medications Community Refer a…" at bounding box center [730, 635] width 1447 height 1256
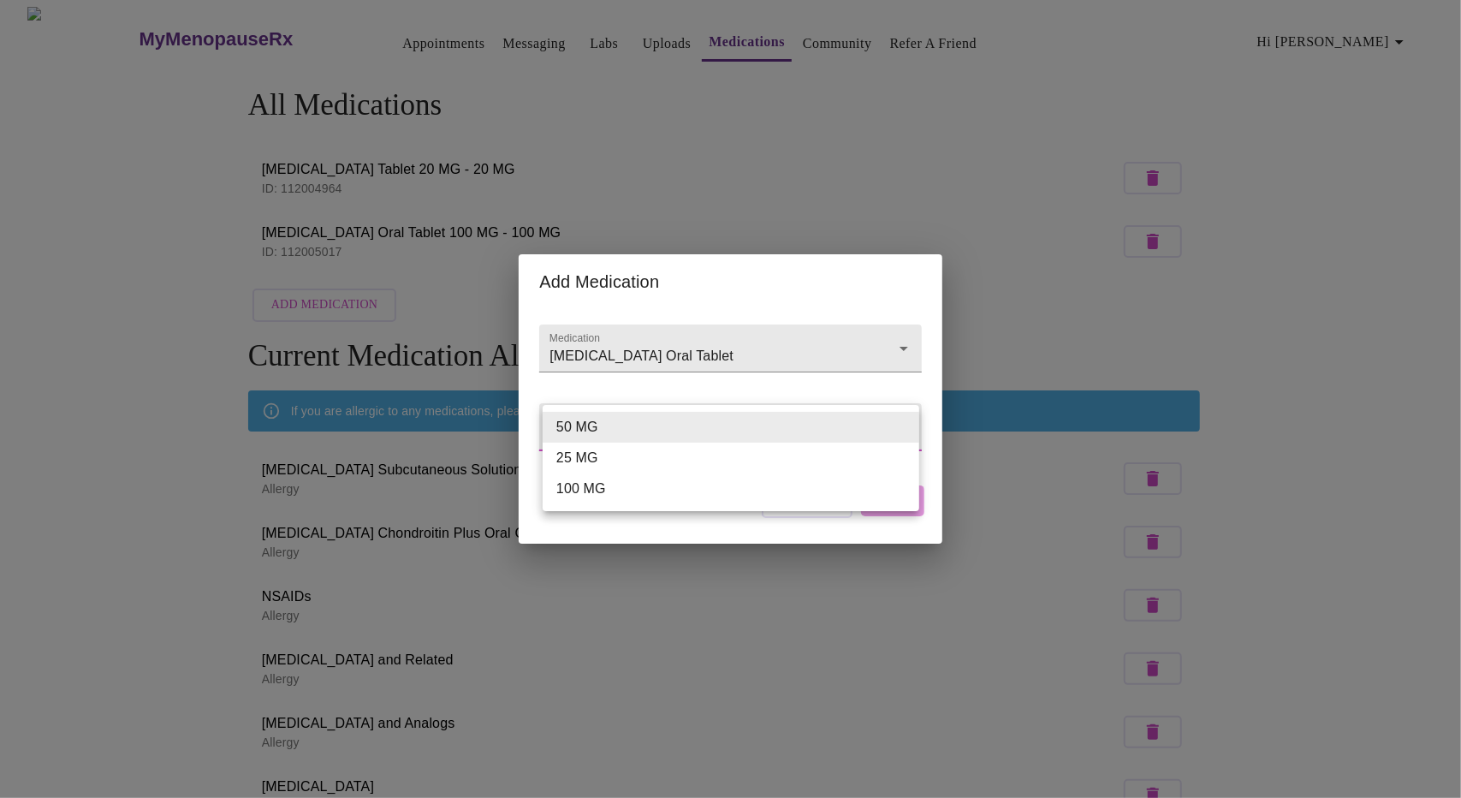
click at [611, 465] on li "25 MG" at bounding box center [731, 457] width 377 height 31
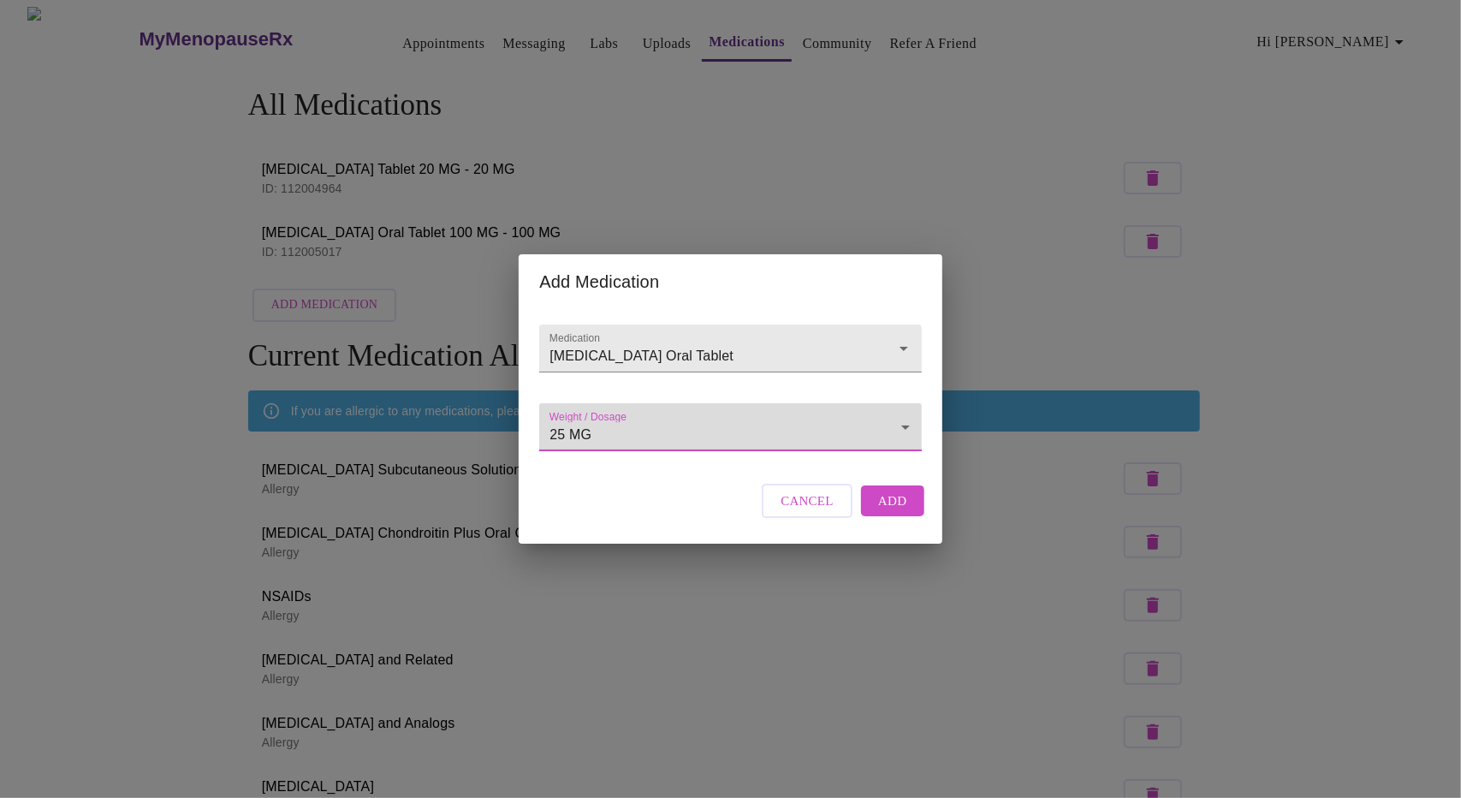
type input "25 MG"
click at [898, 512] on span "Add" at bounding box center [892, 500] width 29 height 22
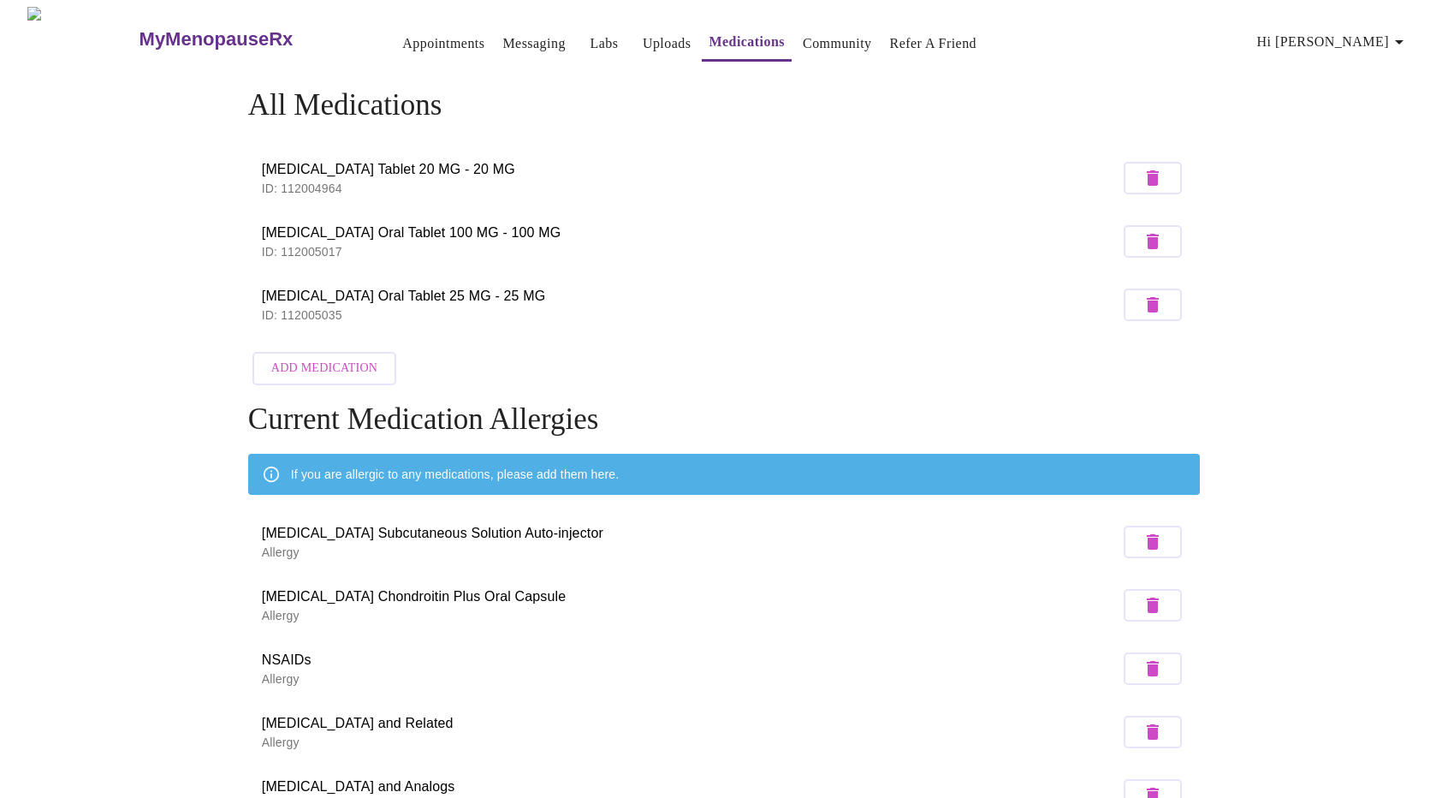
click at [289, 360] on span "Add Medication" at bounding box center [324, 368] width 106 height 21
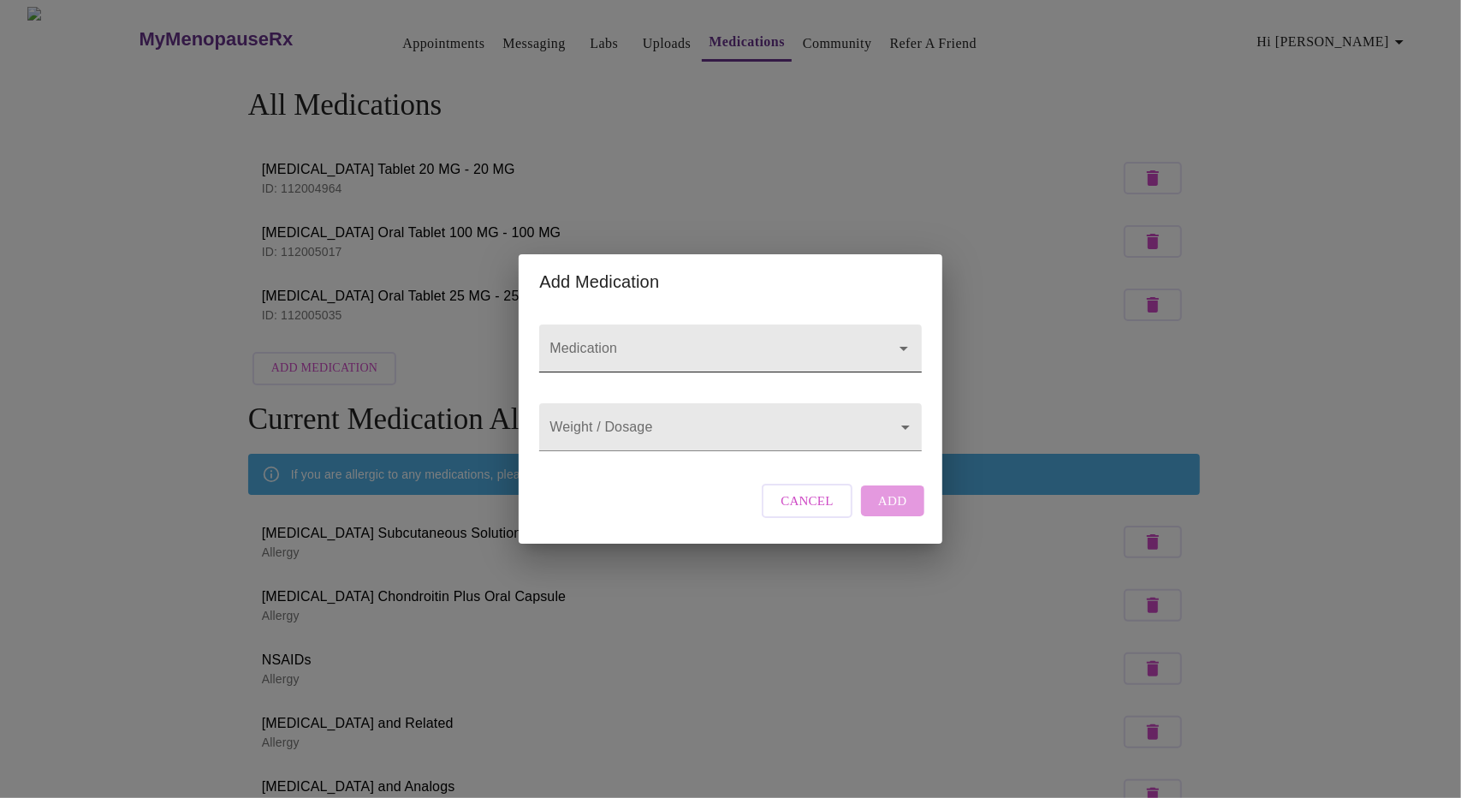
click at [741, 324] on div at bounding box center [730, 348] width 382 height 48
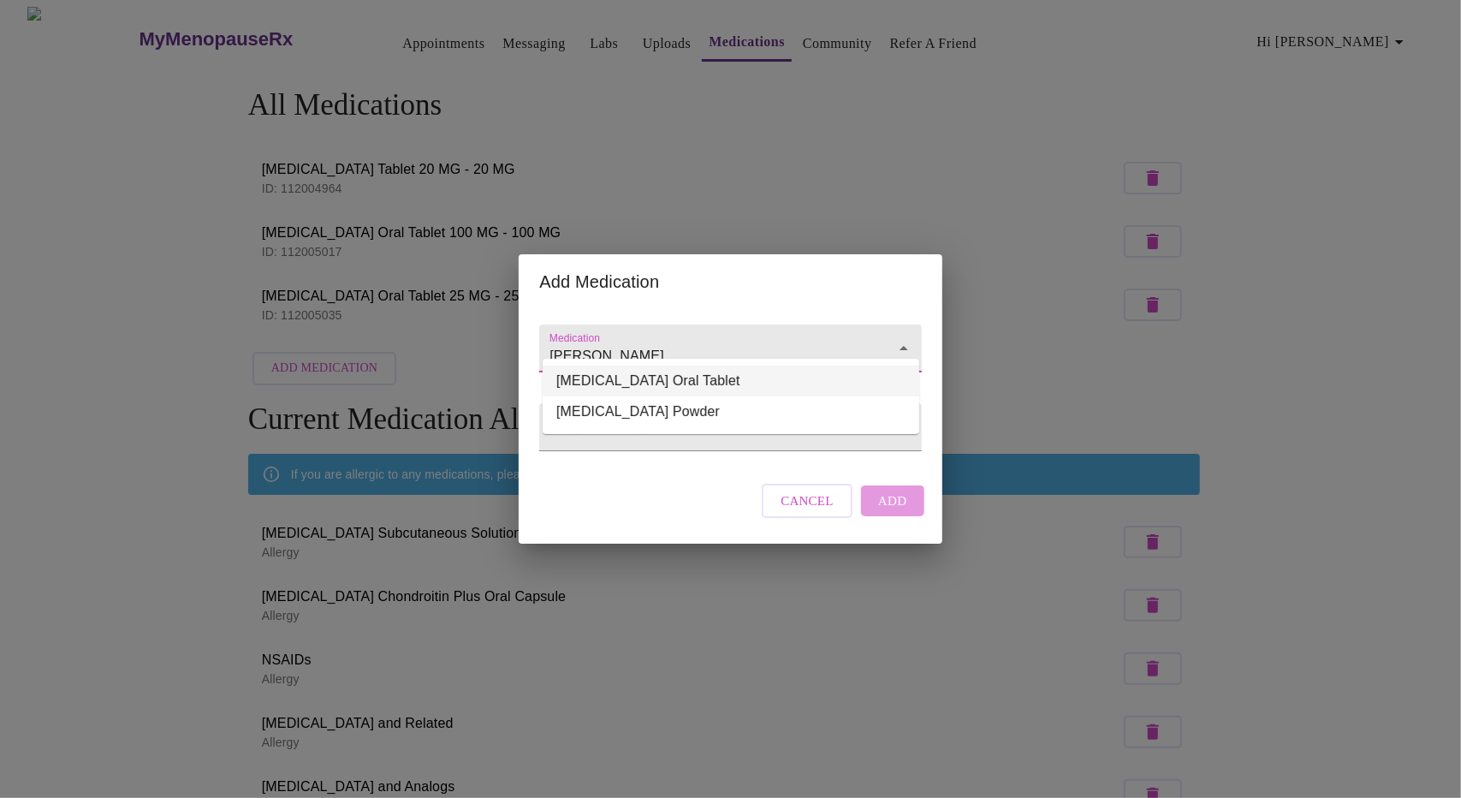
click at [741, 372] on li "valACYclovir HCl Oral Tablet" at bounding box center [731, 380] width 377 height 31
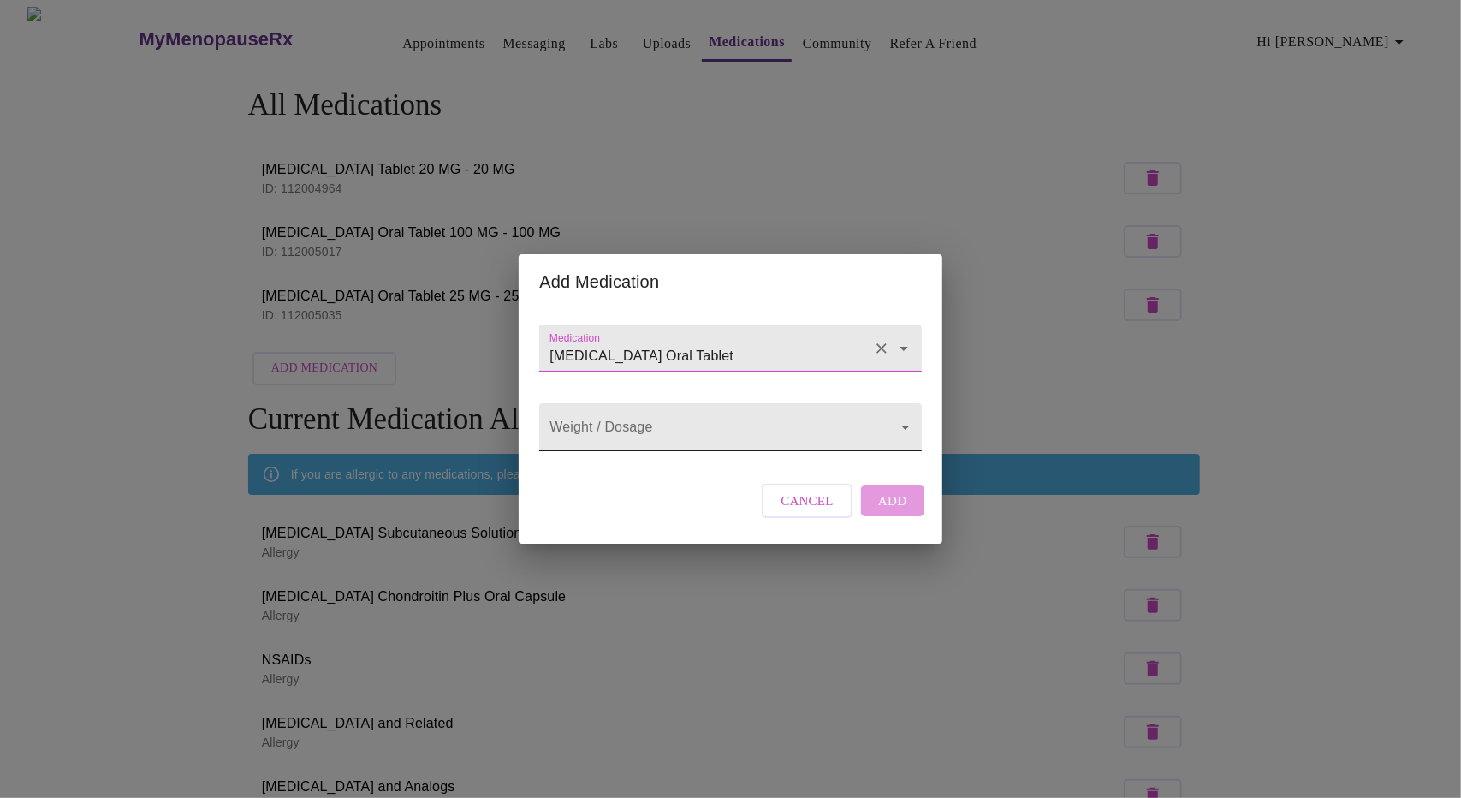
type input "valACYclovir HCl Oral Tablet"
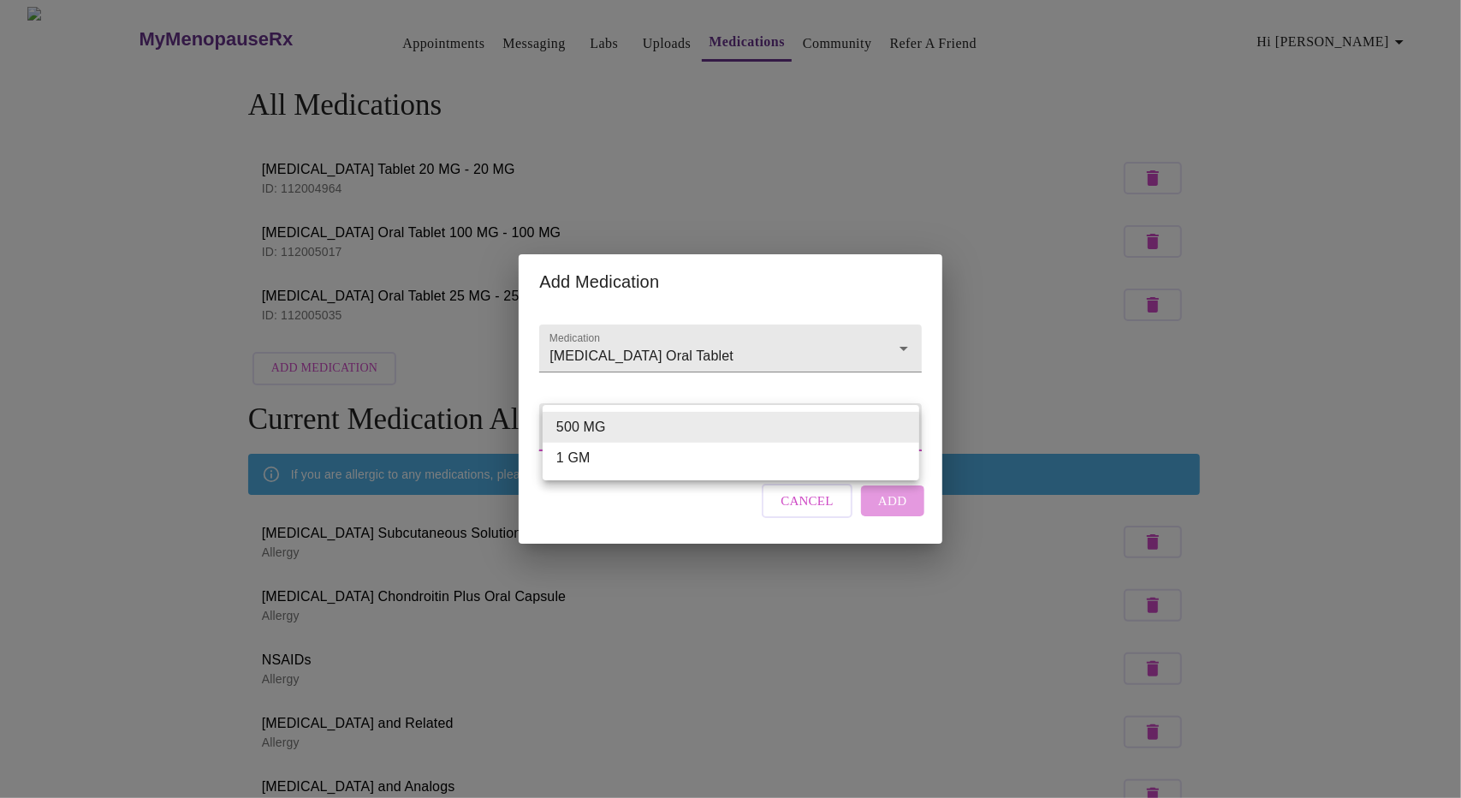
click at [733, 437] on body "MyMenopauseRx Appointments Messaging Labs Uploads Medications Community Refer a…" at bounding box center [730, 667] width 1447 height 1320
click at [719, 471] on li "1 GM" at bounding box center [731, 457] width 377 height 31
type input "1 GM"
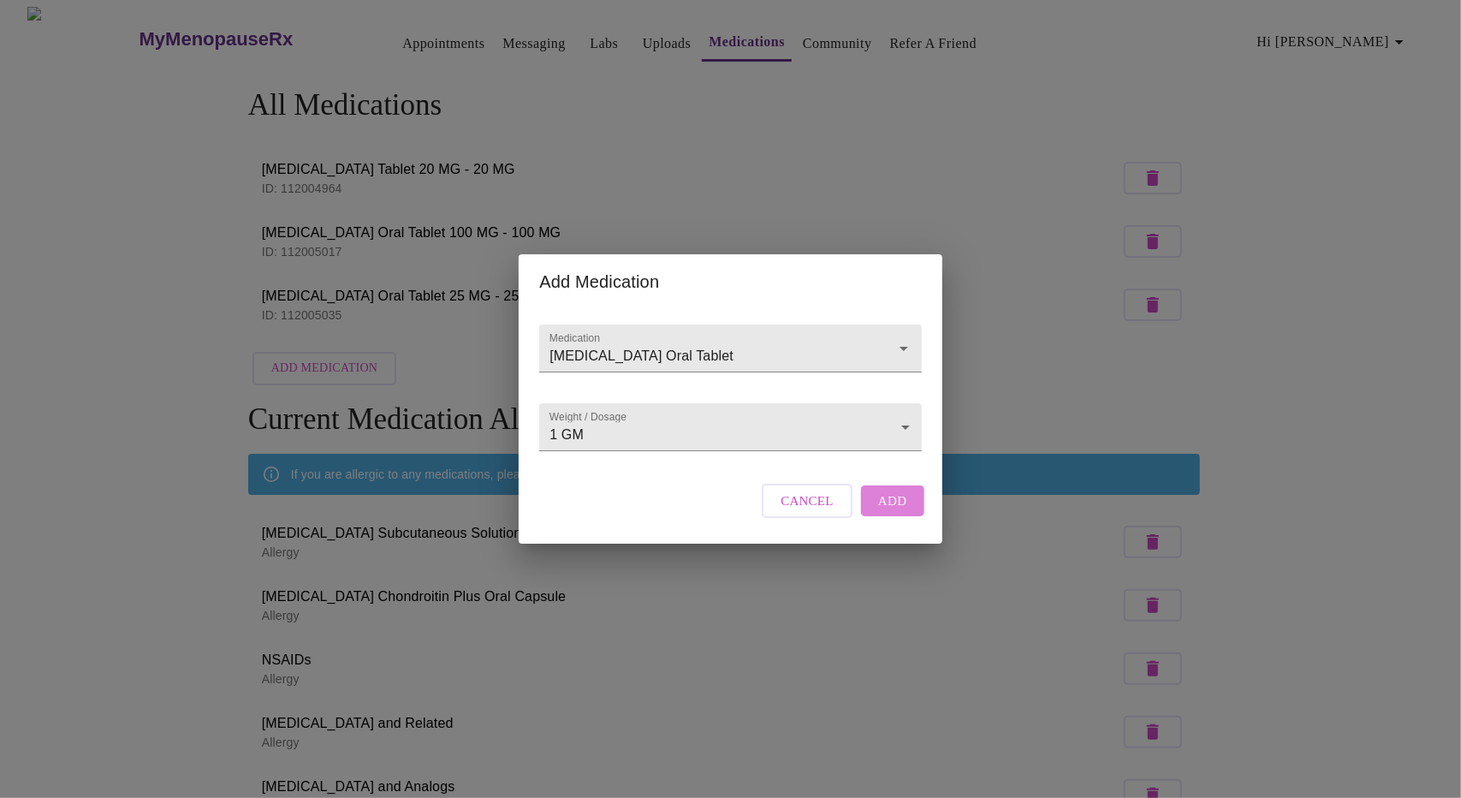
click at [905, 509] on button "Add" at bounding box center [892, 500] width 63 height 31
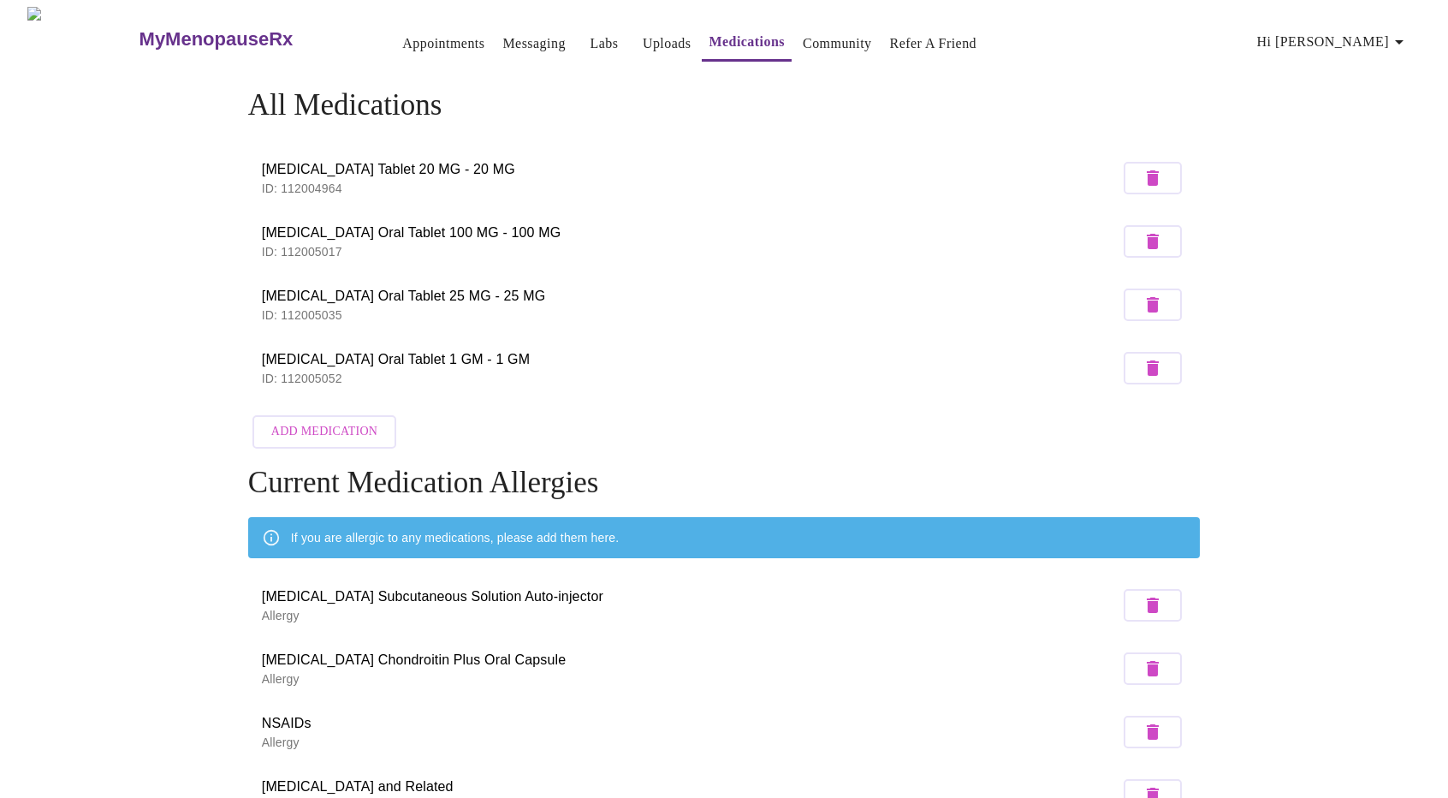
click at [335, 436] on span "Add Medication" at bounding box center [324, 431] width 106 height 21
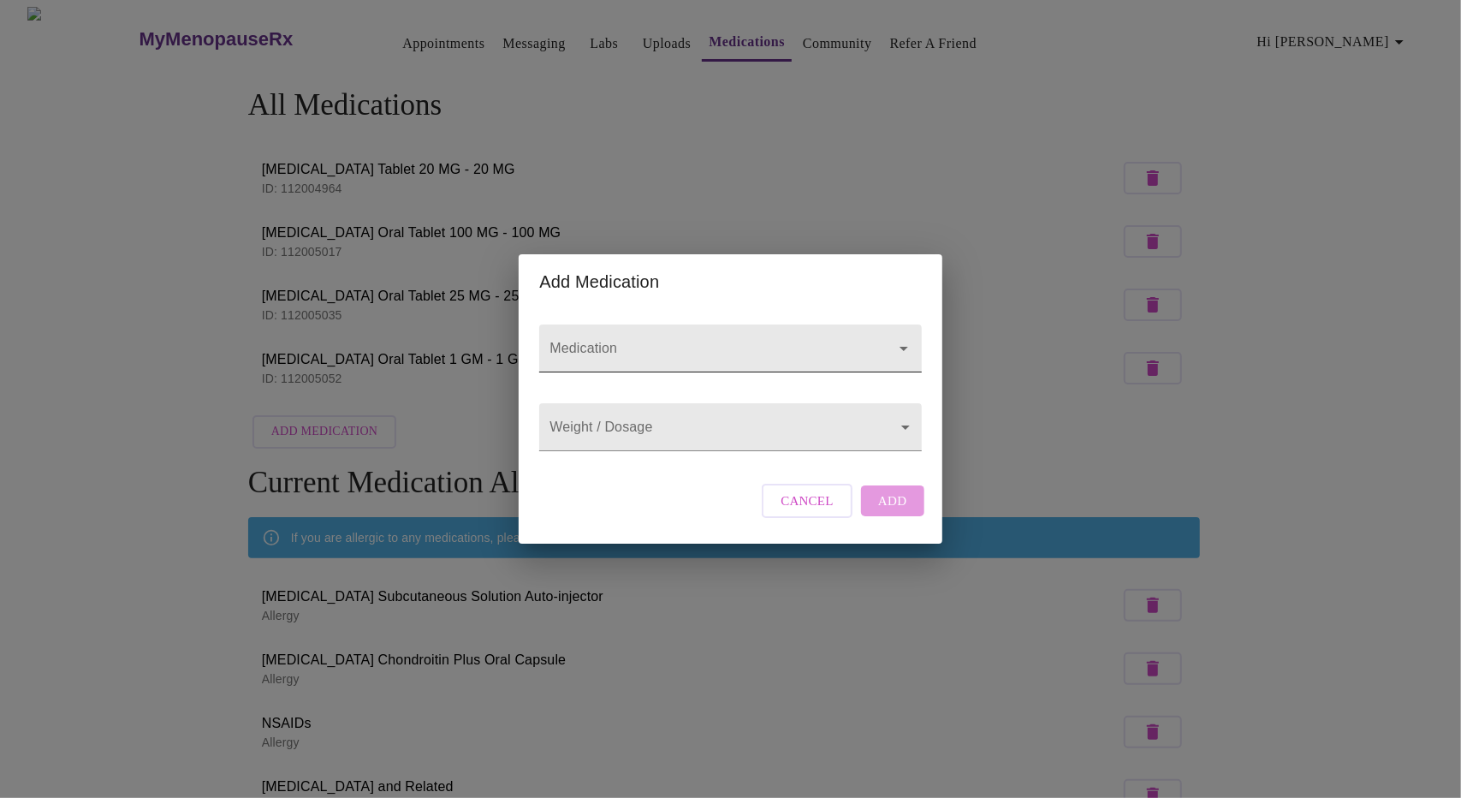
click at [777, 341] on input "Medication" at bounding box center [705, 357] width 319 height 32
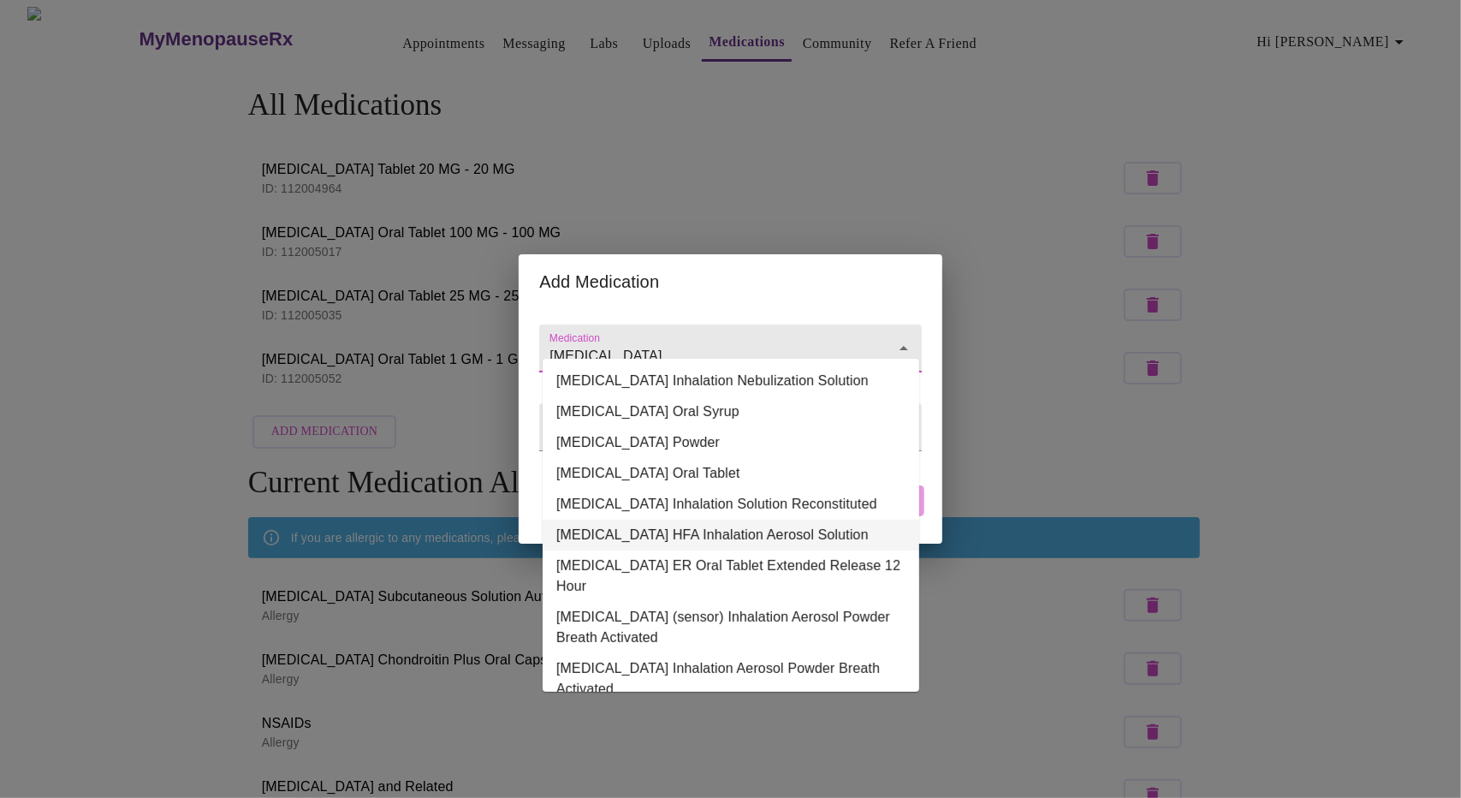
click at [798, 539] on li "Albuterol Sulfate HFA Inhalation Aerosol Solution" at bounding box center [731, 534] width 377 height 31
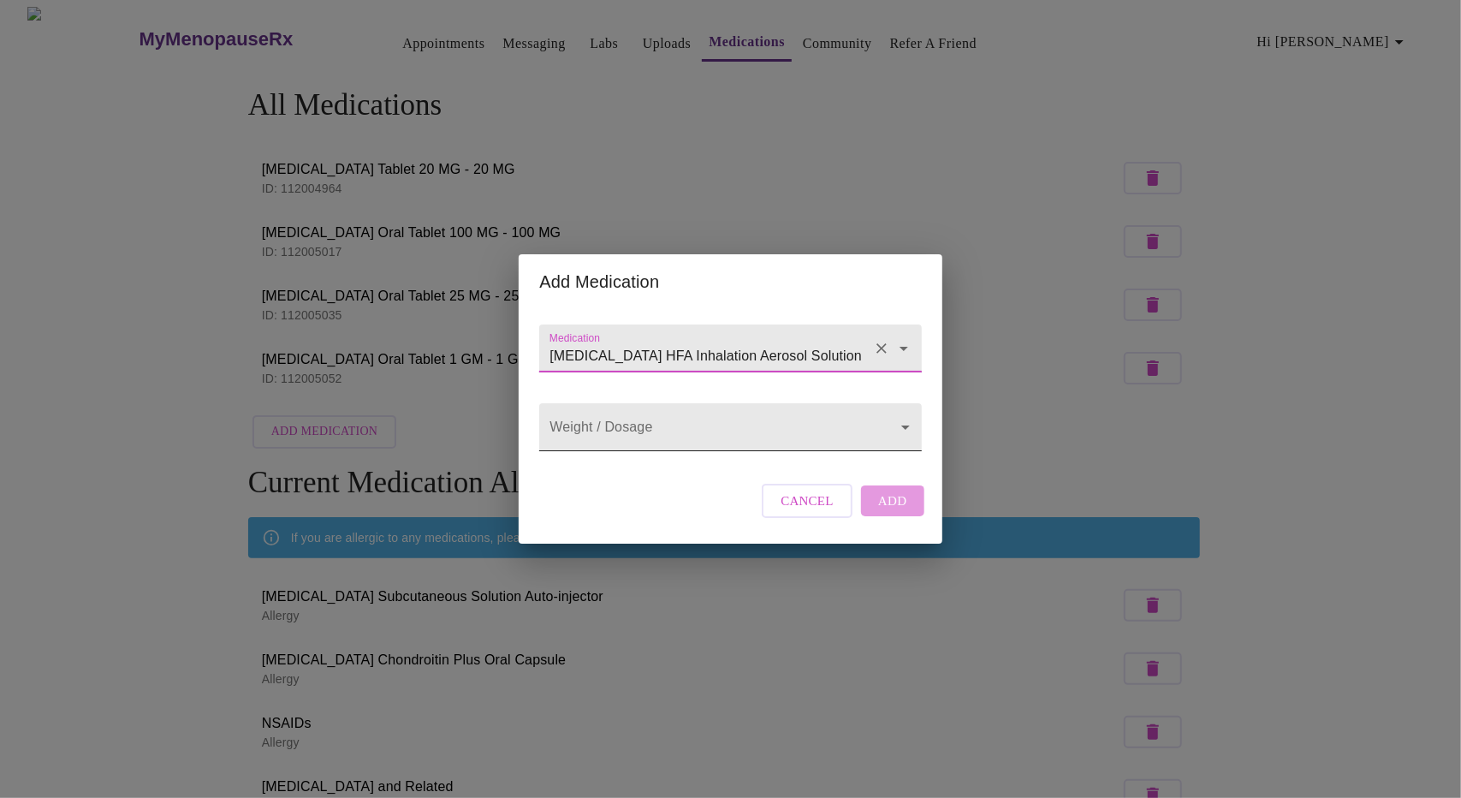
type input "Albuterol Sulfate HFA Inhalation Aerosol Solution"
click at [775, 419] on body "MyMenopauseRx Appointments Messaging Labs Uploads Medications Community Refer a…" at bounding box center [730, 698] width 1447 height 1383
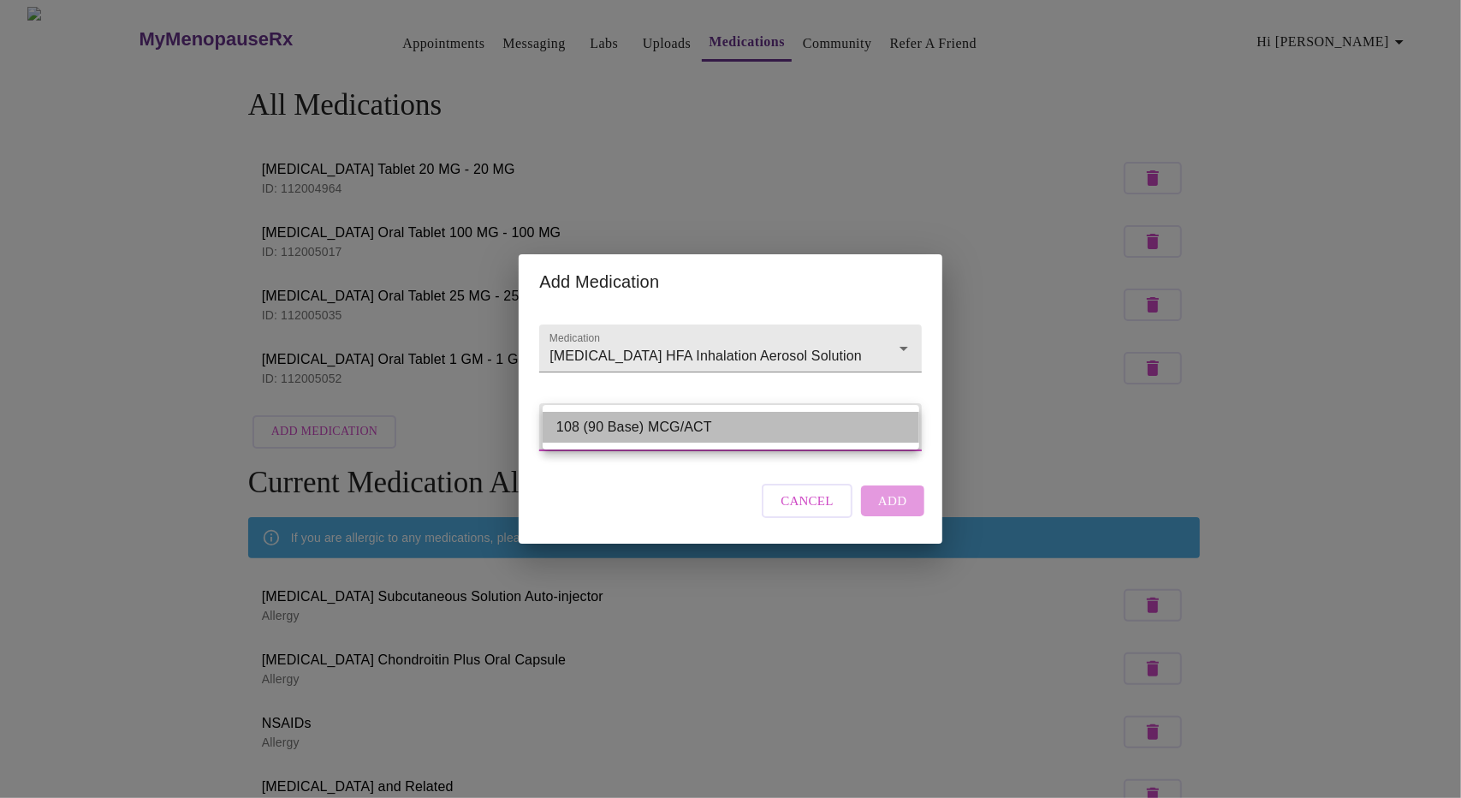
click at [774, 421] on li "108 (90 Base) MCG/ACT" at bounding box center [731, 427] width 377 height 31
type input "108 (90 Base) MCG/ACT"
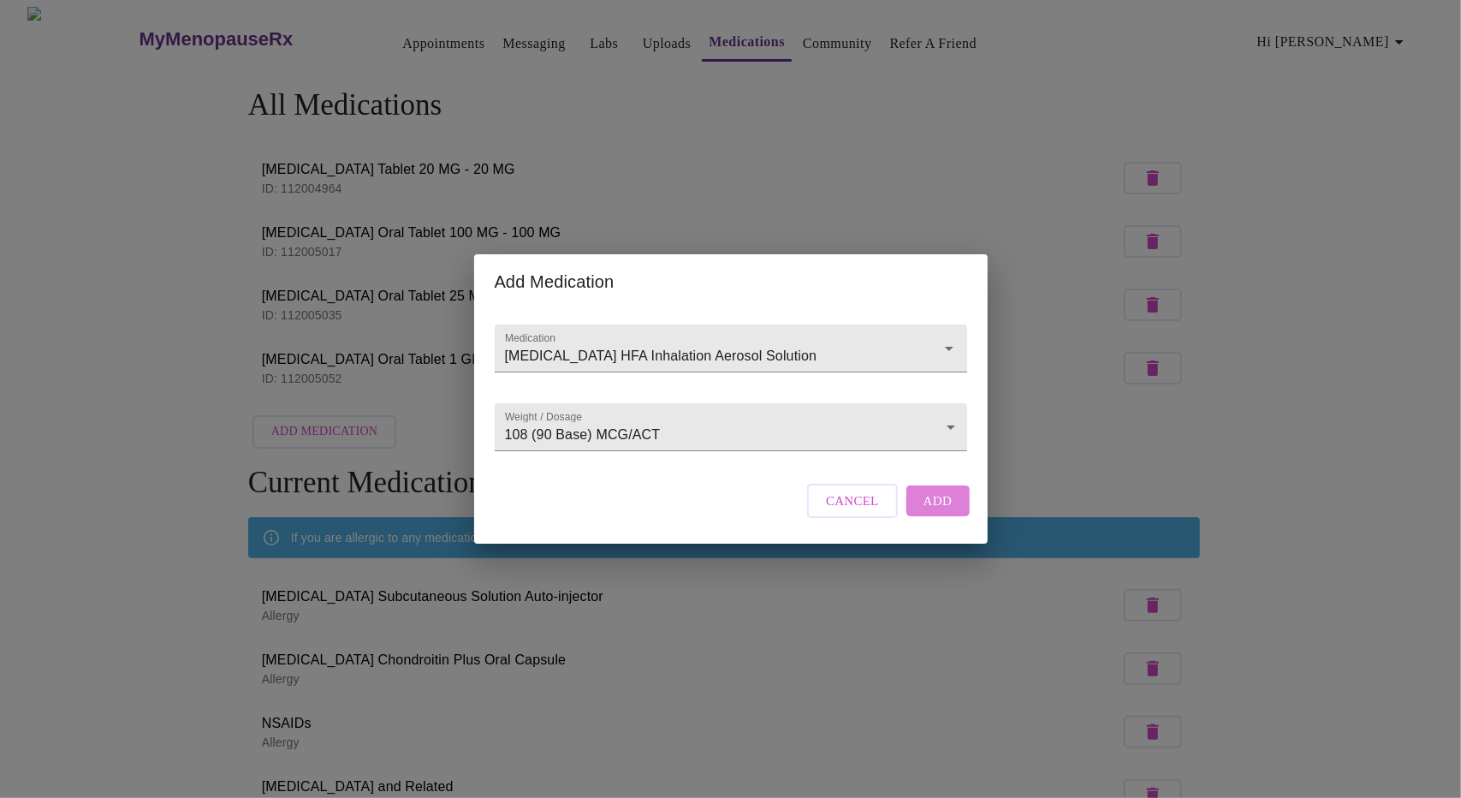
click at [940, 512] on span "Add" at bounding box center [937, 500] width 29 height 22
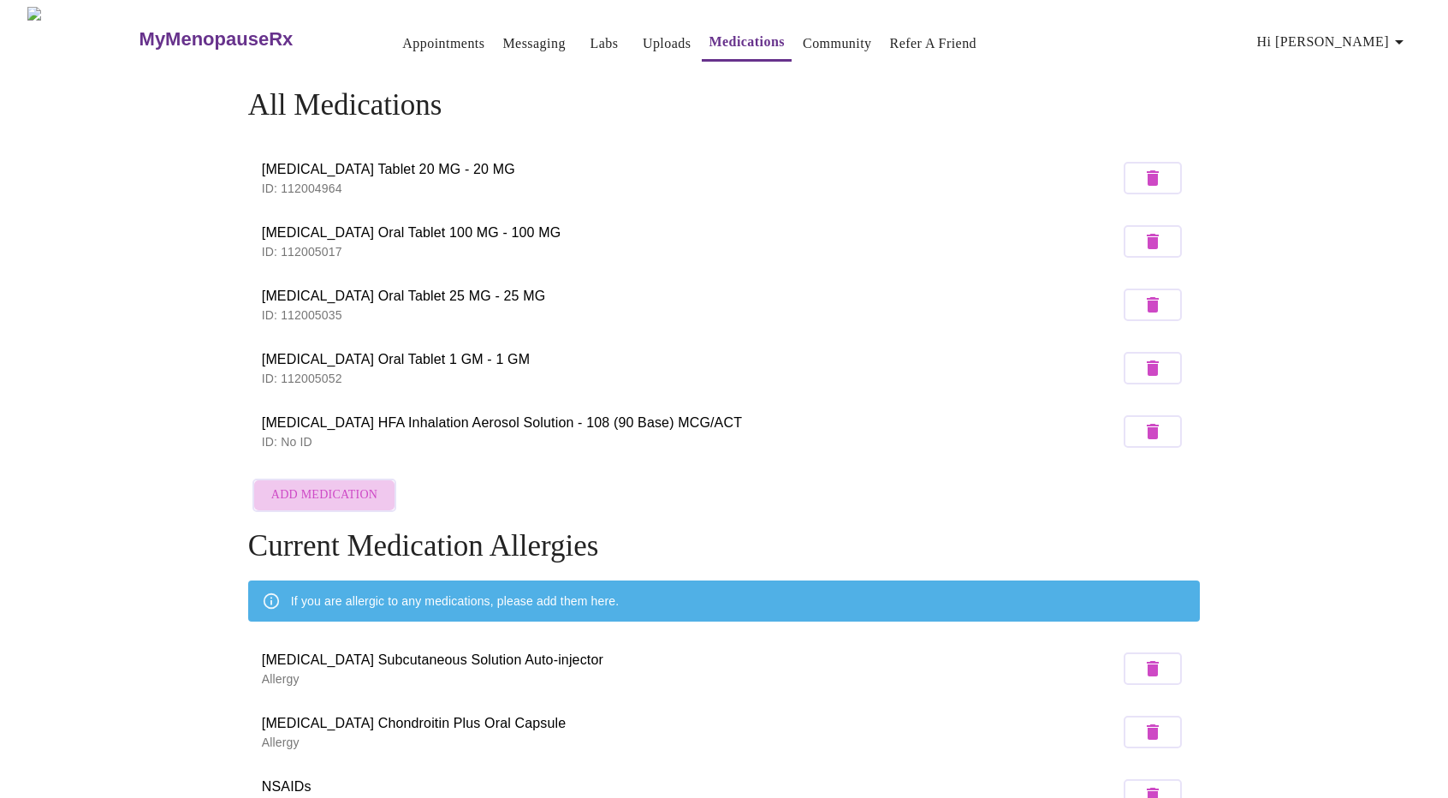
click at [341, 490] on span "Add Medication" at bounding box center [324, 494] width 106 height 21
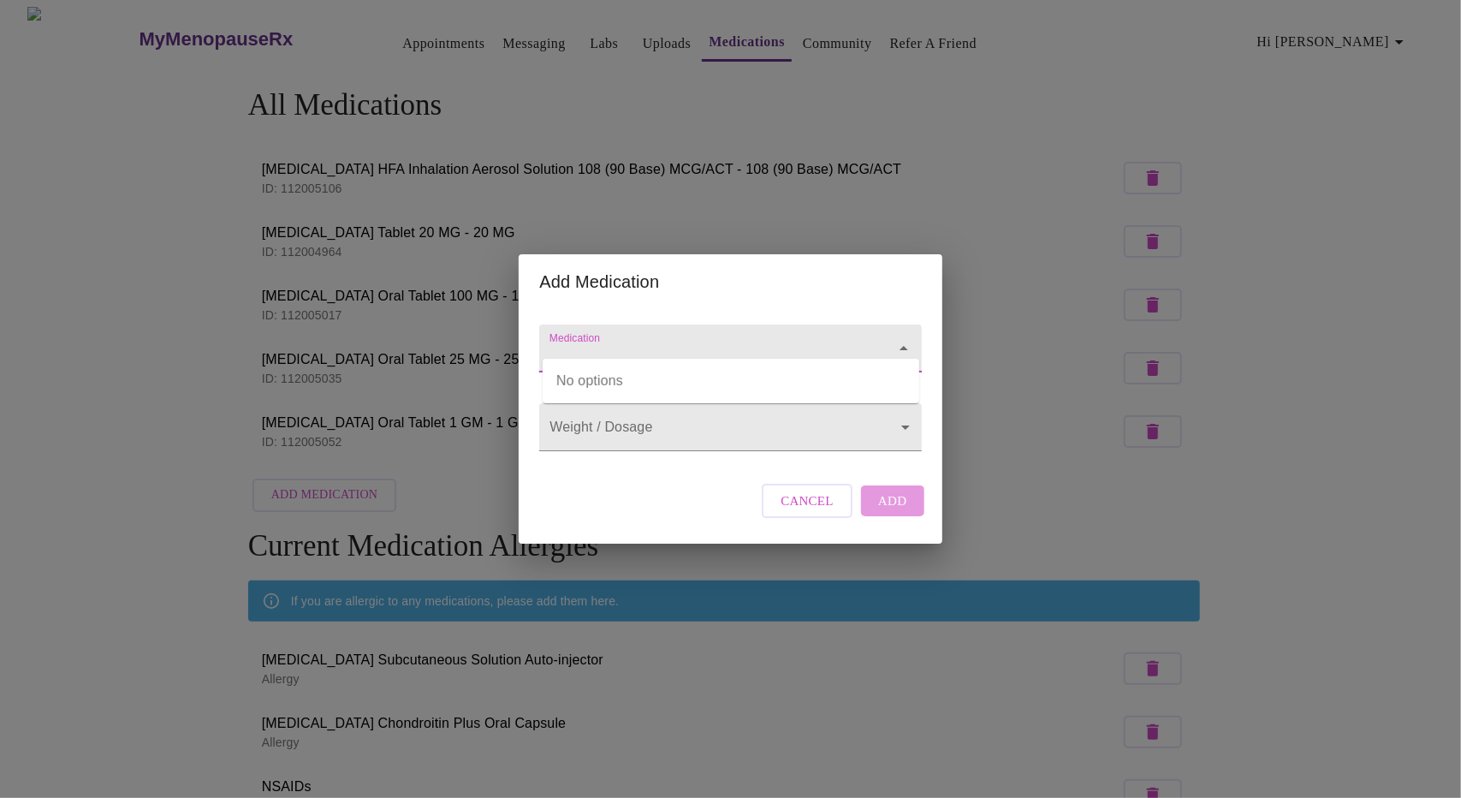
click at [694, 341] on input "Medication" at bounding box center [705, 357] width 319 height 32
click at [691, 371] on li "Ubrelvy Oral Tablet" at bounding box center [731, 380] width 377 height 31
type input "Ubrelvy Oral Tablet"
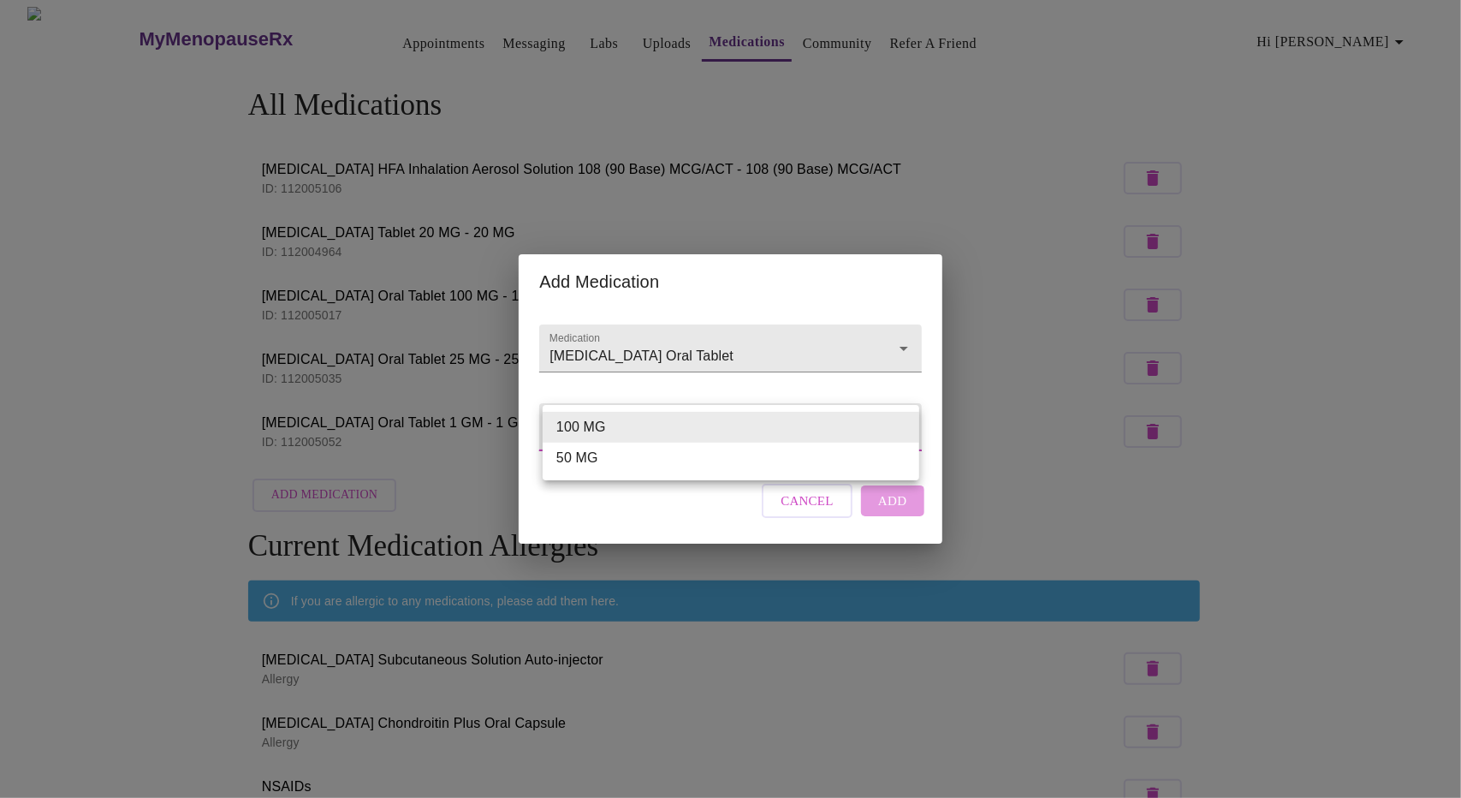
click at [691, 430] on body "MyMenopauseRx Appointments Messaging Labs Uploads Medications Community Refer a…" at bounding box center [730, 730] width 1447 height 1446
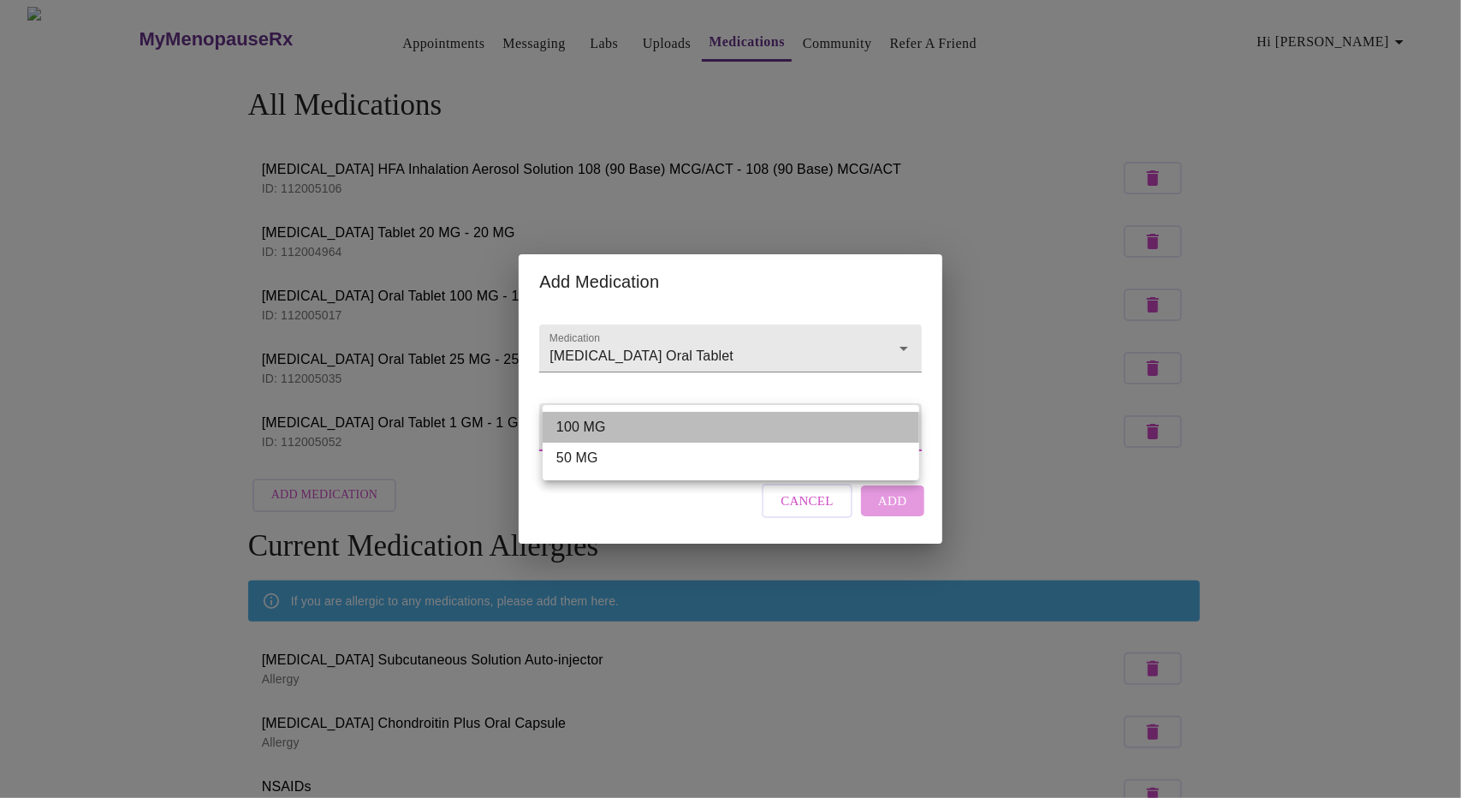
click at [688, 435] on li "100 MG" at bounding box center [731, 427] width 377 height 31
type input "100 MG"
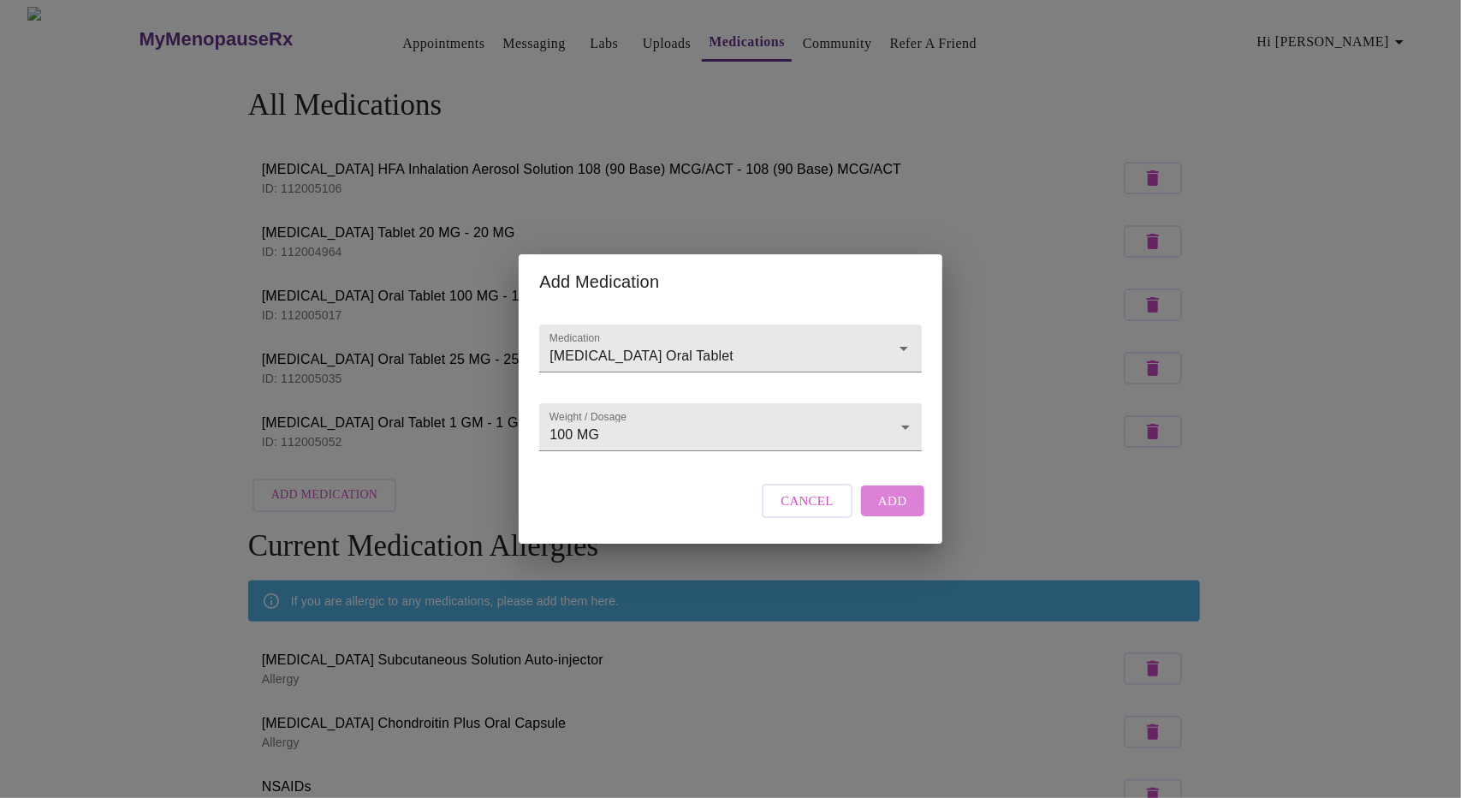
click at [892, 512] on span "Add" at bounding box center [892, 500] width 29 height 22
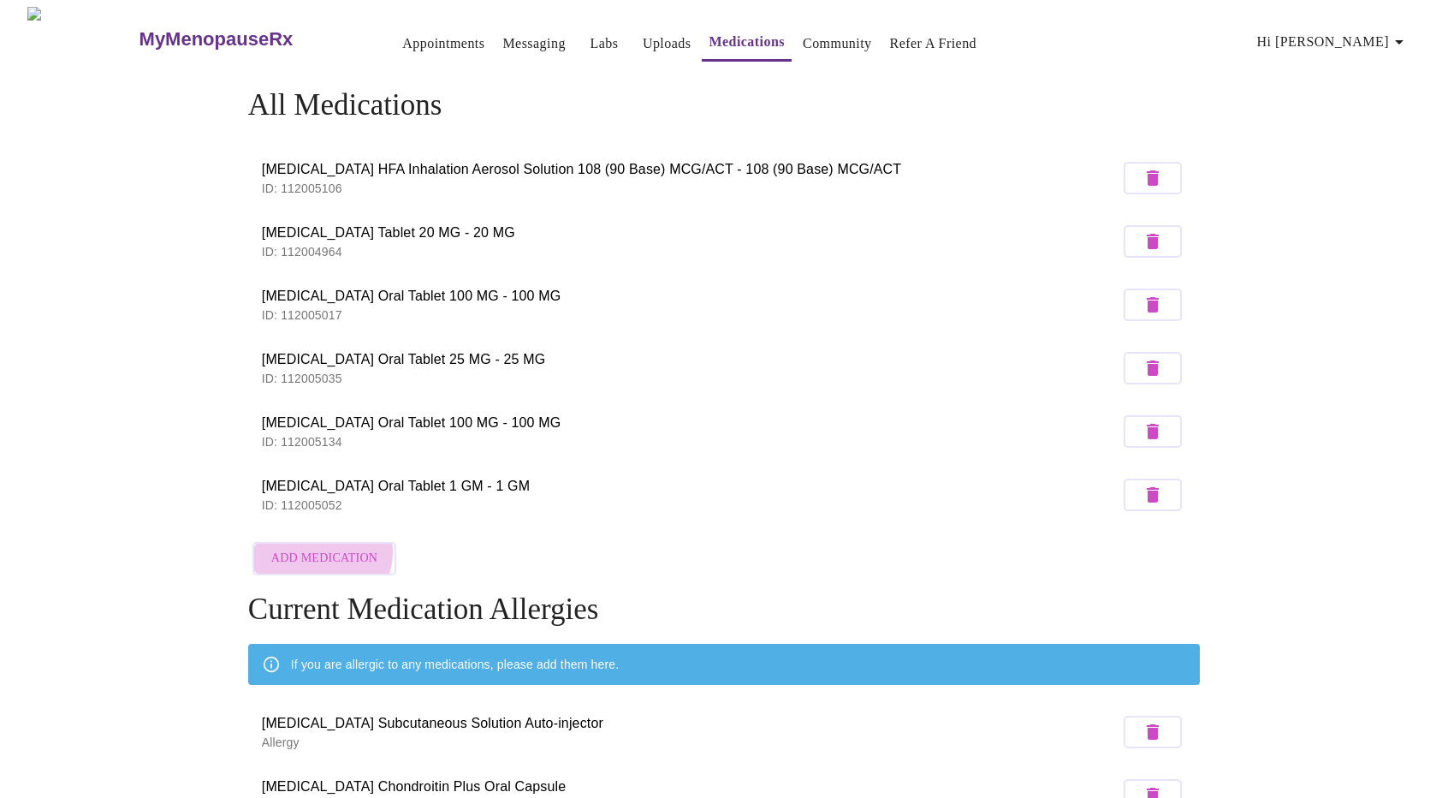
click at [321, 548] on span "Add Medication" at bounding box center [324, 558] width 106 height 21
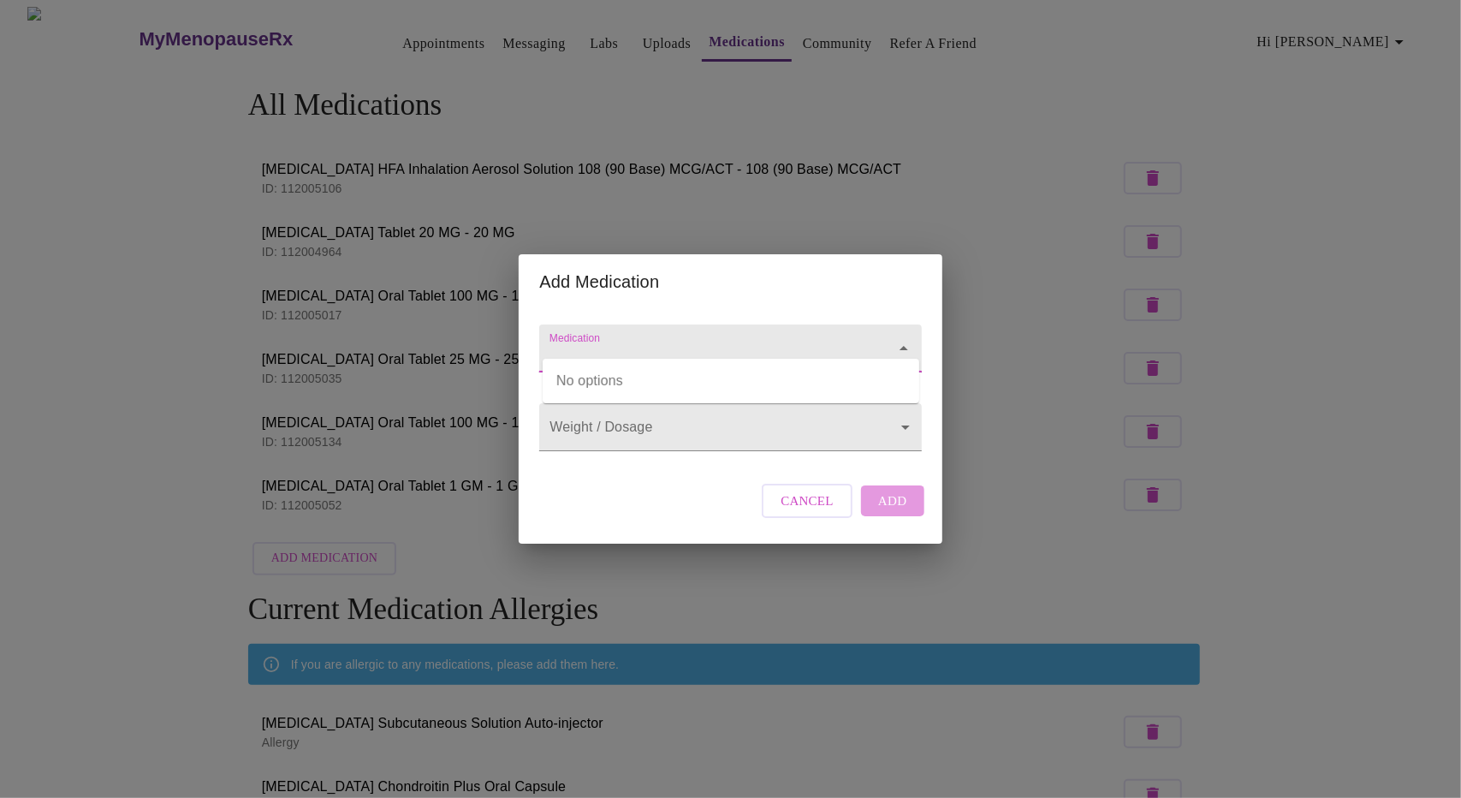
click at [721, 341] on input "Medication" at bounding box center [705, 357] width 319 height 32
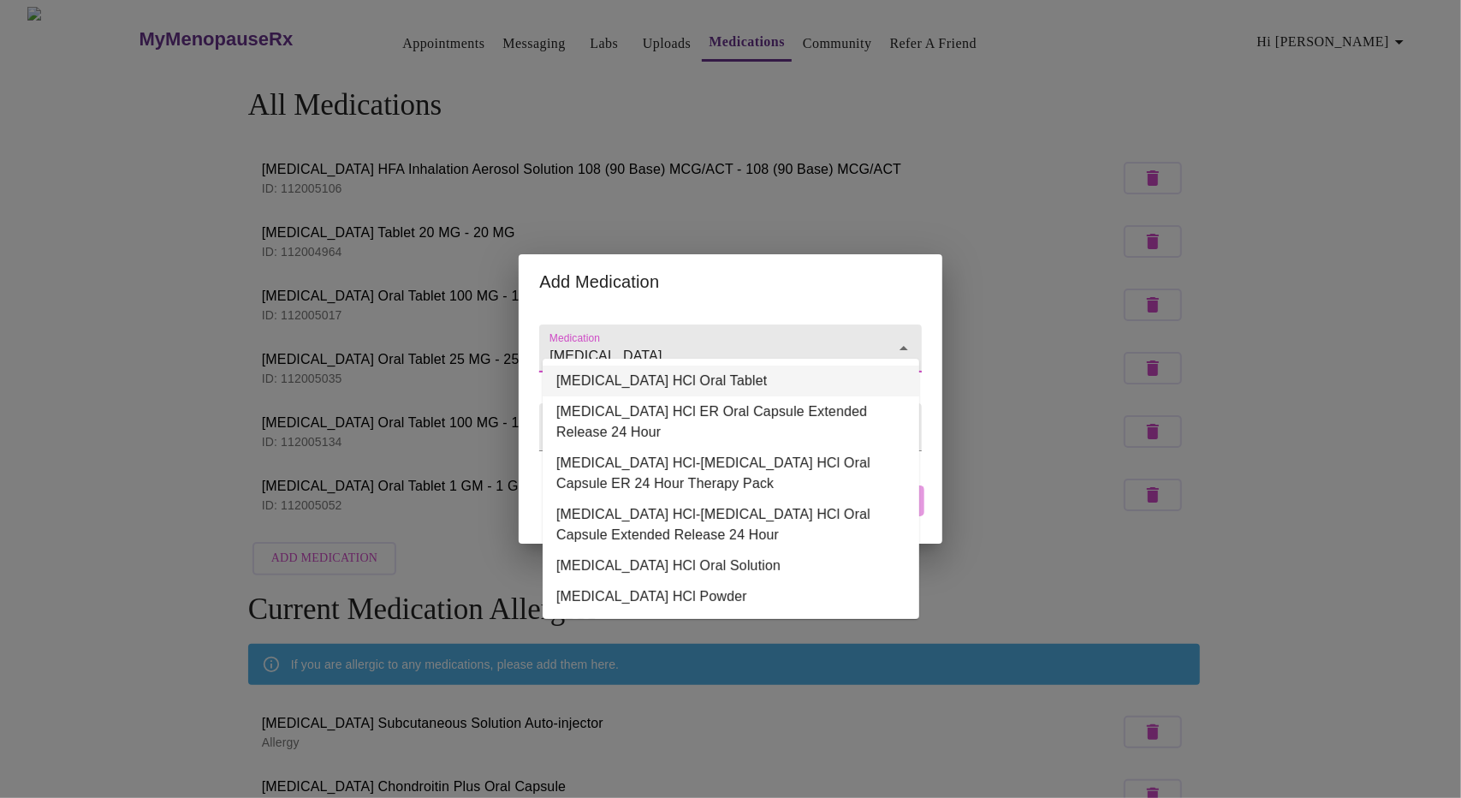
click at [715, 385] on li "Memantine HCl Oral Tablet" at bounding box center [731, 380] width 377 height 31
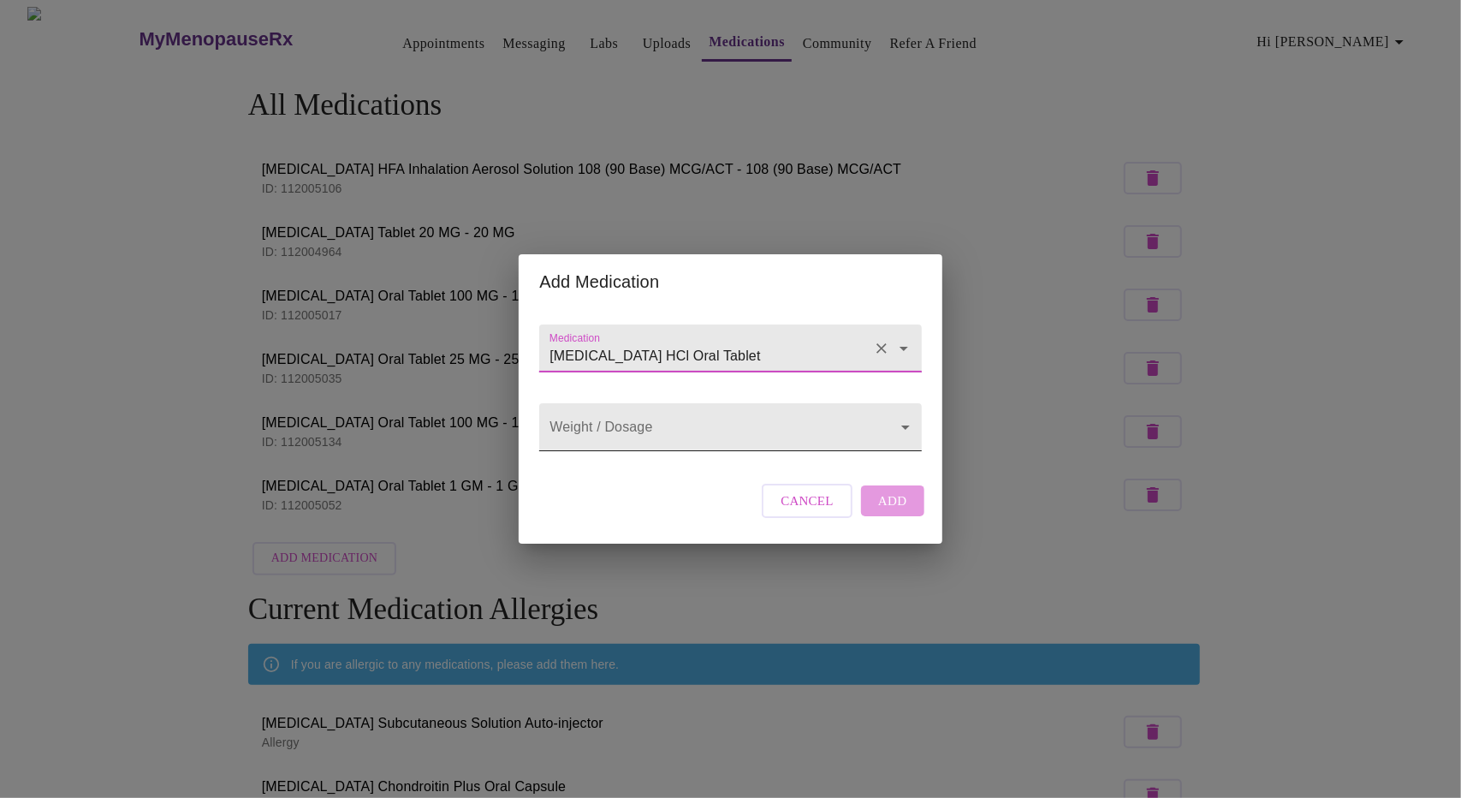
type input "Memantine HCl Oral Tablet"
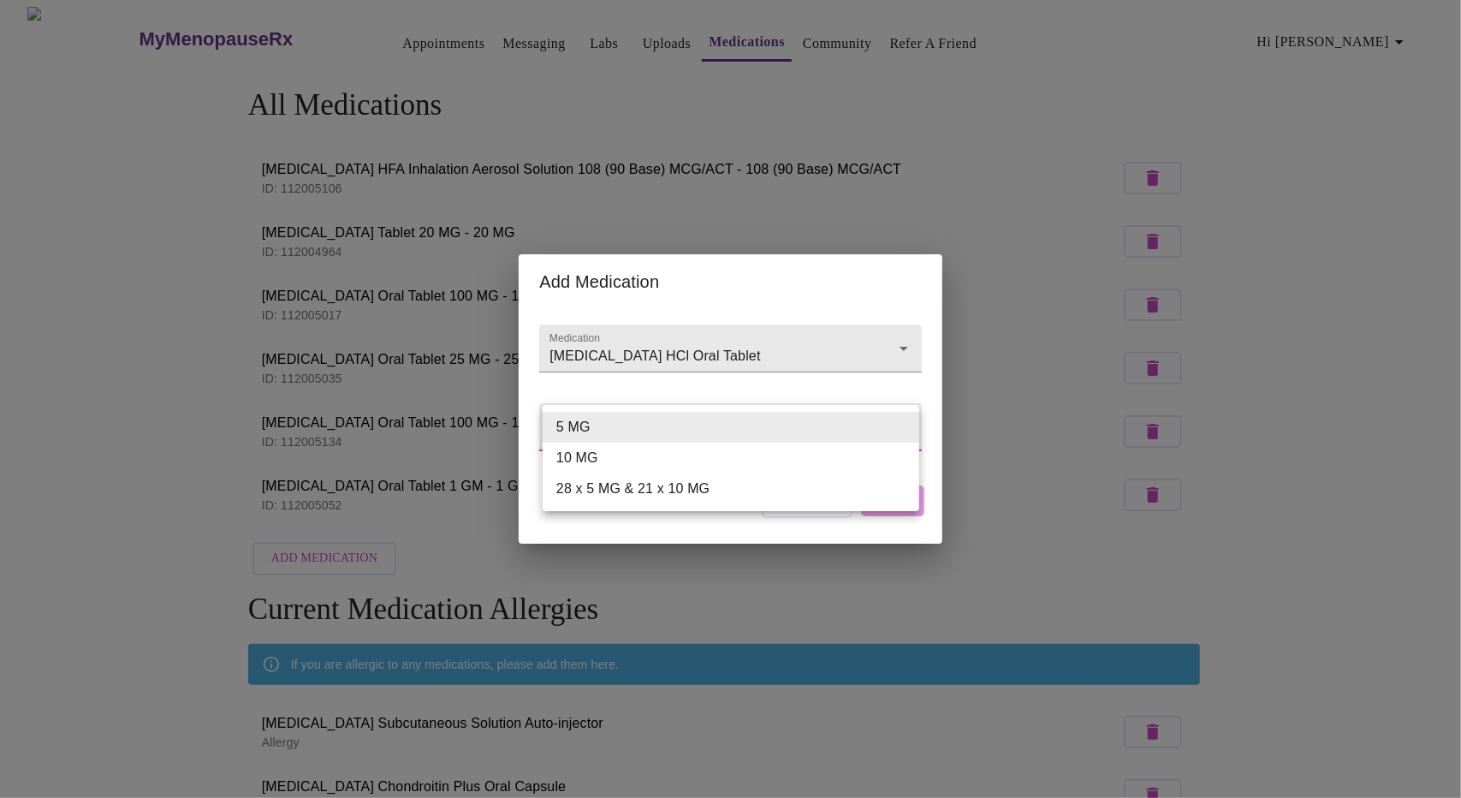
click at [721, 442] on body "MyMenopauseRx Appointments Messaging Labs Uploads Medications Community Refer a…" at bounding box center [730, 761] width 1447 height 1509
click at [707, 459] on li "10 MG" at bounding box center [731, 457] width 377 height 31
type input "10 MG"
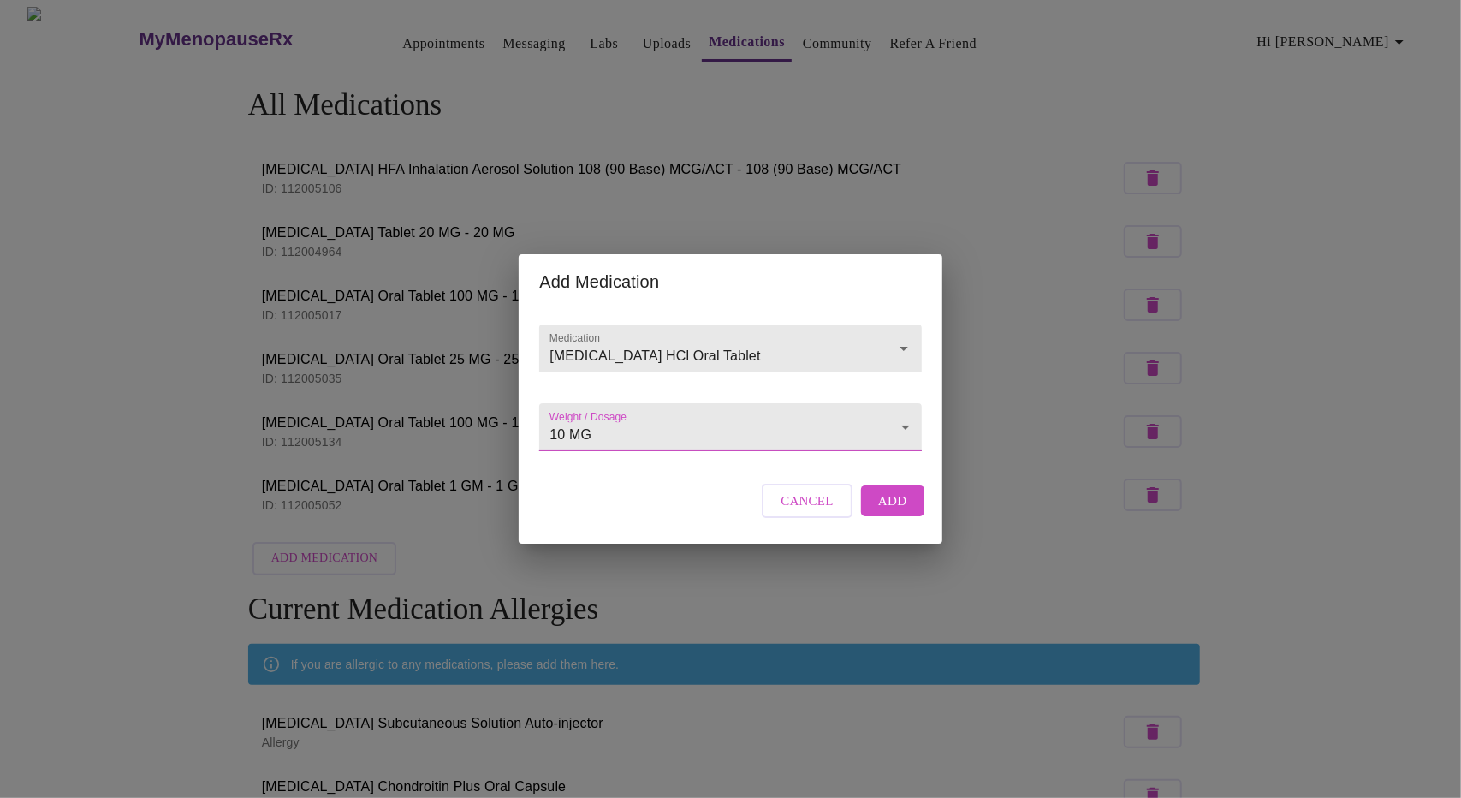
click at [890, 507] on span "Add" at bounding box center [892, 500] width 29 height 22
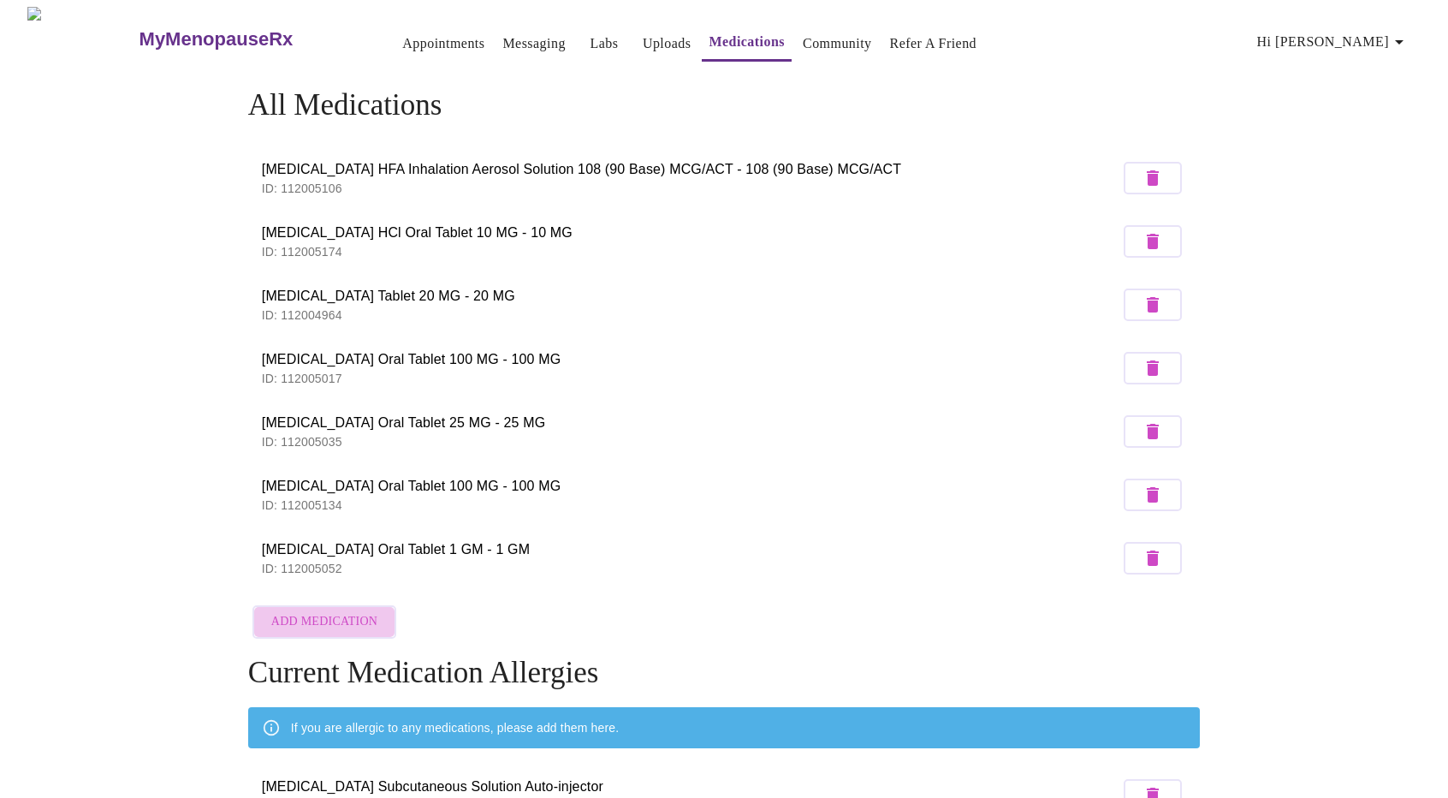
click at [331, 628] on button "Add Medication" at bounding box center [324, 621] width 144 height 33
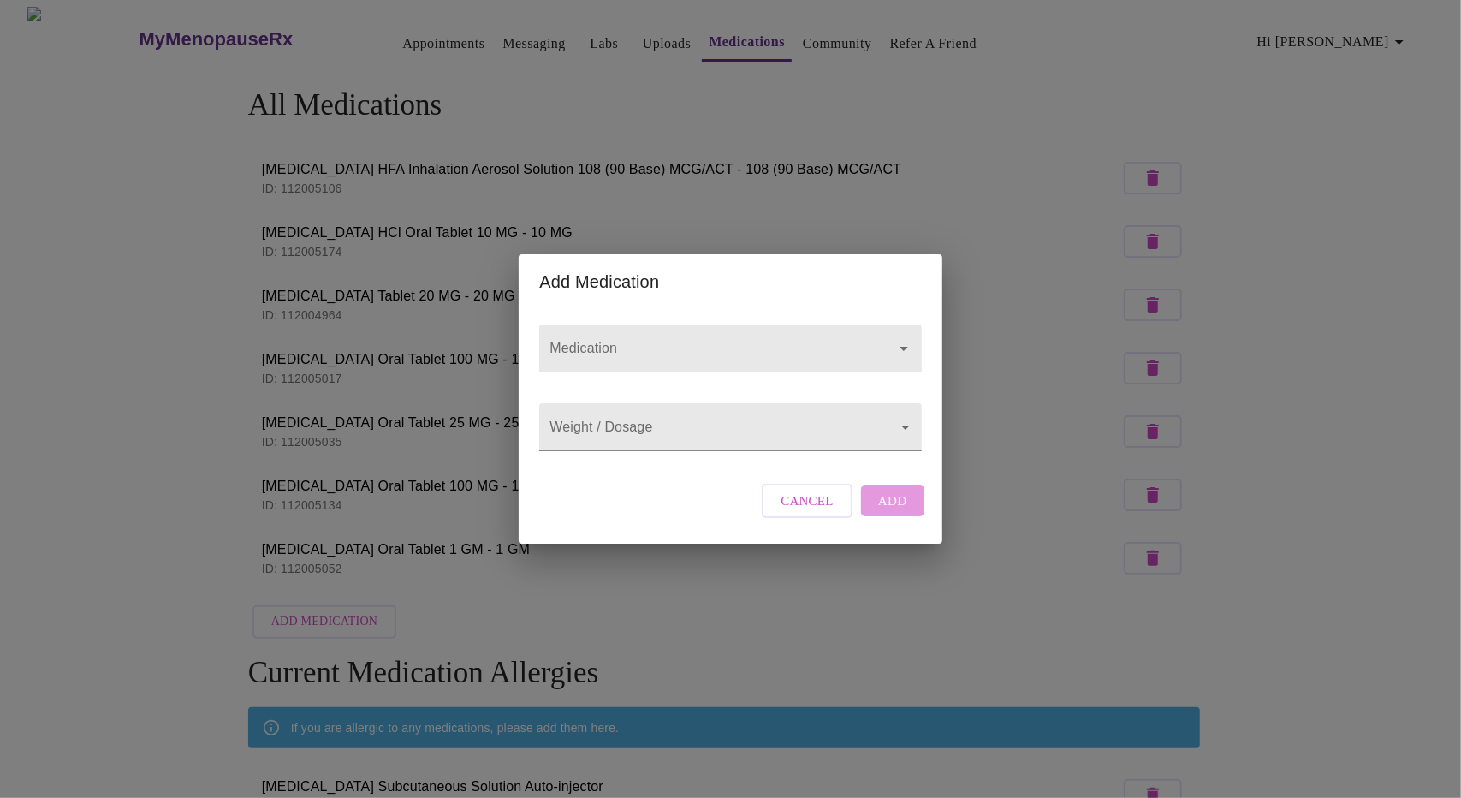
click at [695, 341] on input "Medication" at bounding box center [705, 357] width 319 height 32
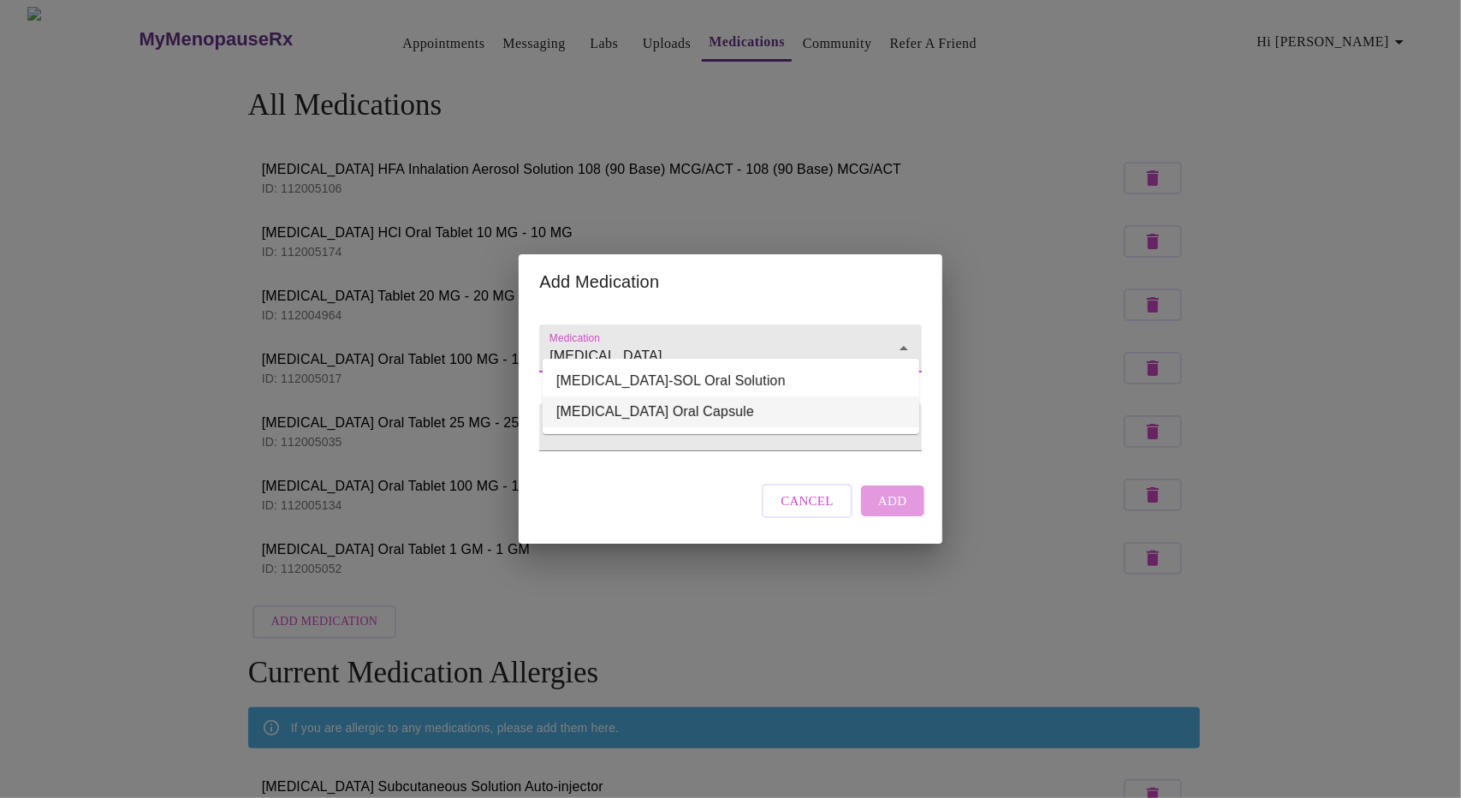
click at [679, 413] on li "Tirosint Oral Capsule" at bounding box center [731, 411] width 377 height 31
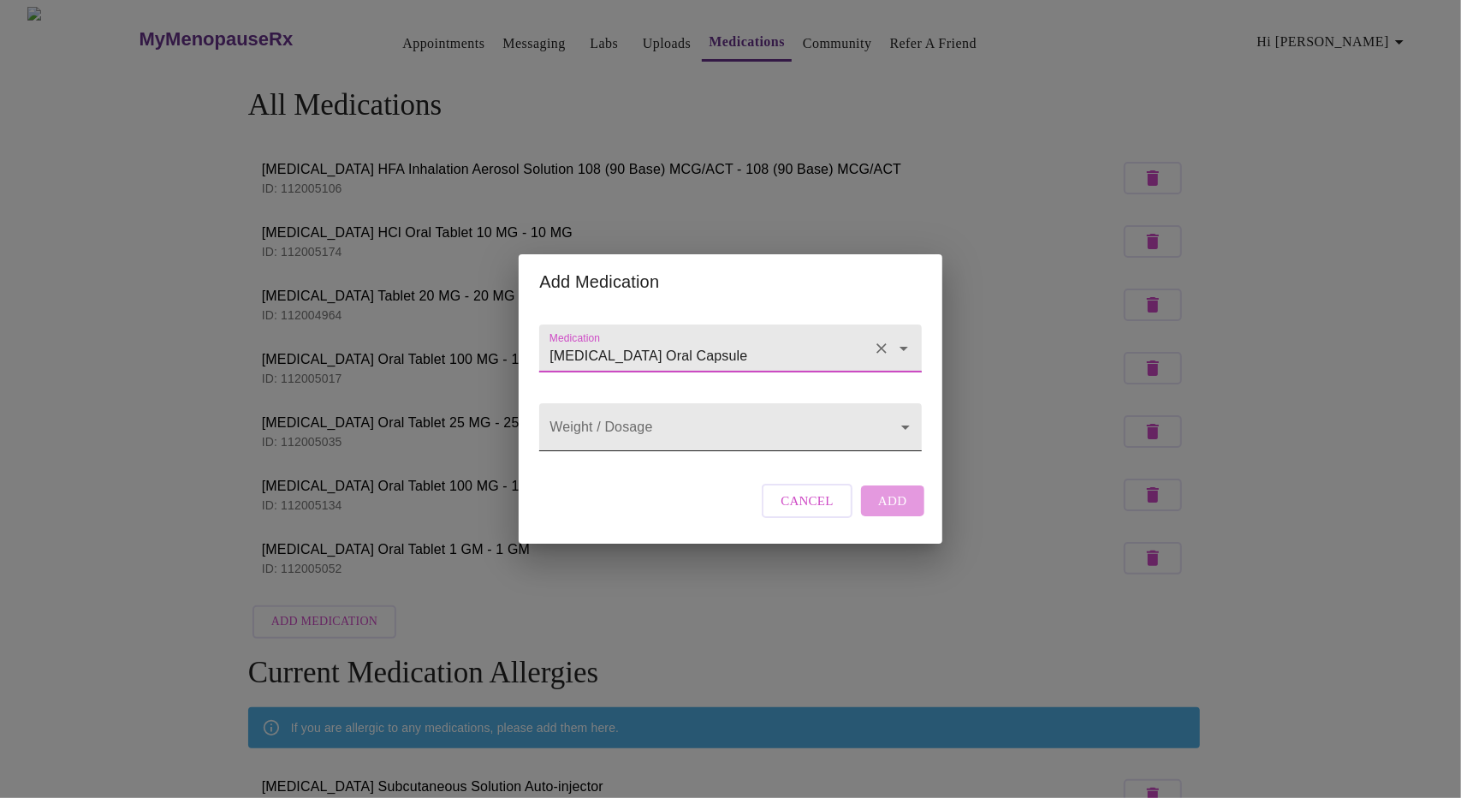
type input "Tirosint Oral Capsule"
click at [691, 426] on body "MyMenopauseRx Appointments Messaging Labs Uploads Medications Community Refer a…" at bounding box center [730, 793] width 1447 height 1573
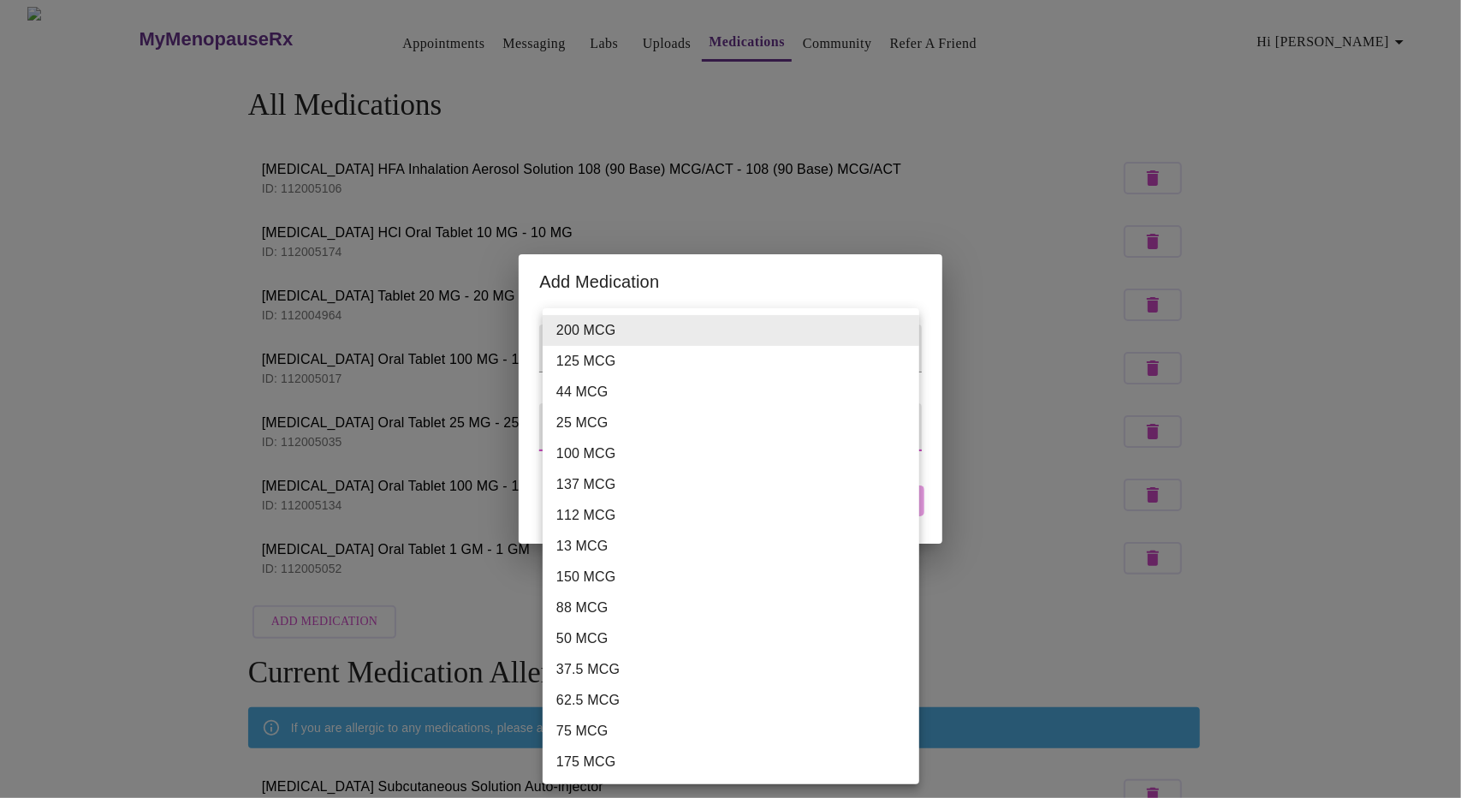
click at [632, 729] on li "75 MCG" at bounding box center [731, 730] width 377 height 31
type input "75 MCG"
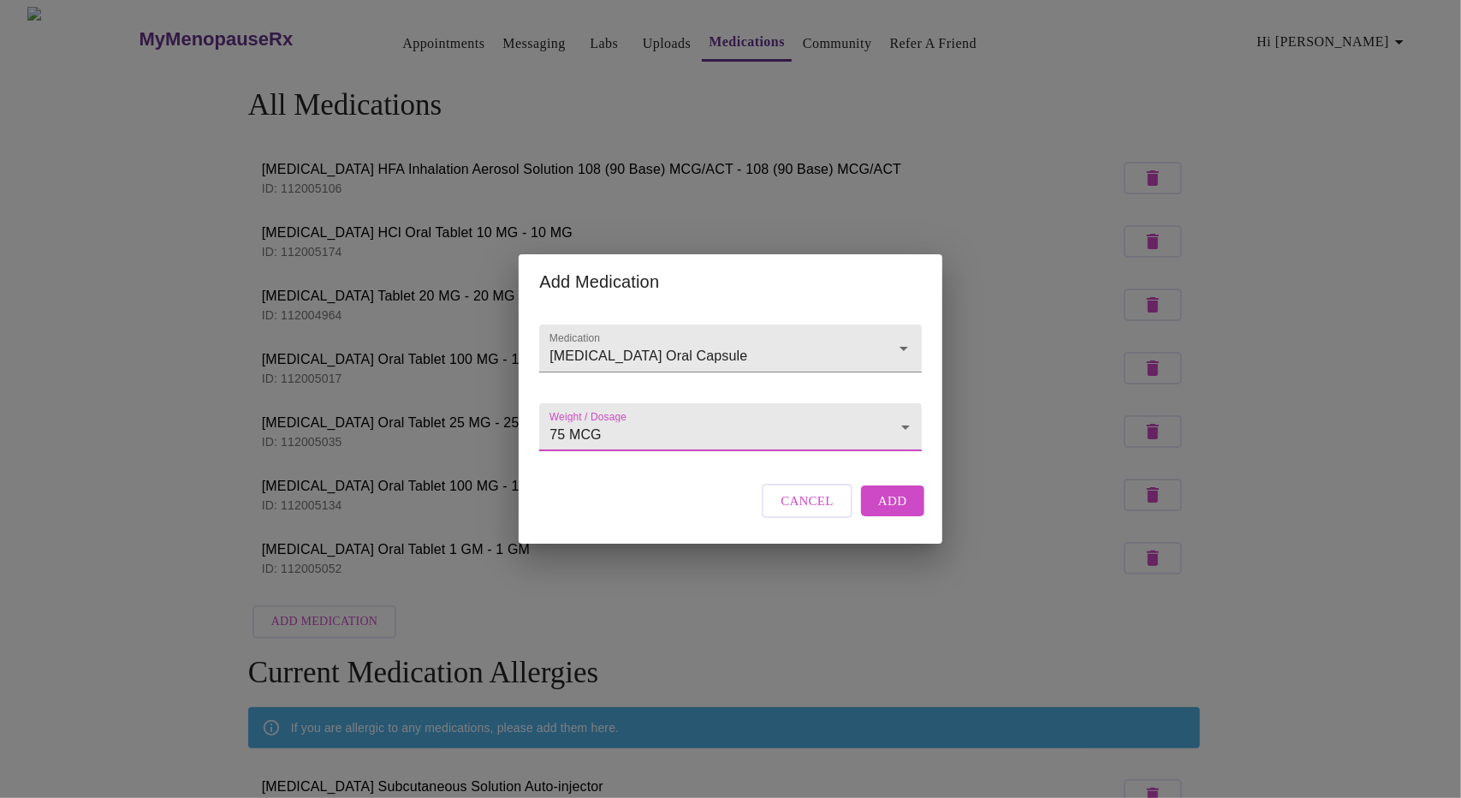
click at [914, 508] on button "Add" at bounding box center [892, 500] width 63 height 31
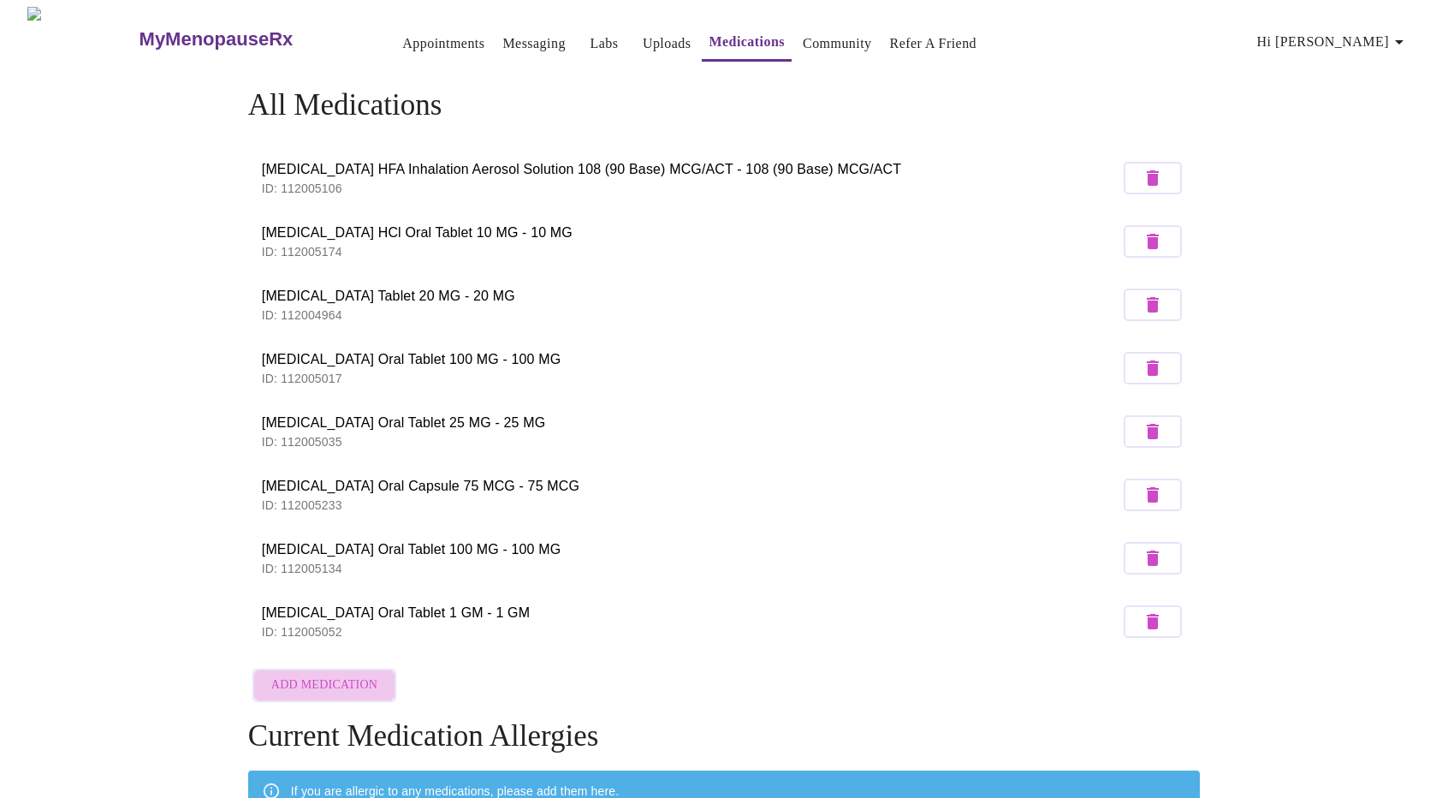
click at [329, 692] on button "Add Medication" at bounding box center [324, 684] width 144 height 33
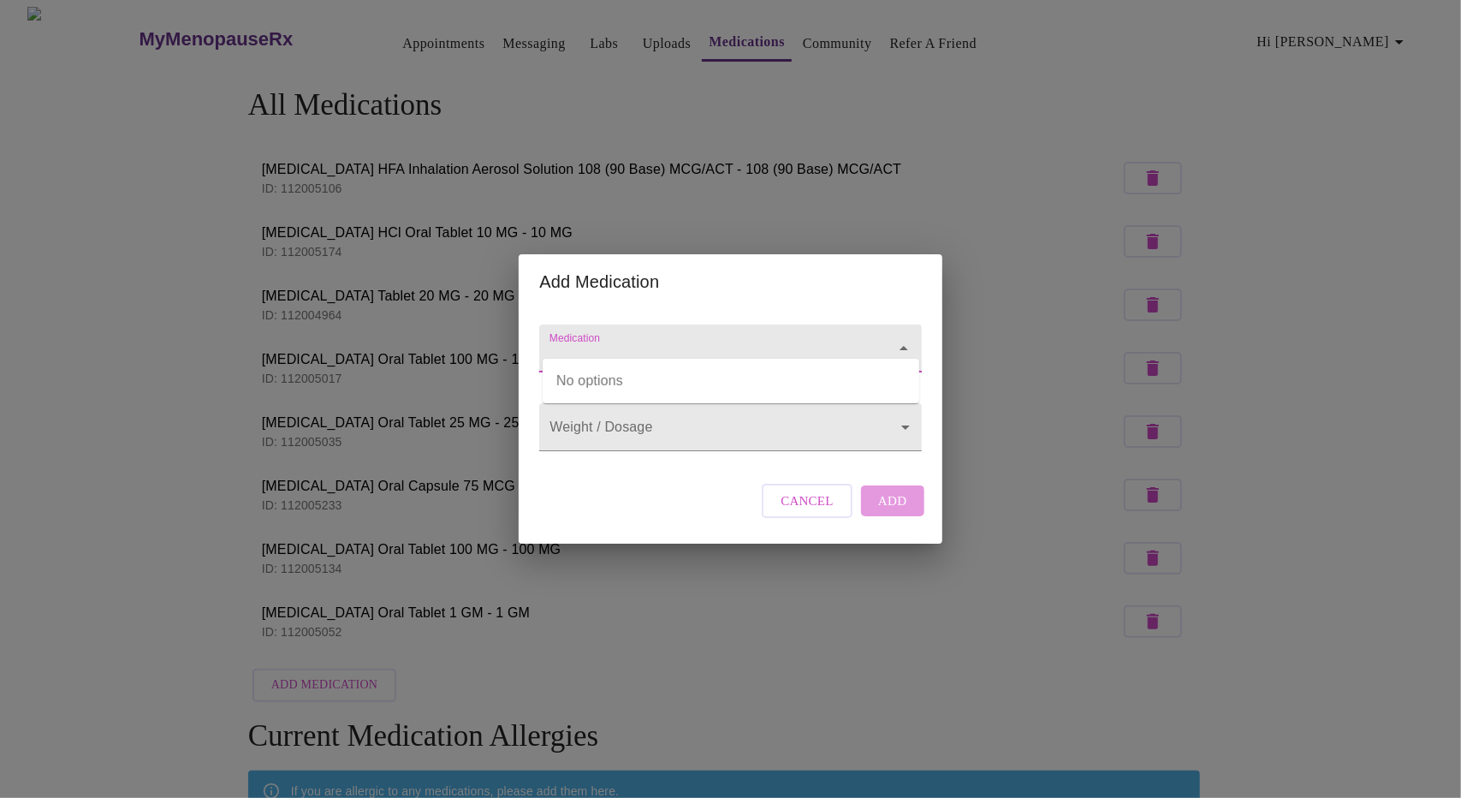
click at [721, 341] on input "Medication" at bounding box center [705, 357] width 319 height 32
click at [689, 378] on li "Cytomel Oral Tablet" at bounding box center [731, 380] width 377 height 31
type input "Cytomel Oral Tablet"
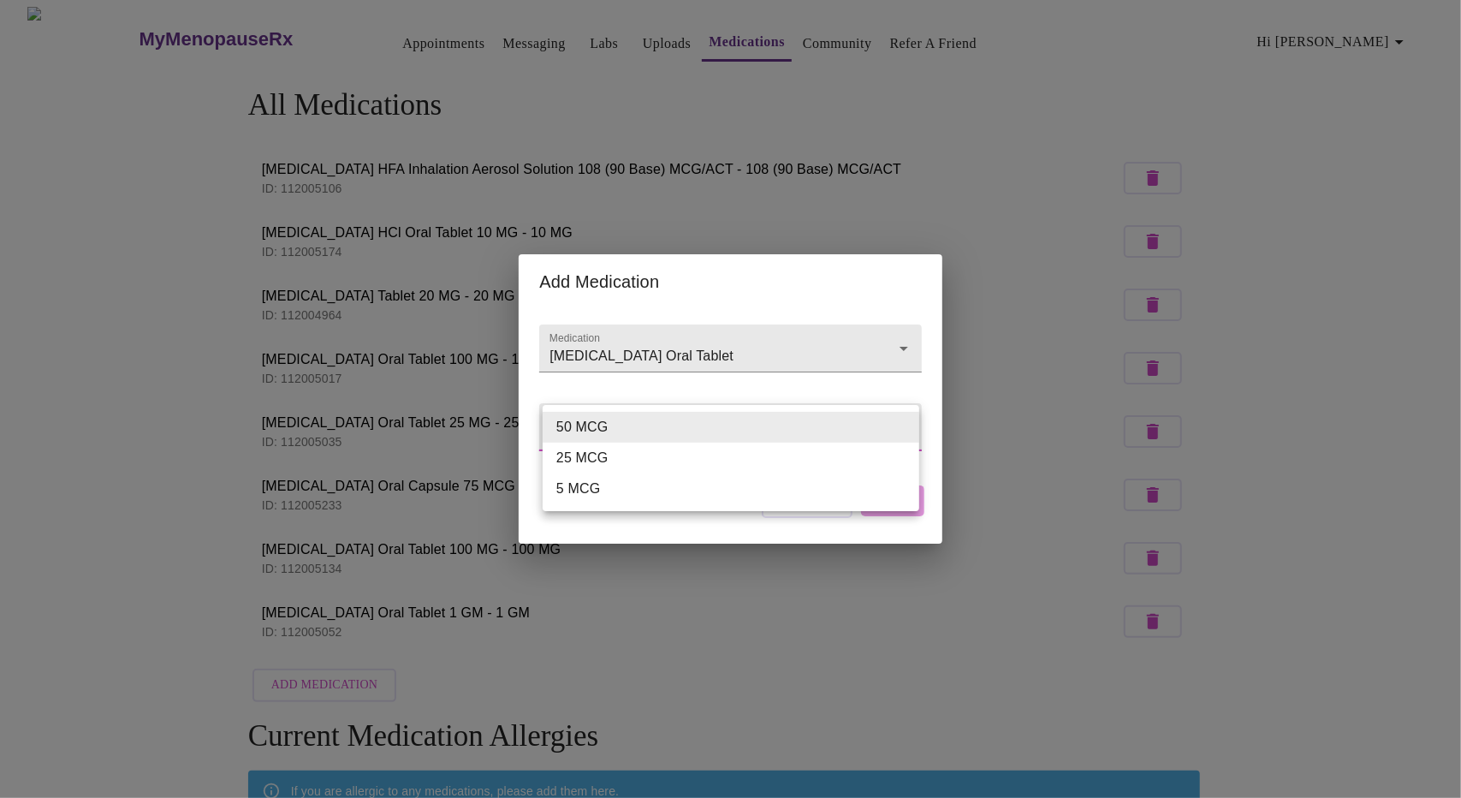
click at [615, 495] on li "5 MCG" at bounding box center [731, 488] width 377 height 31
type input "5 MCG"
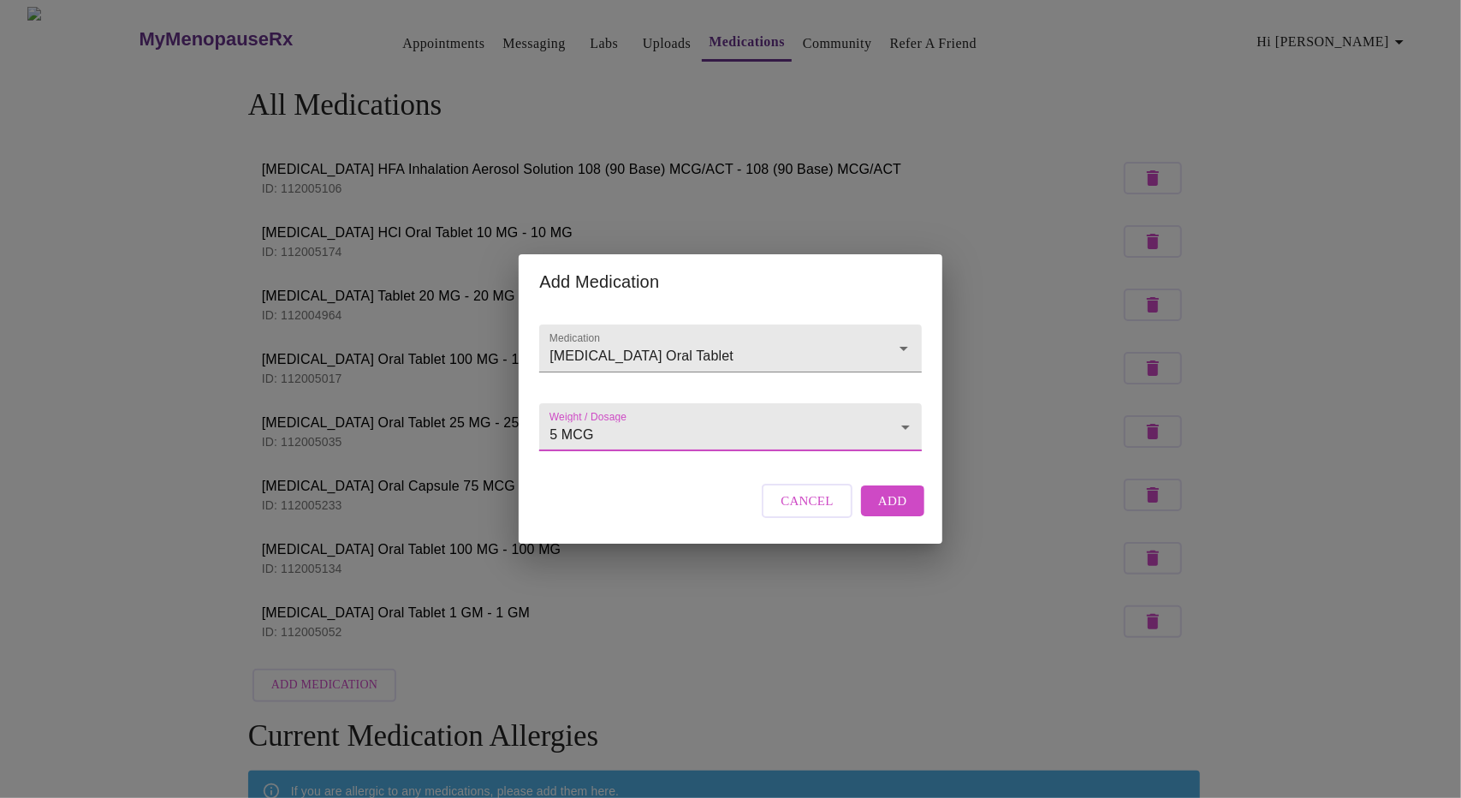
click at [902, 510] on span "Add" at bounding box center [892, 500] width 29 height 22
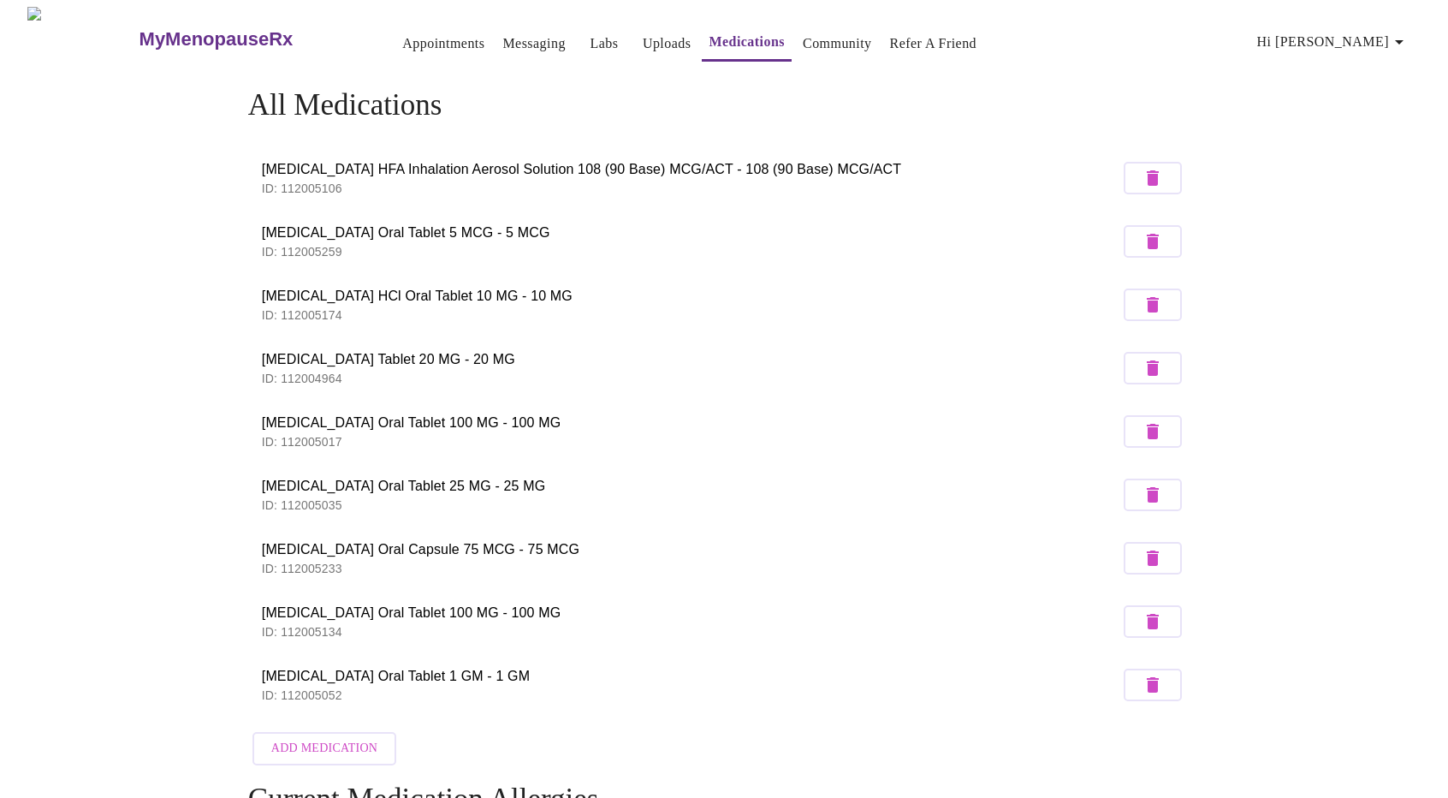
click at [298, 745] on span "Add Medication" at bounding box center [324, 748] width 106 height 21
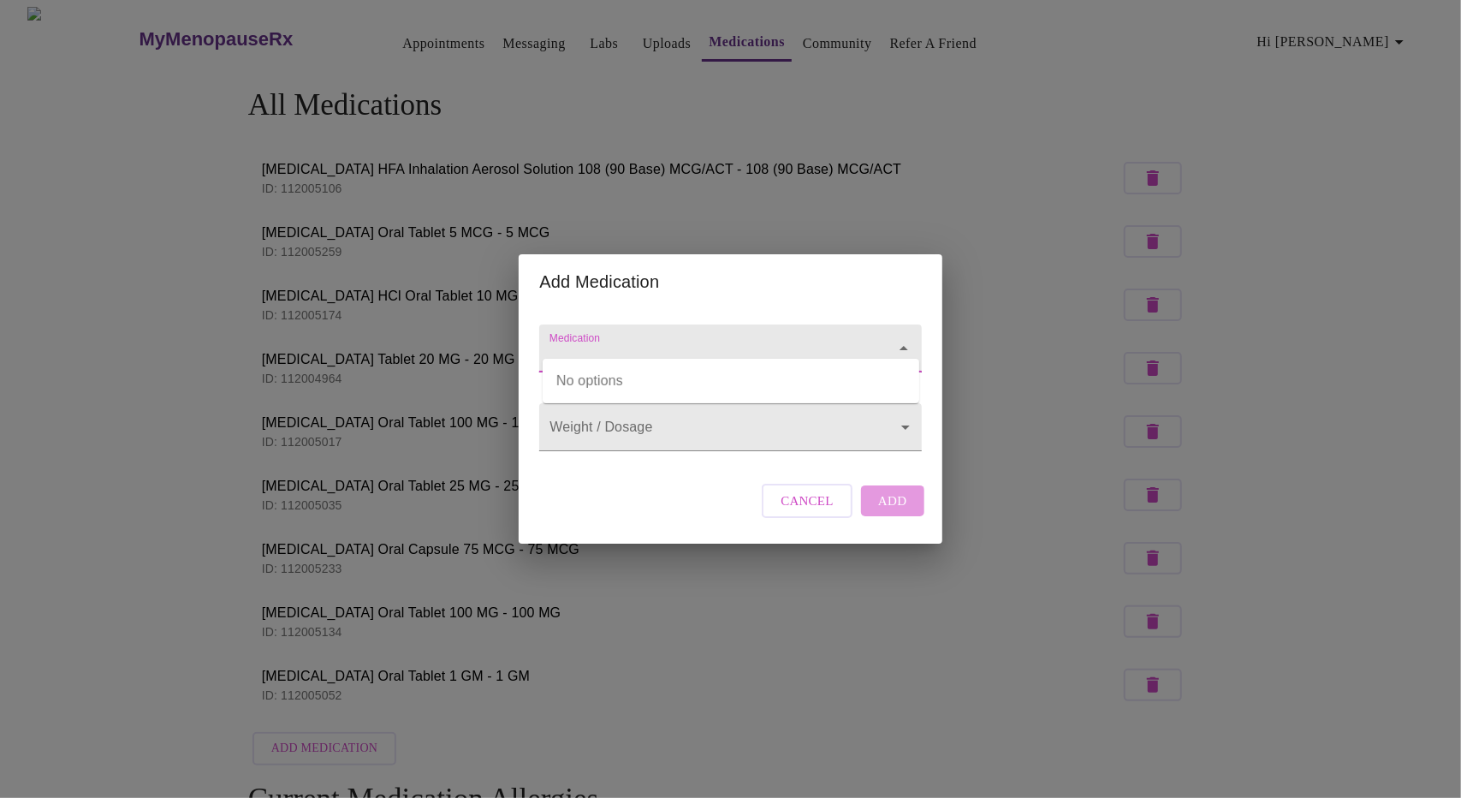
click at [760, 348] on input "Medication" at bounding box center [705, 357] width 319 height 32
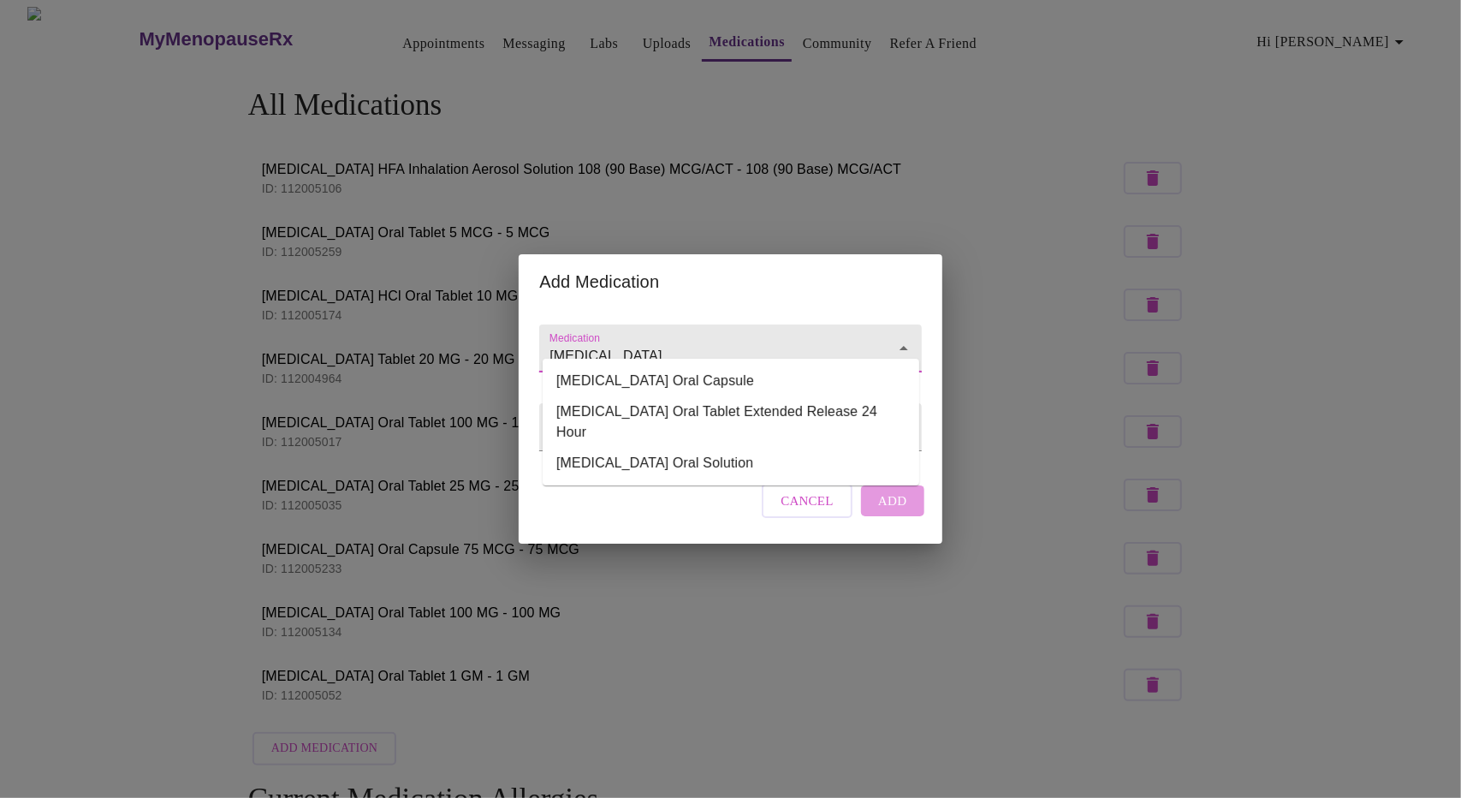
click at [620, 382] on li "Lyrica Oral Capsule" at bounding box center [731, 380] width 377 height 31
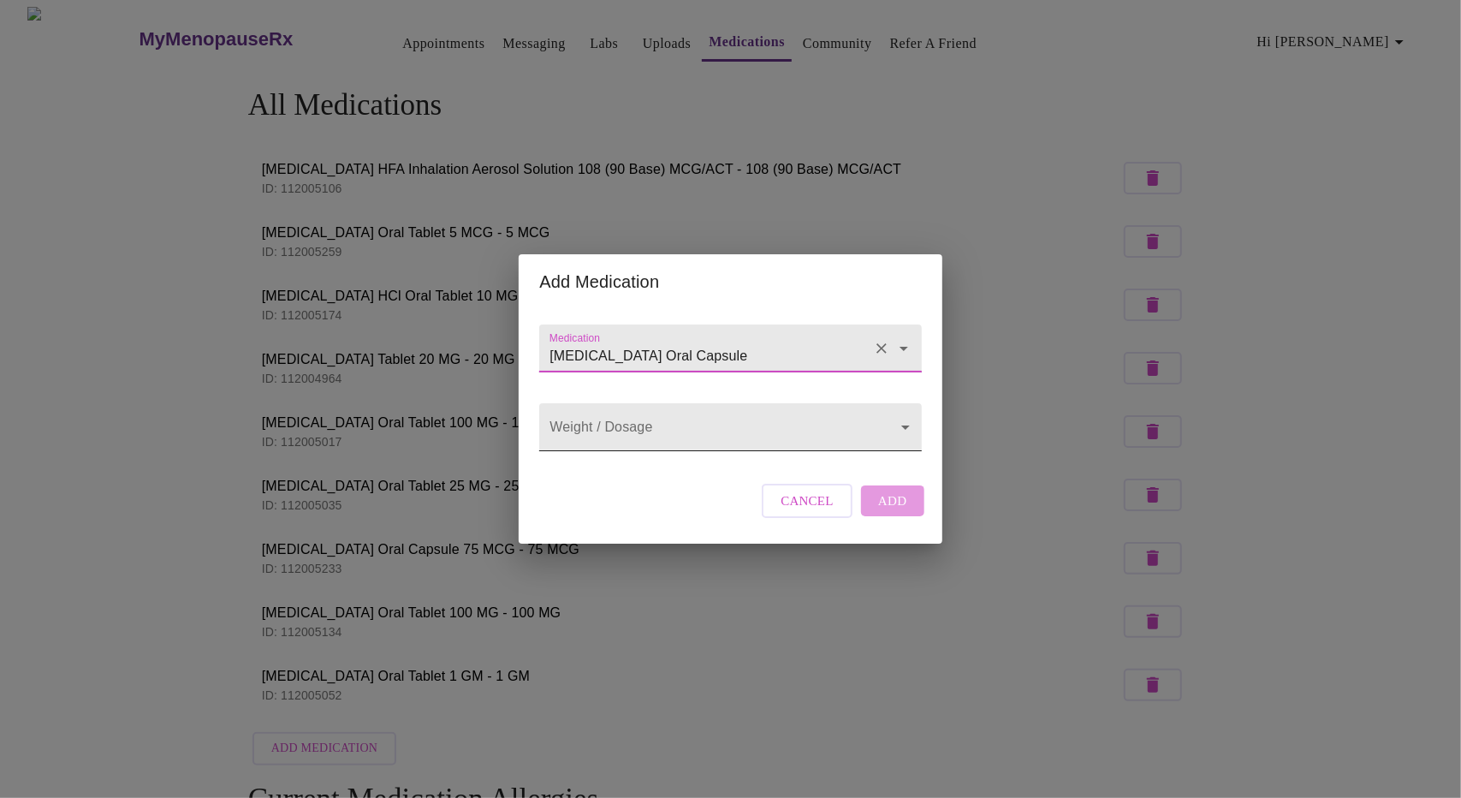
type input "Lyrica Oral Capsule"
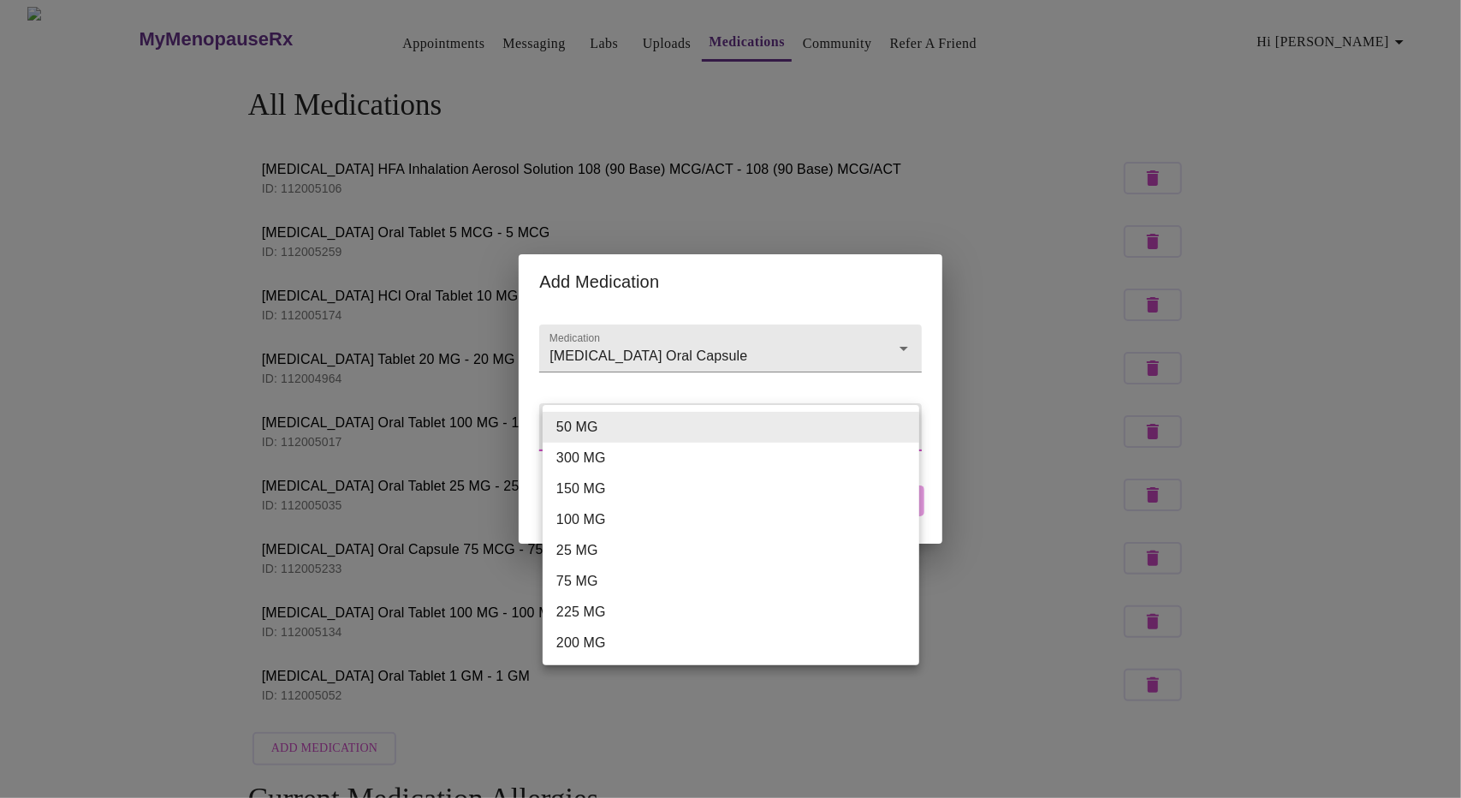
click at [590, 550] on li "25 MG" at bounding box center [731, 550] width 377 height 31
type input "25 MG"
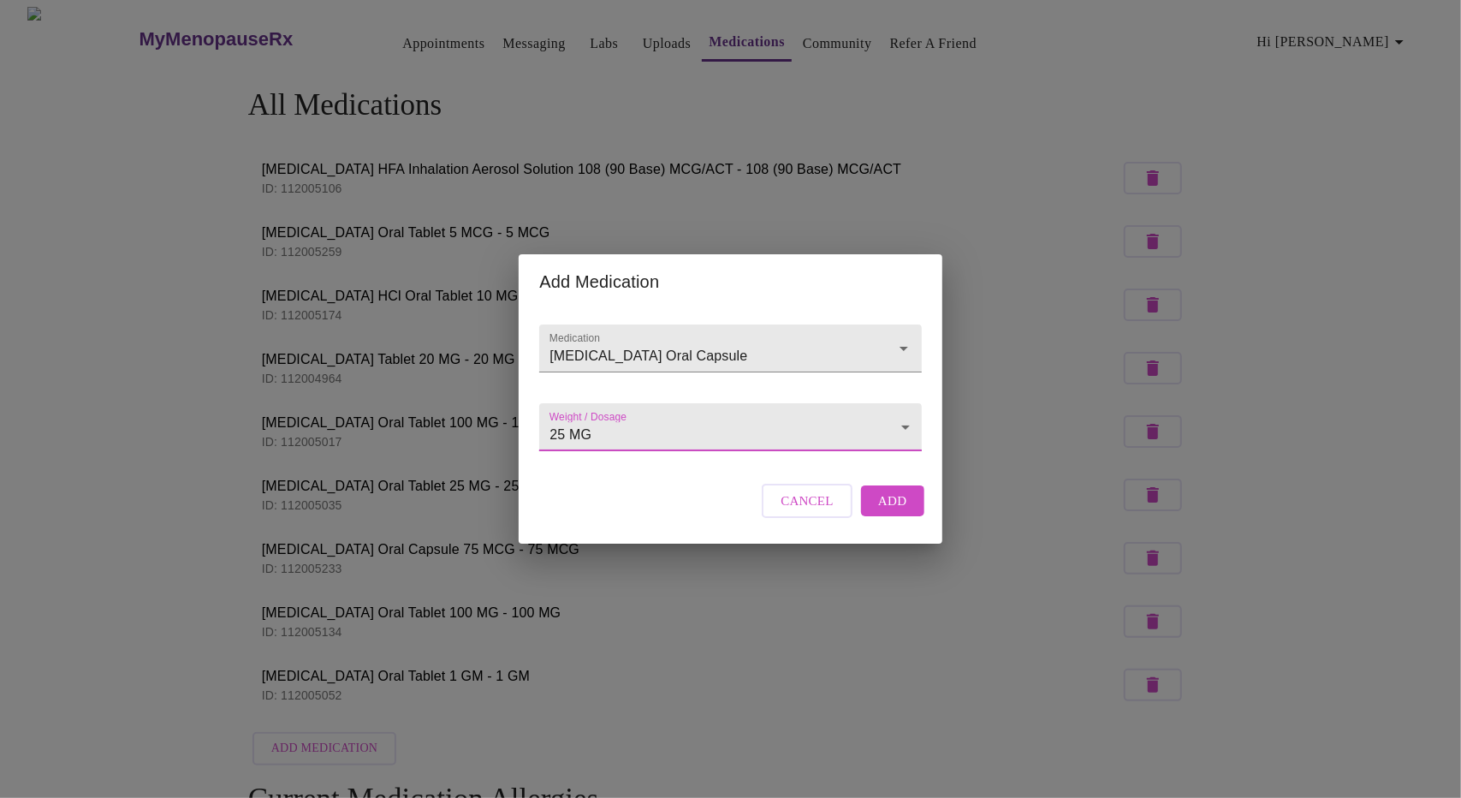
click at [902, 512] on span "Add" at bounding box center [892, 500] width 29 height 22
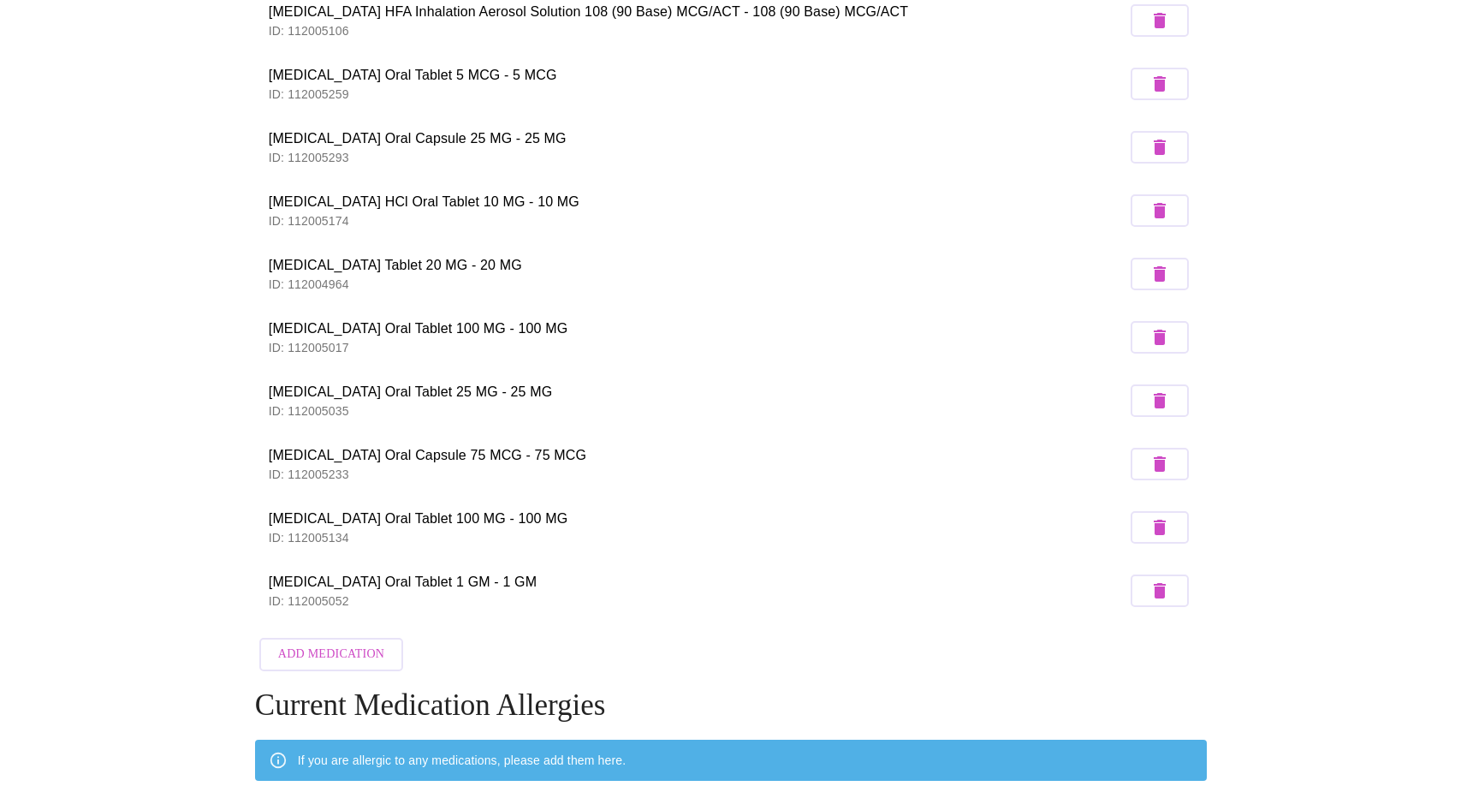
scroll to position [196, 0]
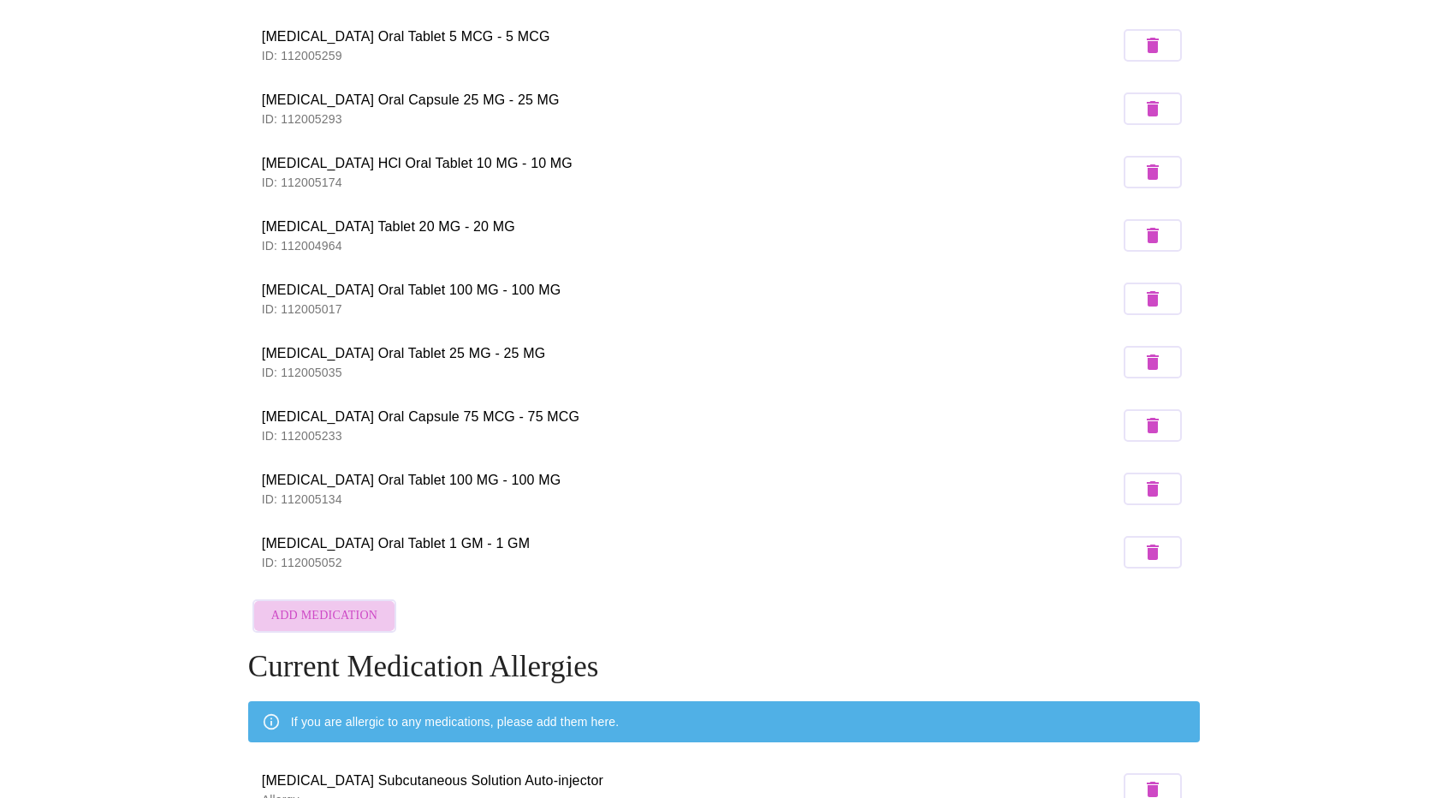
click at [356, 607] on span "Add Medication" at bounding box center [324, 615] width 106 height 21
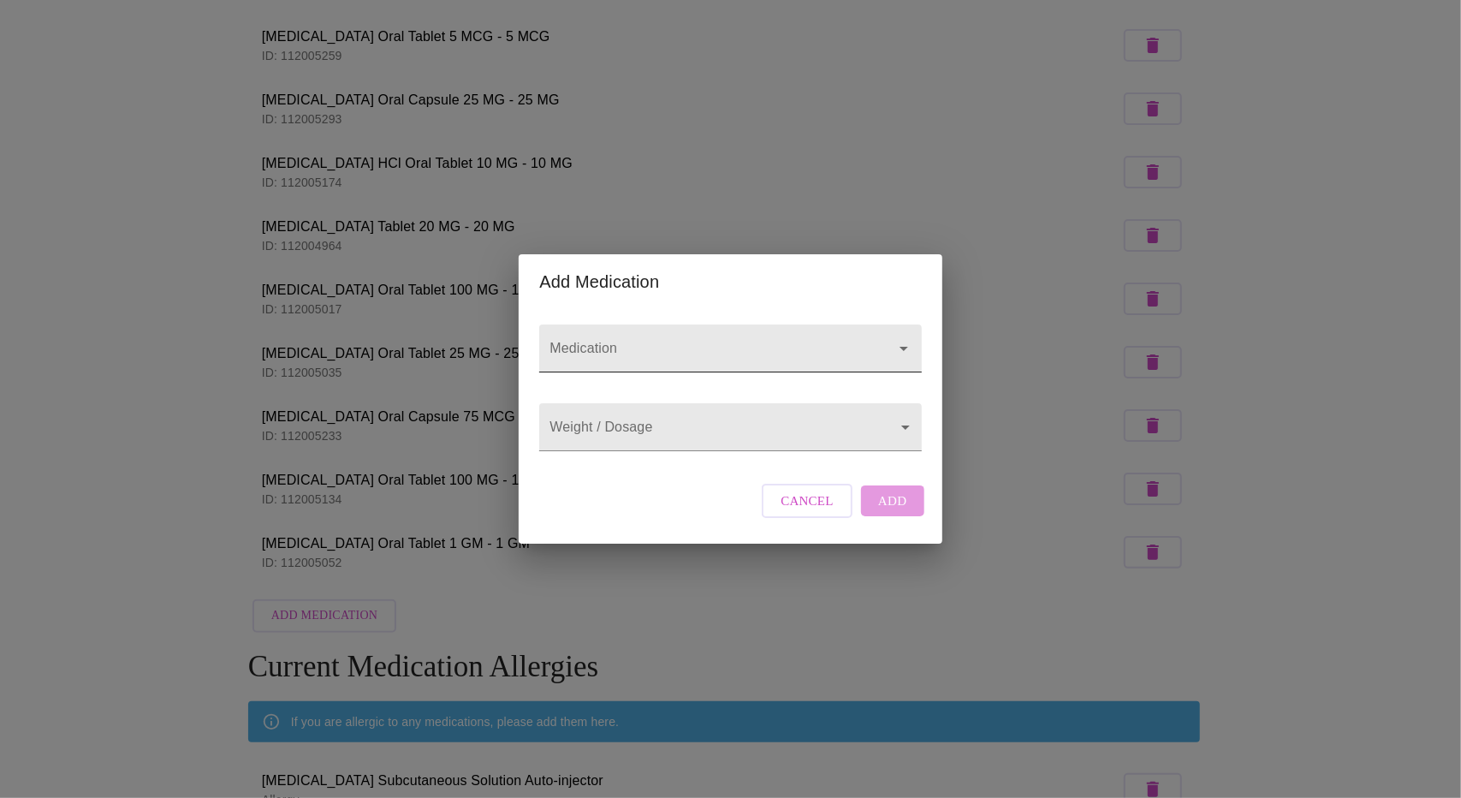
click at [703, 341] on input "Medication" at bounding box center [705, 357] width 319 height 32
click at [669, 346] on input "vitamin D" at bounding box center [705, 357] width 319 height 32
click at [903, 346] on icon "Close" at bounding box center [903, 348] width 9 height 4
click at [903, 347] on icon "Open" at bounding box center [903, 349] width 9 height 4
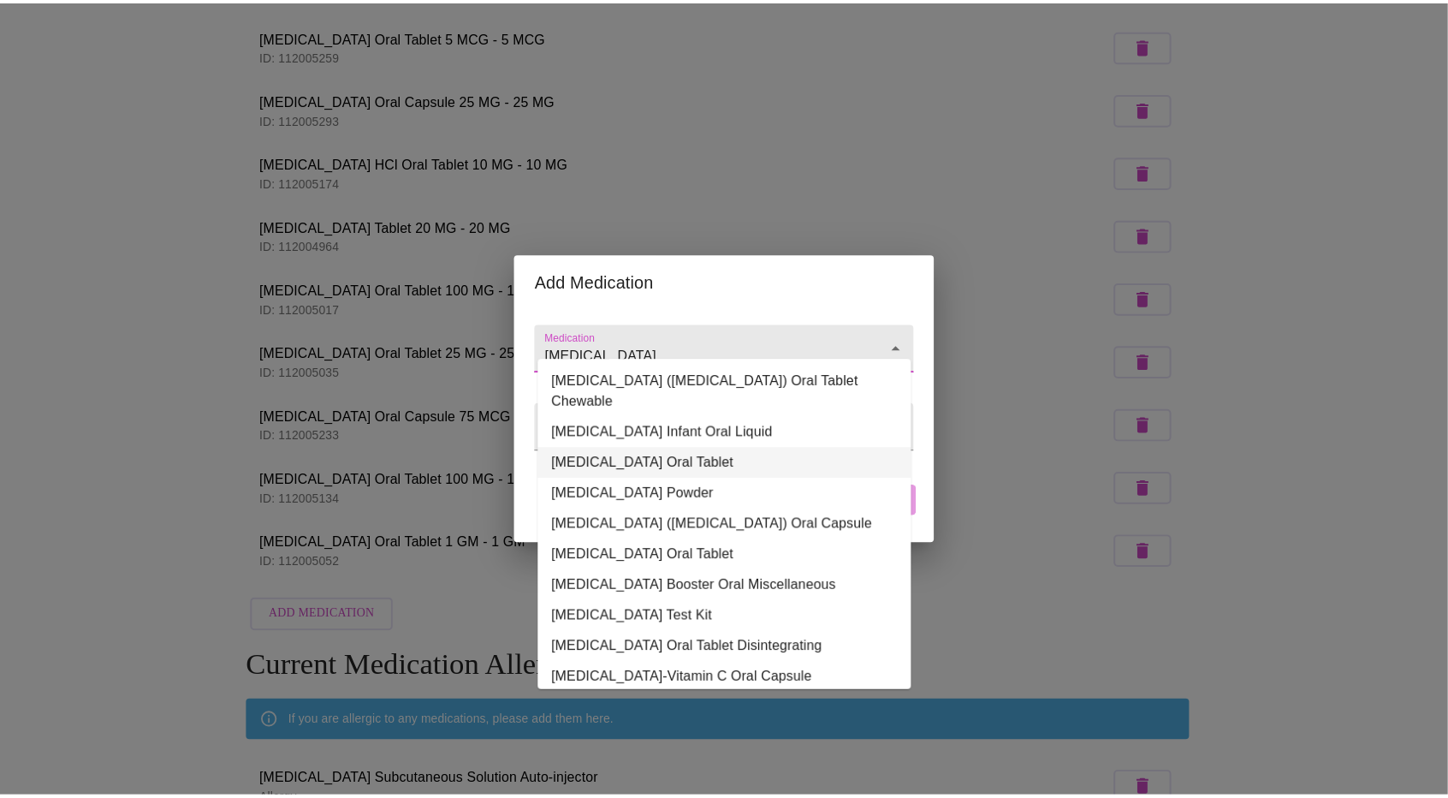
scroll to position [249, 0]
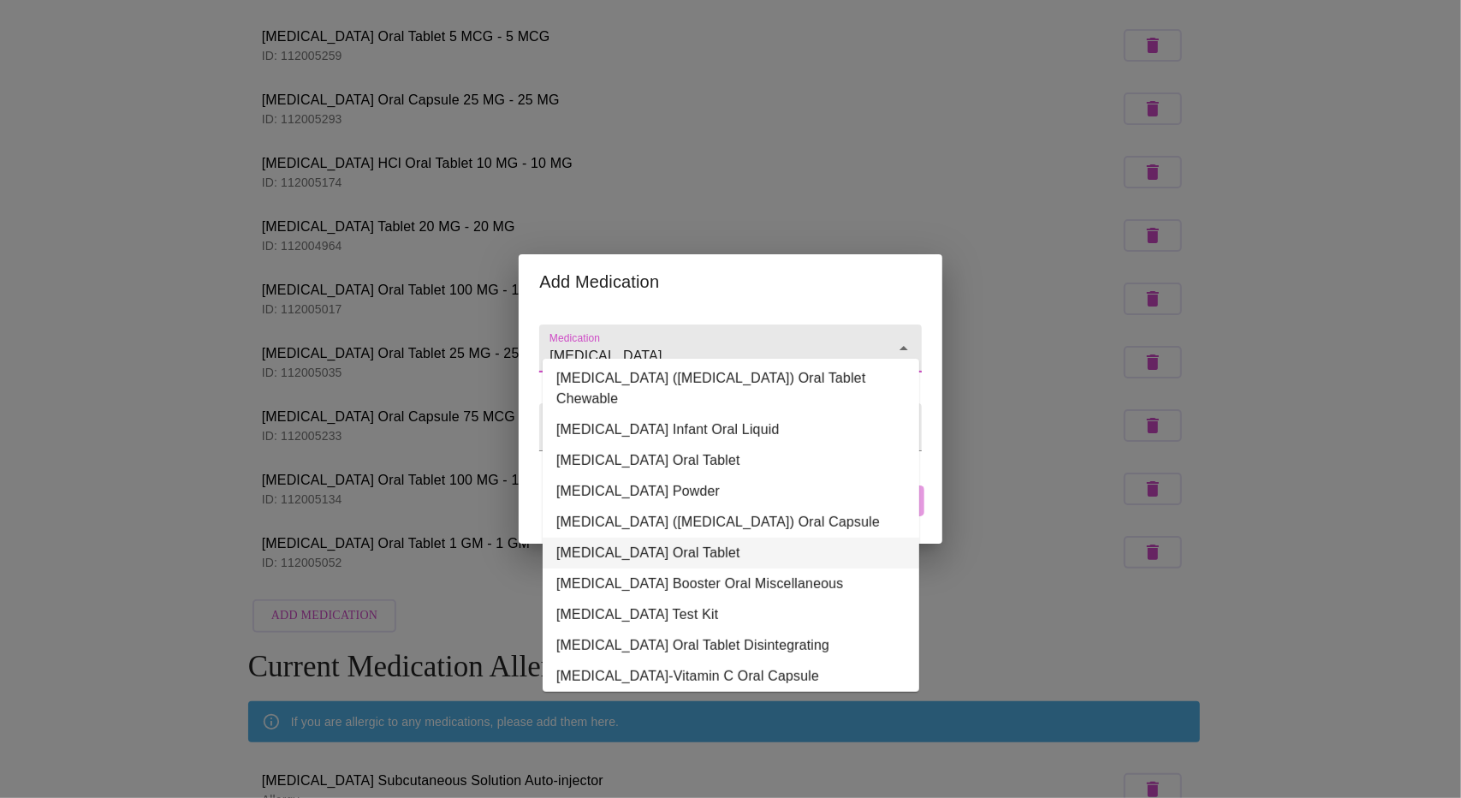
click at [671, 537] on li "Vitamin D3 Oral Tablet" at bounding box center [731, 552] width 377 height 31
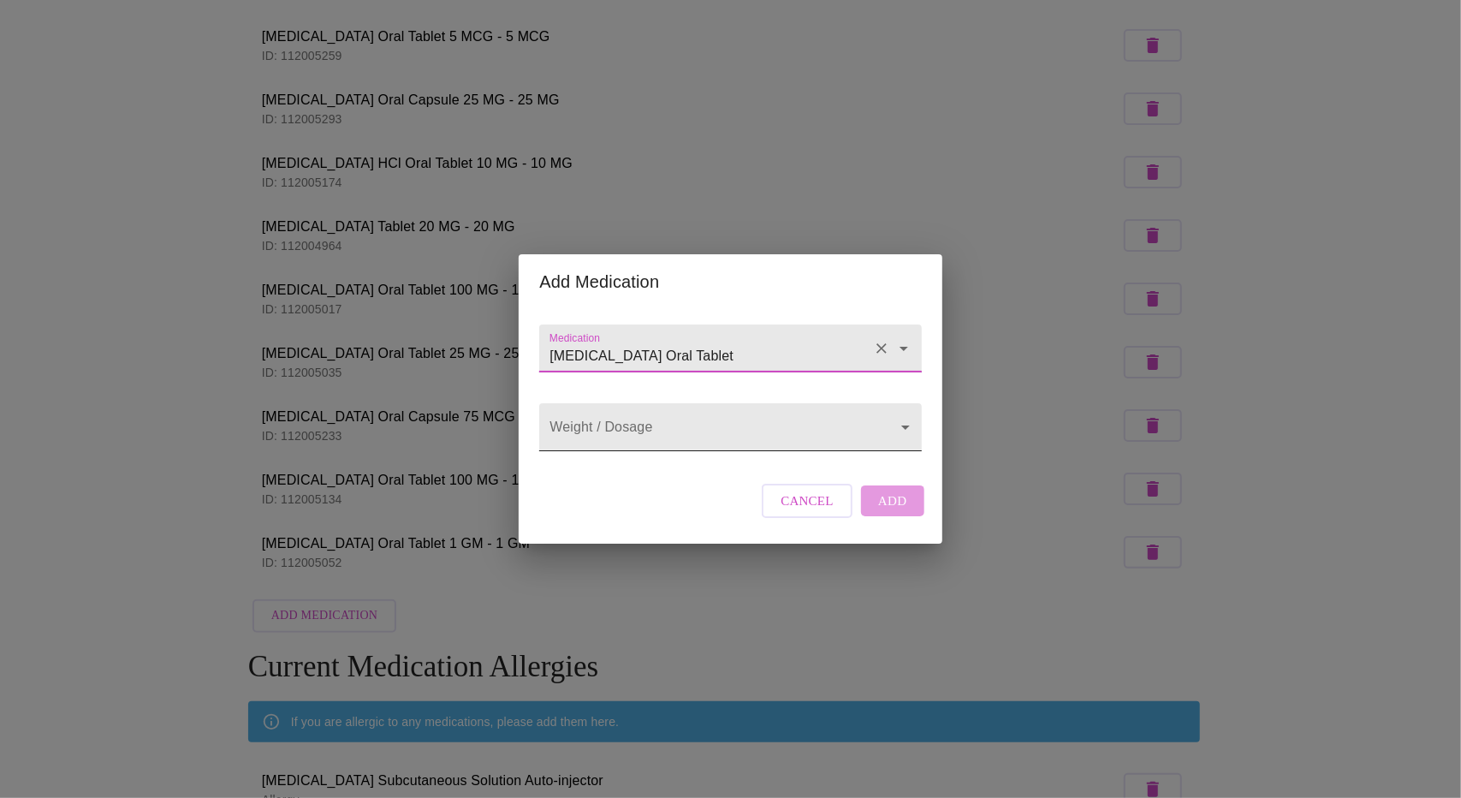
type input "Vitamin D3 Oral Tablet"
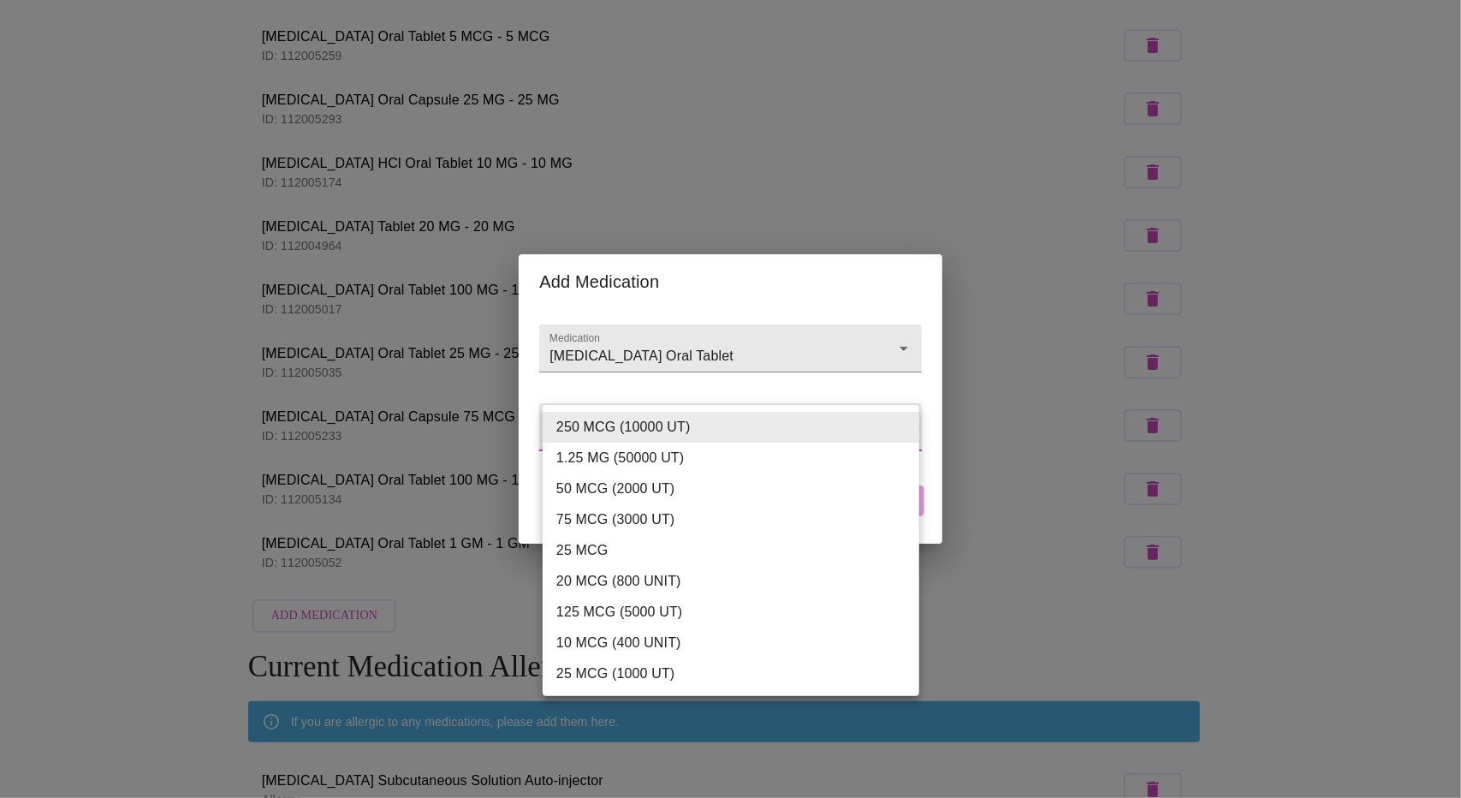
click at [808, 423] on body "MyMenopauseRx Appointments Messaging Labs Uploads Medications Community Refer a…" at bounding box center [730, 692] width 1447 height 1763
click at [962, 213] on div at bounding box center [730, 399] width 1461 height 798
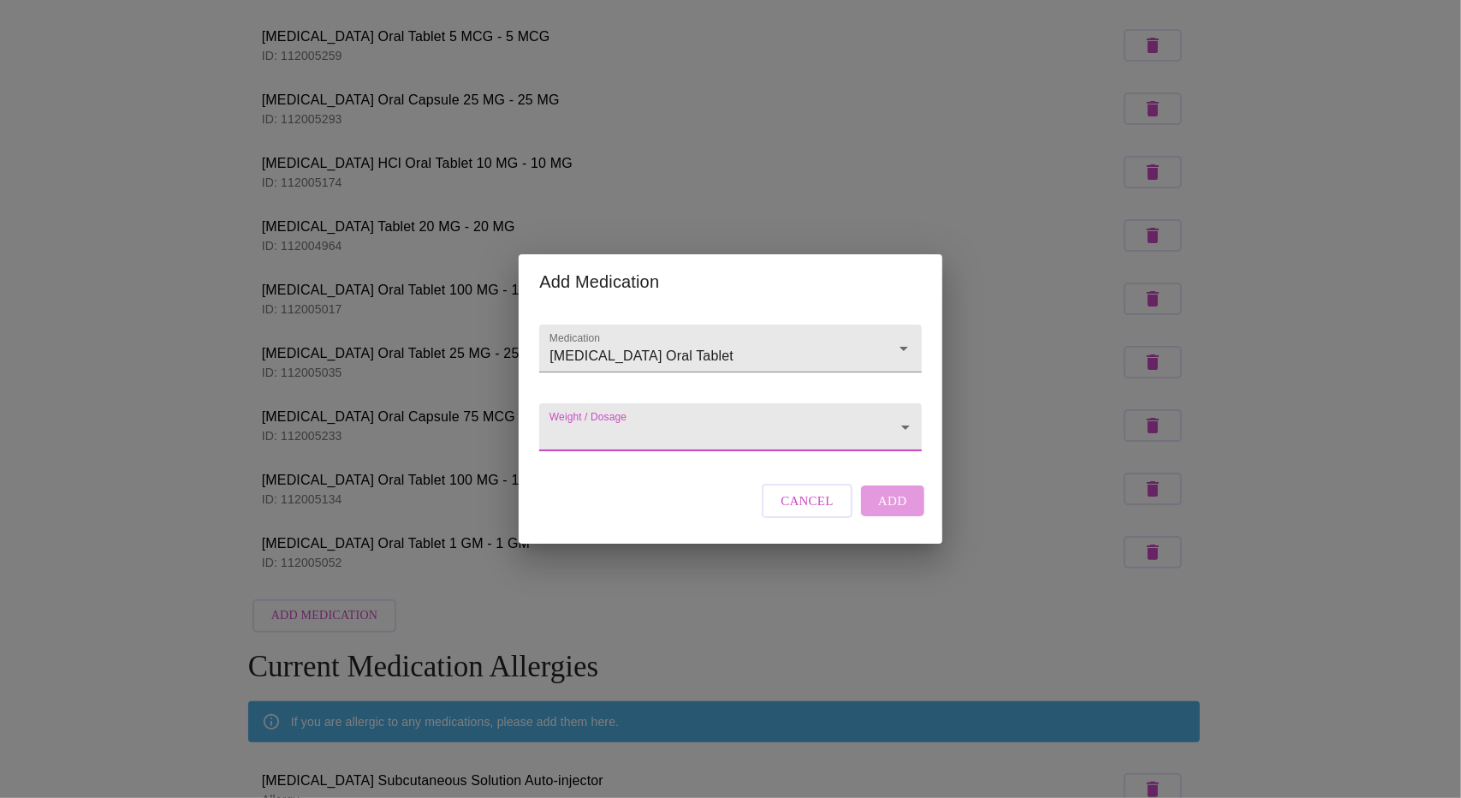
click at [803, 512] on span "Cancel" at bounding box center [806, 500] width 53 height 22
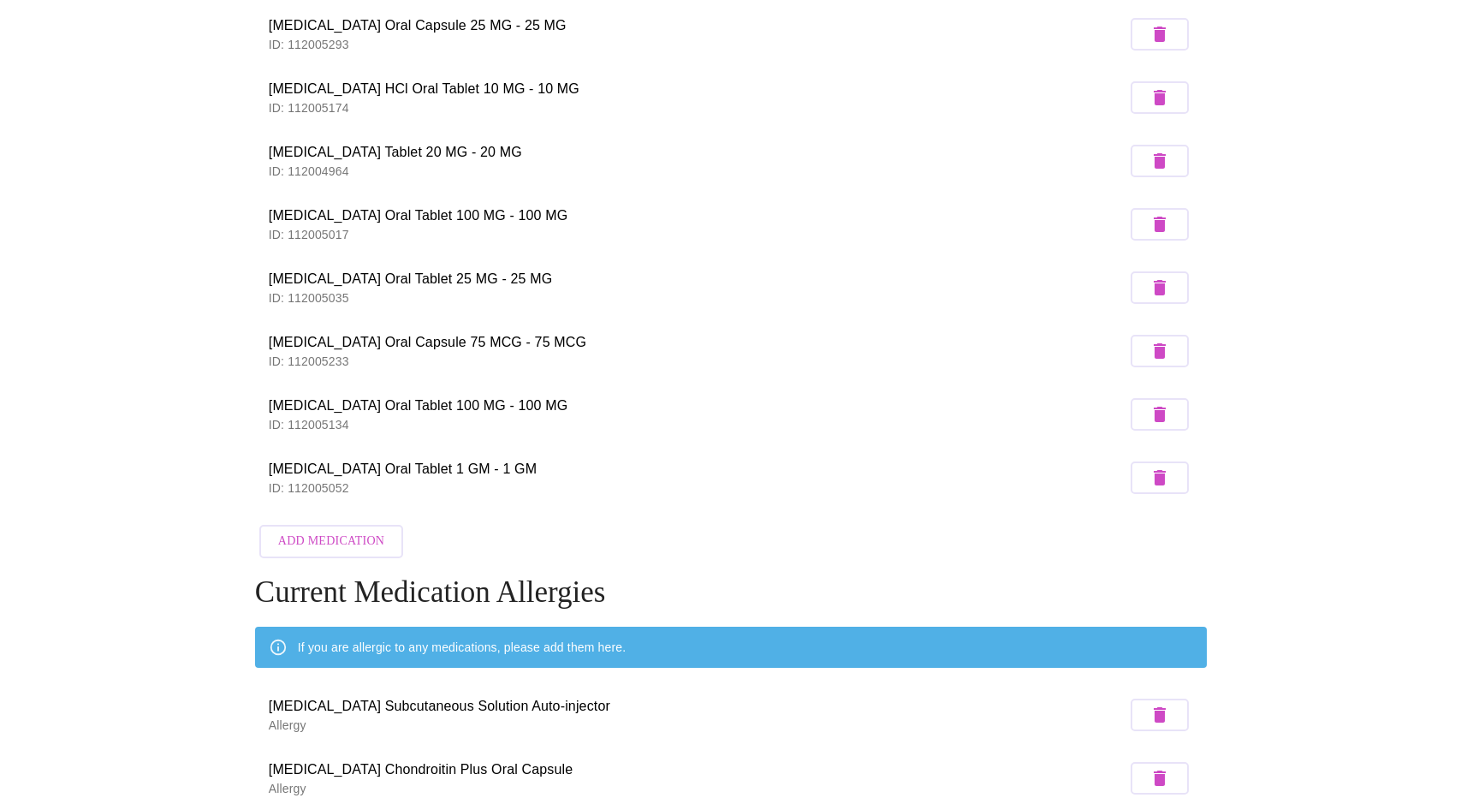
scroll to position [342, 0]
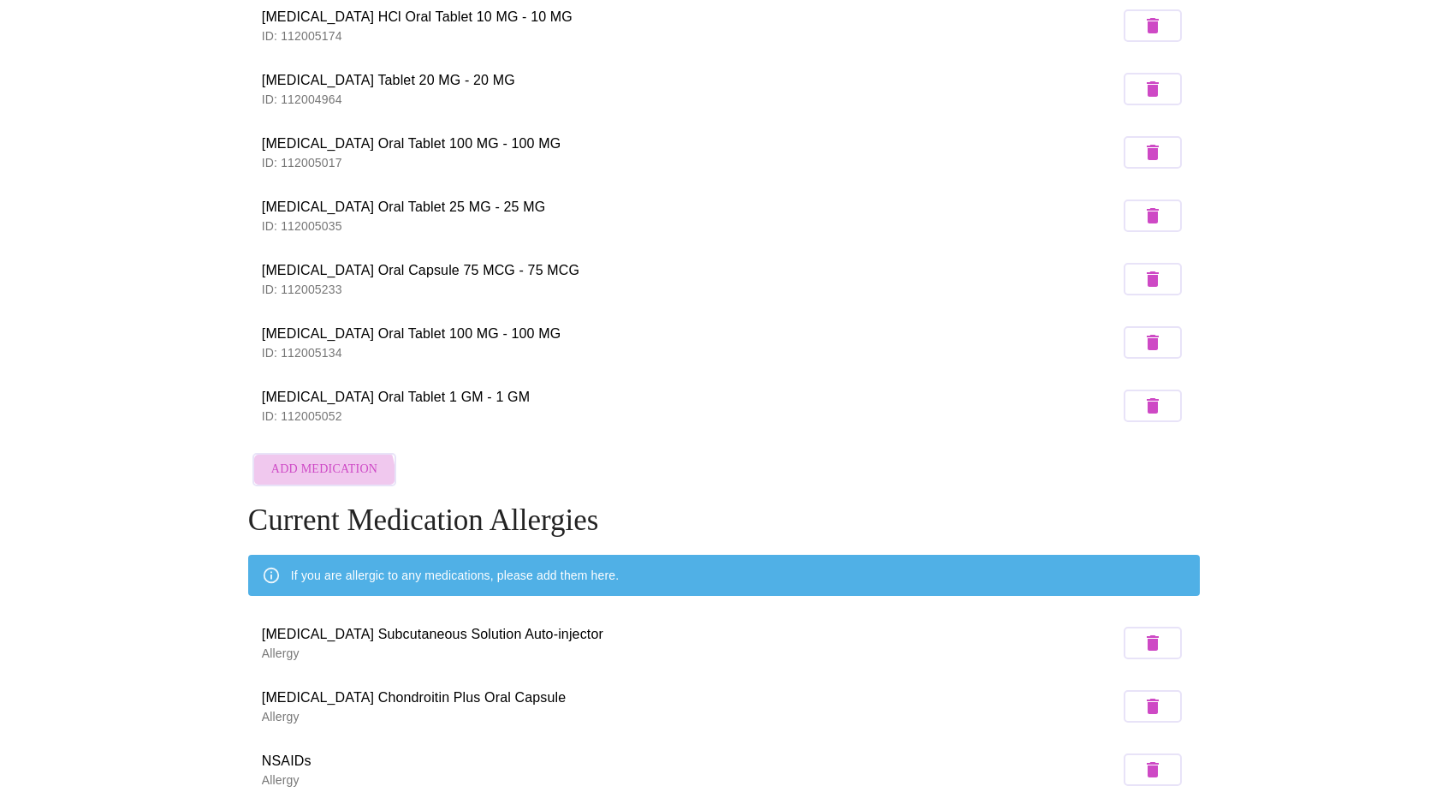
click at [323, 471] on span "Add Medication" at bounding box center [324, 469] width 106 height 21
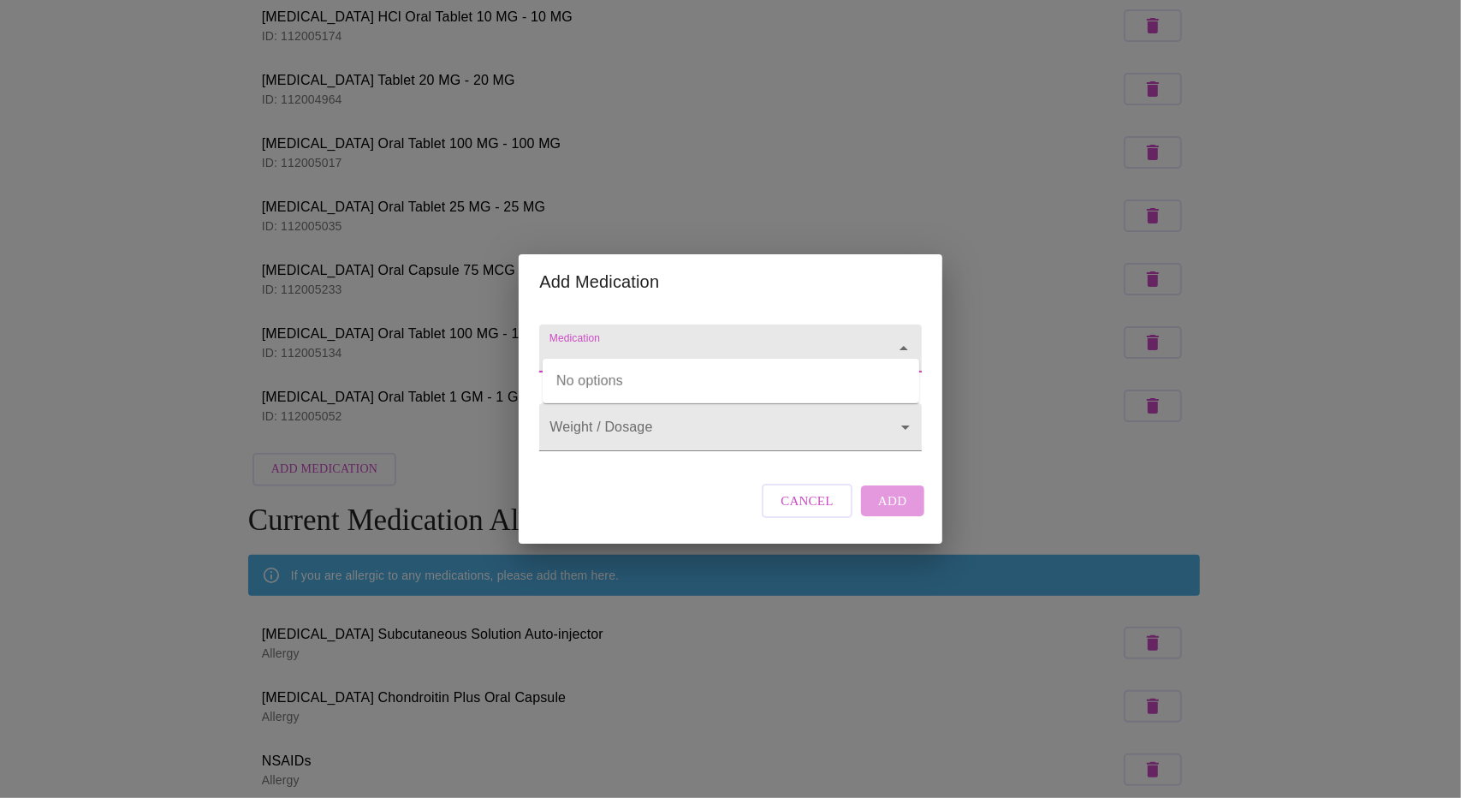
click at [753, 341] on input "Medication" at bounding box center [705, 357] width 319 height 32
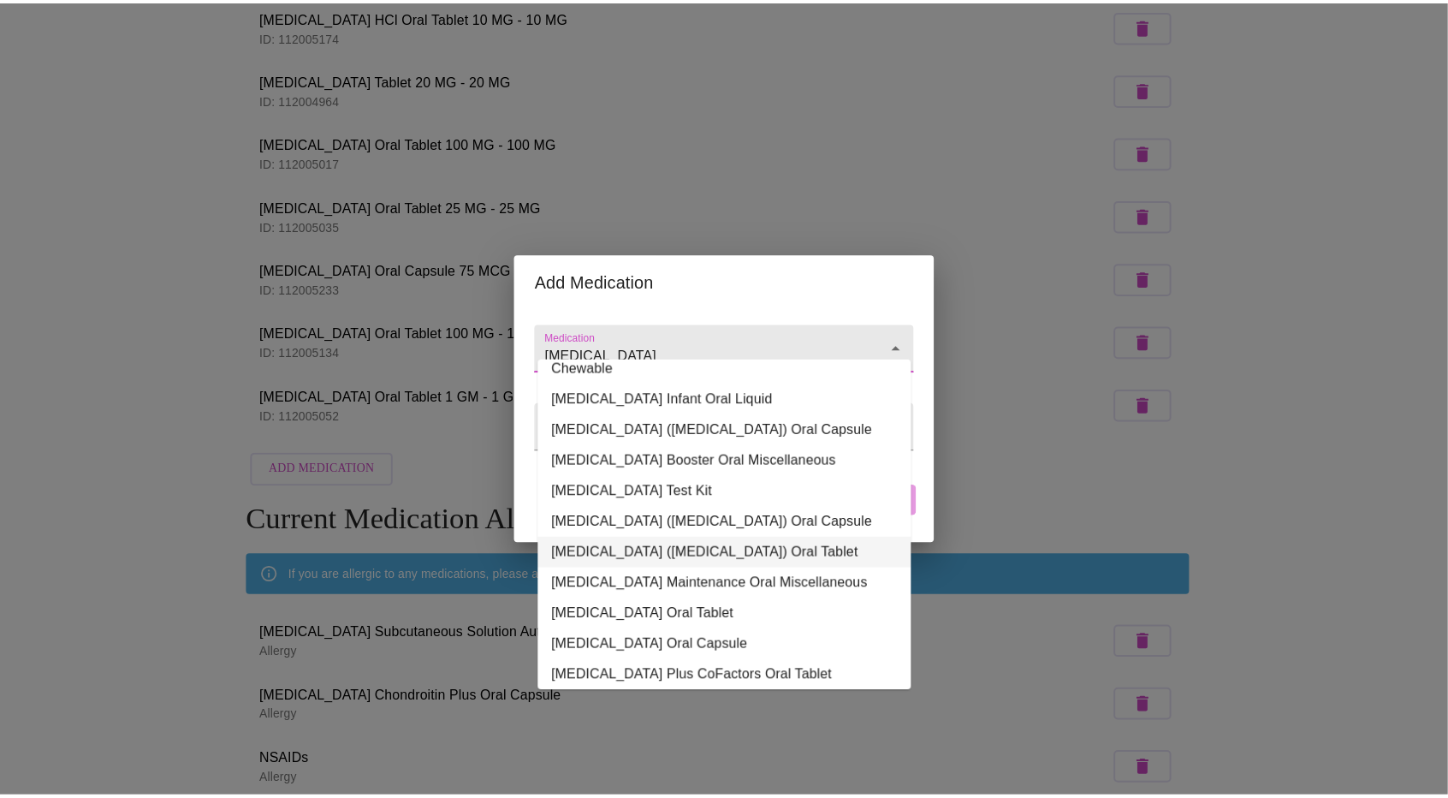
scroll to position [0, 0]
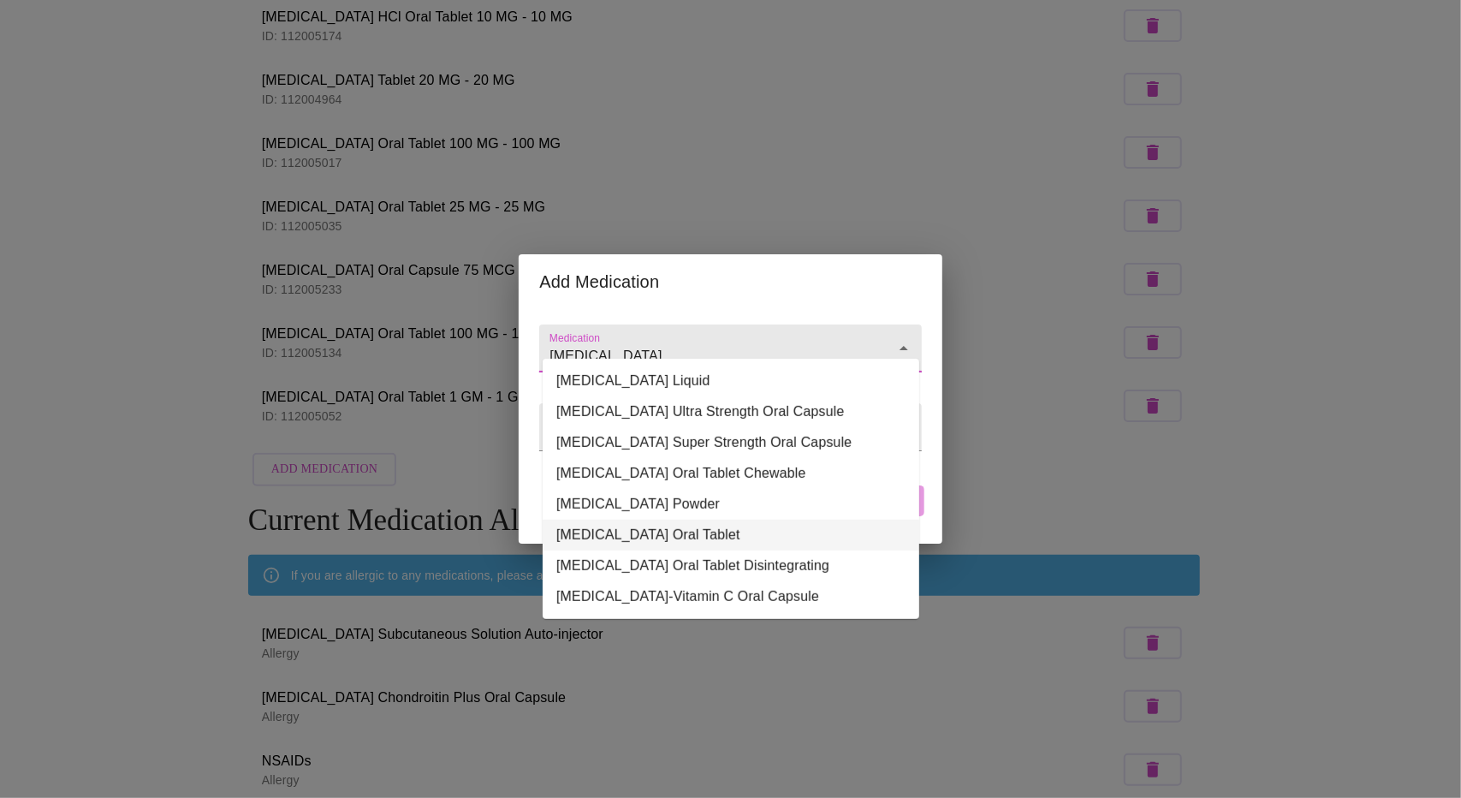
click at [666, 534] on li "Vitamin D3 Oral Tablet" at bounding box center [731, 534] width 377 height 31
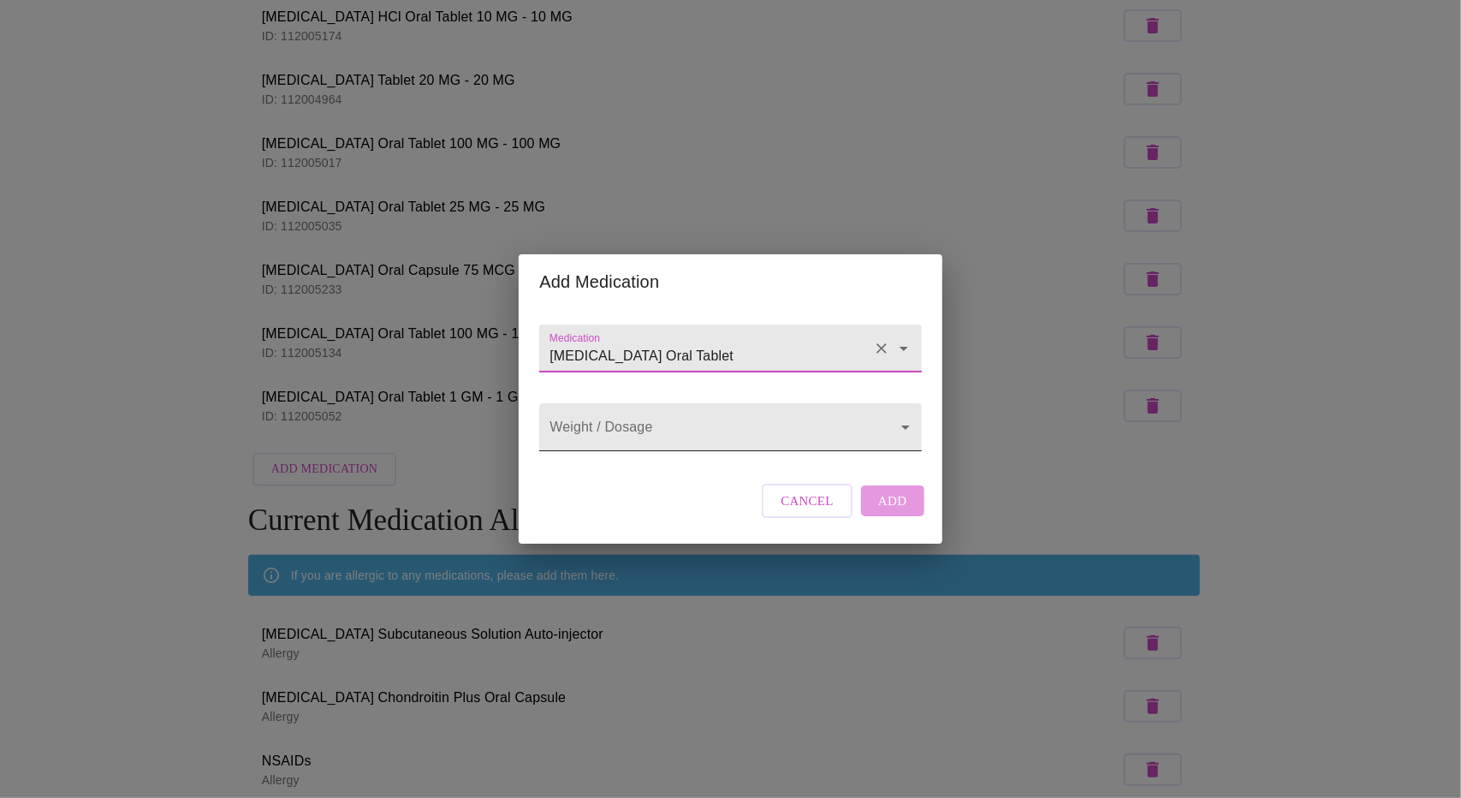
type input "Vitamin D3 Oral Tablet"
click at [710, 430] on body "MyMenopauseRx Appointments Messaging Labs Uploads Medications Community Refer a…" at bounding box center [730, 546] width 1447 height 1763
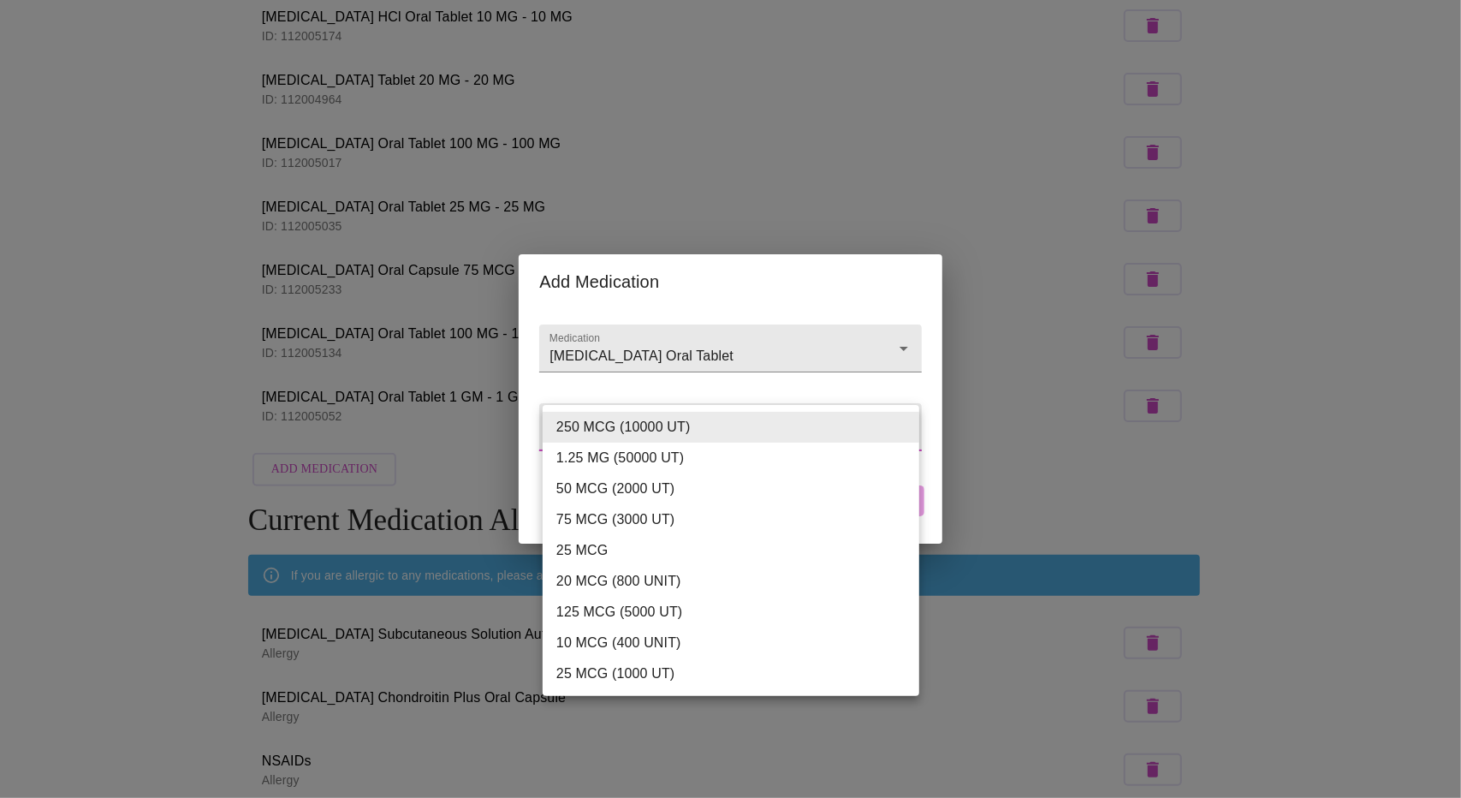
click at [626, 614] on li "125 MCG (5000 UT)" at bounding box center [731, 611] width 377 height 31
type input "125 MCG (5000 UT)"
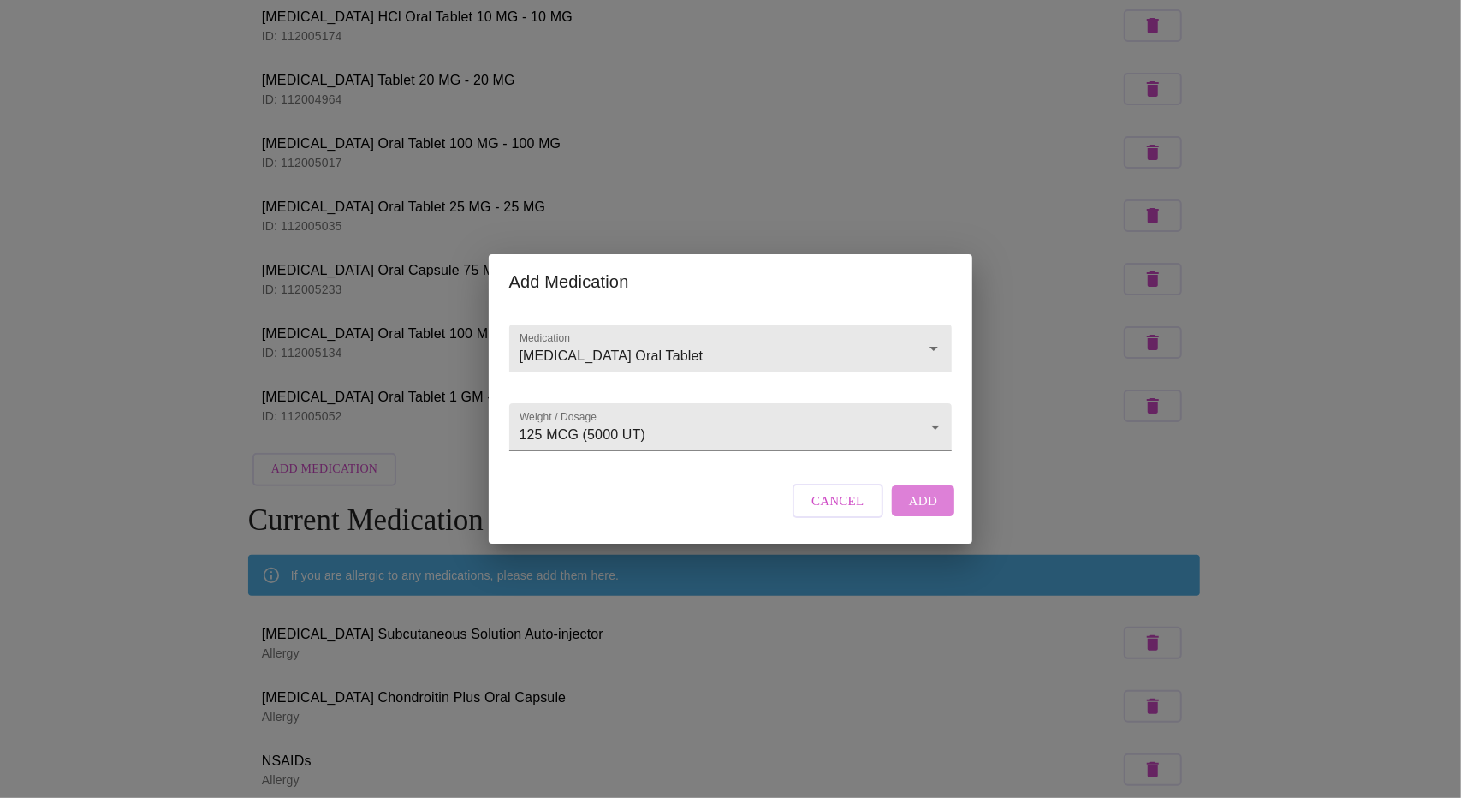
click at [928, 512] on span "Add" at bounding box center [923, 500] width 29 height 22
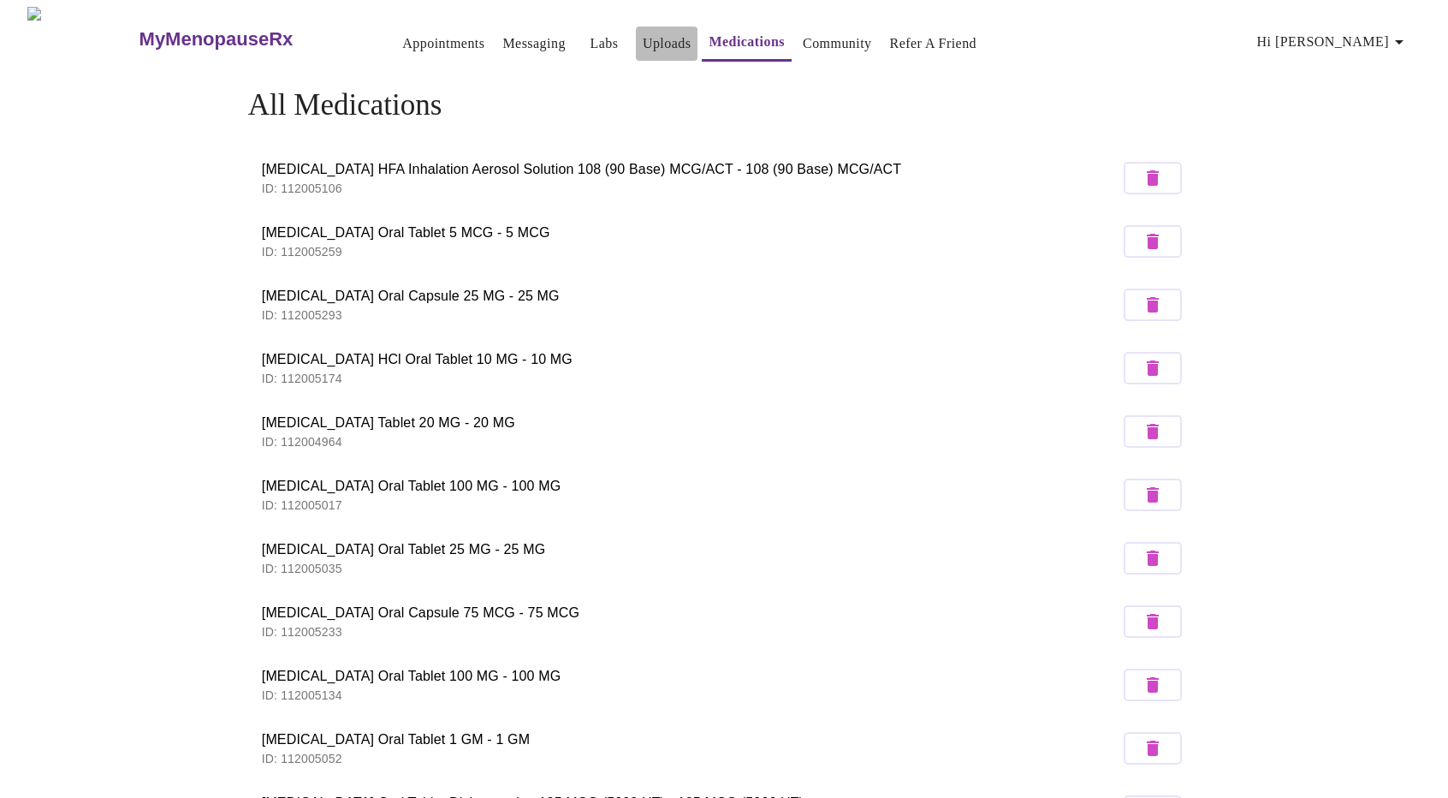
click at [643, 47] on link "Uploads" at bounding box center [667, 44] width 49 height 24
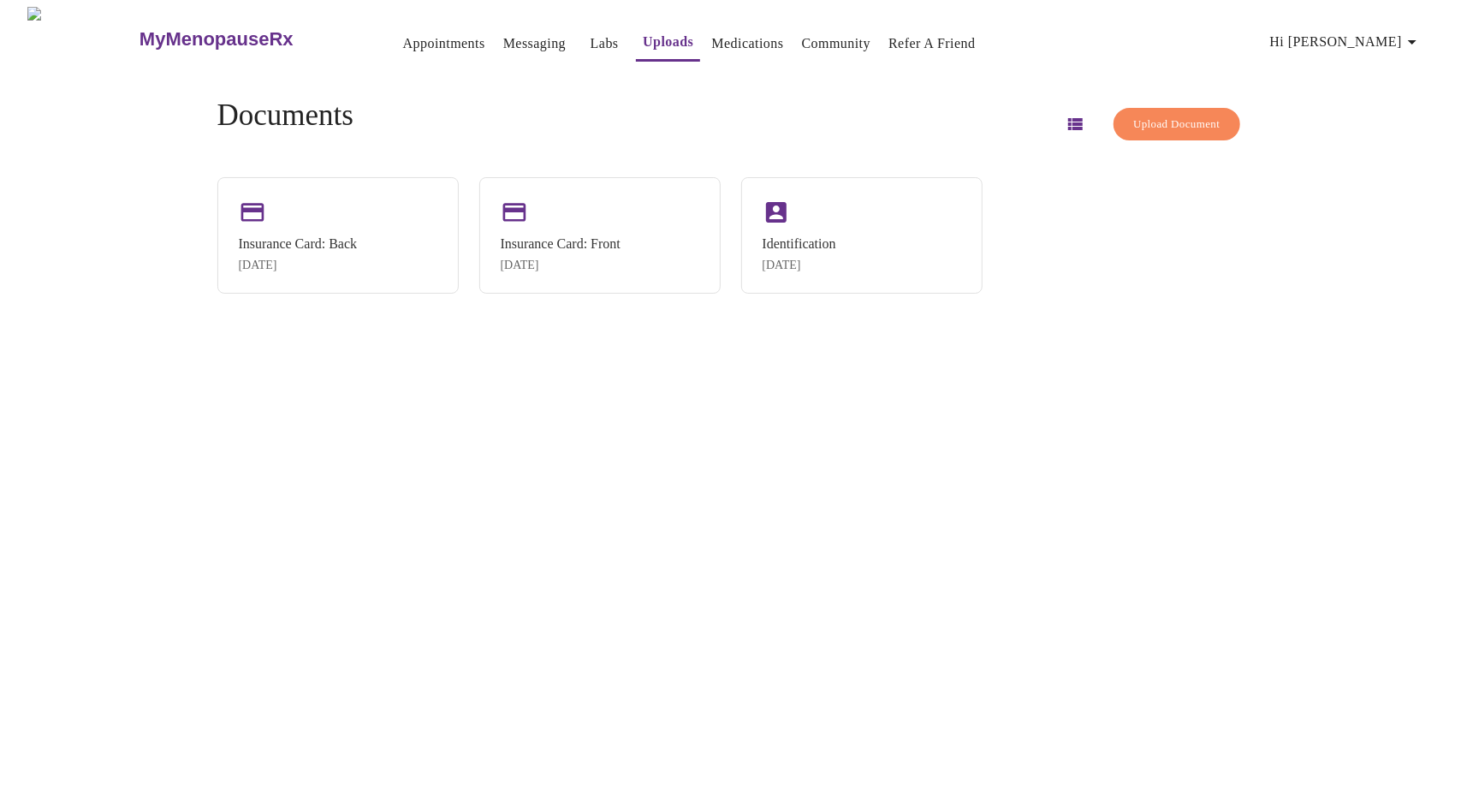
click at [590, 39] on link "Labs" at bounding box center [604, 44] width 28 height 24
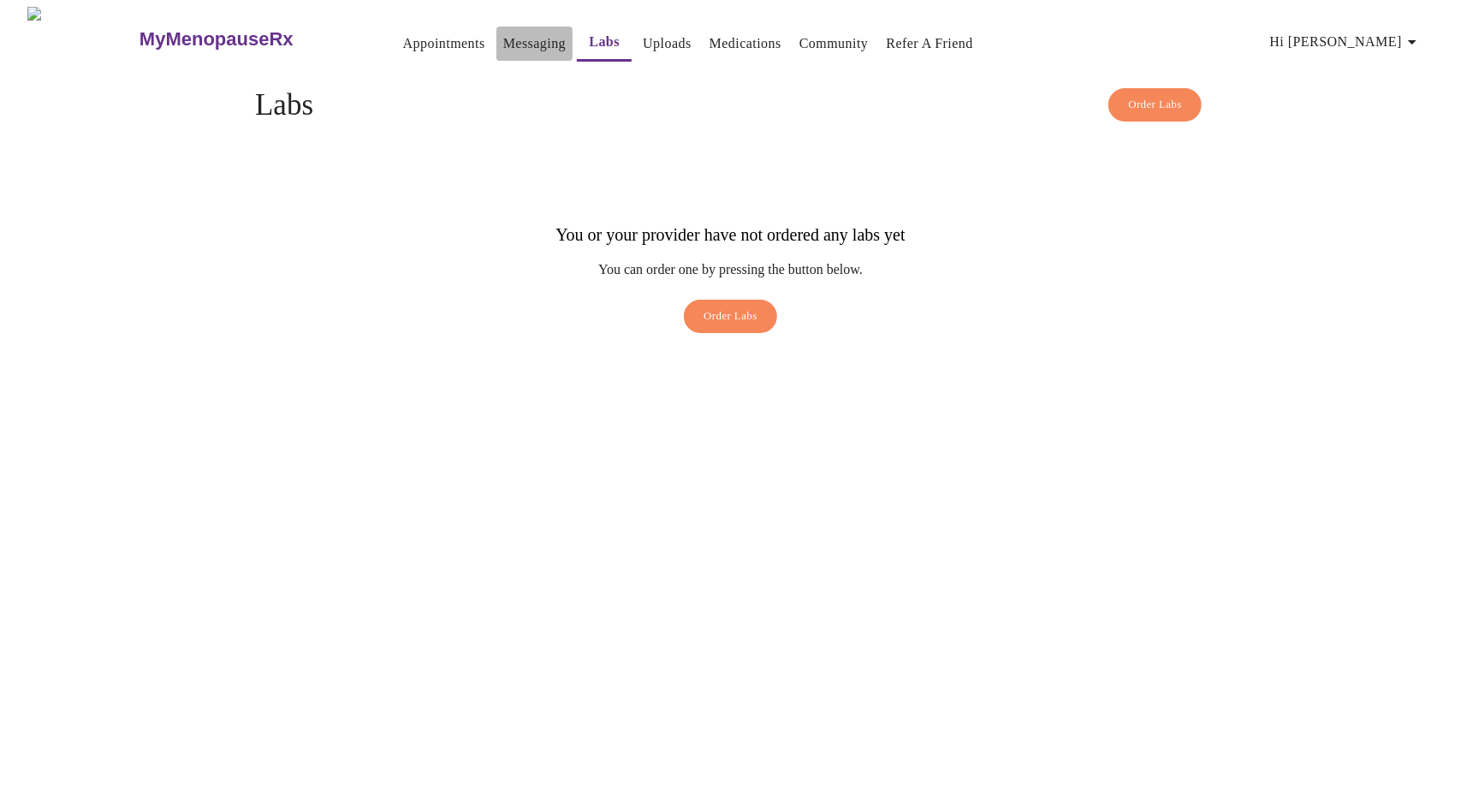
click at [503, 38] on link "Messaging" at bounding box center [534, 44] width 62 height 24
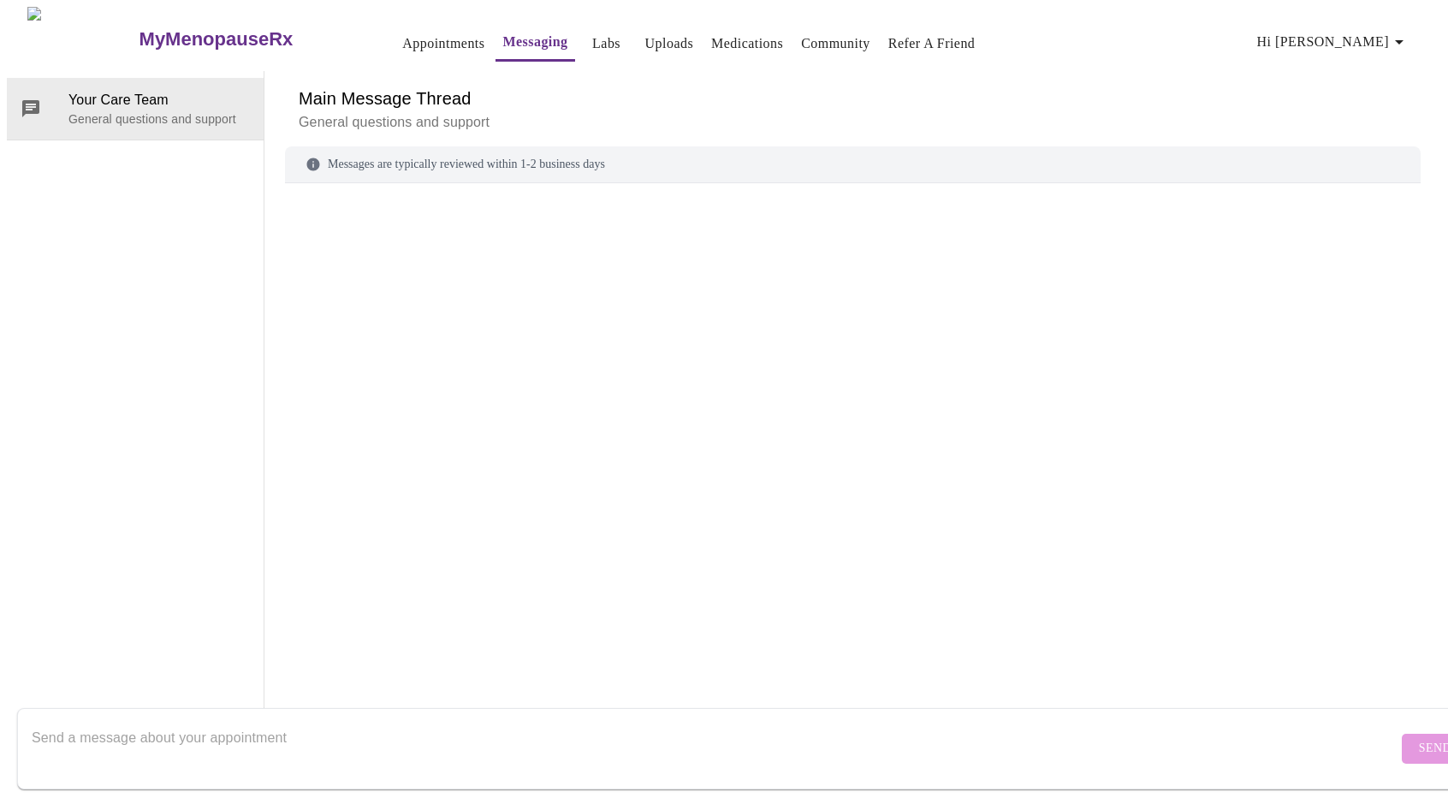
click at [406, 32] on link "Appointments" at bounding box center [443, 44] width 82 height 24
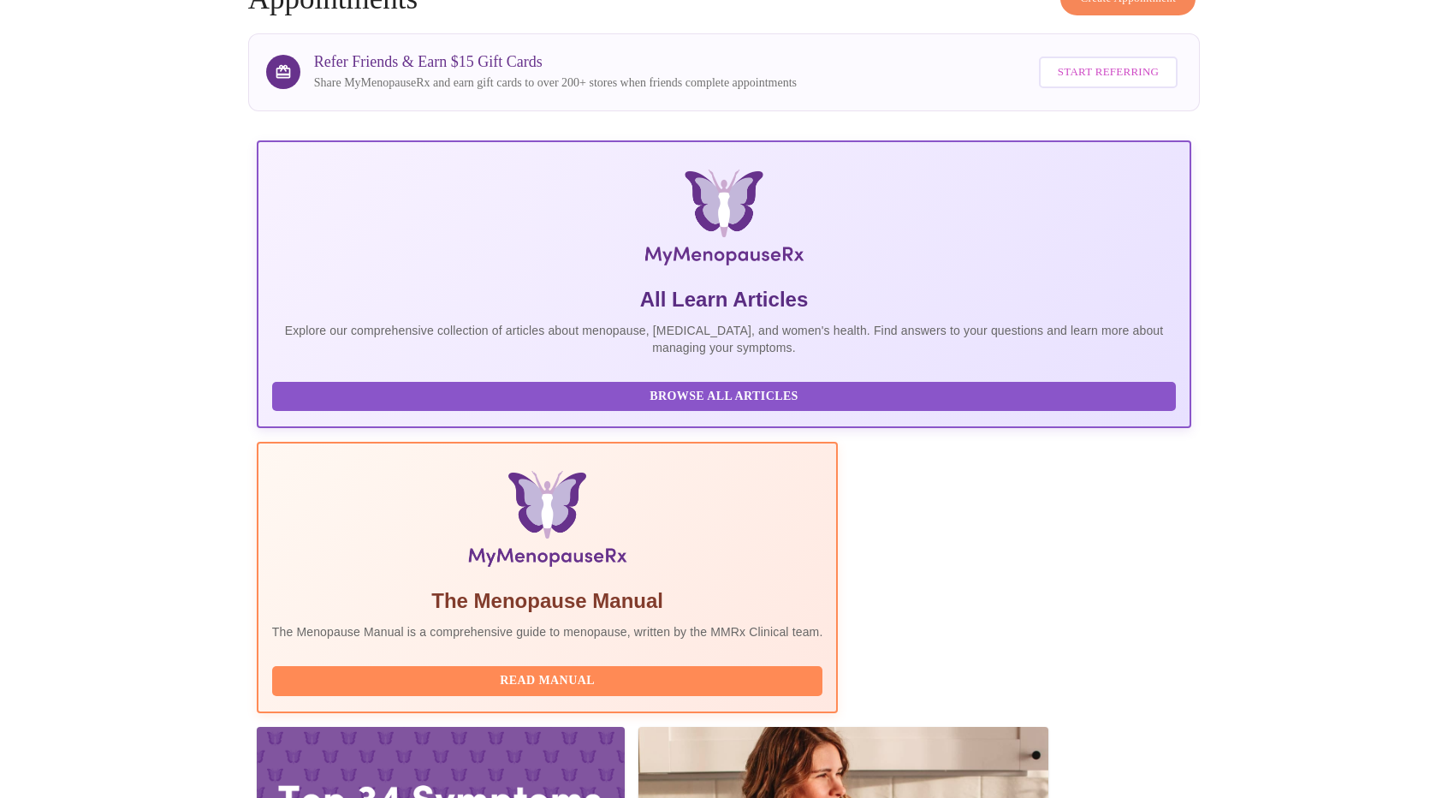
scroll to position [138, 0]
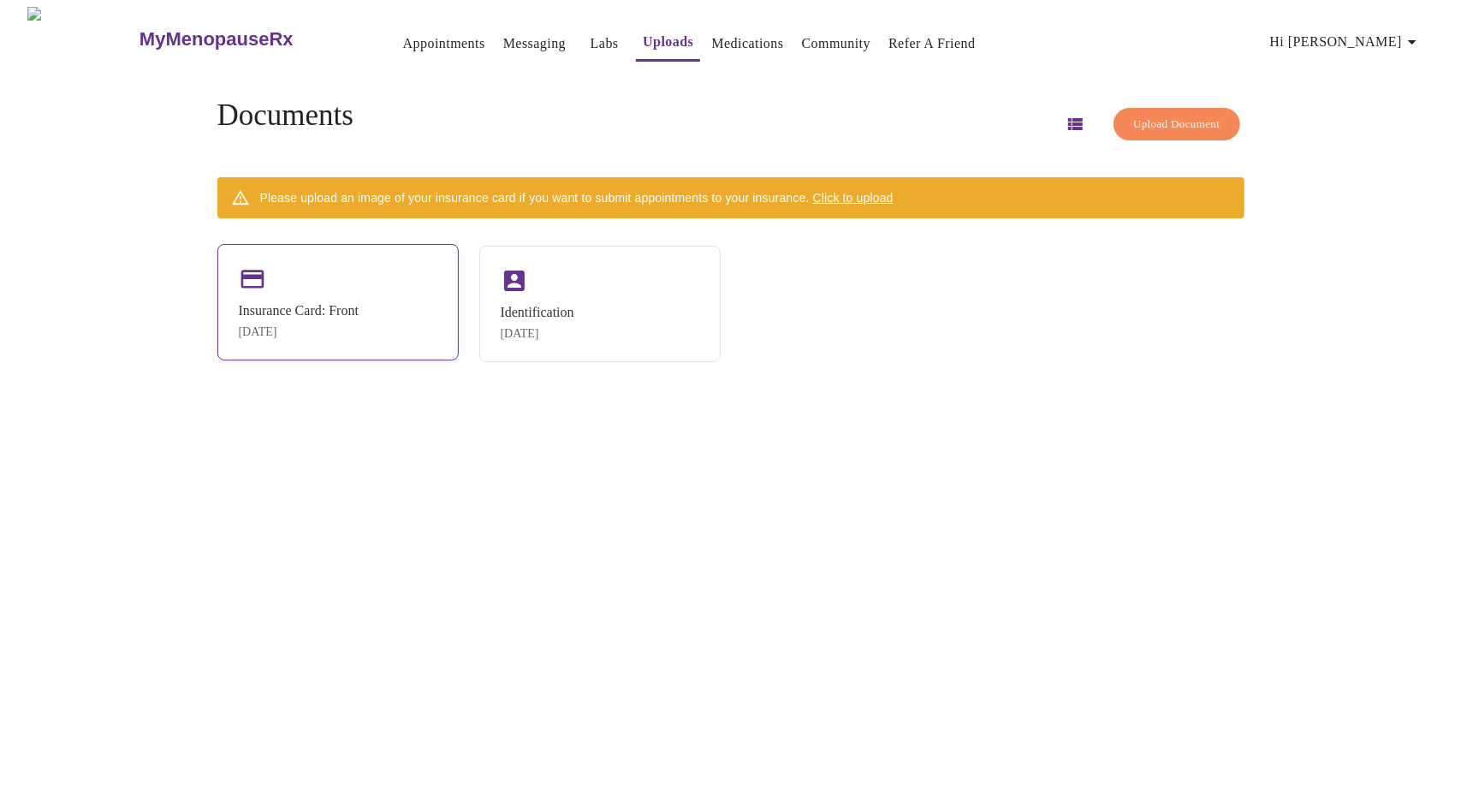
click at [329, 314] on div "Insurance Card: Front" at bounding box center [299, 310] width 120 height 15
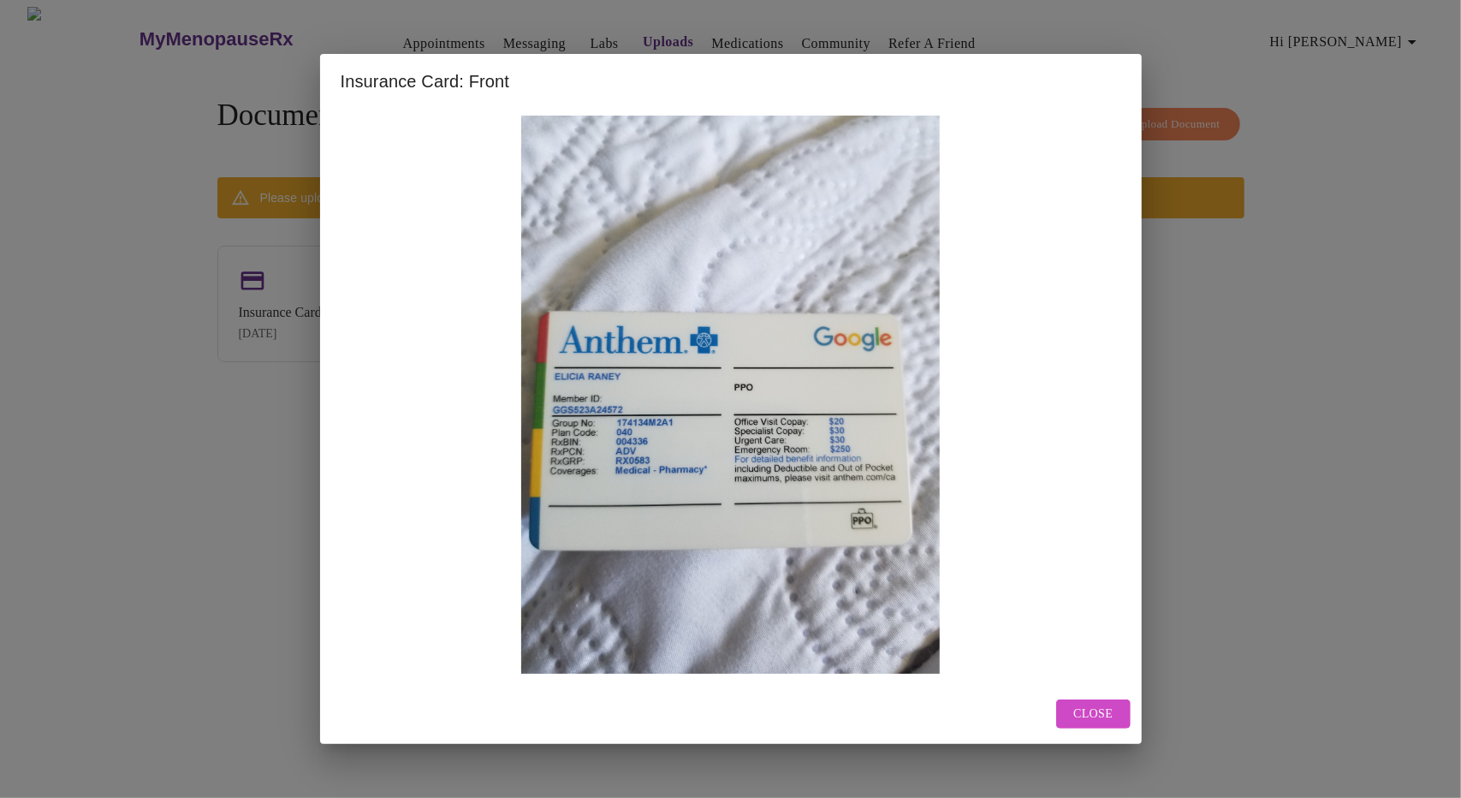
click at [1106, 711] on span "Close" at bounding box center [1092, 713] width 39 height 21
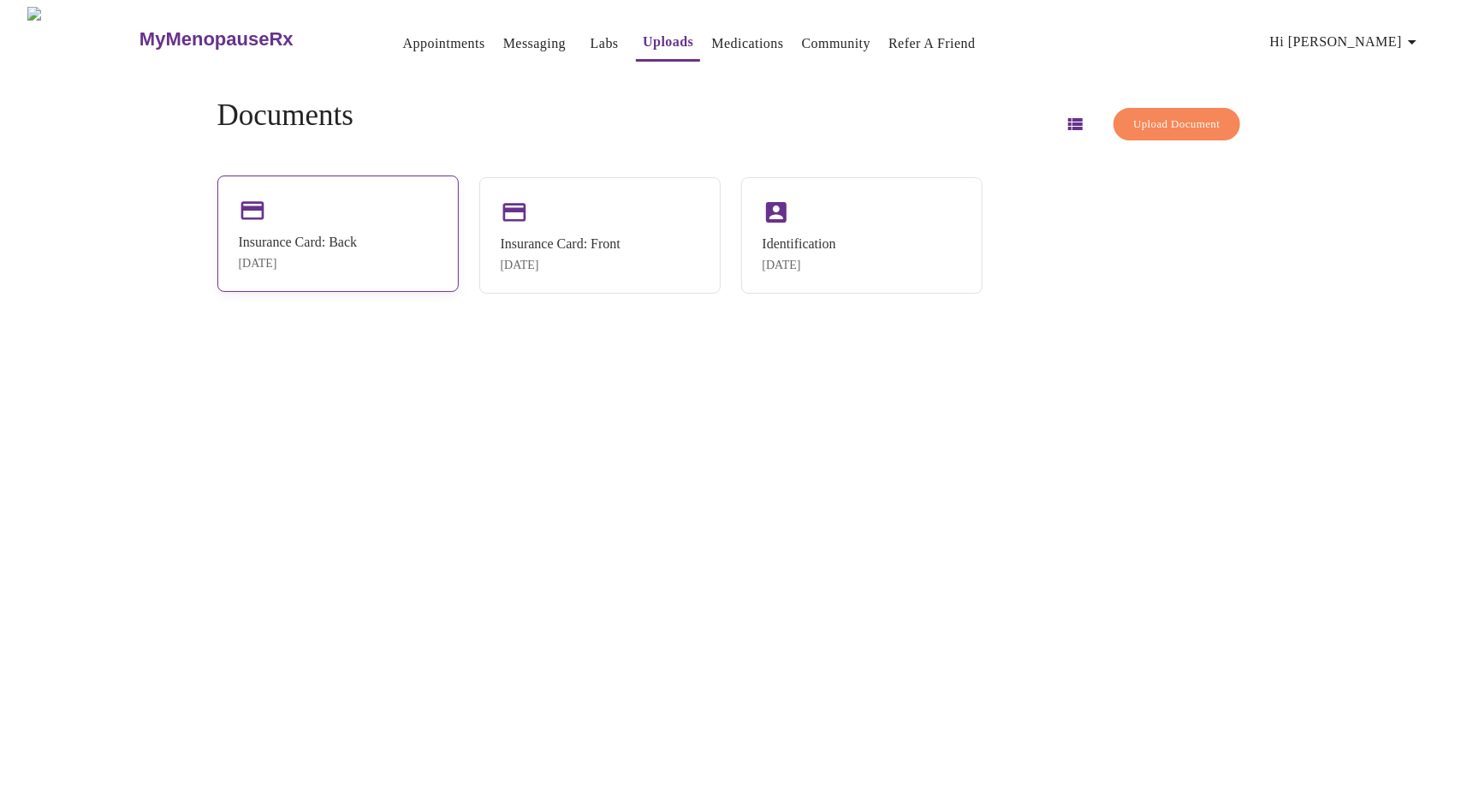
click at [323, 240] on div "Insurance Card: Back" at bounding box center [298, 241] width 119 height 15
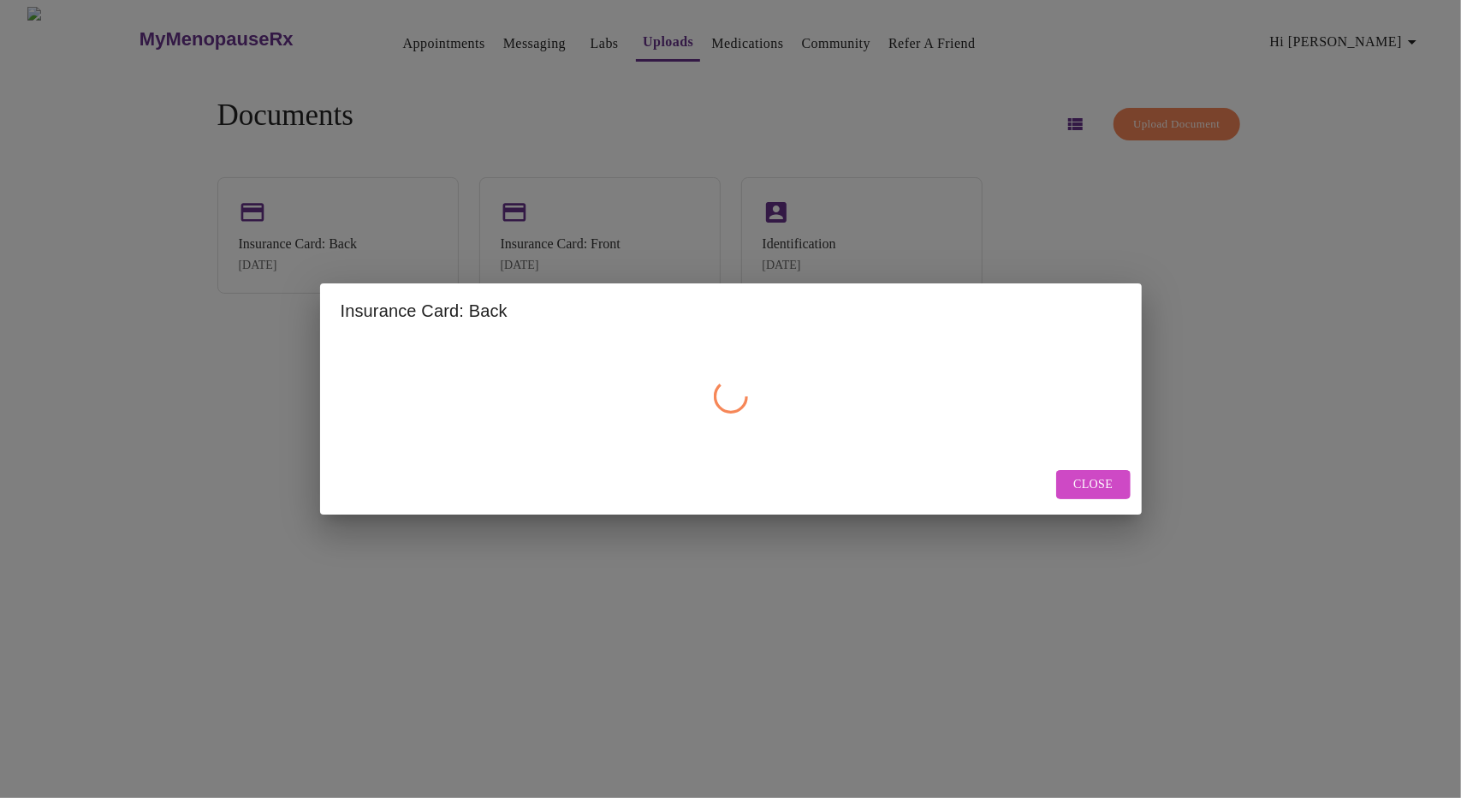
click at [1106, 488] on span "Close" at bounding box center [1092, 484] width 39 height 21
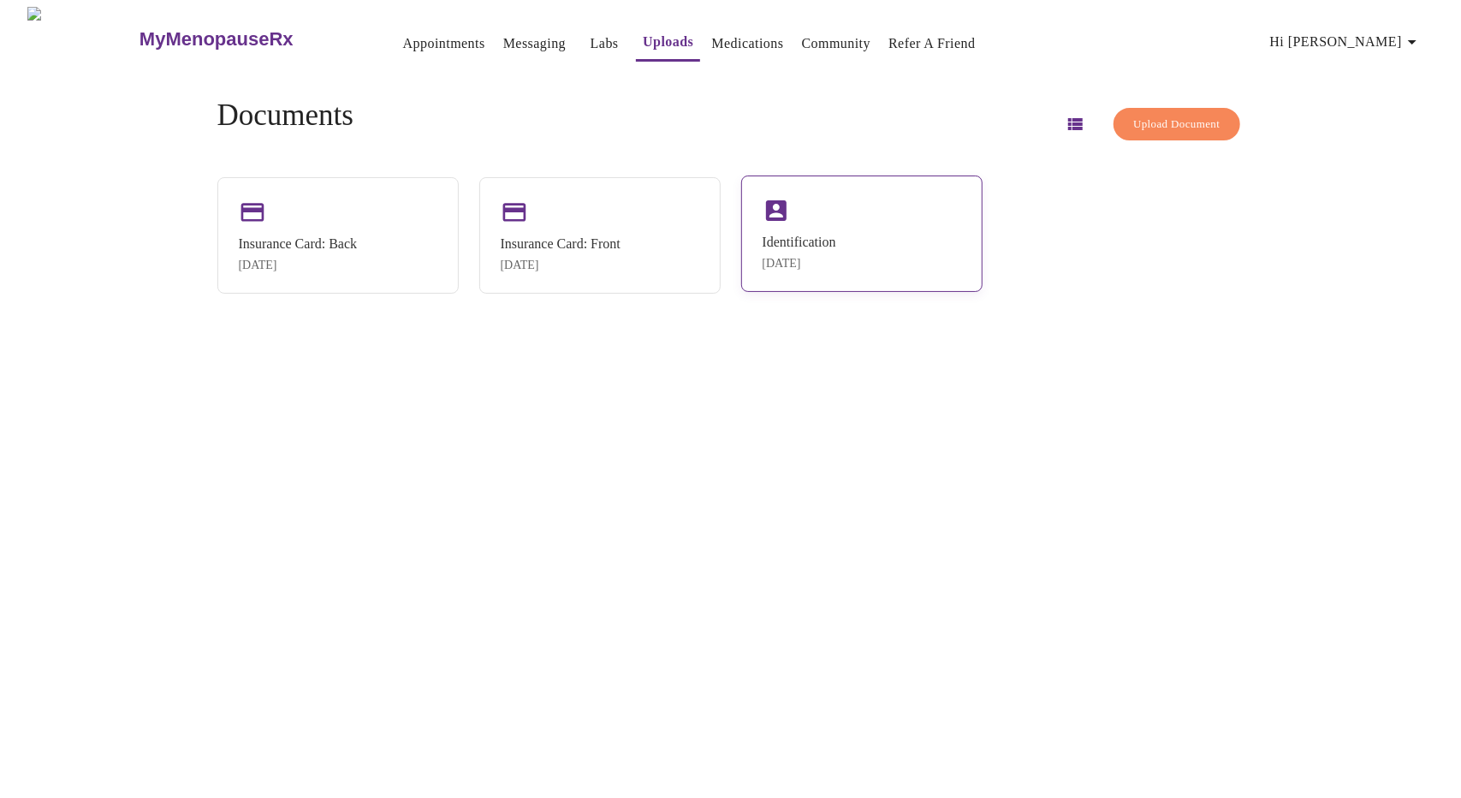
click at [890, 219] on div "Identification Aug 26, 2025" at bounding box center [861, 233] width 241 height 116
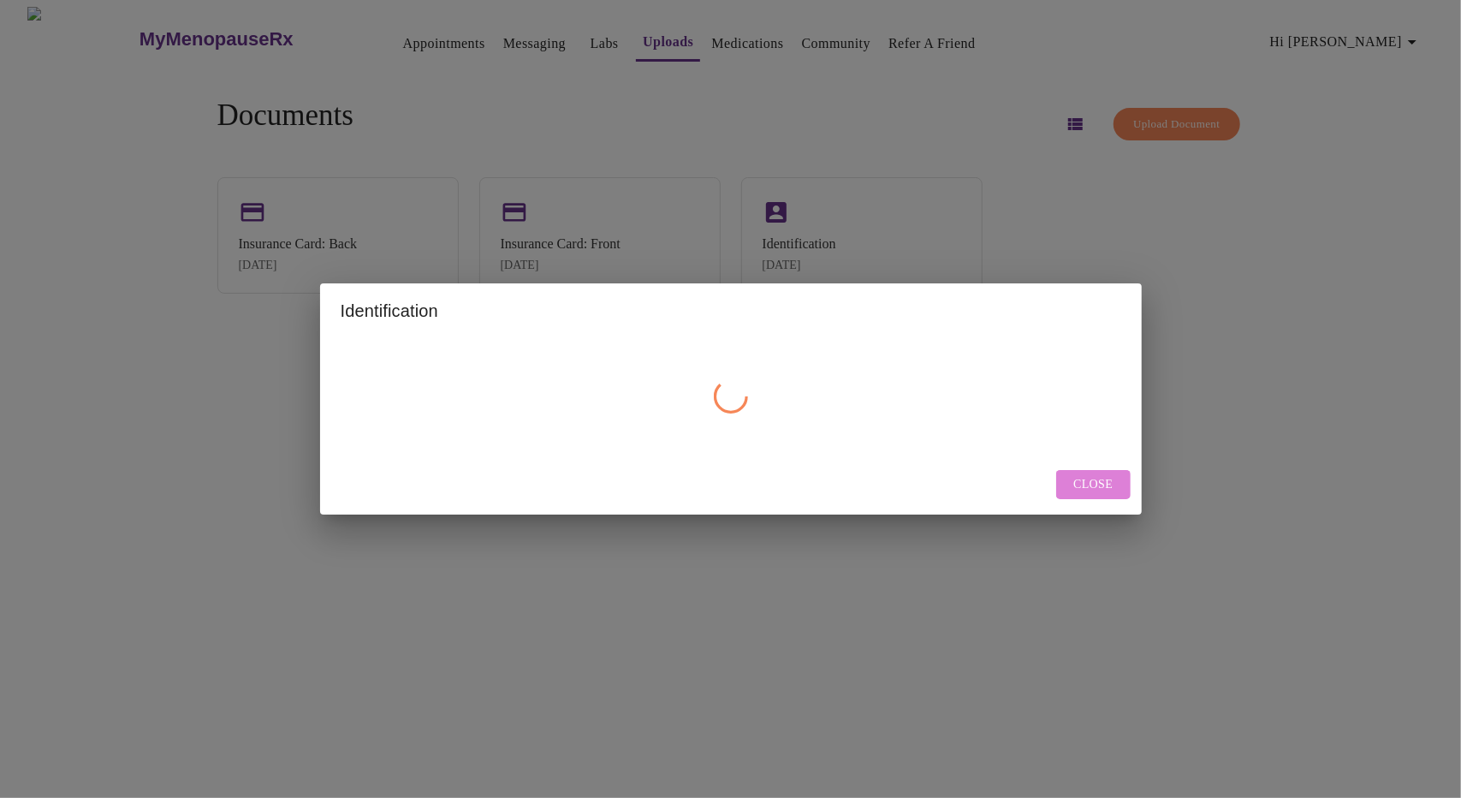
click at [1096, 489] on span "Close" at bounding box center [1092, 484] width 39 height 21
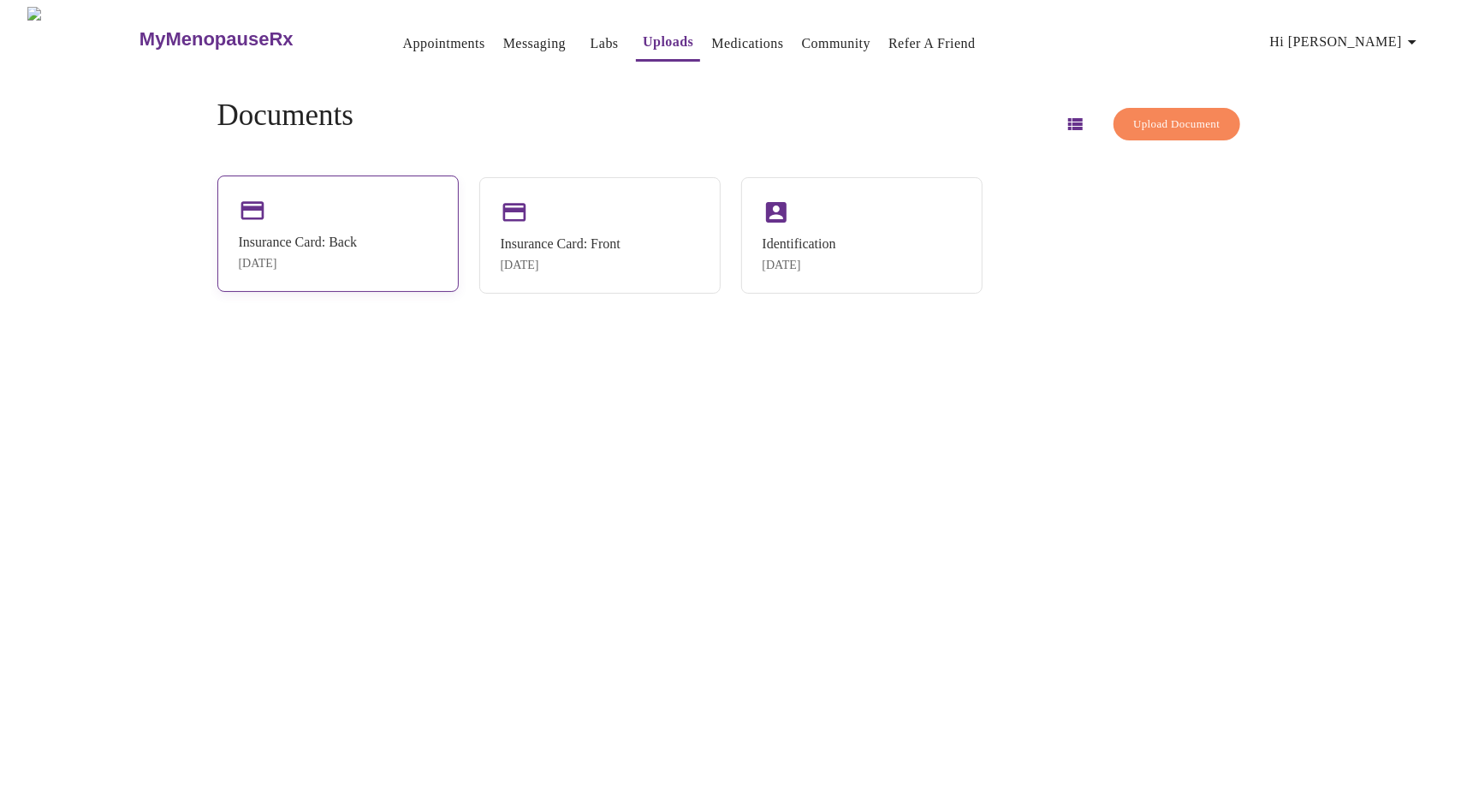
click at [393, 240] on div "Insurance Card: Back Aug 26, 2025" at bounding box center [337, 233] width 241 height 116
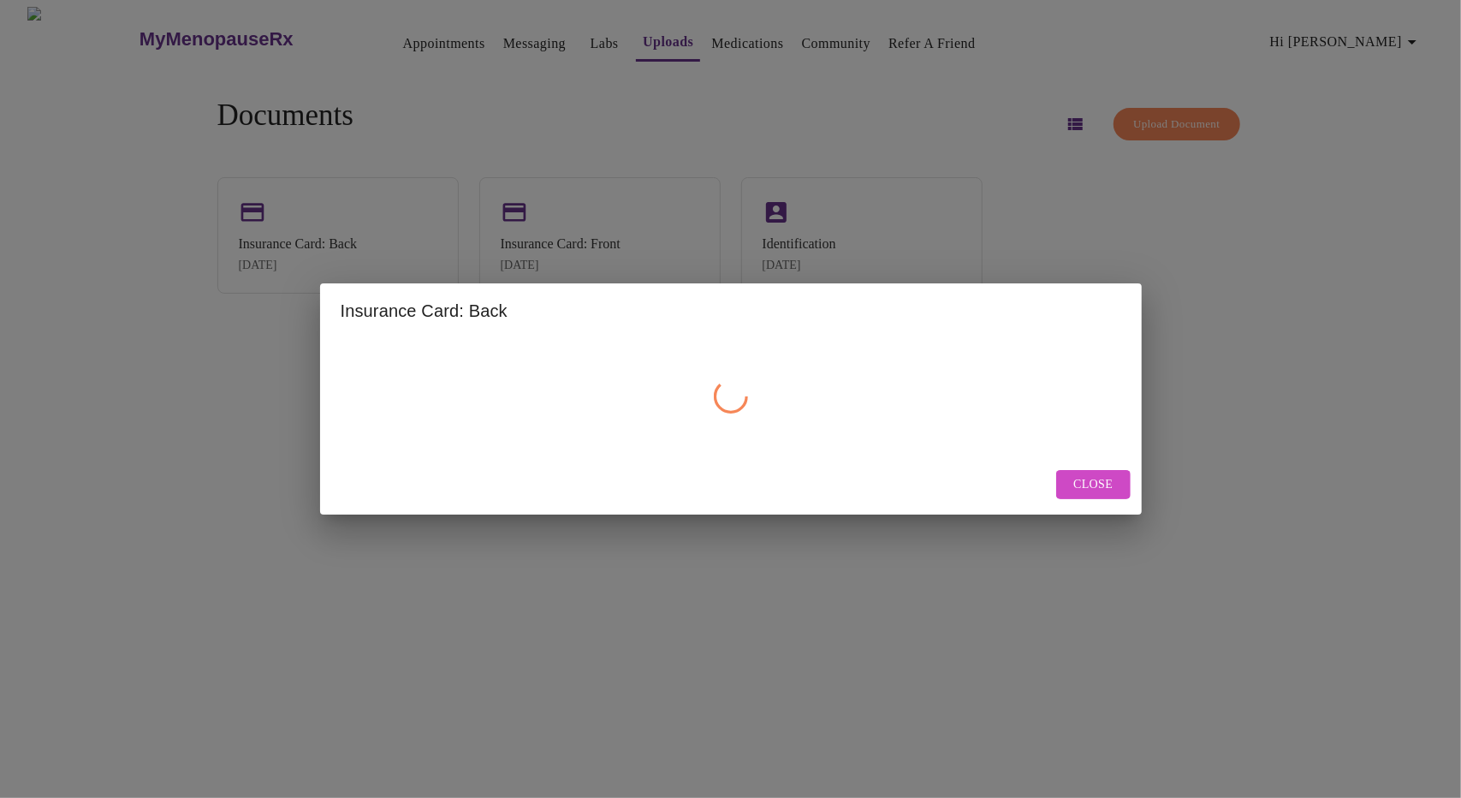
click at [1088, 474] on span "Close" at bounding box center [1092, 484] width 39 height 21
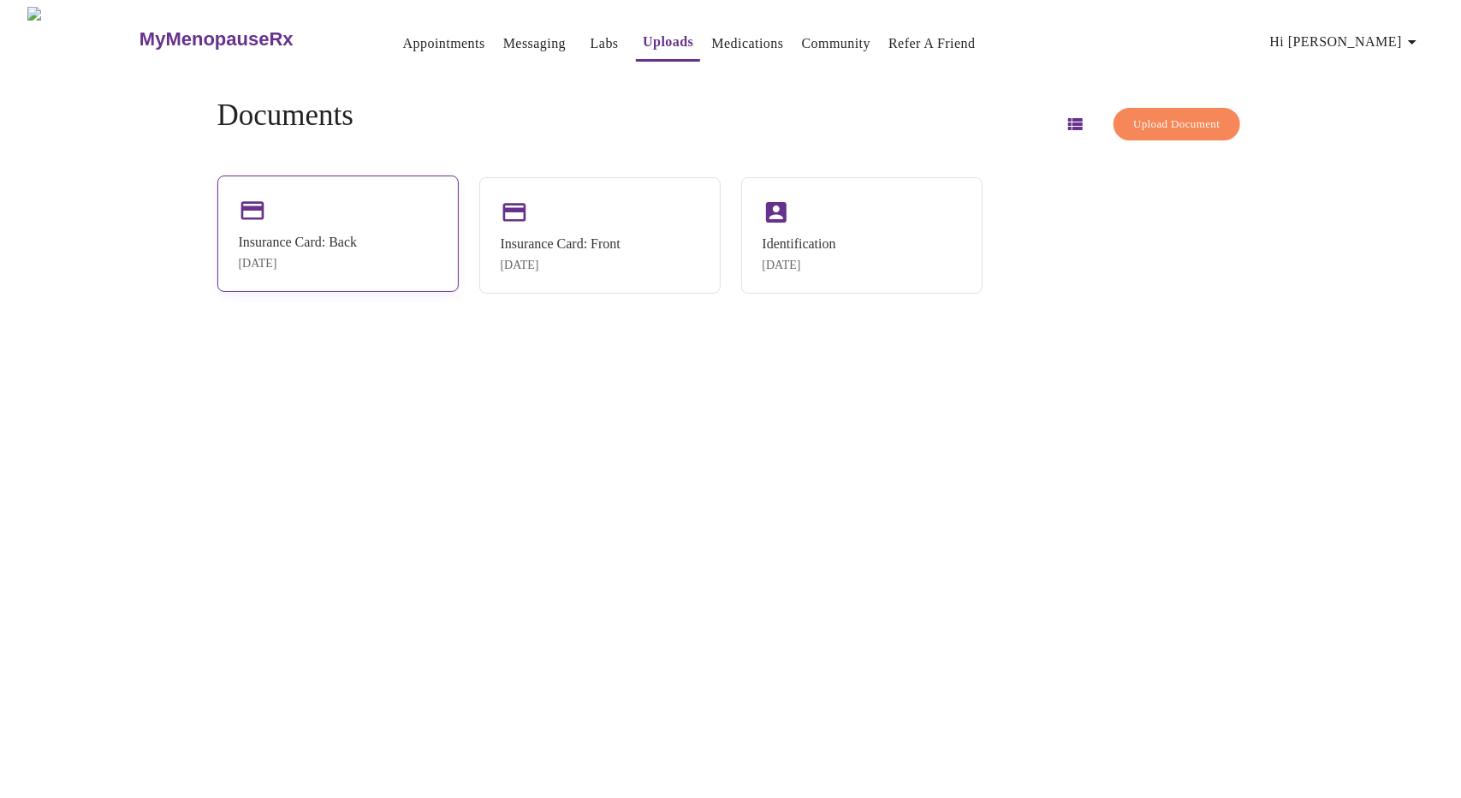
click at [346, 258] on div "[DATE]" at bounding box center [298, 264] width 119 height 14
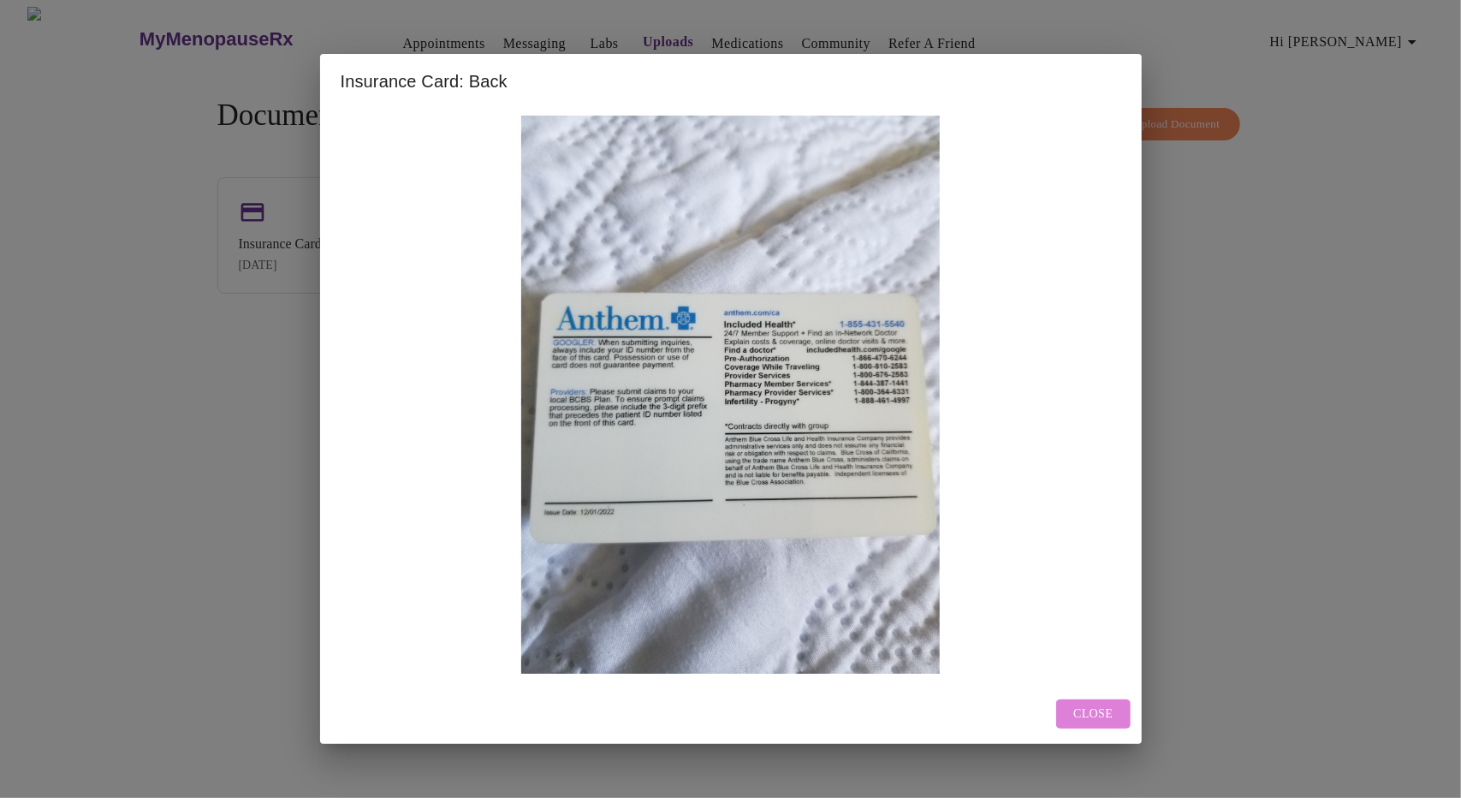
click at [1103, 714] on span "Close" at bounding box center [1092, 713] width 39 height 21
